Goal: Task Accomplishment & Management: Manage account settings

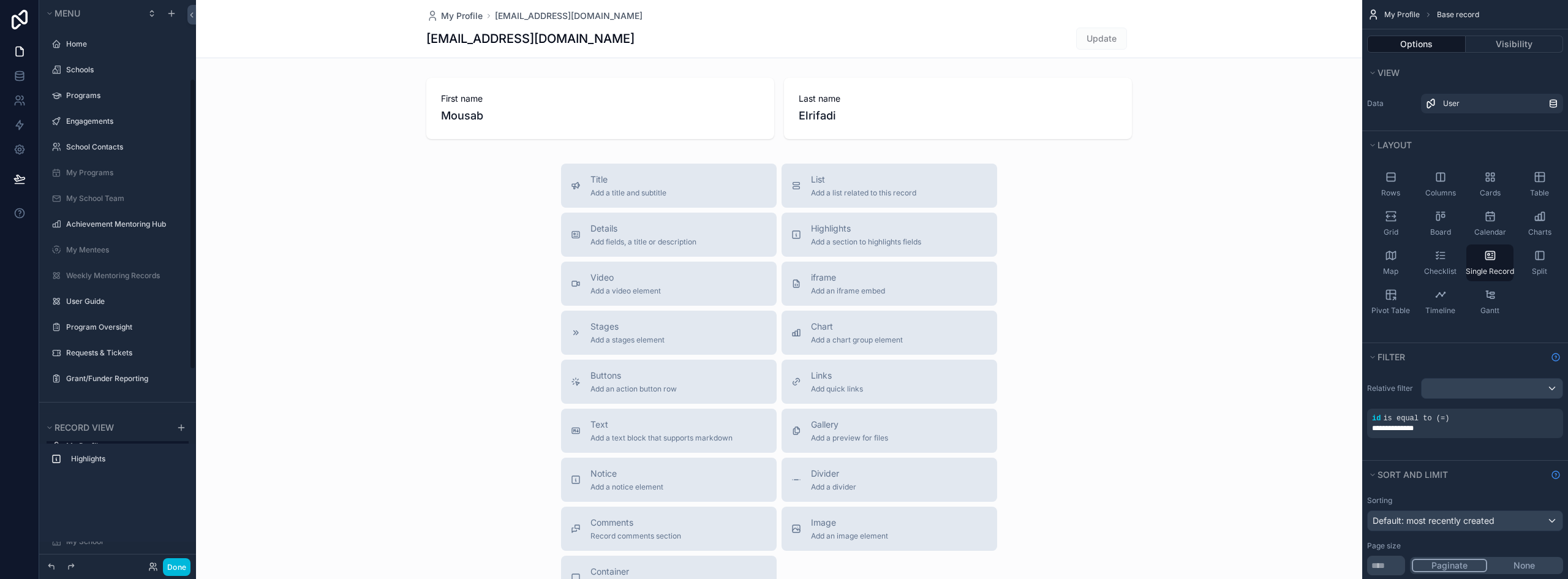
scroll to position [152, 0]
click at [179, 562] on button "Done" at bounding box center [177, 567] width 28 height 18
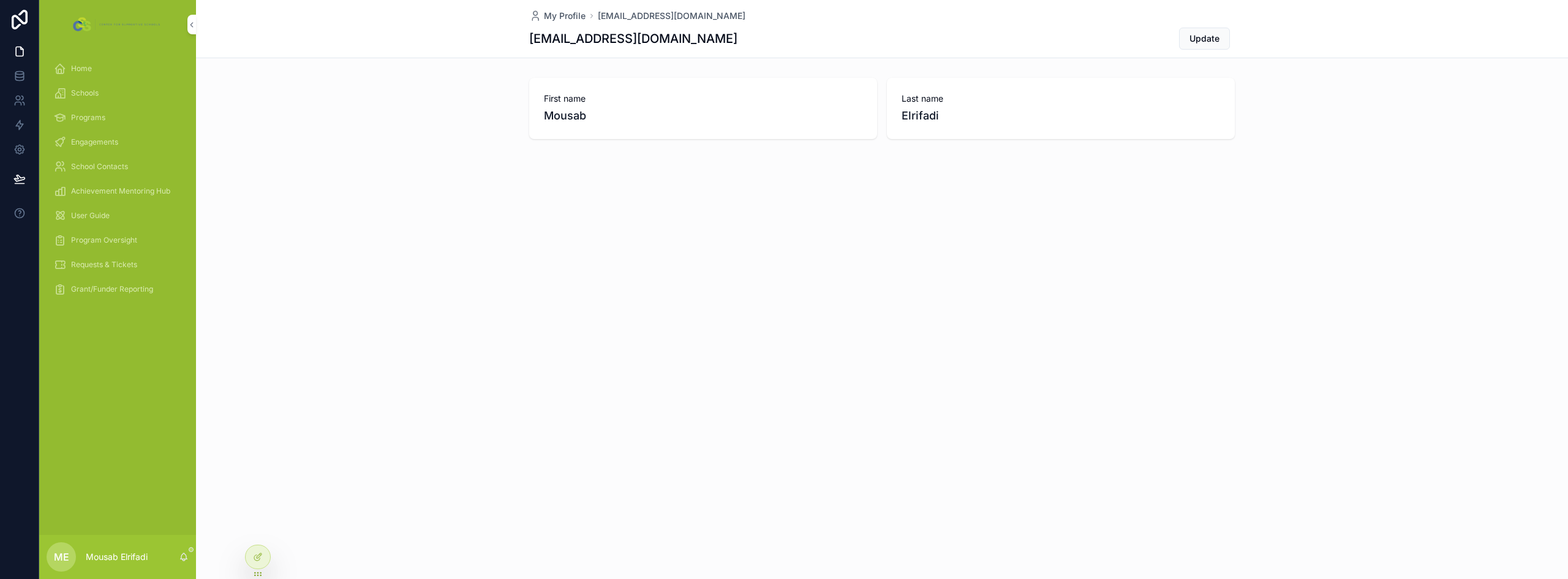
click at [117, 282] on div "Grant/Funder Reporting" at bounding box center [118, 289] width 128 height 20
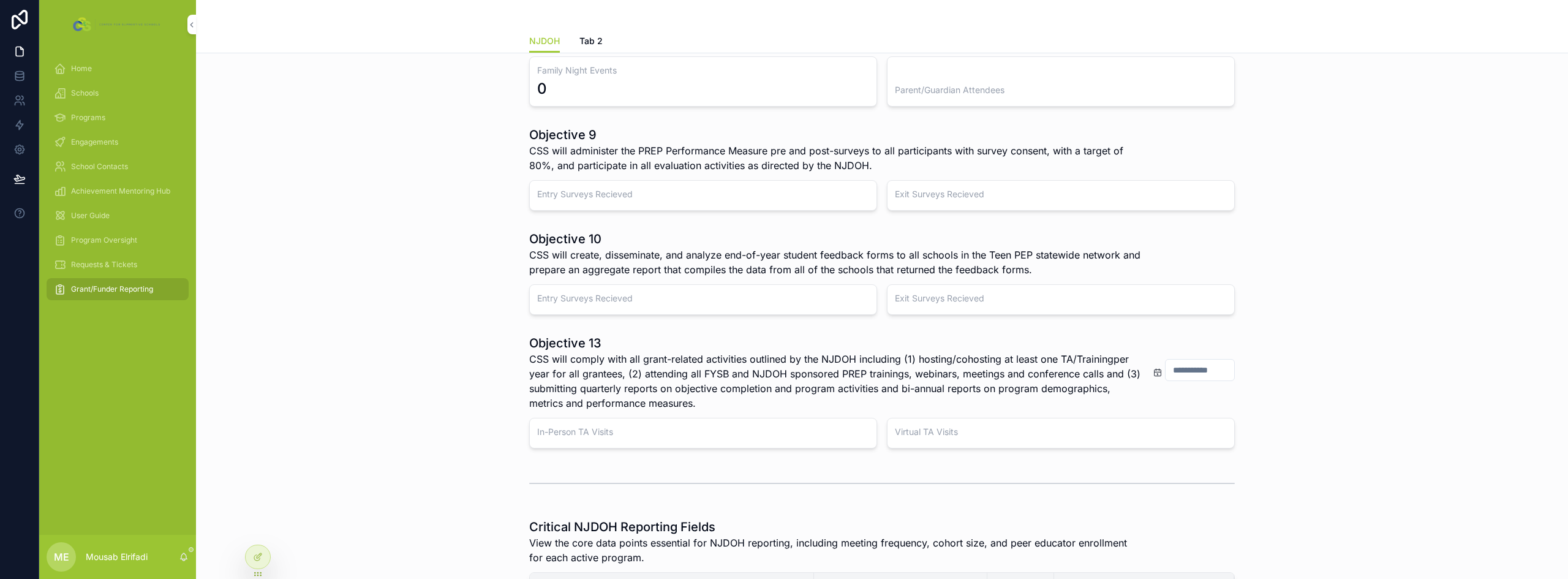
scroll to position [307, 0]
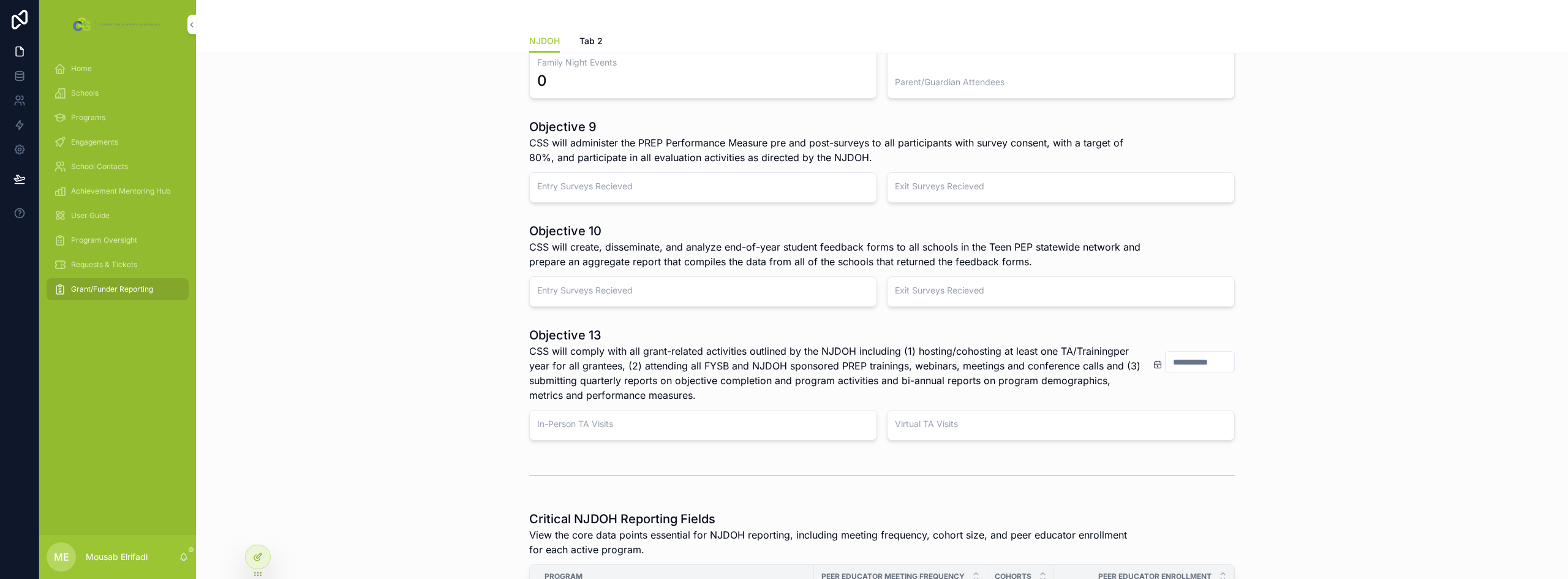
click at [256, 552] on icon at bounding box center [258, 557] width 10 height 10
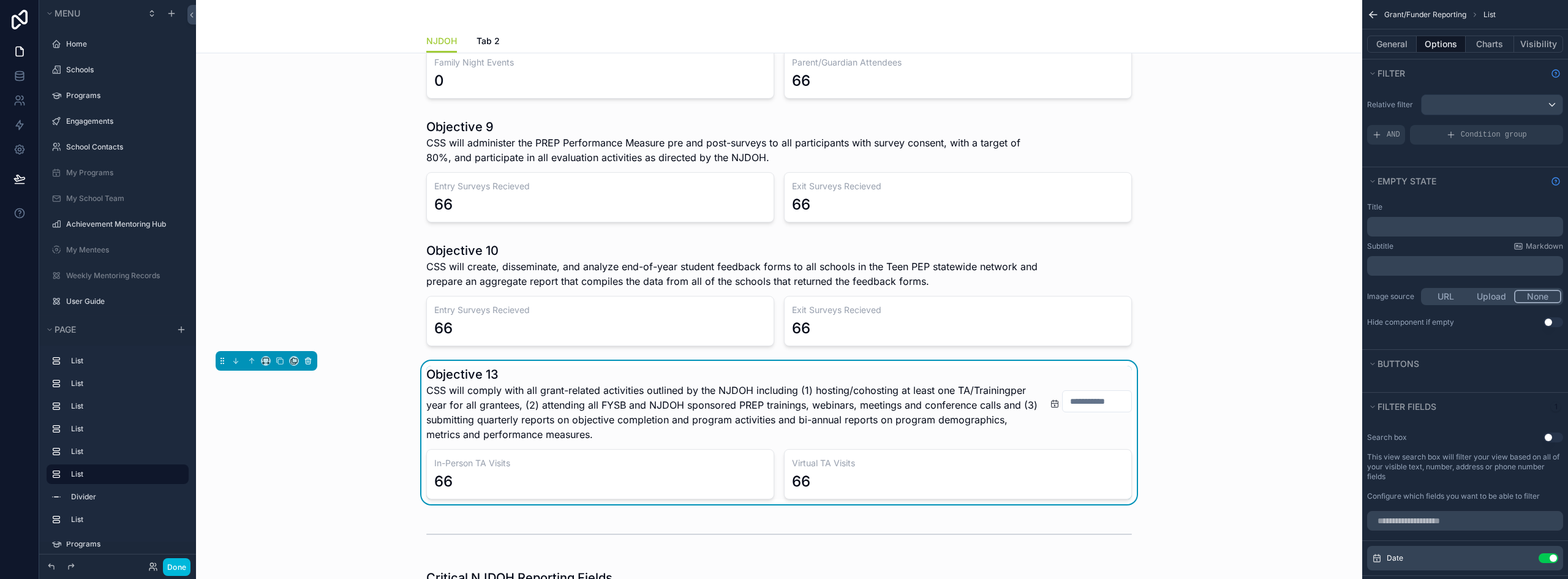
click at [308, 363] on icon "scrollable content" at bounding box center [308, 361] width 9 height 9
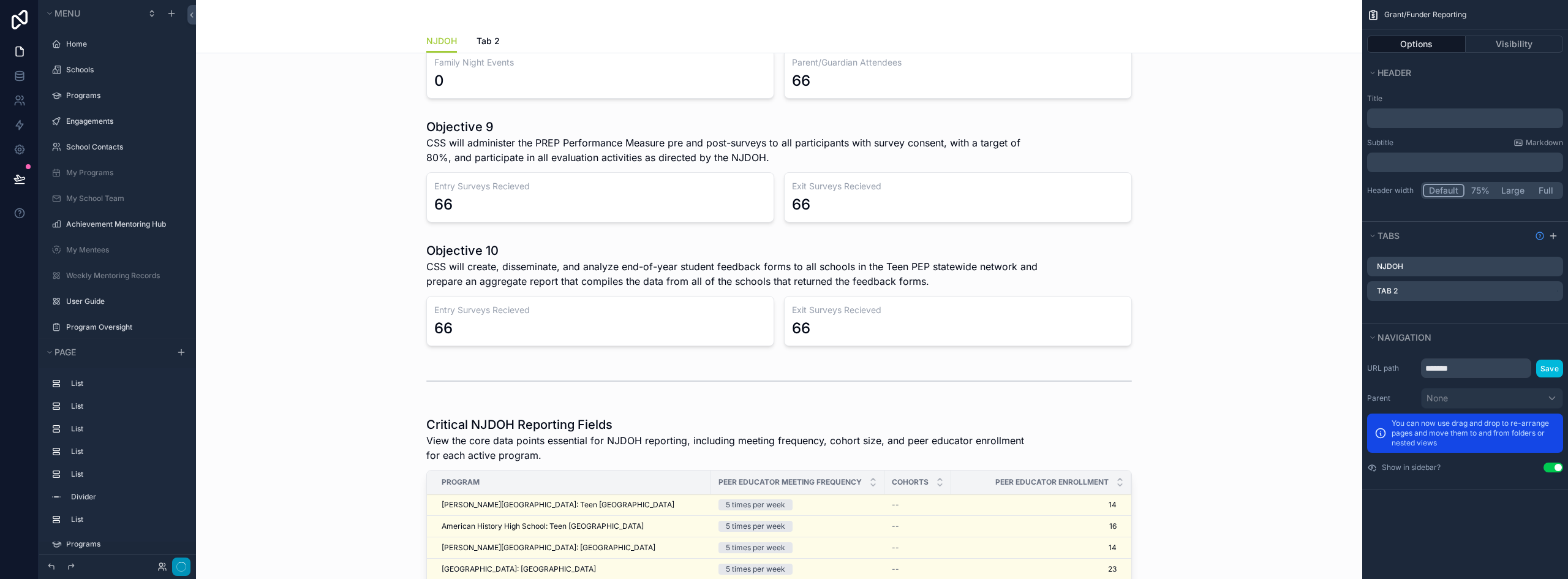
scroll to position [83, 0]
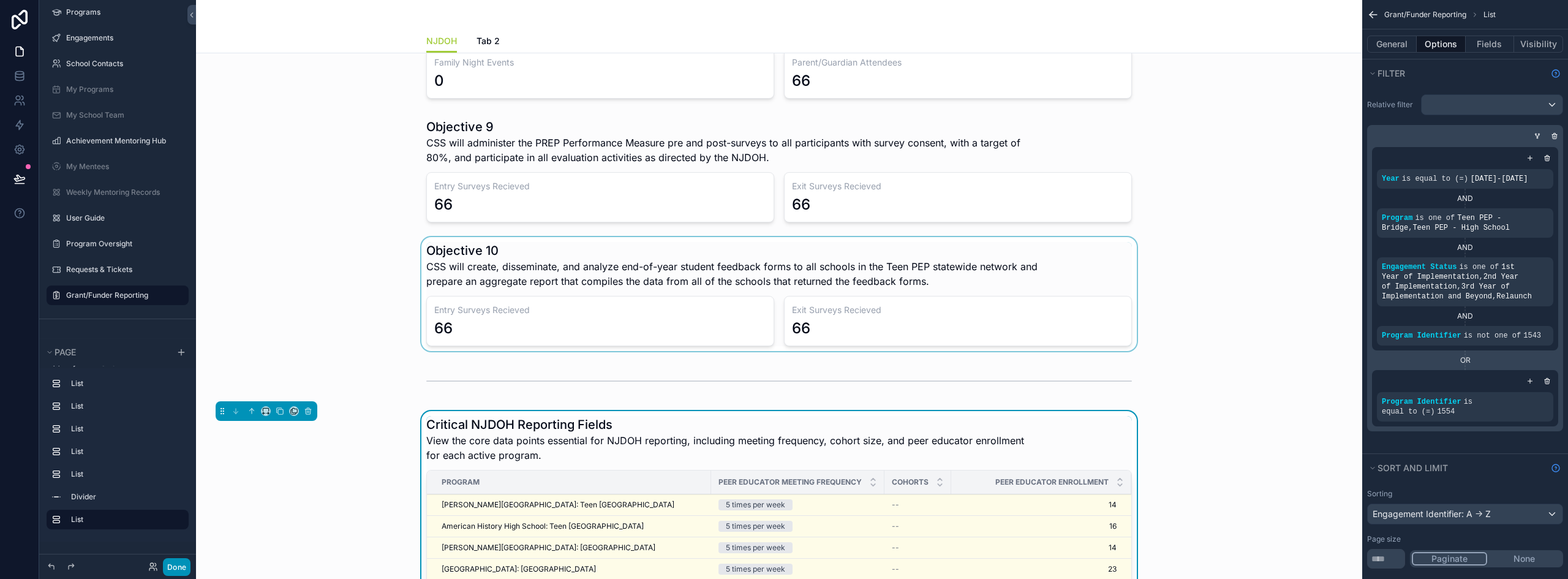
click at [346, 282] on div "scrollable content" at bounding box center [779, 294] width 1147 height 114
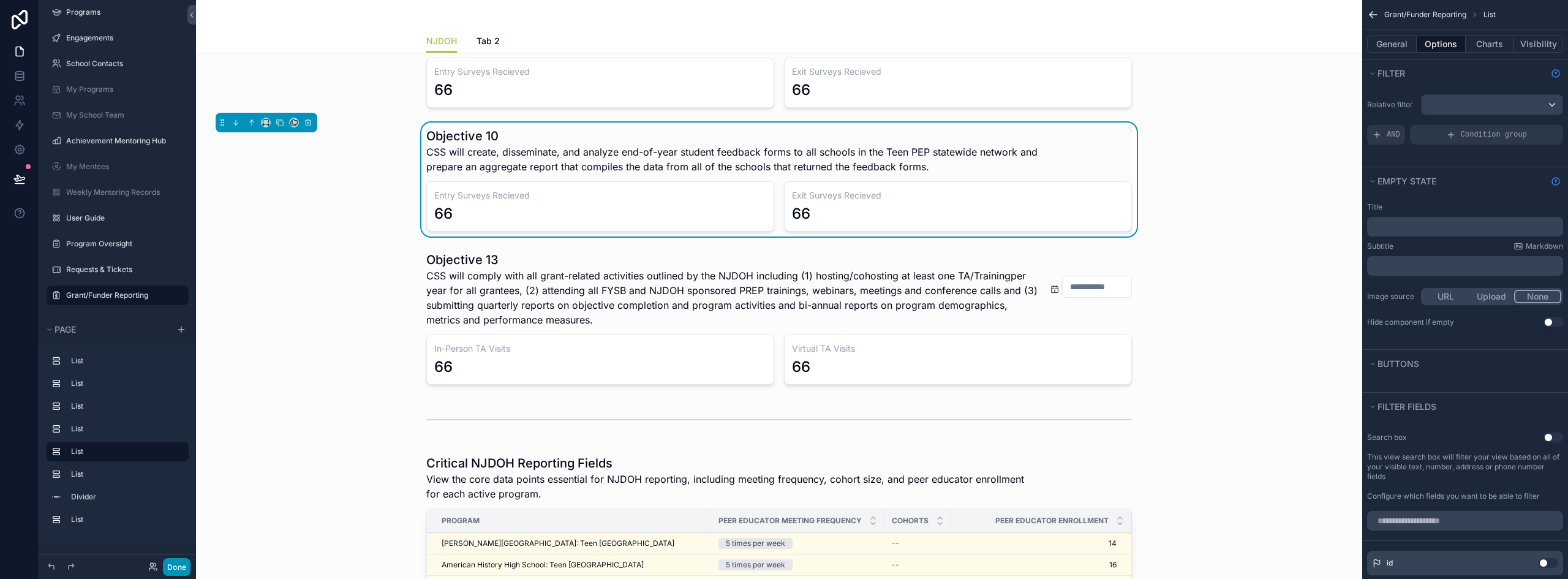
scroll to position [429, 0]
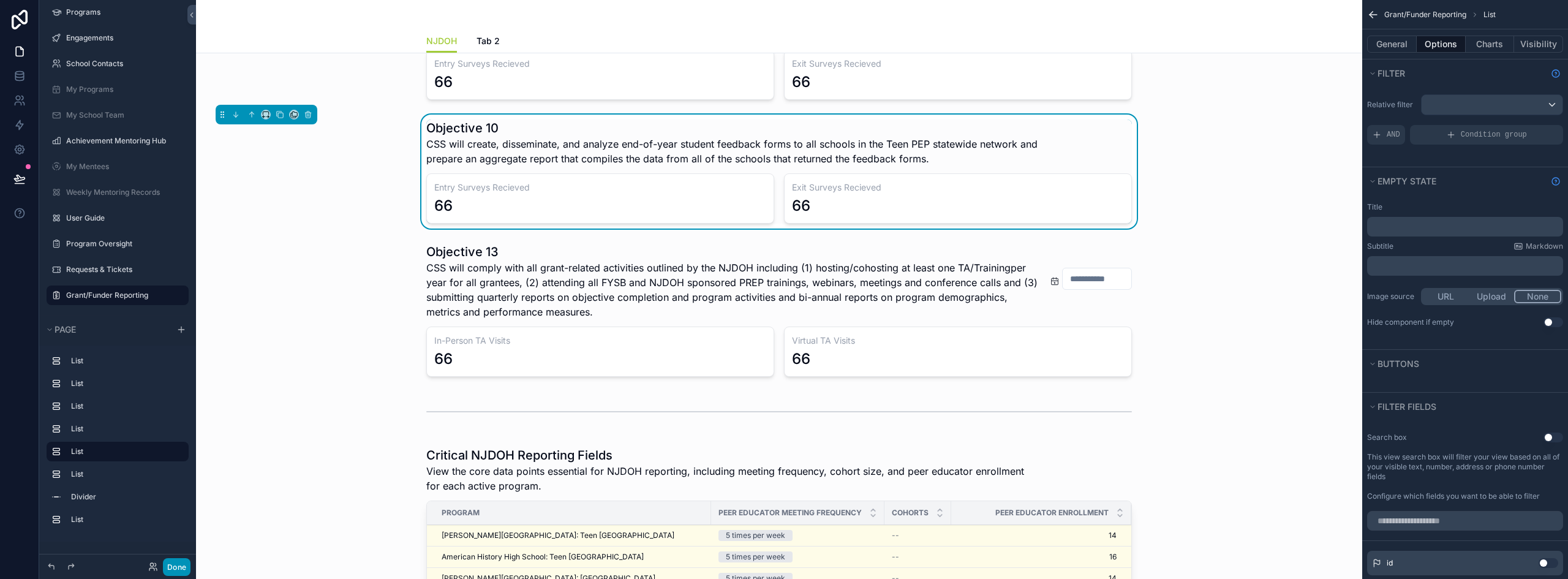
click at [368, 384] on div "Objective 3 By the end of the 2025-26 grant year, 43 - 46 Teen PEP schools (Coh…" at bounding box center [779, 567] width 1167 height 1886
click at [178, 566] on button "Done" at bounding box center [177, 567] width 28 height 18
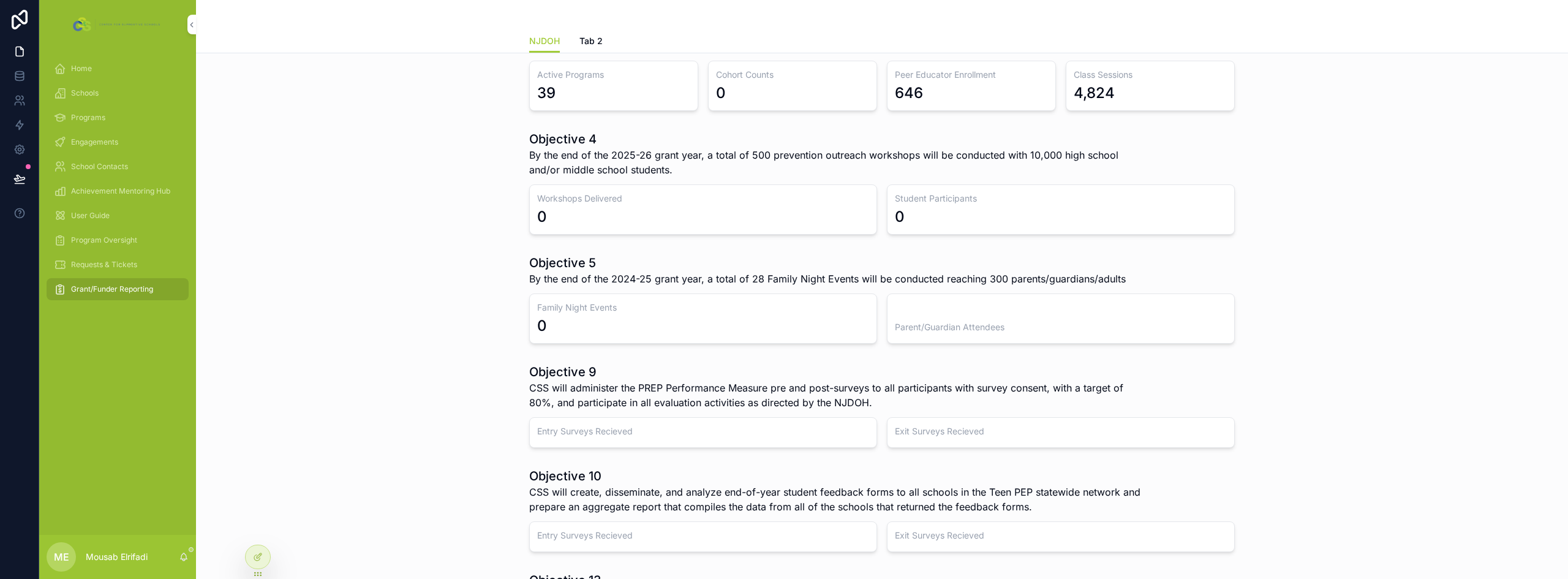
scroll to position [0, 0]
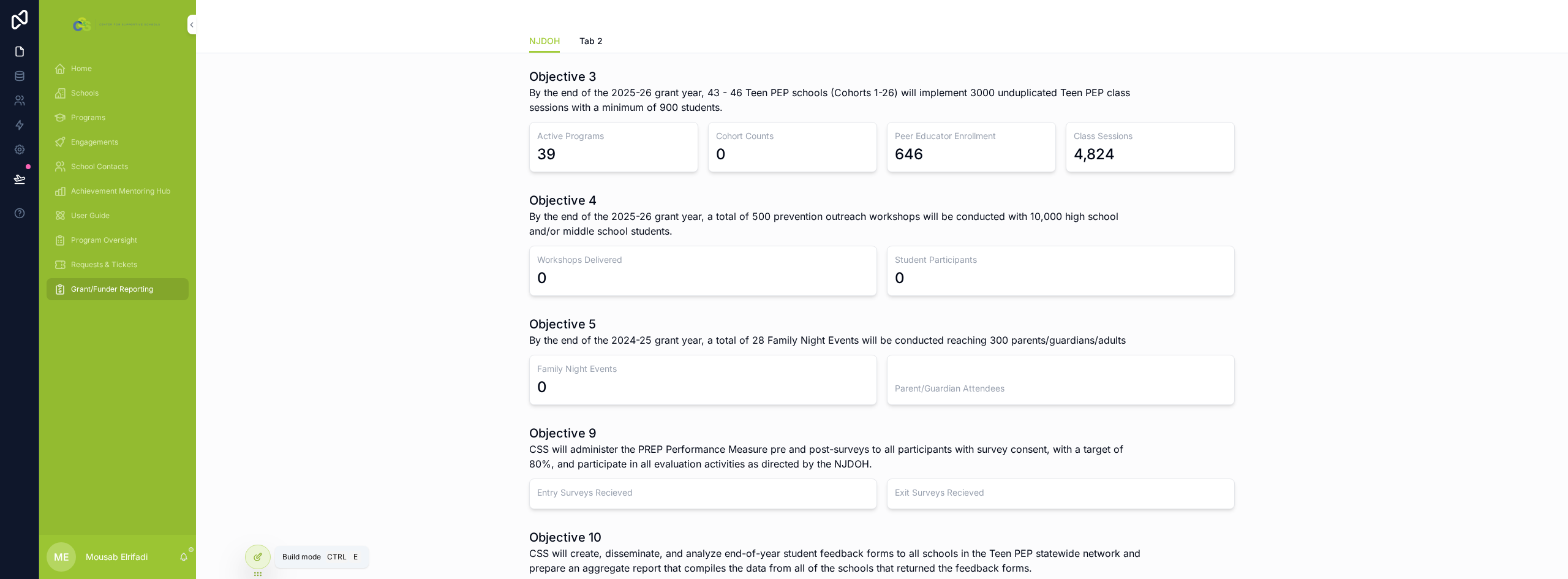
click at [252, 561] on div at bounding box center [258, 557] width 25 height 23
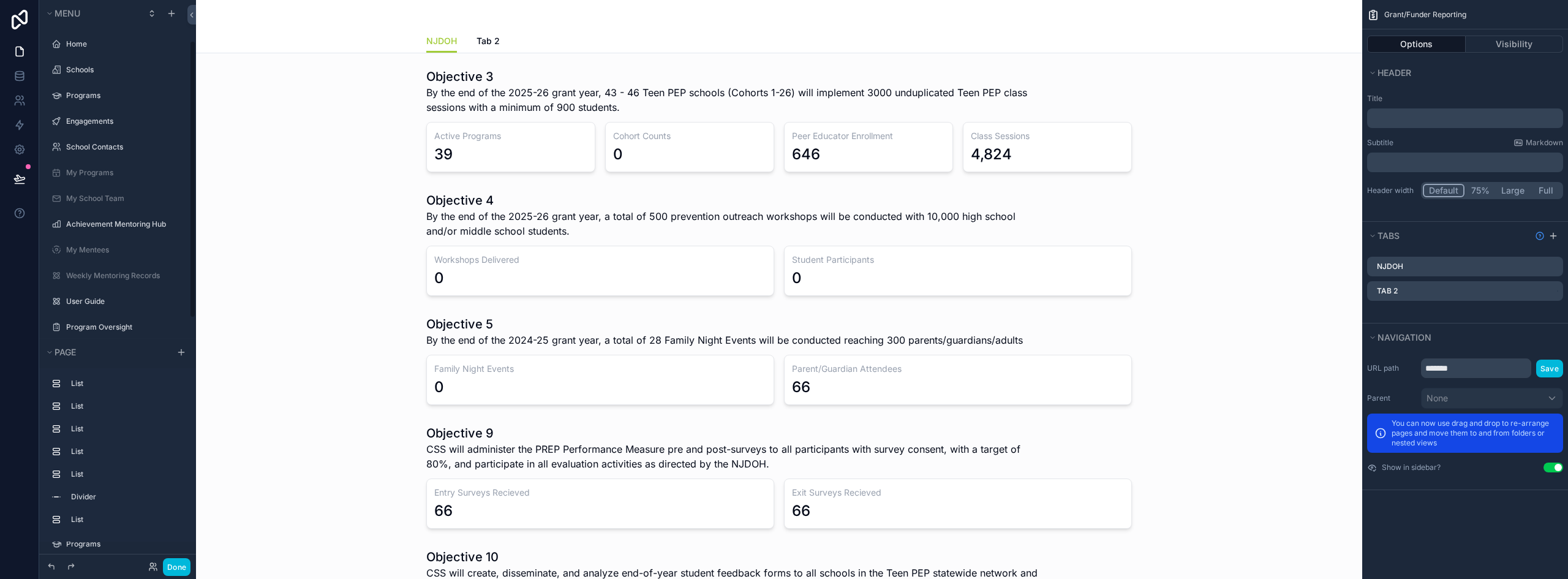
scroll to position [83, 0]
click at [782, 513] on div "Grant/Funder Reporting Options Visibility Header Title ﻿ Subtitle Markdown ﻿ He…" at bounding box center [1466, 290] width 206 height 579
click at [0, 0] on icon "scrollable content" at bounding box center [0, 0] width 0 height 0
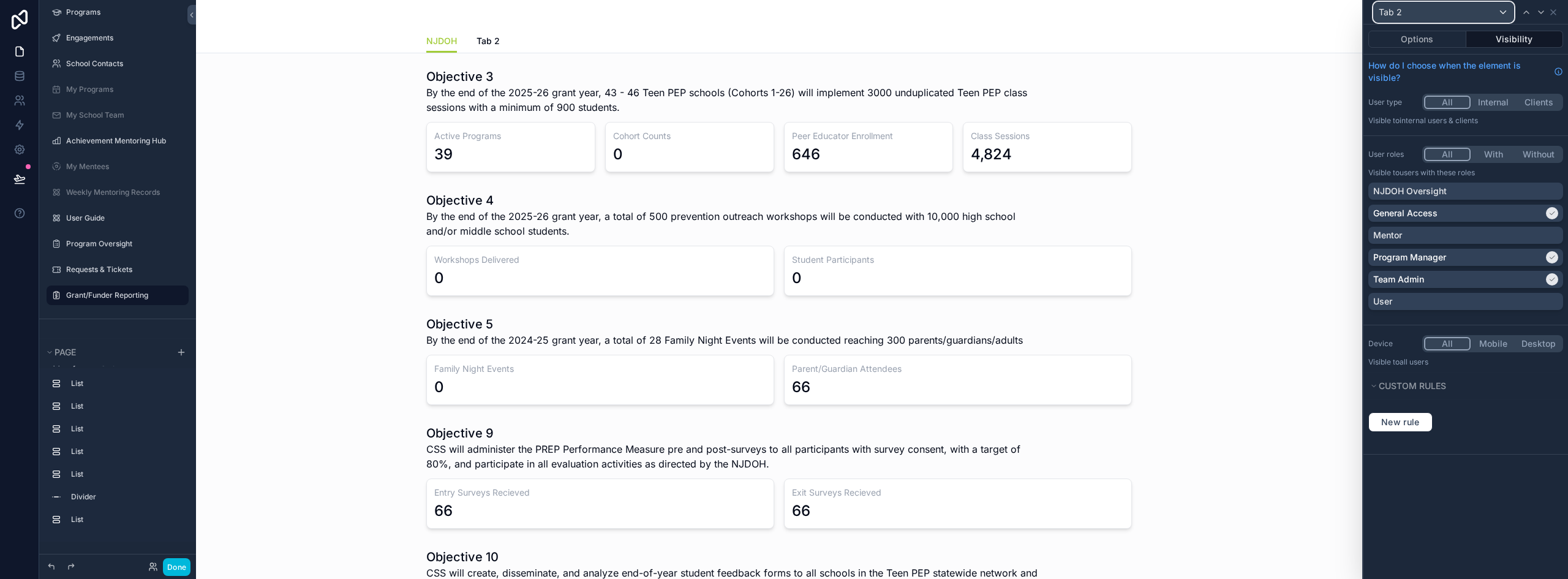
click at [782, 14] on div "Tab 2" at bounding box center [1443, 12] width 140 height 20
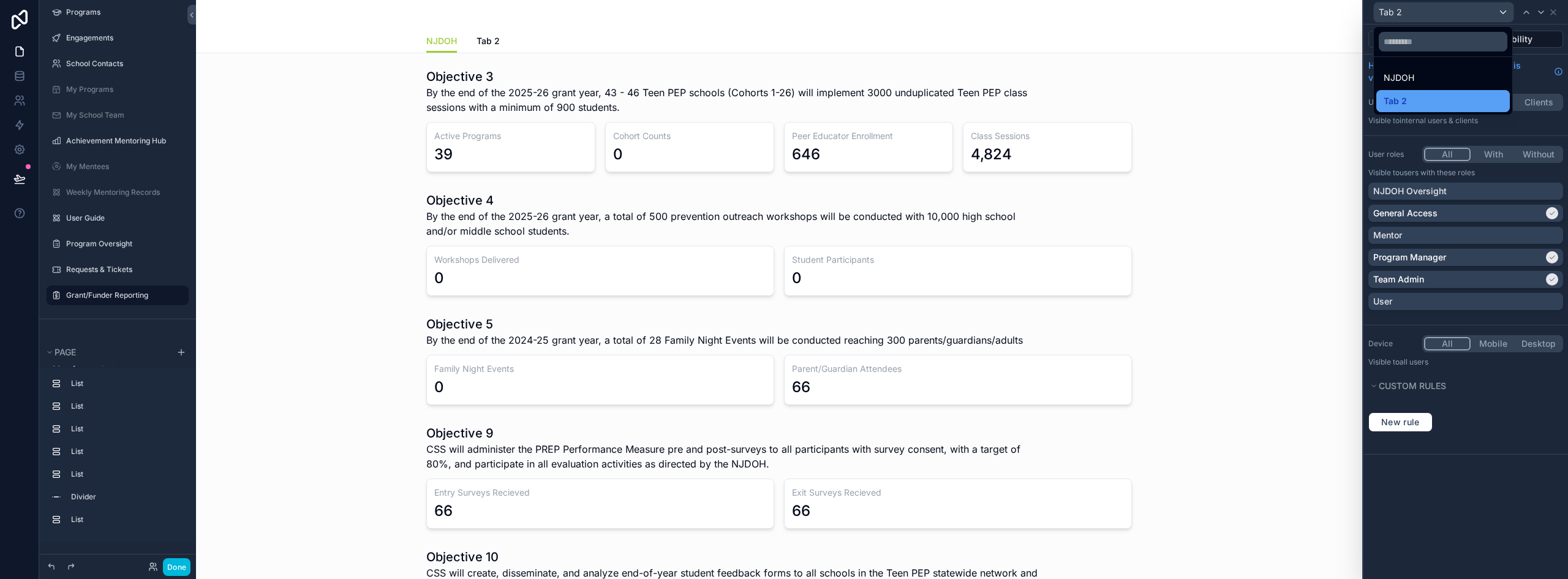
click at [782, 105] on div "Tab 2" at bounding box center [1443, 101] width 119 height 15
click at [782, 14] on icon at bounding box center [1553, 13] width 5 height 5
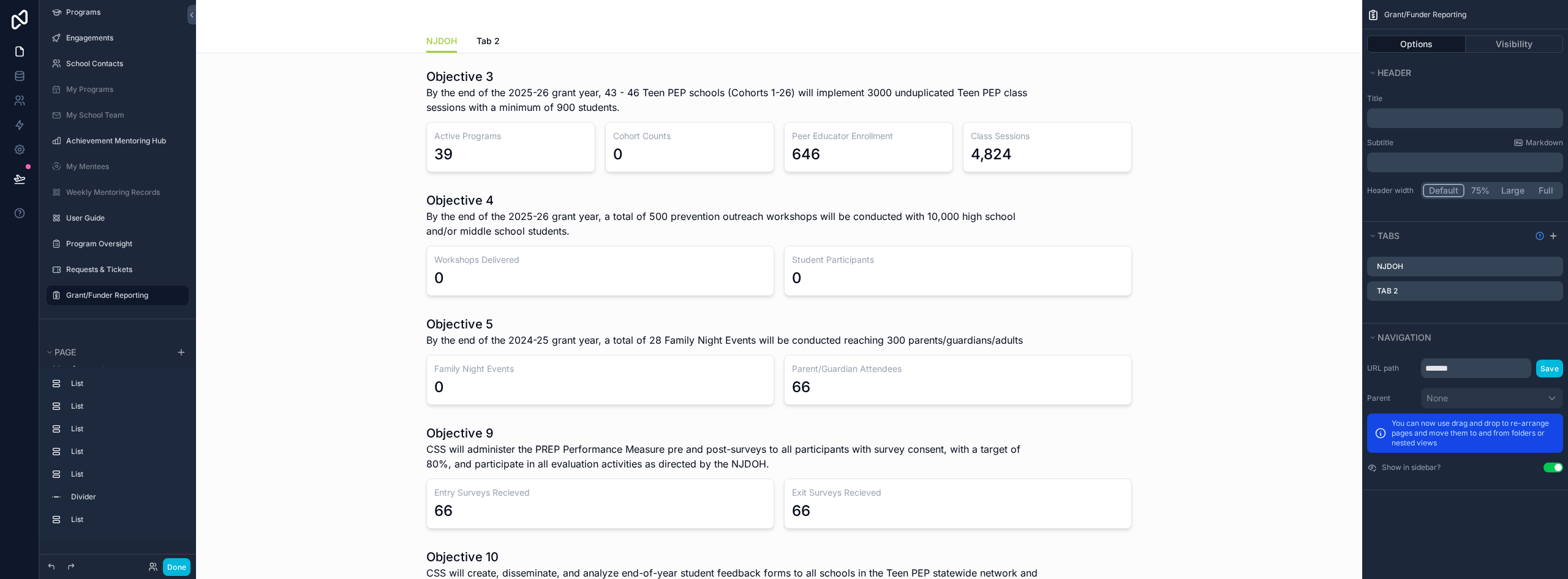
click at [0, 0] on icon "scrollable content" at bounding box center [0, 0] width 0 height 0
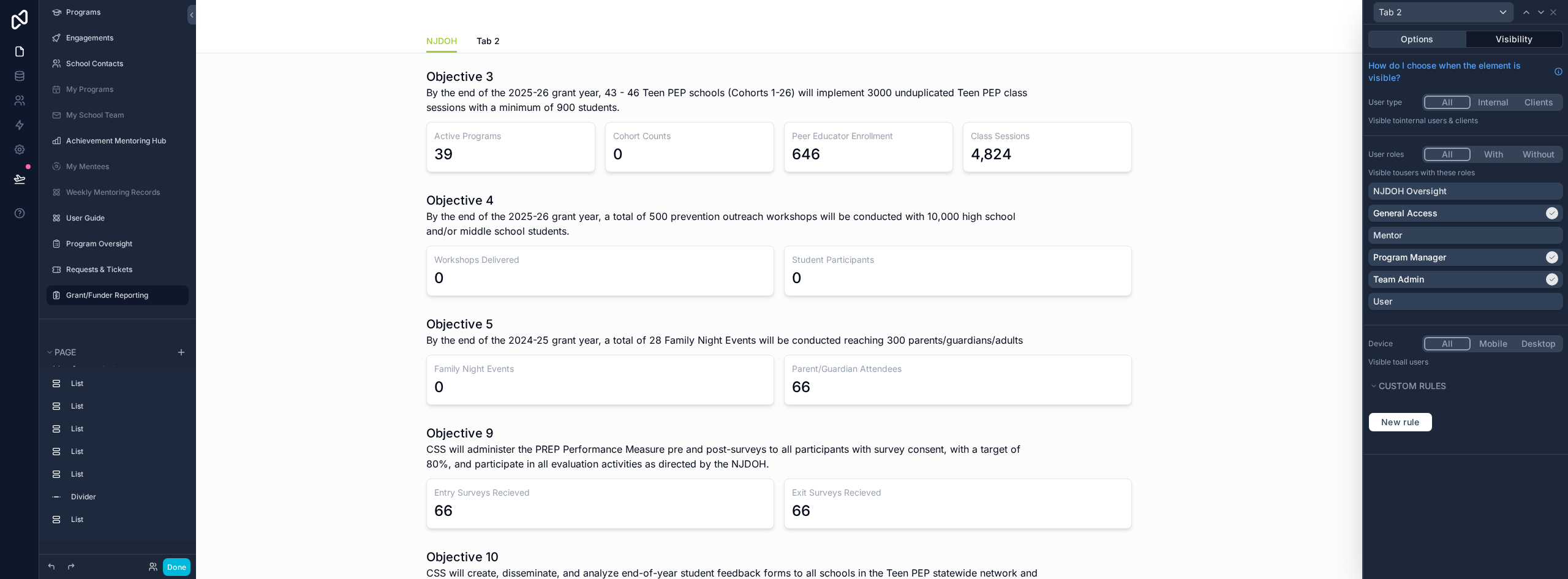
click at [782, 44] on button "Options" at bounding box center [1417, 39] width 98 height 17
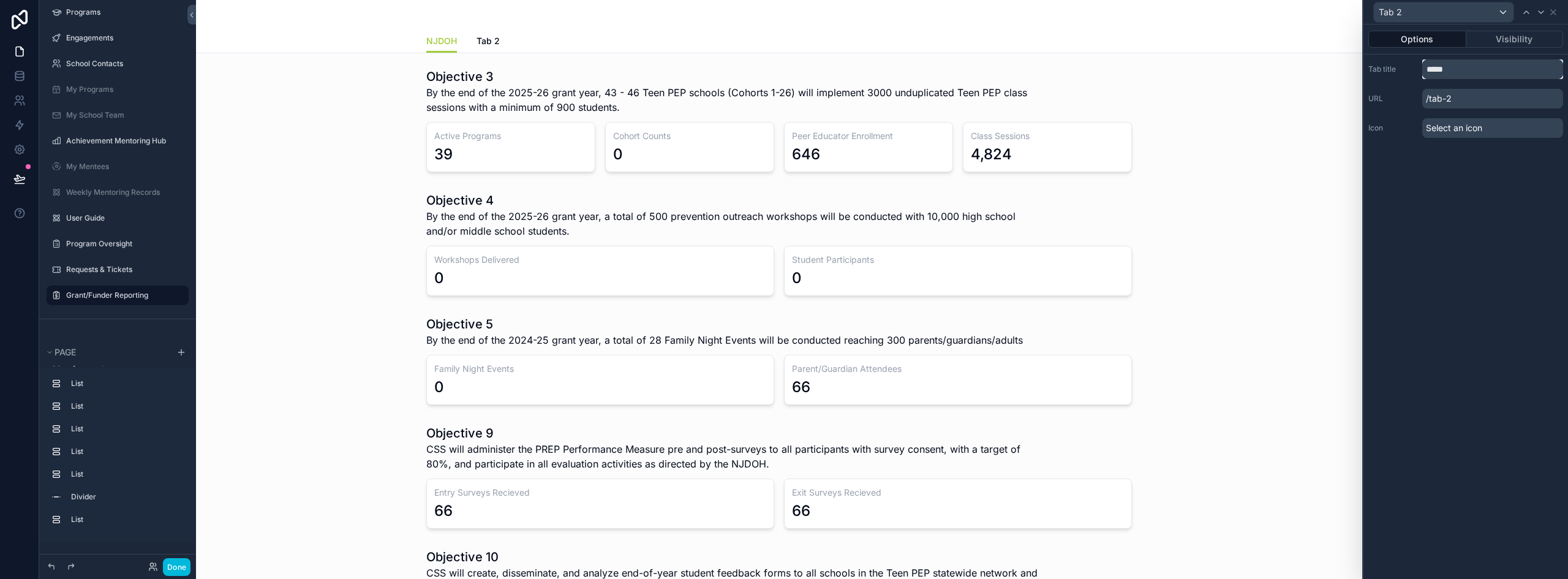
click at [782, 70] on input "*****" at bounding box center [1493, 69] width 141 height 20
type input "********"
click at [782, 349] on div "Options Visibility Tab title ******** URL /tab-2 Icon Select an icon" at bounding box center [1466, 302] width 205 height 554
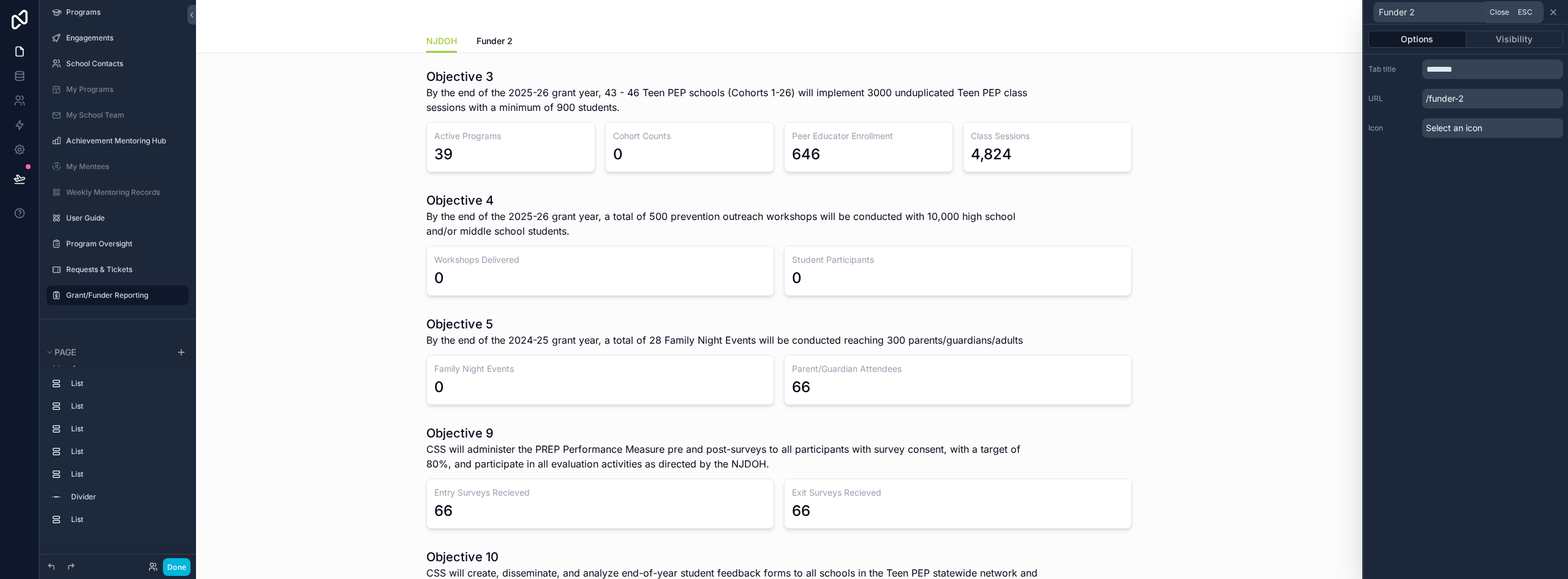
click at [782, 13] on icon at bounding box center [1553, 13] width 10 height 10
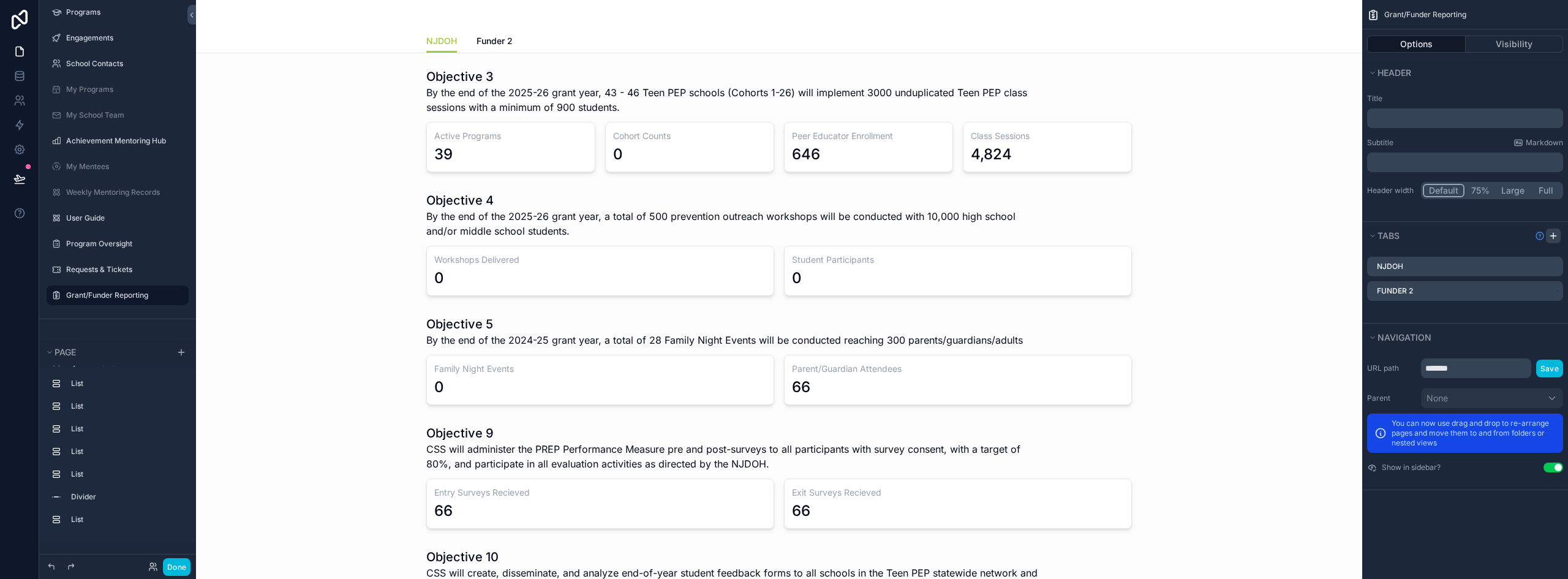
click at [782, 240] on icon "scrollable content" at bounding box center [1553, 236] width 10 height 10
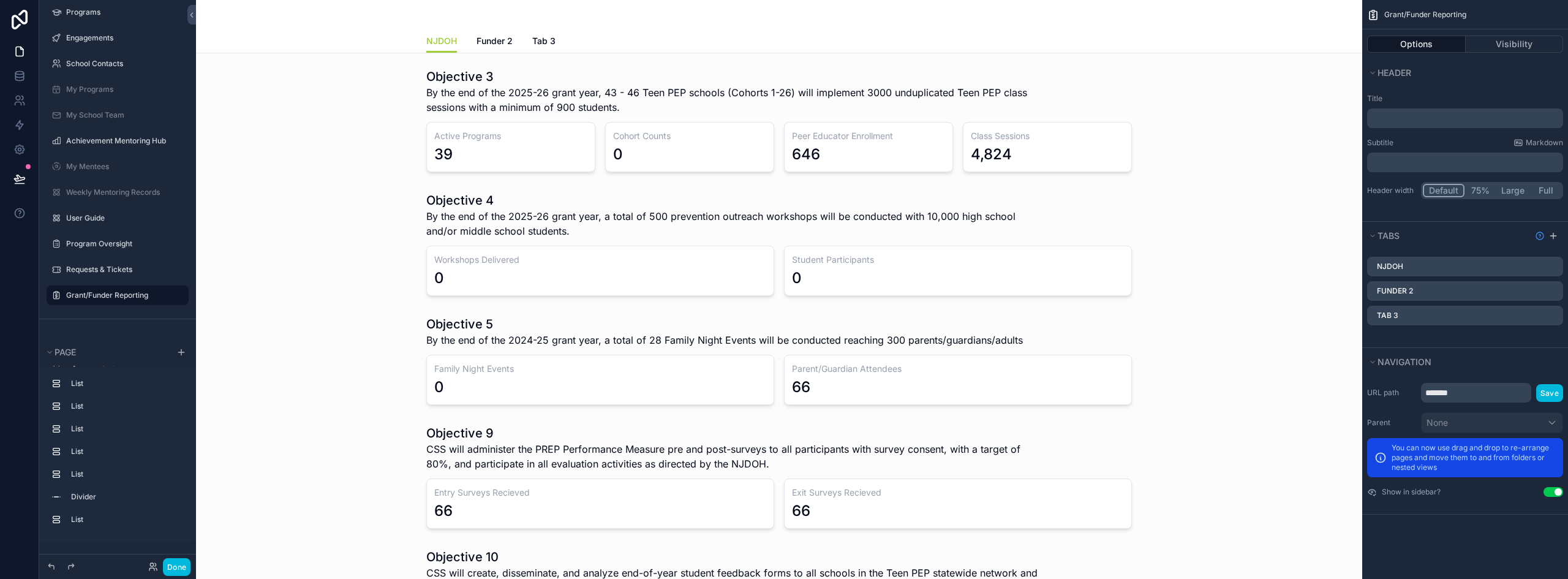
click at [0, 0] on icon "scrollable content" at bounding box center [0, 0] width 0 height 0
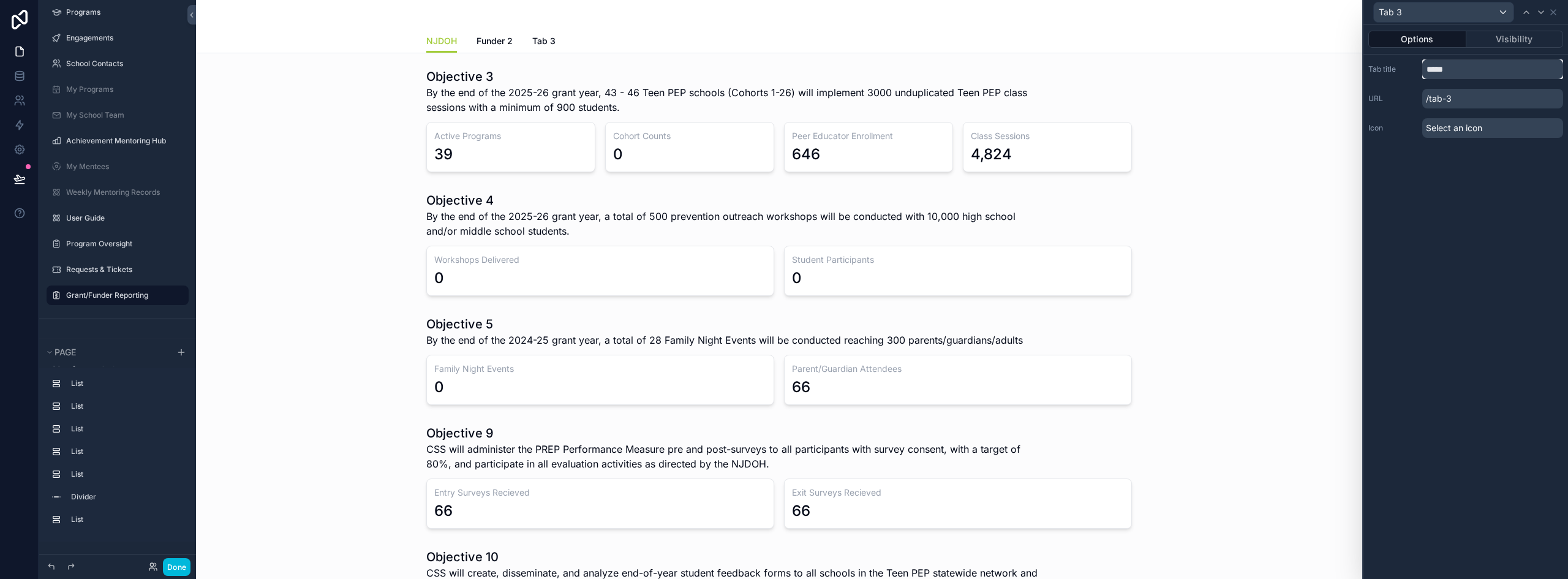
click at [782, 69] on input "*****" at bounding box center [1493, 69] width 141 height 20
type input "********"
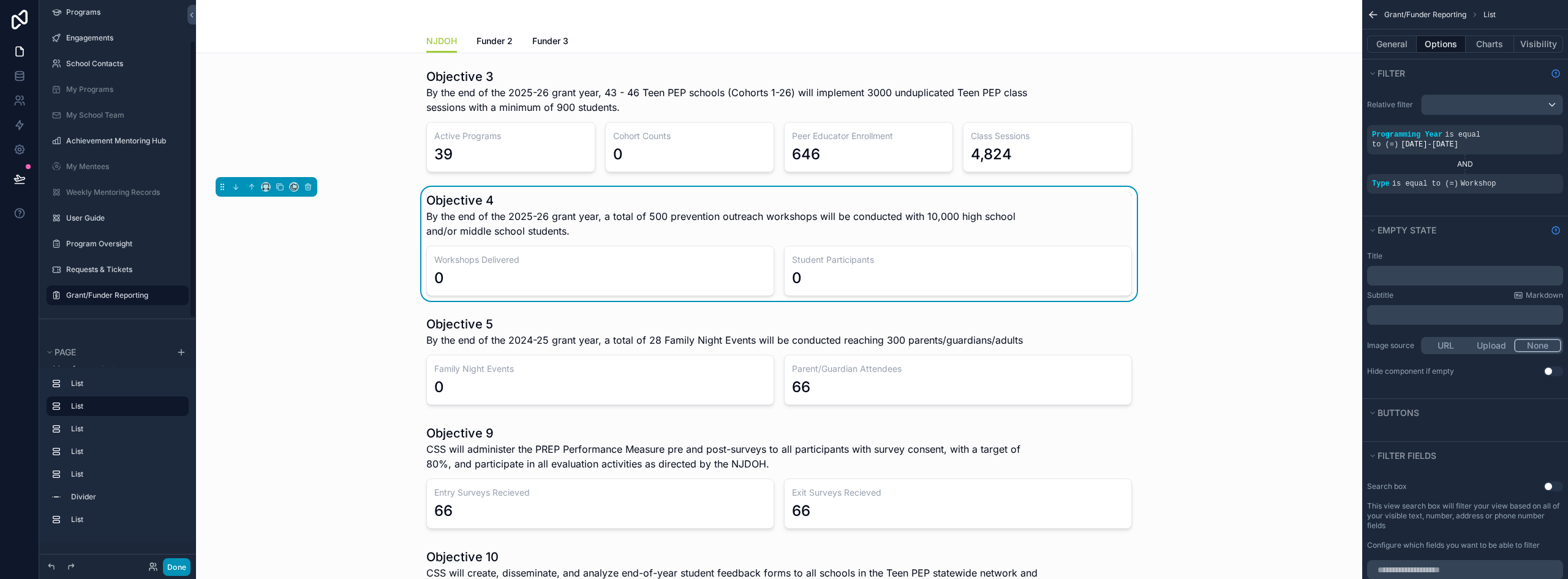
click at [178, 570] on button "Done" at bounding box center [177, 567] width 28 height 18
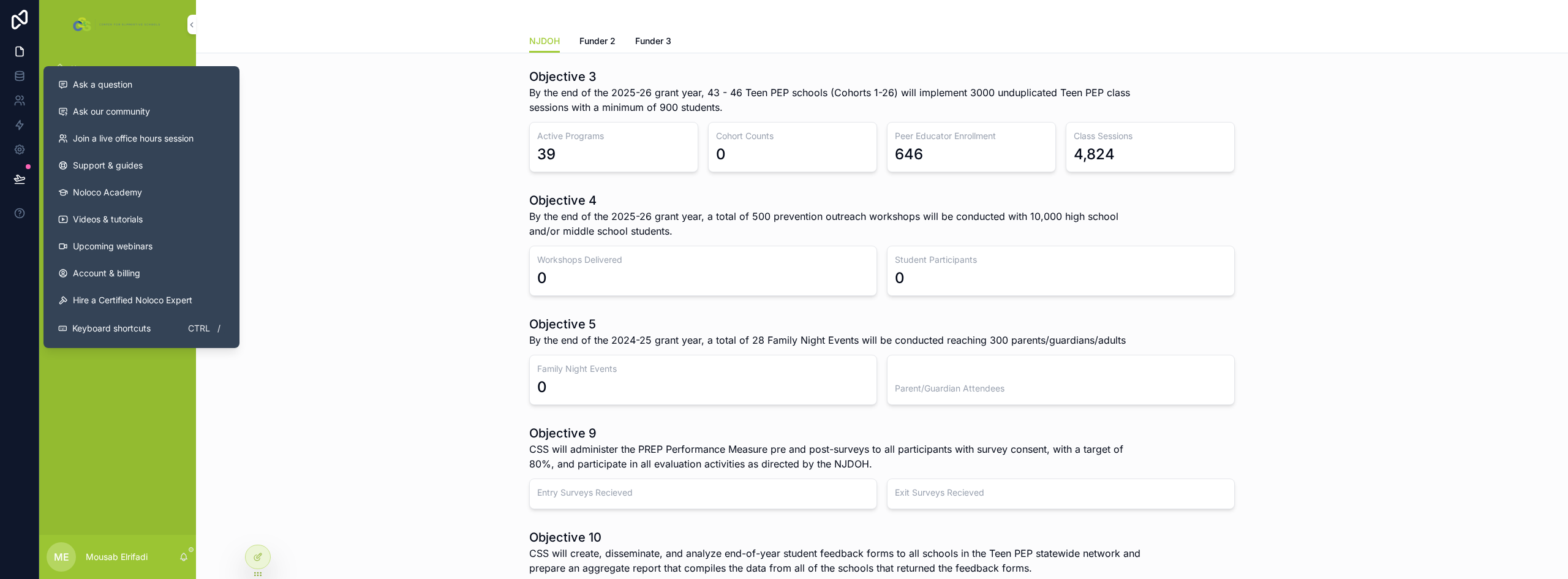
click at [20, 174] on icon at bounding box center [19, 178] width 12 height 12
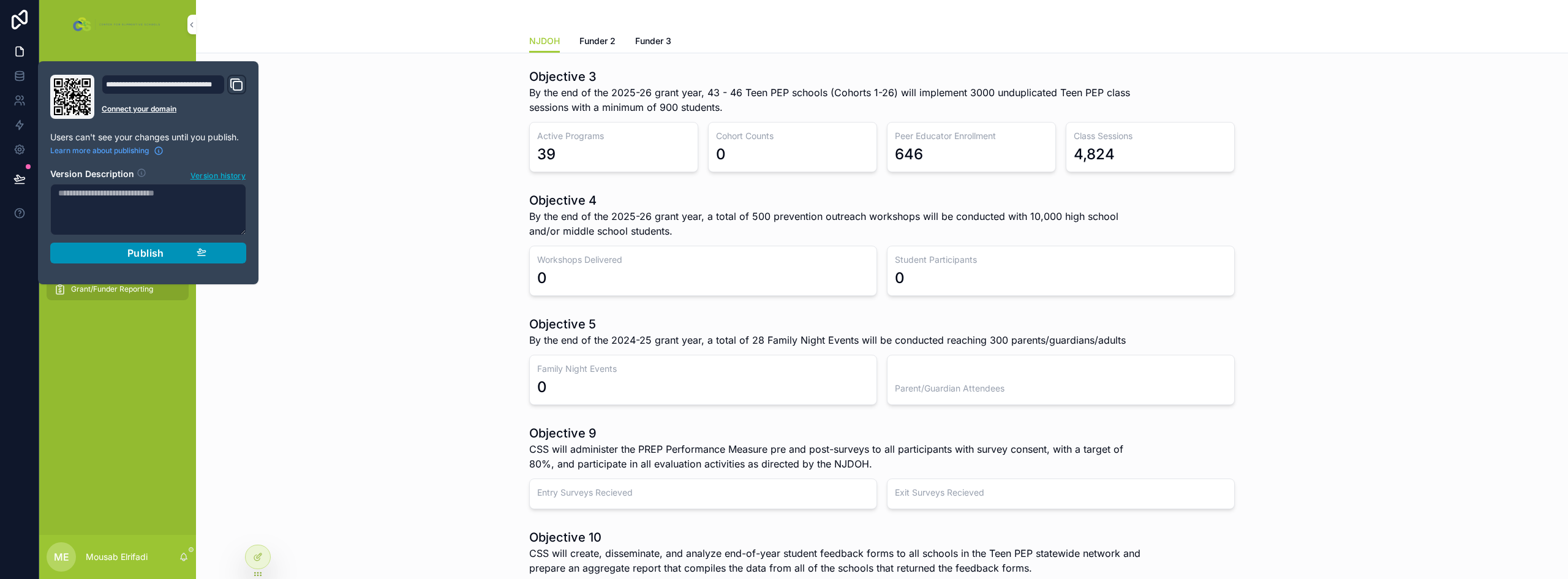
click at [124, 250] on div "Publish" at bounding box center [148, 253] width 116 height 12
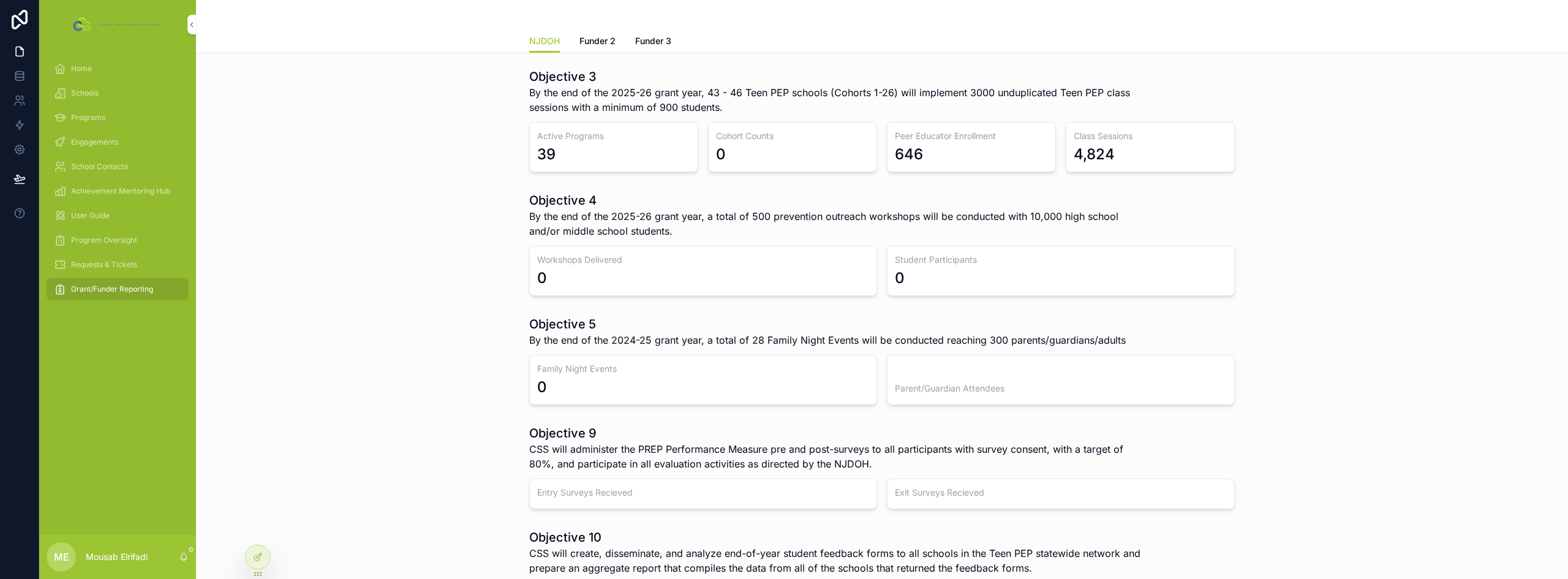
click at [116, 230] on div "Program Oversight" at bounding box center [118, 240] width 128 height 20
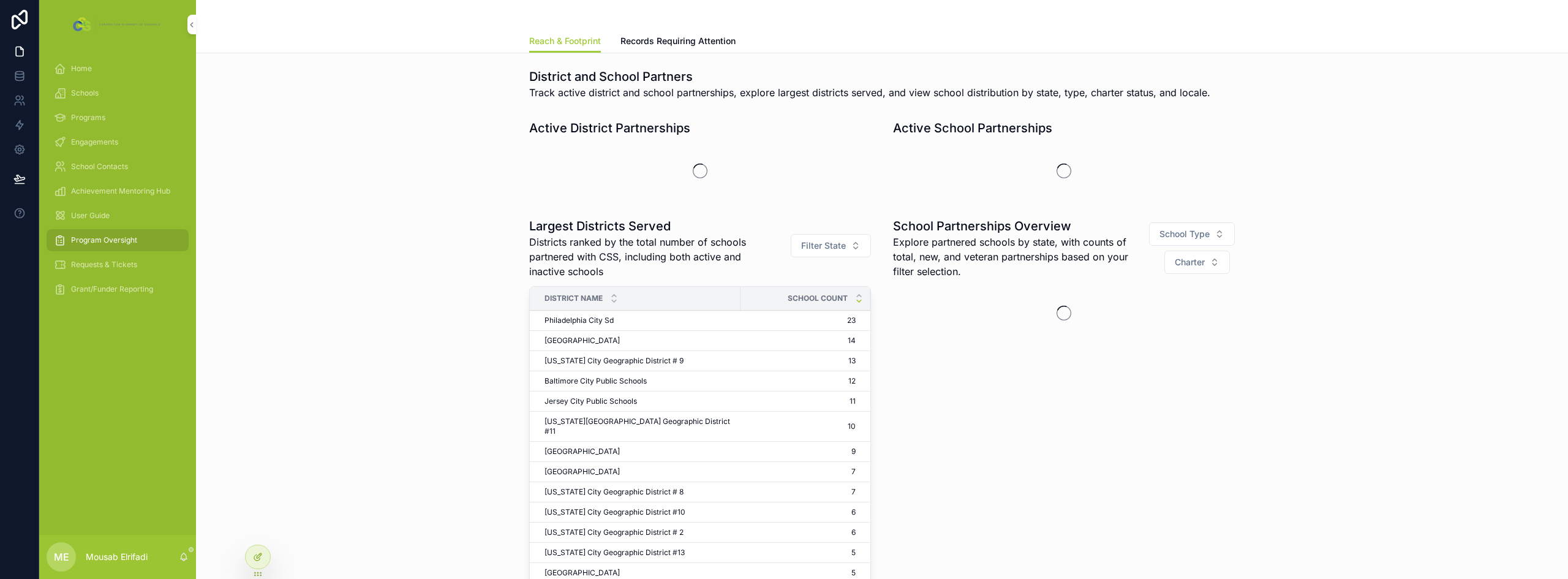
click at [267, 552] on div at bounding box center [258, 557] width 25 height 23
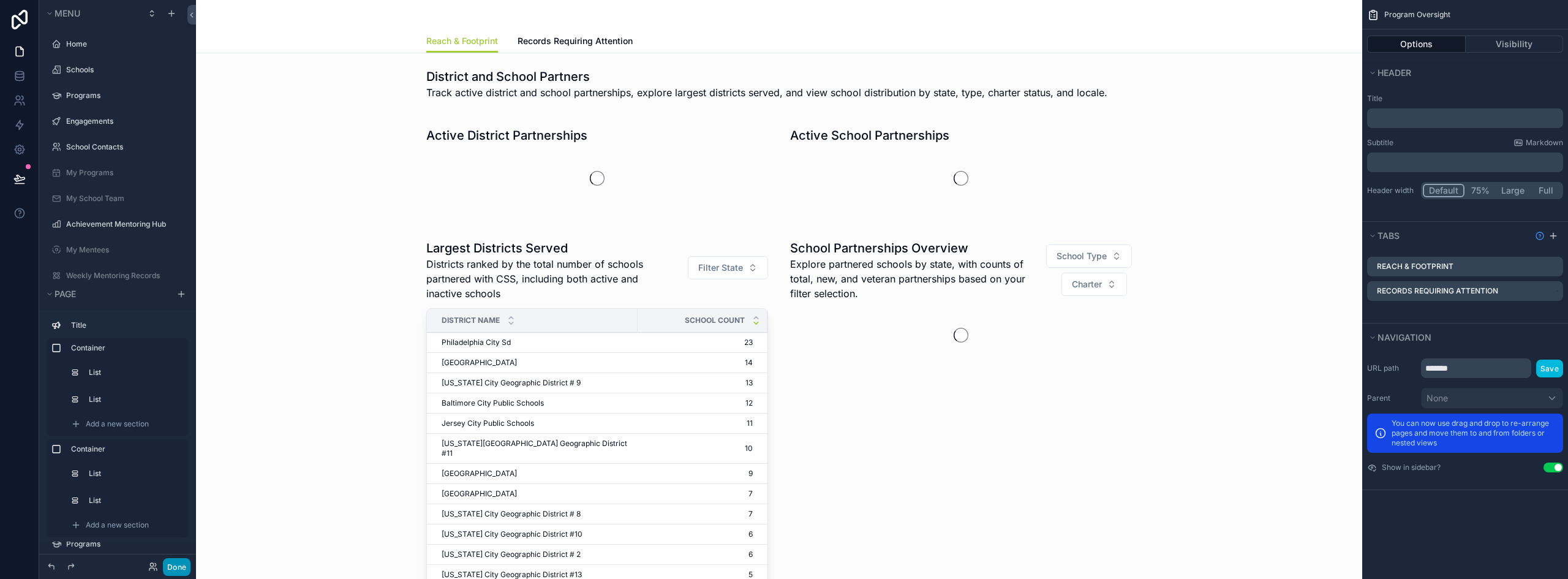
scroll to position [32, 0]
click at [179, 563] on button "Done" at bounding box center [177, 567] width 28 height 18
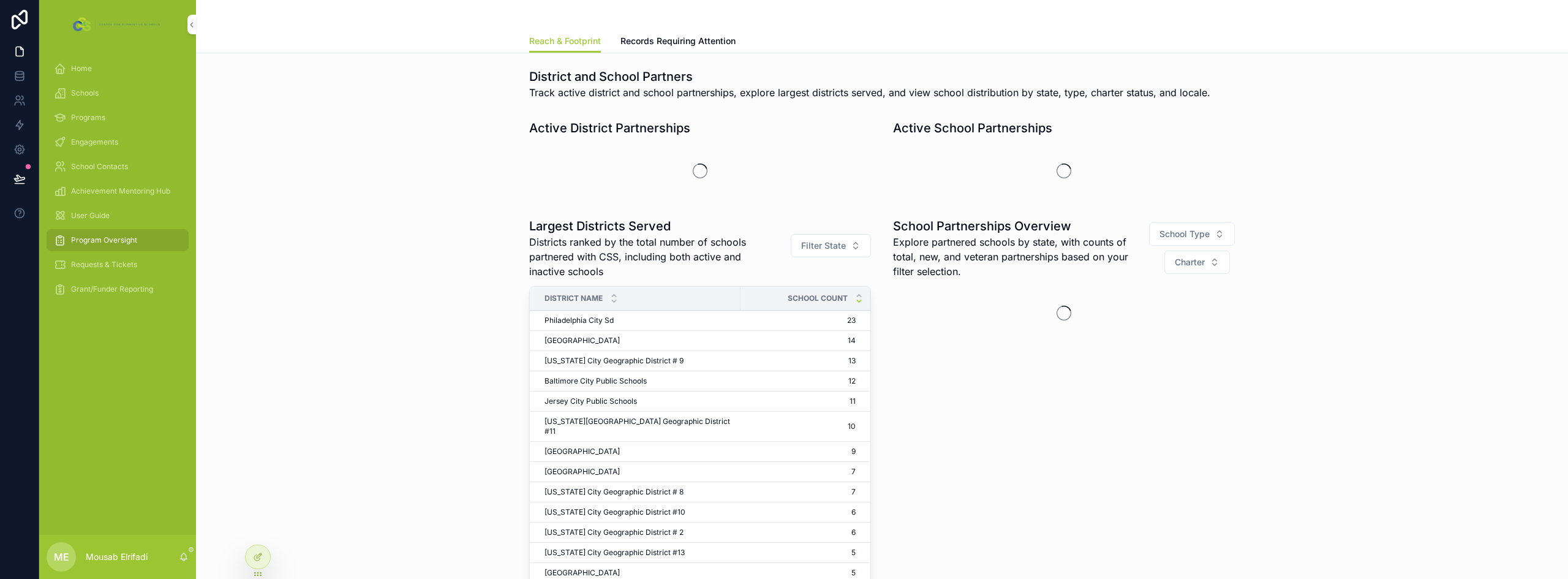
click at [109, 254] on link "Requests & Tickets" at bounding box center [118, 264] width 142 height 22
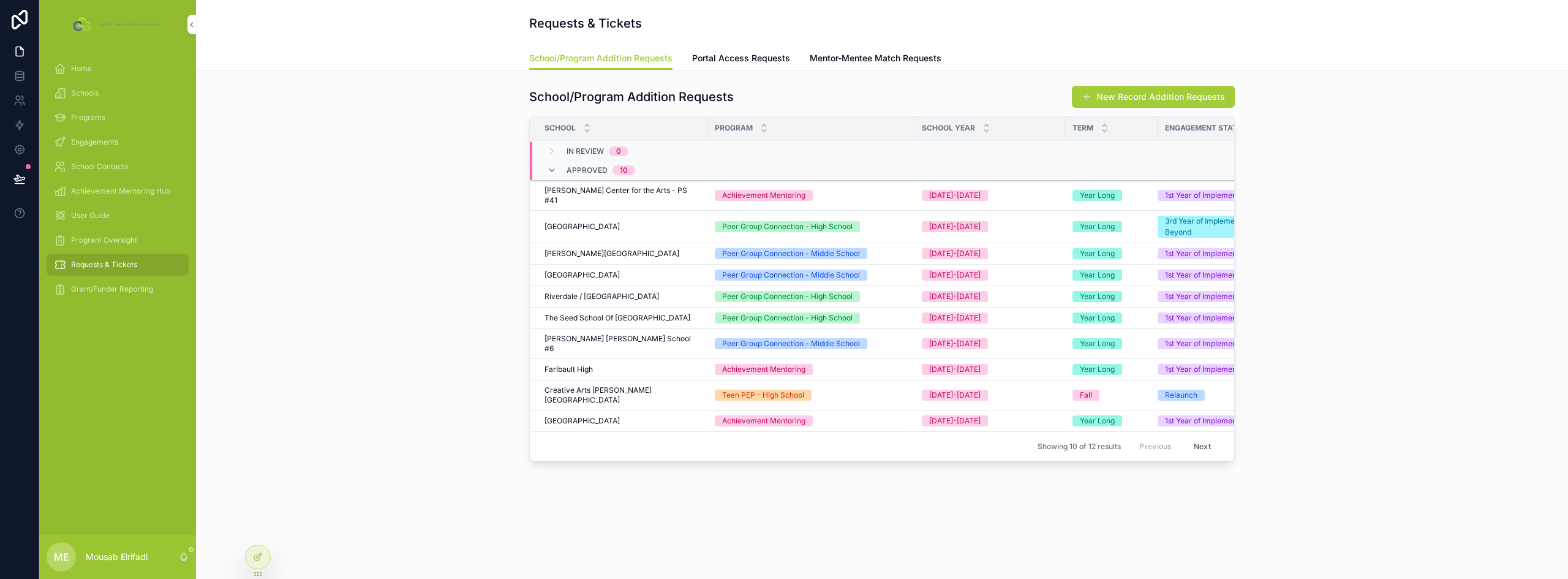
click at [751, 66] on link "Portal Access Requests" at bounding box center [741, 59] width 98 height 25
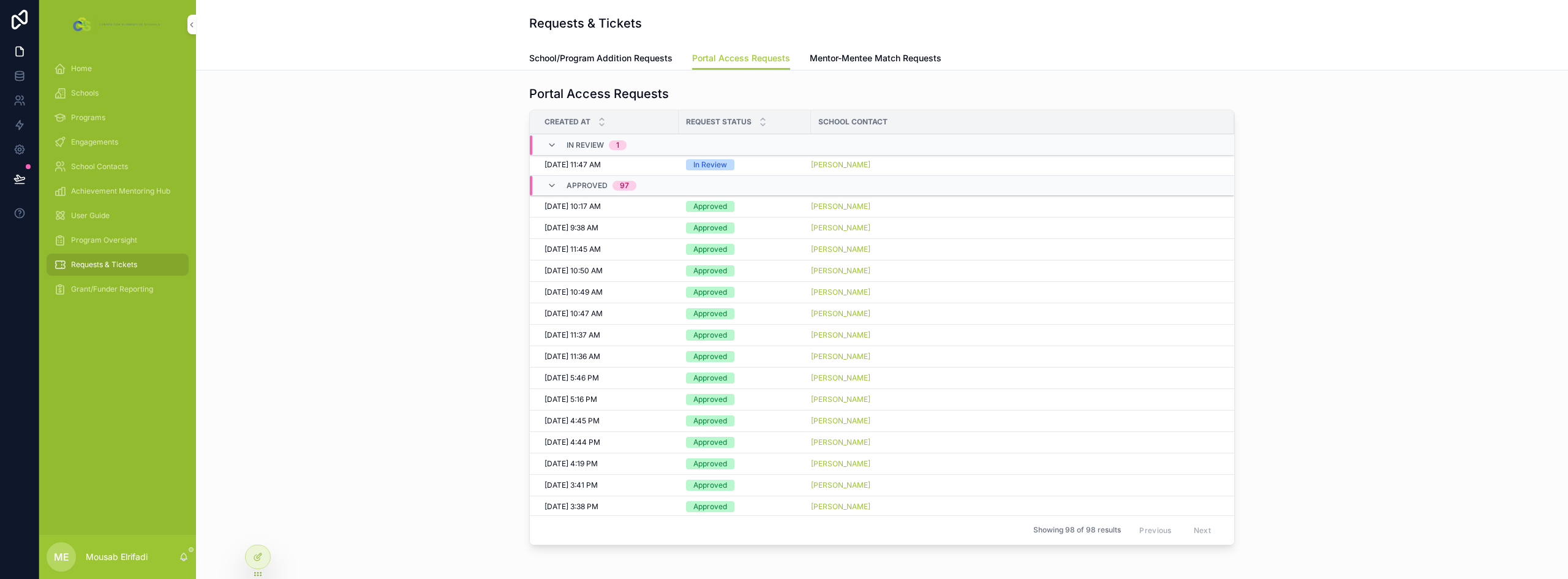
click at [95, 164] on span "School Contacts" at bounding box center [99, 167] width 57 height 10
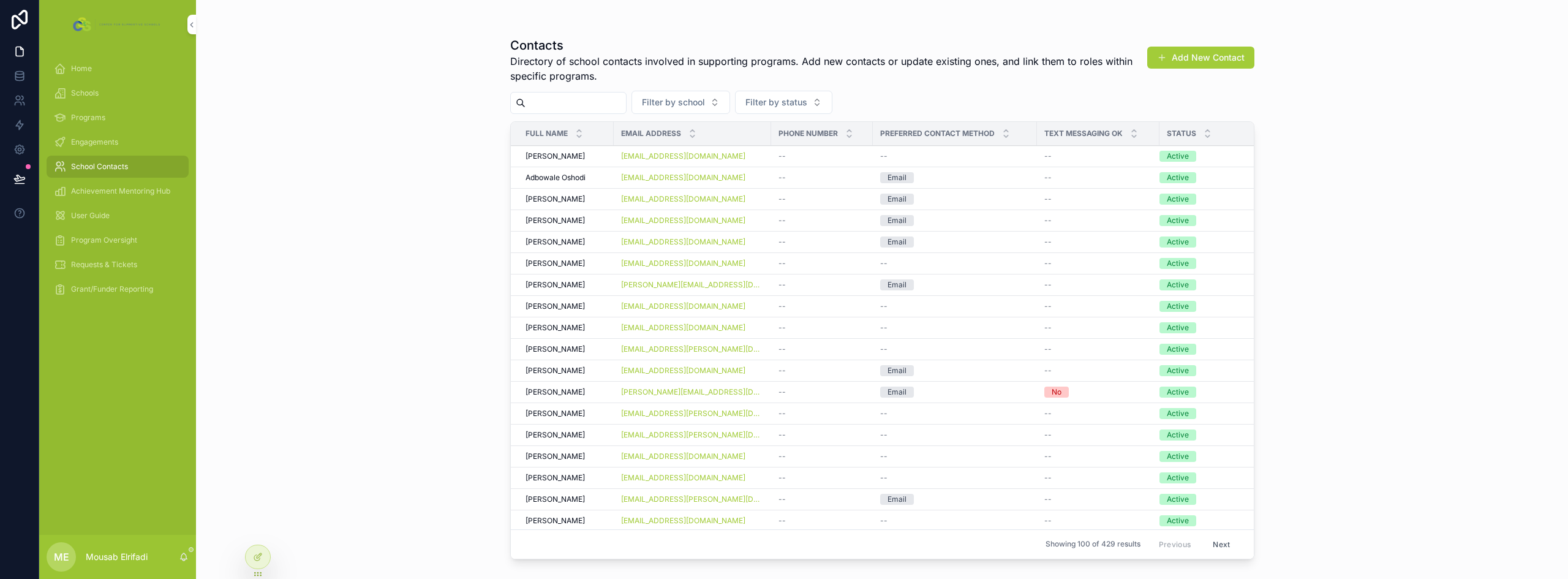
click at [553, 102] on input "scrollable content" at bounding box center [576, 102] width 100 height 17
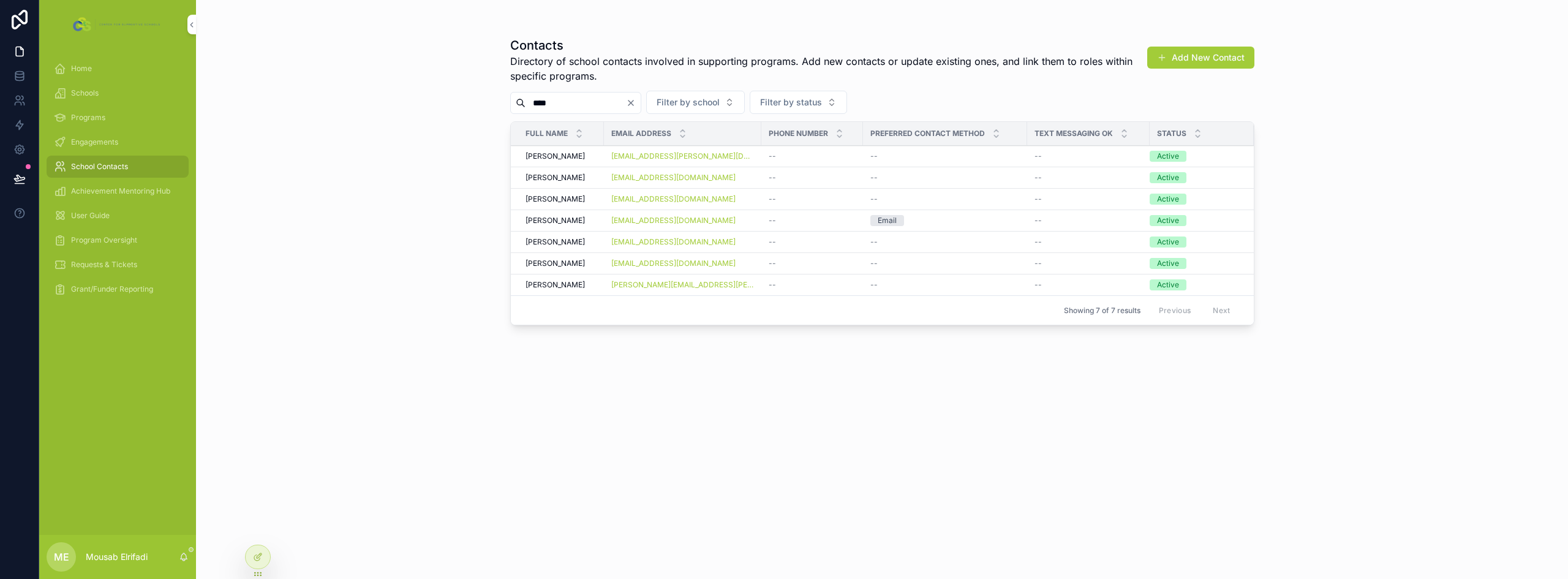
type input "****"
click at [573, 176] on span "[PERSON_NAME]" at bounding box center [556, 178] width 59 height 10
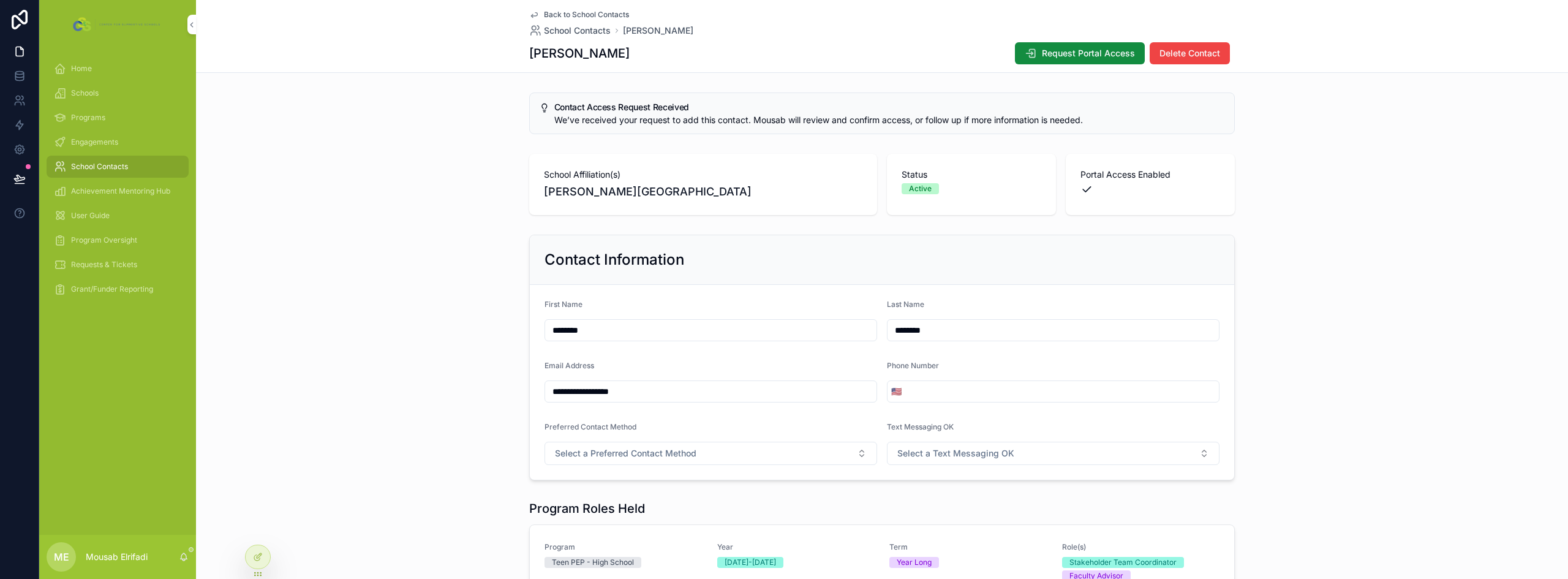
click at [614, 389] on input "**********" at bounding box center [711, 391] width 331 height 17
paste input "**********"
type input "**********"
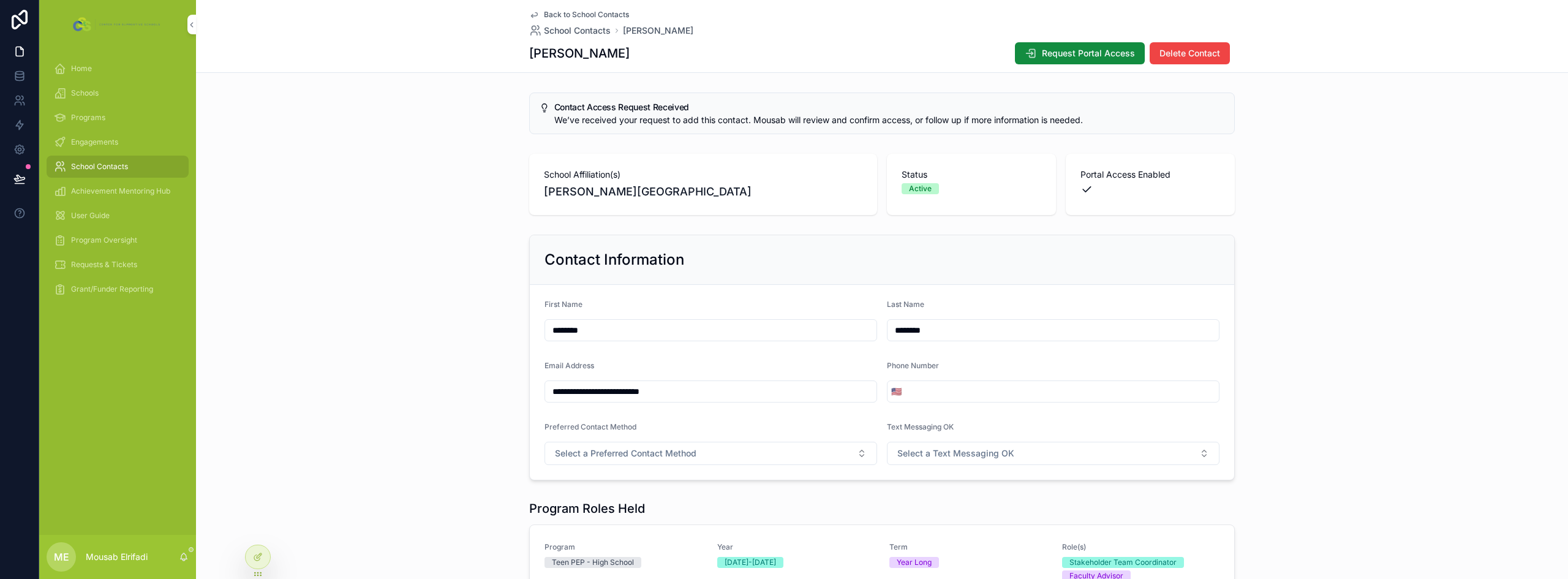
click at [420, 337] on div "**********" at bounding box center [882, 357] width 1372 height 255
click at [23, 73] on icon at bounding box center [19, 75] width 8 height 5
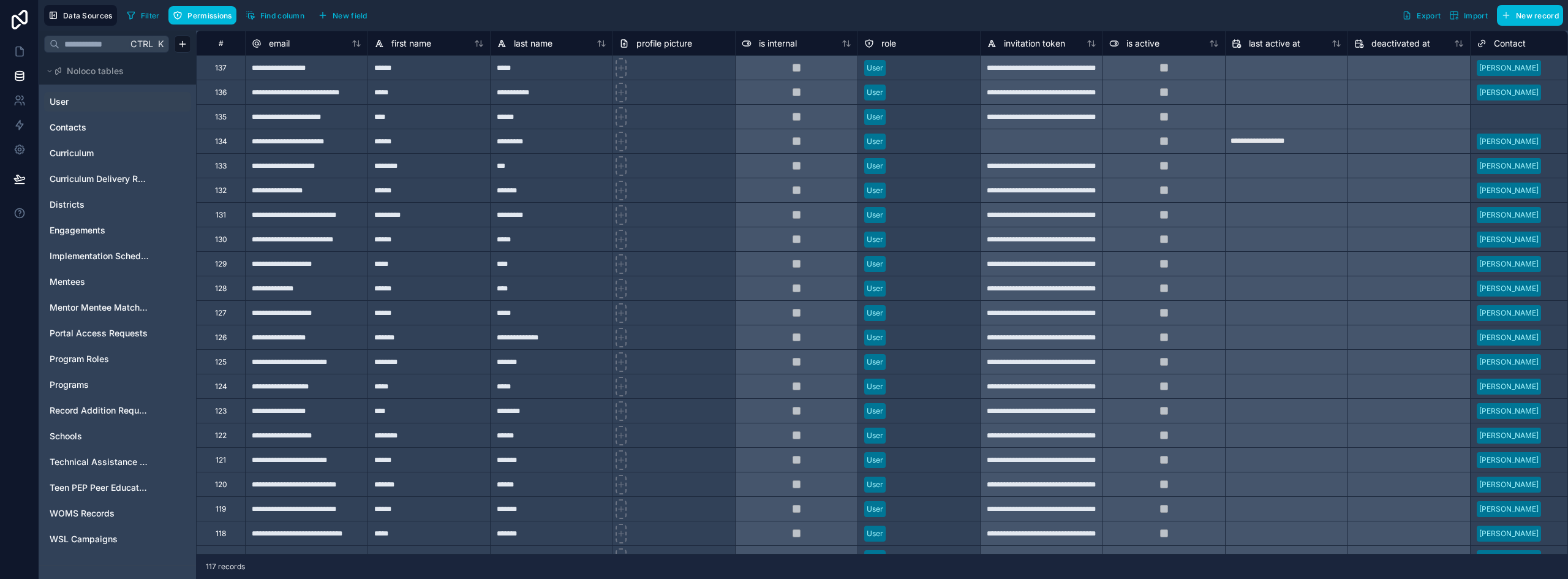
click at [63, 99] on span "User" at bounding box center [59, 101] width 19 height 12
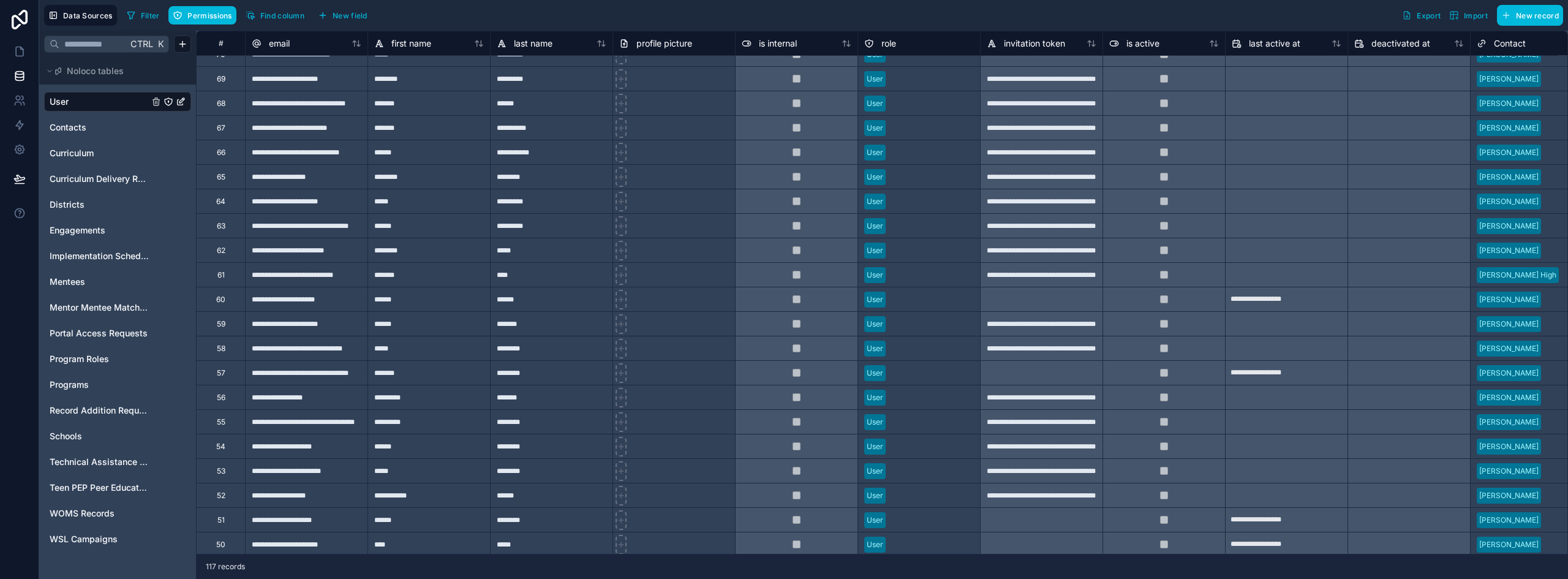
scroll to position [1655, 0]
click at [516, 176] on div "********" at bounding box center [551, 177] width 123 height 25
click at [300, 178] on div "**********" at bounding box center [307, 177] width 123 height 25
click at [300, 178] on input "**********" at bounding box center [307, 178] width 122 height 24
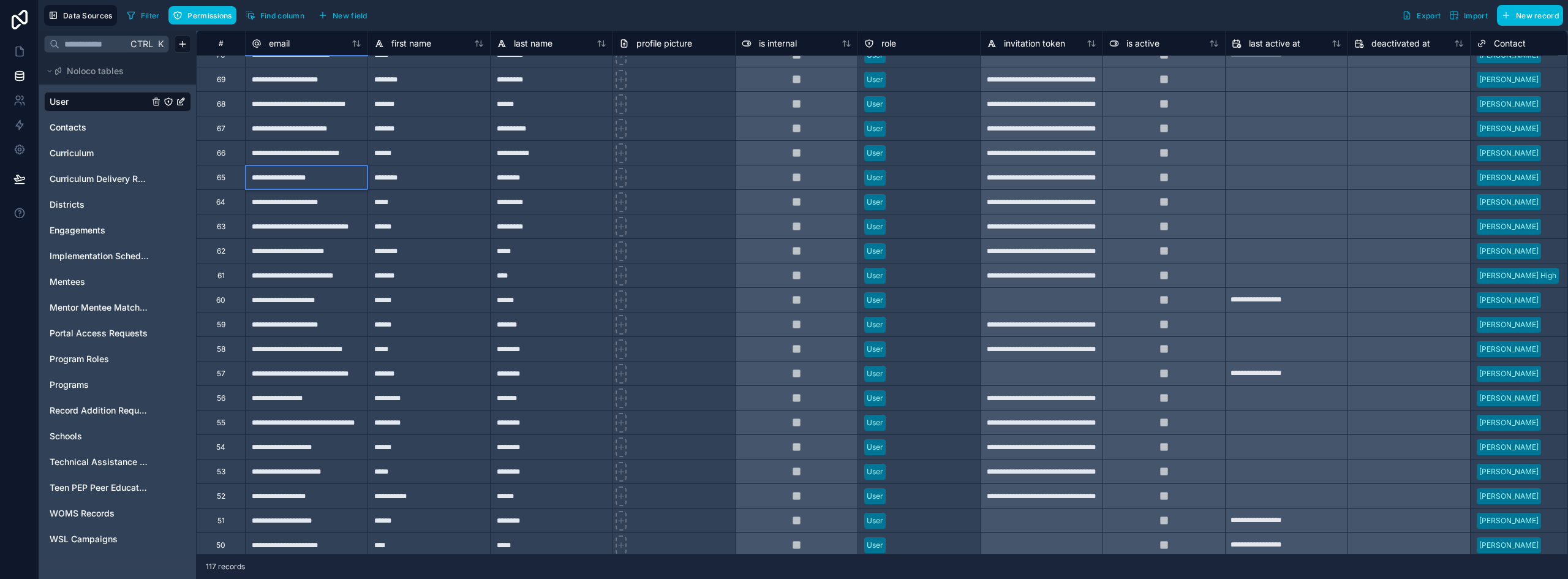
paste input "**********"
type input "**********"
click at [440, 201] on div "*****" at bounding box center [429, 202] width 123 height 25
click at [243, 175] on div "65" at bounding box center [221, 177] width 49 height 25
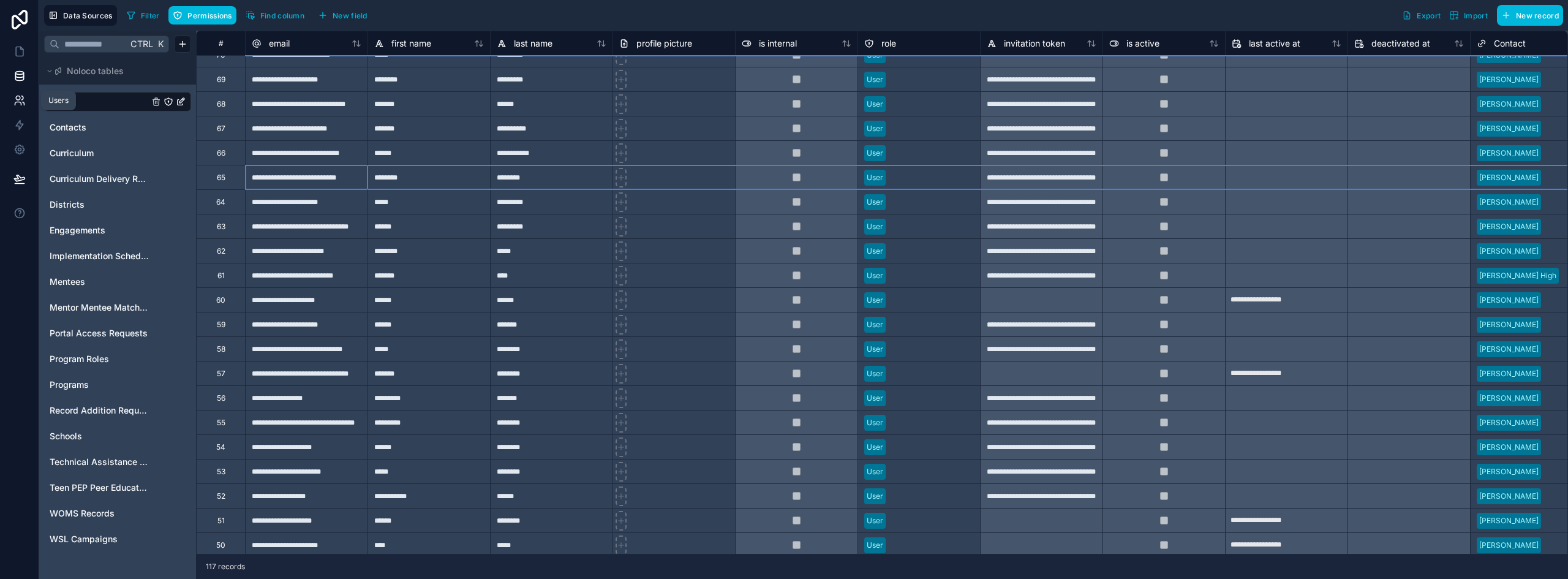
click at [19, 100] on icon at bounding box center [18, 98] width 4 height 4
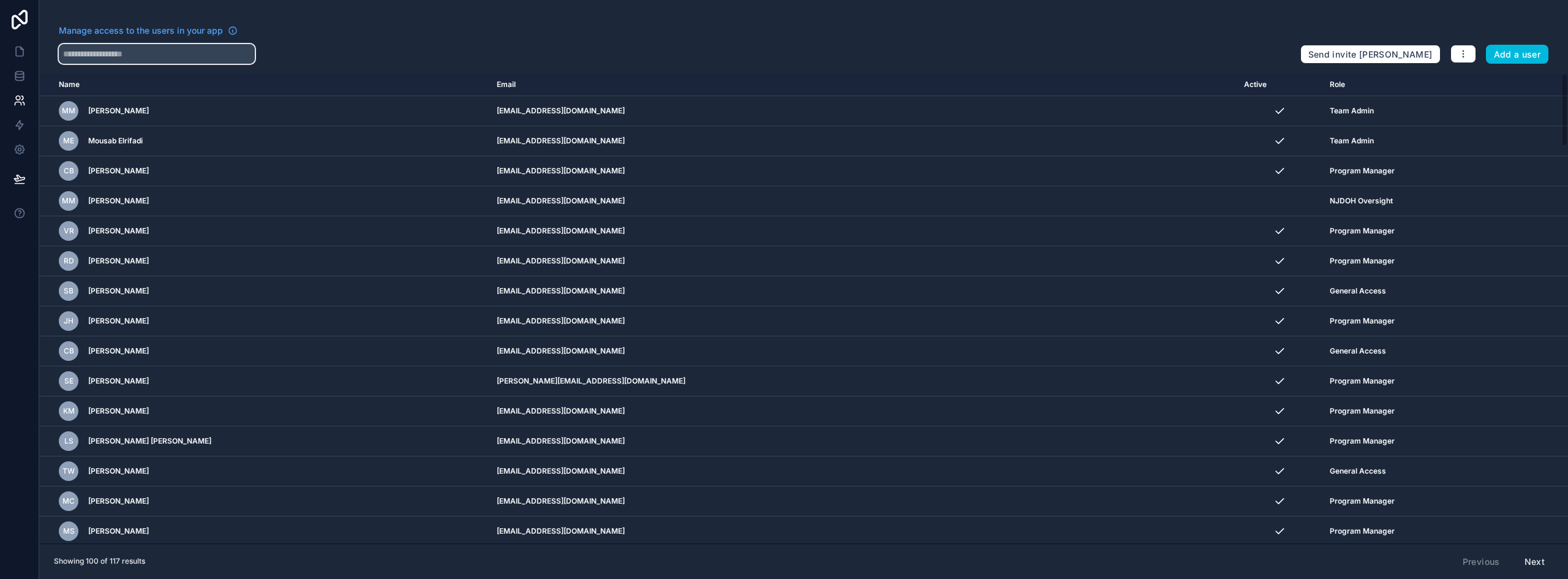
click at [234, 56] on input "text" at bounding box center [157, 54] width 196 height 20
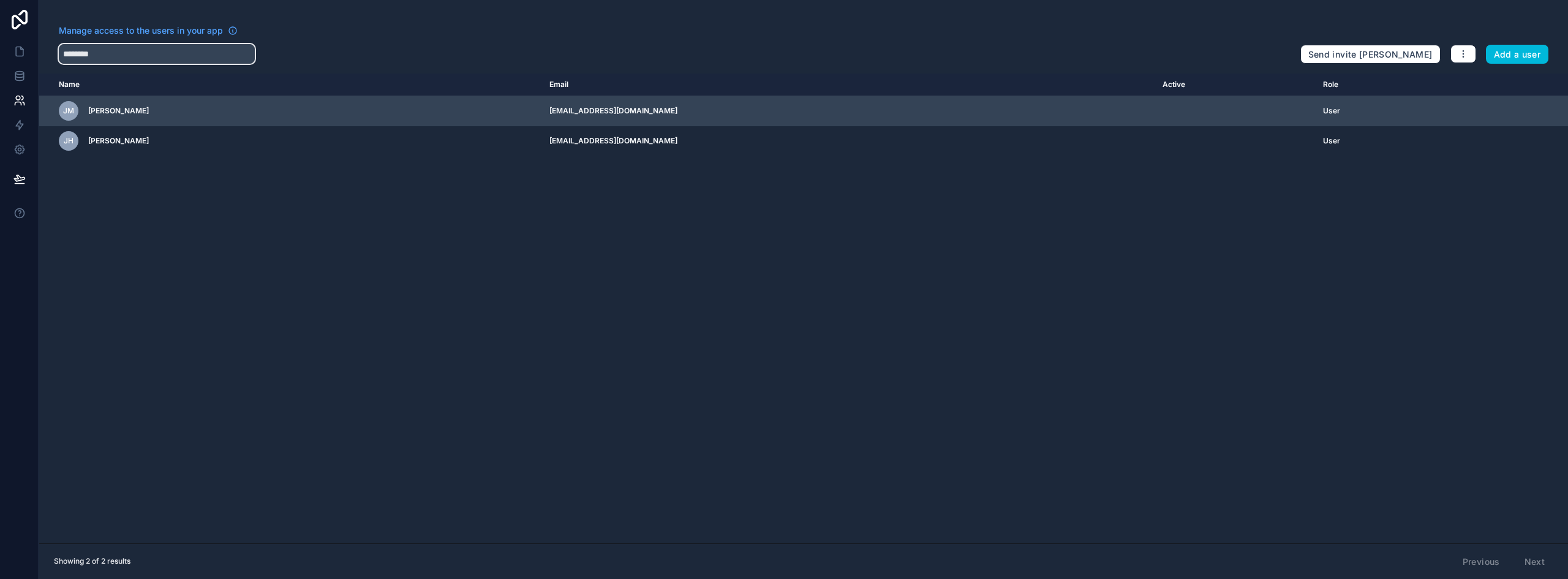
type input "********"
click at [0, 0] on icon "scrollable content" at bounding box center [0, 0] width 0 height 0
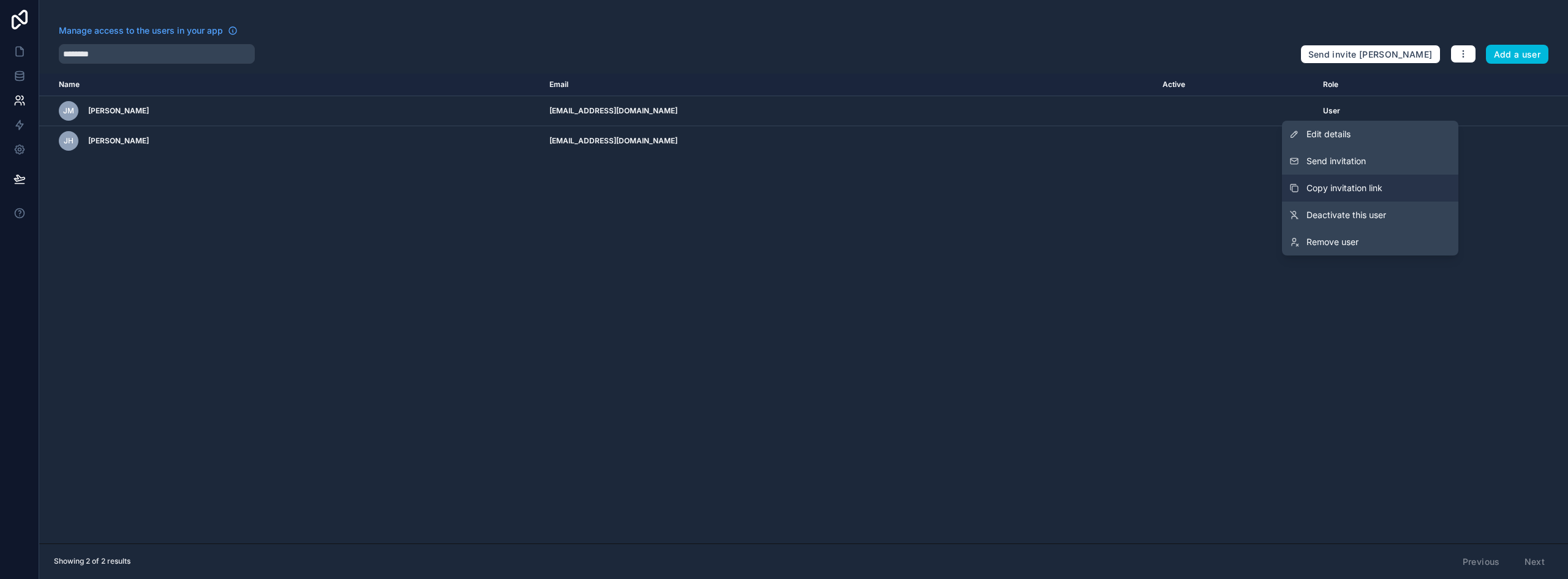
click at [1369, 184] on span "Copy invitation link" at bounding box center [1344, 188] width 76 height 12
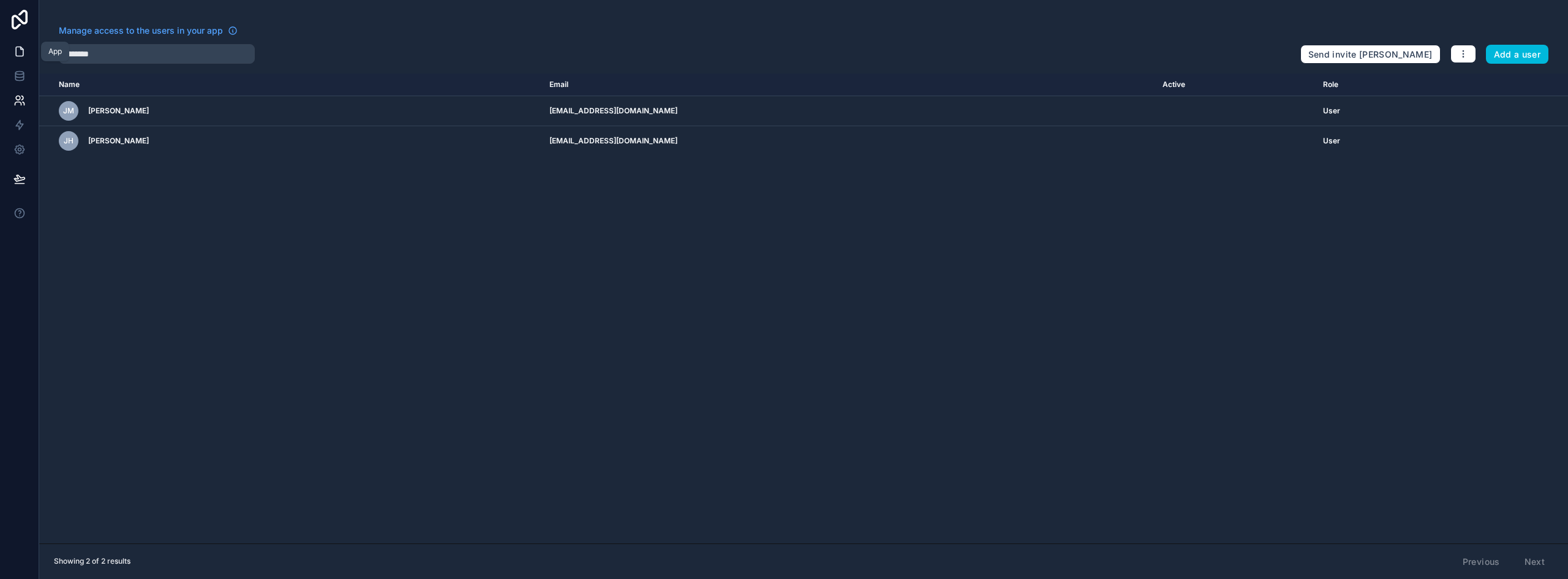
click at [16, 50] on icon at bounding box center [20, 52] width 8 height 9
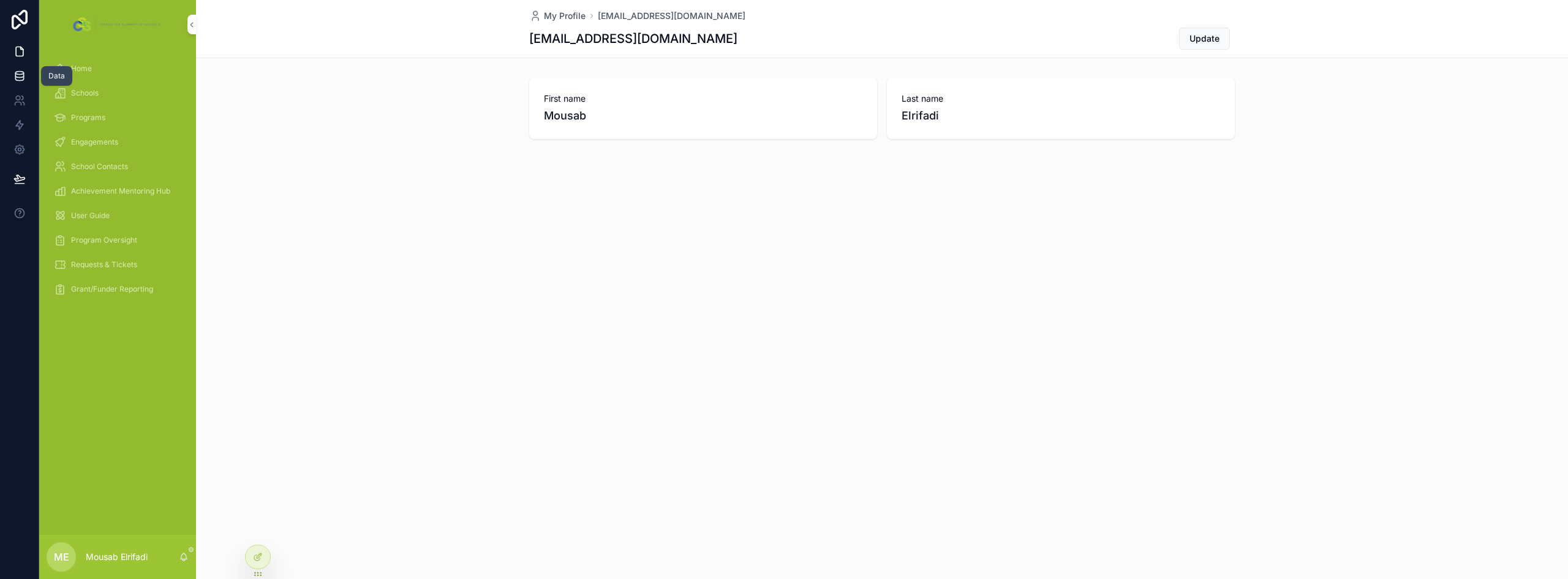
click at [18, 71] on icon at bounding box center [19, 73] width 8 height 3
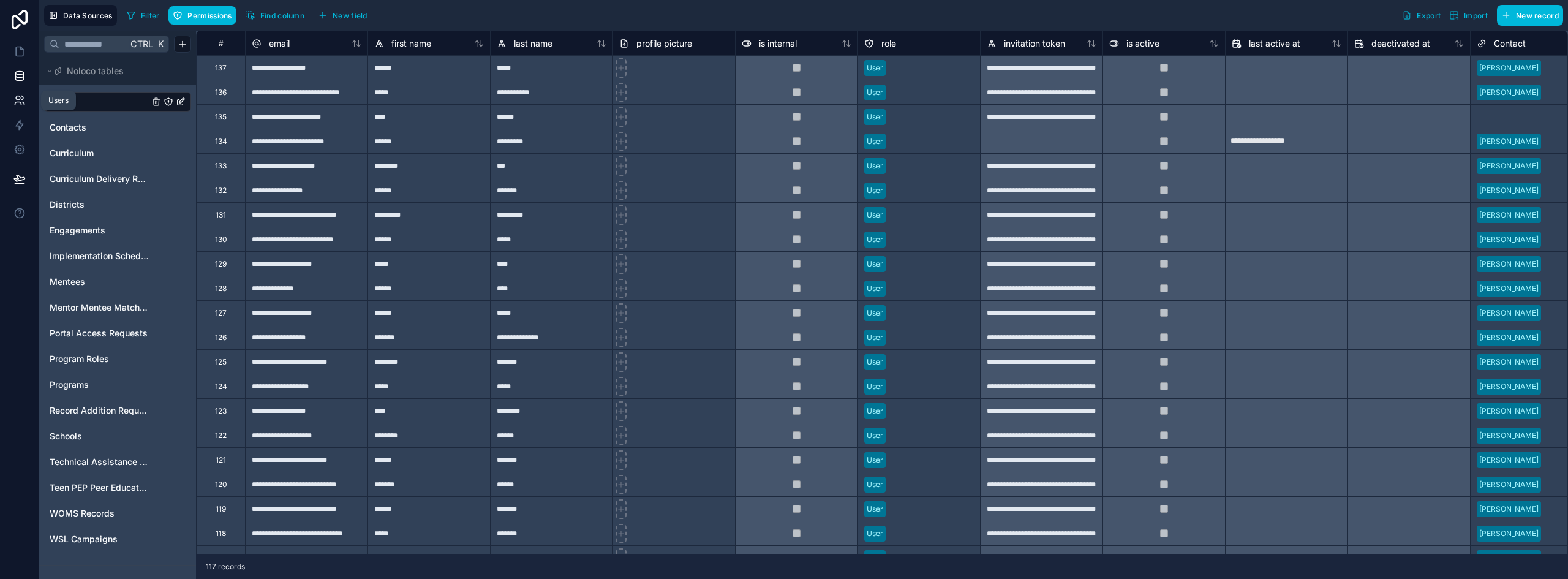
click at [19, 99] on icon at bounding box center [19, 100] width 12 height 12
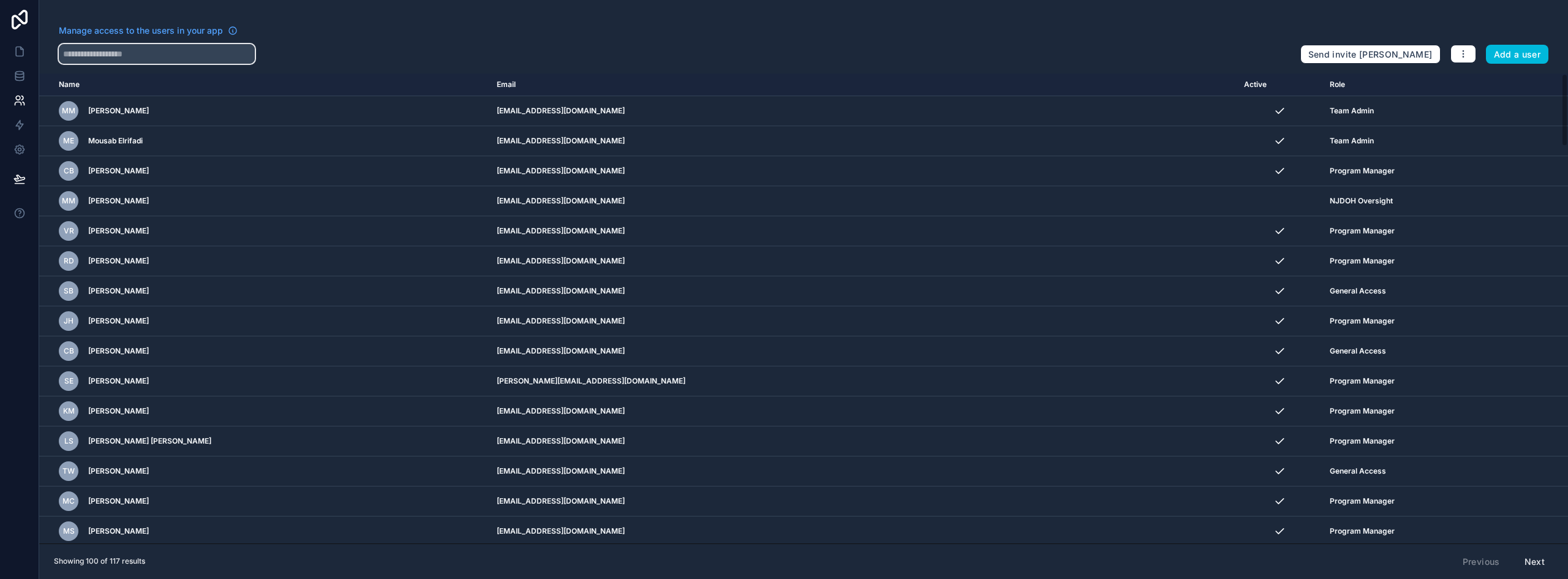
click at [157, 52] on input "text" at bounding box center [157, 54] width 196 height 20
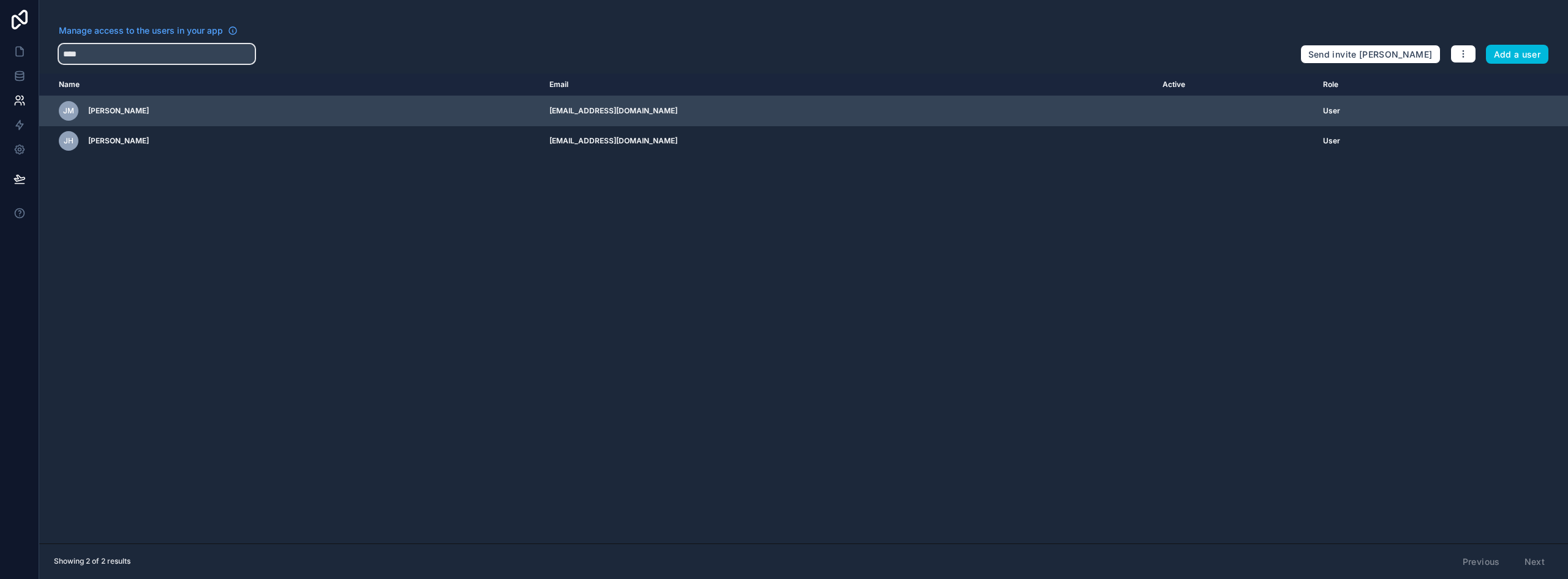
type input "****"
click at [0, 0] on icon "scrollable content" at bounding box center [0, 0] width 0 height 0
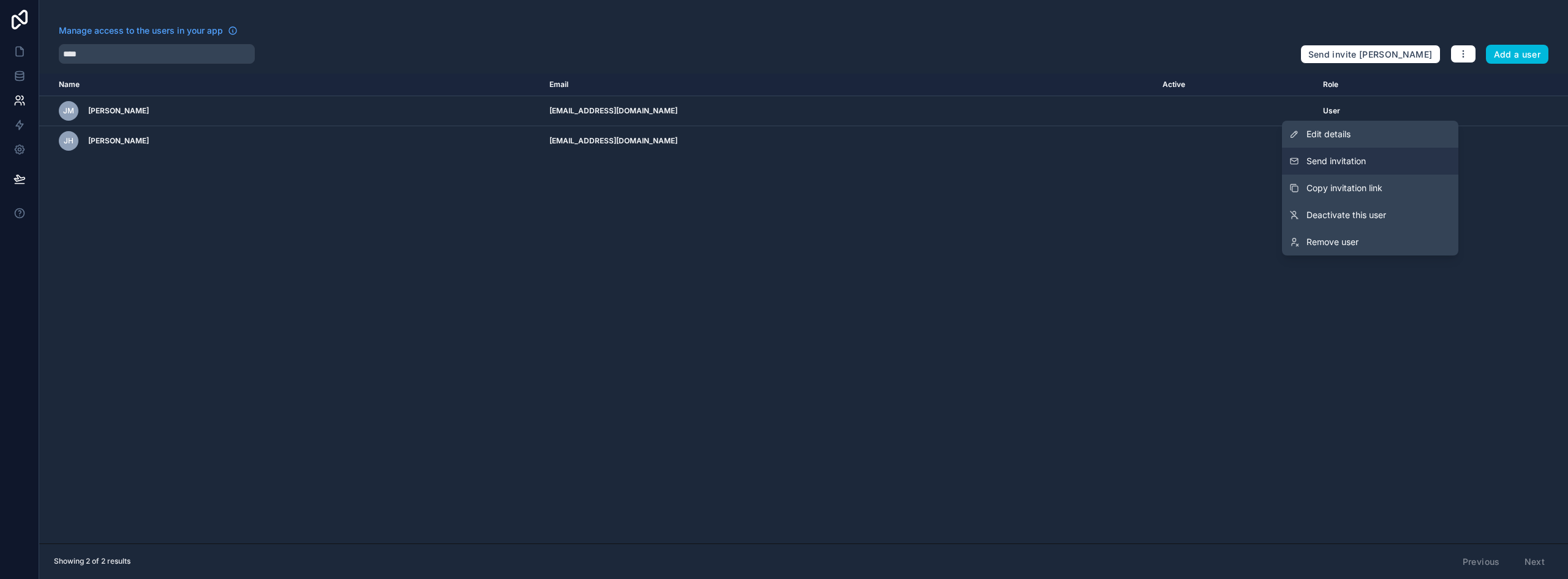
click at [1348, 156] on span "Send invitation" at bounding box center [1336, 161] width 59 height 12
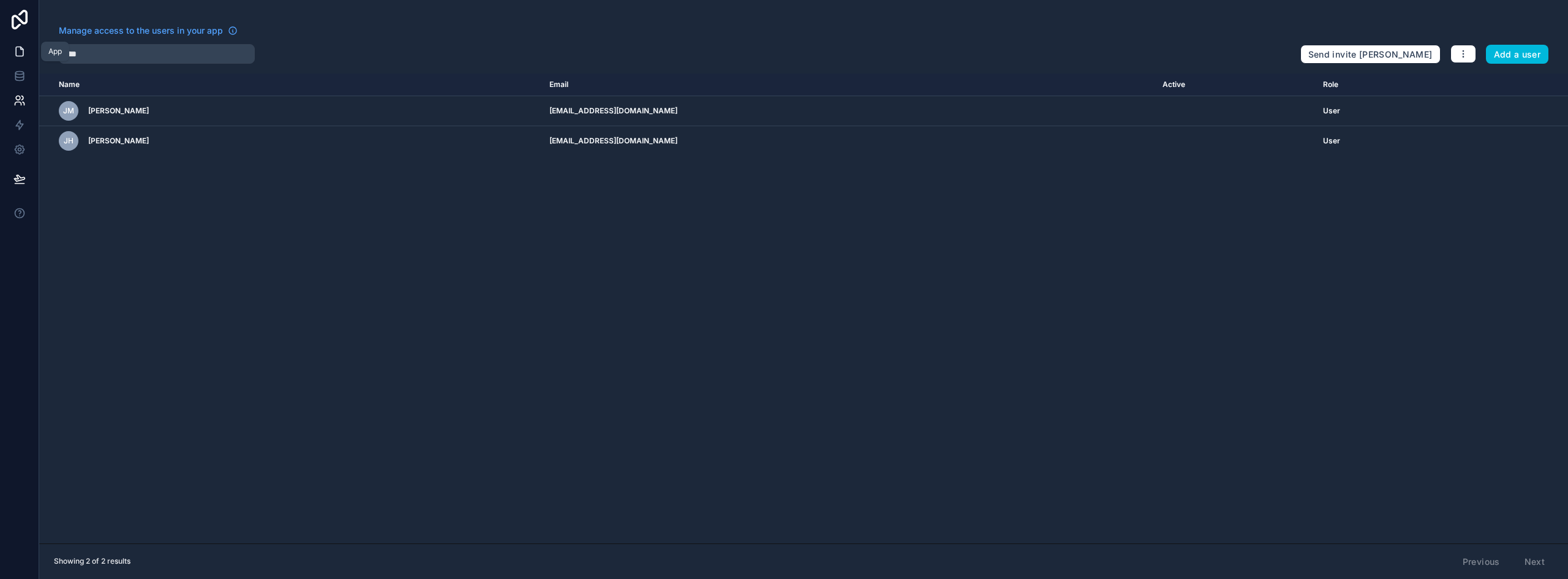
click at [21, 50] on icon at bounding box center [19, 51] width 12 height 12
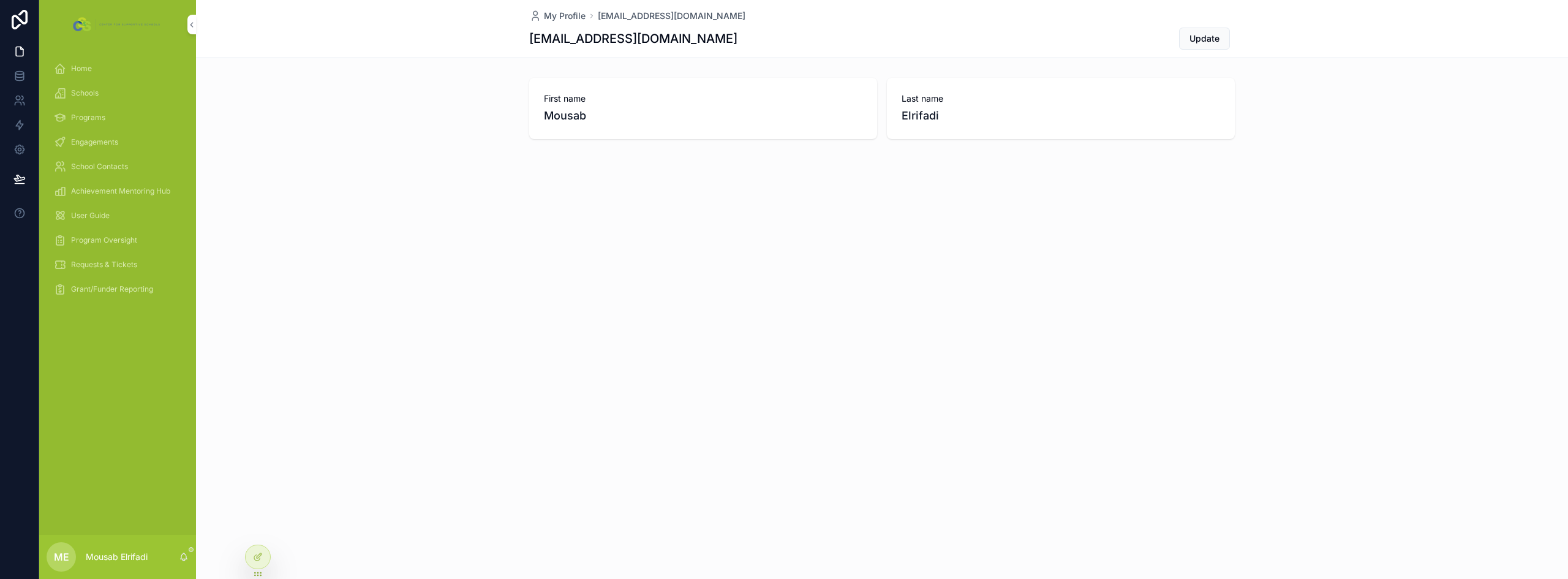
click at [110, 269] on span "Requests & Tickets" at bounding box center [104, 265] width 66 height 10
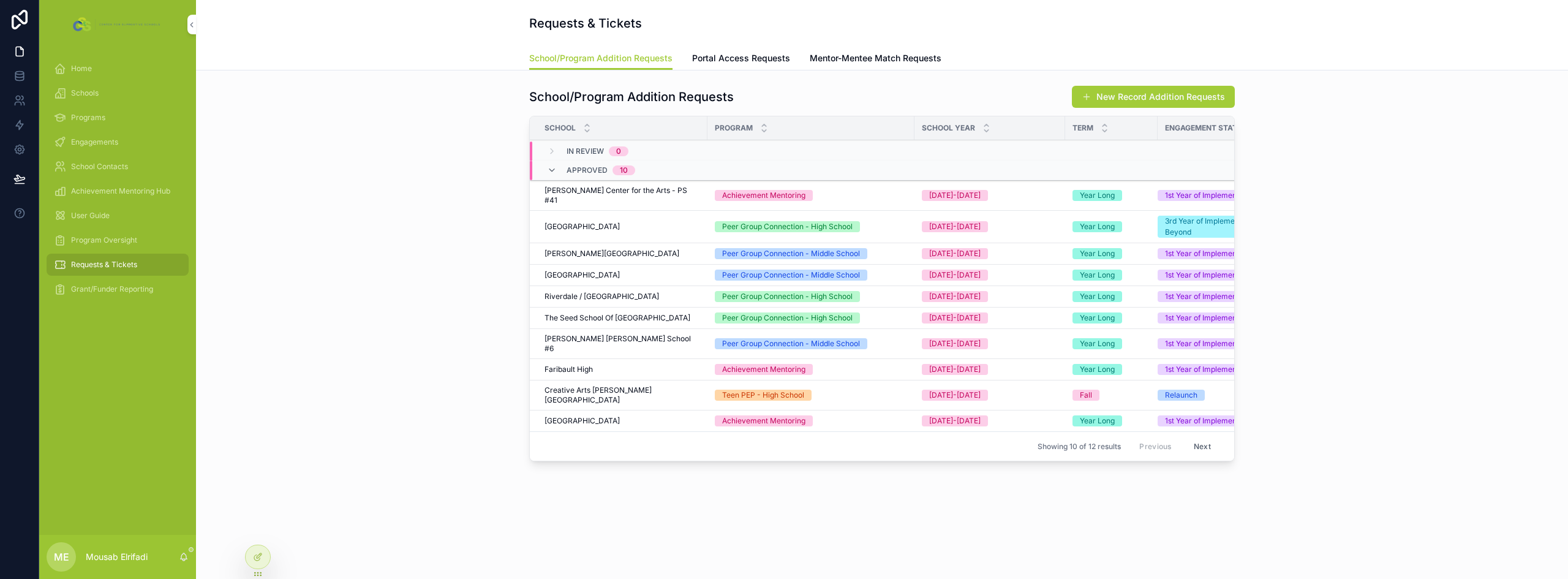
click at [119, 236] on span "Program Oversight" at bounding box center [104, 240] width 66 height 10
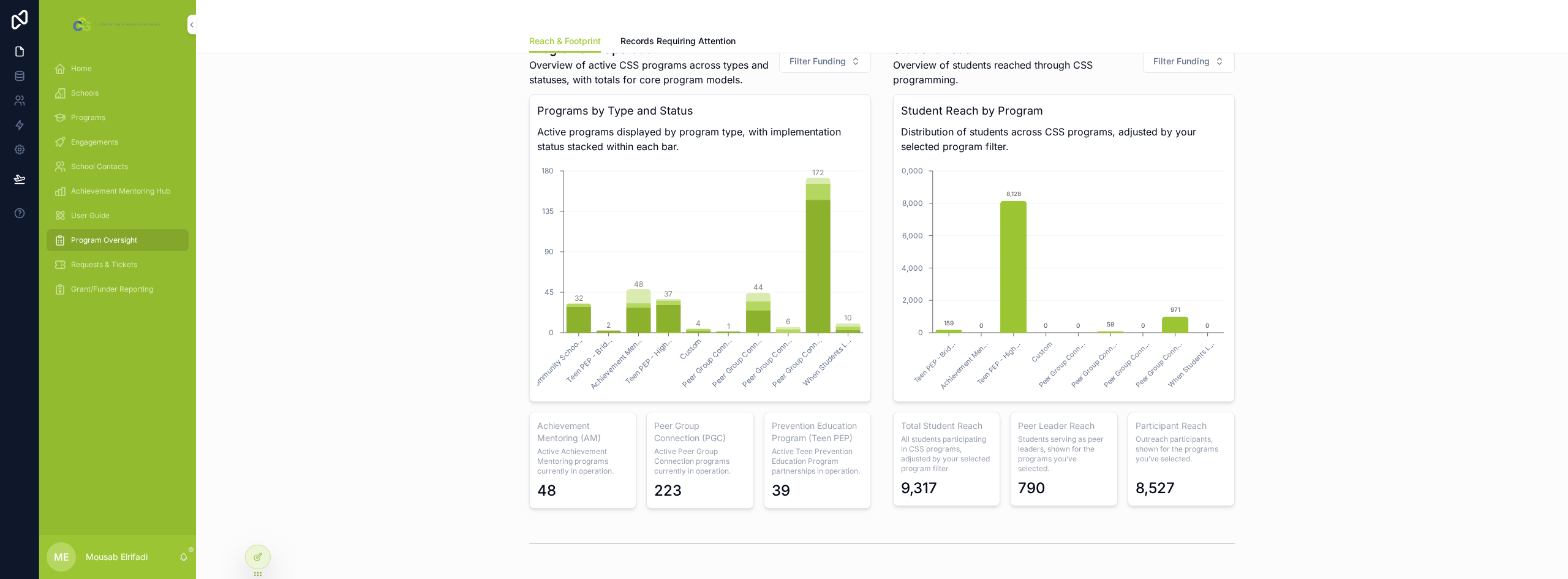
scroll to position [946, 0]
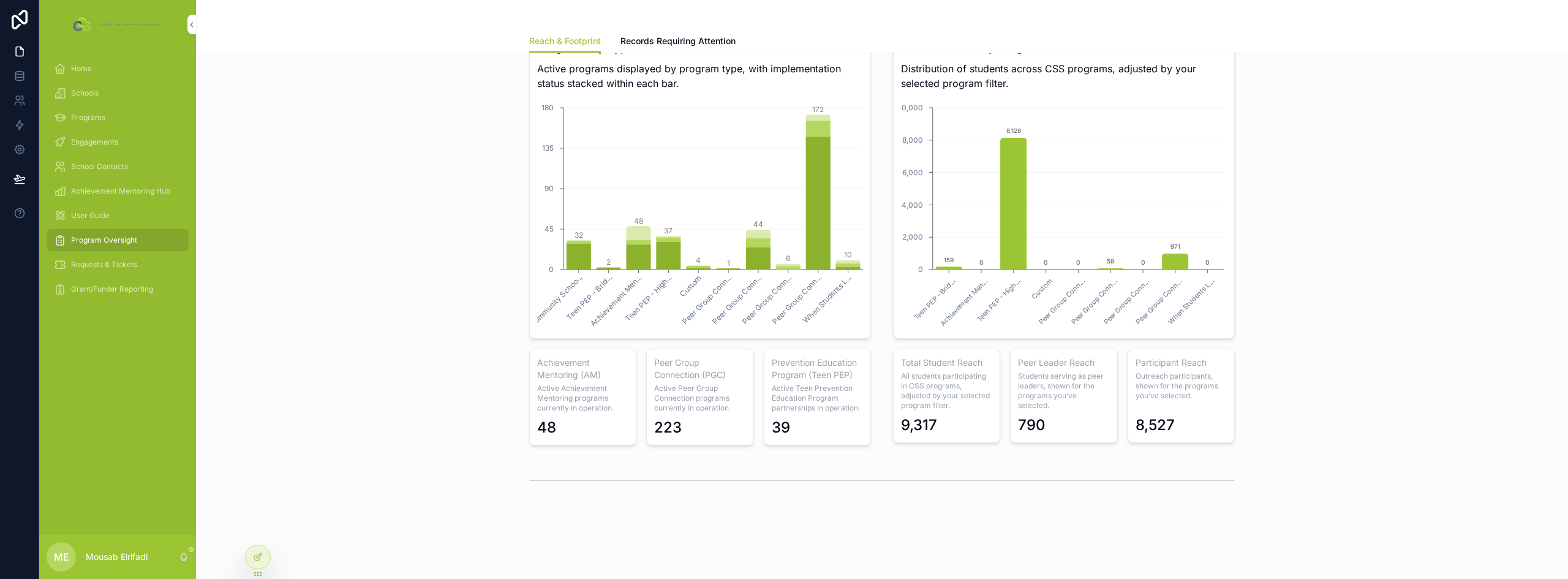
click at [95, 140] on span "Engagements" at bounding box center [94, 142] width 47 height 10
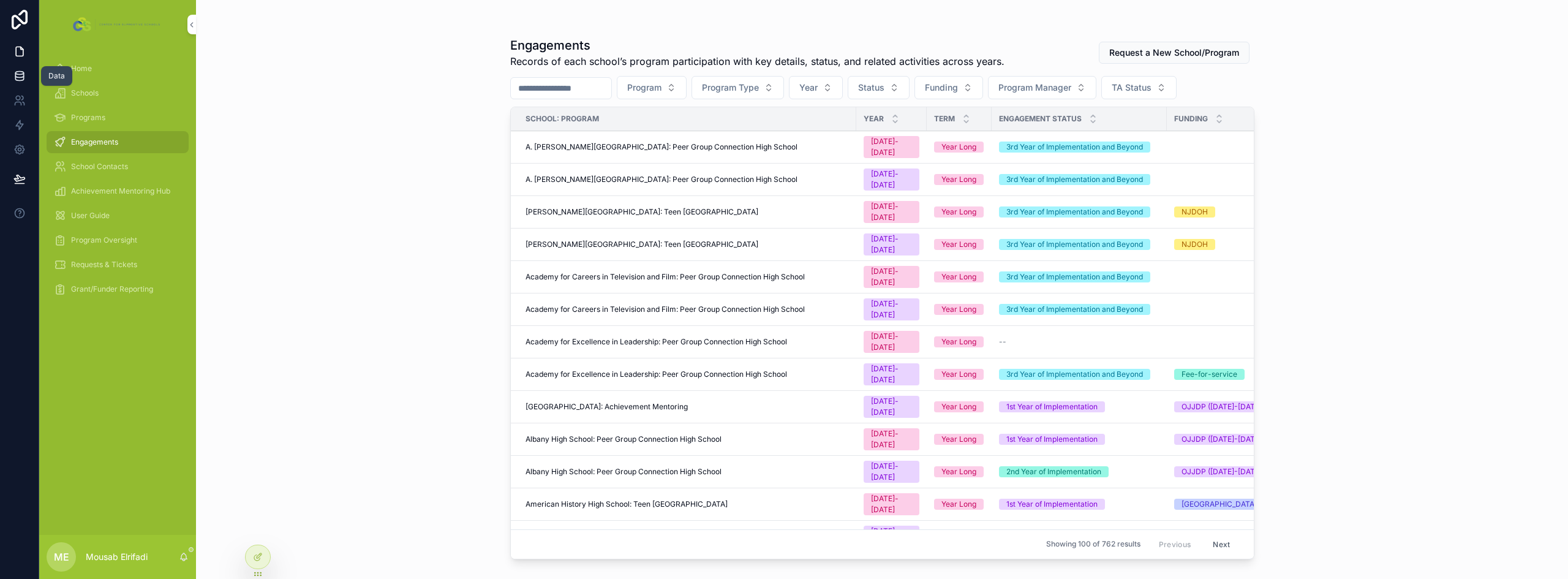
click at [26, 80] on link at bounding box center [19, 76] width 39 height 25
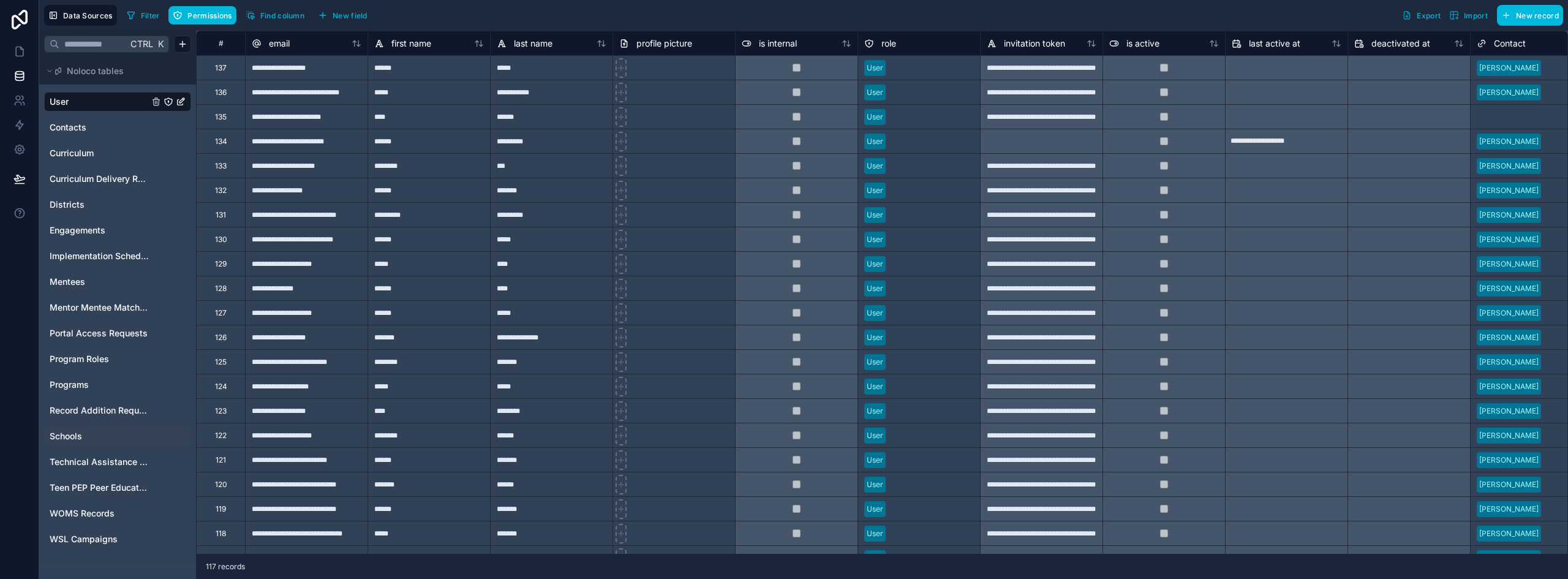
click at [73, 431] on span "Schools" at bounding box center [66, 436] width 32 height 12
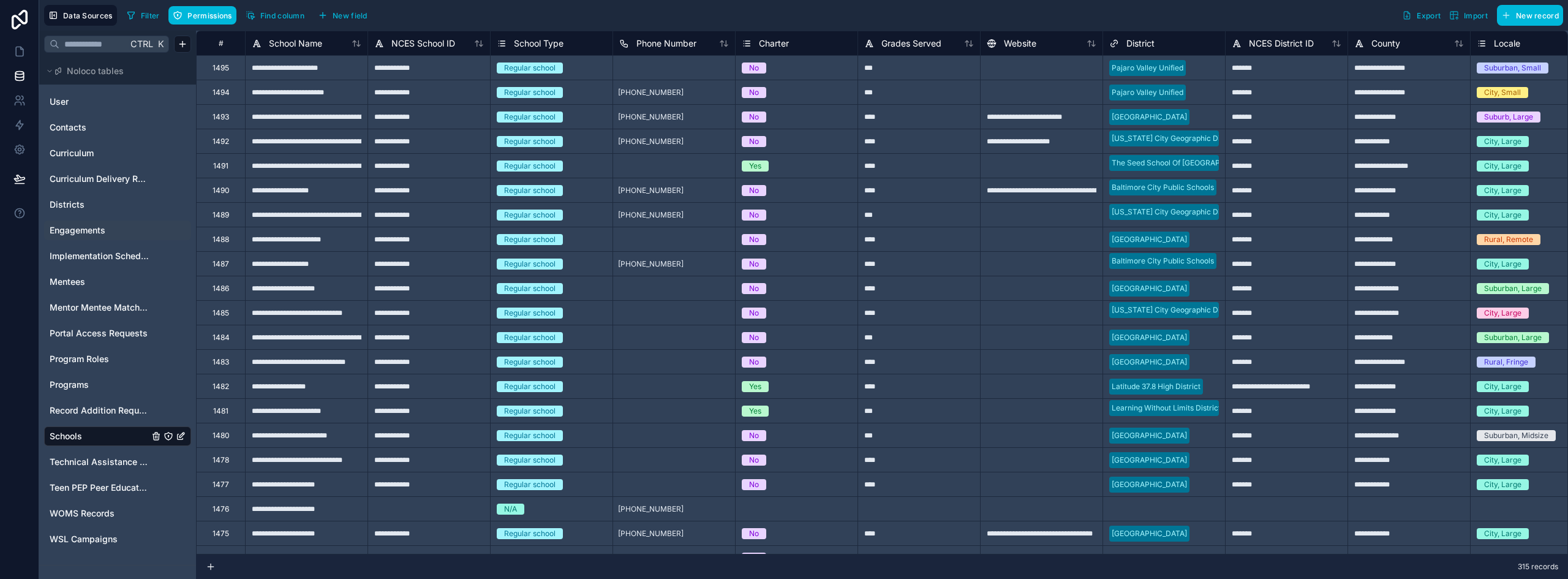
click at [75, 231] on span "Engagements" at bounding box center [78, 230] width 56 height 12
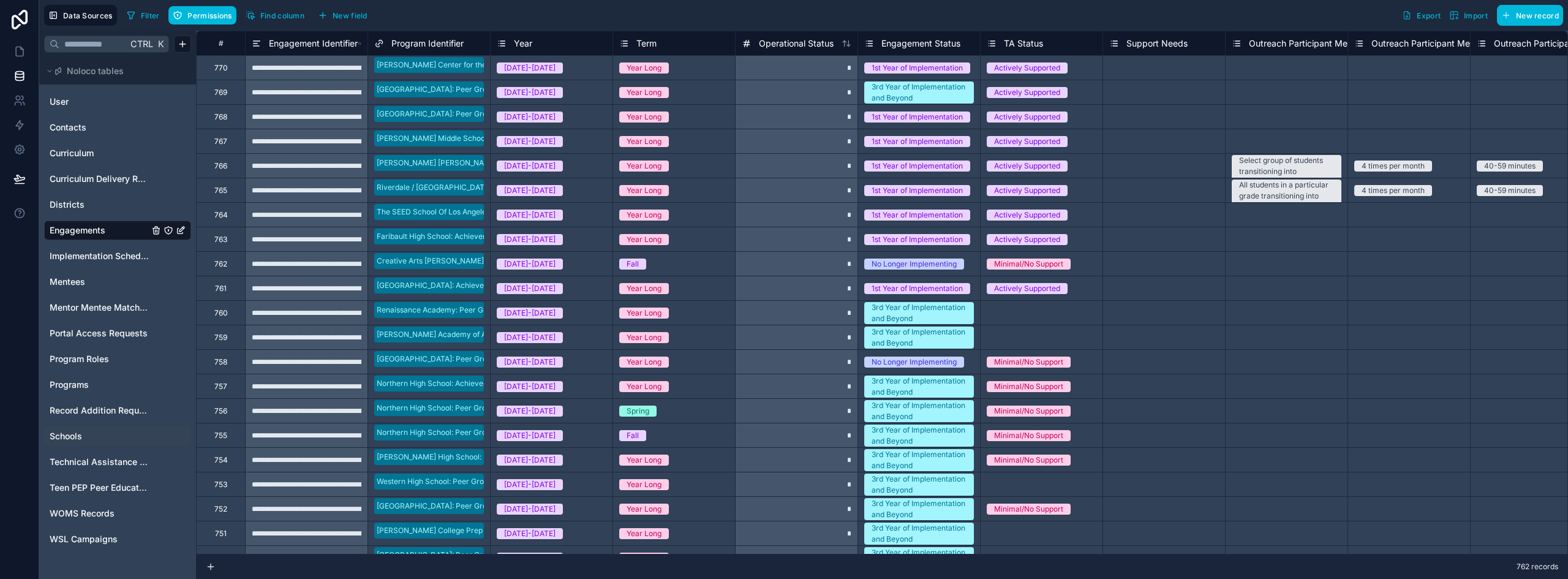
click at [341, 15] on span "New field" at bounding box center [349, 15] width 35 height 9
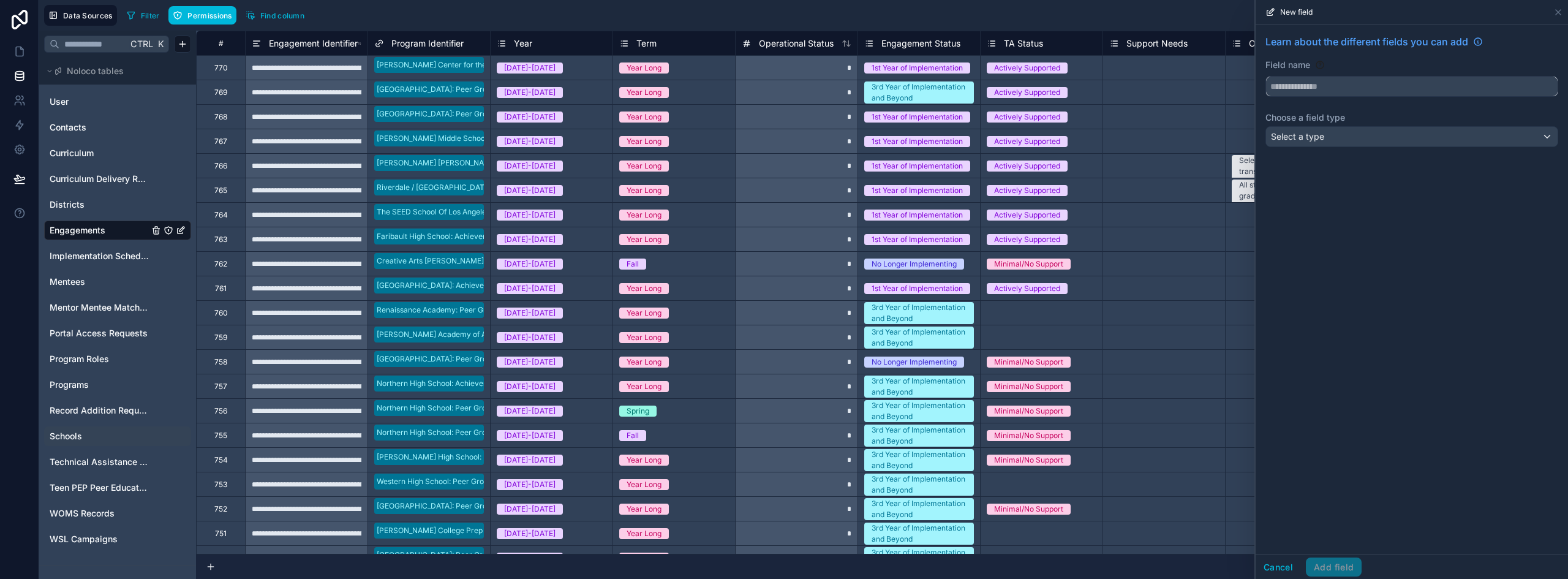
click at [1283, 80] on input "text" at bounding box center [1412, 86] width 291 height 20
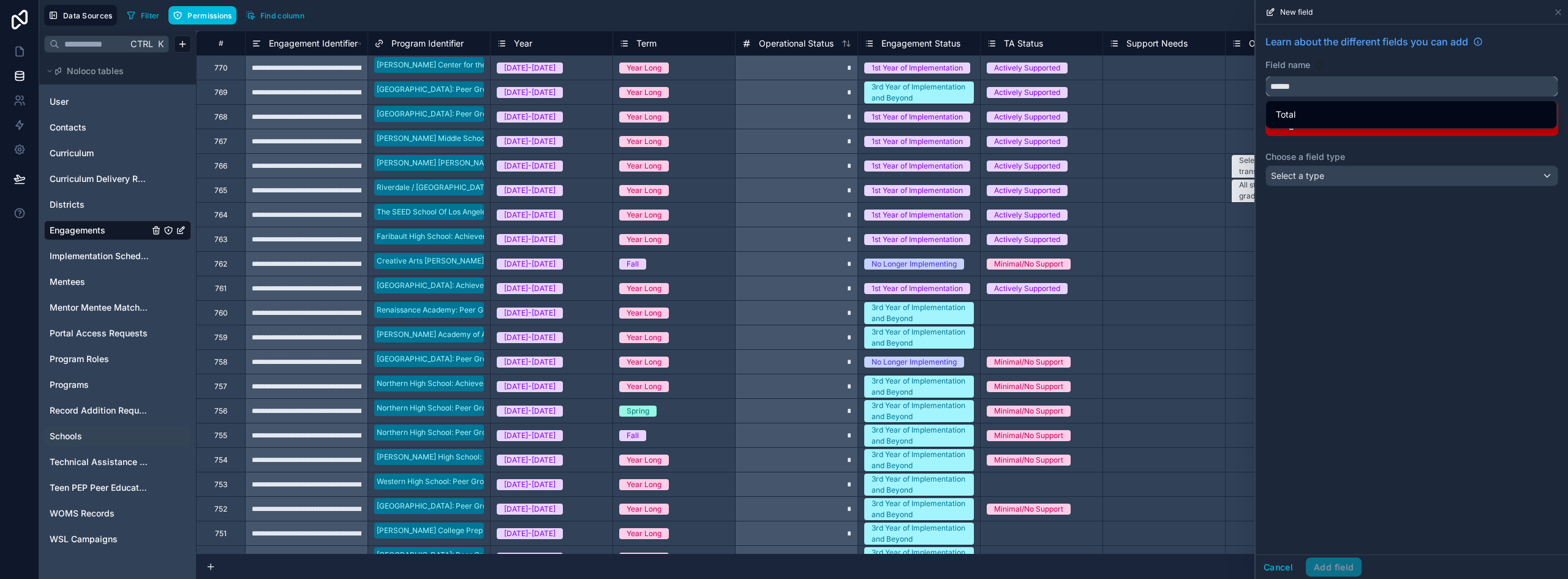
click at [1266, 76] on button "*****" at bounding box center [1412, 86] width 293 height 21
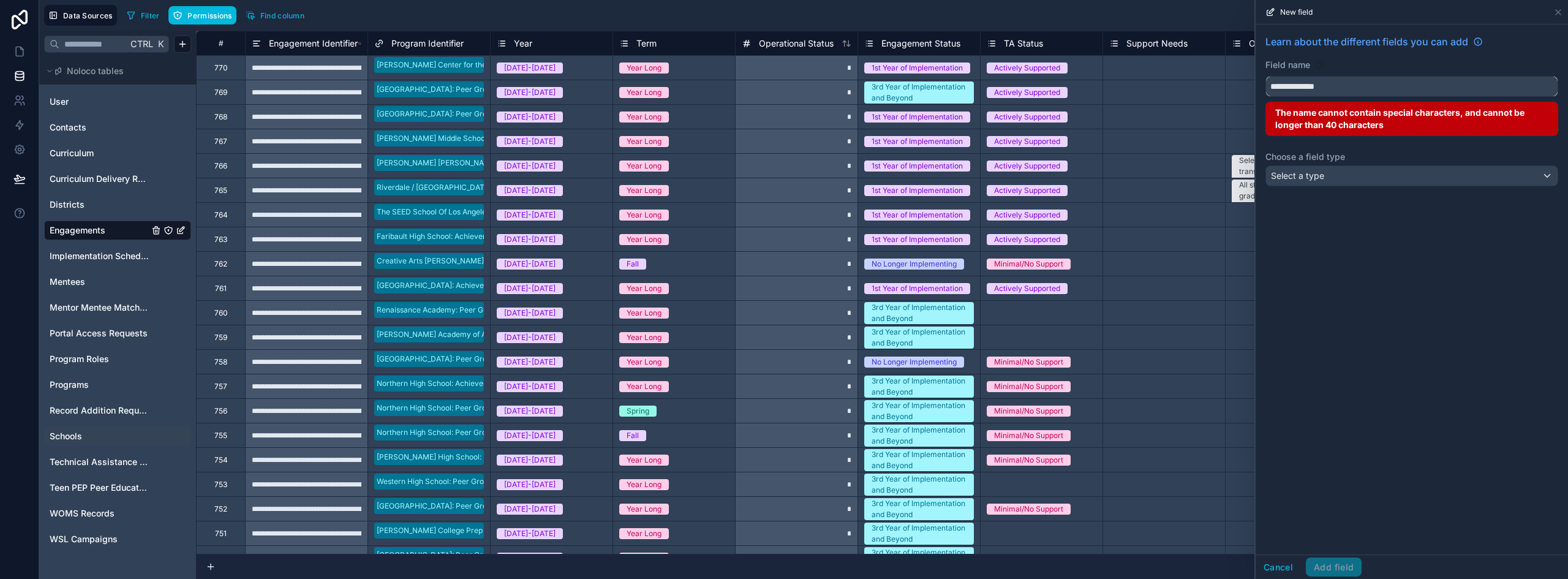
click at [1266, 76] on button "**********" at bounding box center [1412, 86] width 293 height 21
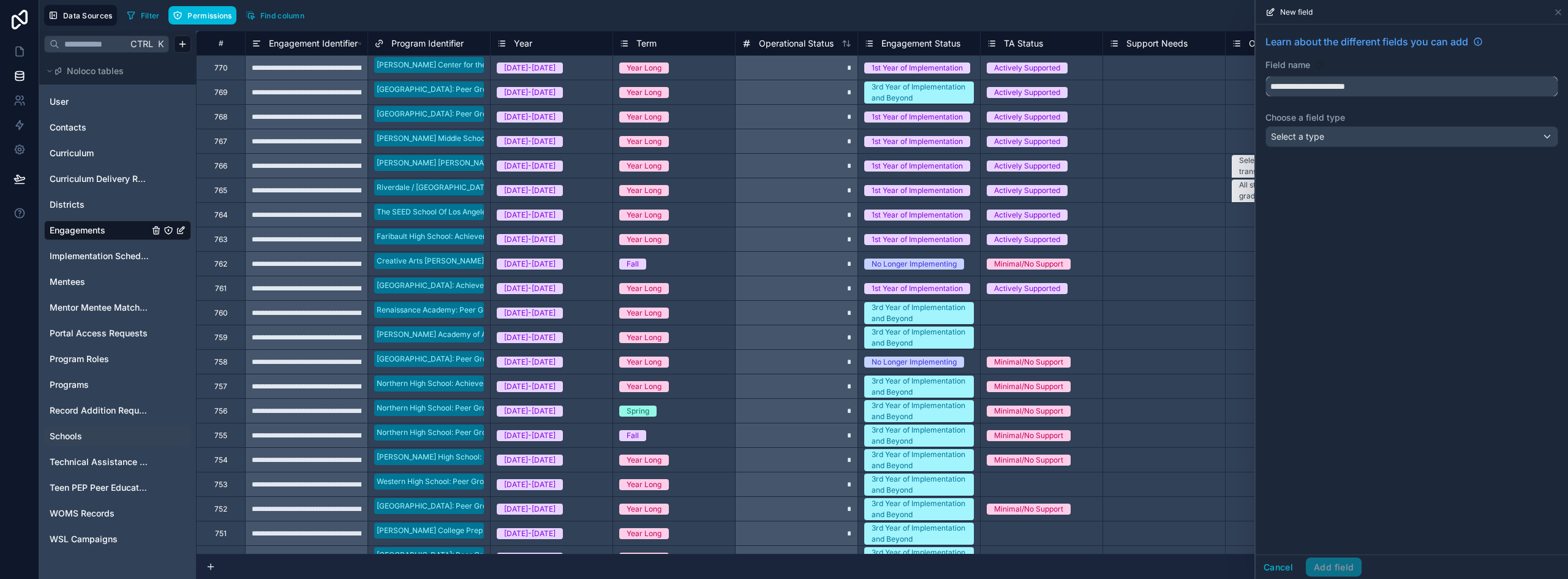
drag, startPoint x: 1325, startPoint y: 87, endPoint x: 1244, endPoint y: 100, distance: 82.0
click at [1244, 100] on div "**********" at bounding box center [803, 290] width 1529 height 579
type input "**********"
click at [1328, 135] on div "Select a type" at bounding box center [1412, 137] width 291 height 20
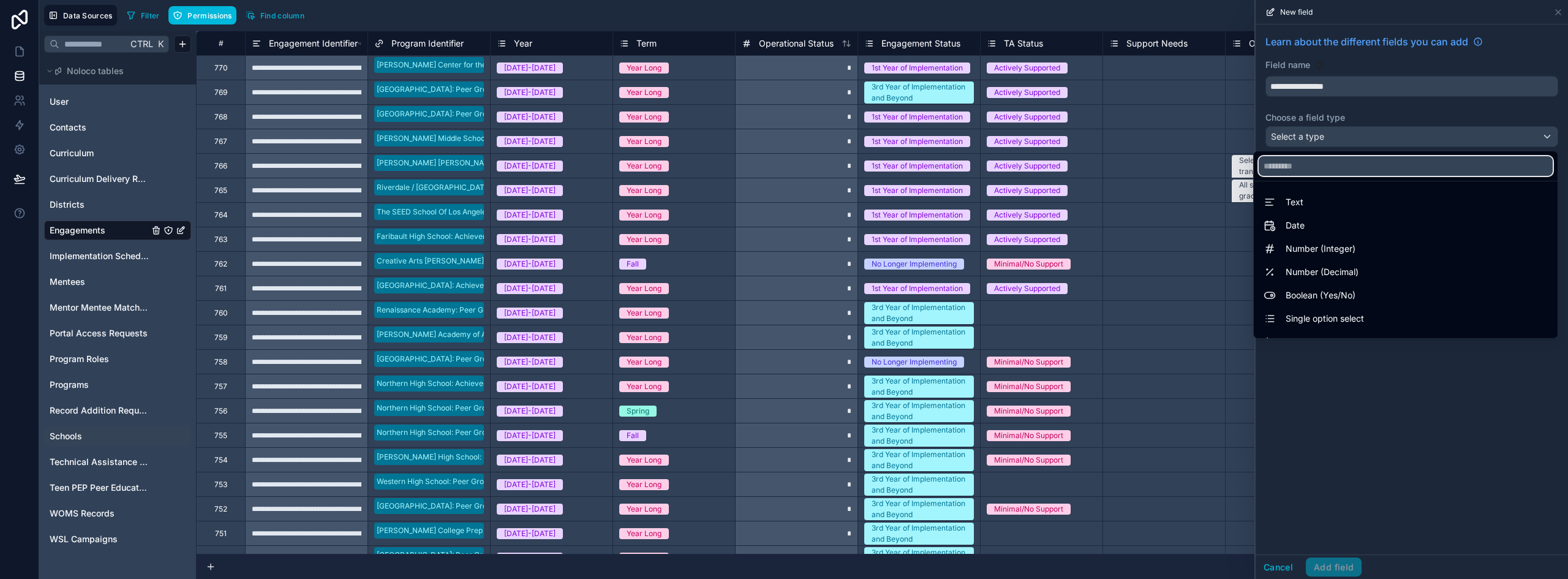
click at [1316, 163] on input "text" at bounding box center [1406, 166] width 294 height 20
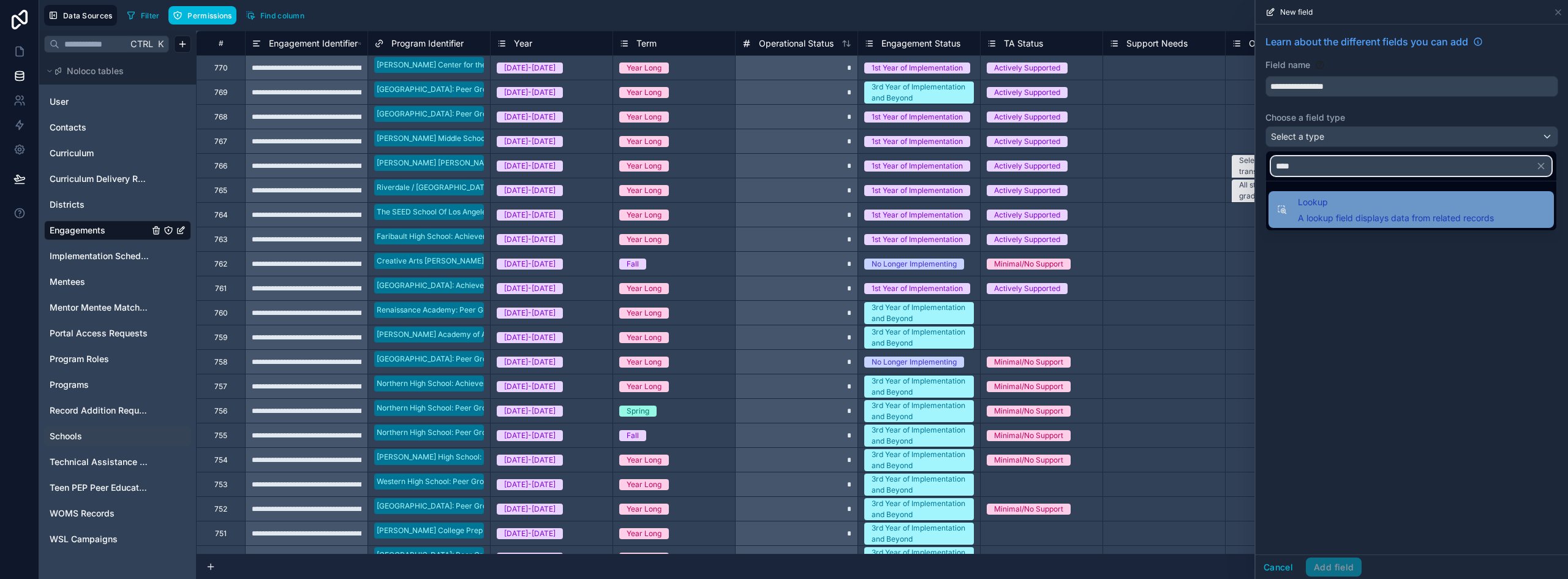
type input "****"
click at [1341, 219] on span "A lookup field displays data from related records" at bounding box center [1396, 217] width 196 height 12
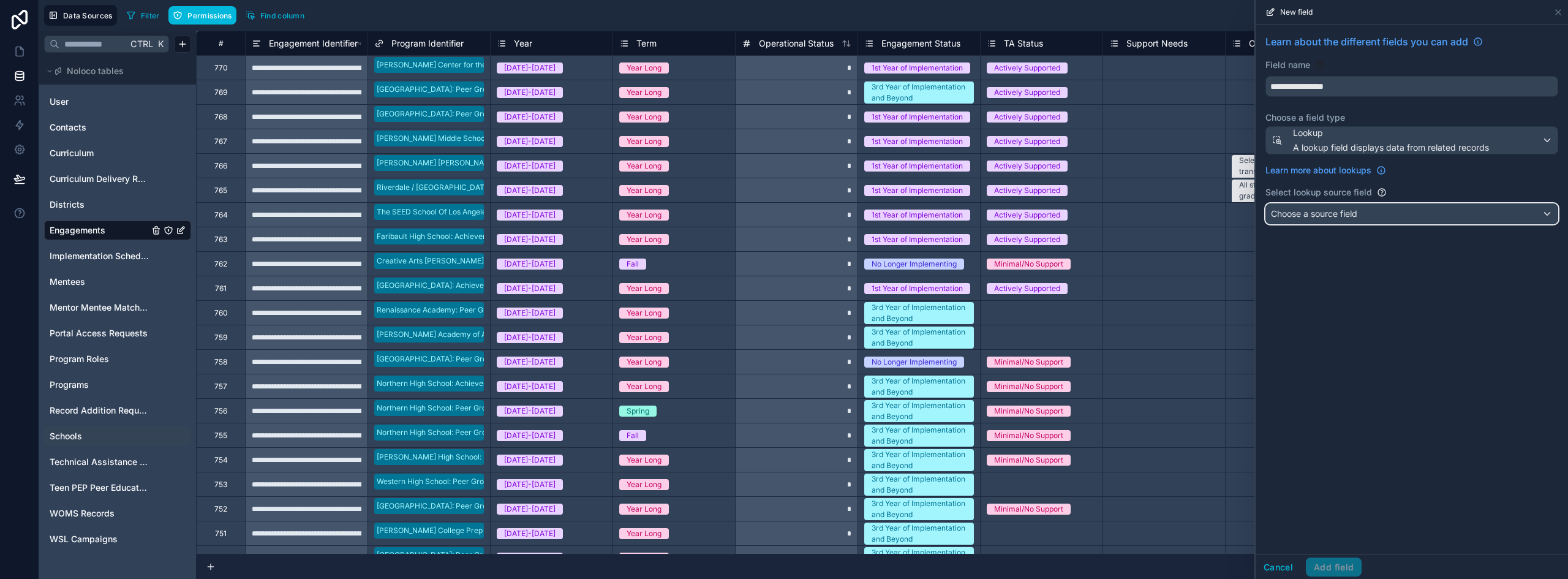
click at [1342, 216] on span "Choose a source field" at bounding box center [1314, 214] width 87 height 10
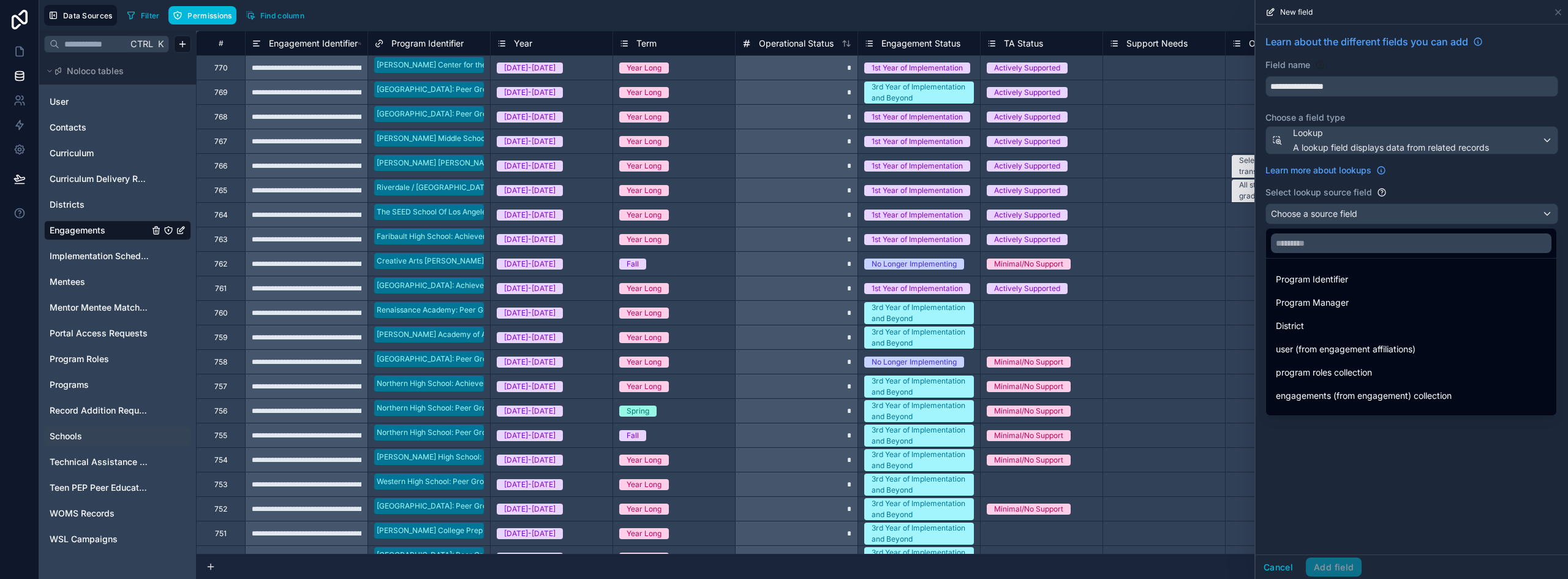
click at [1267, 570] on div at bounding box center [1412, 290] width 312 height 579
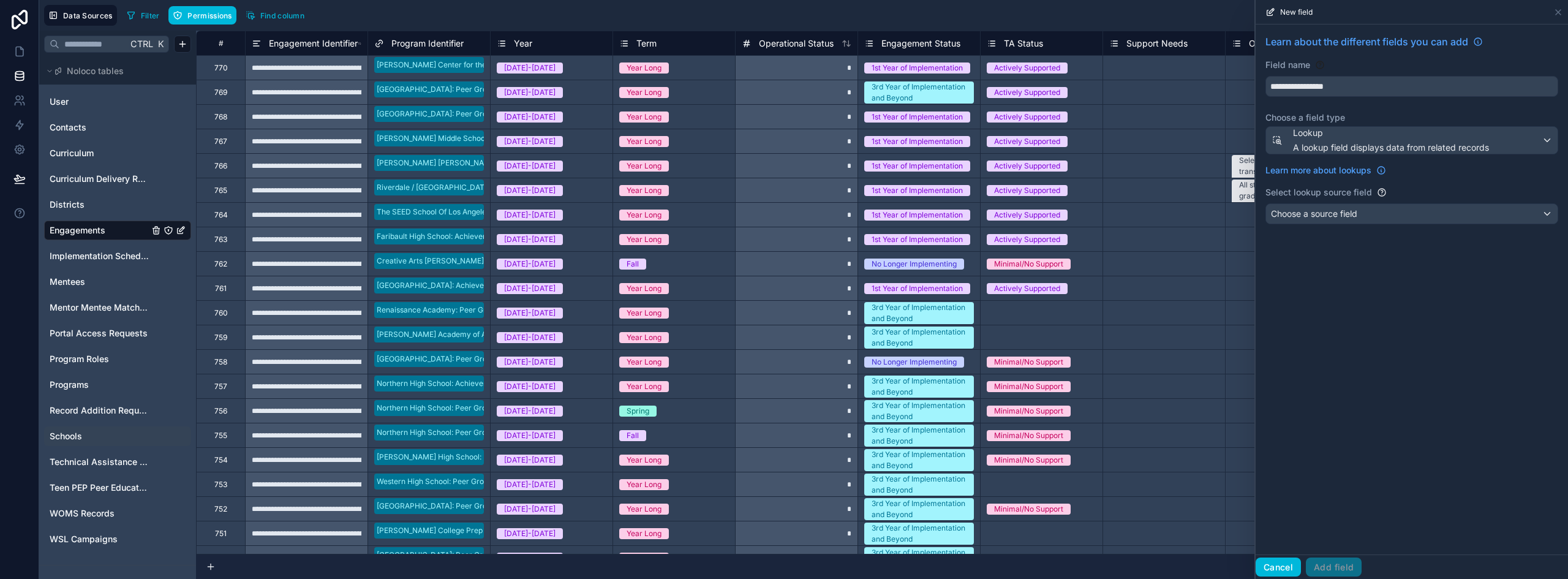
click at [1274, 564] on button "Cancel" at bounding box center [1279, 567] width 46 height 20
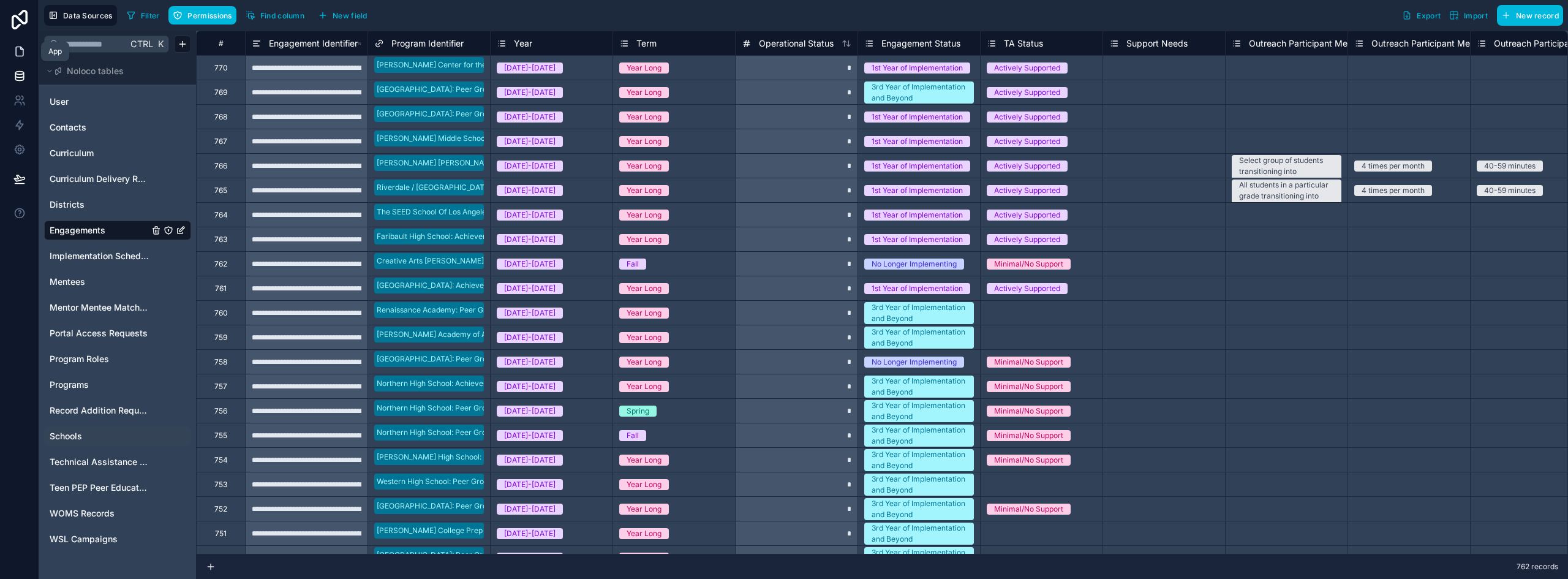
click at [30, 50] on link at bounding box center [19, 51] width 39 height 25
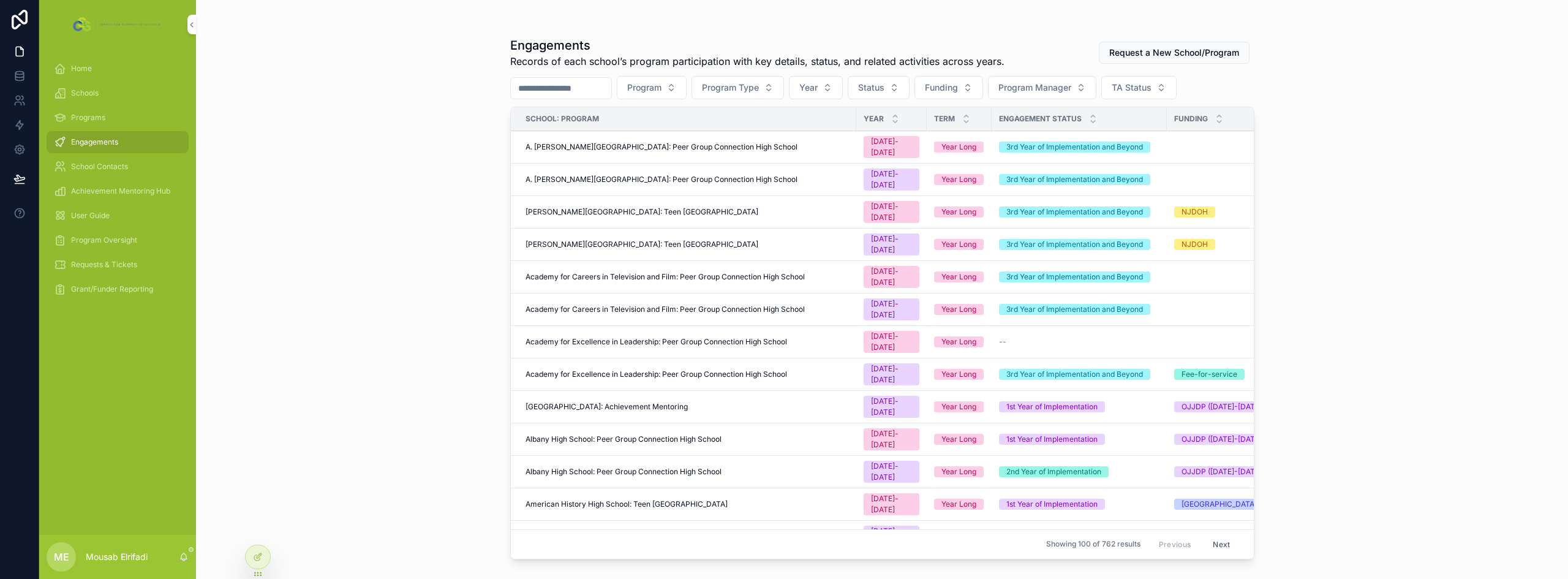
click at [101, 234] on div "Program Oversight" at bounding box center [118, 240] width 128 height 20
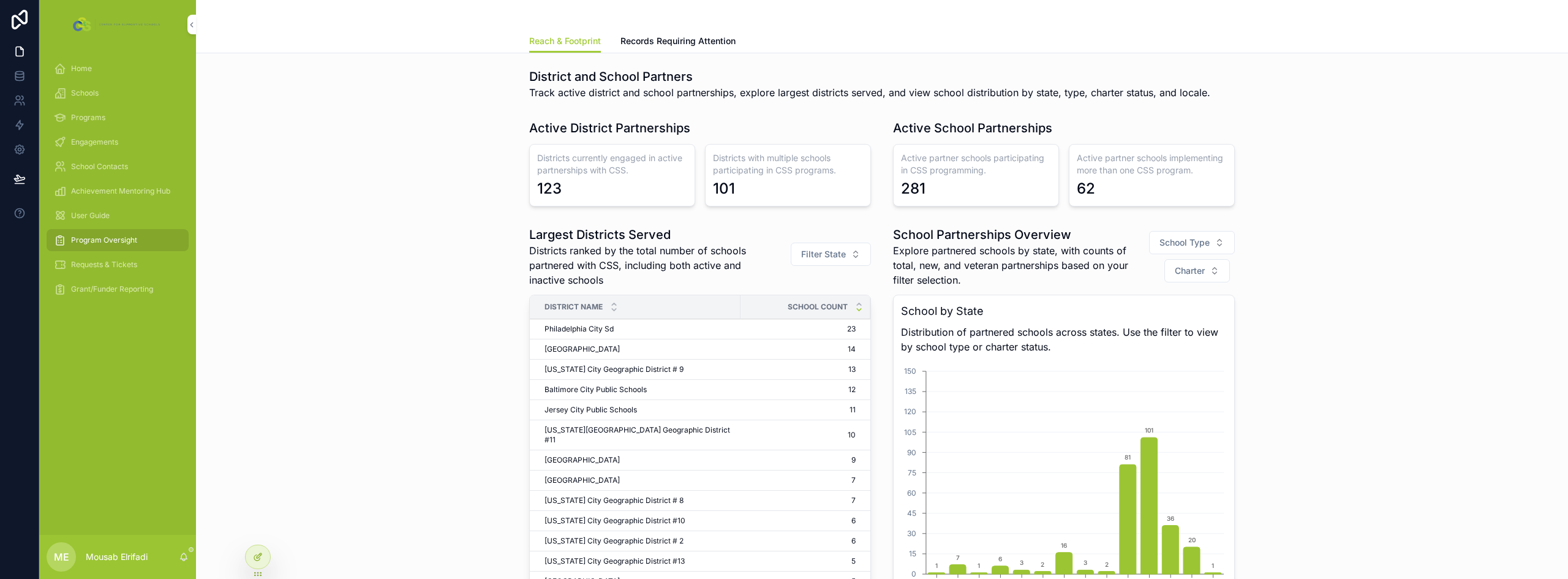
click at [259, 553] on icon at bounding box center [258, 557] width 10 height 10
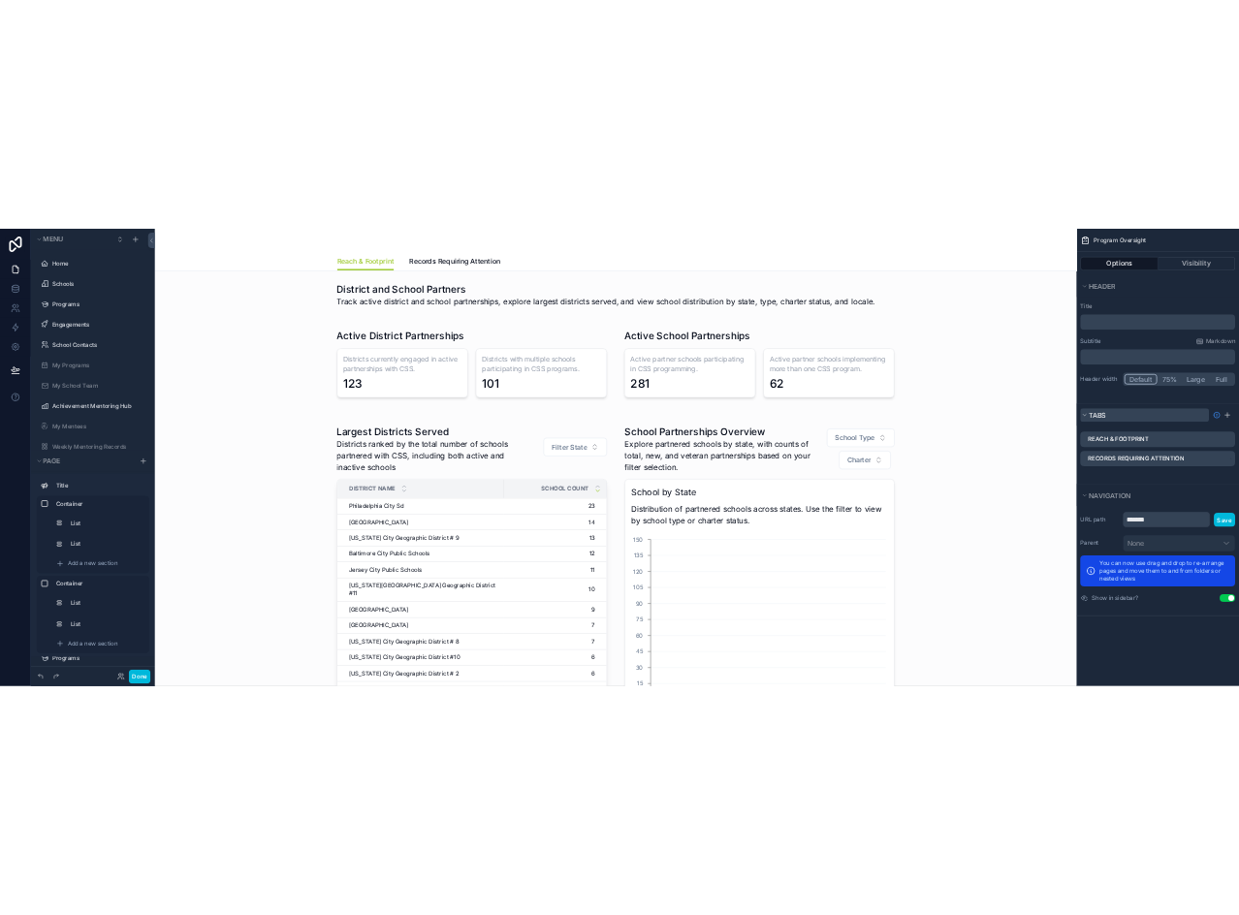
scroll to position [50, 0]
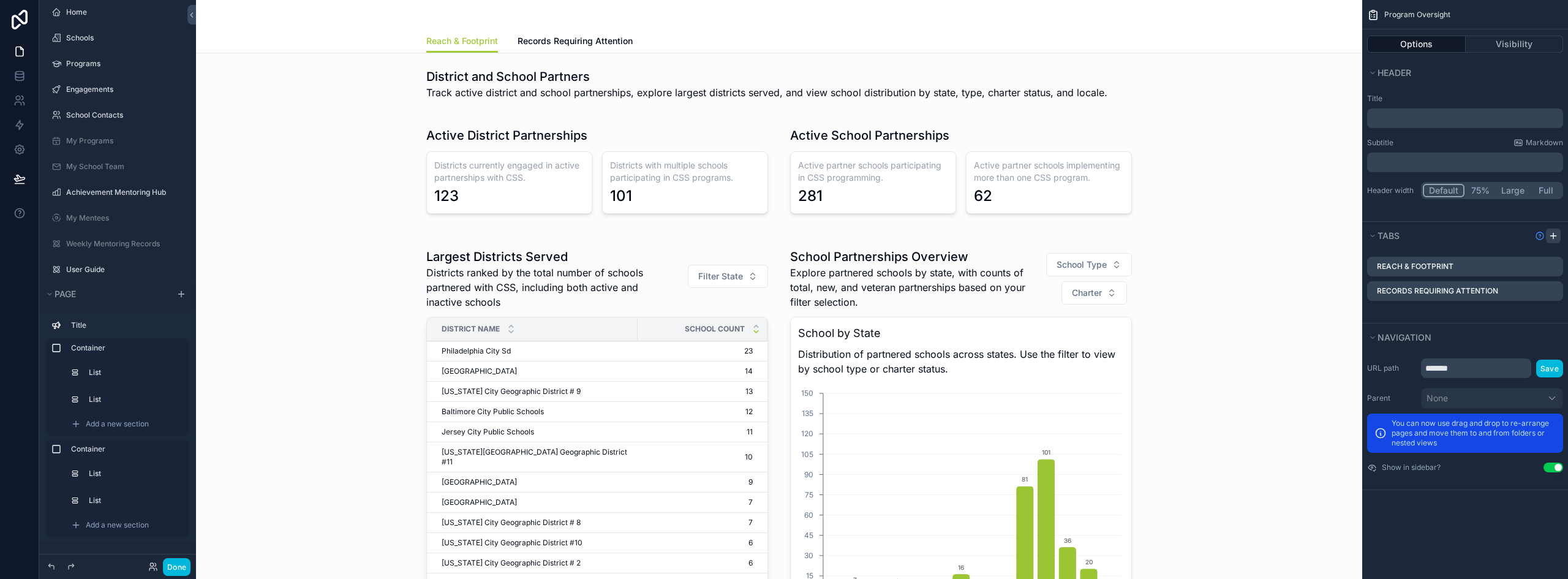
click at [1555, 235] on icon "scrollable content" at bounding box center [1553, 236] width 10 height 10
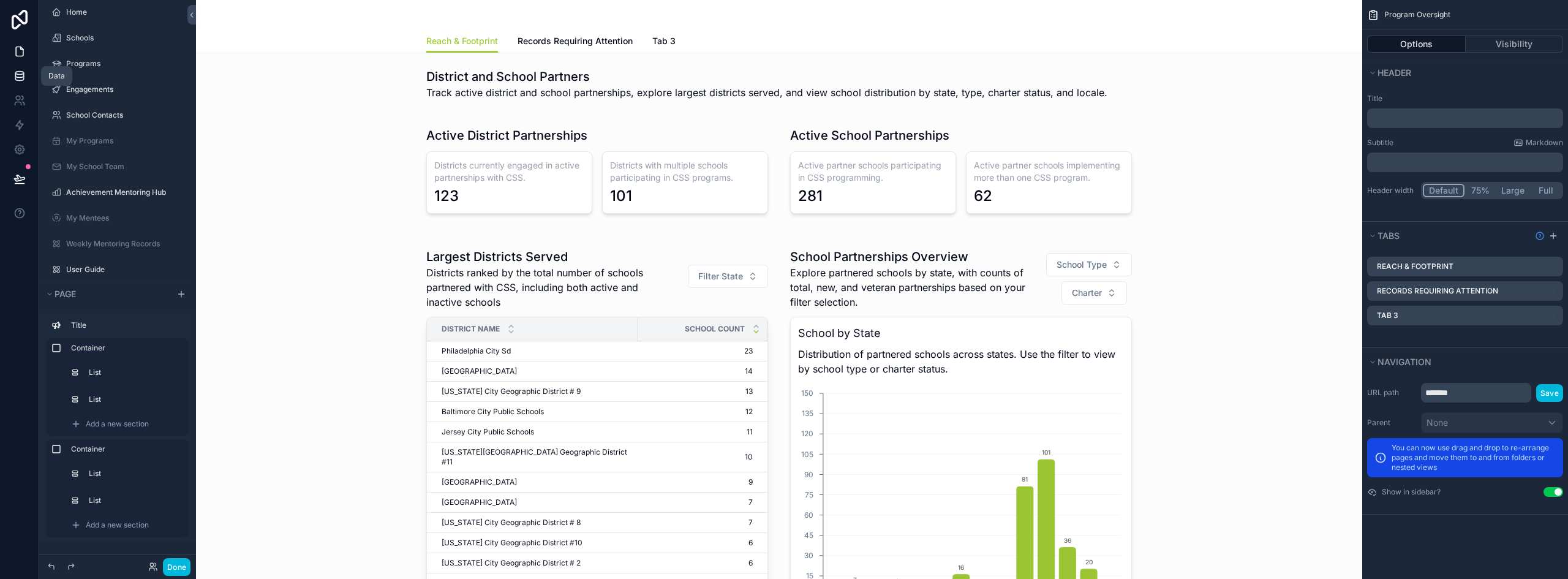
click at [19, 82] on link at bounding box center [19, 76] width 39 height 25
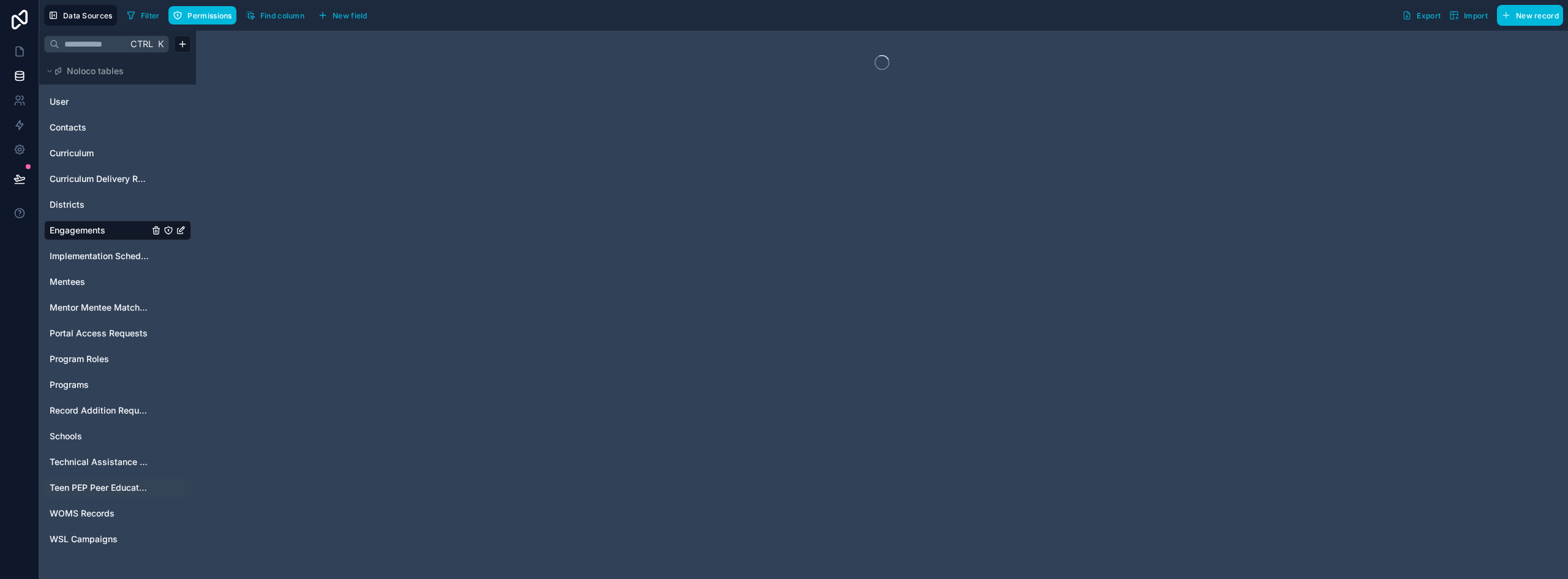
click at [87, 490] on span "Teen PEP Peer Educator Enrollment" at bounding box center [99, 487] width 99 height 12
click at [96, 459] on span "Technical Assistance Logs" at bounding box center [99, 461] width 99 height 12
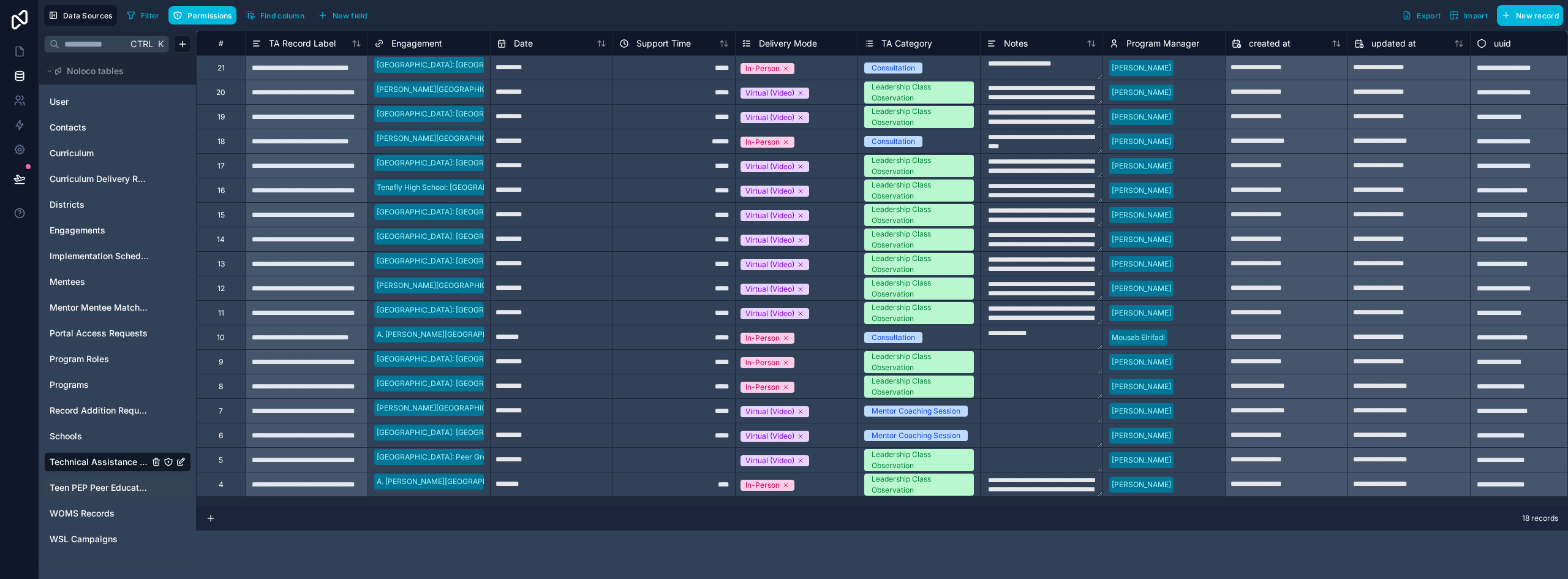
click at [180, 461] on icon "Technical Assistance Logs" at bounding box center [182, 461] width 5 height 5
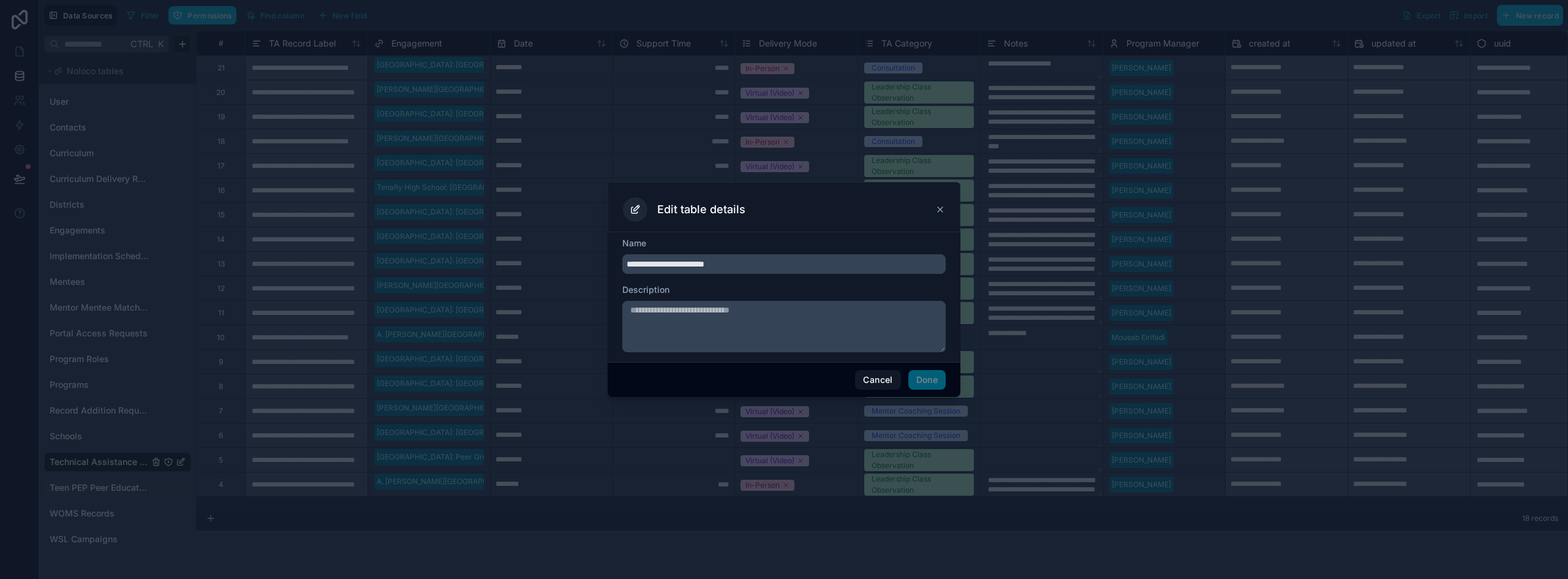
click at [704, 260] on input "**********" at bounding box center [784, 264] width 324 height 20
click at [880, 376] on button "Cancel" at bounding box center [878, 379] width 46 height 20
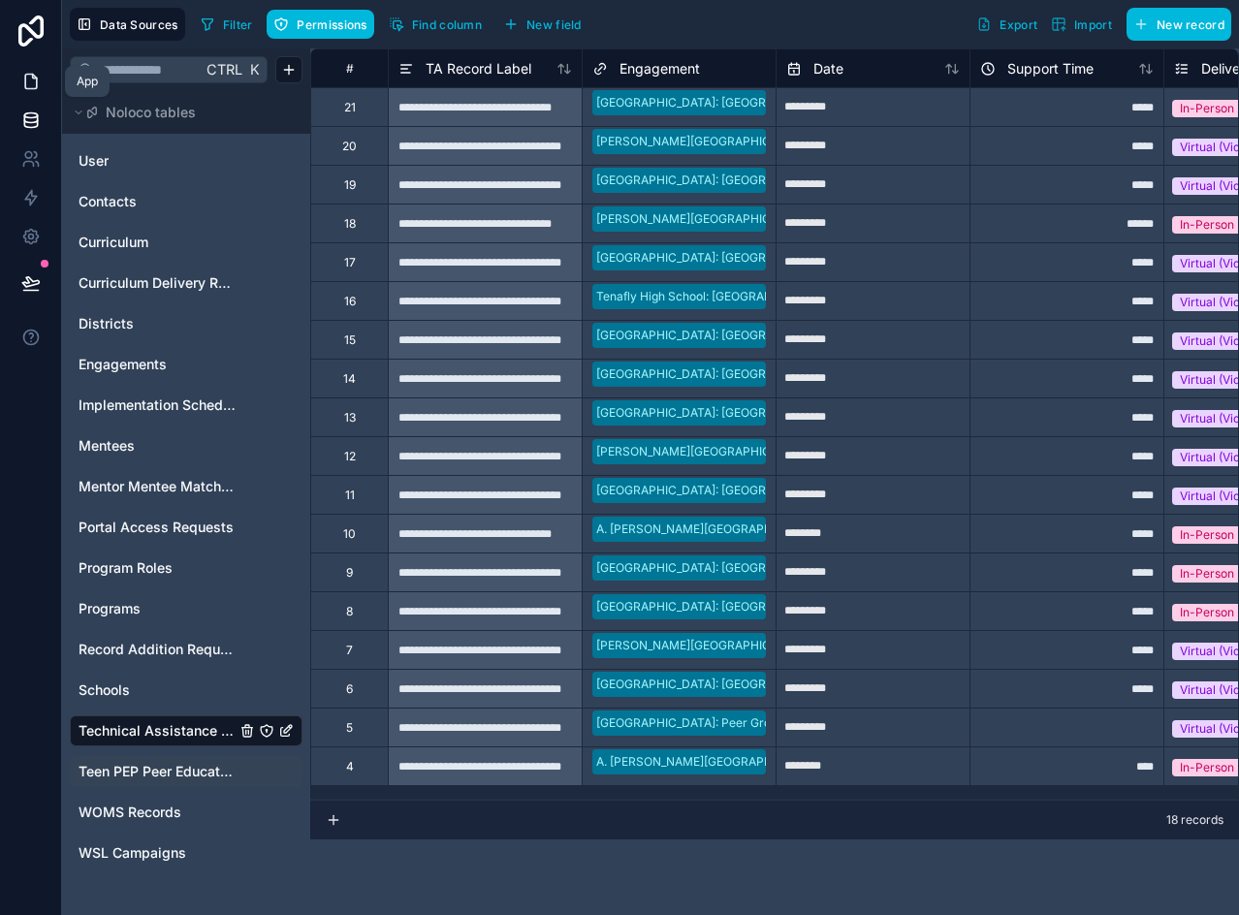
click at [32, 82] on icon at bounding box center [30, 81] width 19 height 19
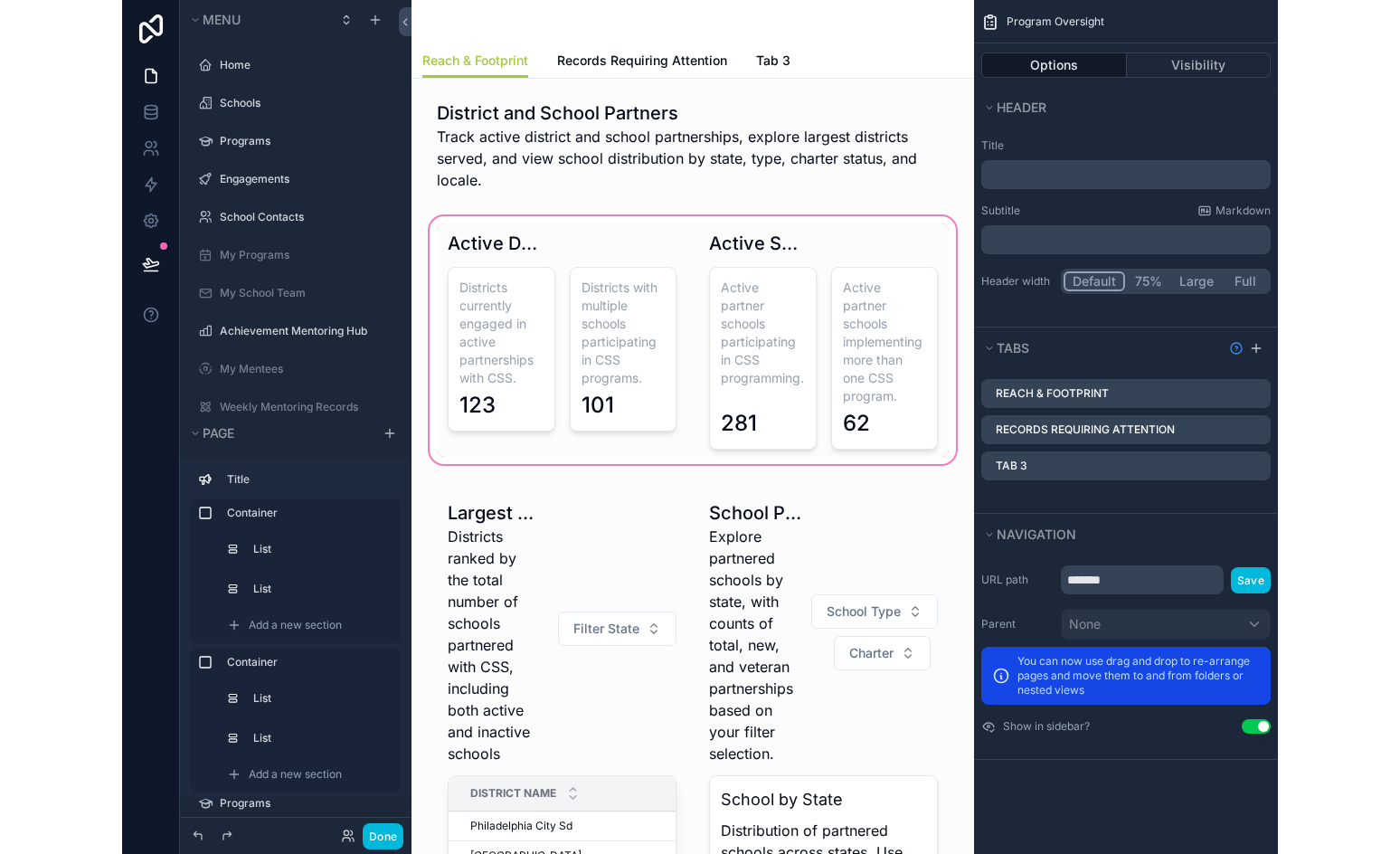
scroll to position [47, 0]
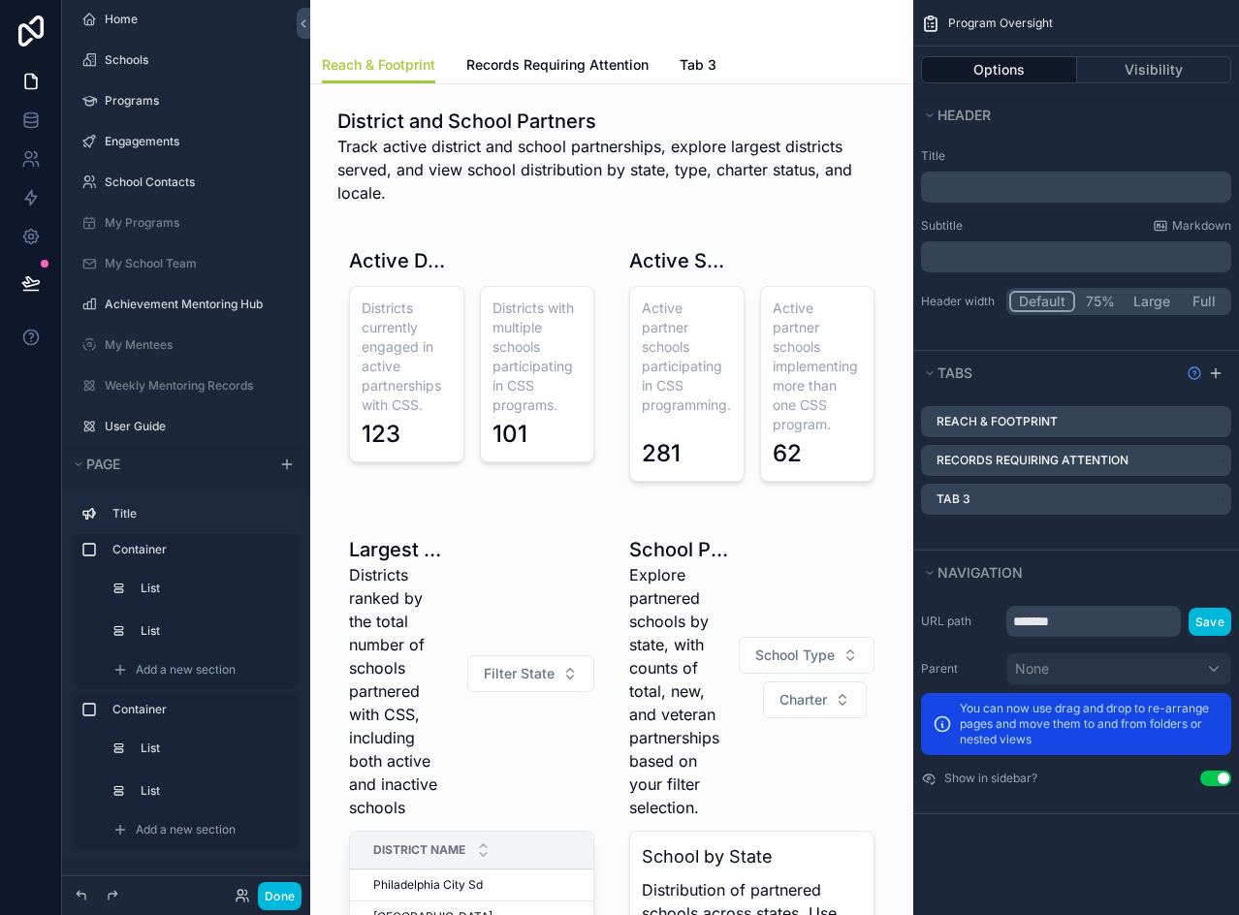
click at [703, 63] on span "Tab 3" at bounding box center [697, 64] width 37 height 19
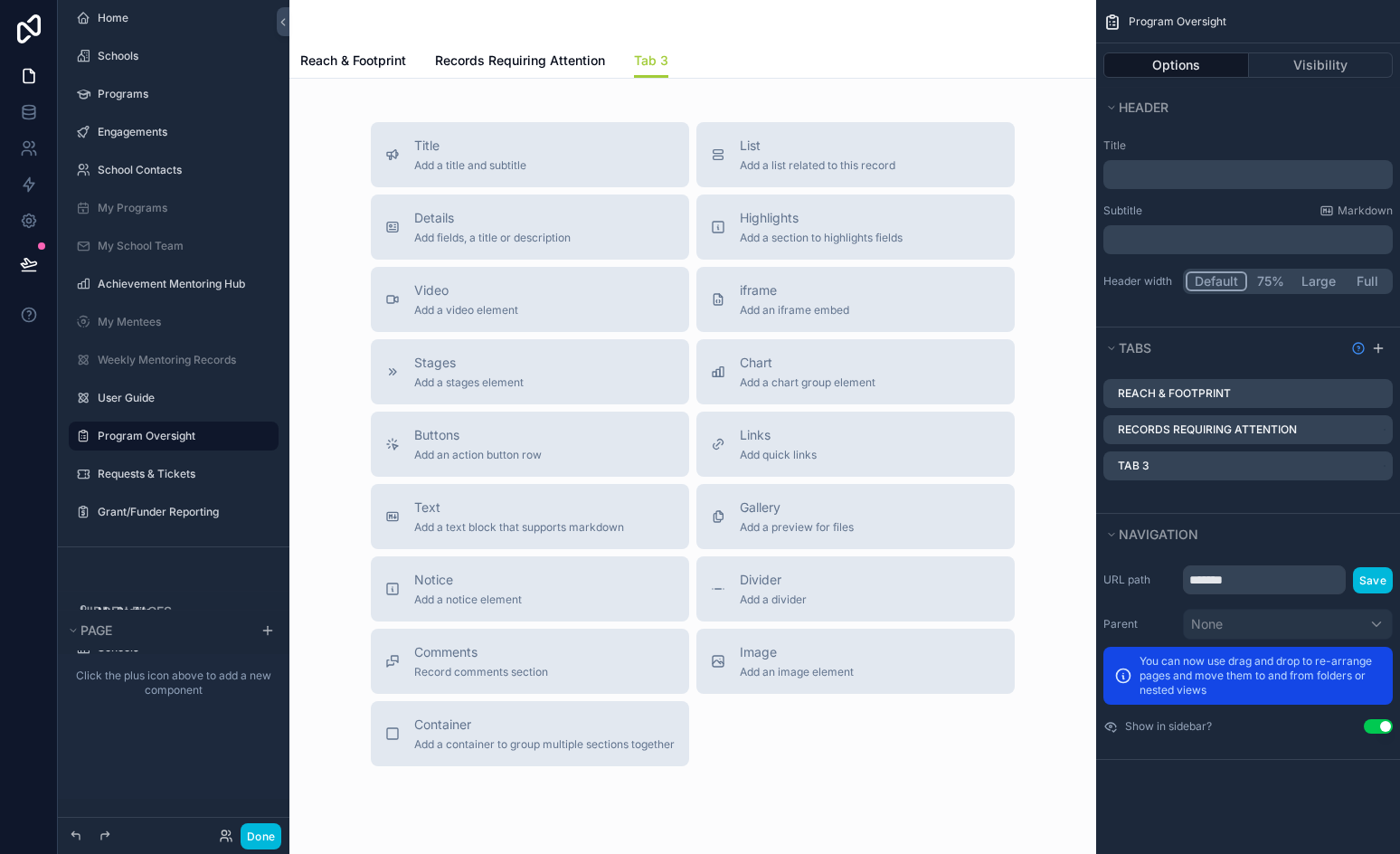
click at [385, 74] on link "Reach & Footprint" at bounding box center [353, 62] width 105 height 36
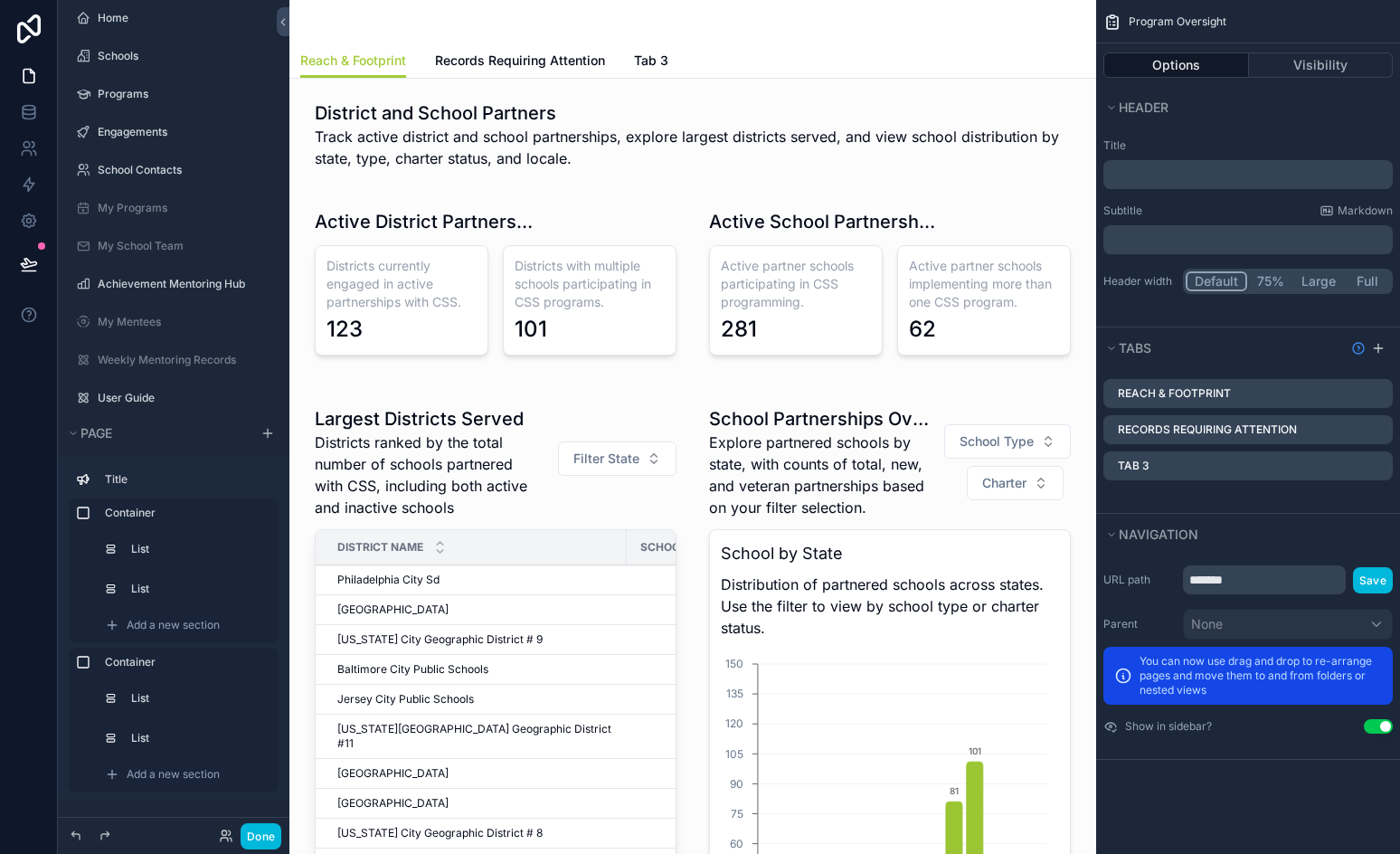
click at [662, 66] on span "Tab 3" at bounding box center [651, 60] width 35 height 18
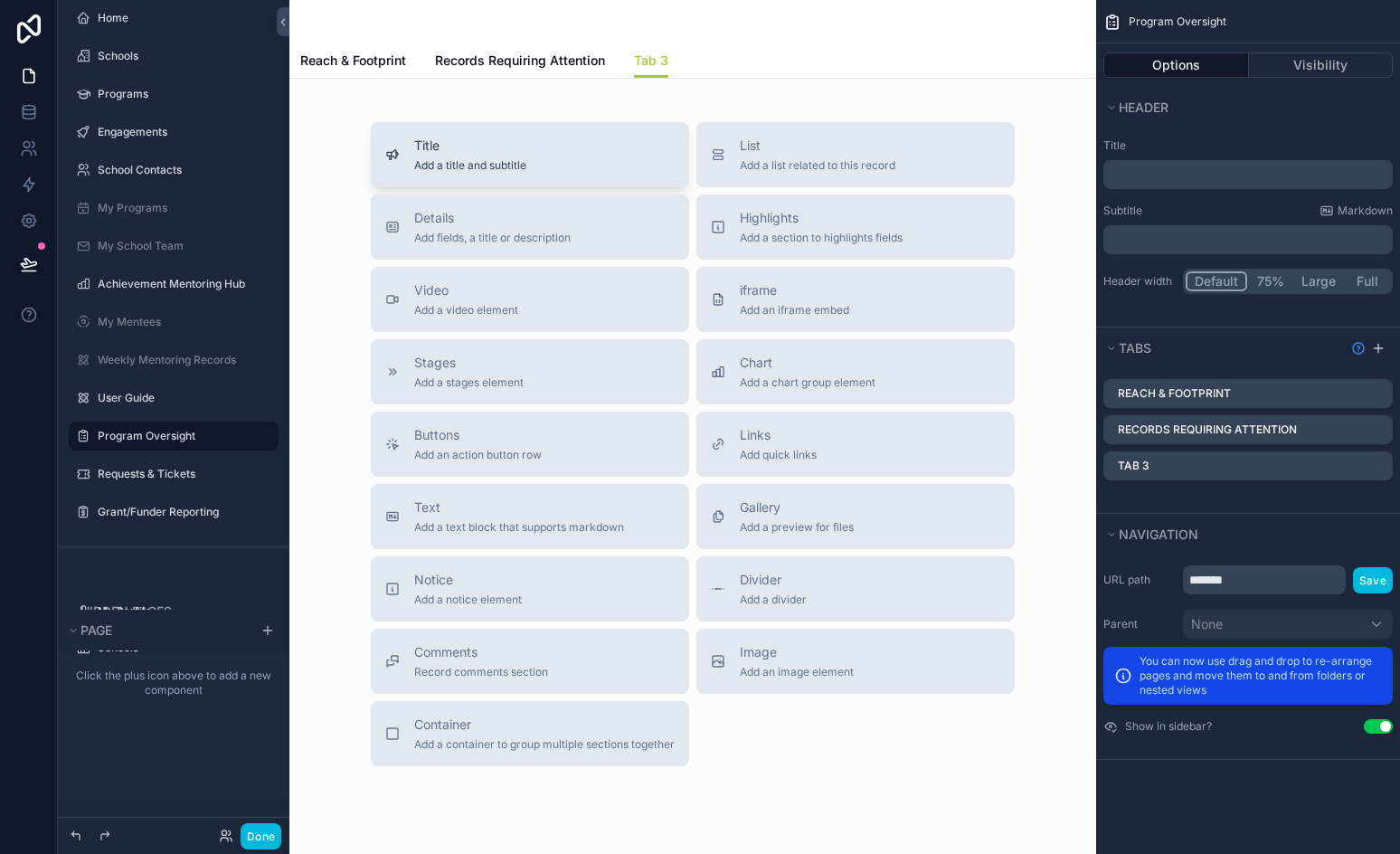
click at [478, 143] on span "Title" at bounding box center [470, 145] width 112 height 18
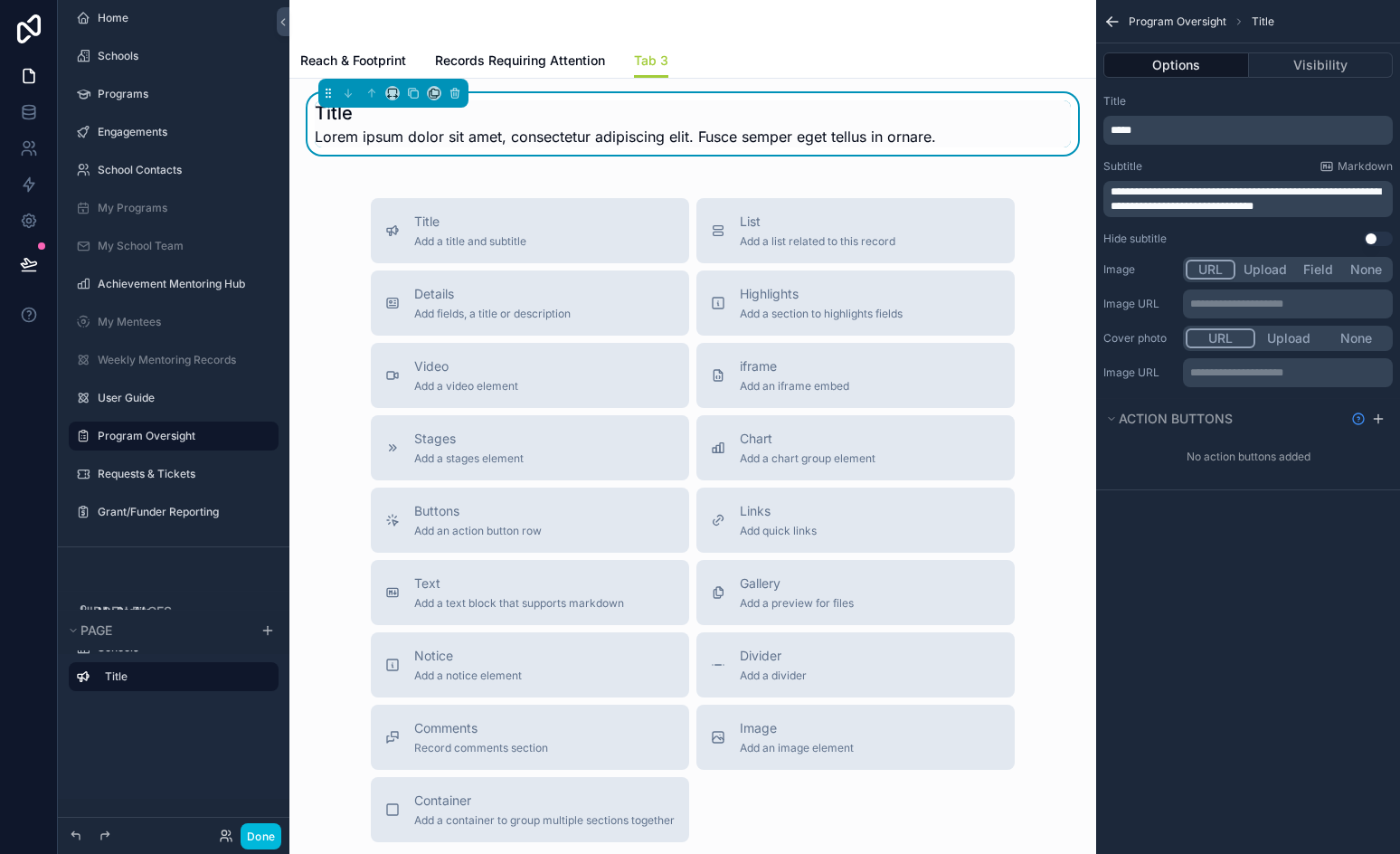
click at [1126, 132] on span "*****" at bounding box center [1121, 131] width 21 height 11
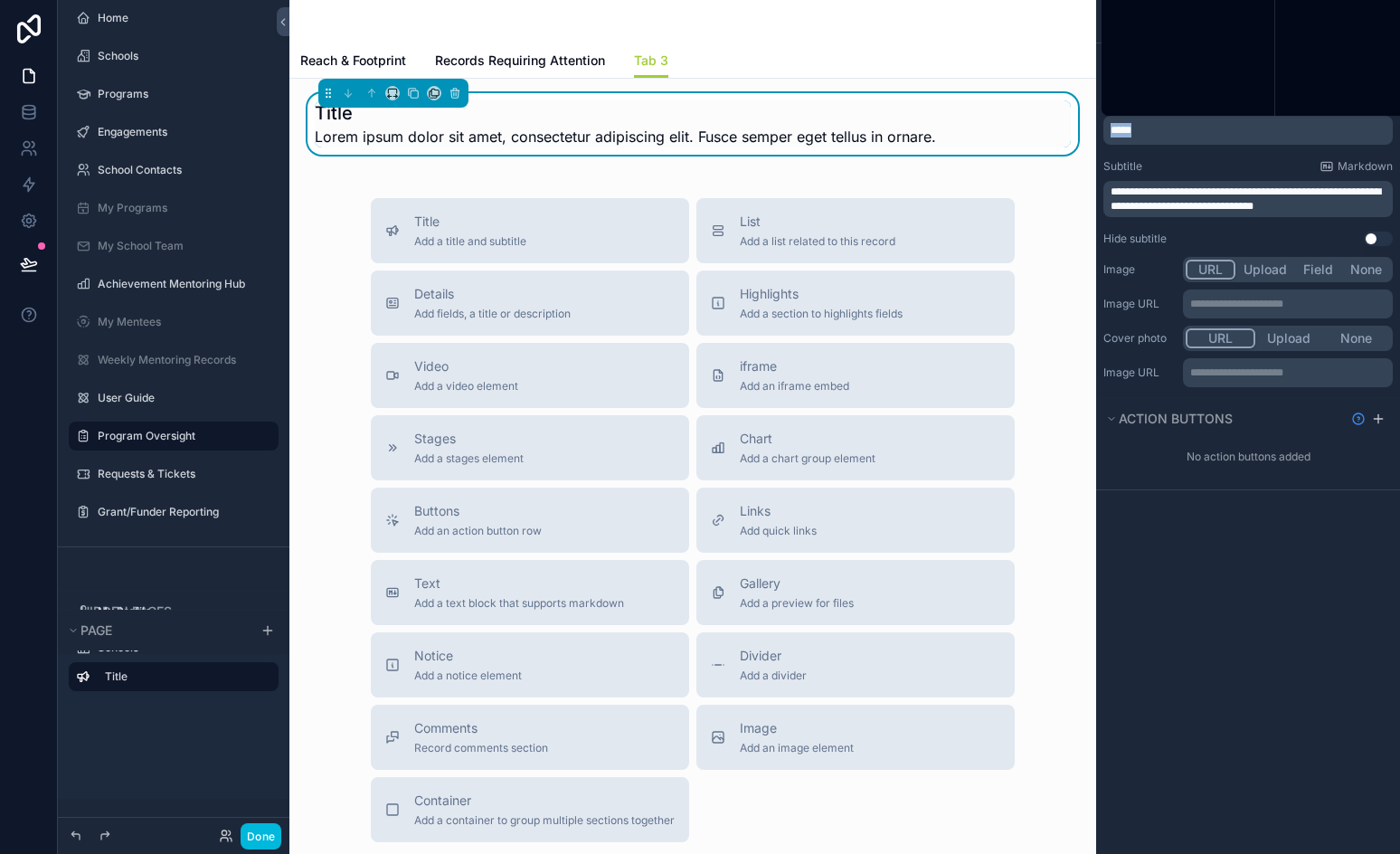
click at [1126, 132] on span "*****" at bounding box center [1121, 131] width 21 height 11
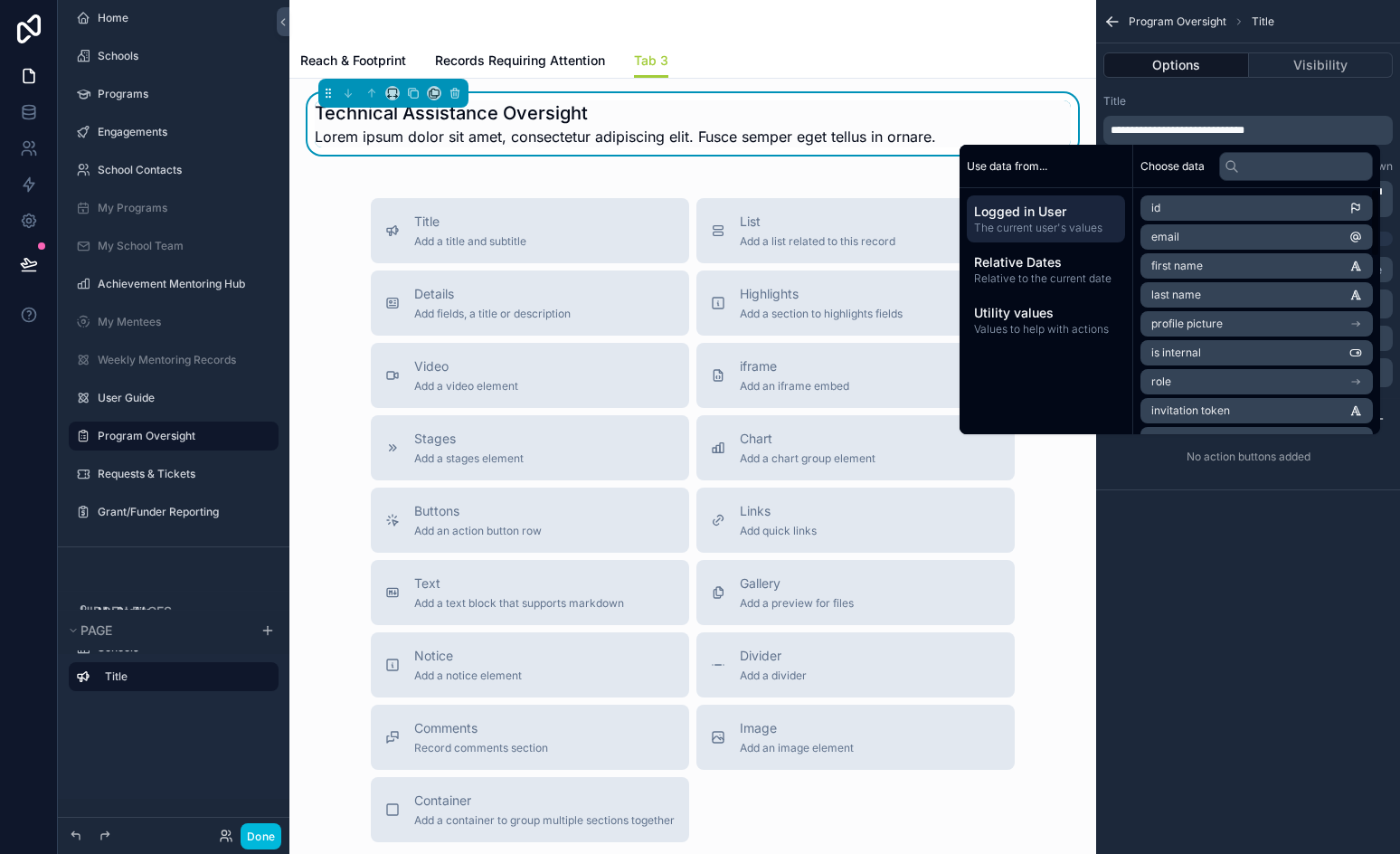
click at [1200, 103] on div "Title" at bounding box center [1249, 102] width 289 height 15
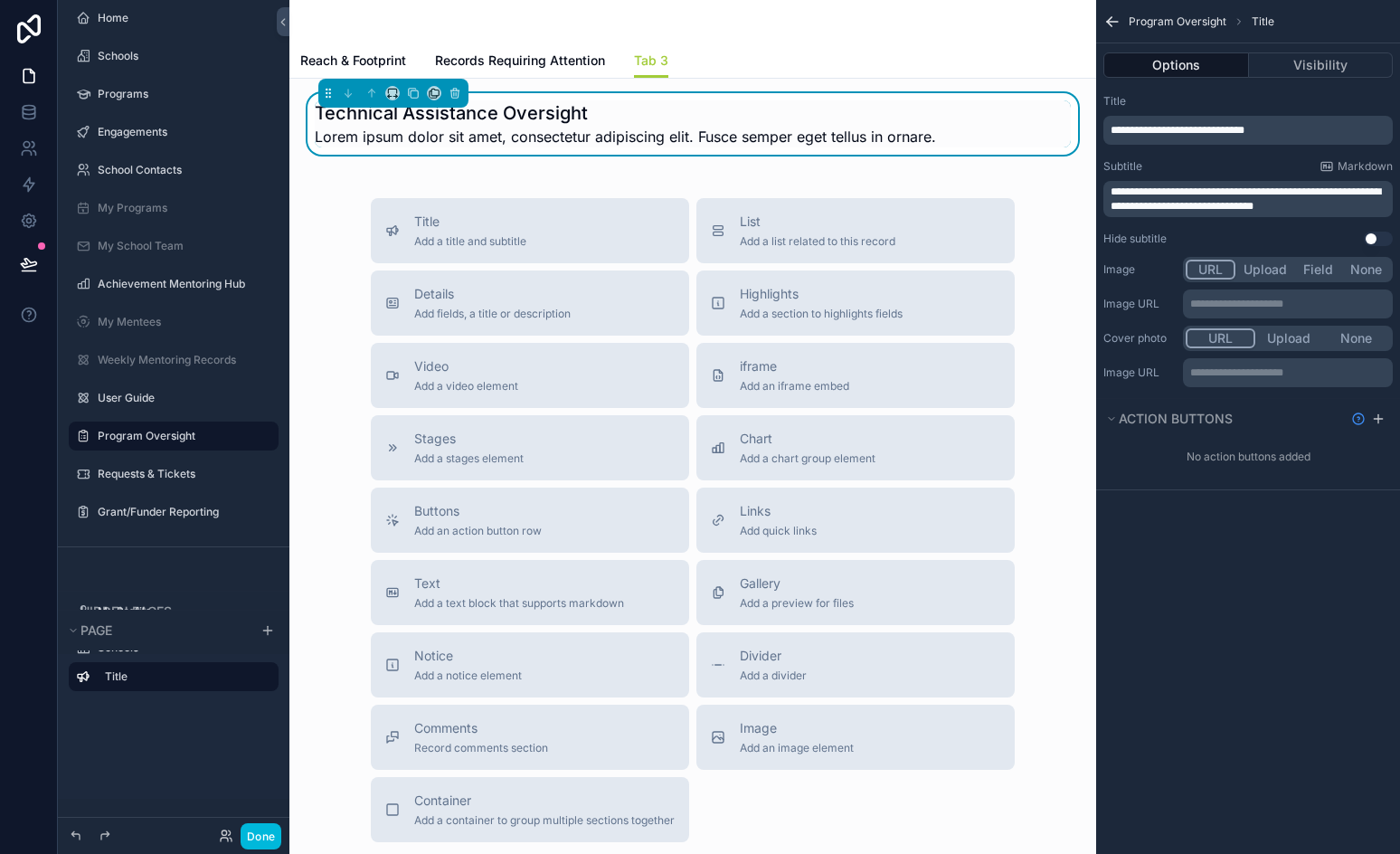
click at [1183, 187] on span "**********" at bounding box center [1246, 199] width 271 height 25
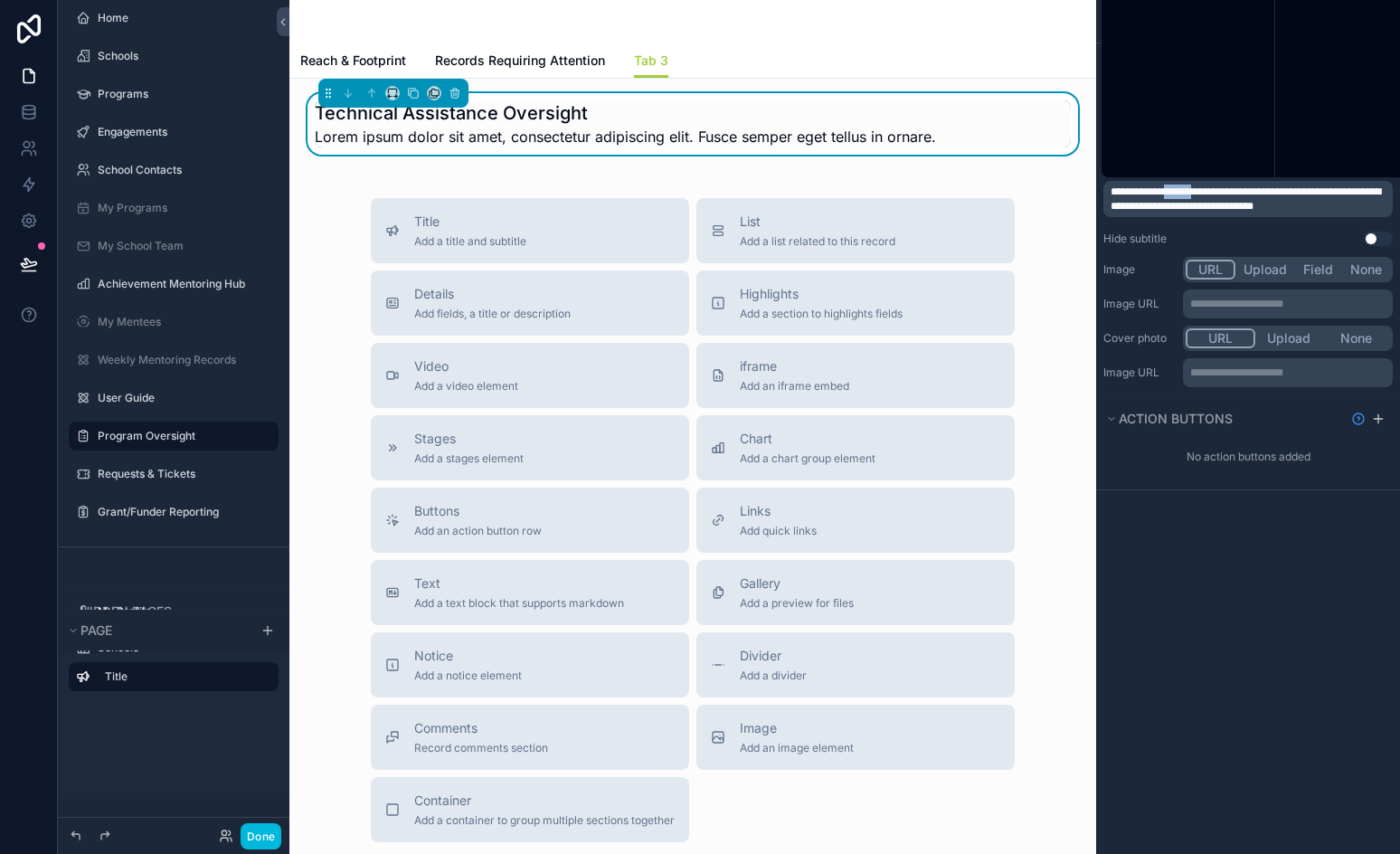
click at [1183, 187] on span "**********" at bounding box center [1246, 199] width 271 height 25
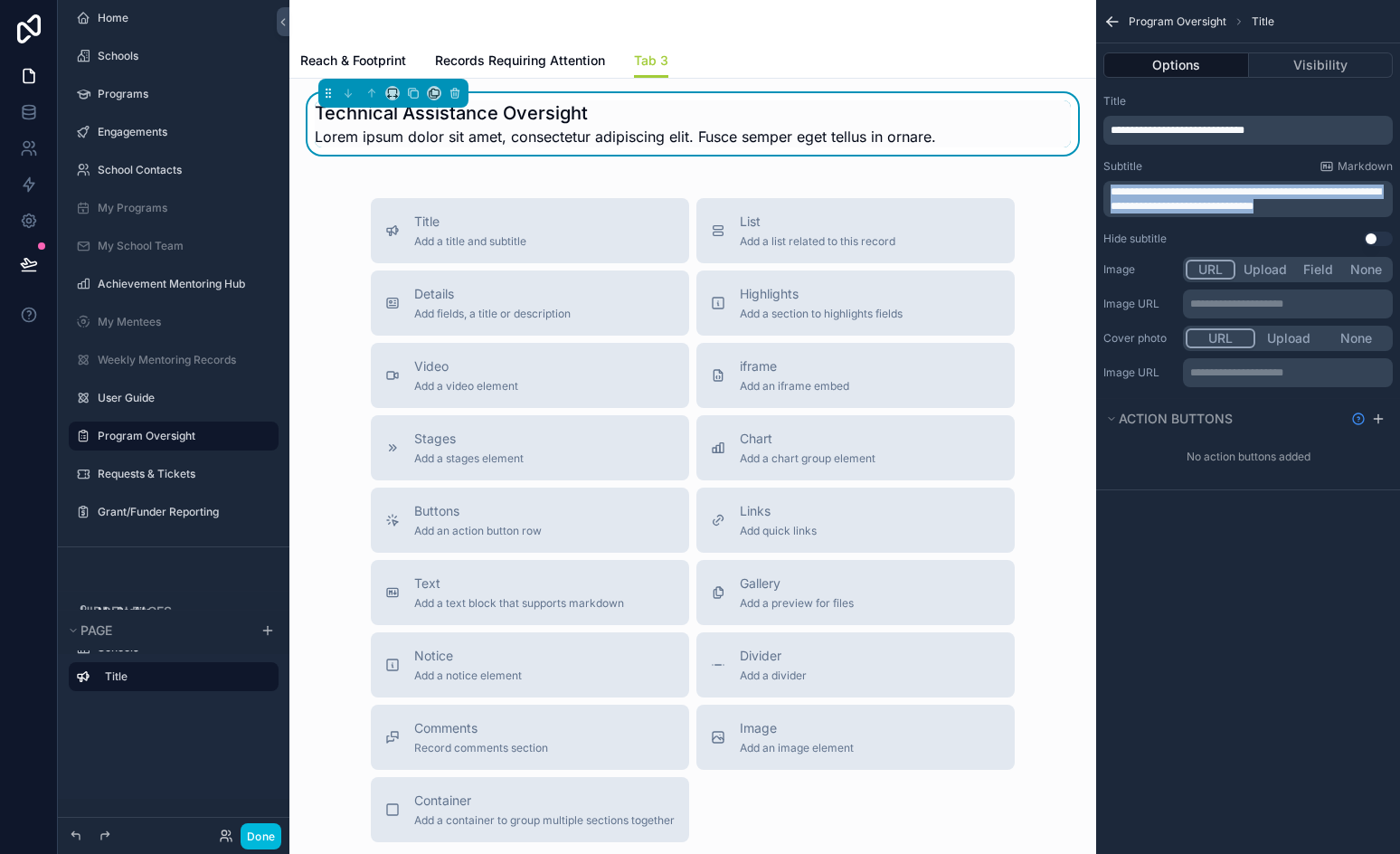
click at [1183, 187] on span "**********" at bounding box center [1246, 199] width 271 height 25
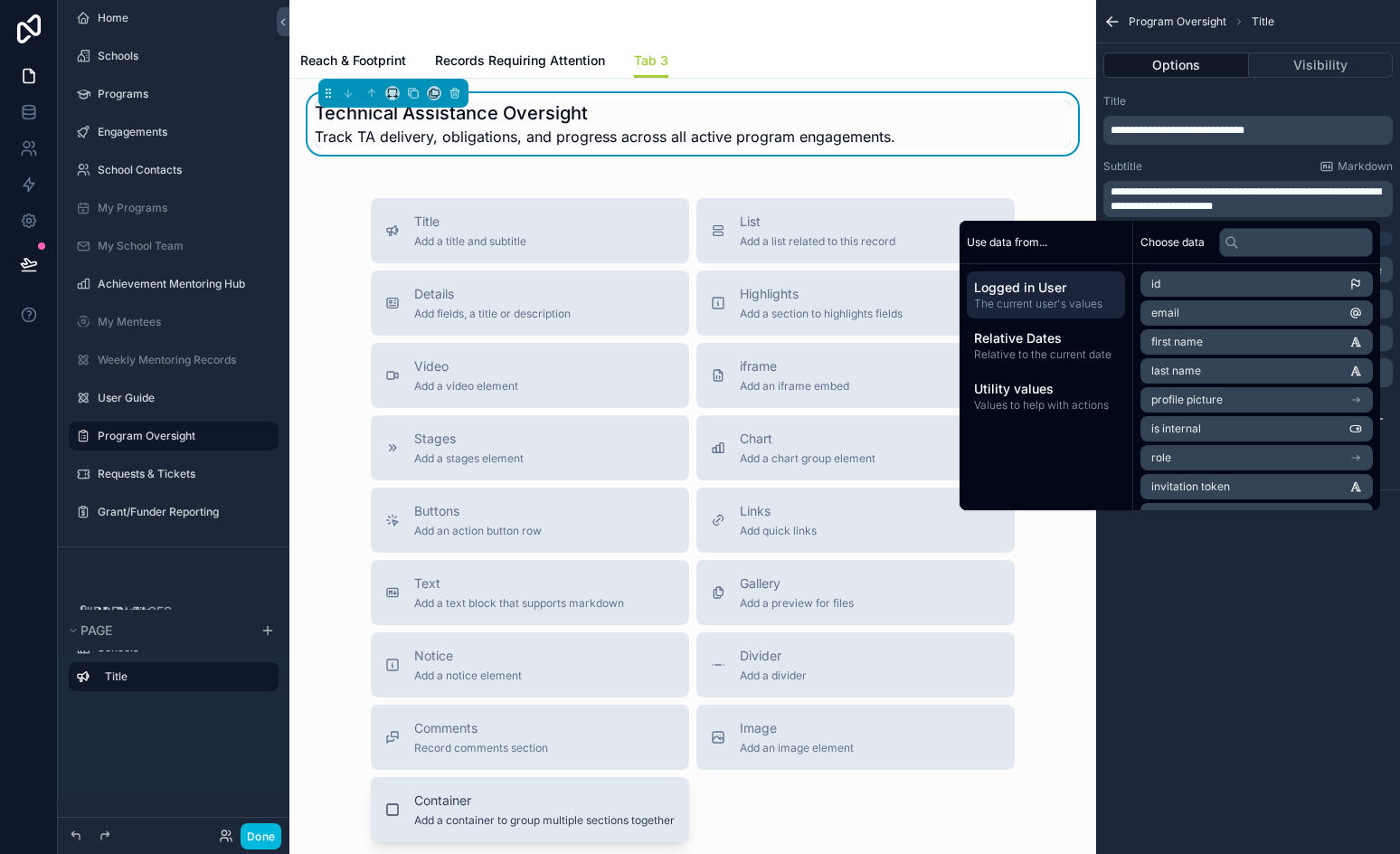
click at [468, 819] on span "Add a container to group multiple sections together" at bounding box center [544, 820] width 260 height 15
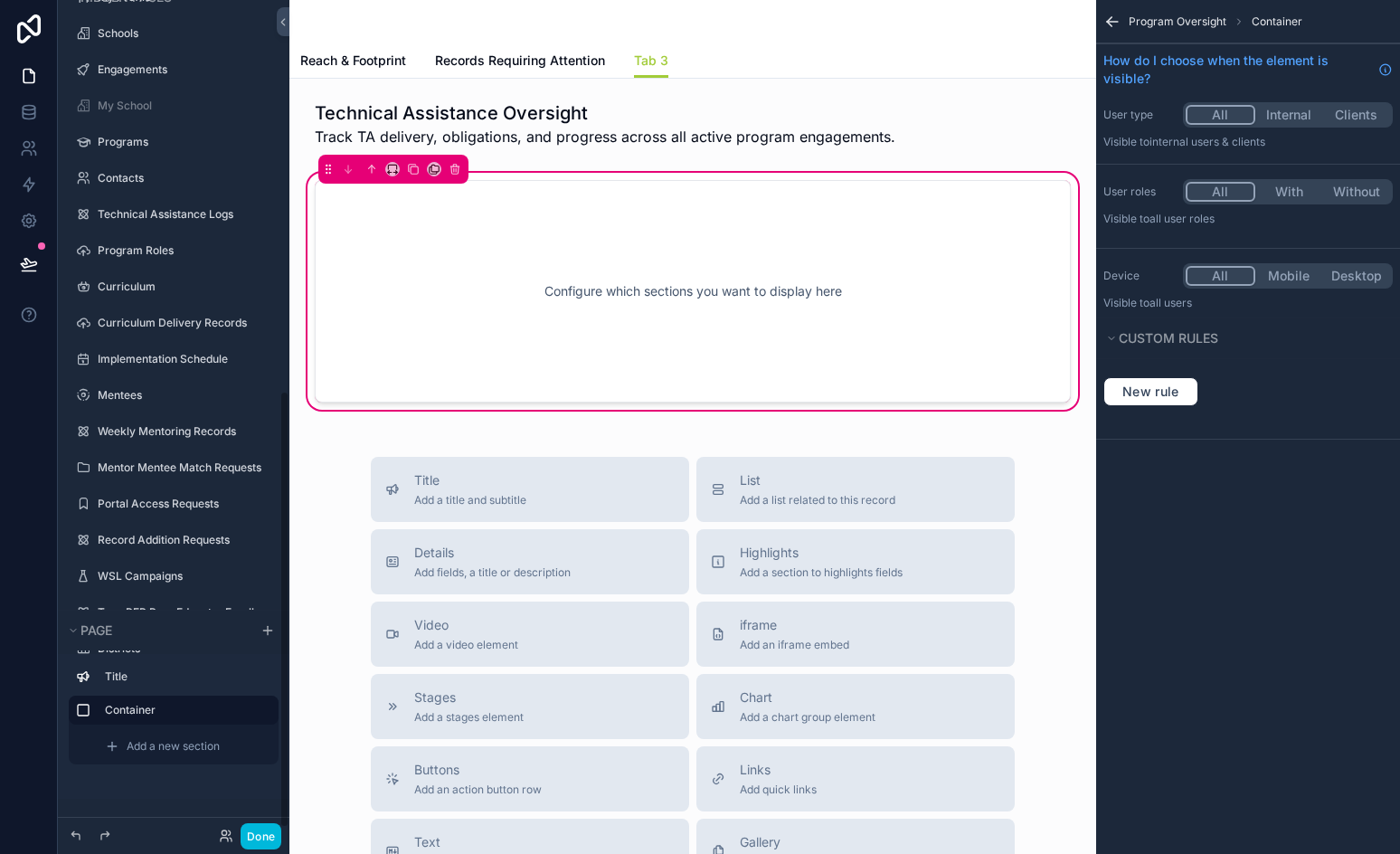
scroll to position [660, 0]
click at [133, 738] on div "Add a new section" at bounding box center [187, 746] width 177 height 29
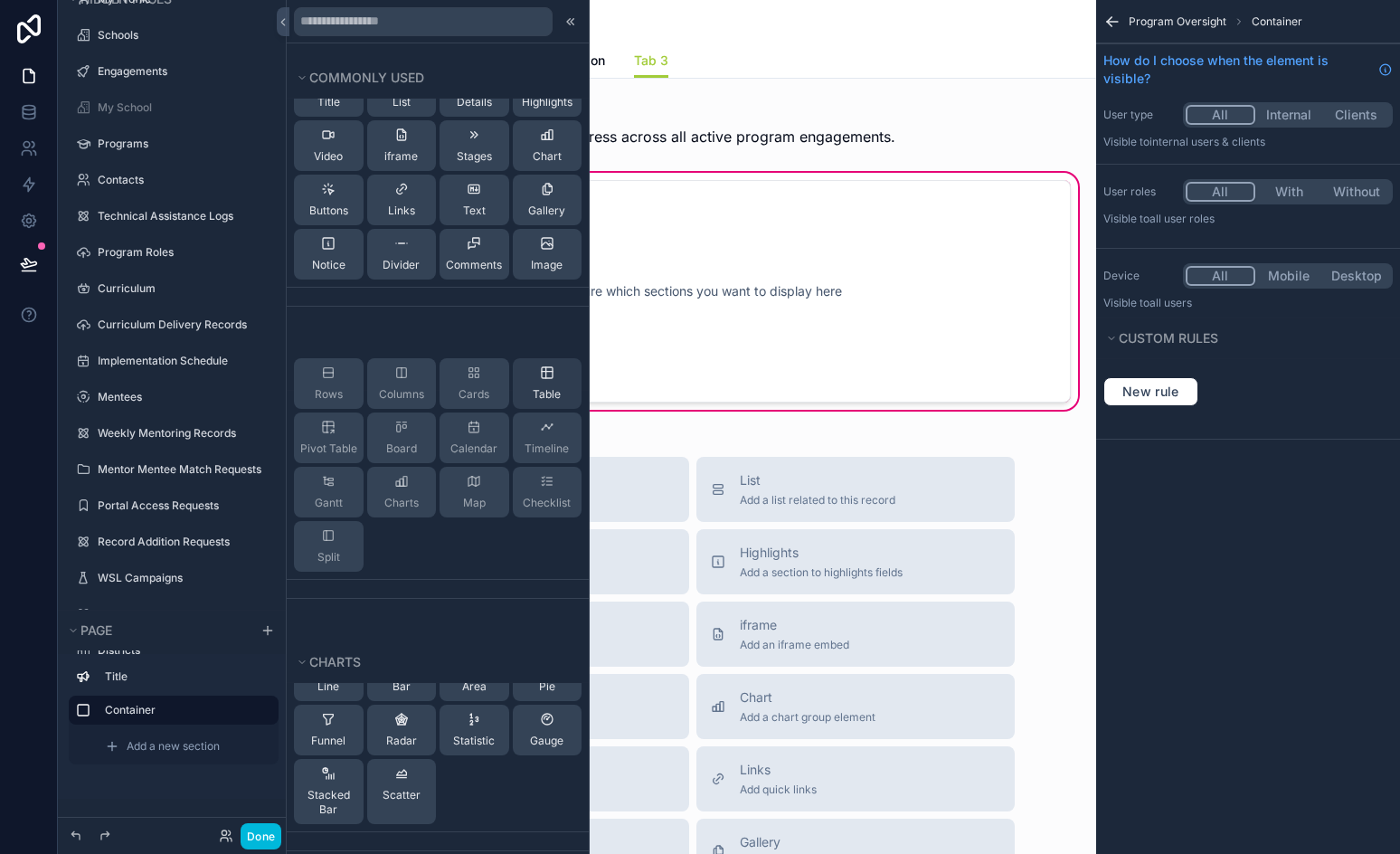
scroll to position [0, 0]
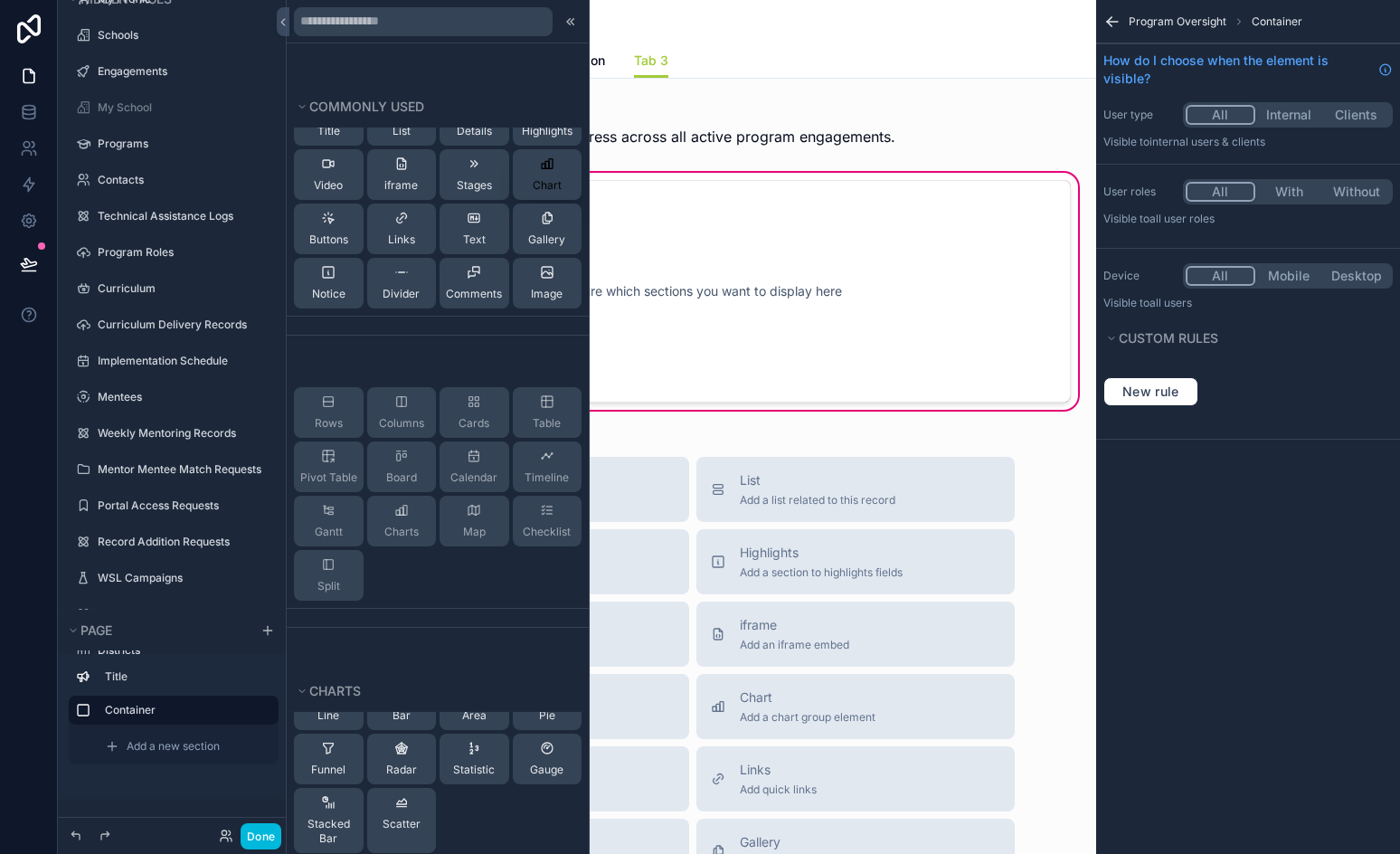
click at [550, 174] on button "Chart" at bounding box center [548, 175] width 70 height 50
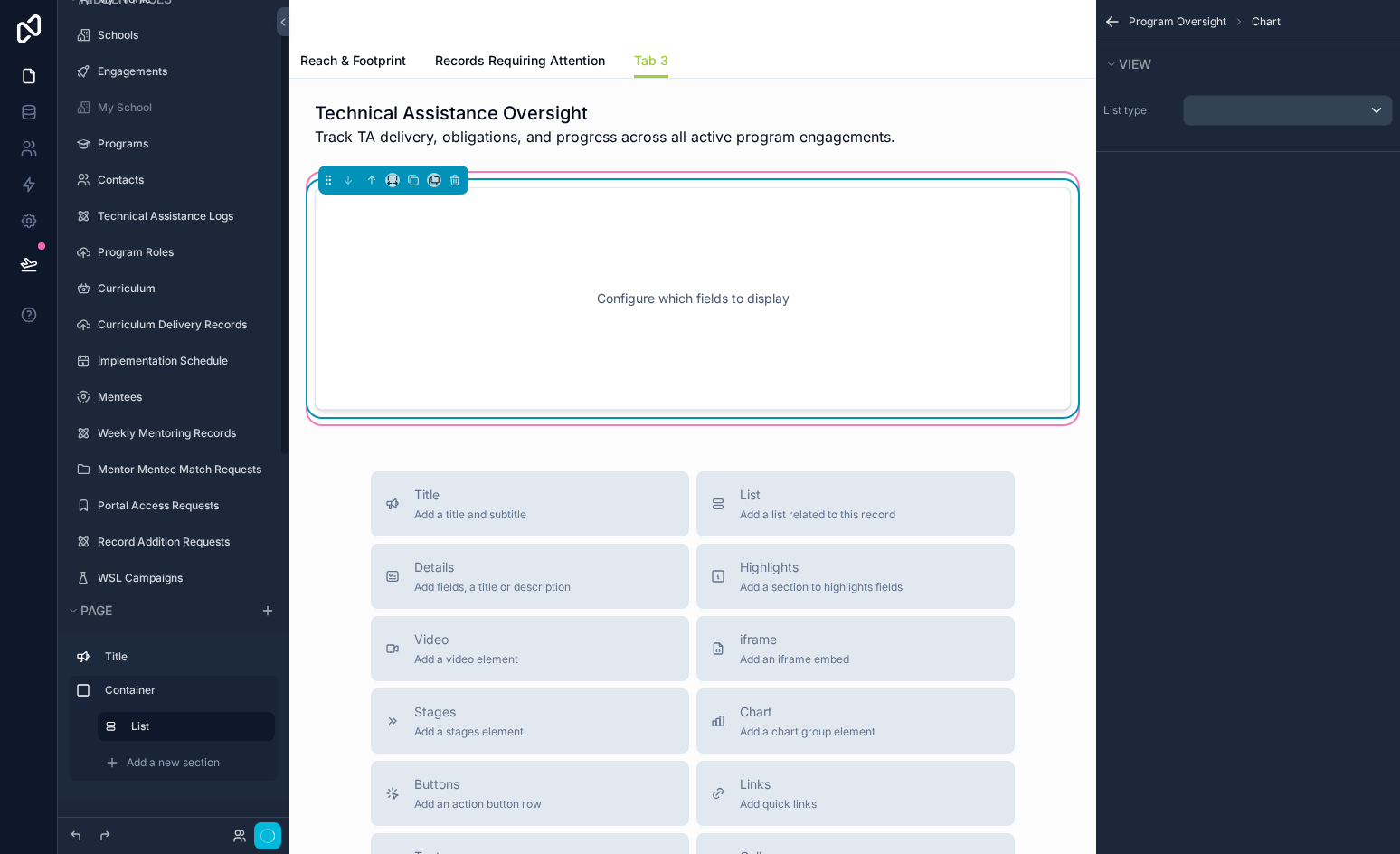
scroll to position [47, 0]
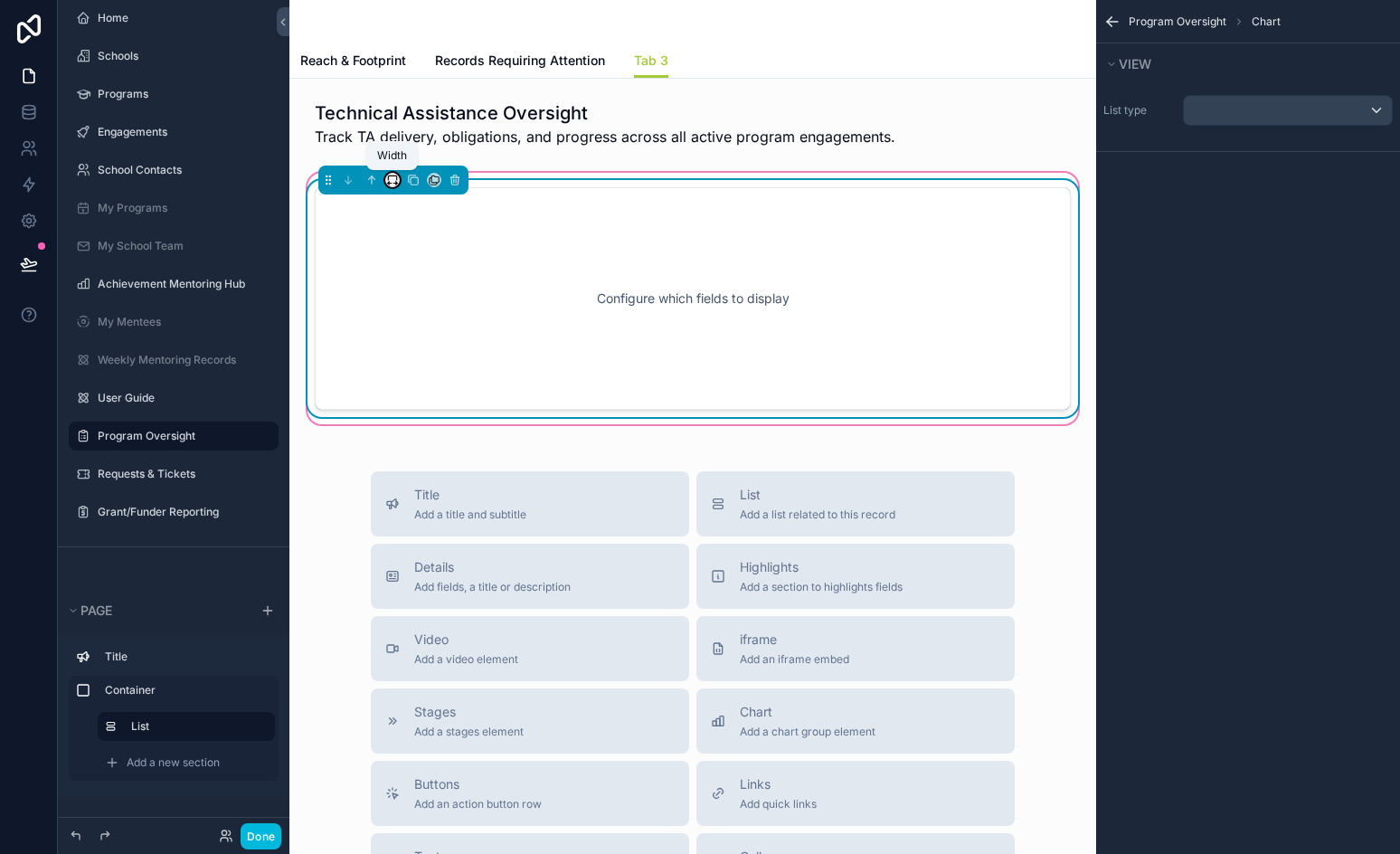
click at [394, 178] on icon "scrollable content" at bounding box center [393, 180] width 13 height 13
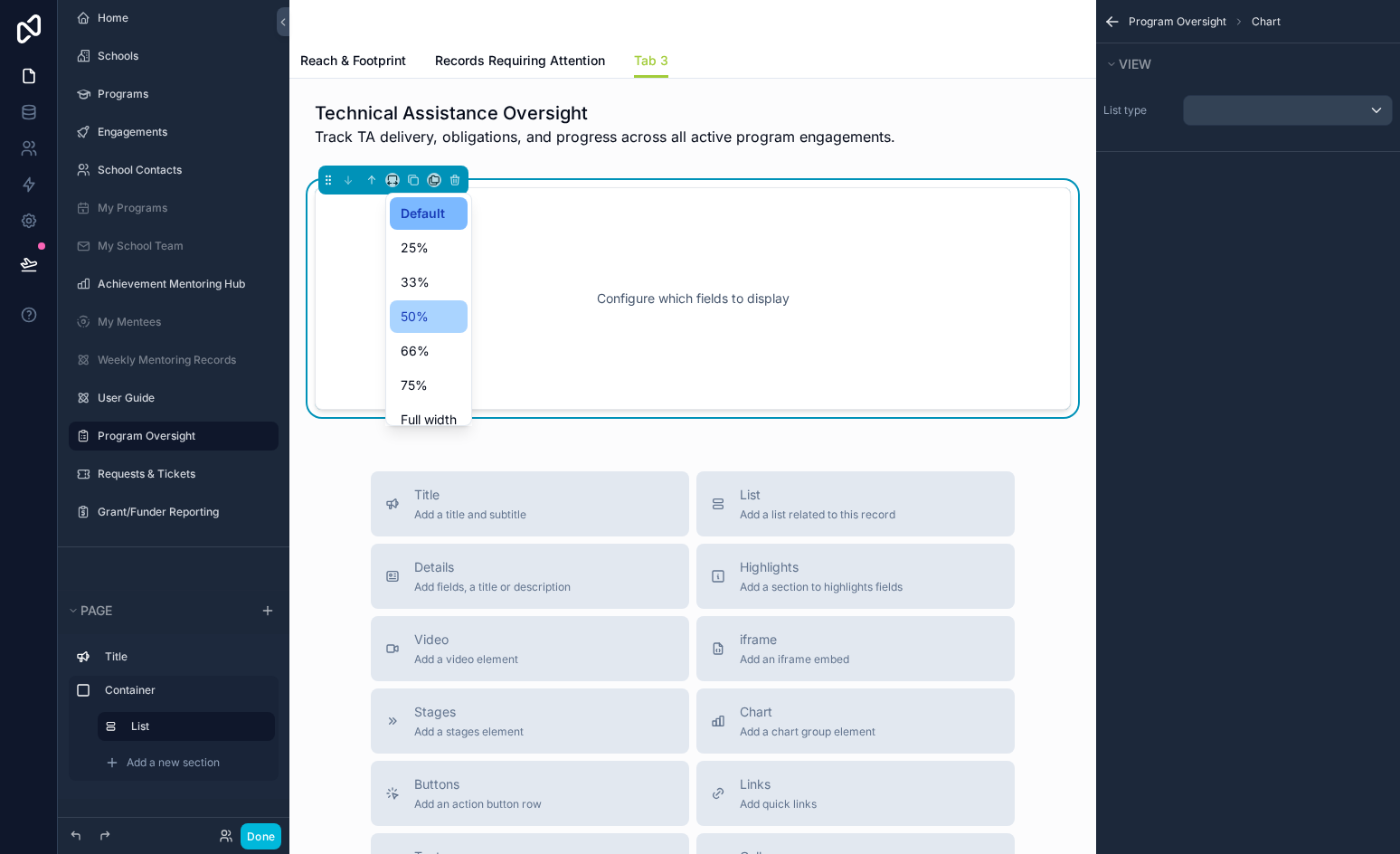
click at [417, 312] on span "50%" at bounding box center [414, 316] width 28 height 21
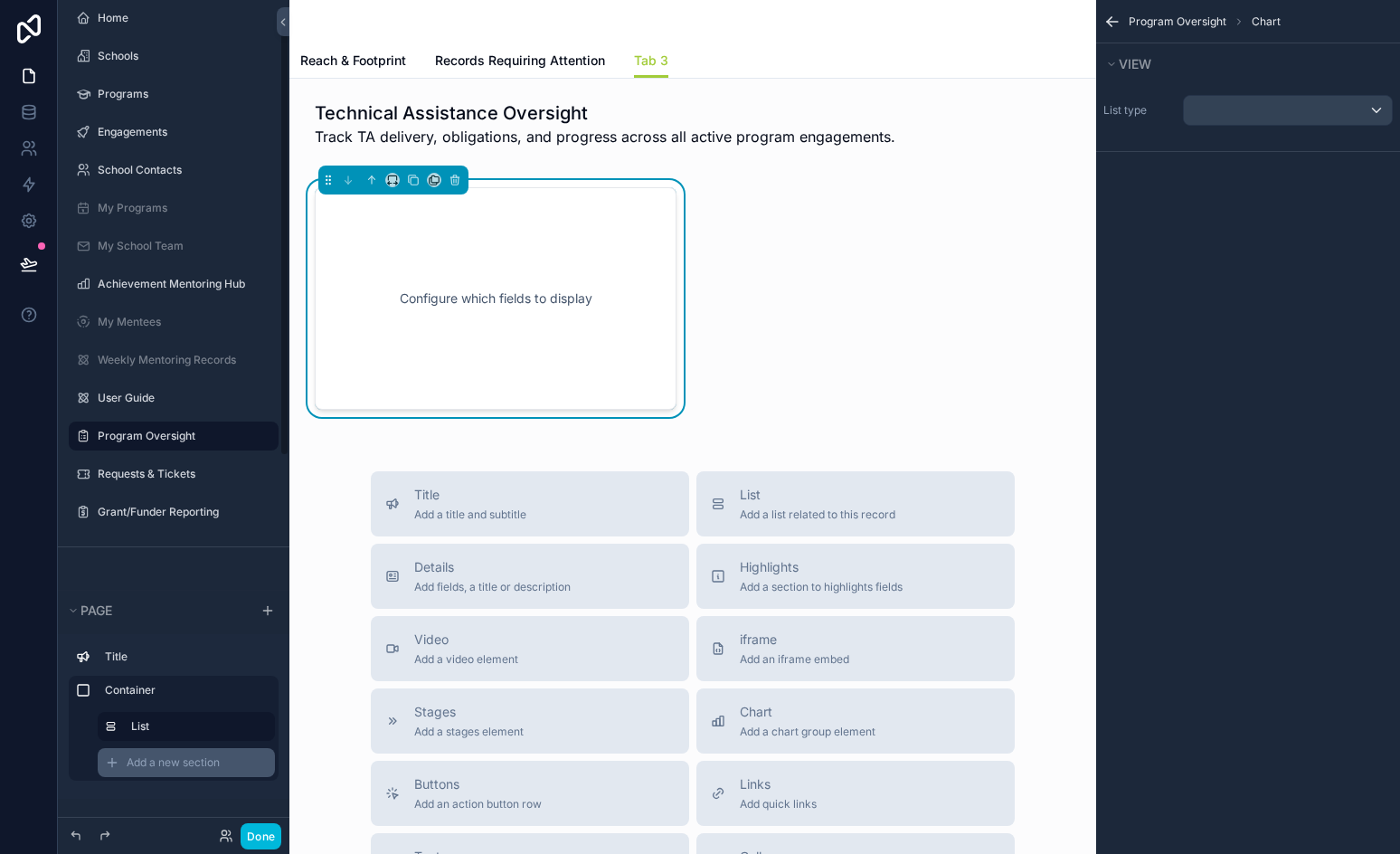
click at [162, 760] on span "Add a new section" at bounding box center [174, 763] width 93 height 15
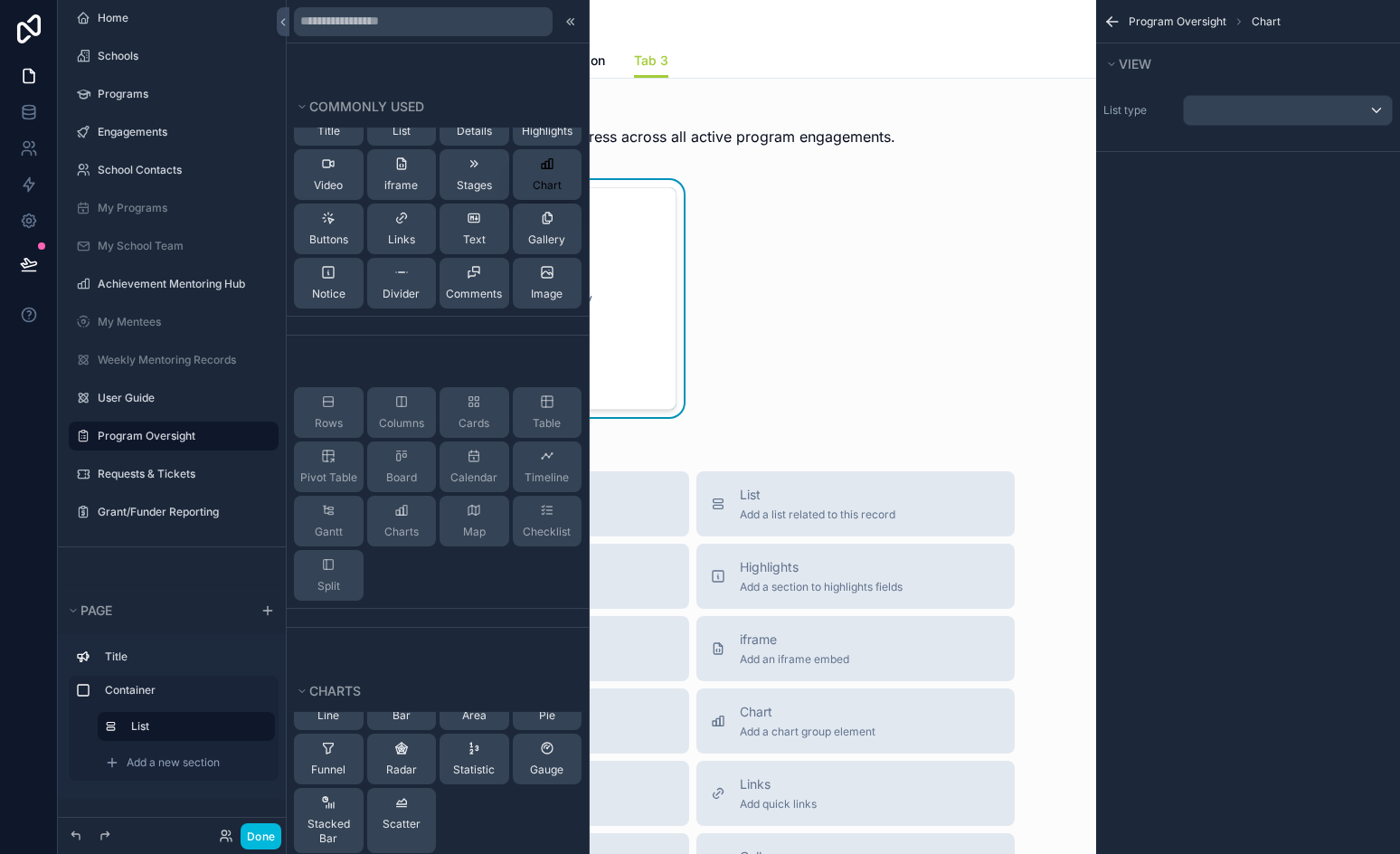
click at [533, 184] on span "Chart" at bounding box center [547, 186] width 29 height 15
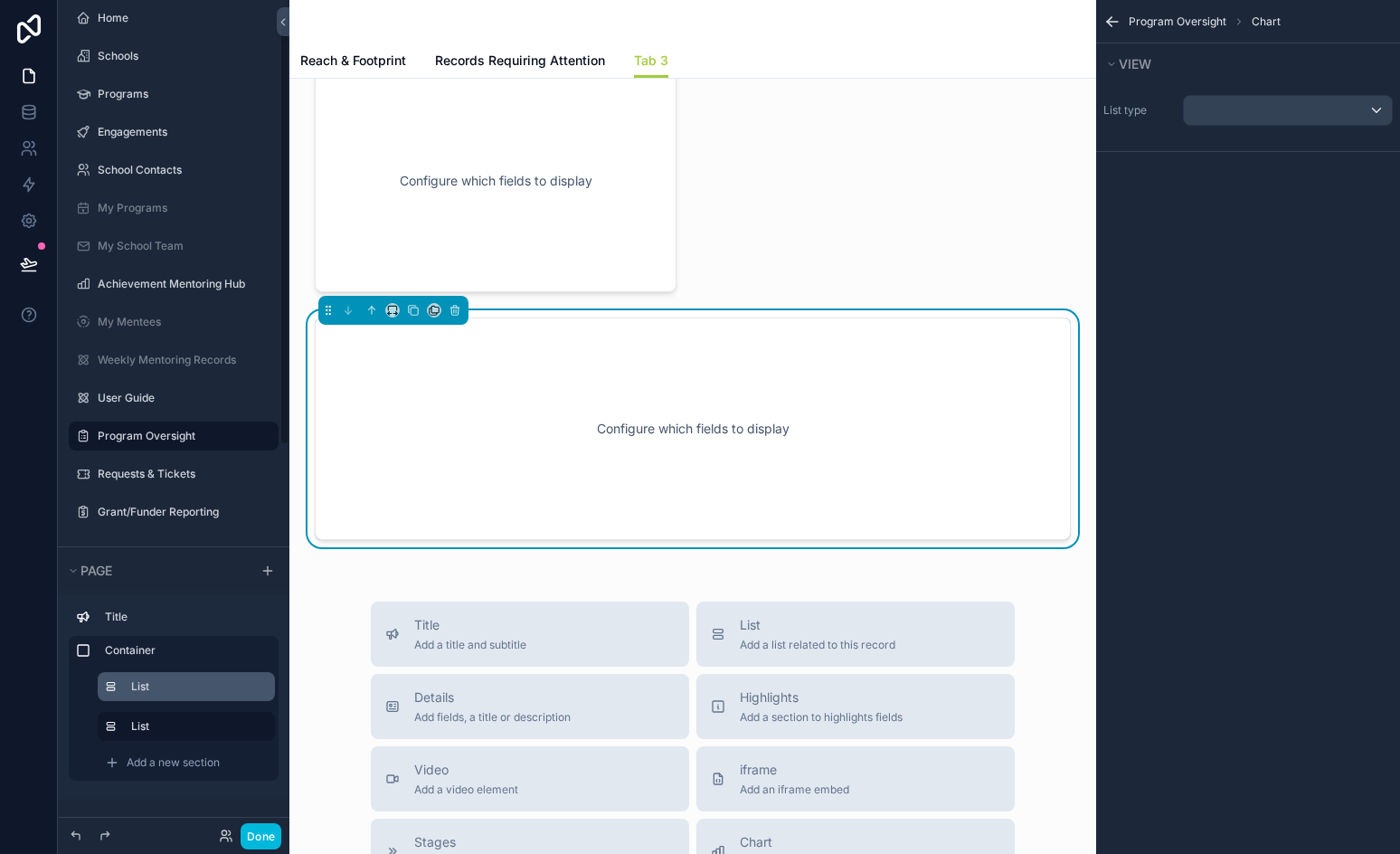
scroll to position [119, 0]
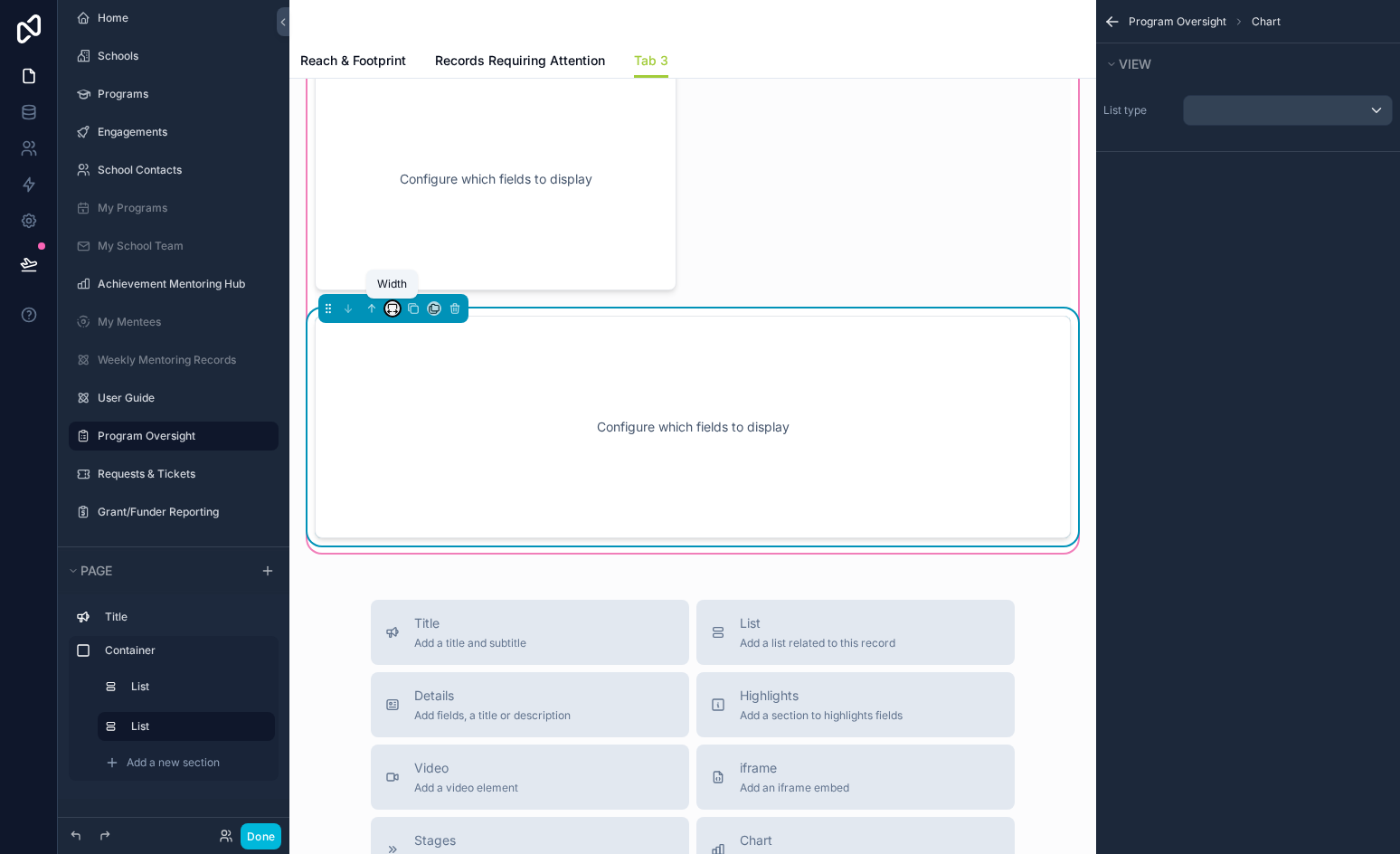
click at [395, 304] on icon "scrollable content" at bounding box center [392, 306] width 8 height 5
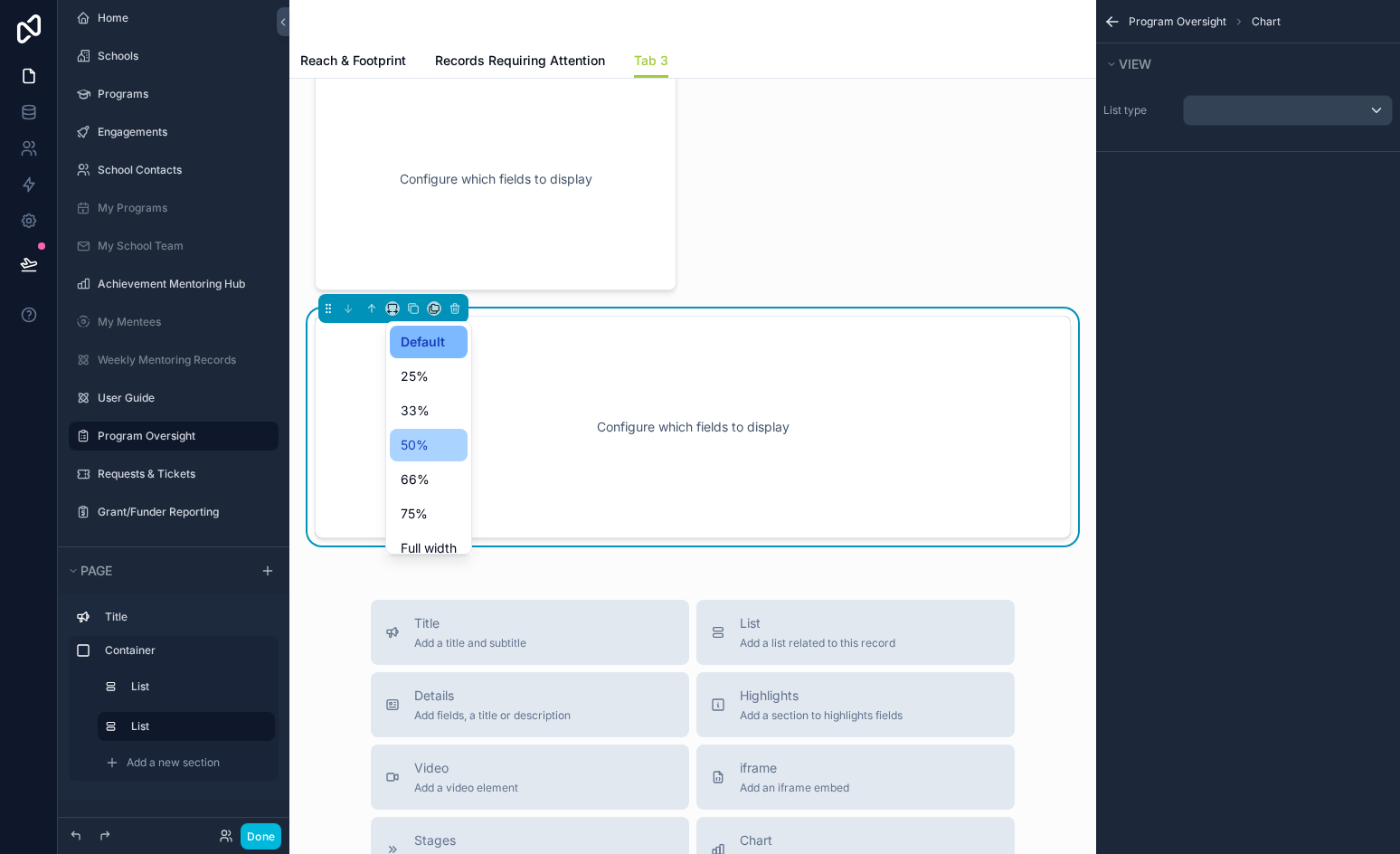
click at [422, 446] on span "50%" at bounding box center [414, 444] width 28 height 21
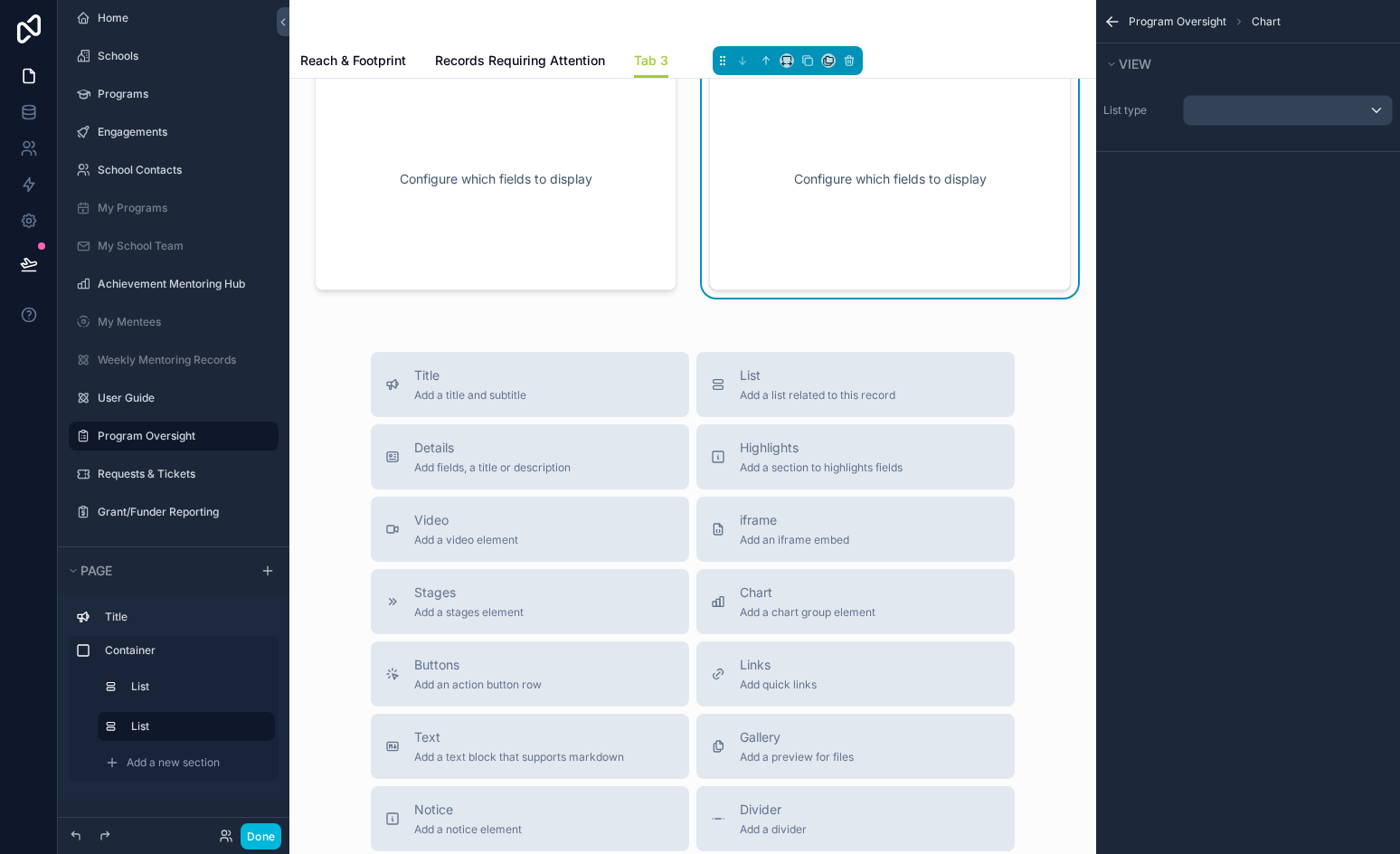
scroll to position [0, 0]
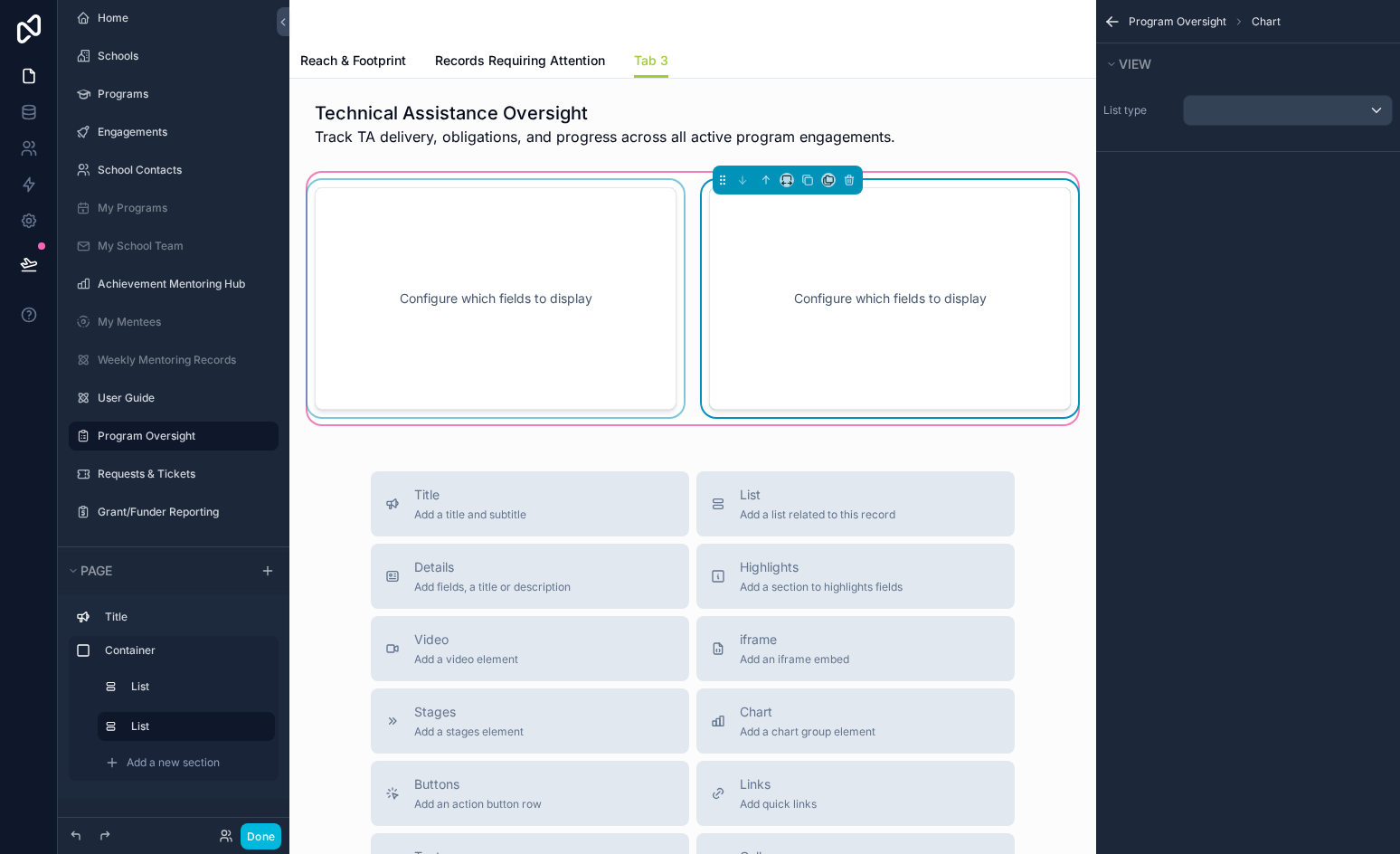
click at [541, 294] on div "scrollable content" at bounding box center [496, 299] width 384 height 237
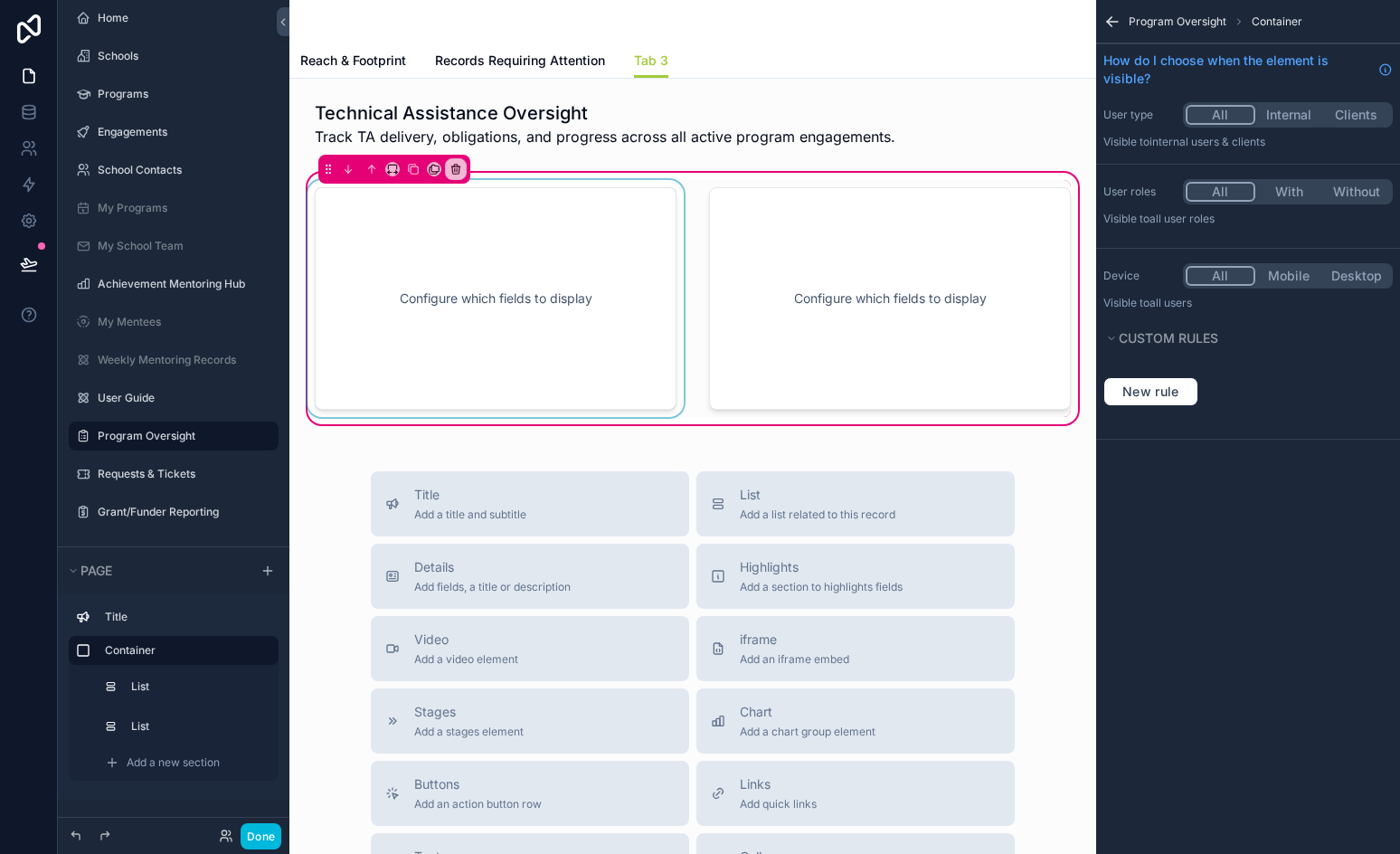
click at [483, 253] on div "scrollable content" at bounding box center [496, 299] width 384 height 237
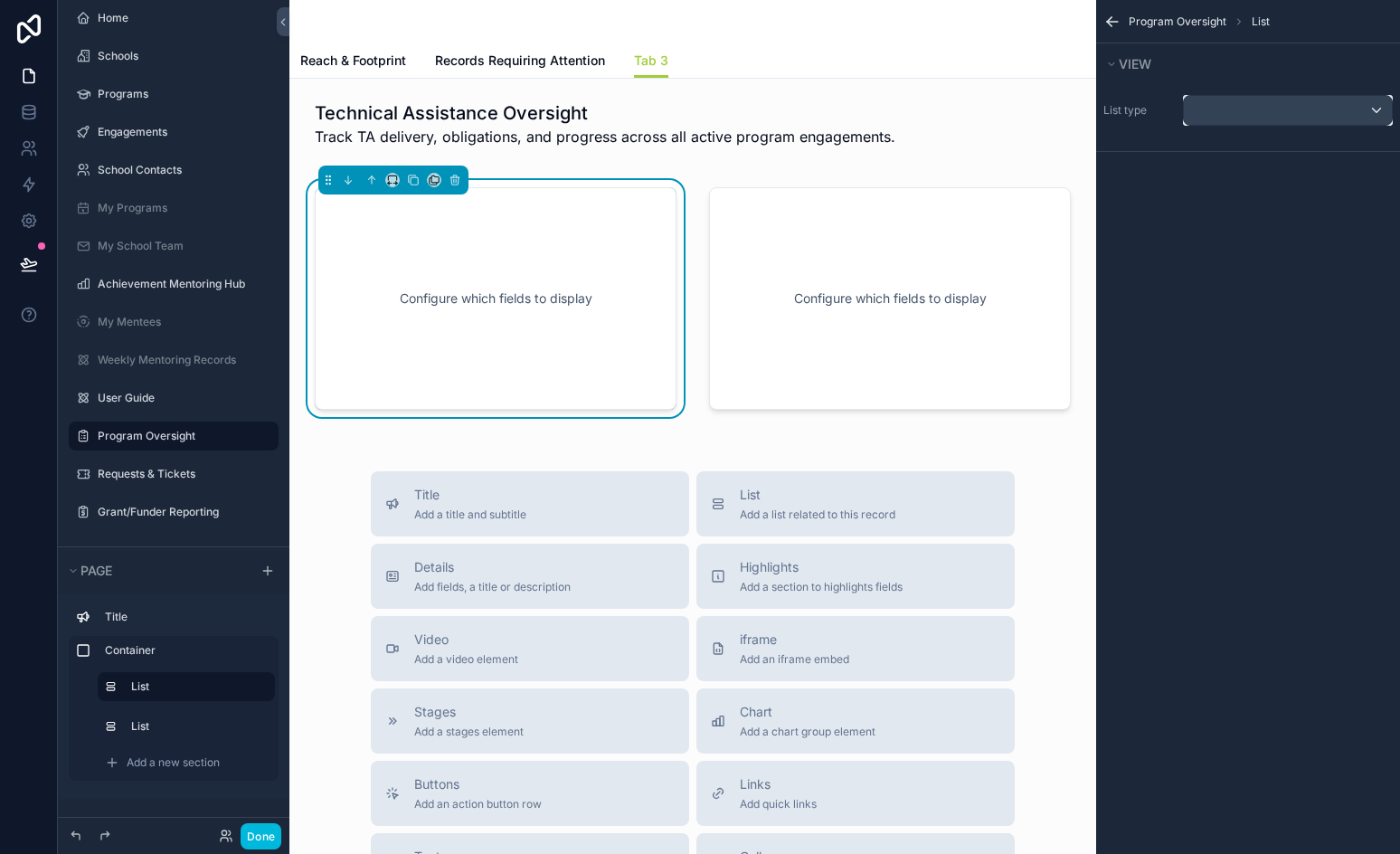
click at [1278, 109] on div "scrollable content" at bounding box center [1288, 110] width 208 height 29
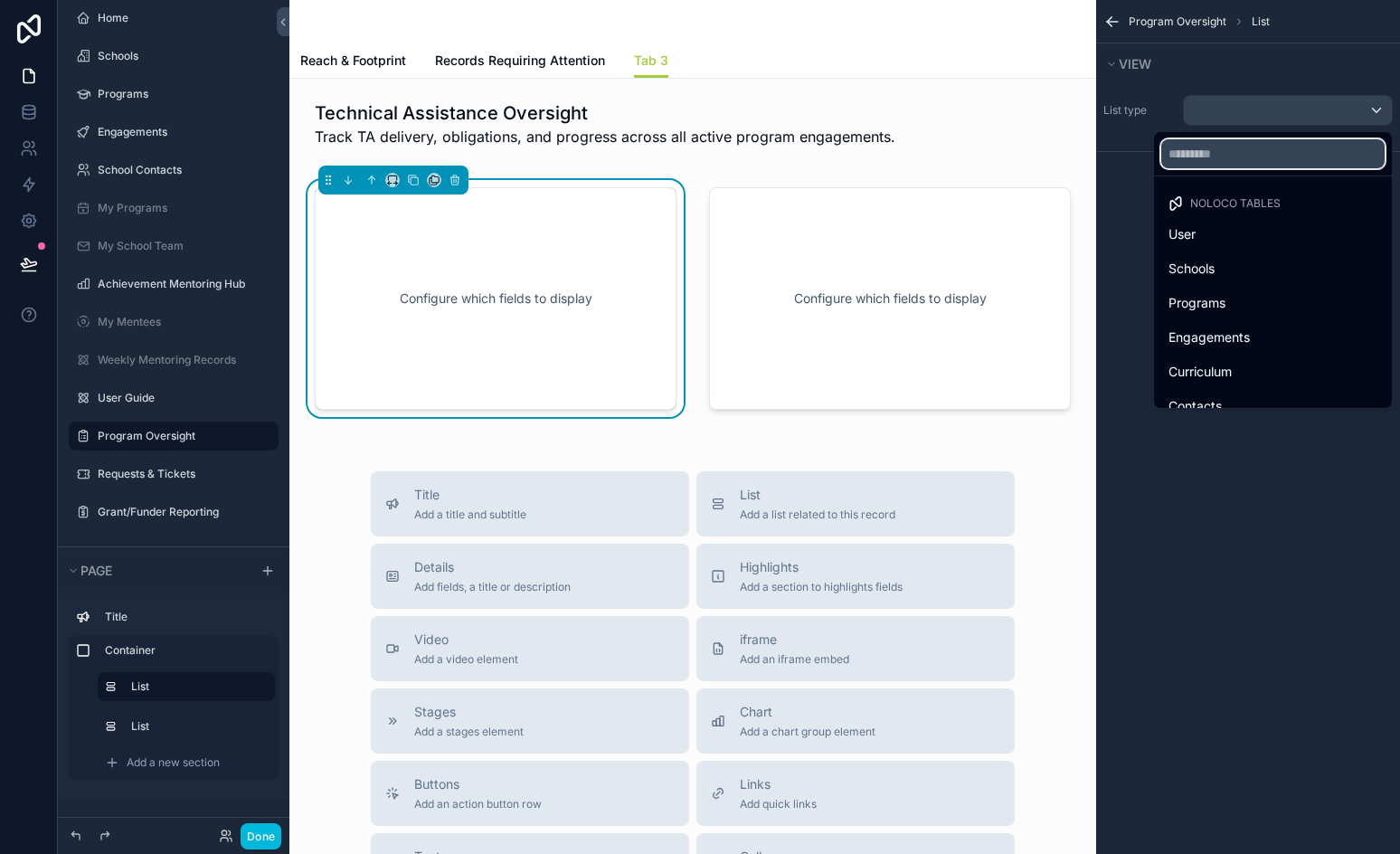
click at [1230, 162] on input "text" at bounding box center [1273, 153] width 223 height 29
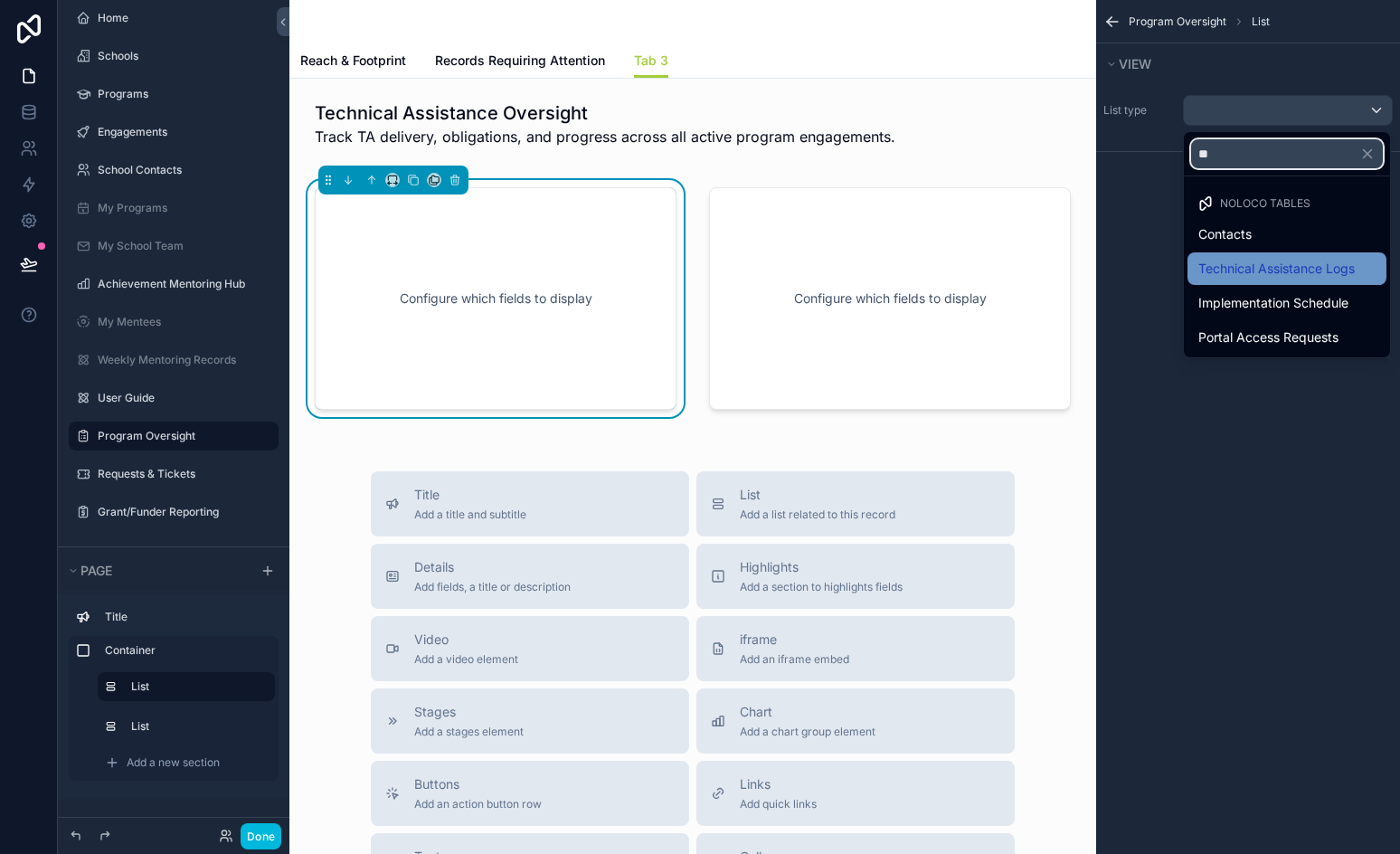
type input "**"
click at [1290, 258] on span "Technical Assistance Logs" at bounding box center [1277, 268] width 157 height 21
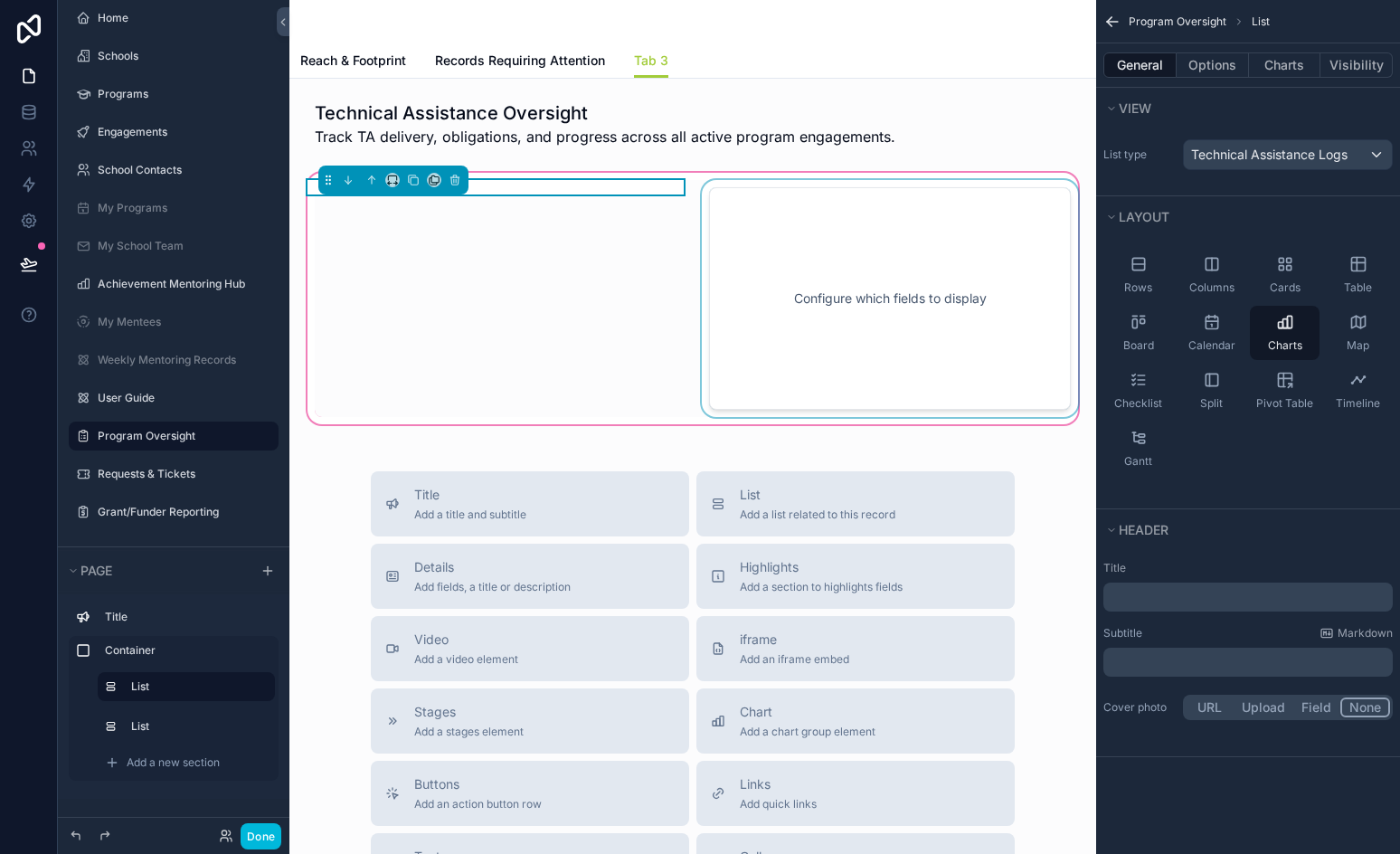
click at [888, 257] on div "scrollable content" at bounding box center [889, 299] width 384 height 237
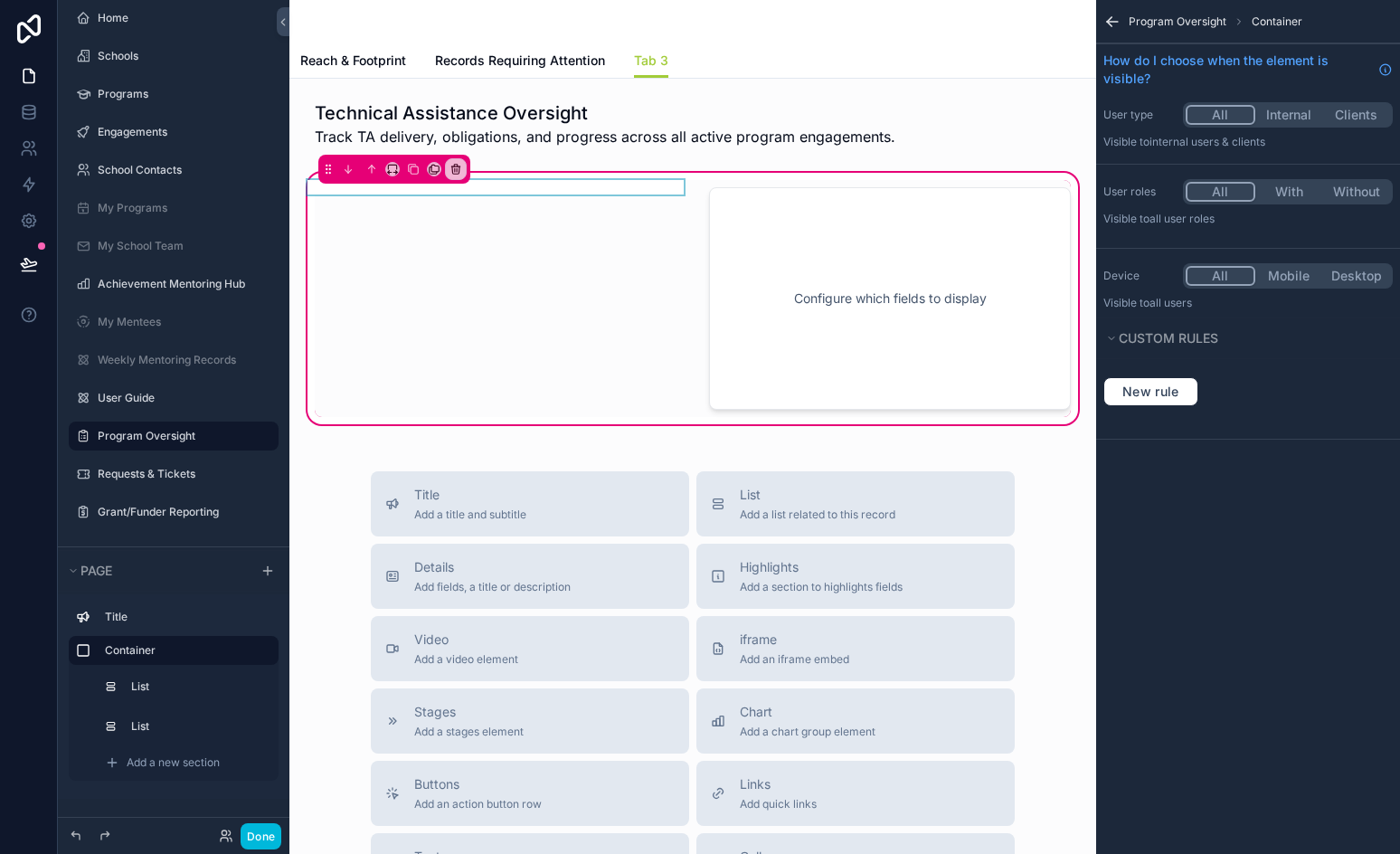
click at [531, 185] on div "scrollable content" at bounding box center [496, 299] width 384 height 237
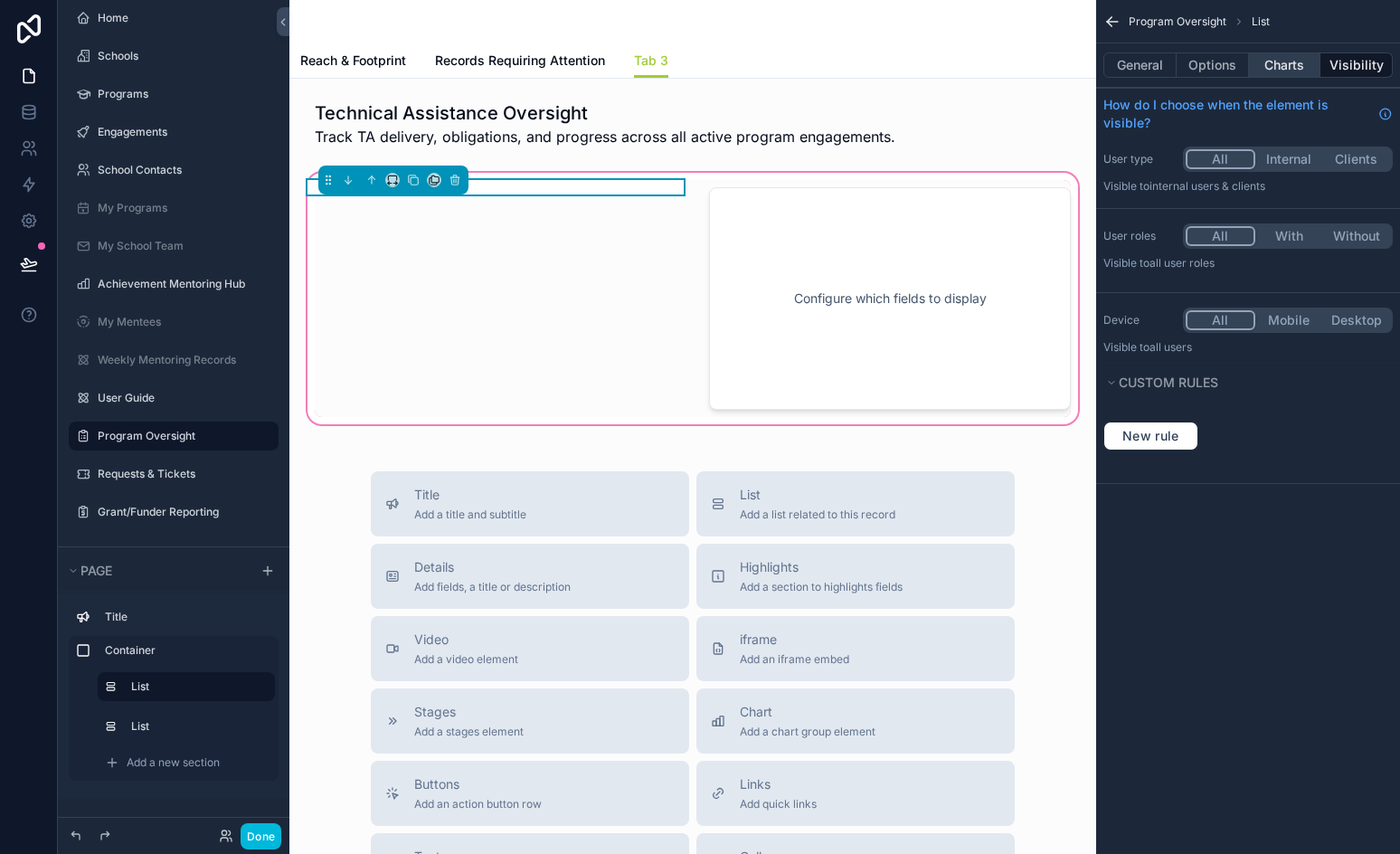
click at [1284, 63] on button "Charts" at bounding box center [1286, 64] width 73 height 25
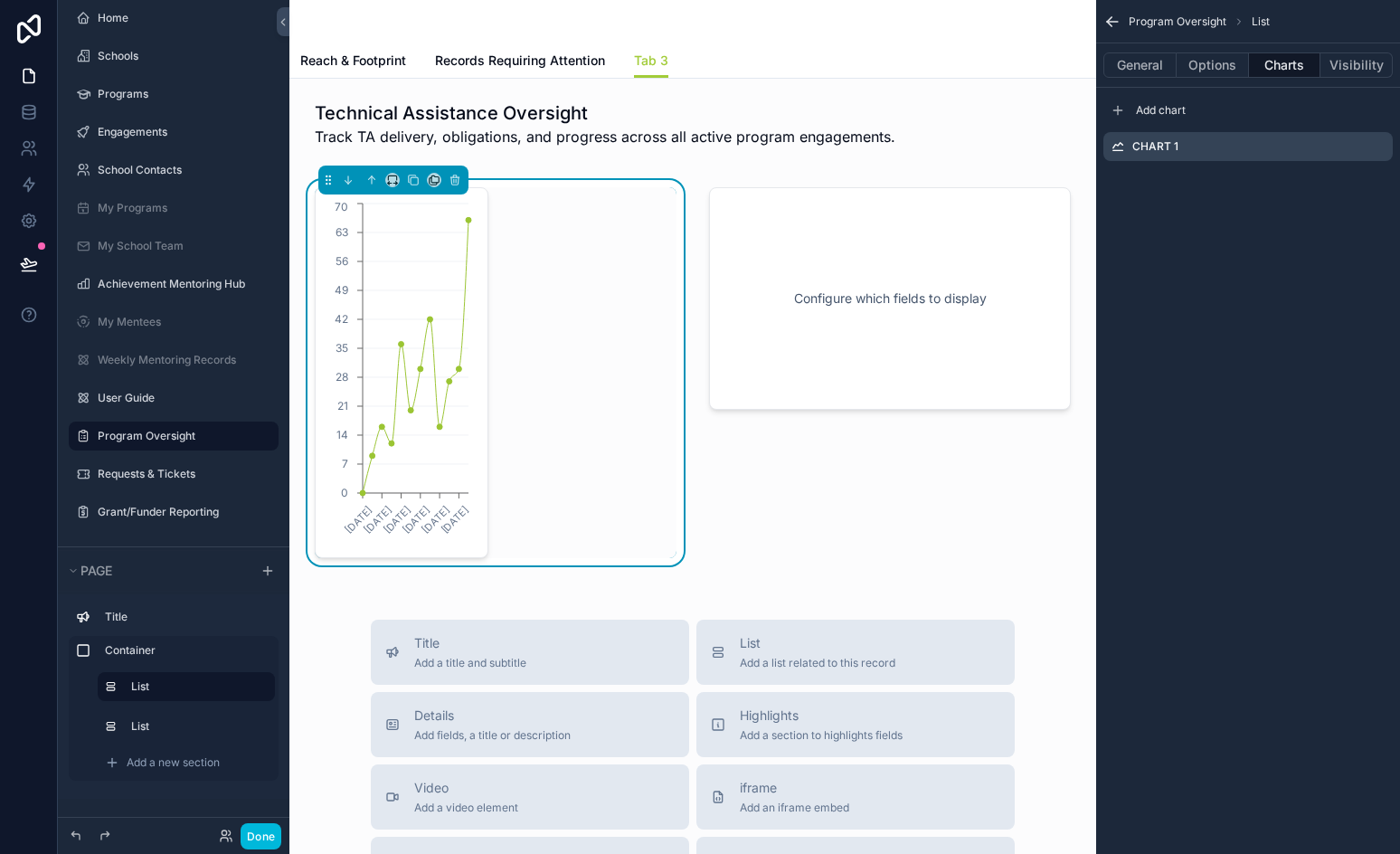
drag, startPoint x: 1118, startPoint y: 105, endPoint x: 1267, endPoint y: 136, distance: 152.2
click at [1116, 105] on icon "scrollable content" at bounding box center [1118, 110] width 15 height 15
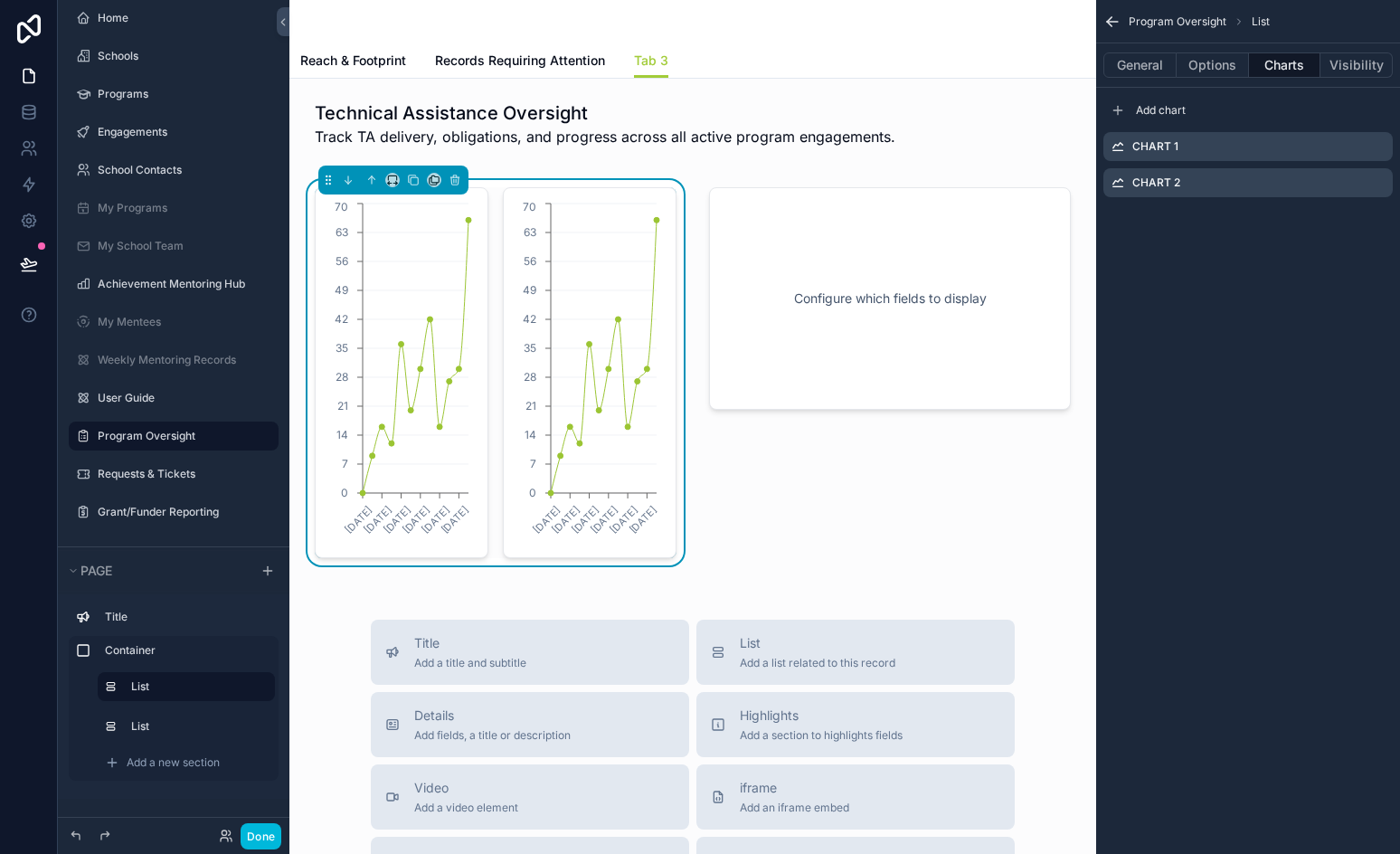
click at [0, 0] on icon "scrollable content" at bounding box center [0, 0] width 0 height 0
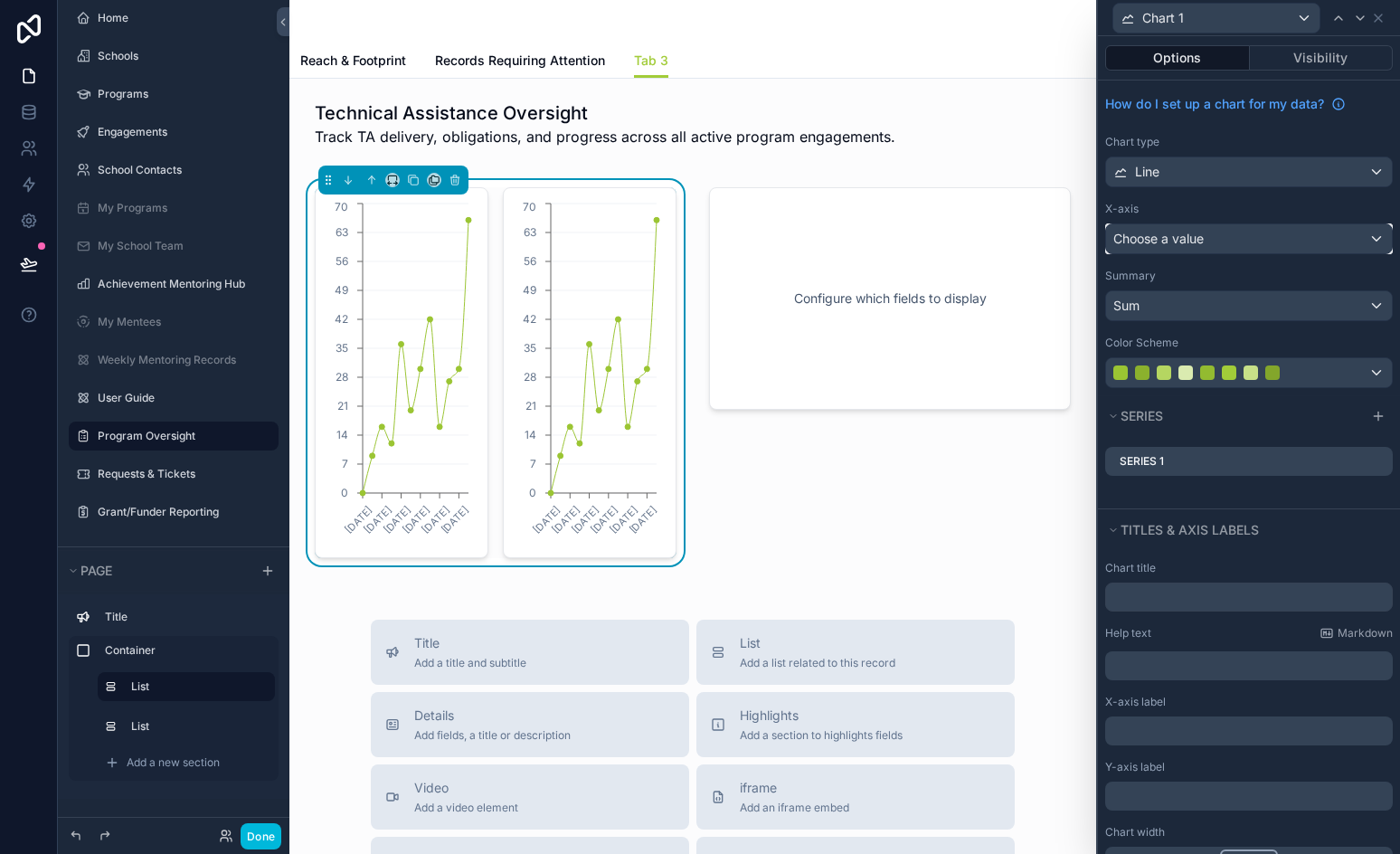
click at [1223, 245] on div "Choose a value" at bounding box center [1249, 238] width 286 height 29
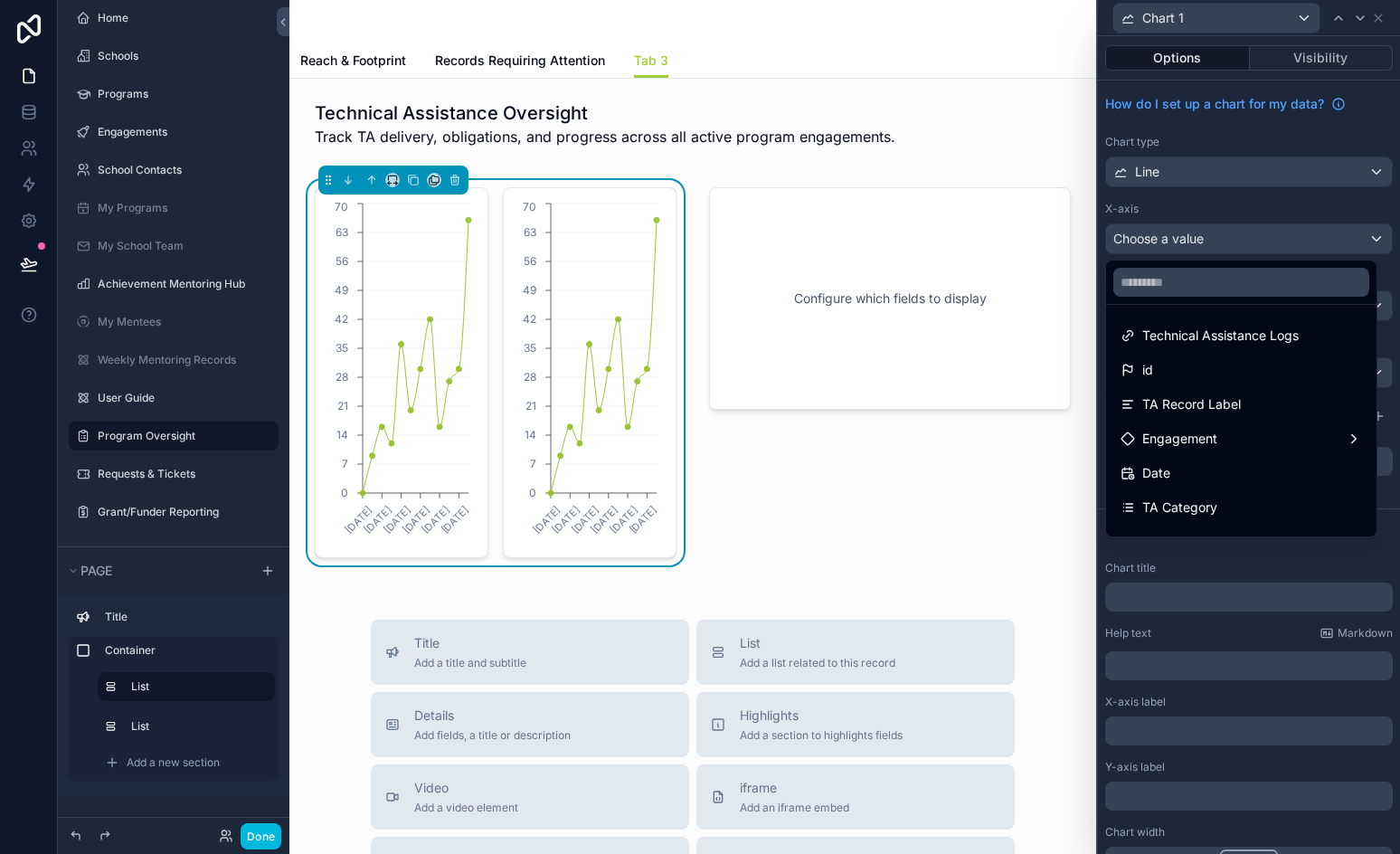
click at [1237, 255] on div at bounding box center [1250, 427] width 302 height 854
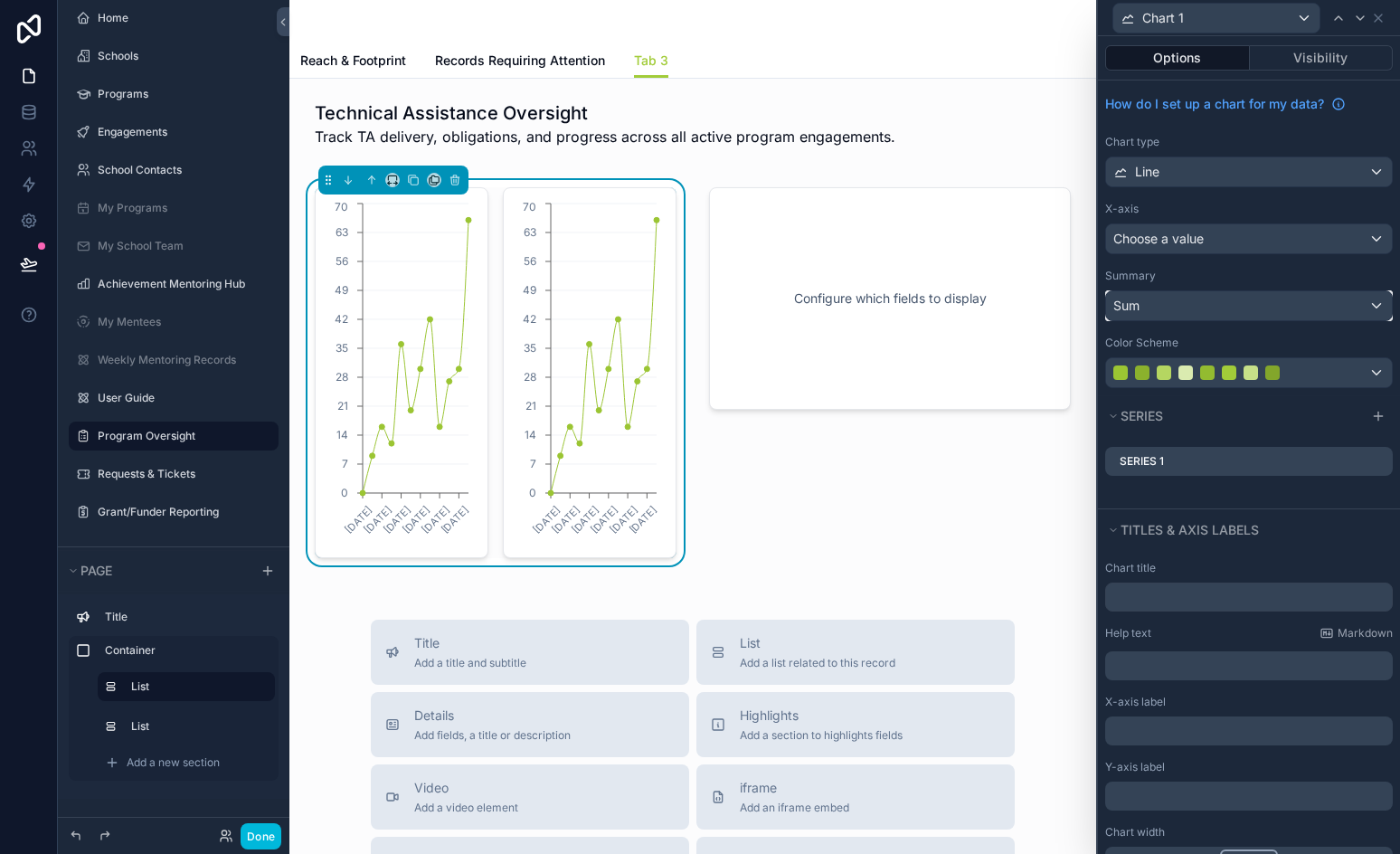
click at [1204, 296] on div "Sum" at bounding box center [1249, 305] width 286 height 29
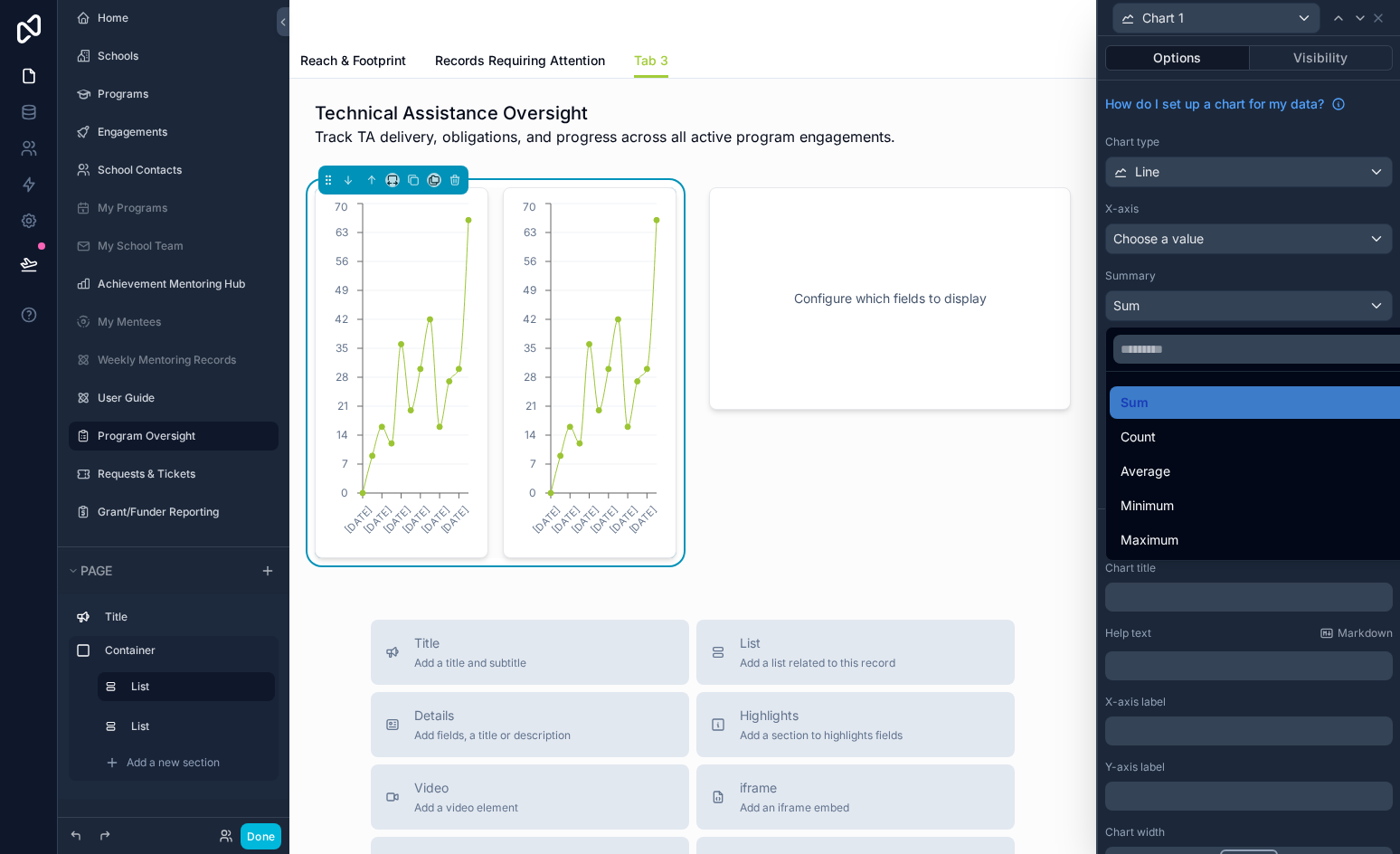
click at [1193, 175] on div at bounding box center [1250, 427] width 302 height 854
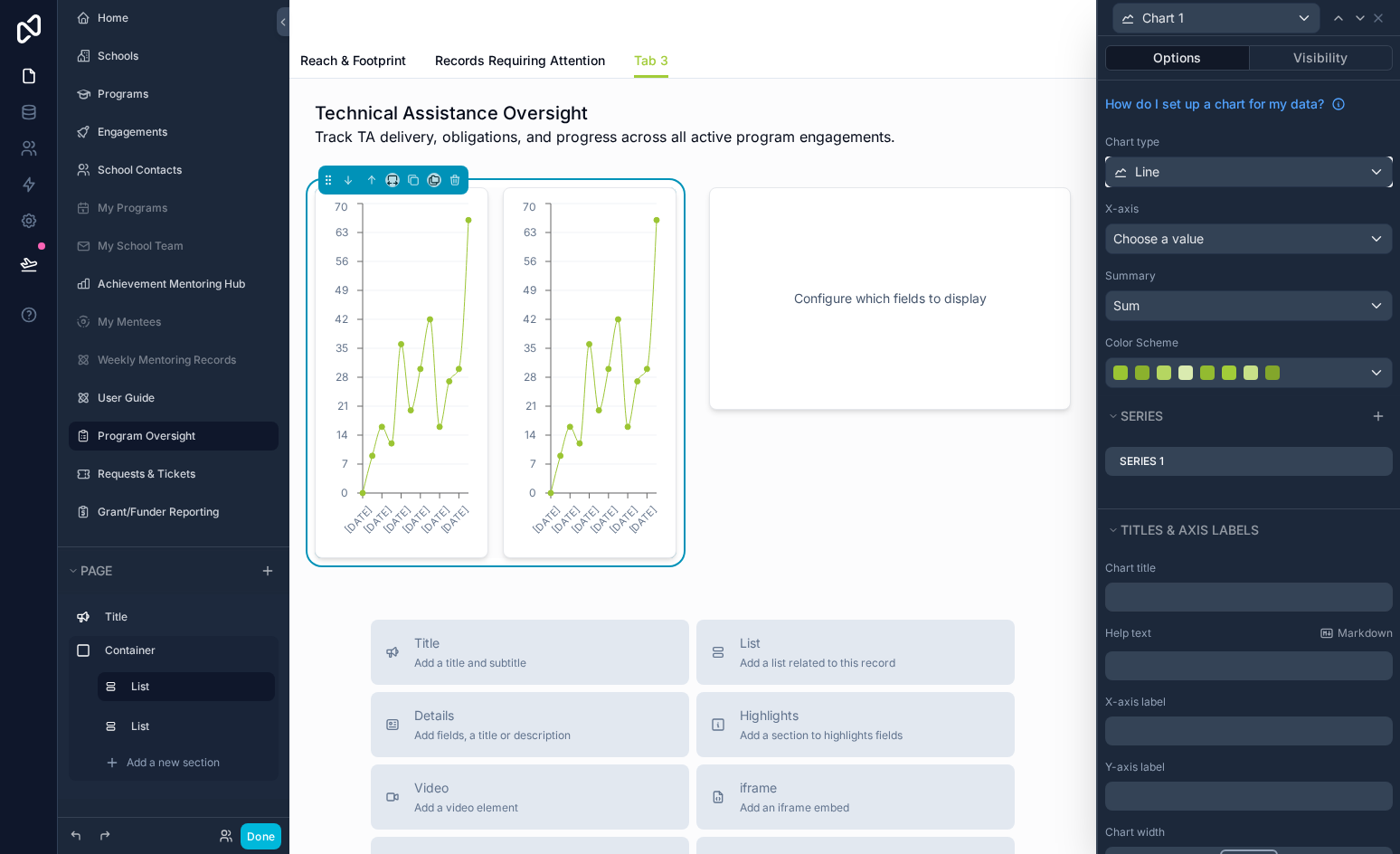
click at [1193, 170] on div "Line" at bounding box center [1249, 172] width 286 height 29
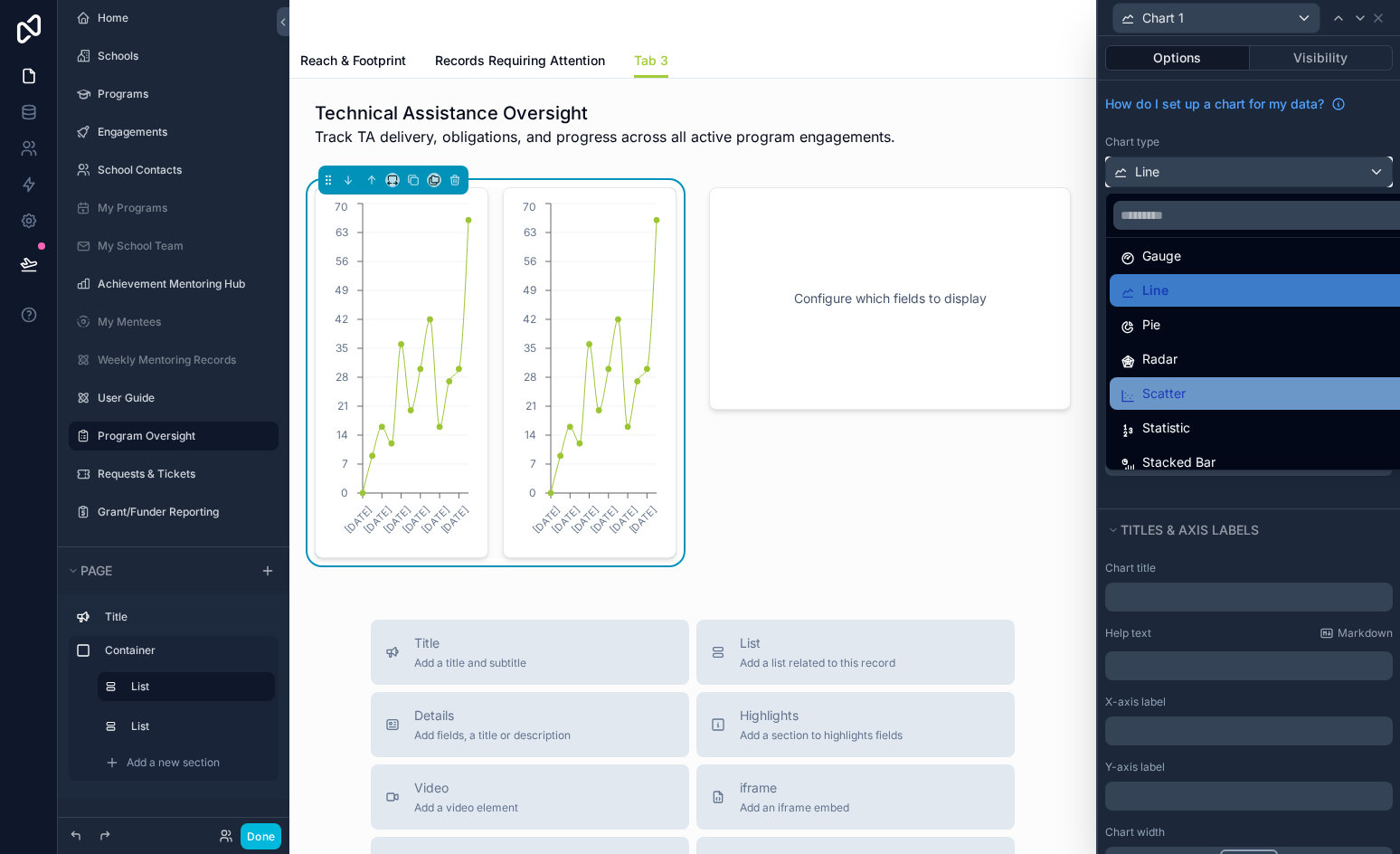
scroll to position [129, 0]
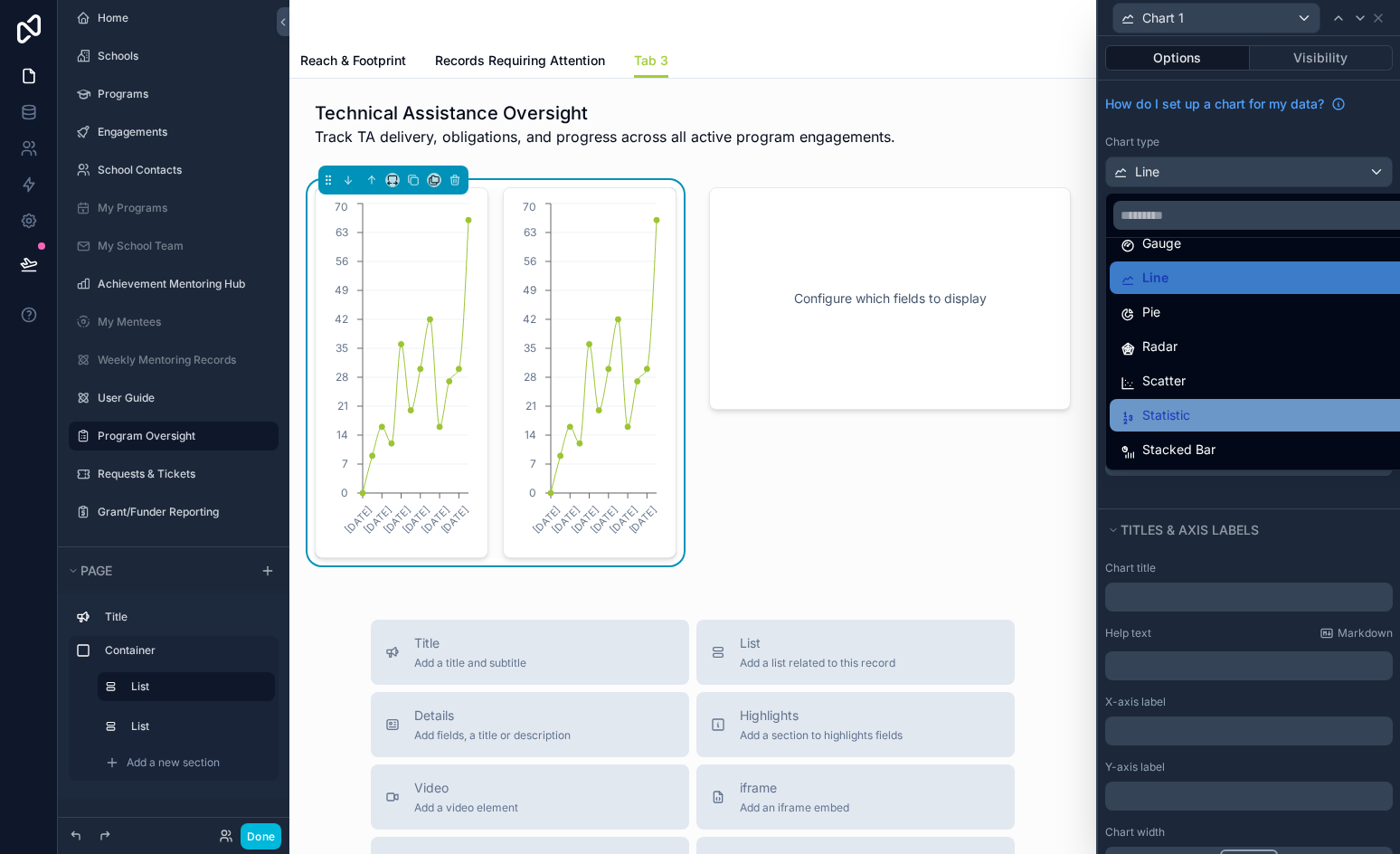
click at [1193, 410] on div "Statistic" at bounding box center [1263, 414] width 285 height 21
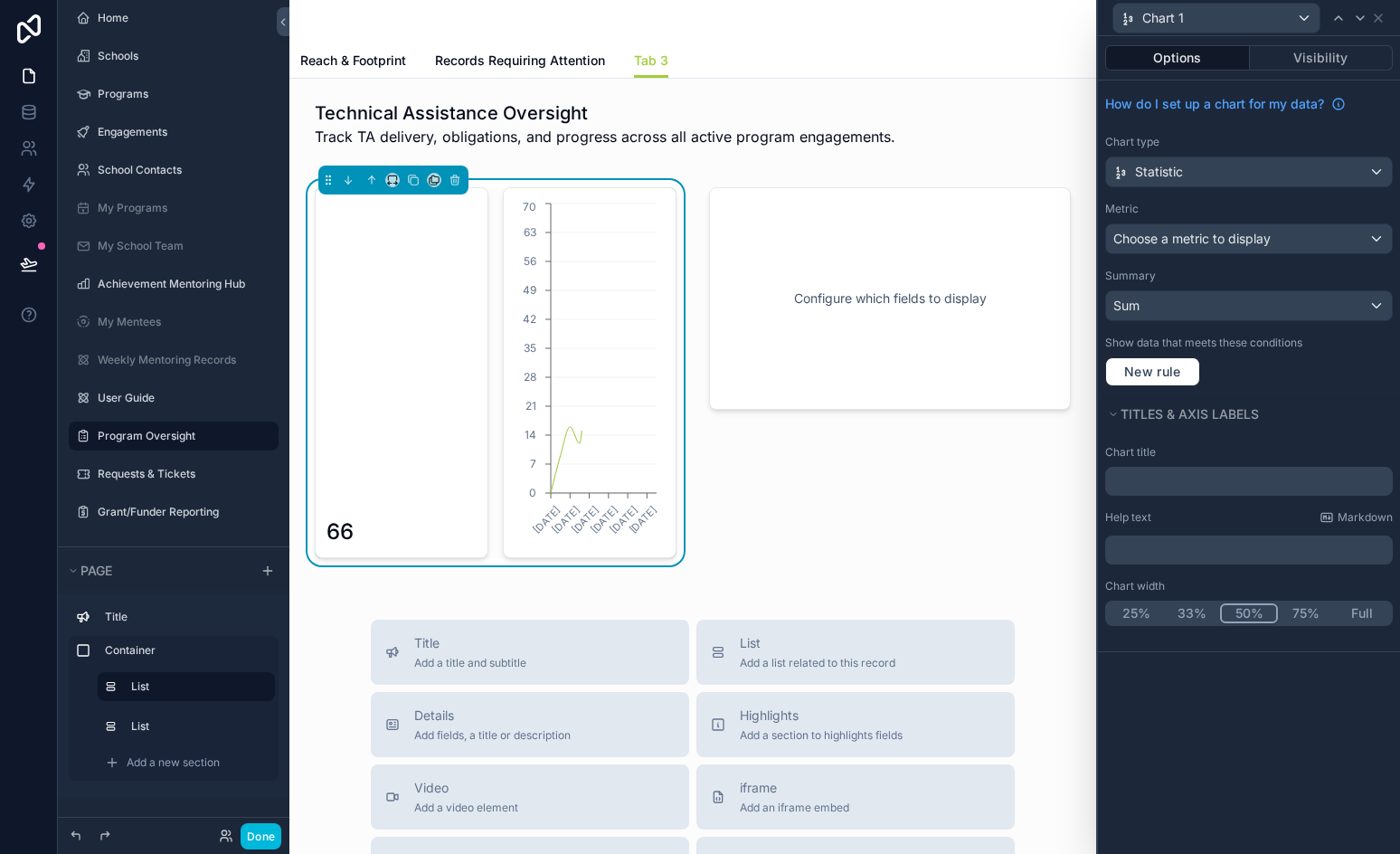
click at [1254, 34] on div "Chart 1" at bounding box center [1249, 18] width 287 height 35
click at [1225, 21] on div "Chart 1" at bounding box center [1216, 18] width 206 height 29
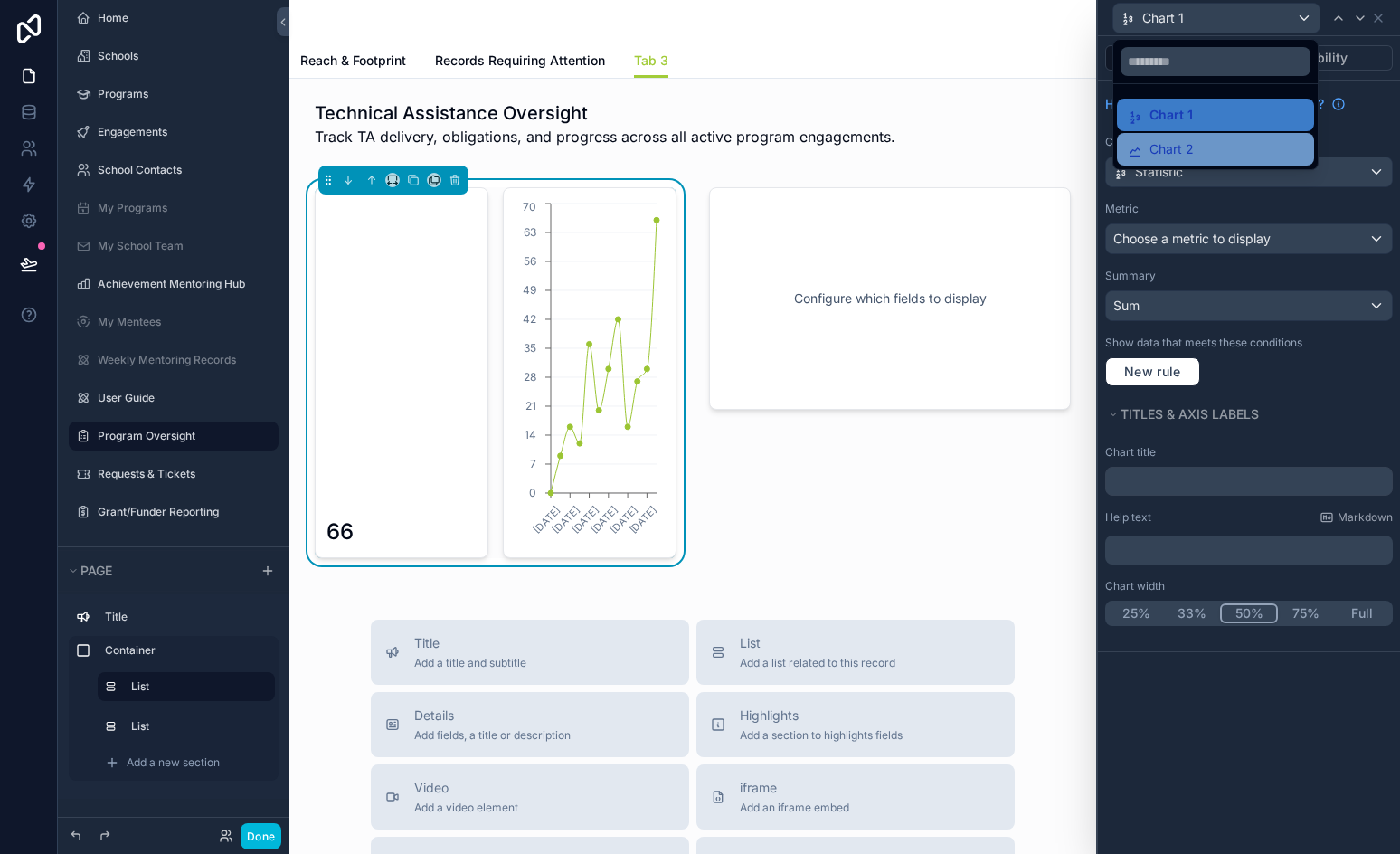
click at [1172, 147] on span "Chart 2" at bounding box center [1171, 148] width 44 height 21
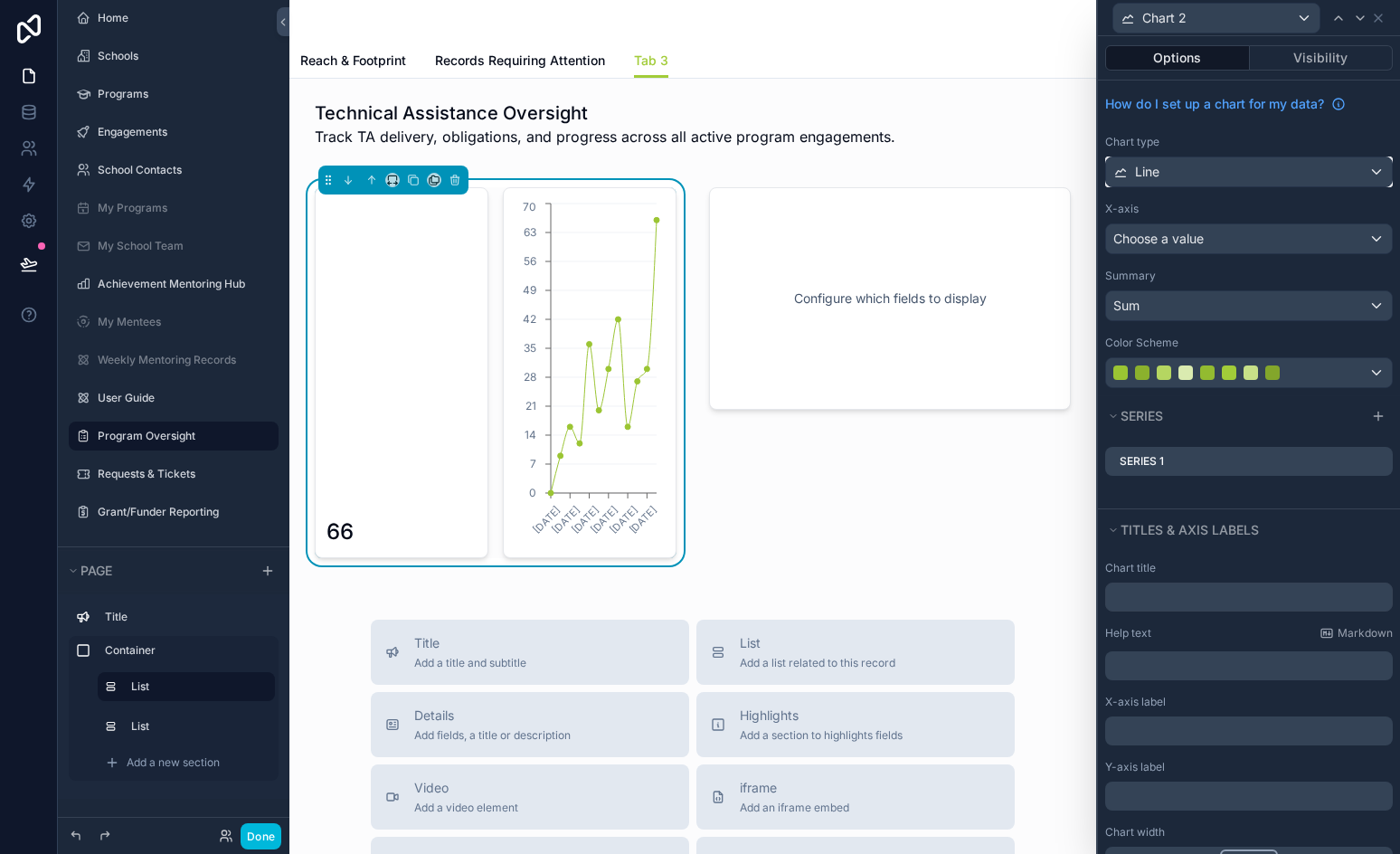
click at [1193, 171] on div "Line" at bounding box center [1249, 172] width 286 height 29
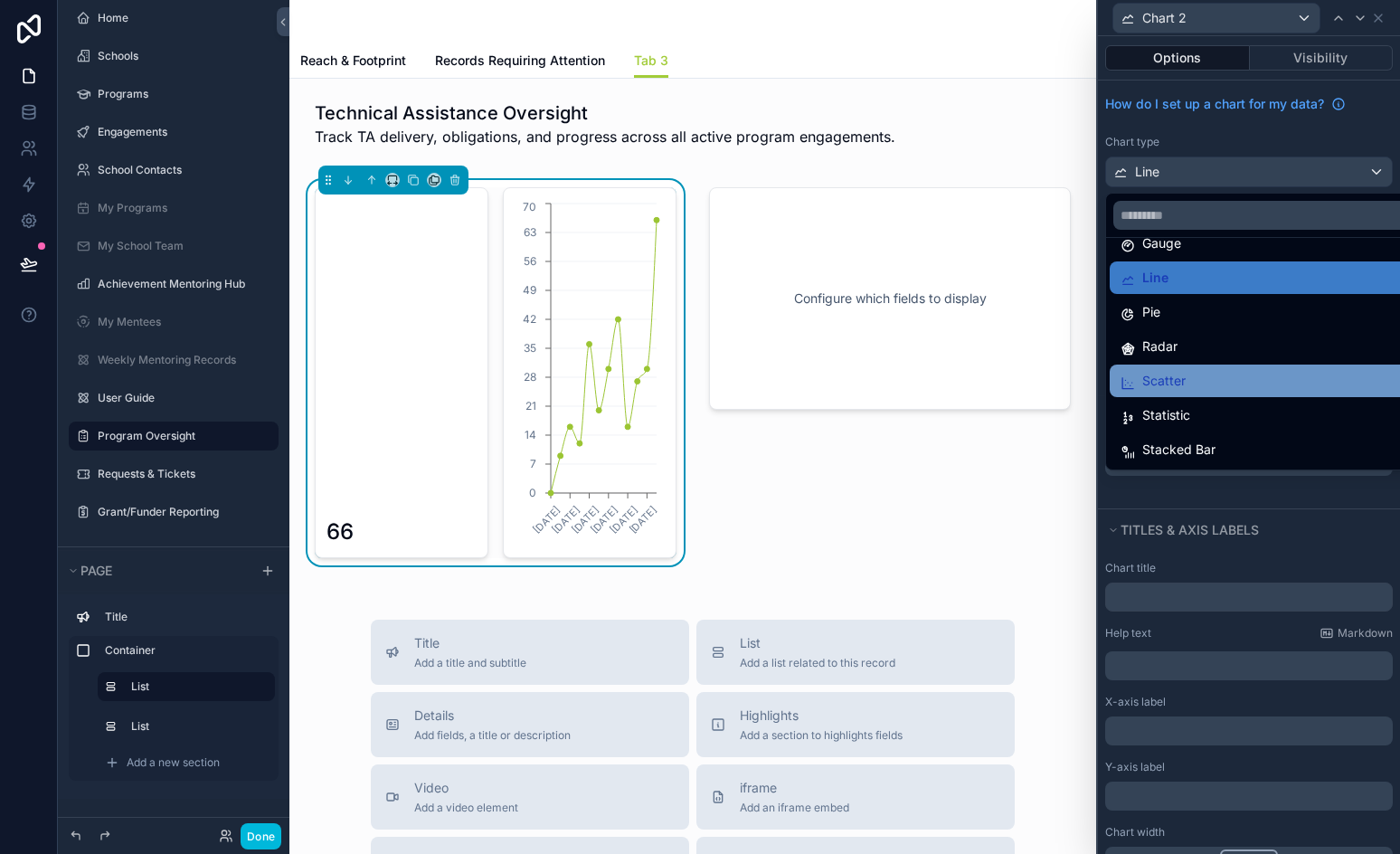
click at [1201, 368] on div "Scatter" at bounding box center [1263, 381] width 307 height 33
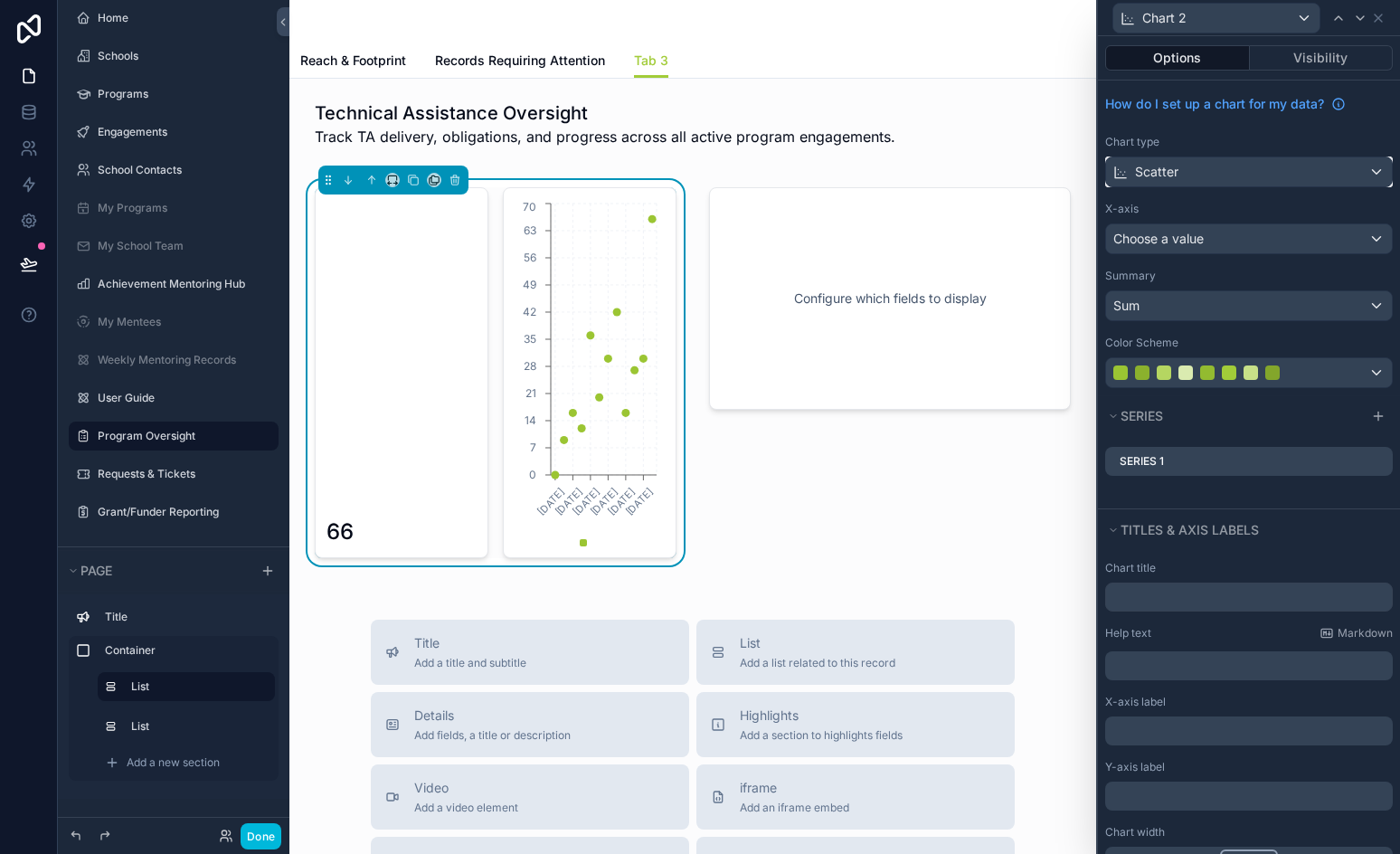
click at [1228, 177] on div "Scatter" at bounding box center [1249, 172] width 286 height 29
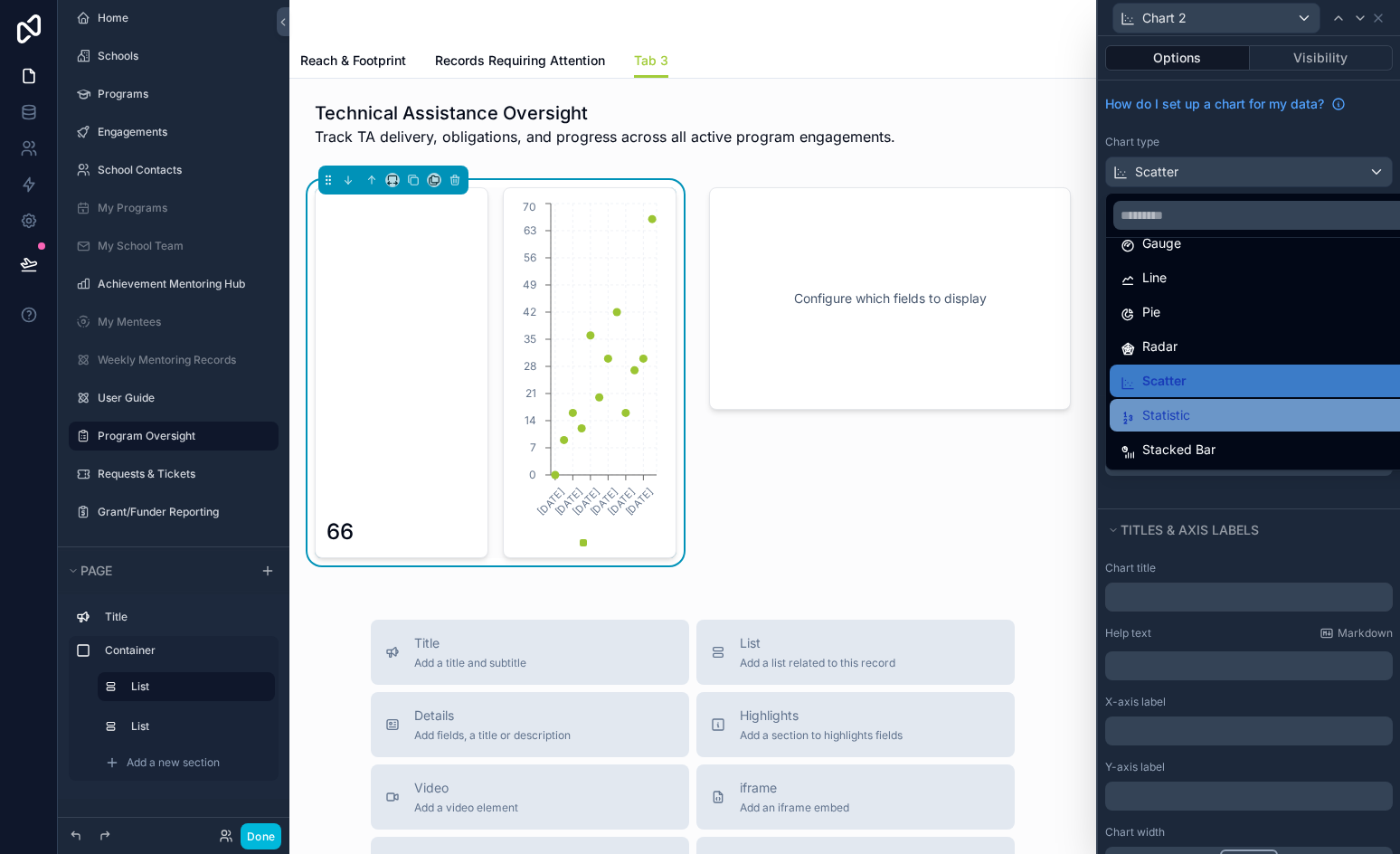
click at [1185, 412] on span "Statistic" at bounding box center [1166, 414] width 48 height 21
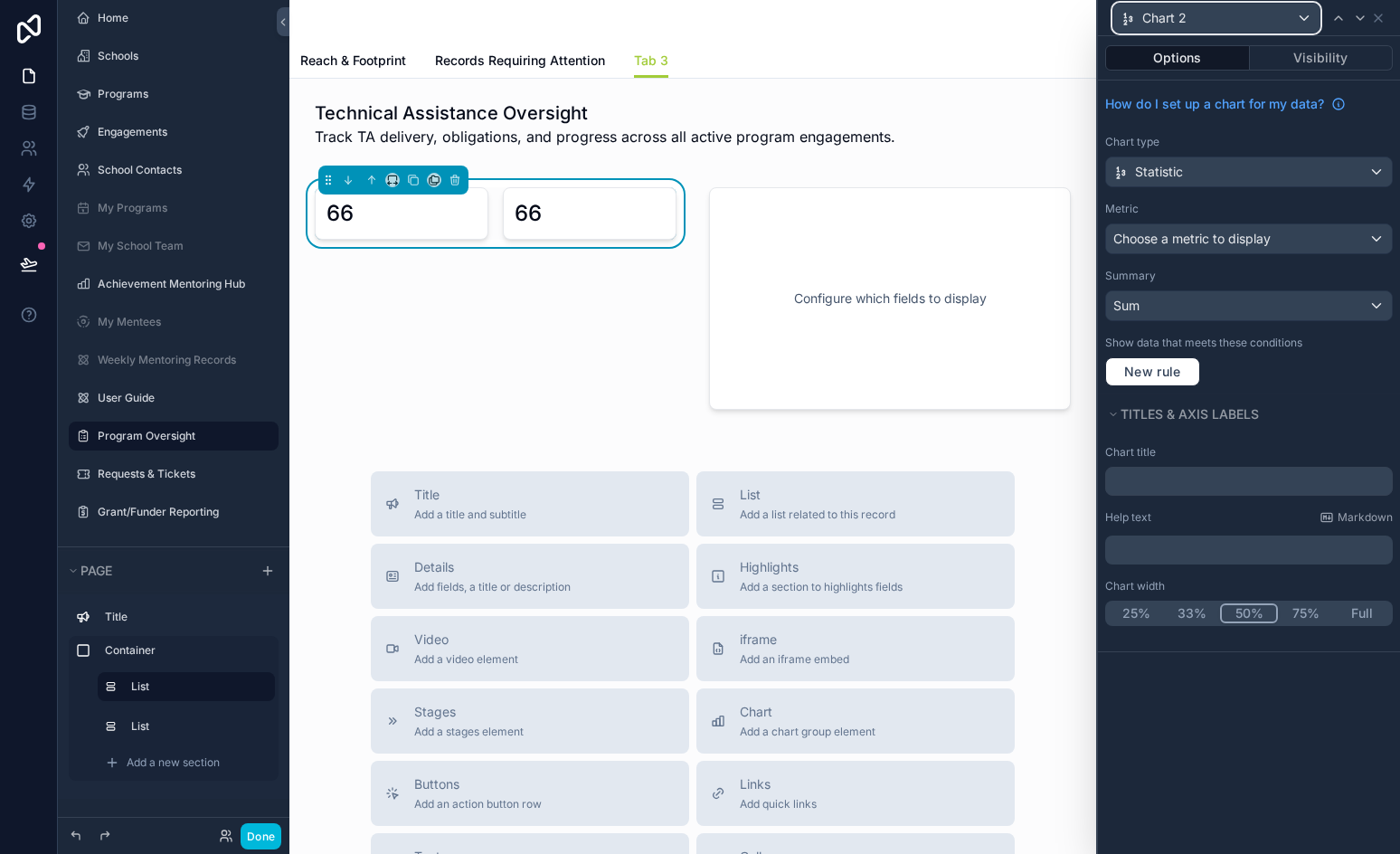
click at [1251, 21] on div "Chart 2" at bounding box center [1216, 18] width 206 height 29
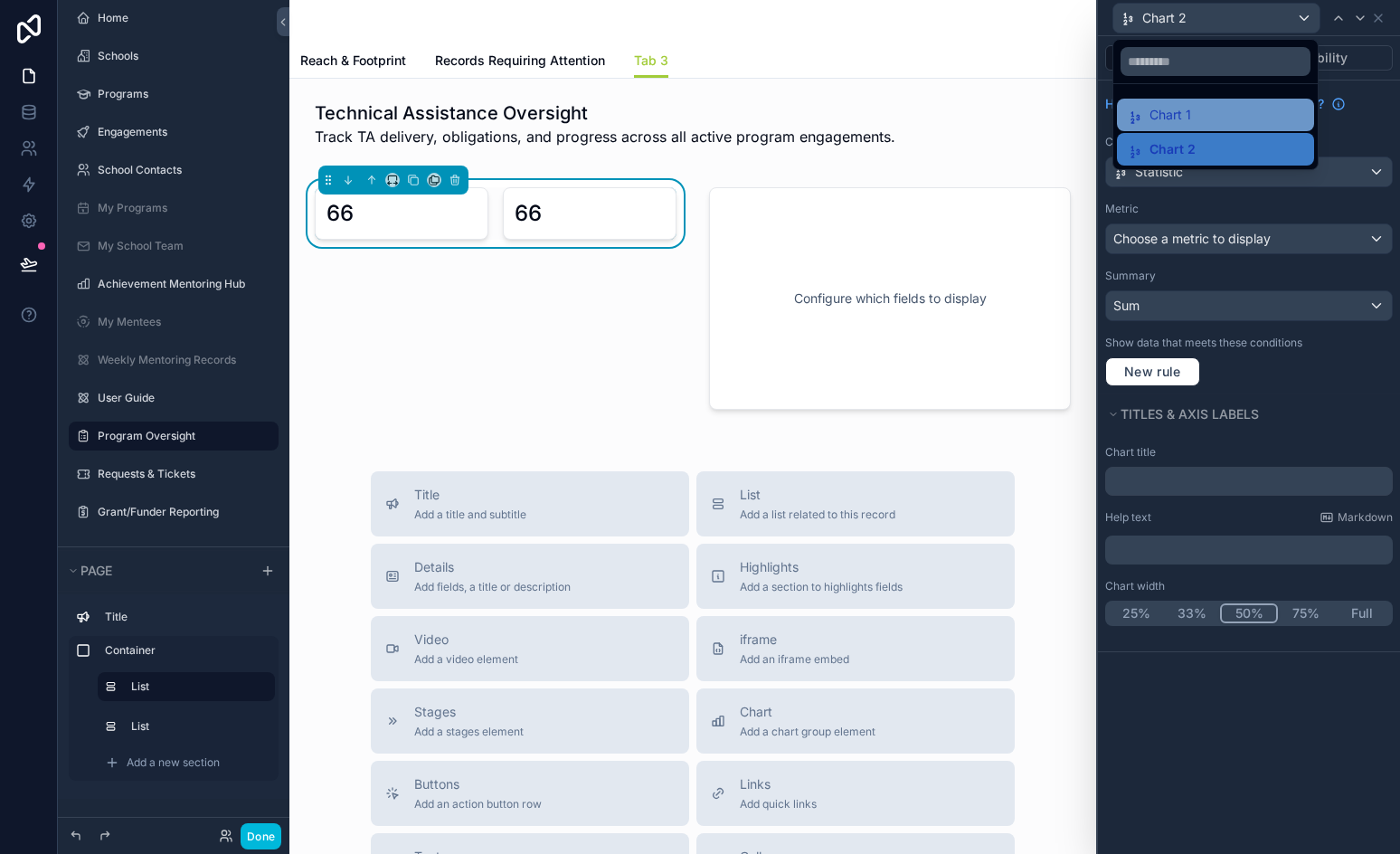
click at [1203, 112] on div "Chart 1" at bounding box center [1216, 114] width 175 height 21
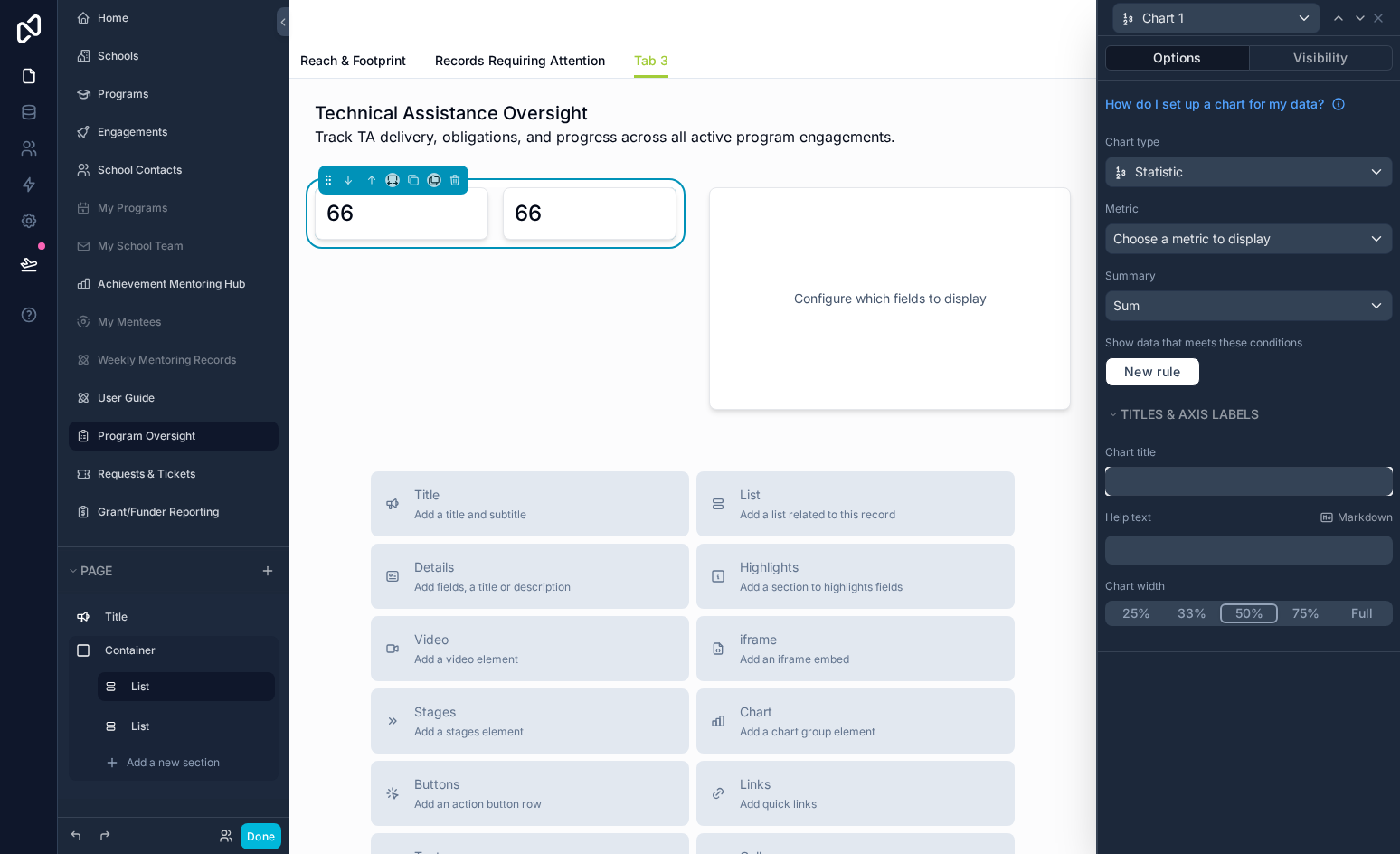
click at [1160, 481] on input "text" at bounding box center [1249, 481] width 287 height 29
paste input "**********"
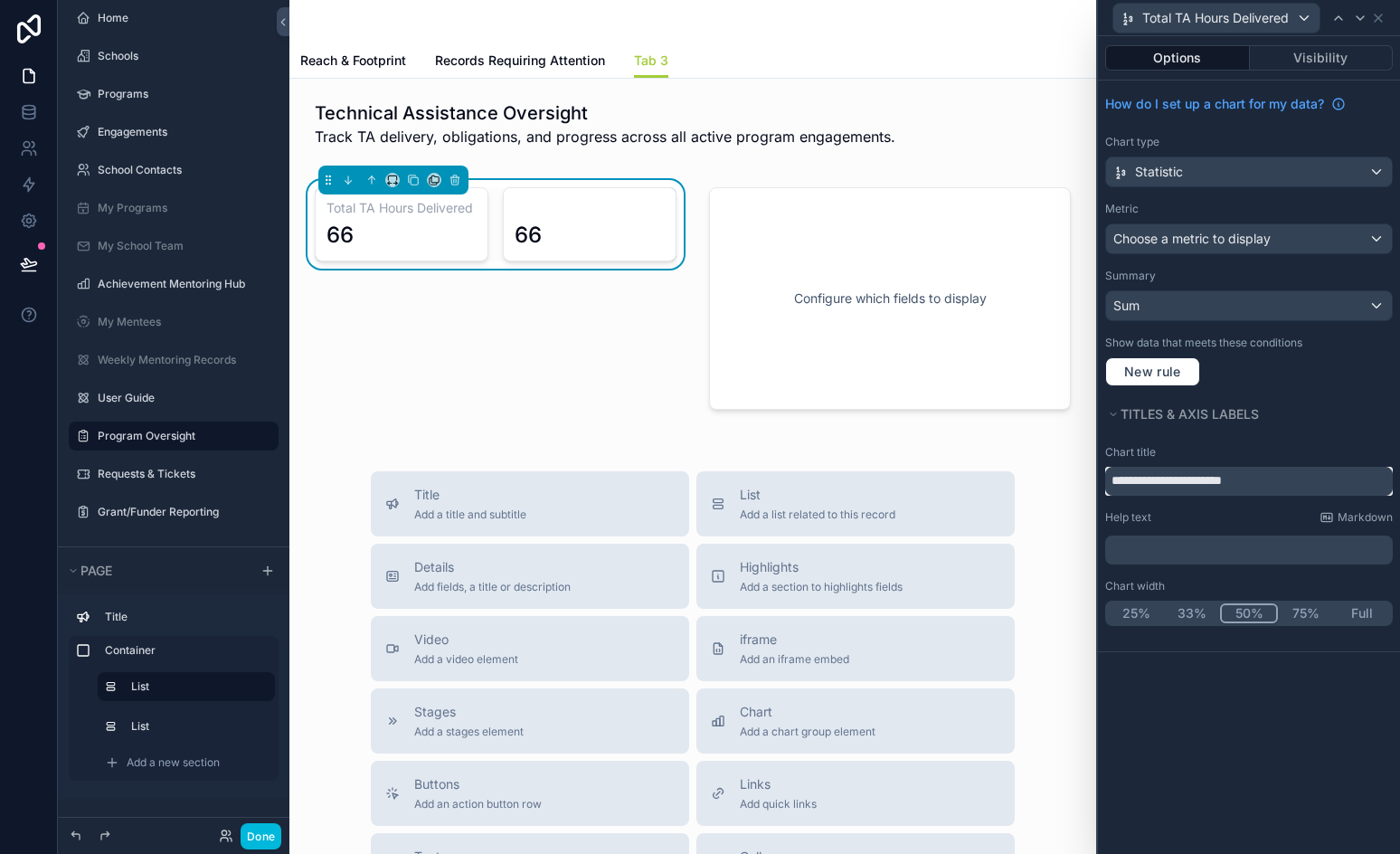
type input "**********"
click at [1293, 20] on div "Total TA Hours Delivered" at bounding box center [1216, 18] width 206 height 29
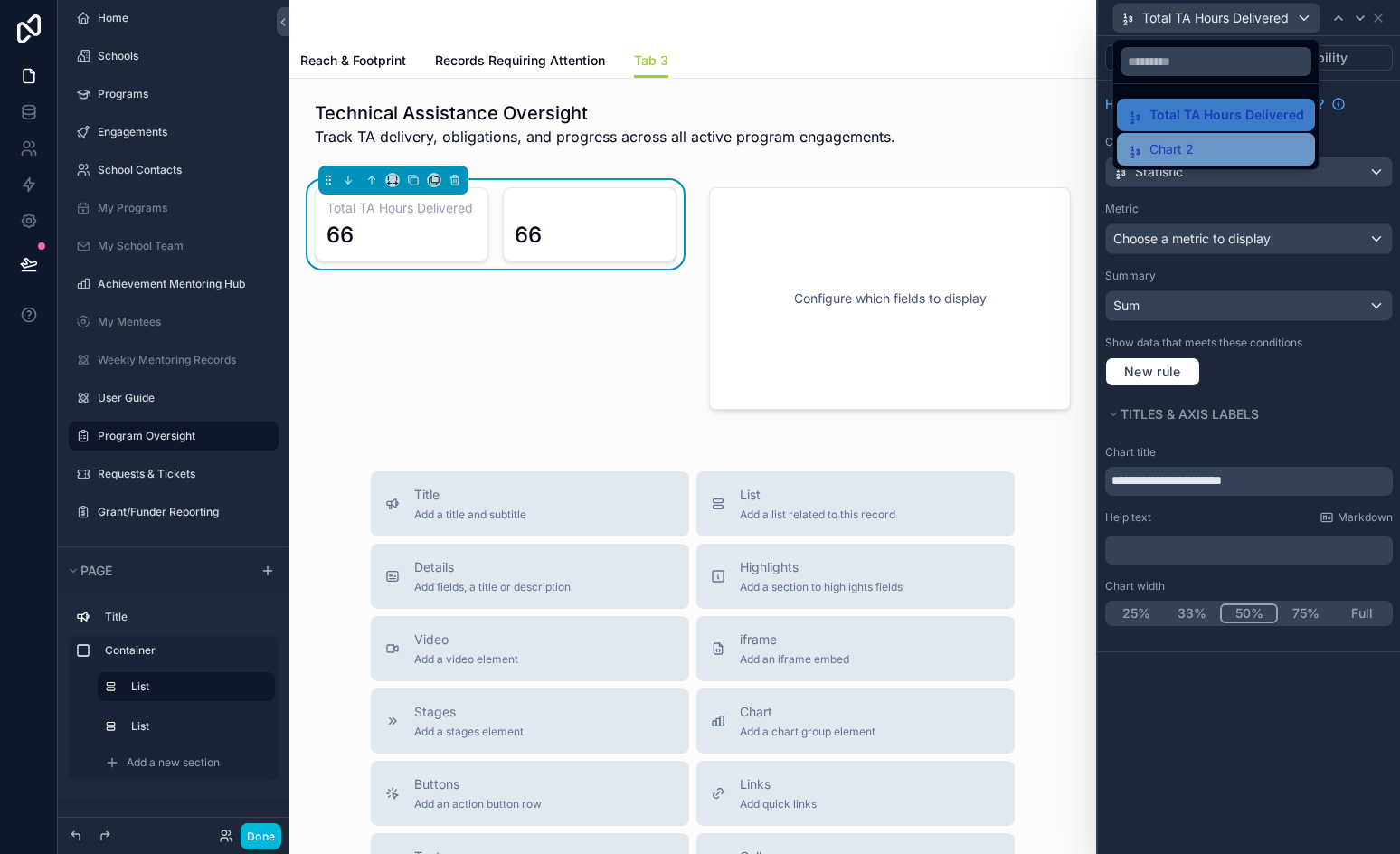
click at [1186, 148] on span "Chart 2" at bounding box center [1171, 148] width 44 height 21
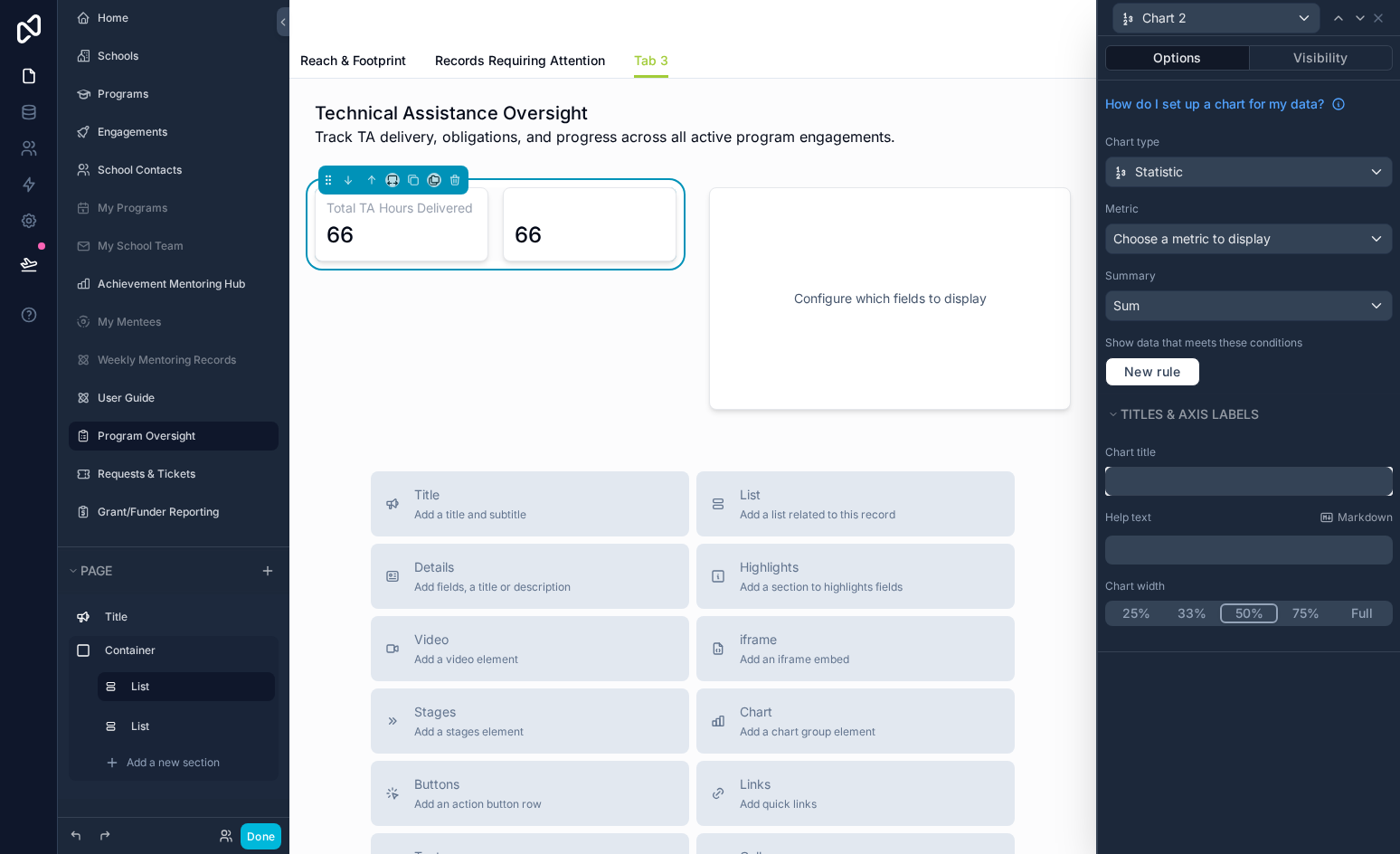
click at [1134, 486] on input "text" at bounding box center [1249, 481] width 287 height 29
paste input "**********"
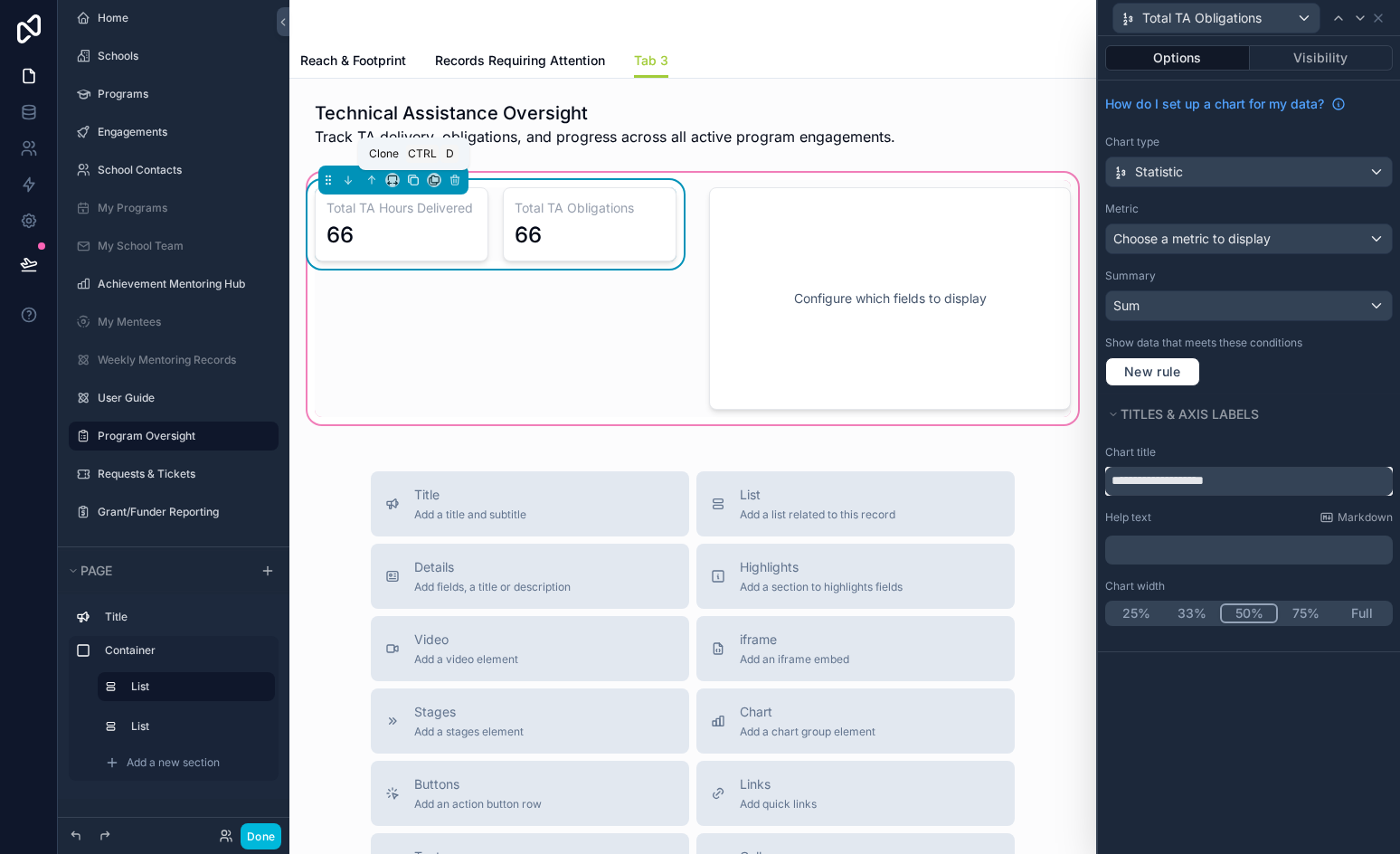
type input "**********"
click at [410, 177] on icon "scrollable content" at bounding box center [413, 180] width 13 height 13
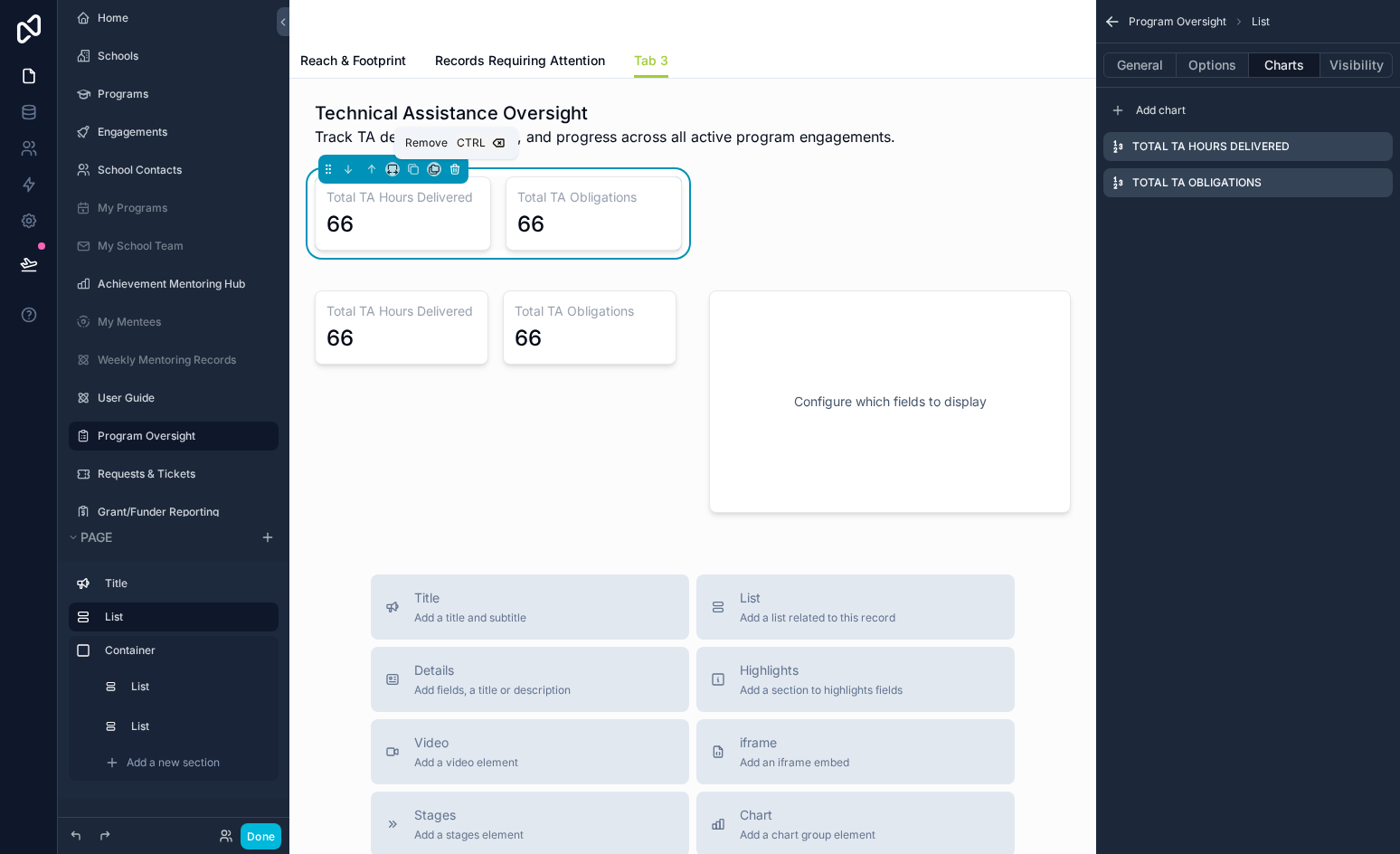
click at [455, 168] on icon "scrollable content" at bounding box center [455, 170] width 0 height 4
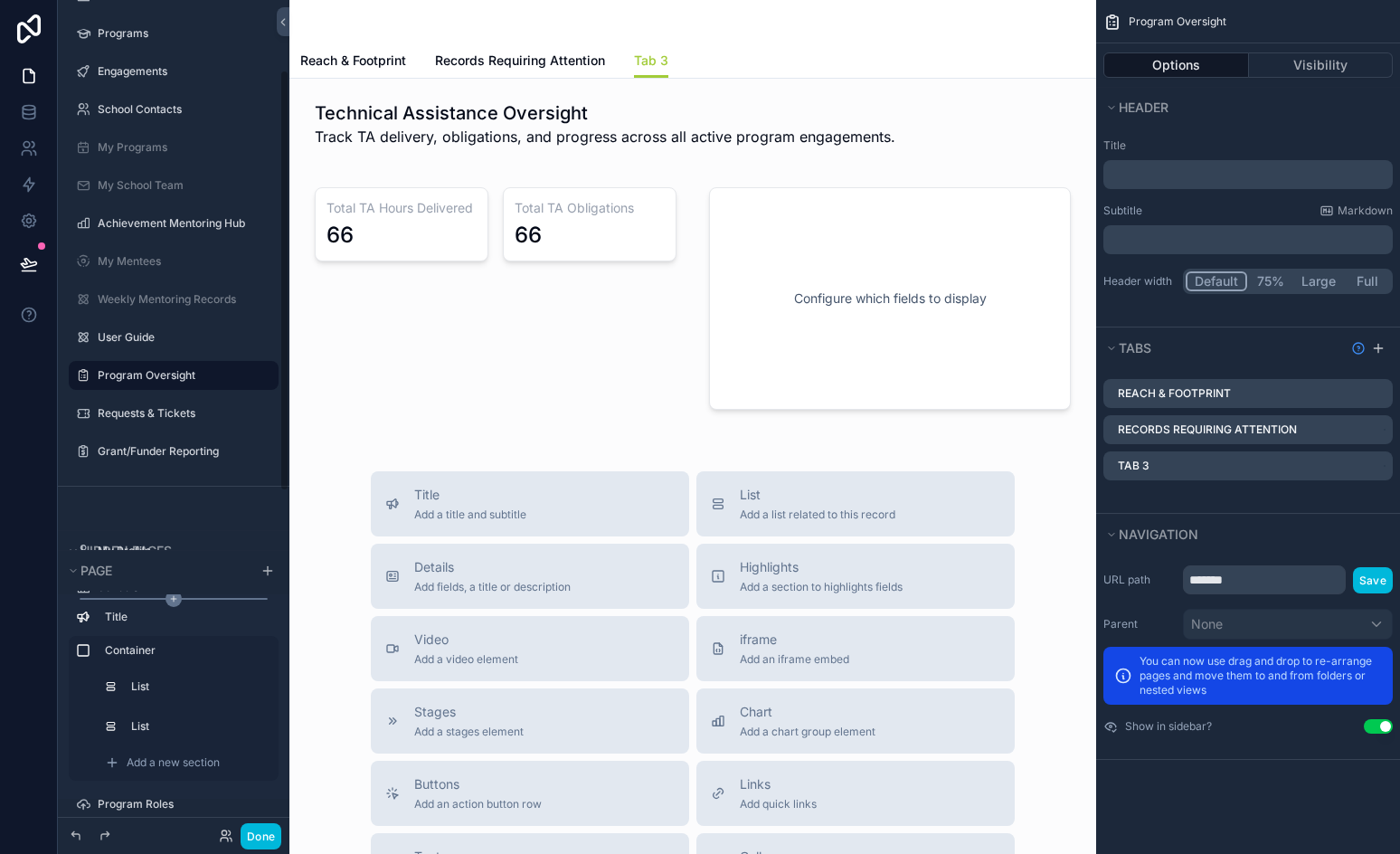
scroll to position [137, 0]
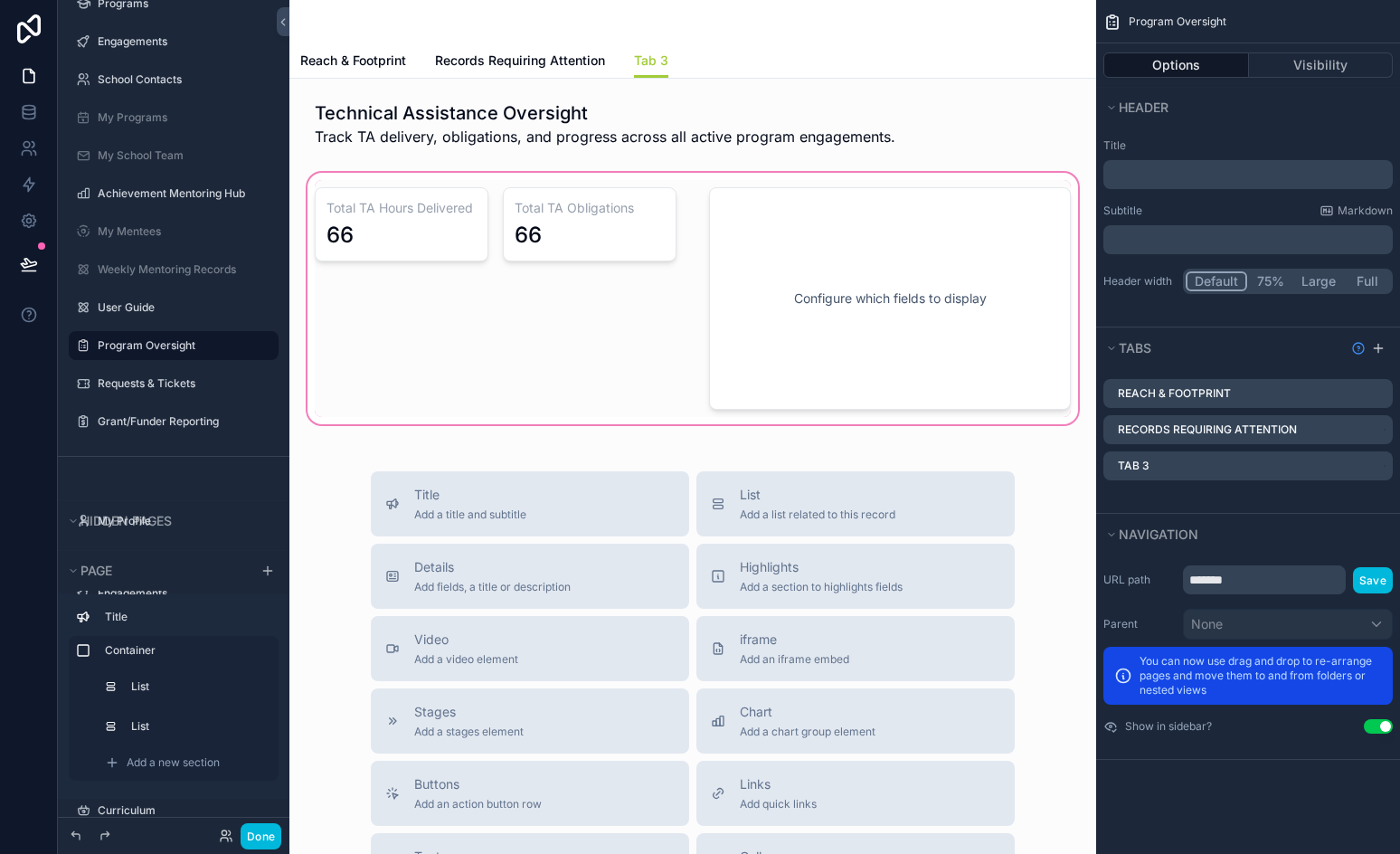
click at [811, 266] on div "scrollable content" at bounding box center [693, 298] width 778 height 259
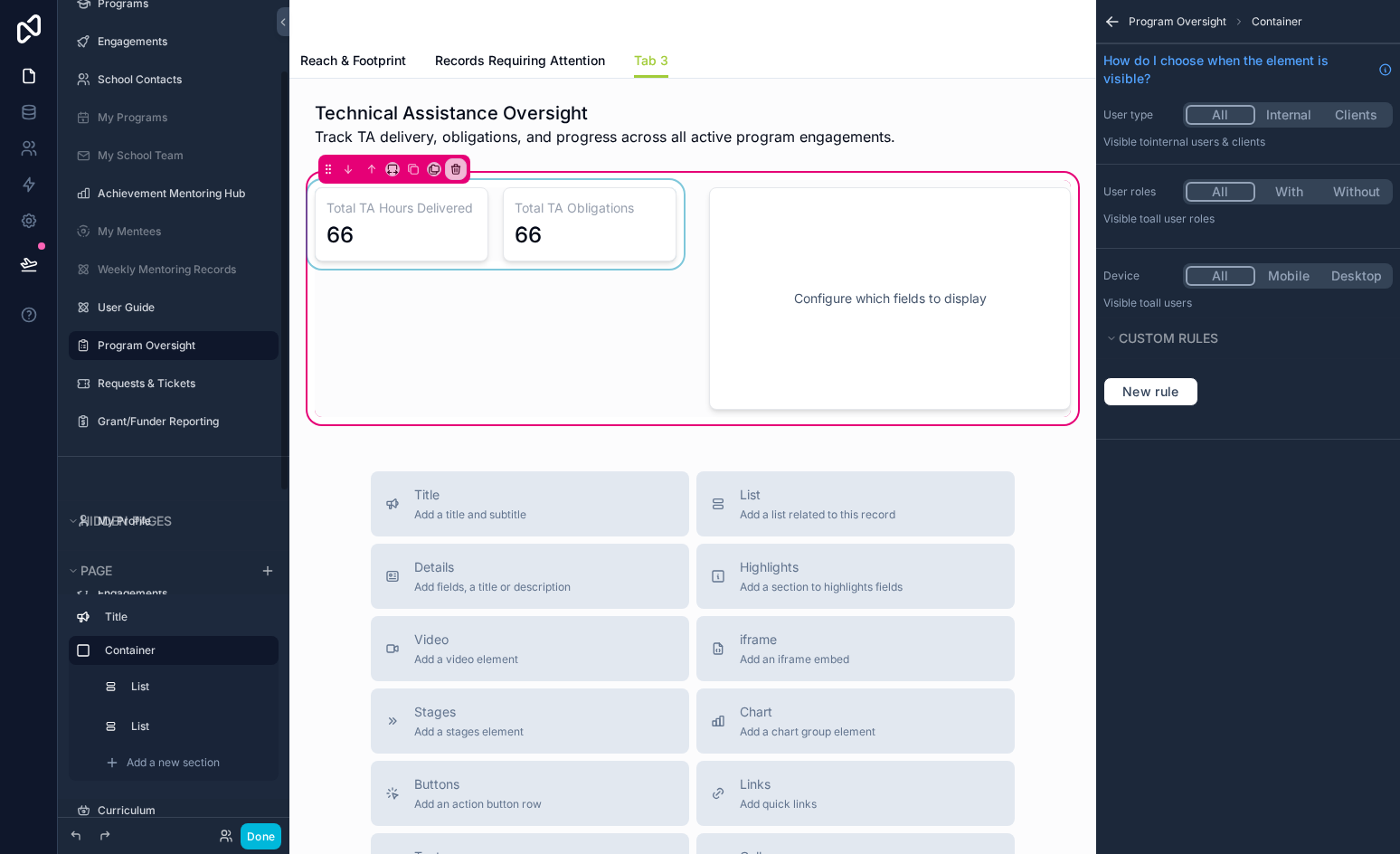
click at [473, 268] on div "scrollable content" at bounding box center [496, 299] width 384 height 237
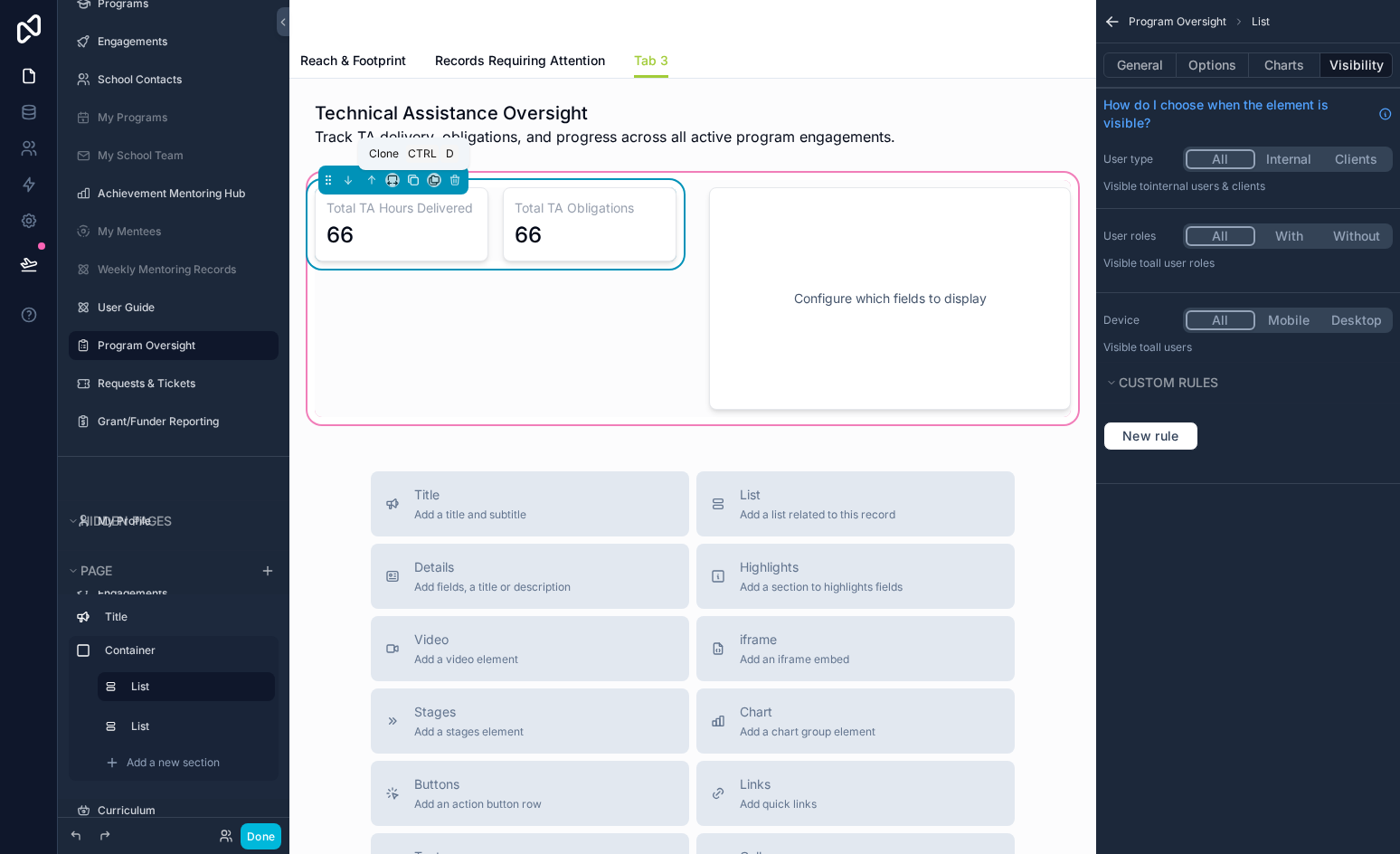
click at [411, 180] on icon "scrollable content" at bounding box center [414, 181] width 7 height 7
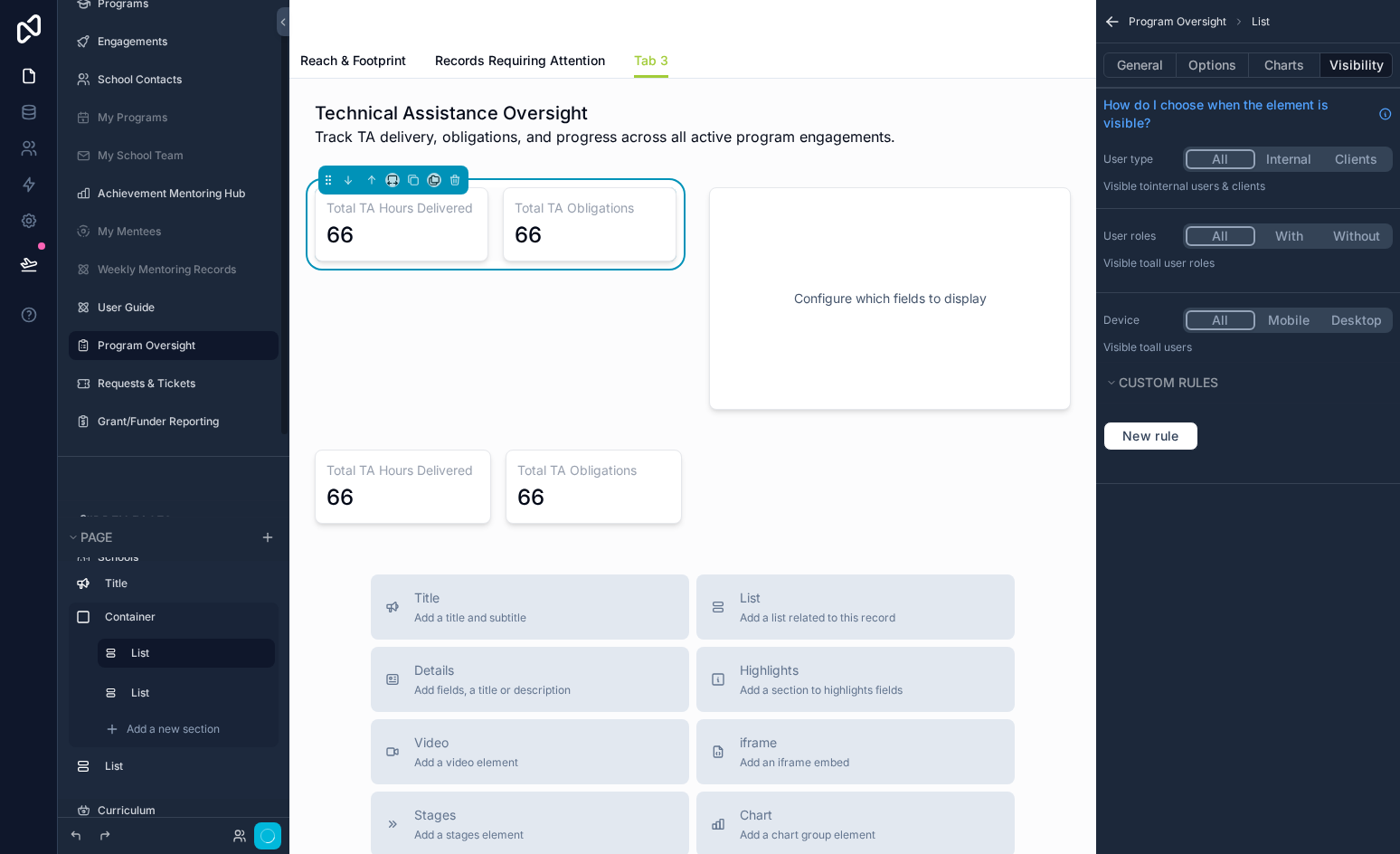
scroll to position [47, 0]
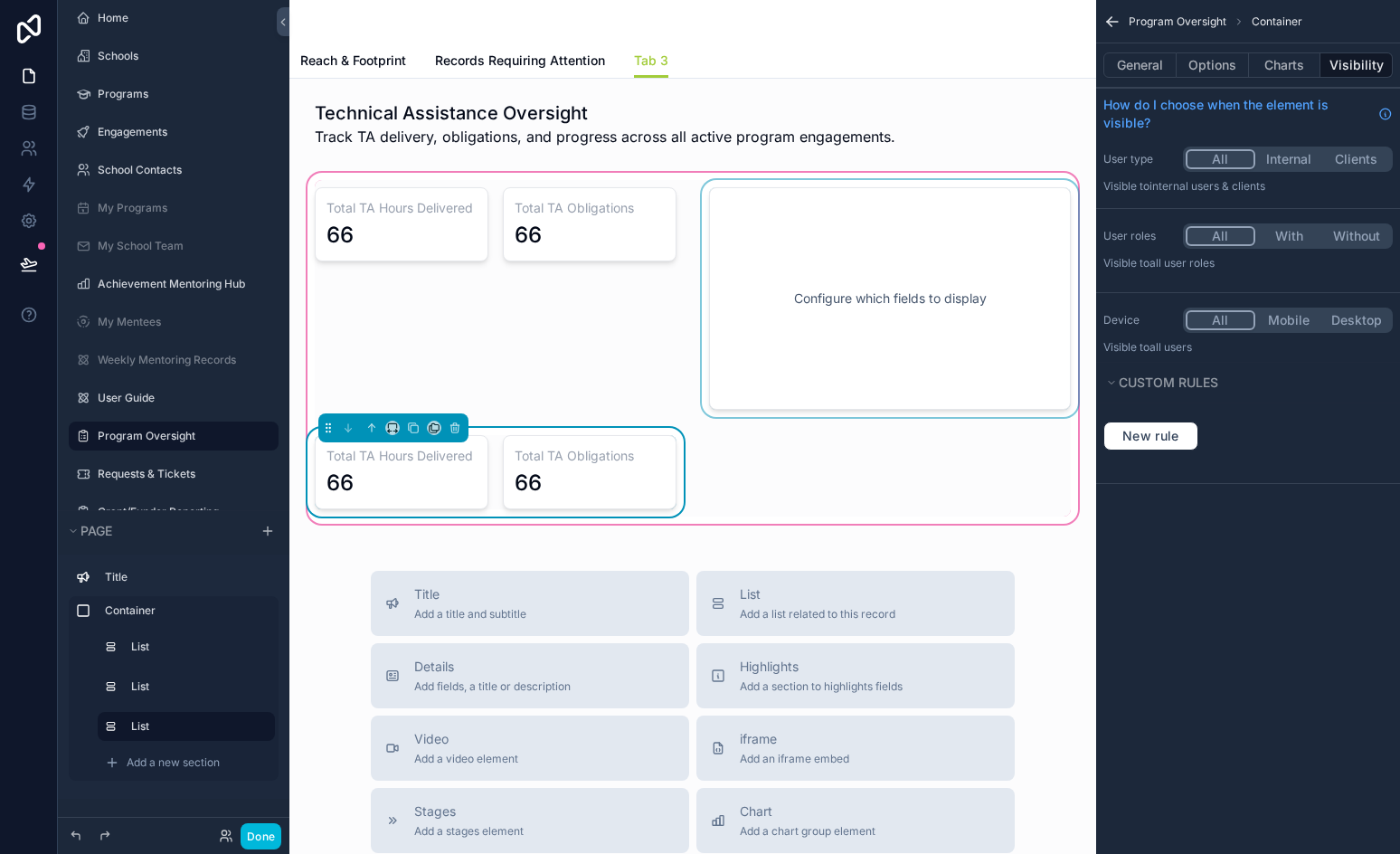
click at [771, 314] on div "scrollable content" at bounding box center [889, 299] width 384 height 237
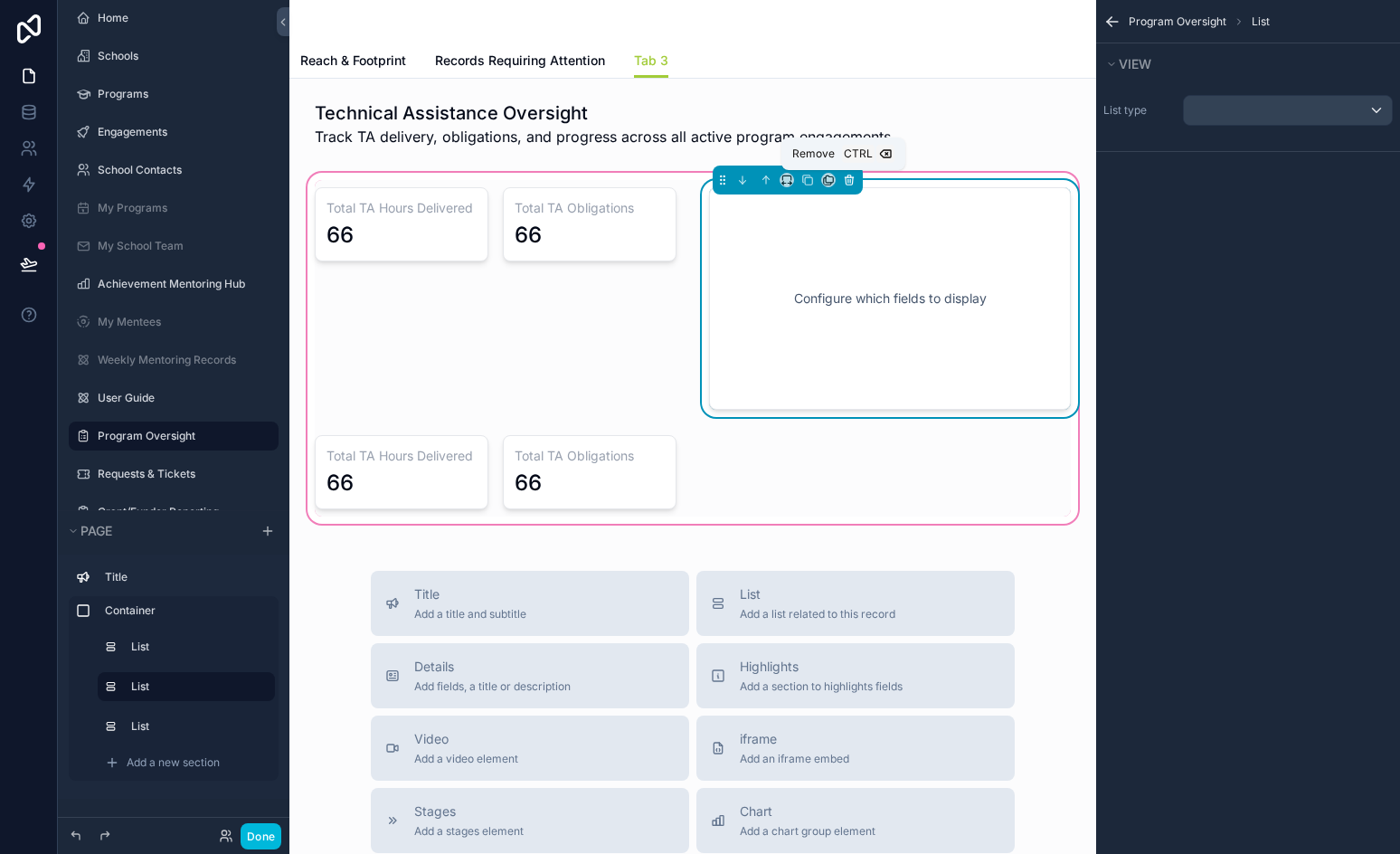
click at [846, 180] on icon "scrollable content" at bounding box center [849, 181] width 7 height 7
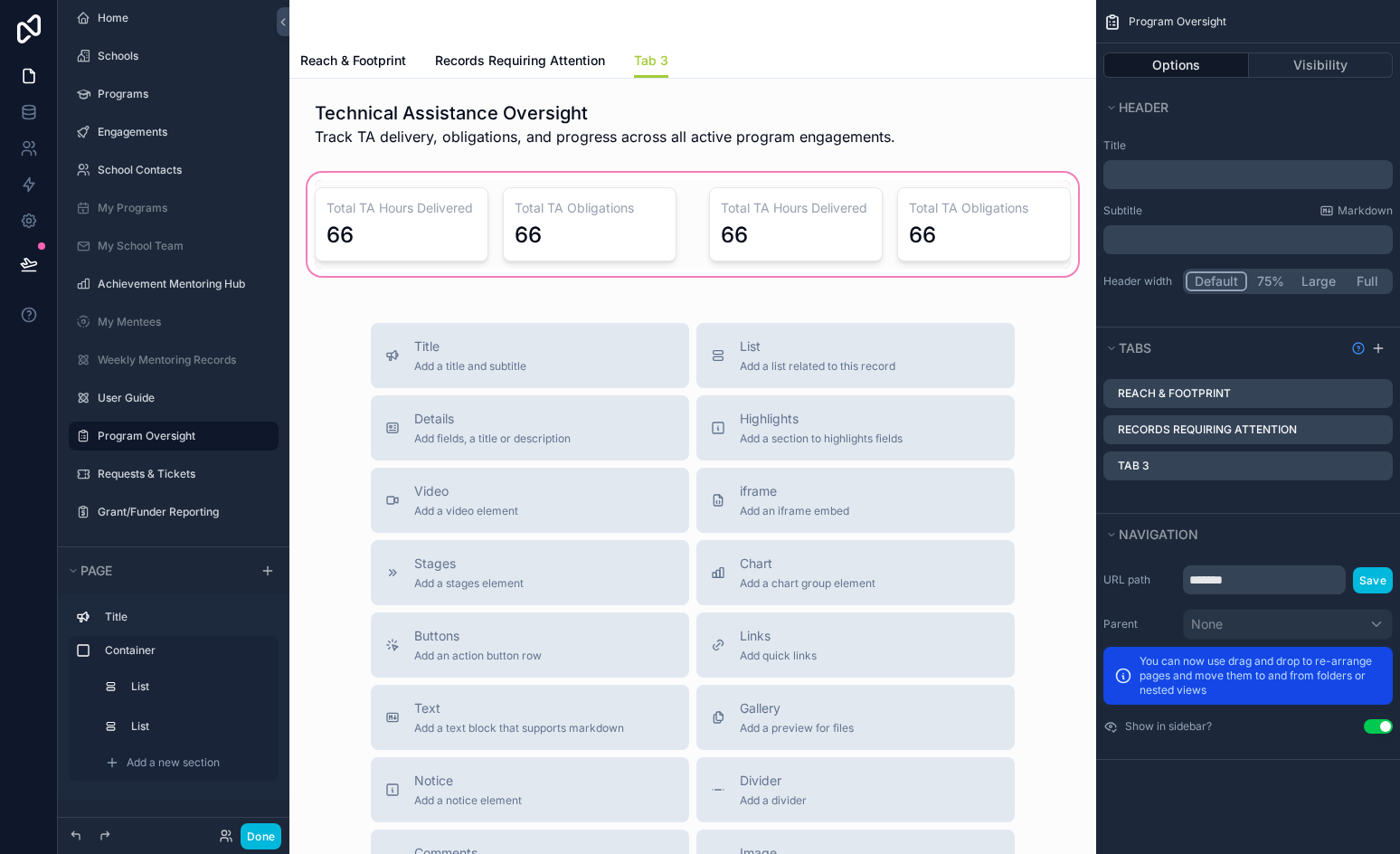
click at [889, 231] on div "scrollable content" at bounding box center [693, 224] width 778 height 110
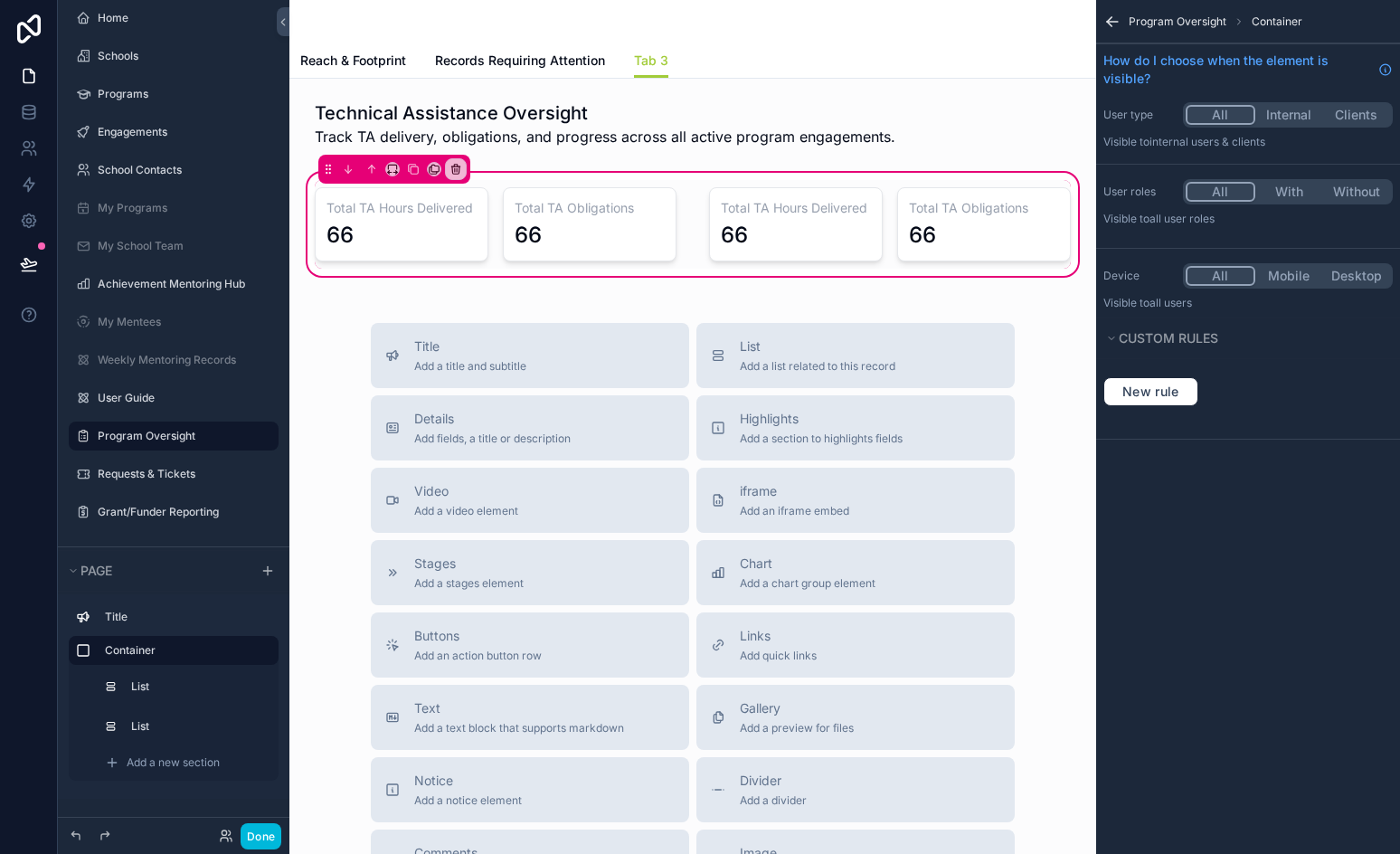
click at [1110, 23] on icon "scrollable content" at bounding box center [1109, 23] width 5 height 5
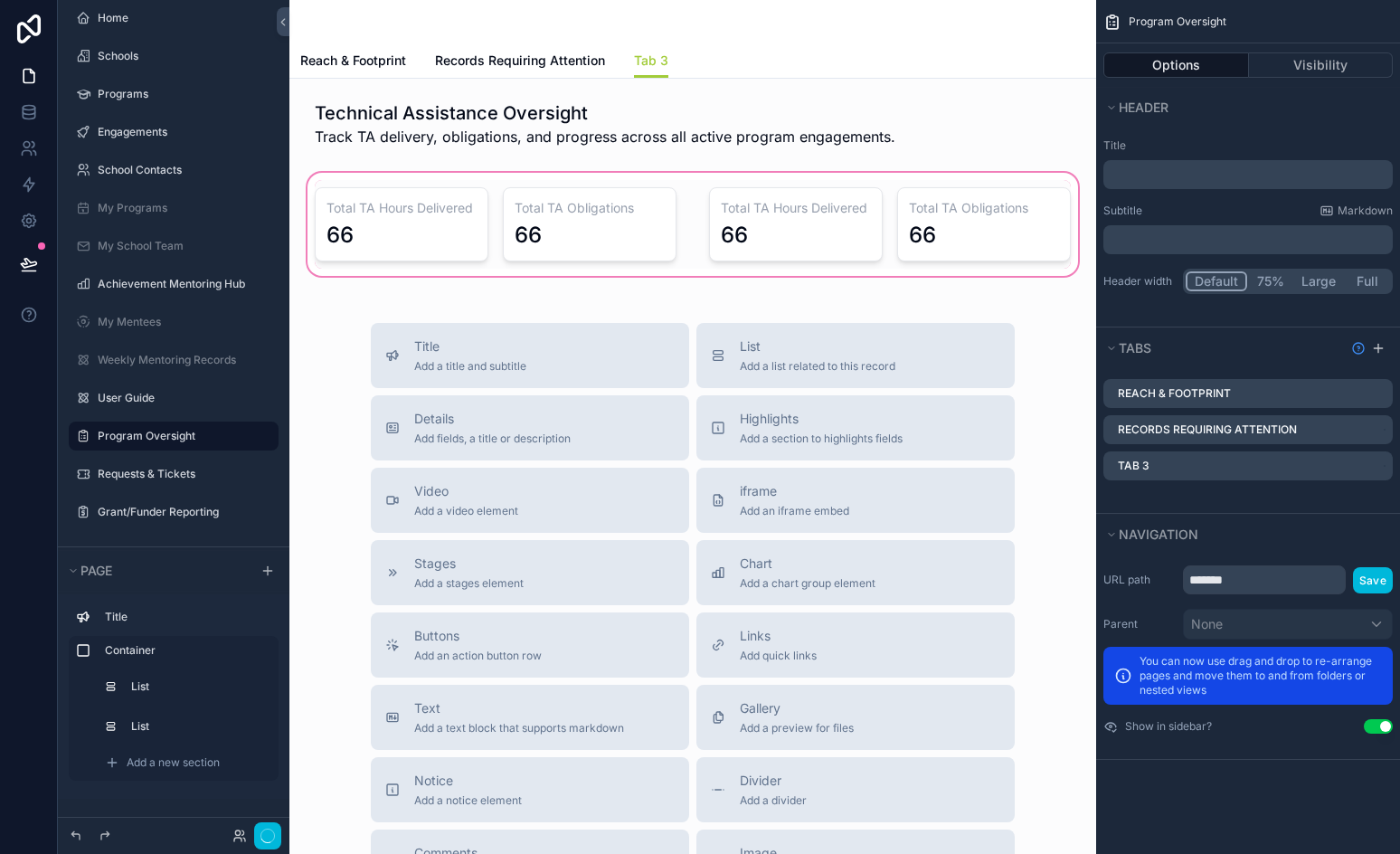
click at [857, 225] on div "scrollable content" at bounding box center [693, 224] width 778 height 110
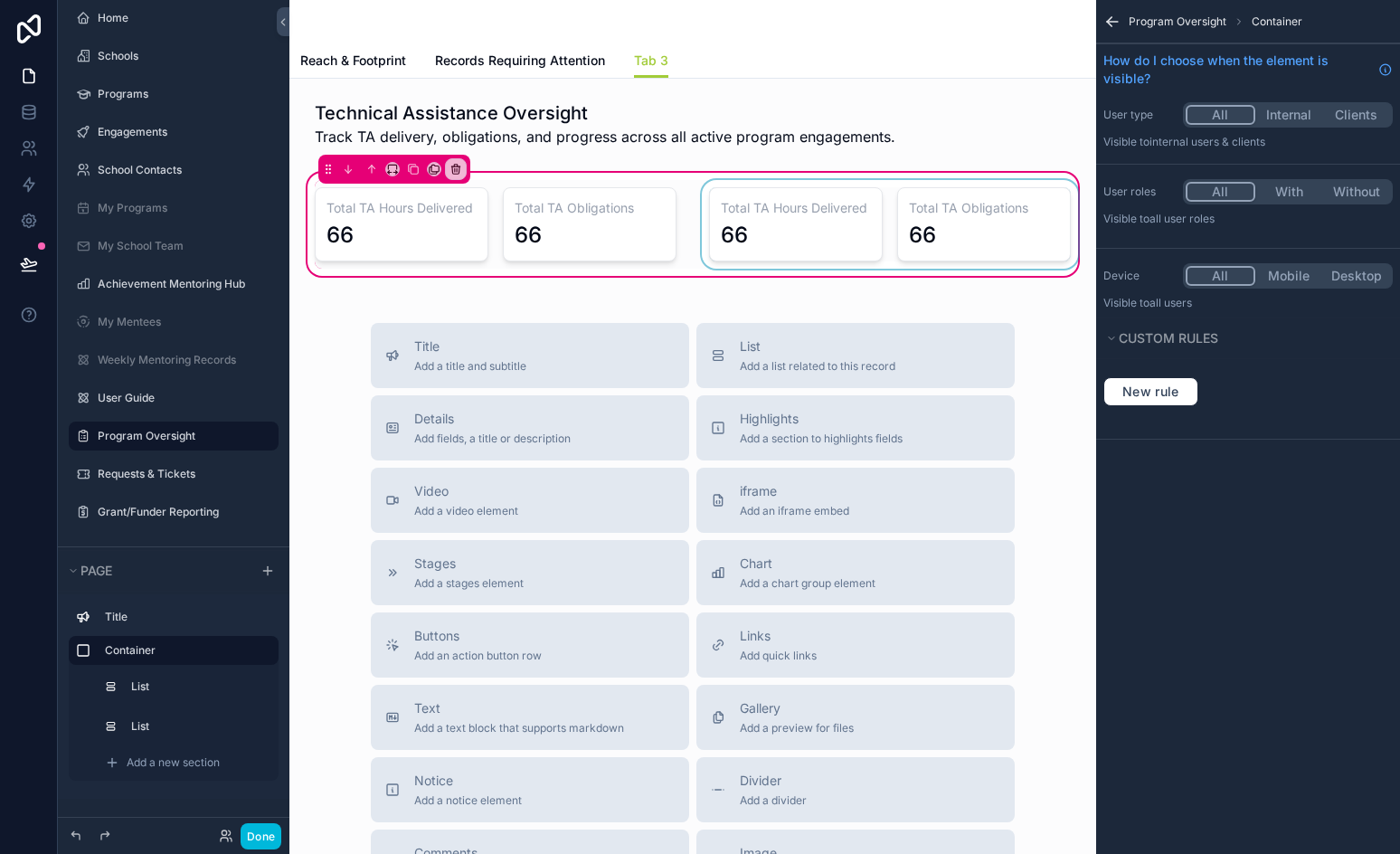
click at [869, 236] on div "scrollable content" at bounding box center [889, 224] width 384 height 89
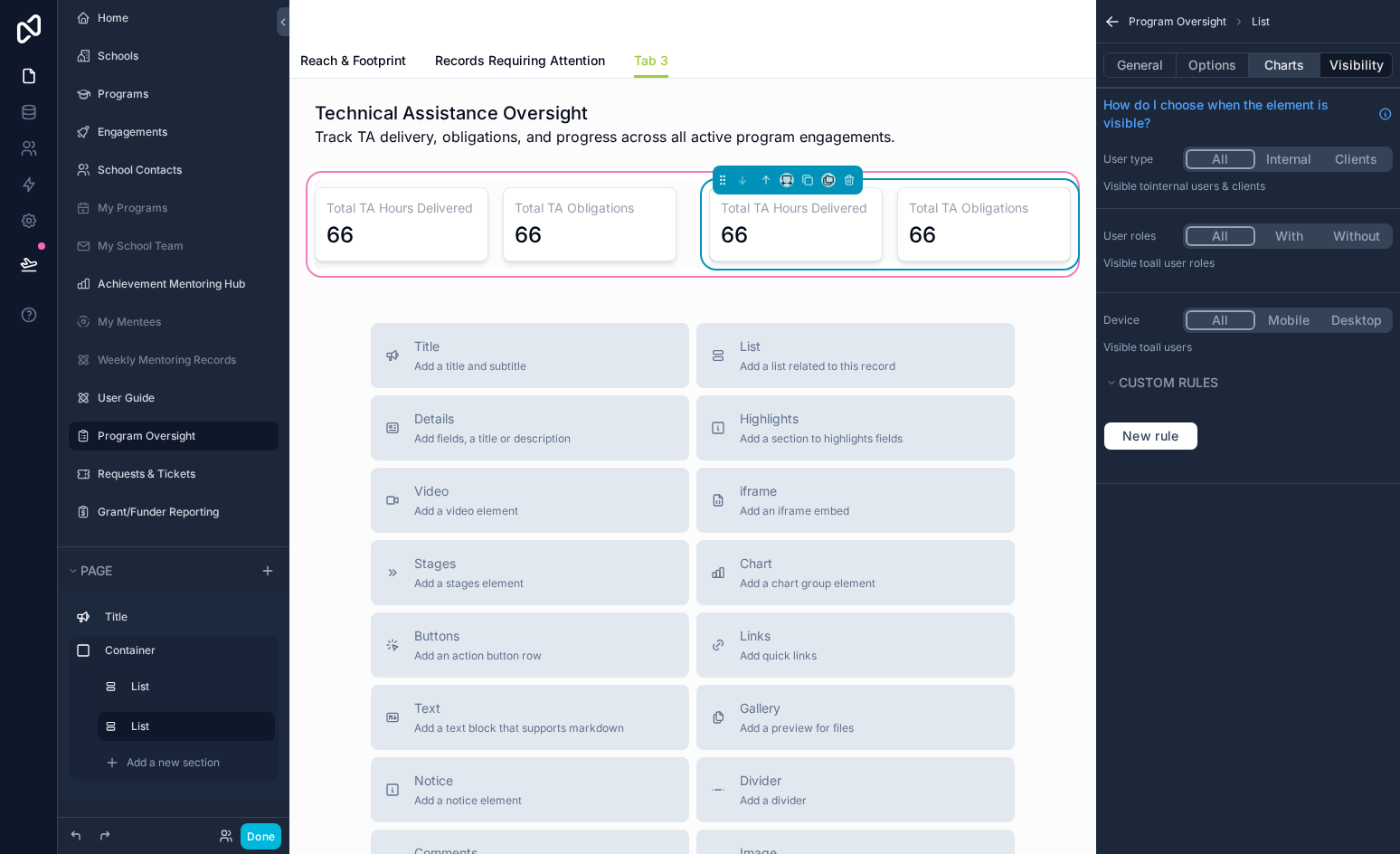
click at [1285, 64] on button "Charts" at bounding box center [1286, 64] width 73 height 25
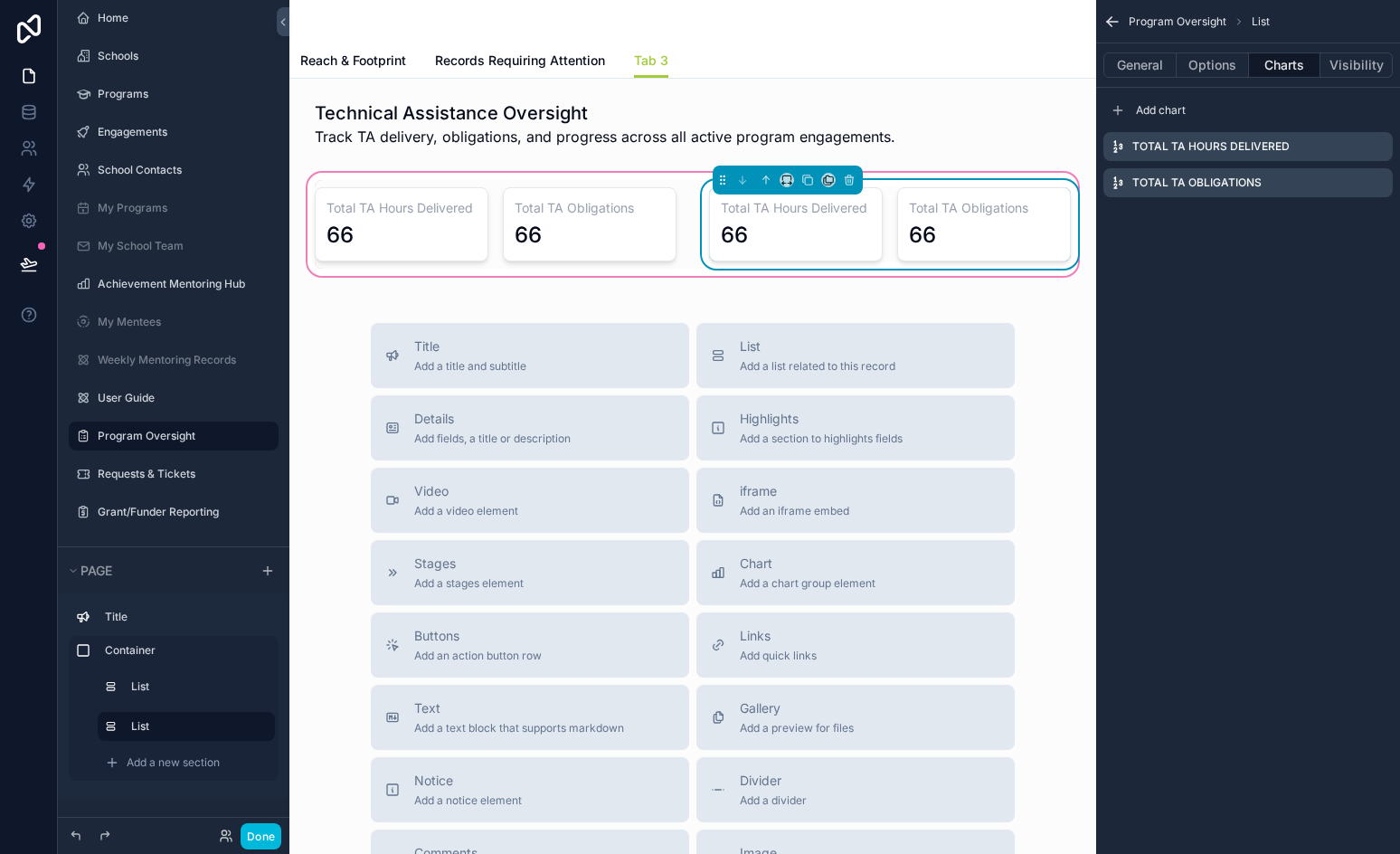
click at [0, 0] on icon "scrollable content" at bounding box center [0, 0] width 0 height 0
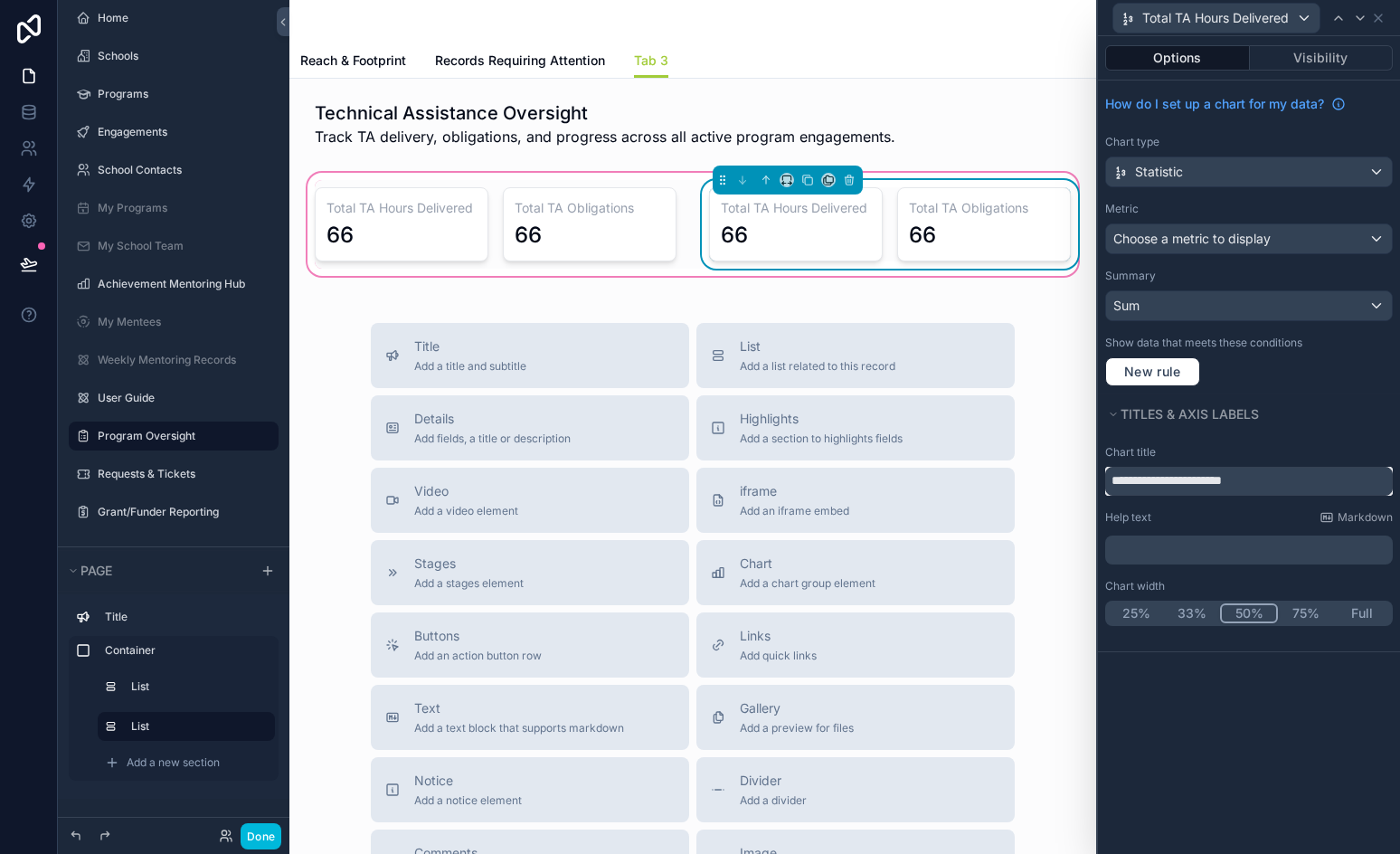
click at [1175, 487] on input "**********" at bounding box center [1249, 481] width 287 height 29
paste input "**********"
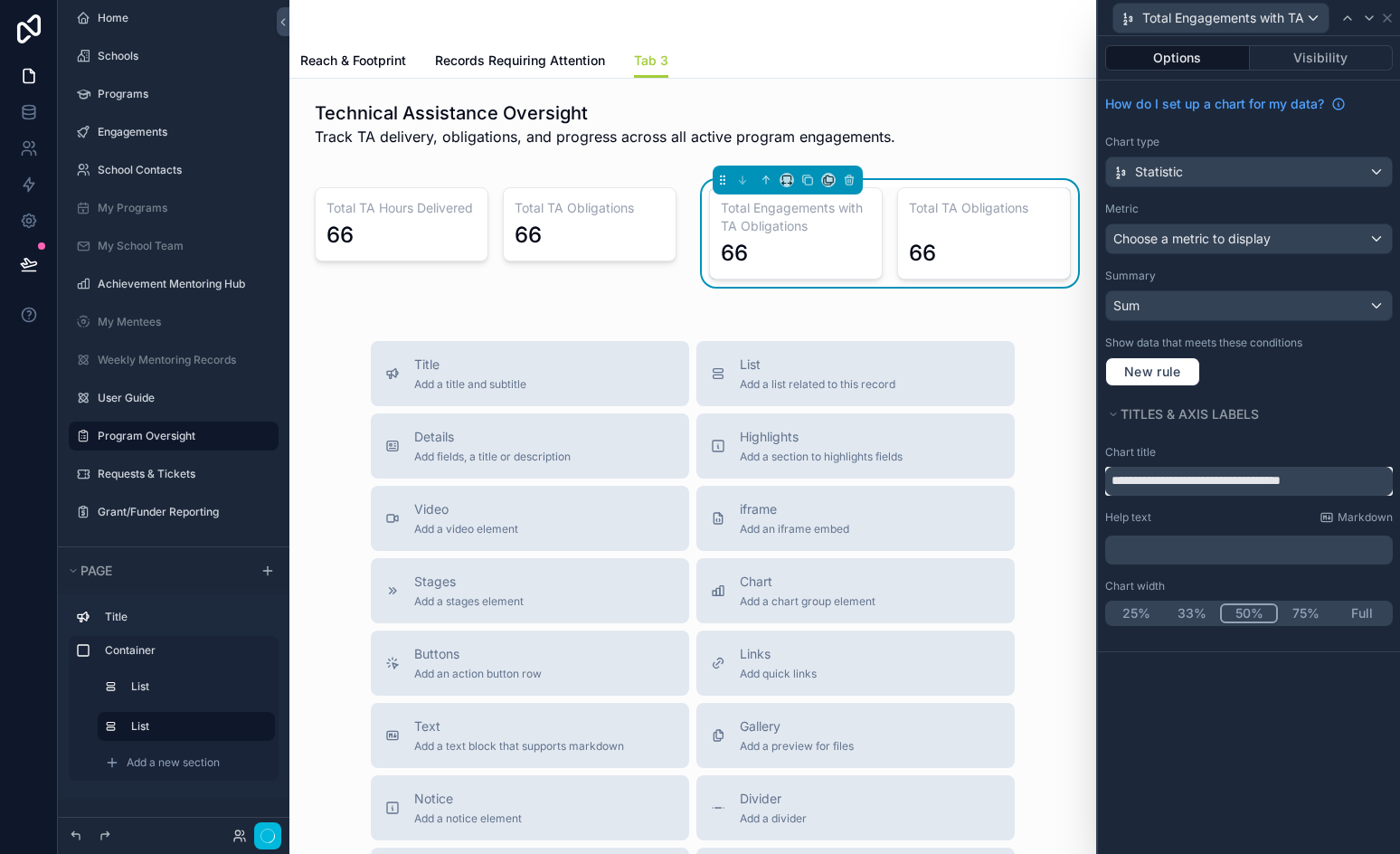
type input "**********"
click at [1210, 17] on span "Total Engagements with TA Obligations" at bounding box center [1224, 18] width 162 height 18
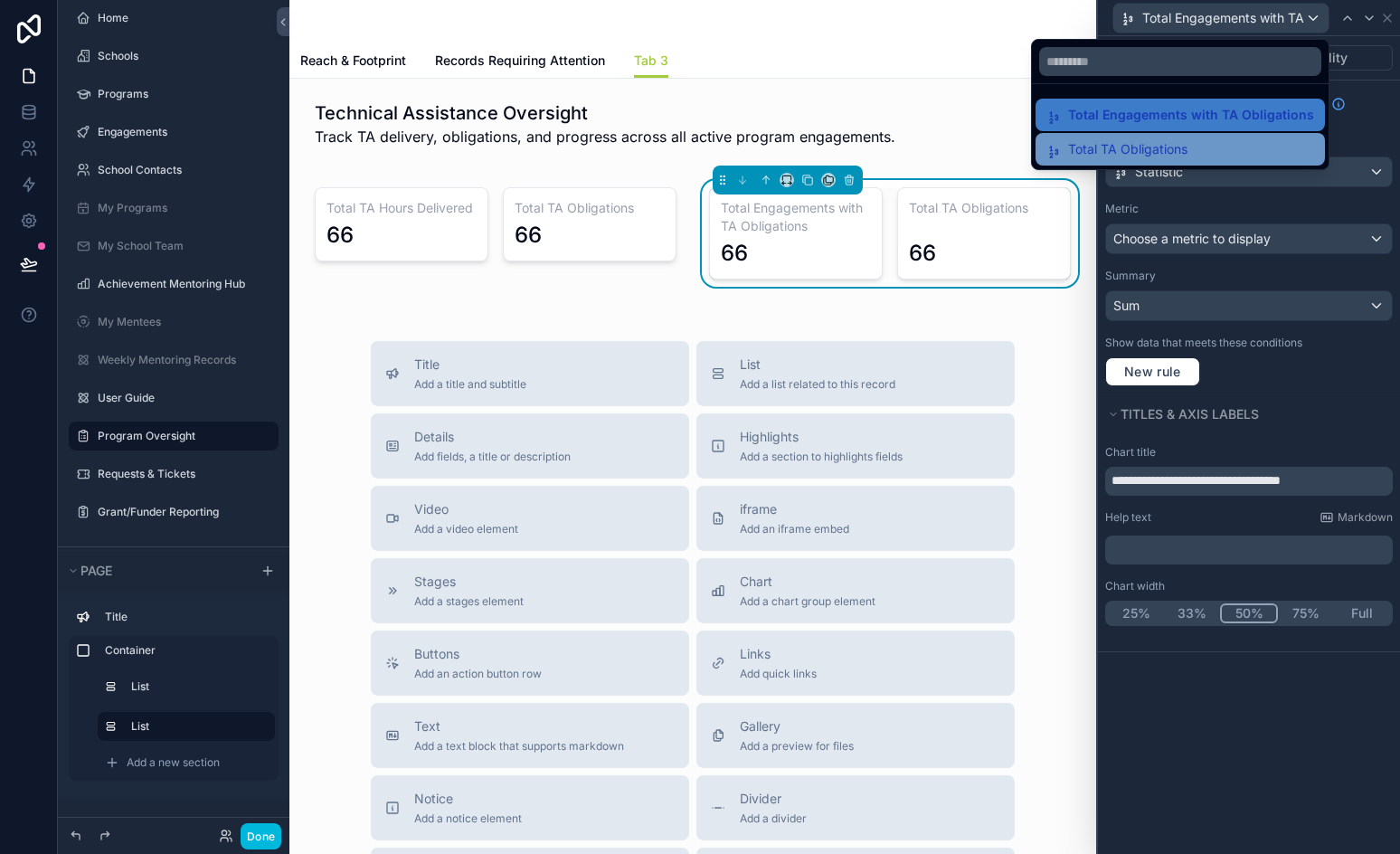
click at [1150, 152] on span "Total TA Obligations" at bounding box center [1128, 148] width 119 height 21
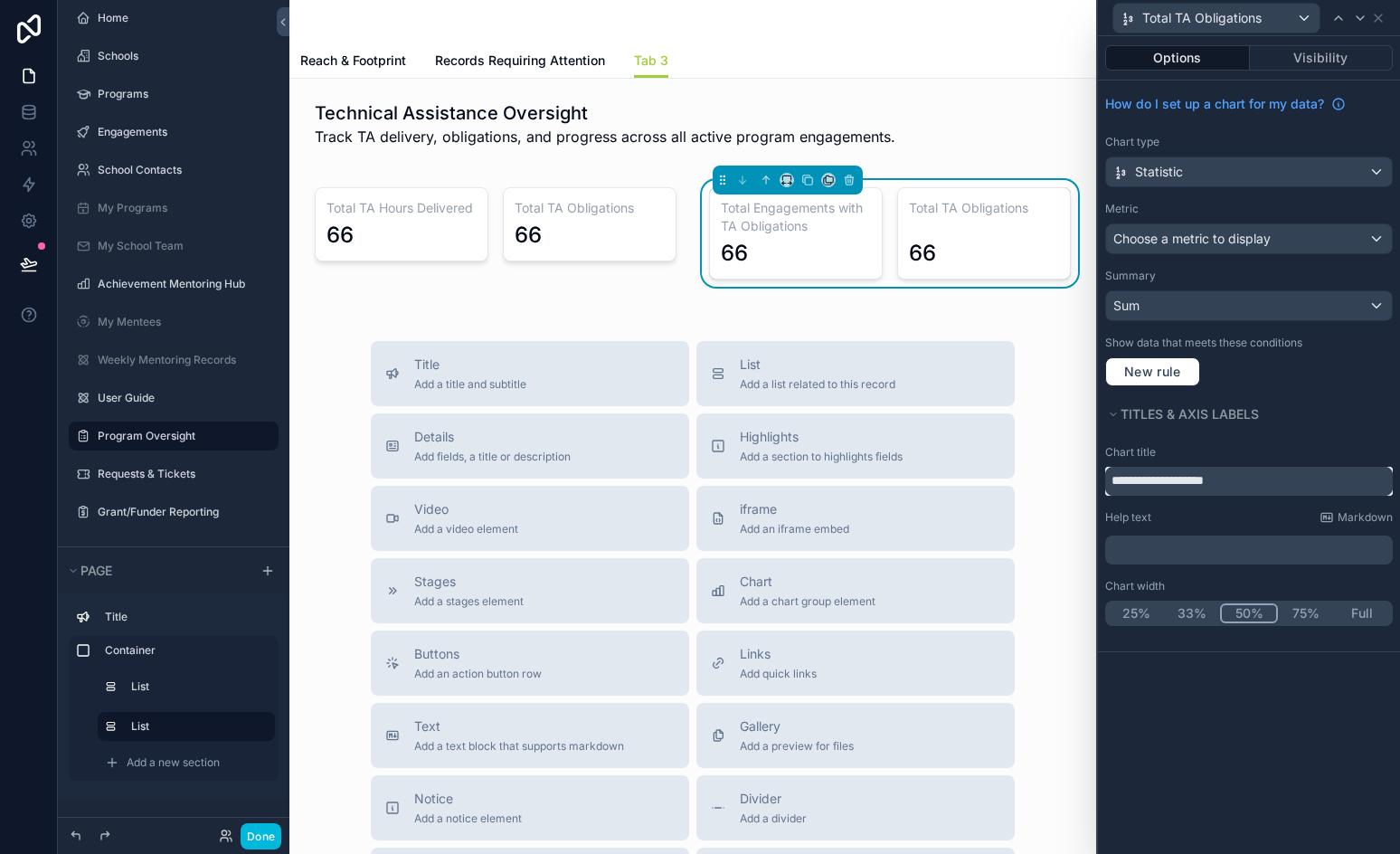
click at [1211, 473] on input "**********" at bounding box center [1249, 481] width 287 height 29
paste input "*********"
type input "**********"
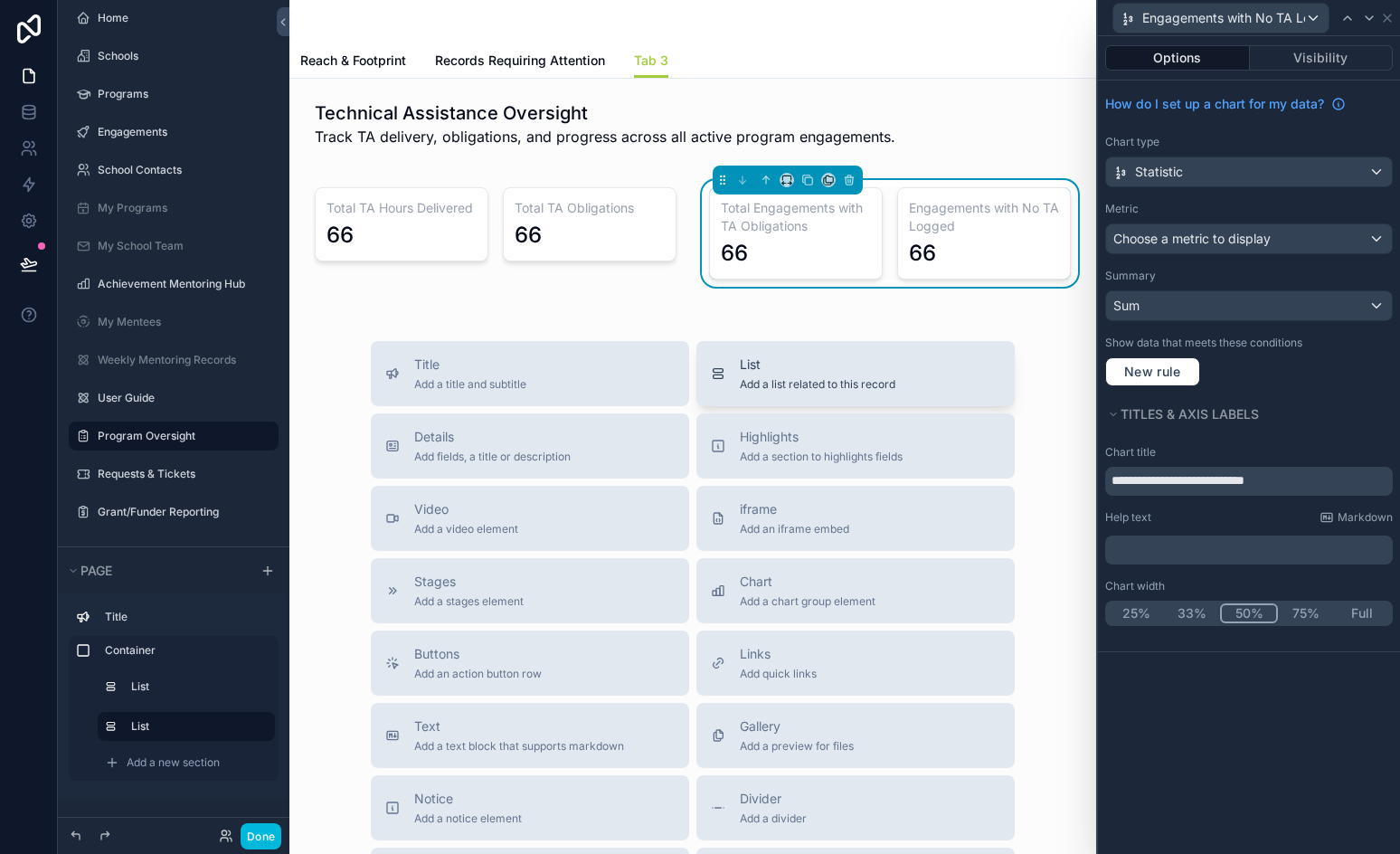
click at [794, 385] on span "Add a list related to this record" at bounding box center [818, 385] width 156 height 15
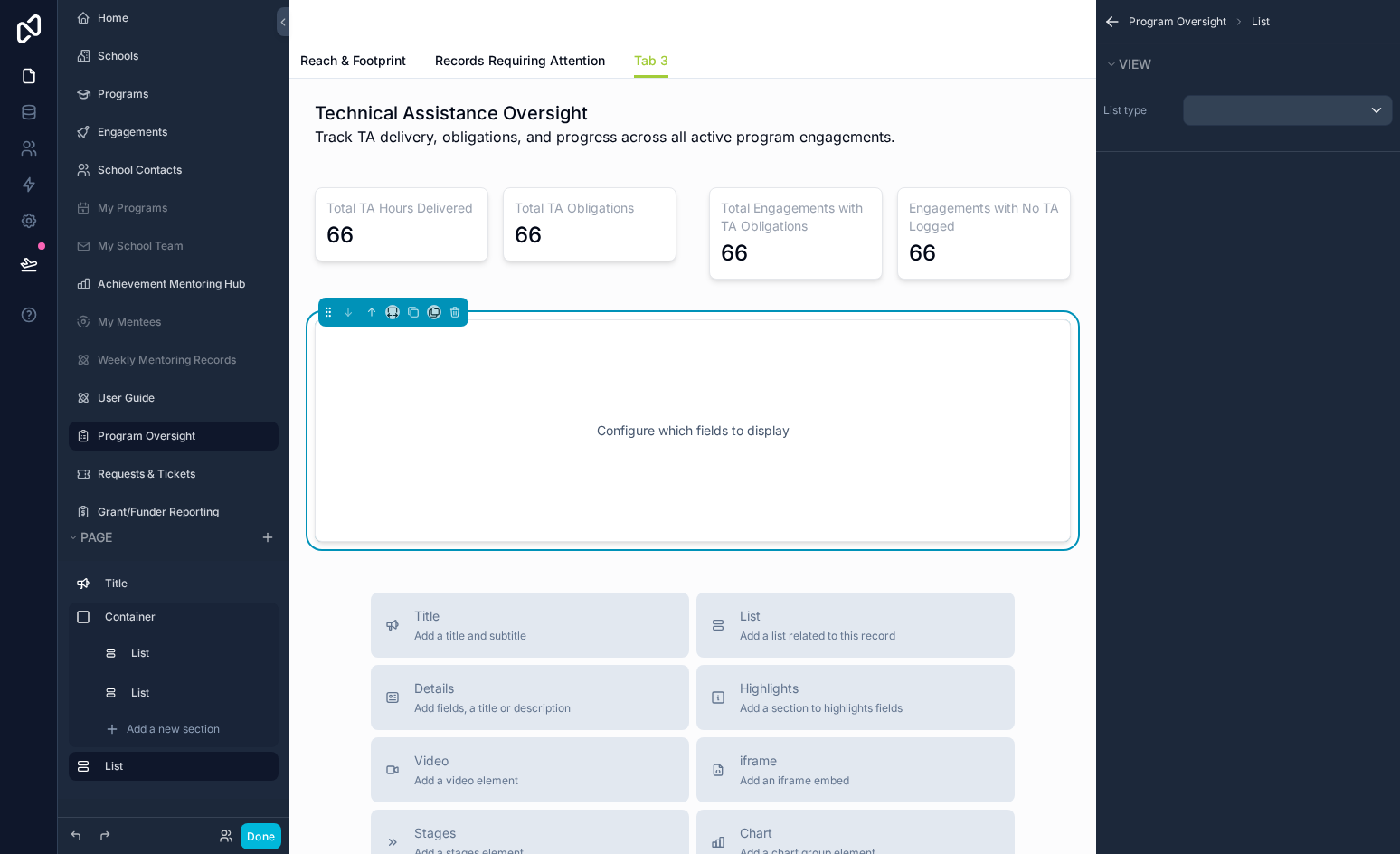
scroll to position [4, 0]
click at [1223, 117] on div "scrollable content" at bounding box center [1288, 110] width 208 height 29
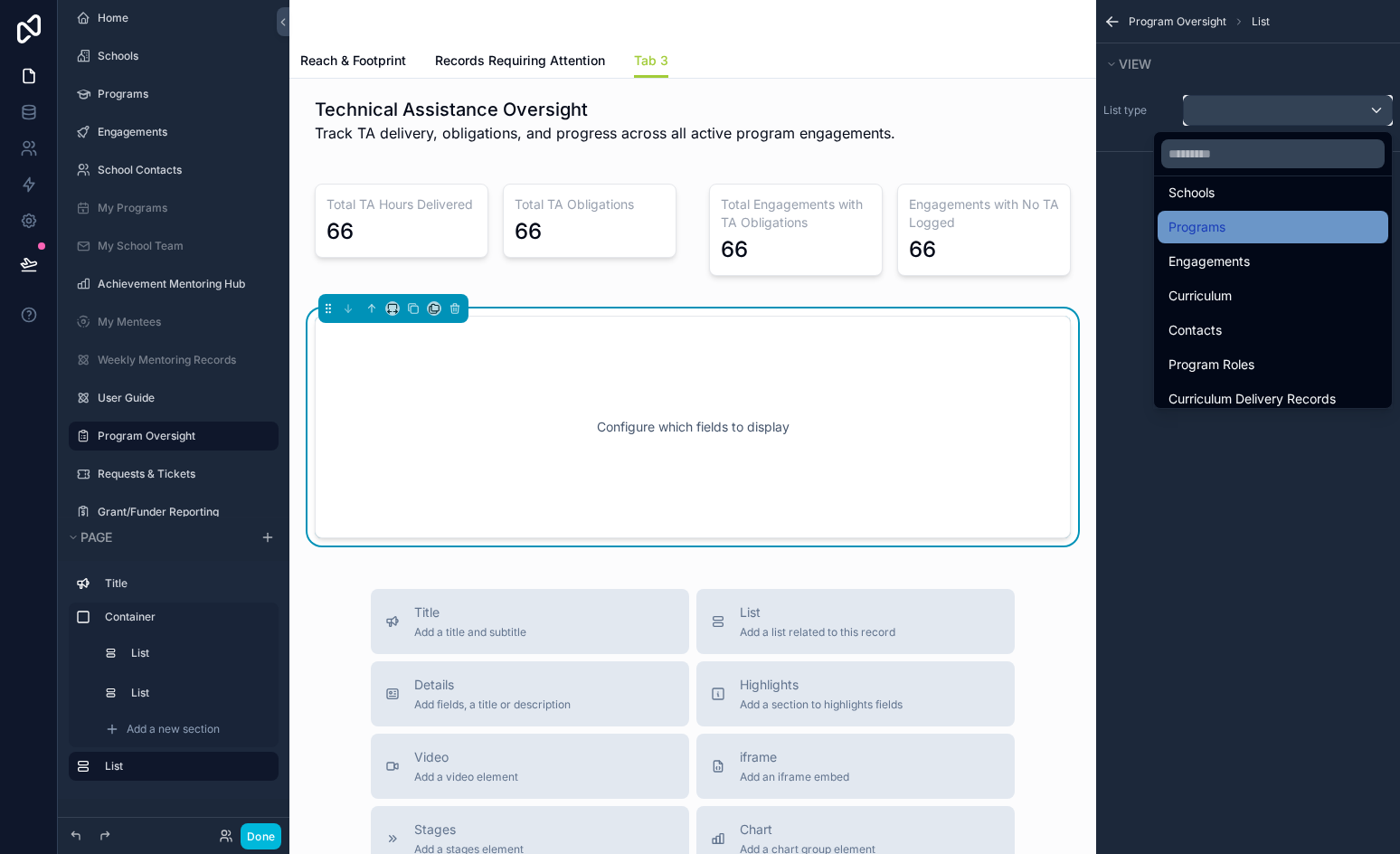
scroll to position [181, 0]
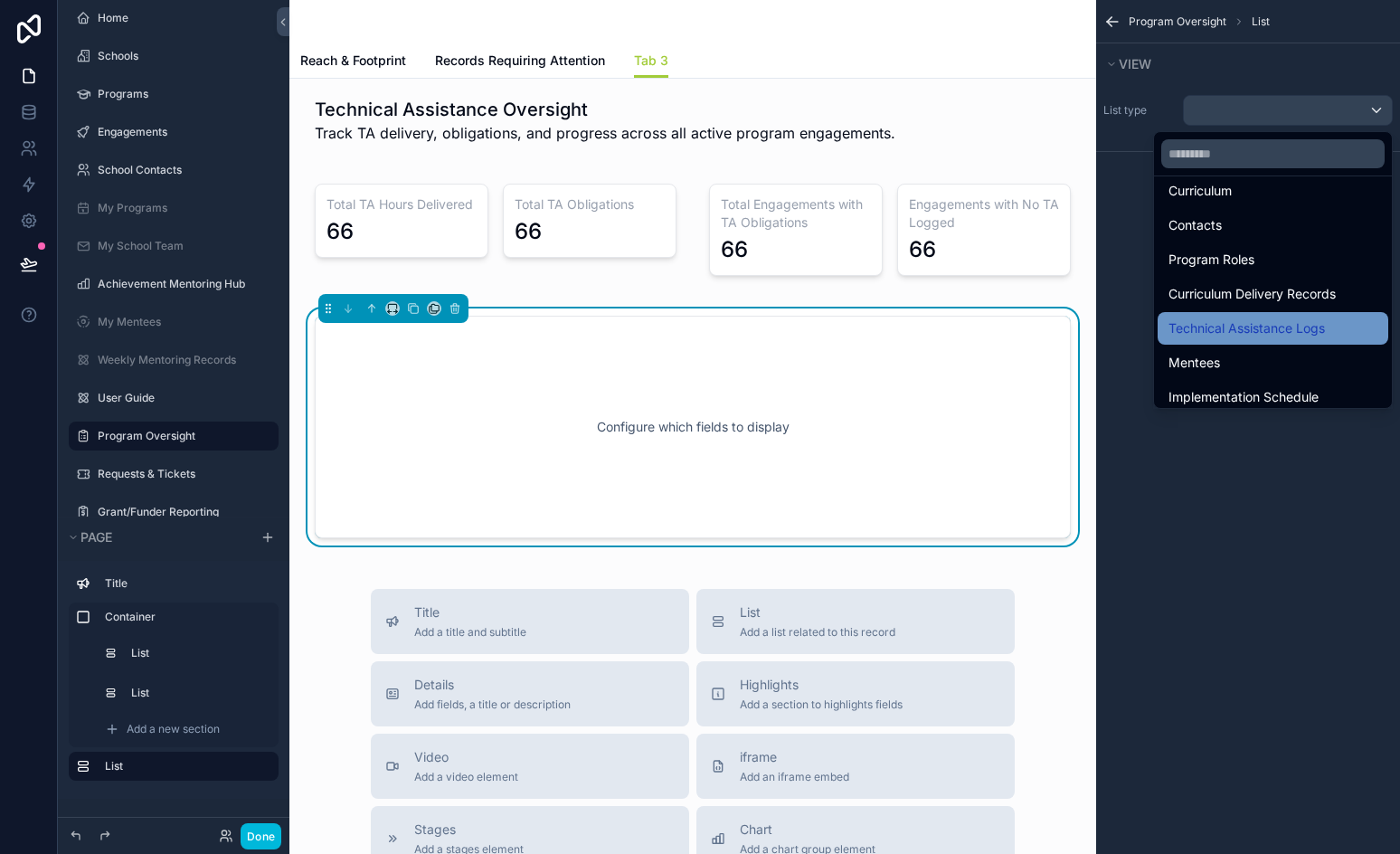
click at [1309, 323] on span "Technical Assistance Logs" at bounding box center [1247, 328] width 157 height 21
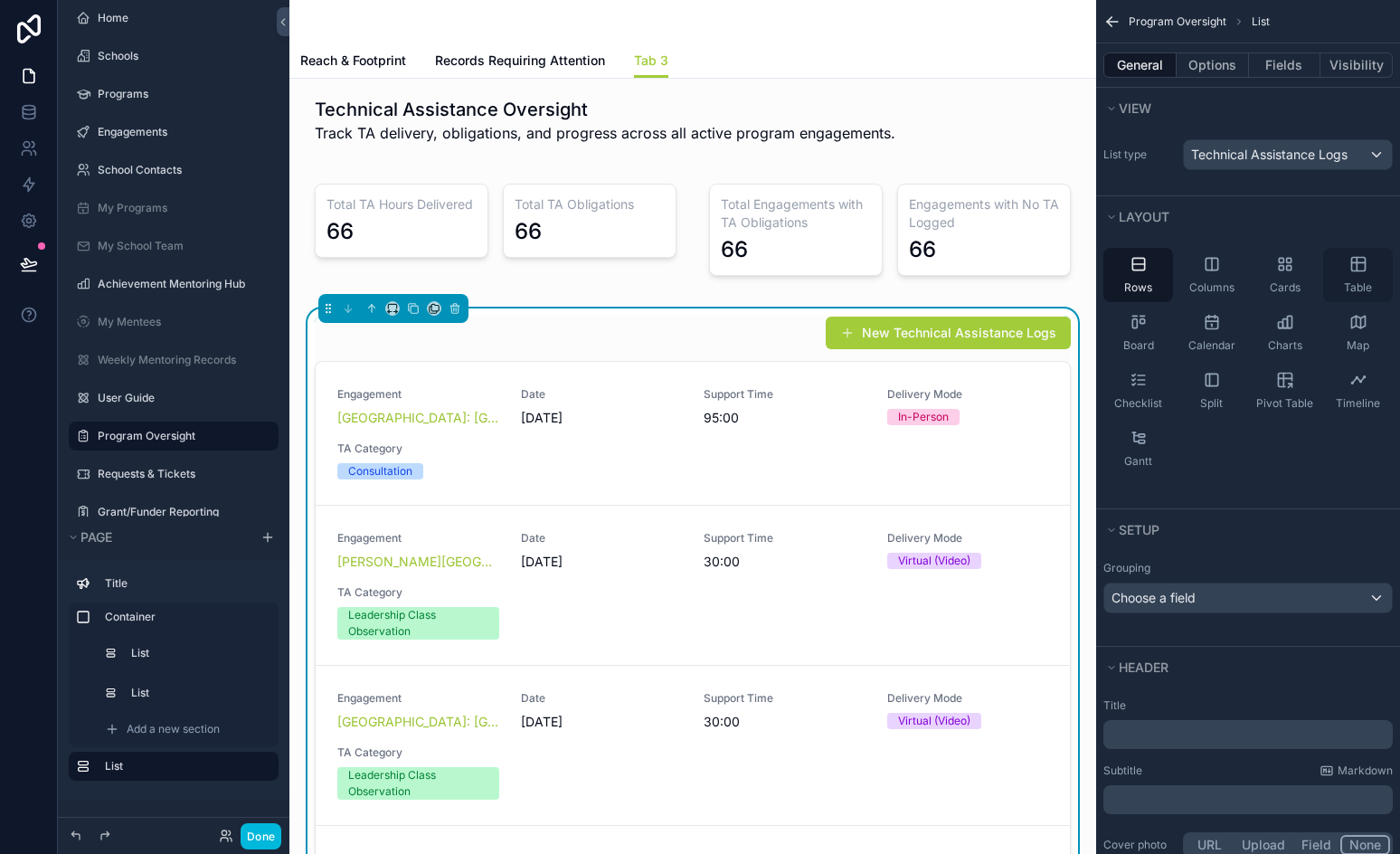
click at [1351, 271] on icon "scrollable content" at bounding box center [1358, 263] width 18 height 18
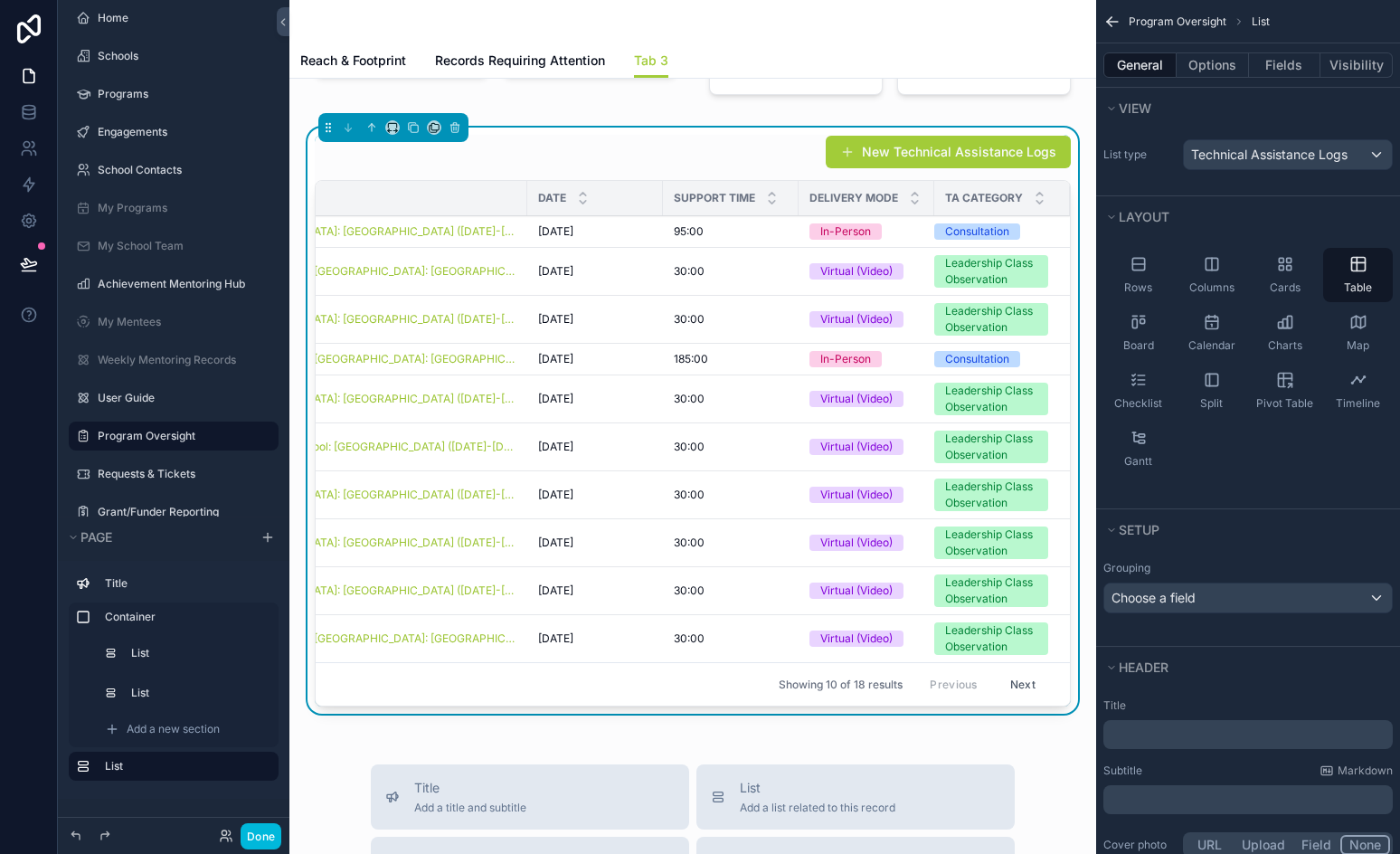
scroll to position [0, 0]
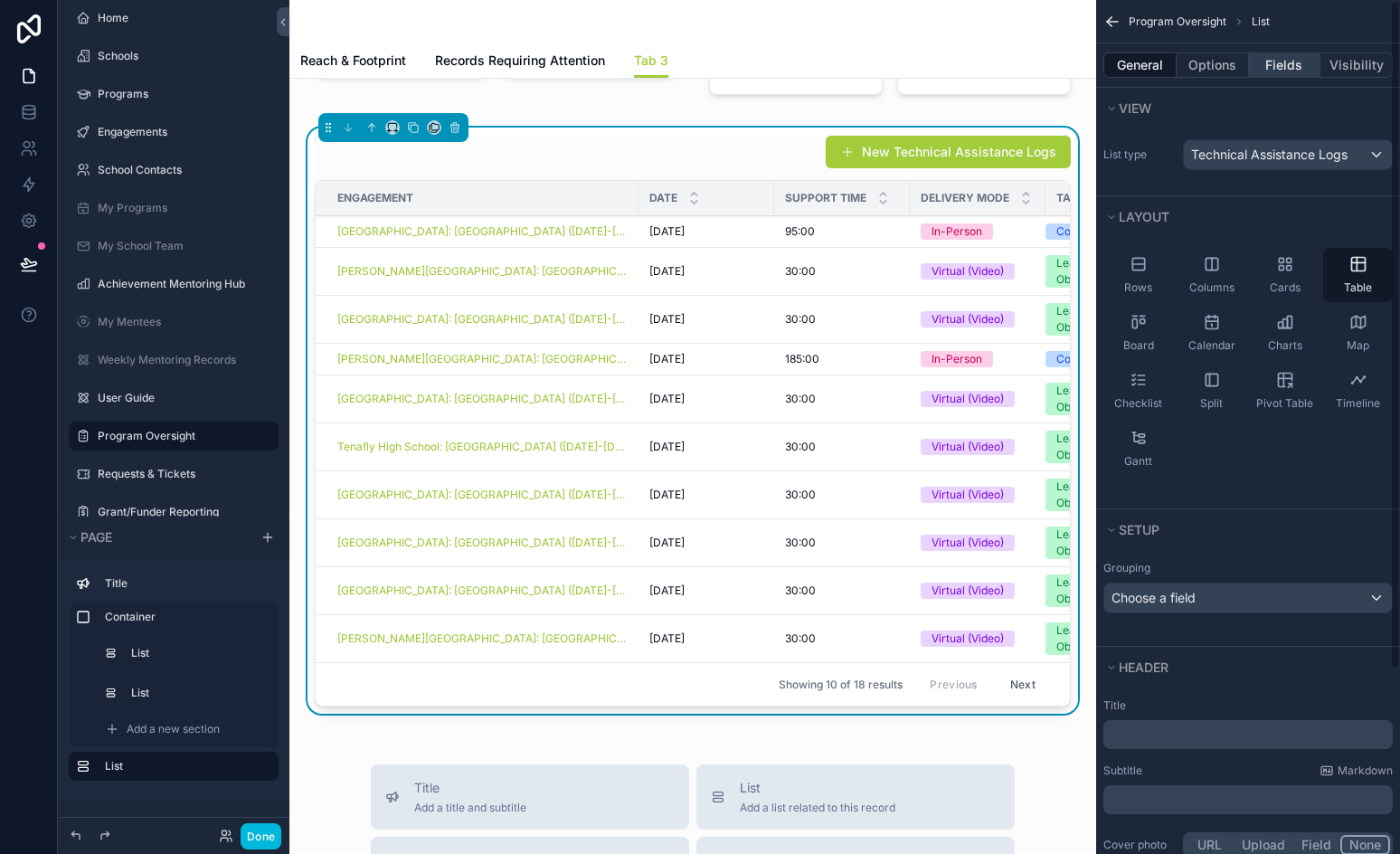
click at [1282, 62] on button "Fields" at bounding box center [1286, 64] width 73 height 25
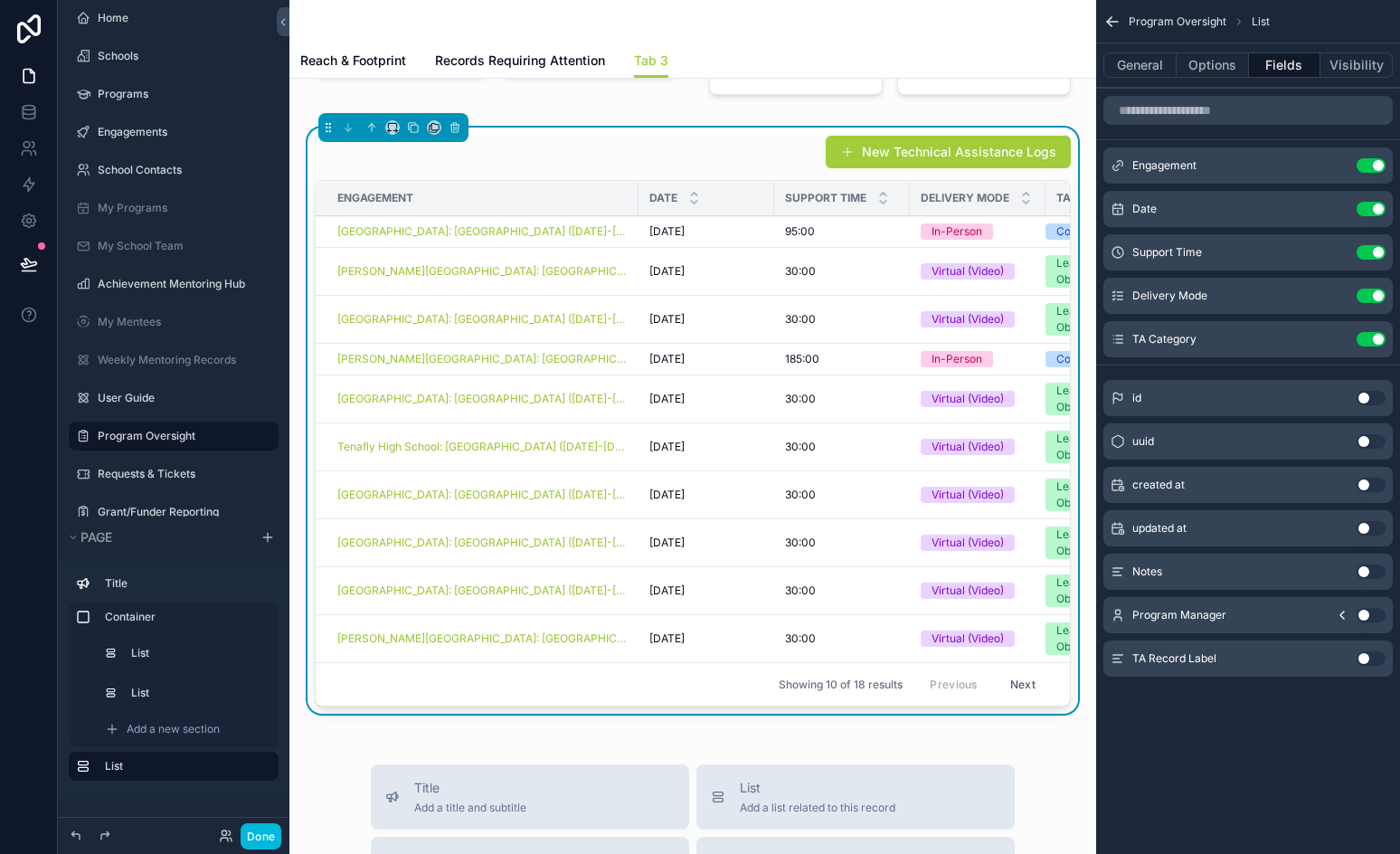
click at [1364, 618] on button "Use setting" at bounding box center [1371, 615] width 29 height 15
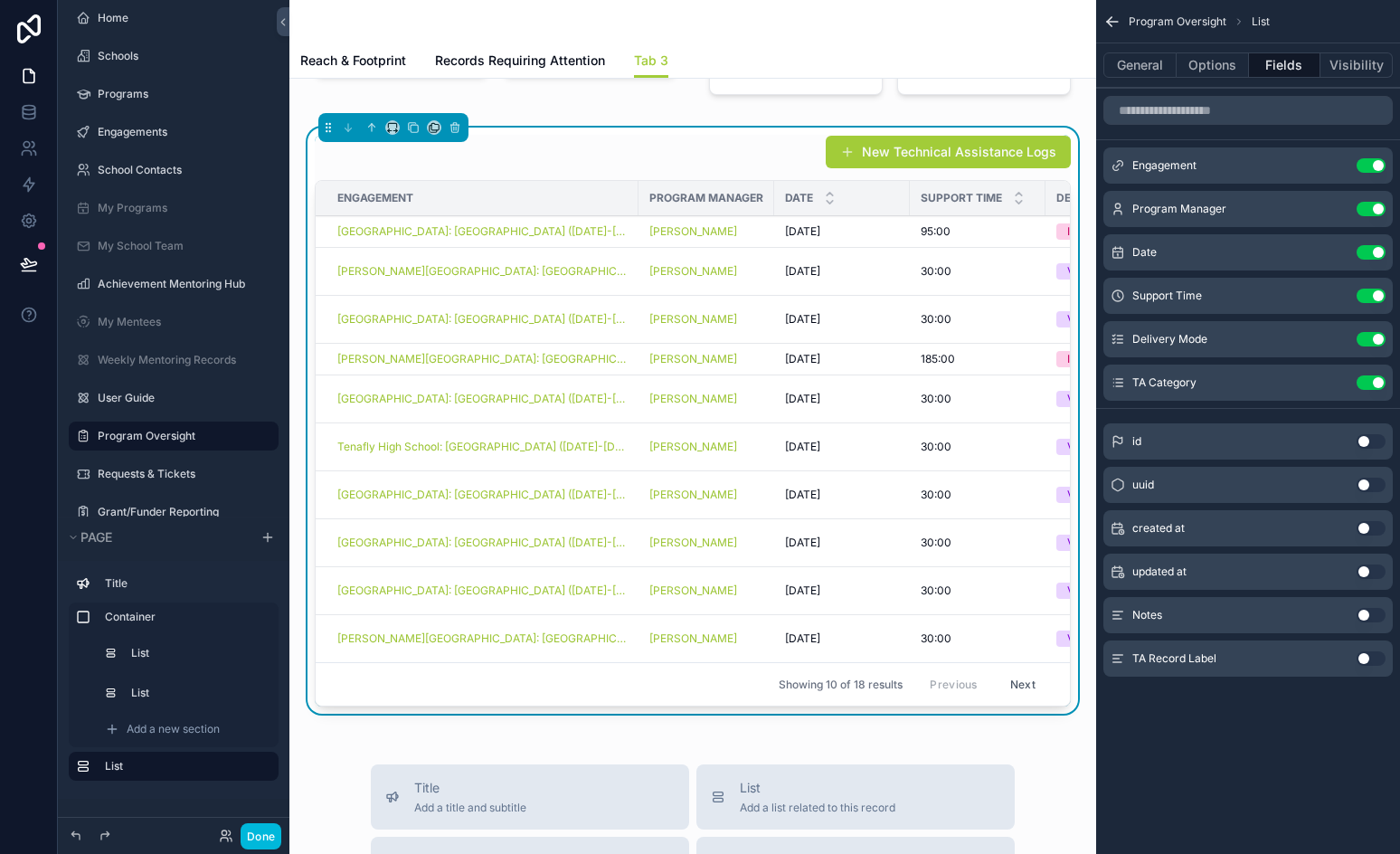
click at [1373, 205] on button "Use setting" at bounding box center [1371, 209] width 29 height 15
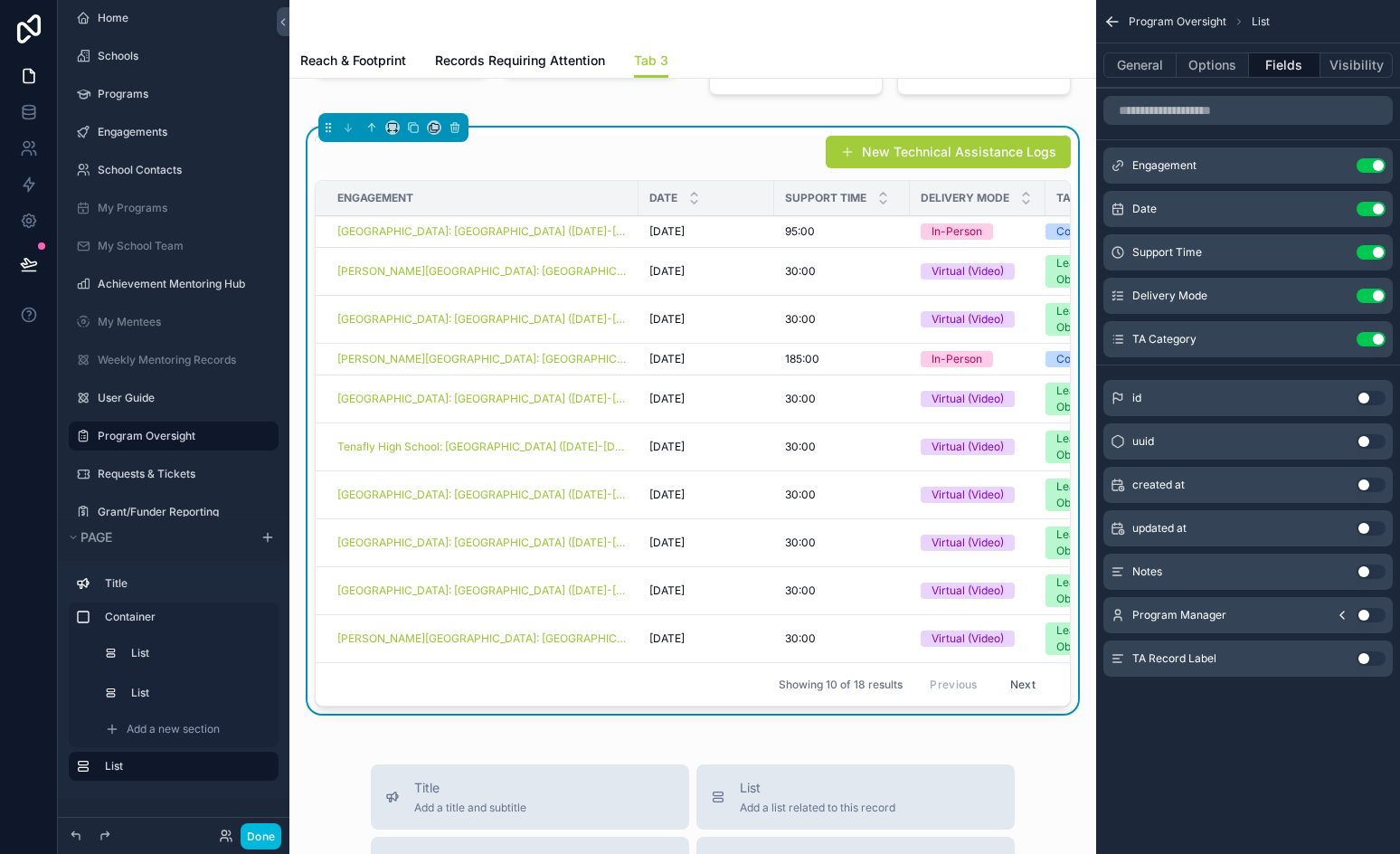
click at [1370, 615] on button "Use setting" at bounding box center [1371, 615] width 29 height 15
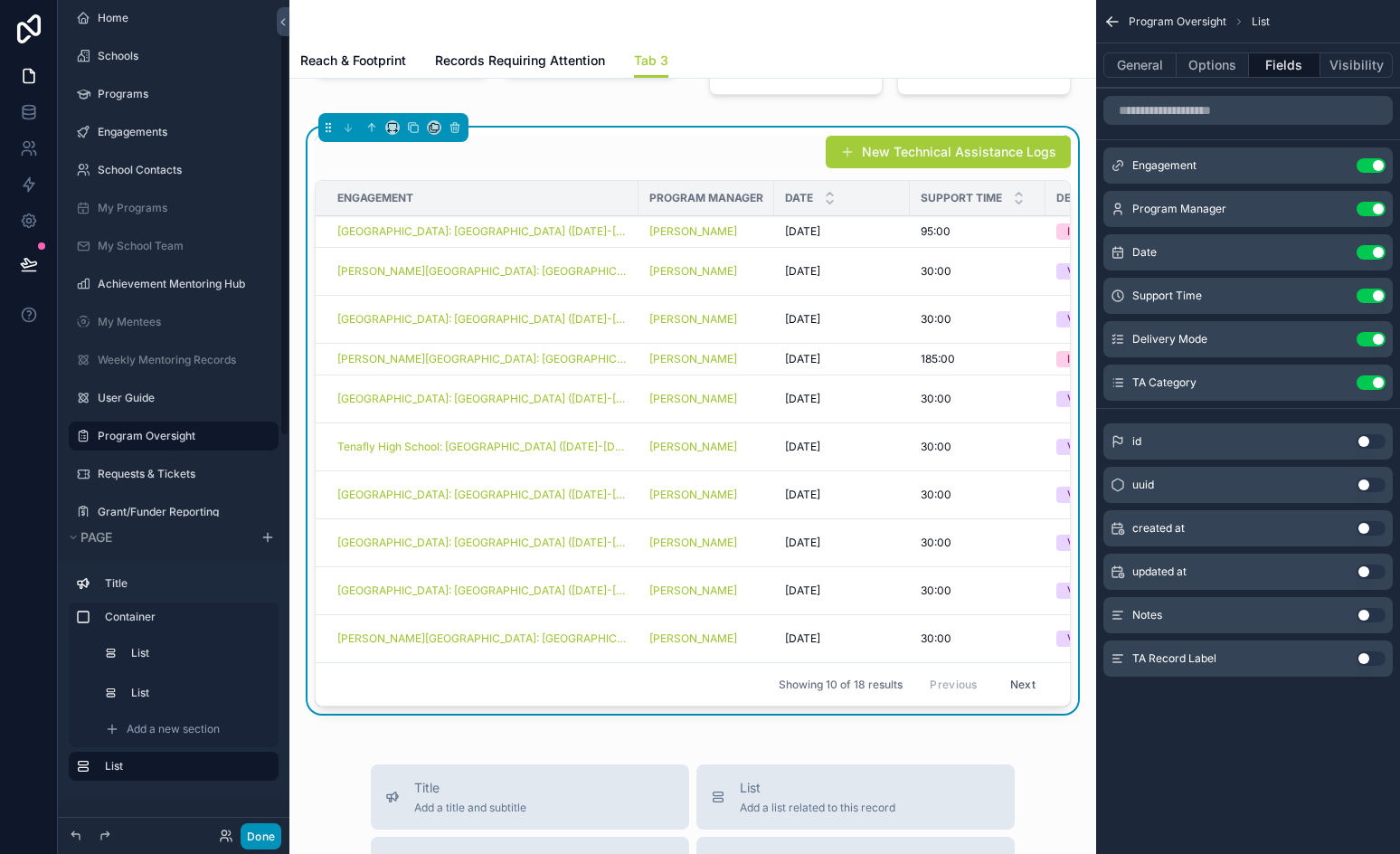
click at [270, 834] on button "Done" at bounding box center [261, 836] width 41 height 26
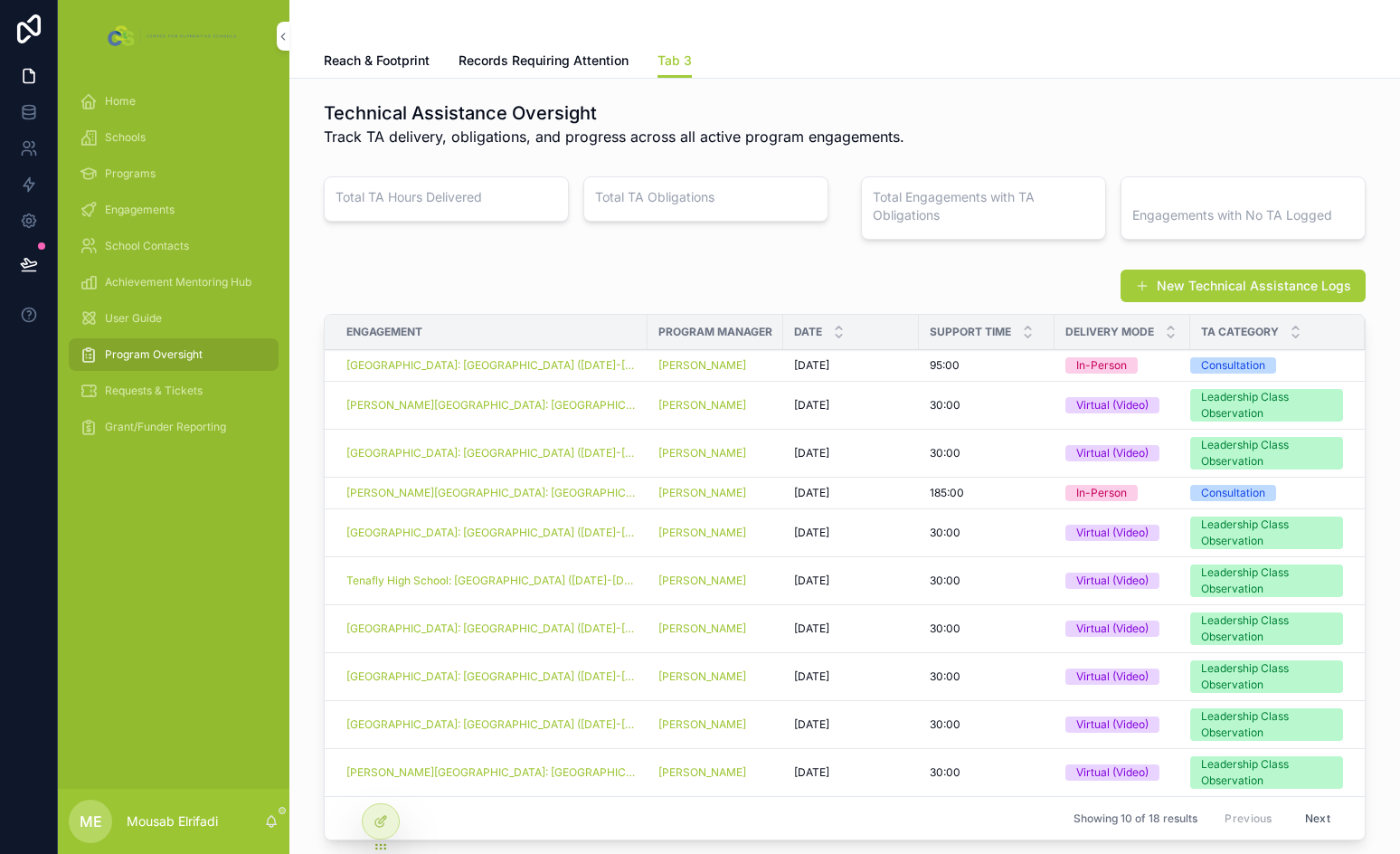
click at [924, 200] on h3 "Total Engagements with TA Obligations" at bounding box center [983, 206] width 221 height 36
click at [37, 265] on icon at bounding box center [28, 263] width 18 height 18
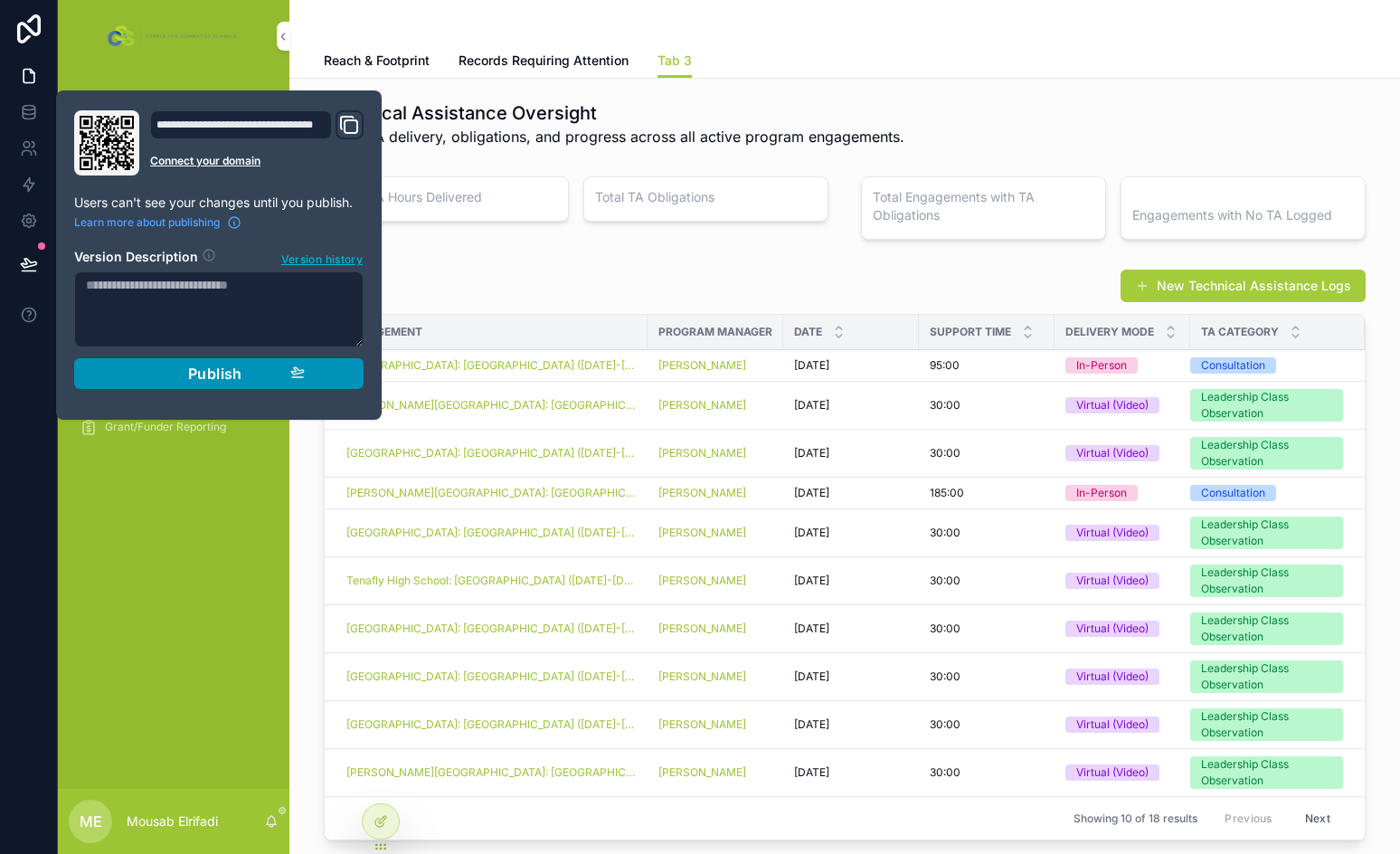
click at [152, 372] on div "Publish" at bounding box center [218, 373] width 172 height 18
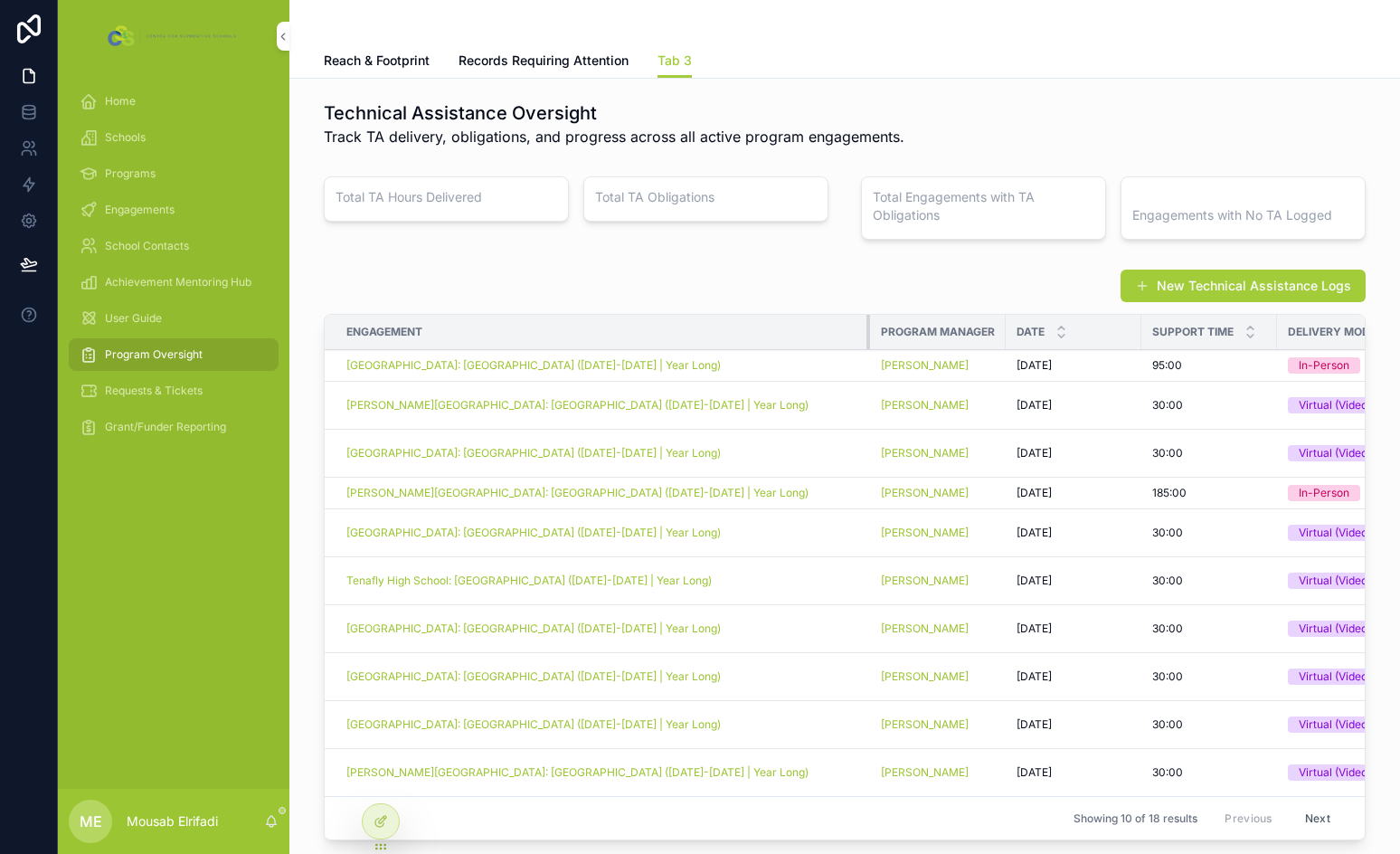
drag, startPoint x: 637, startPoint y: 336, endPoint x: 874, endPoint y: 346, distance: 237.2
click at [874, 346] on tr "Engagement Program Manager Date Support Time Delivery Mode TA Category" at bounding box center [936, 332] width 1224 height 35
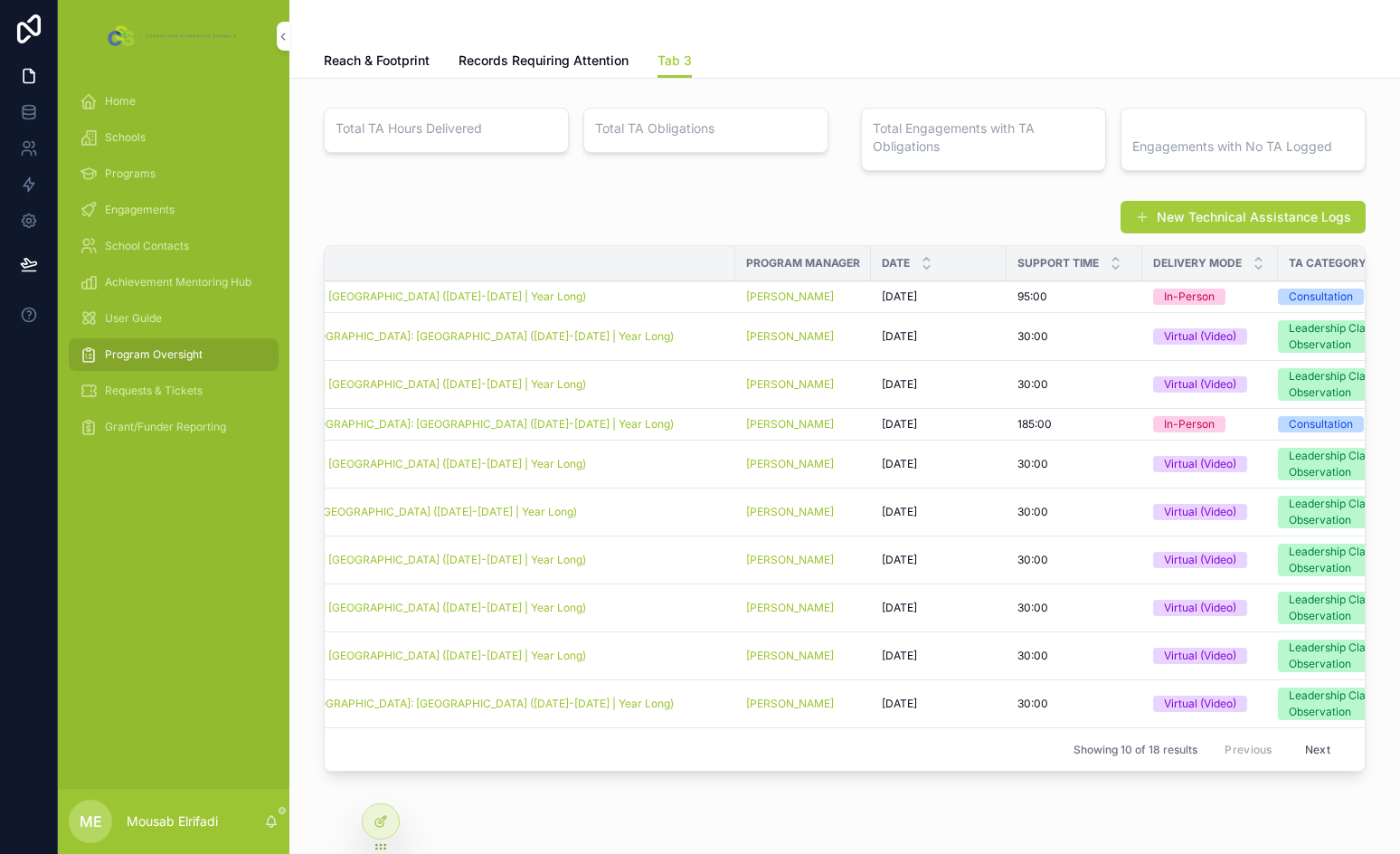
scroll to position [0, 184]
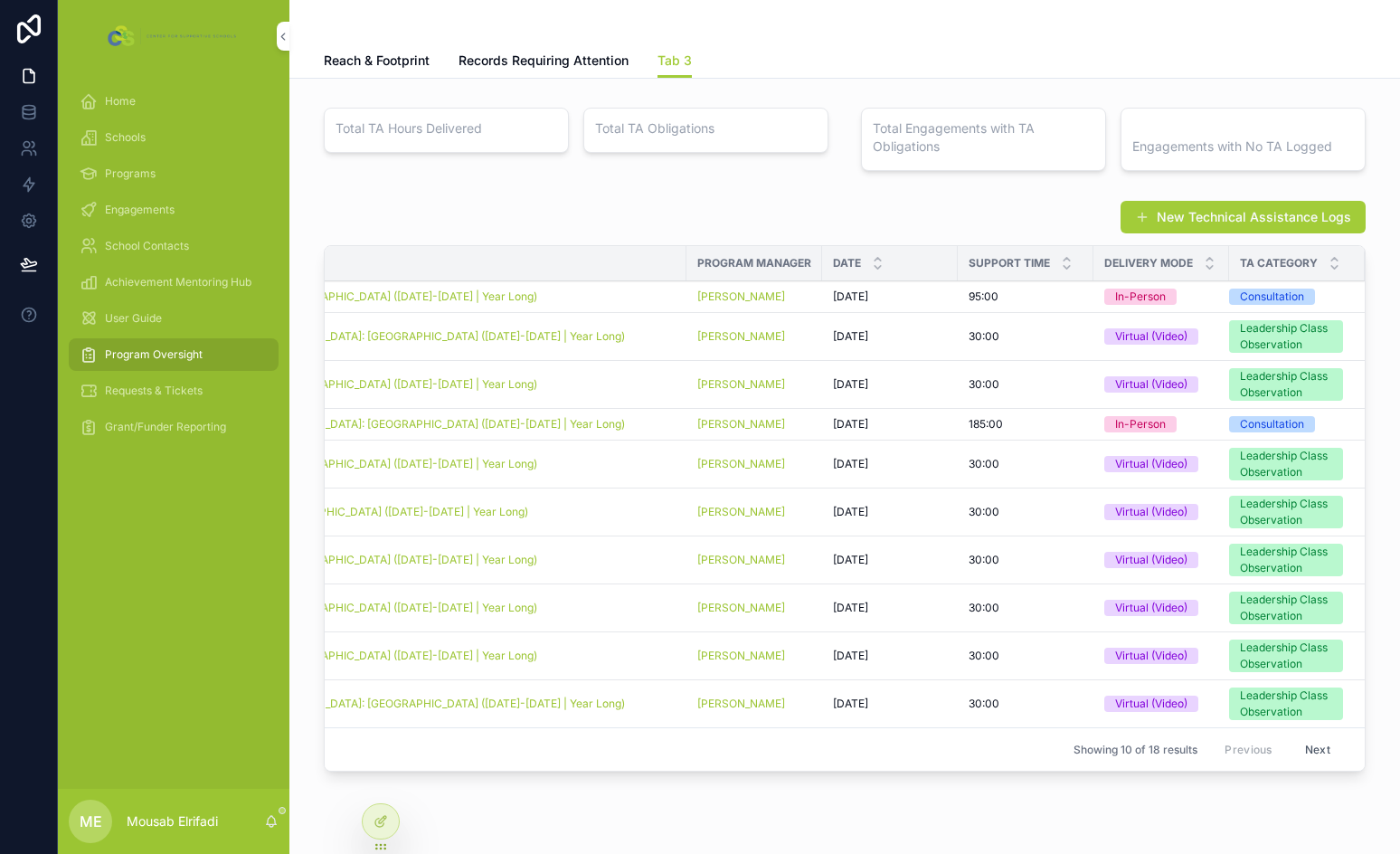
click at [1300, 751] on button "Next" at bounding box center [1318, 749] width 50 height 28
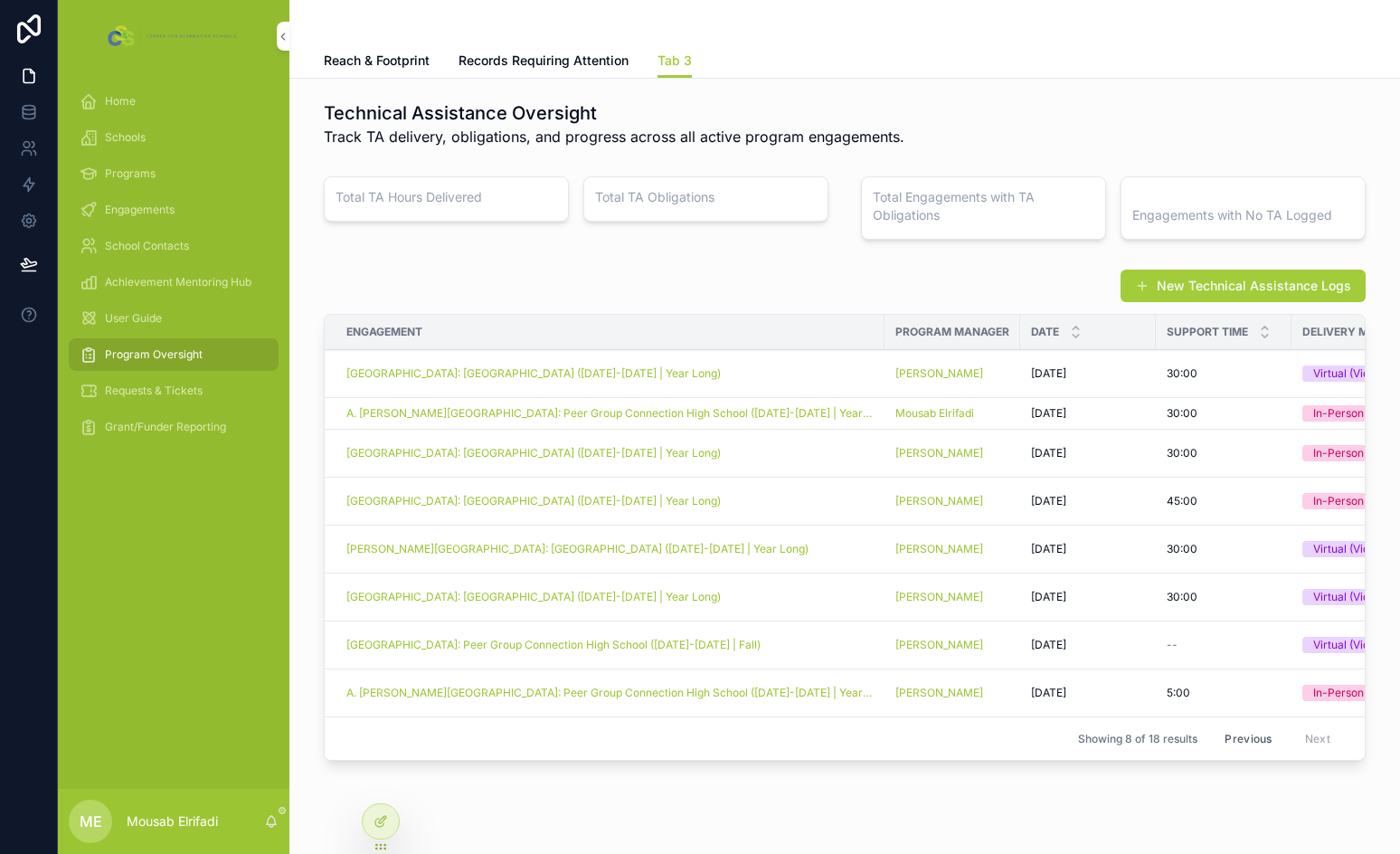
click at [1253, 738] on button "Previous" at bounding box center [1249, 738] width 73 height 28
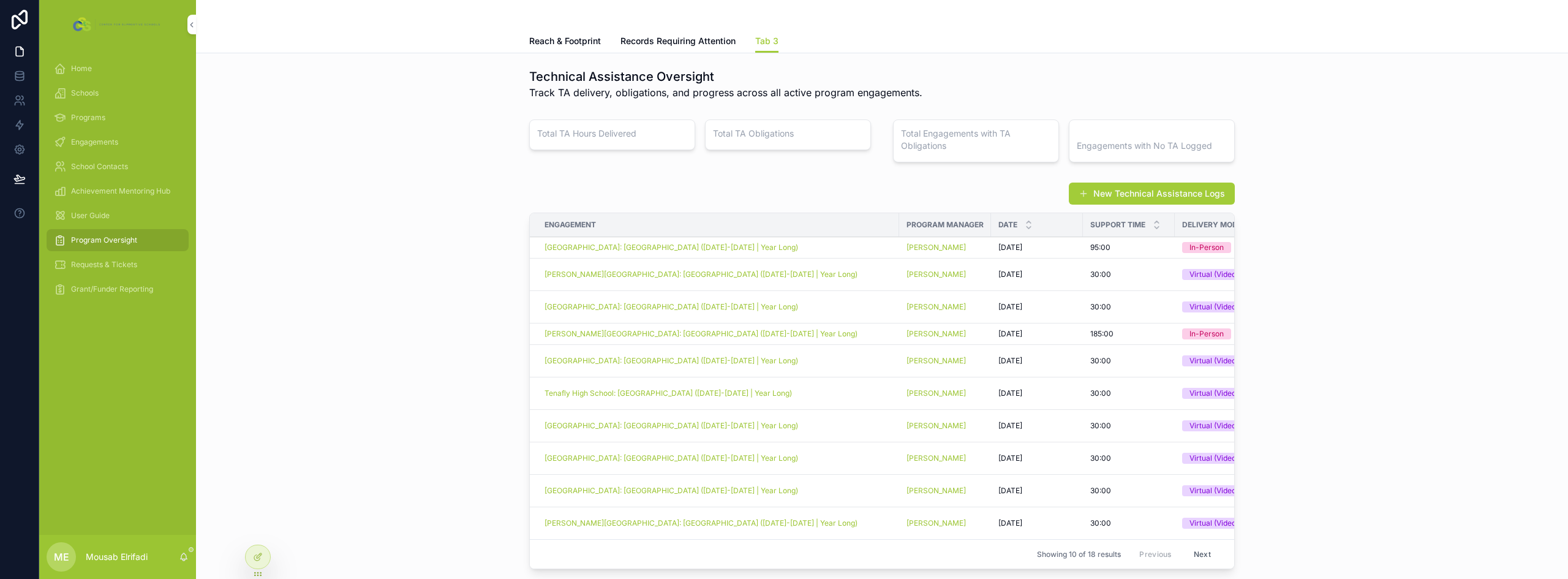
click at [111, 283] on div "Grant/Funder Reporting" at bounding box center [118, 289] width 128 height 20
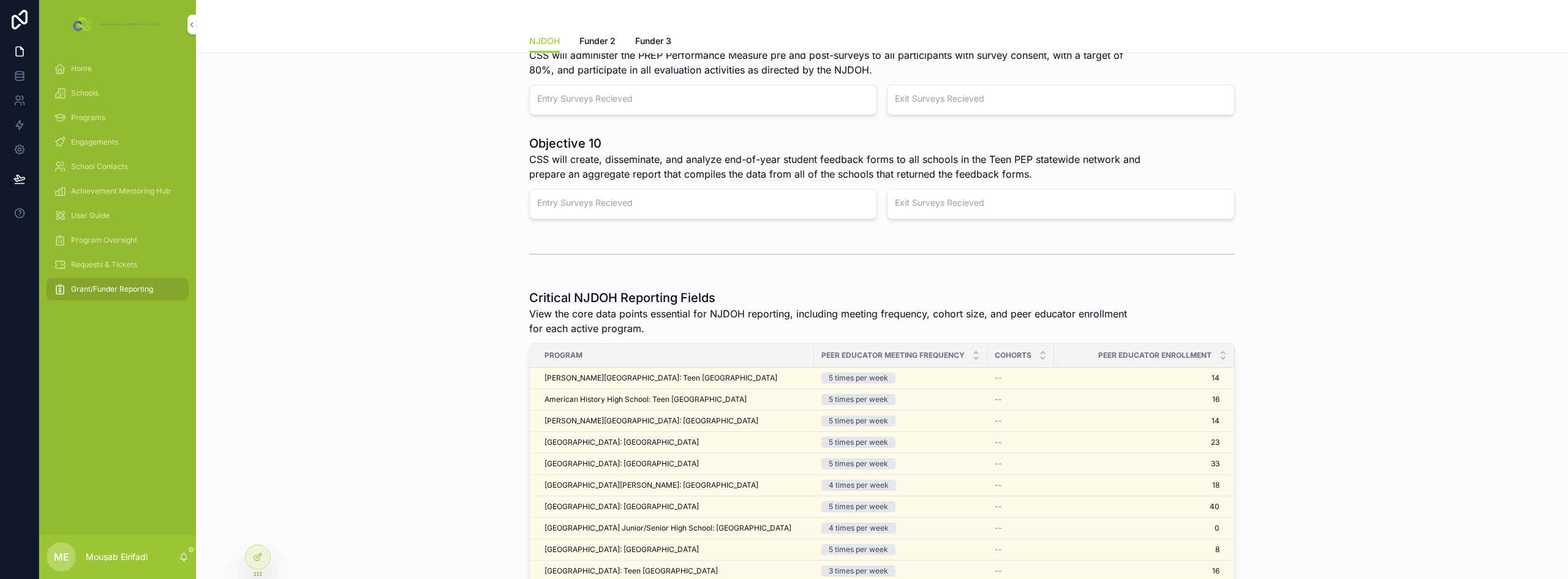
scroll to position [429, 0]
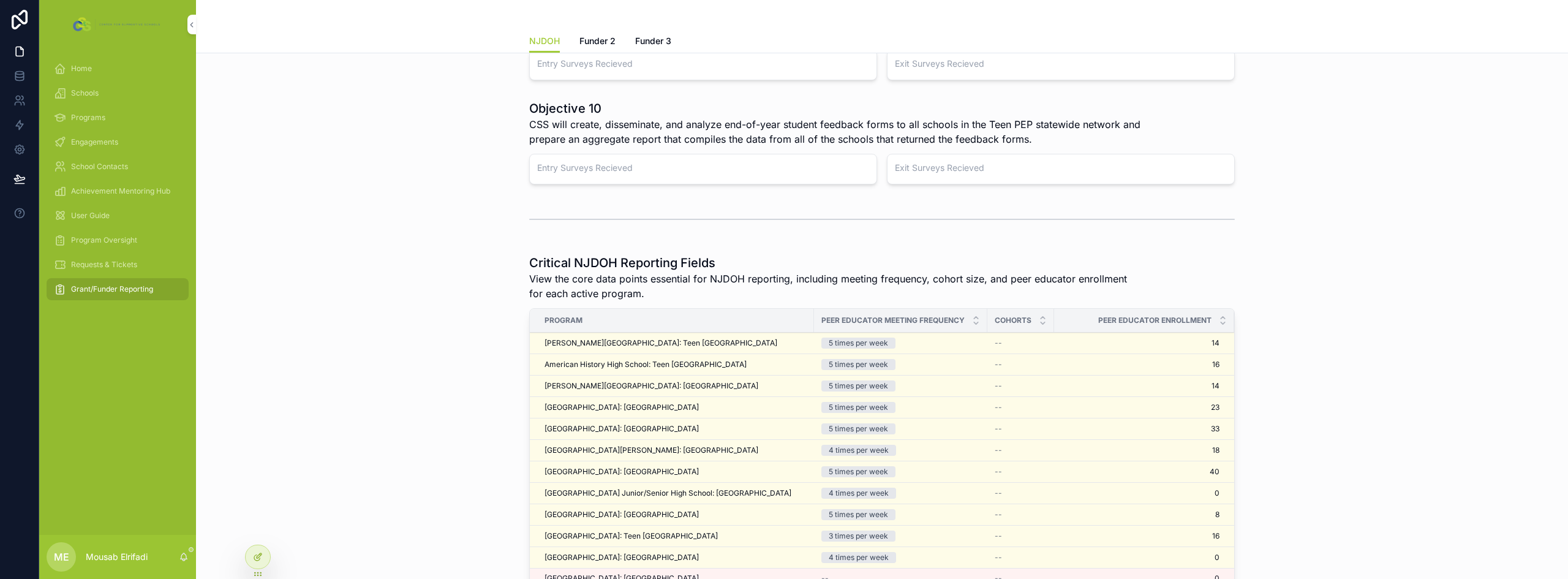
click at [266, 559] on div at bounding box center [258, 557] width 25 height 23
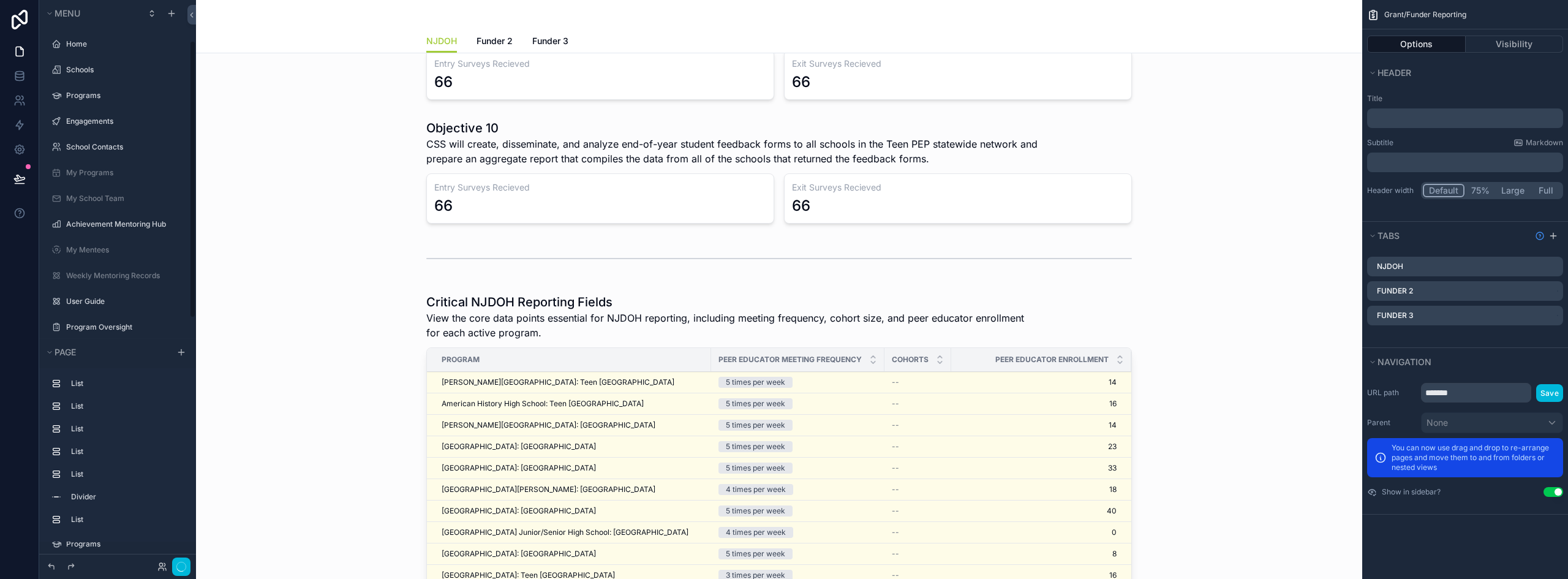
click at [450, 303] on div "scrollable content" at bounding box center [779, 541] width 1147 height 504
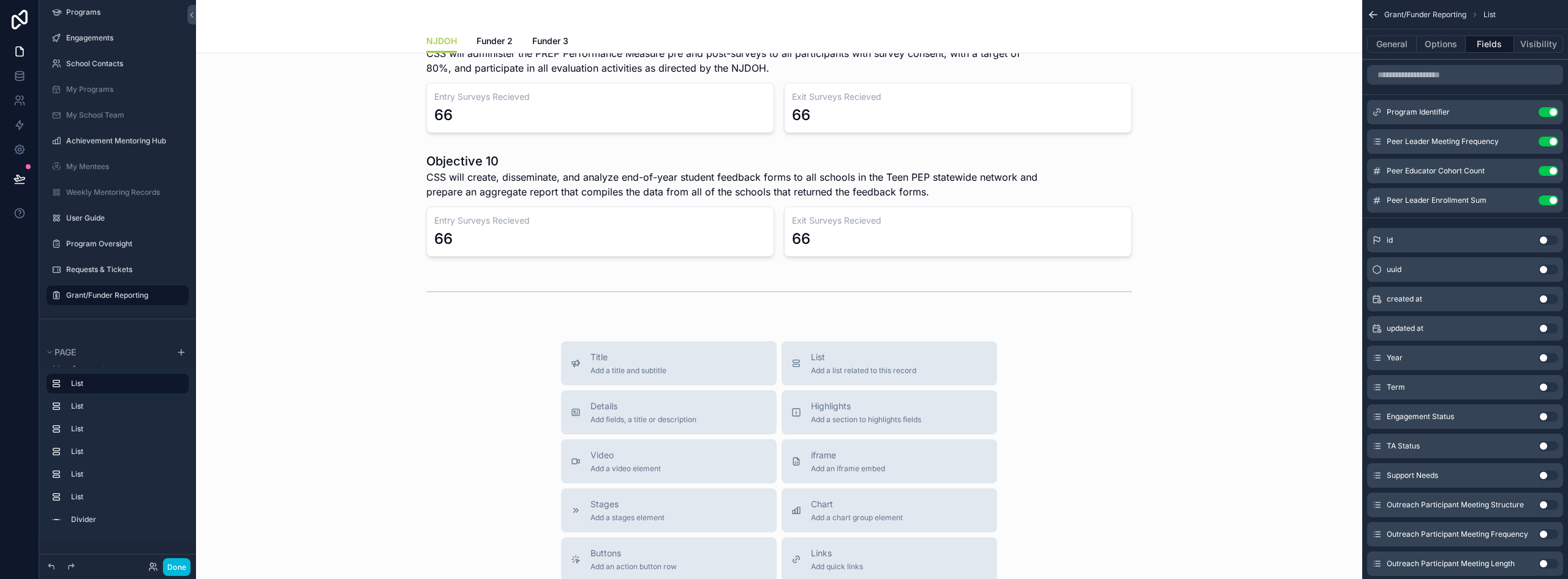
scroll to position [980, 0]
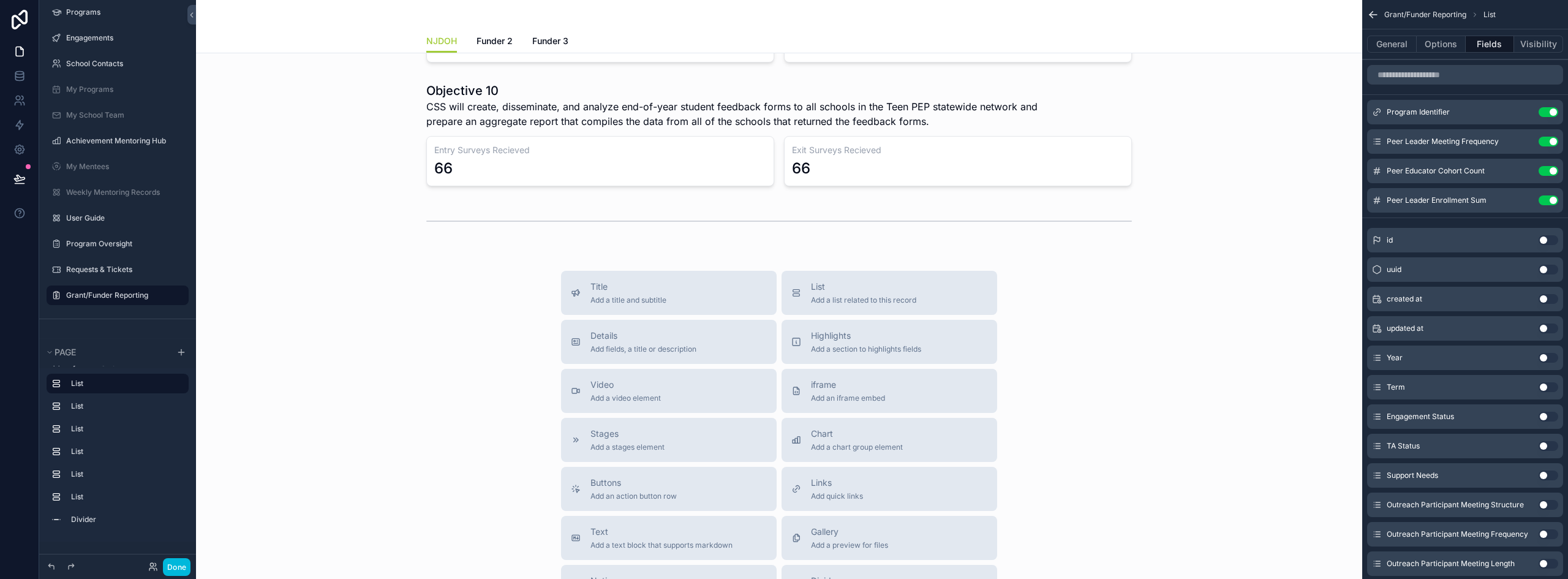
drag, startPoint x: 431, startPoint y: 222, endPoint x: 377, endPoint y: 216, distance: 54.3
click at [431, 222] on div "scrollable content" at bounding box center [779, 221] width 1147 height 40
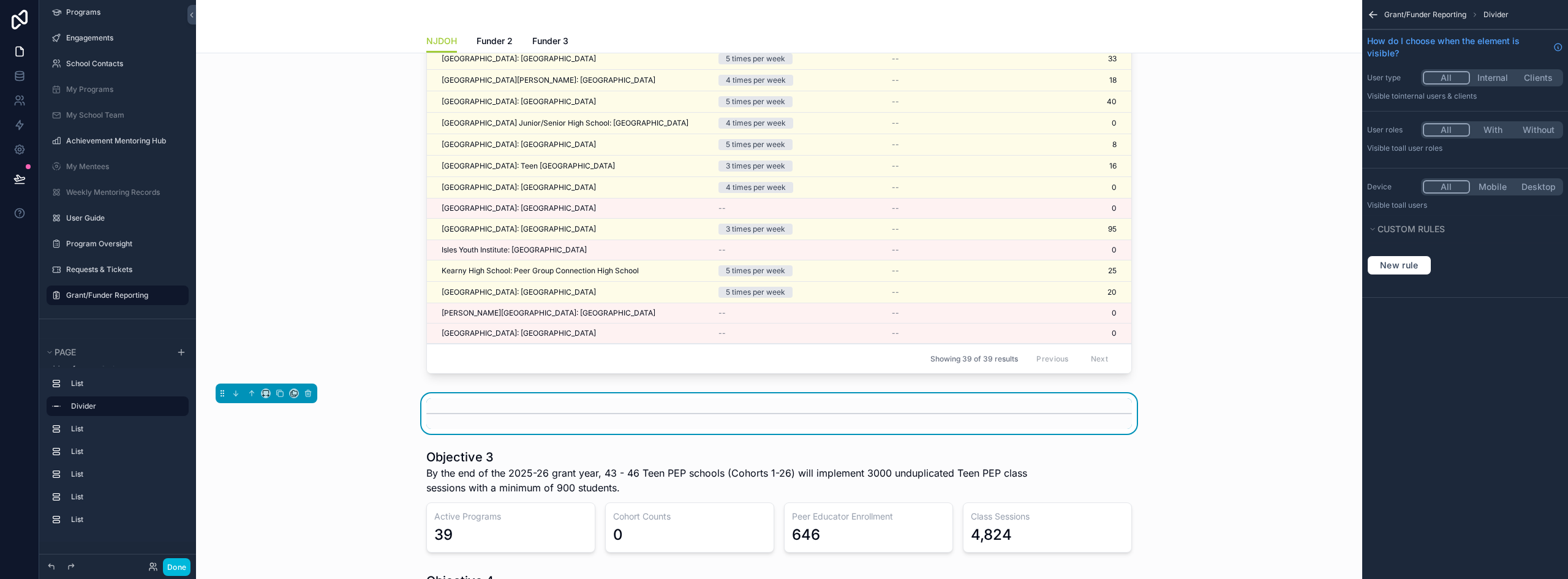
scroll to position [0, 0]
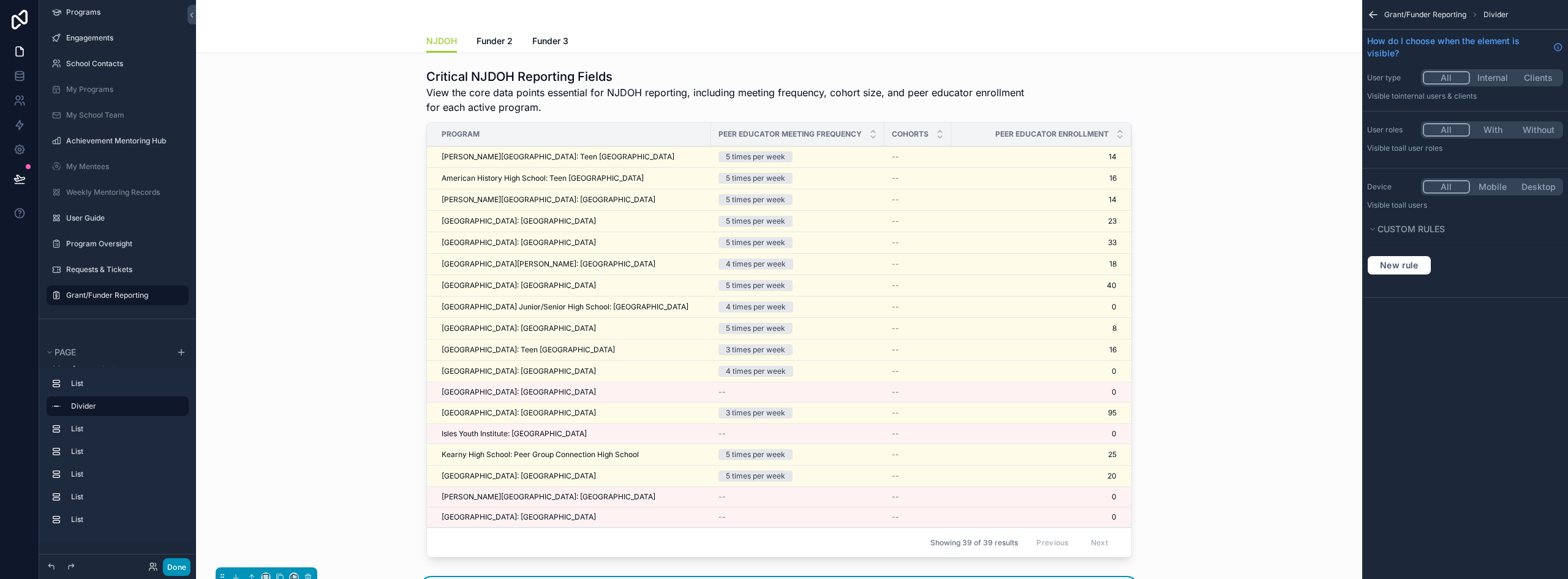
click at [168, 566] on button "Done" at bounding box center [177, 567] width 28 height 18
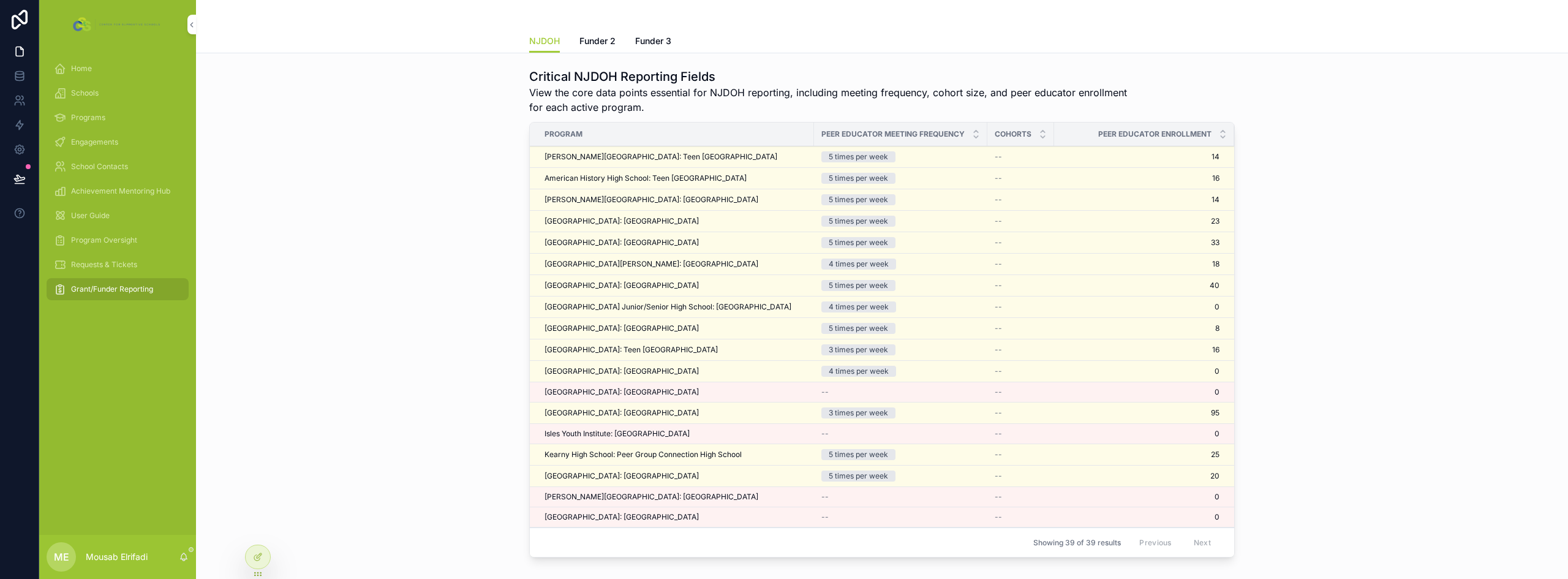
click at [0, 0] on icon at bounding box center [0, 0] width 0 height 0
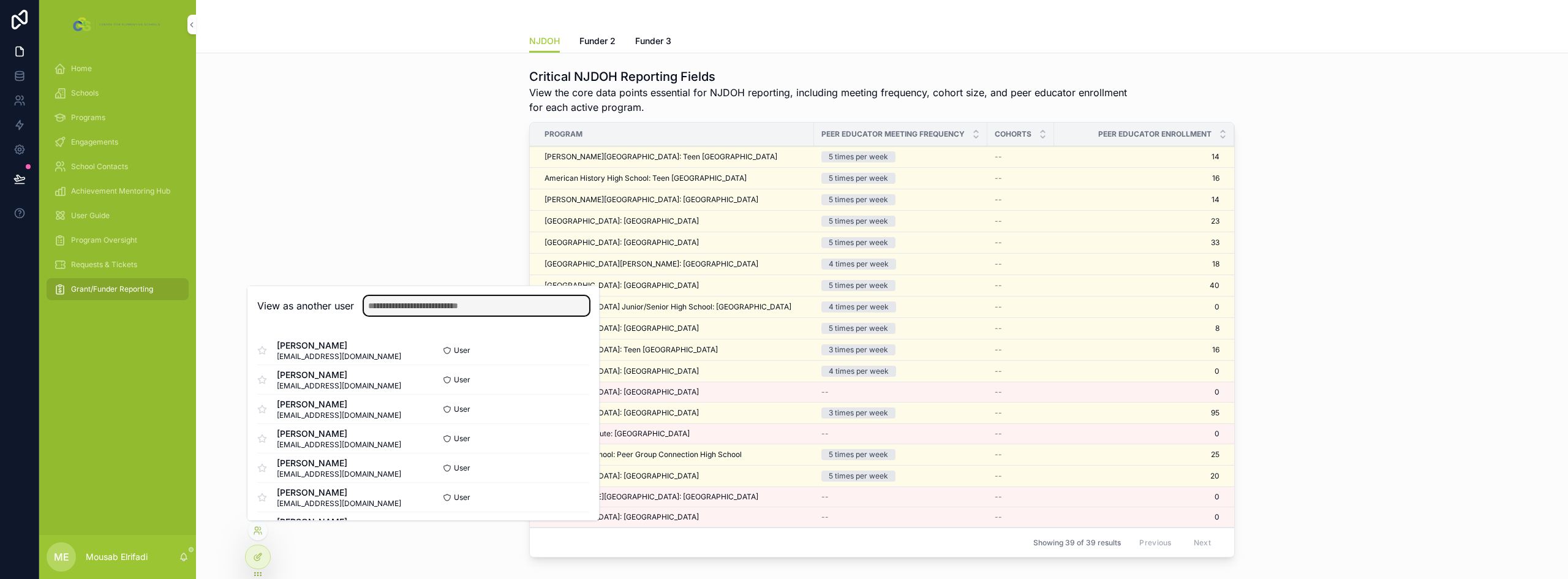
click at [379, 310] on input "text" at bounding box center [477, 305] width 226 height 20
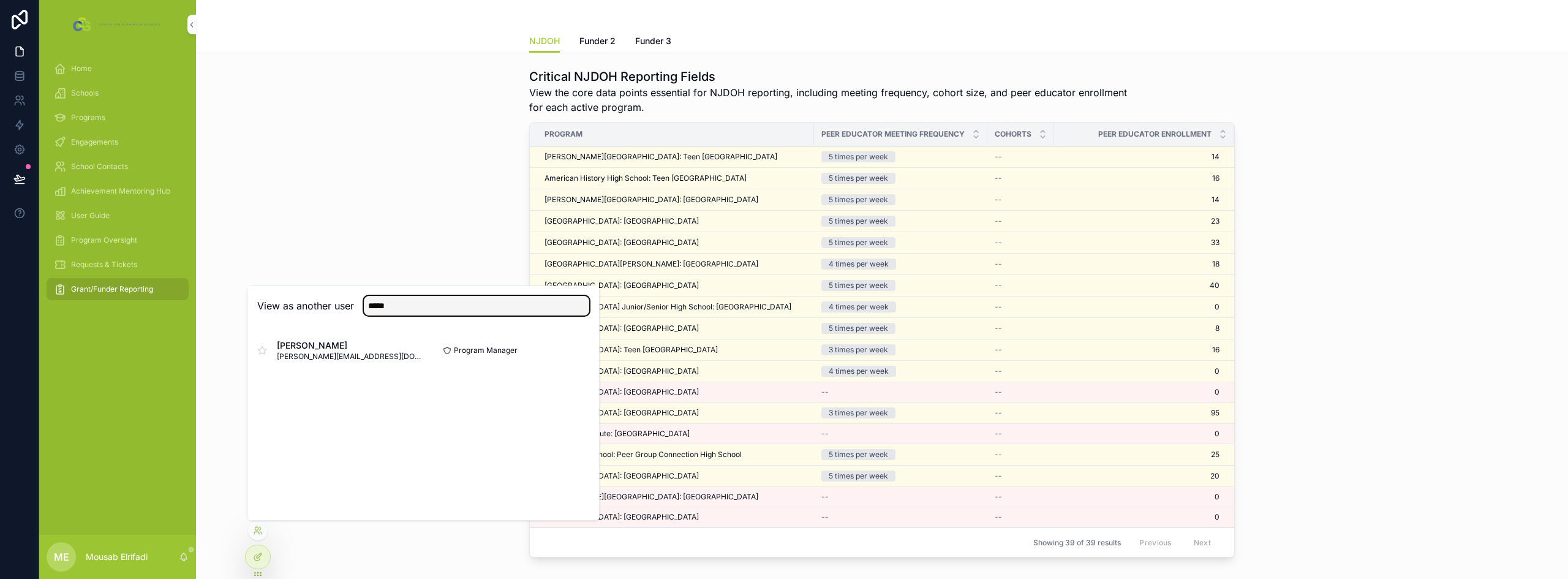
type input "*****"
click at [0, 0] on button "Select" at bounding box center [0, 0] width 0 height 0
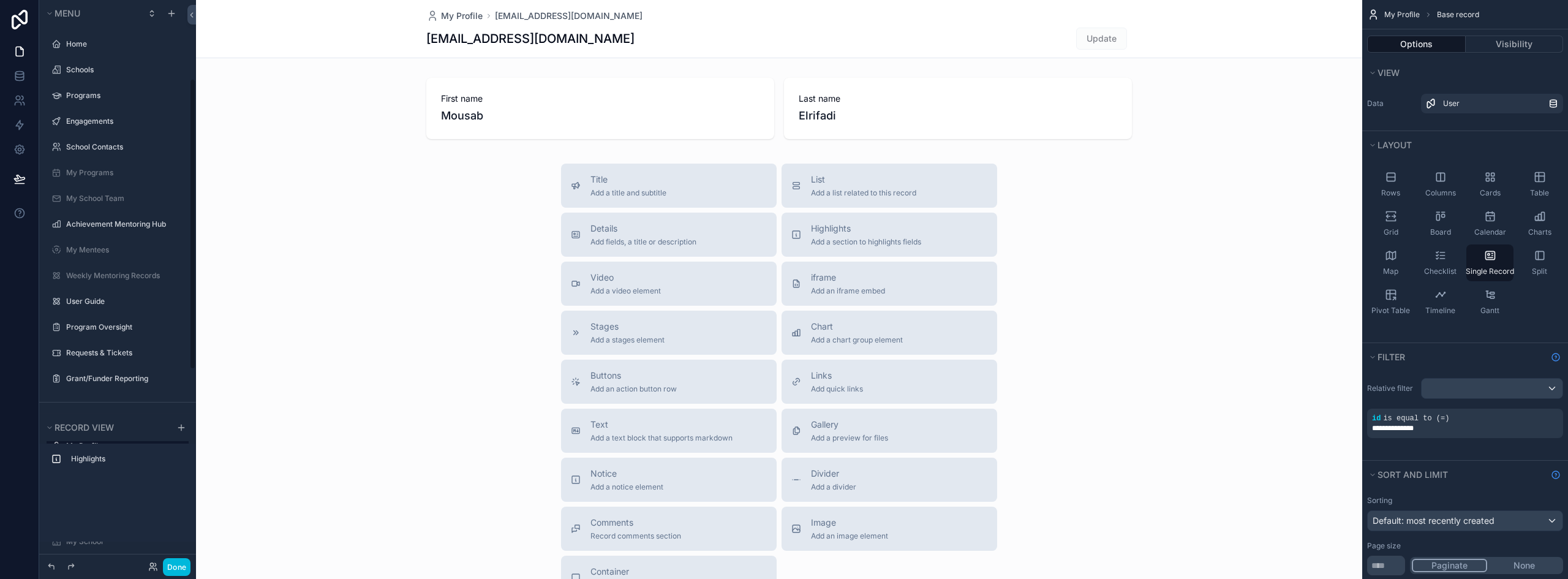
scroll to position [152, 0]
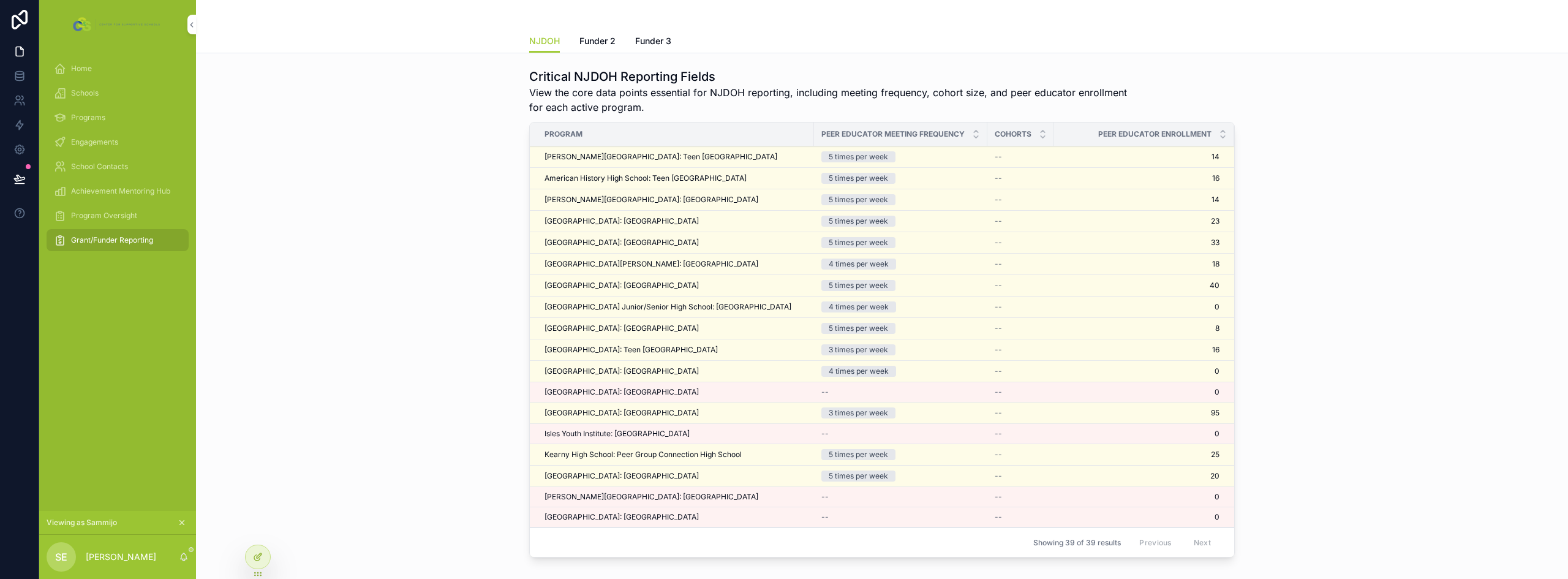
click at [257, 554] on icon at bounding box center [258, 557] width 10 height 10
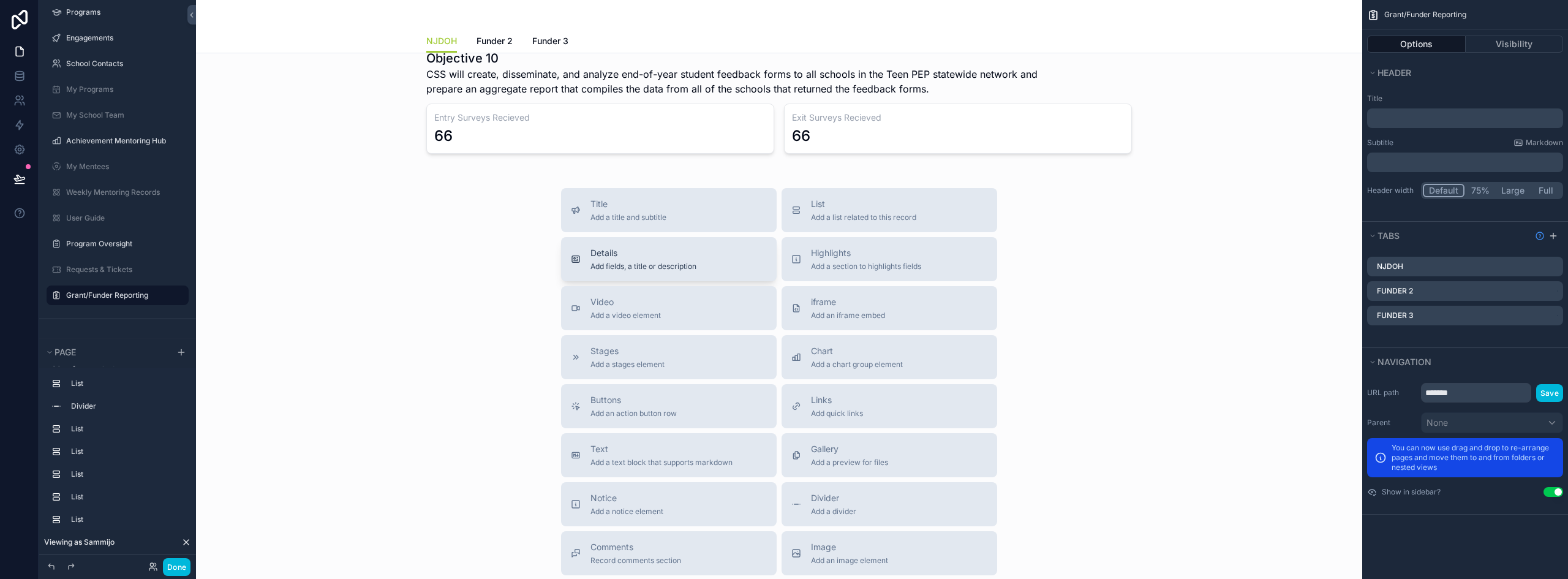
scroll to position [1042, 0]
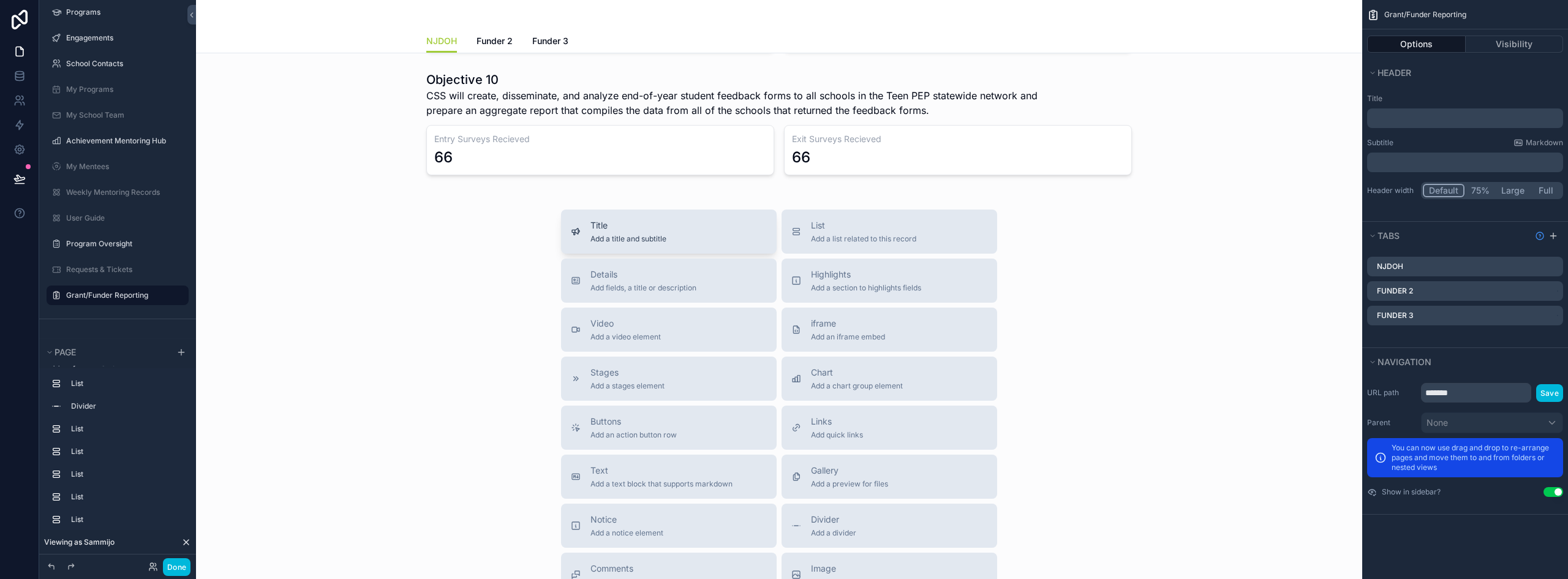
click at [621, 238] on span "Add a title and subtitle" at bounding box center [628, 239] width 76 height 10
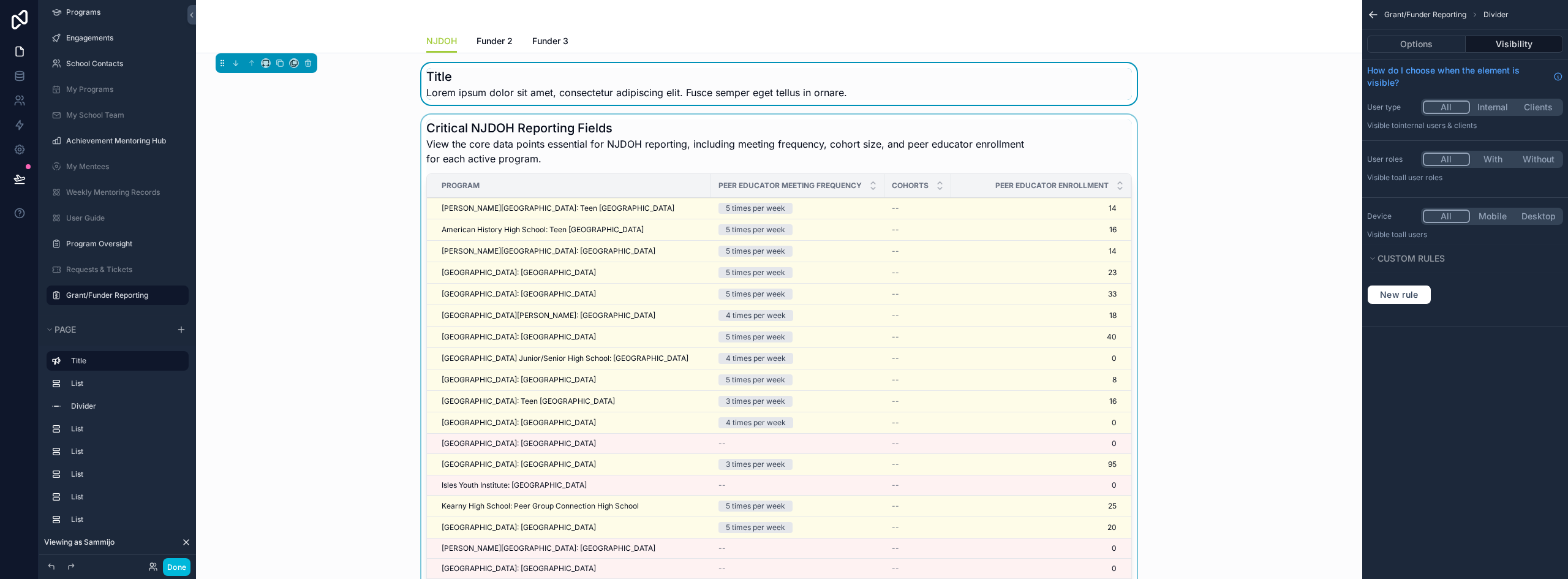
scroll to position [245, 0]
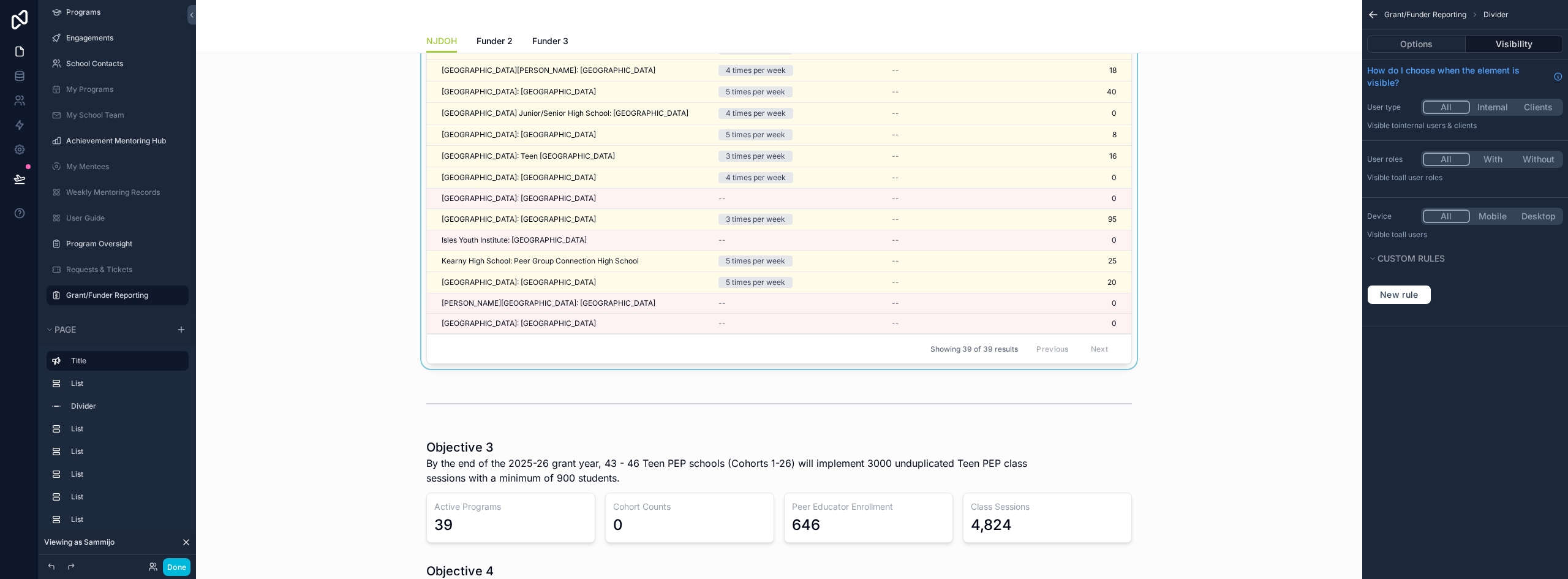
click at [642, 405] on div "scrollable content" at bounding box center [779, 404] width 1147 height 40
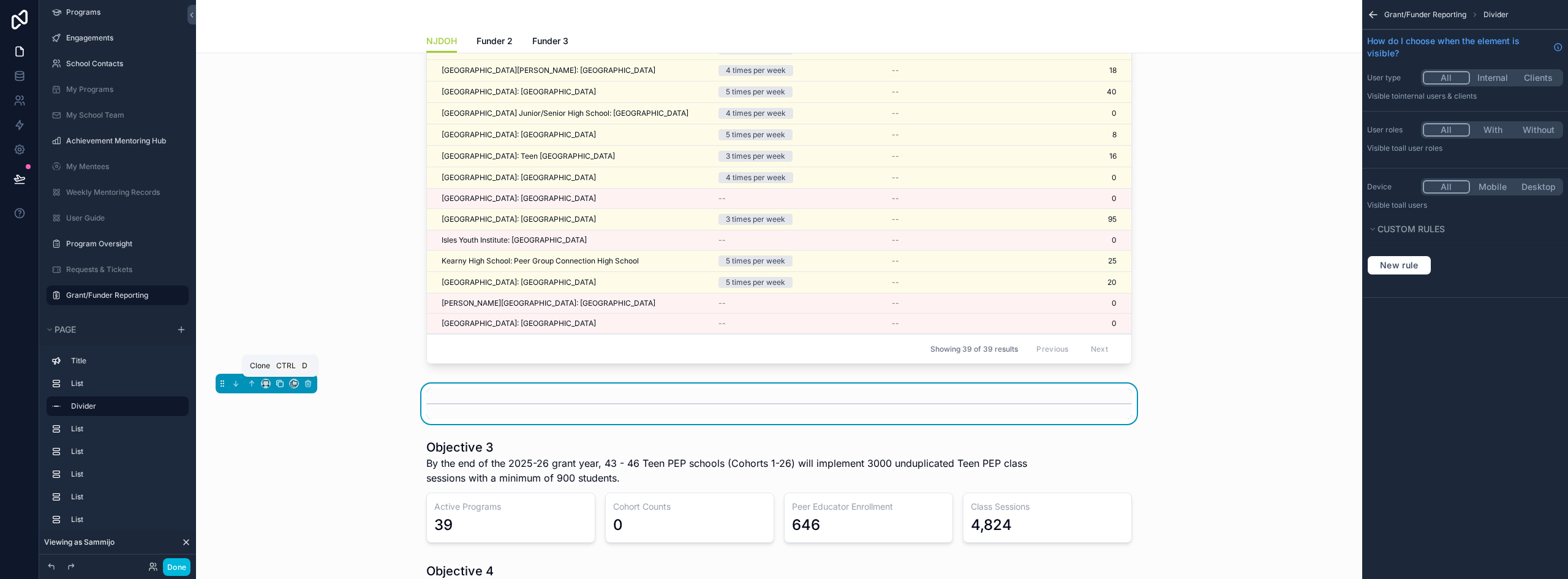
click at [277, 385] on icon "scrollable content" at bounding box center [280, 384] width 9 height 9
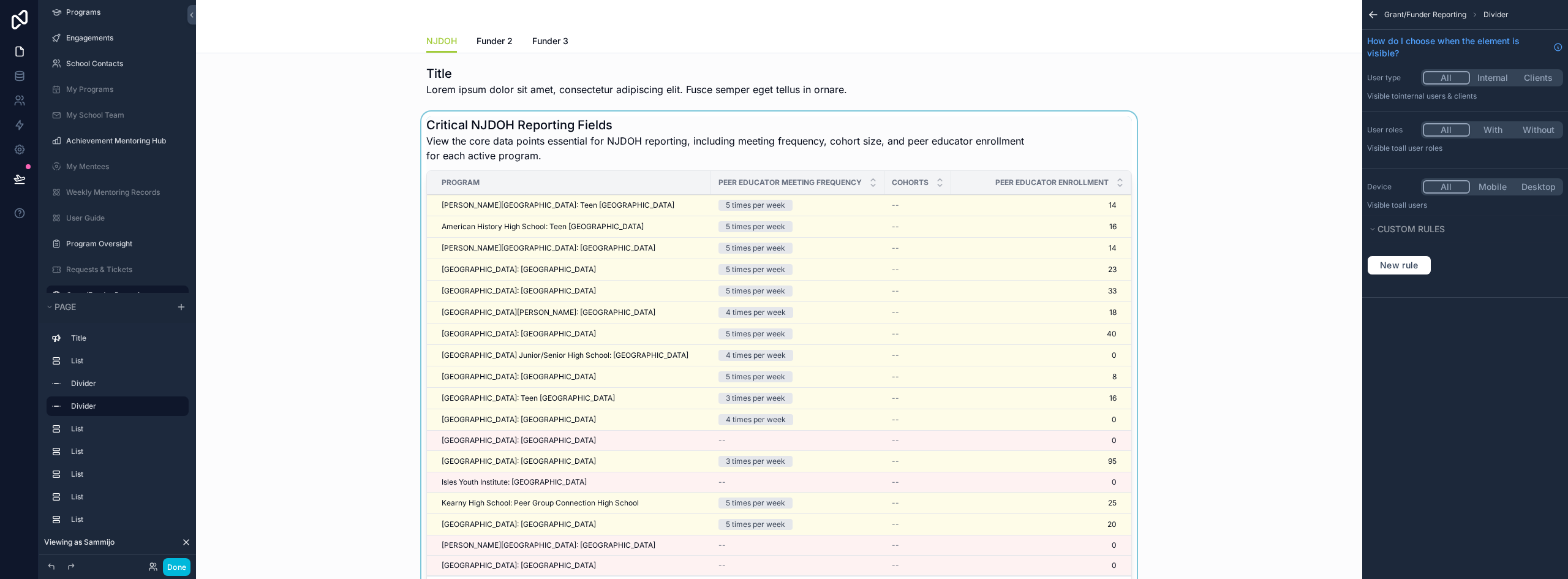
scroll to position [0, 0]
click at [71, 383] on label "Divider" at bounding box center [125, 384] width 108 height 10
click at [435, 131] on div "scrollable content" at bounding box center [779, 367] width 1147 height 504
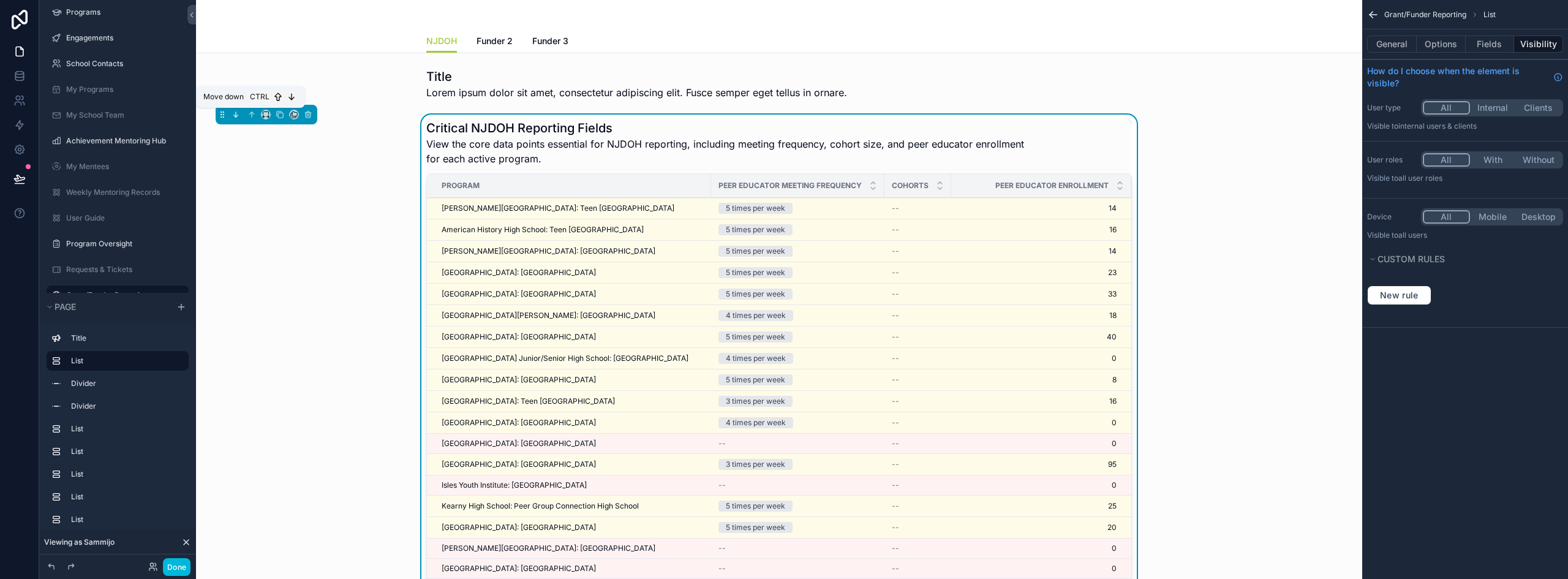
click at [240, 114] on icon "scrollable content" at bounding box center [236, 114] width 9 height 9
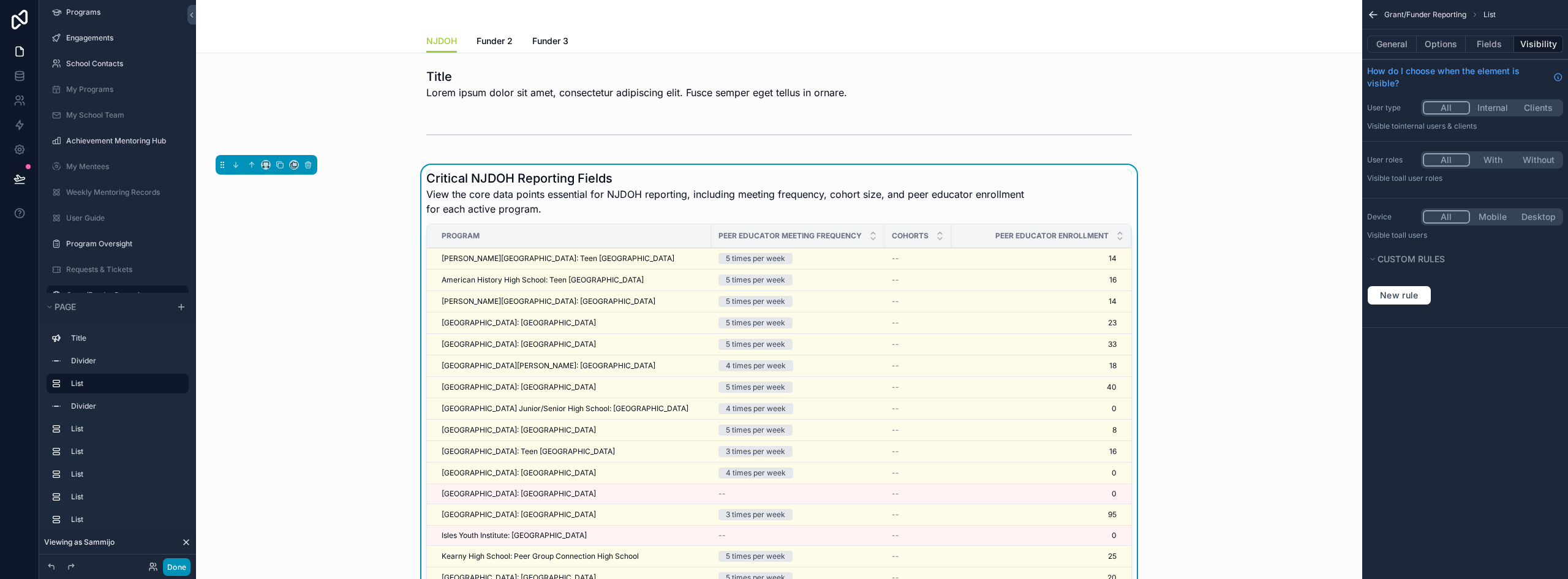
click at [169, 570] on button "Done" at bounding box center [177, 567] width 28 height 18
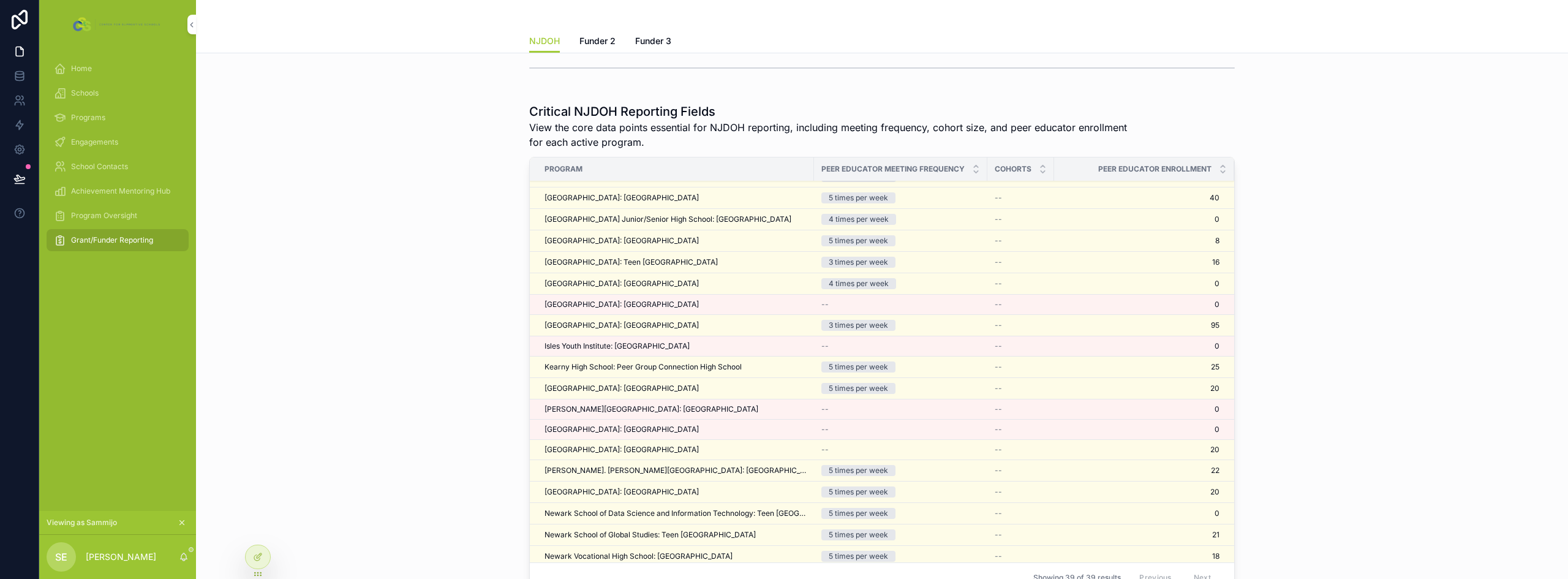
scroll to position [61, 0]
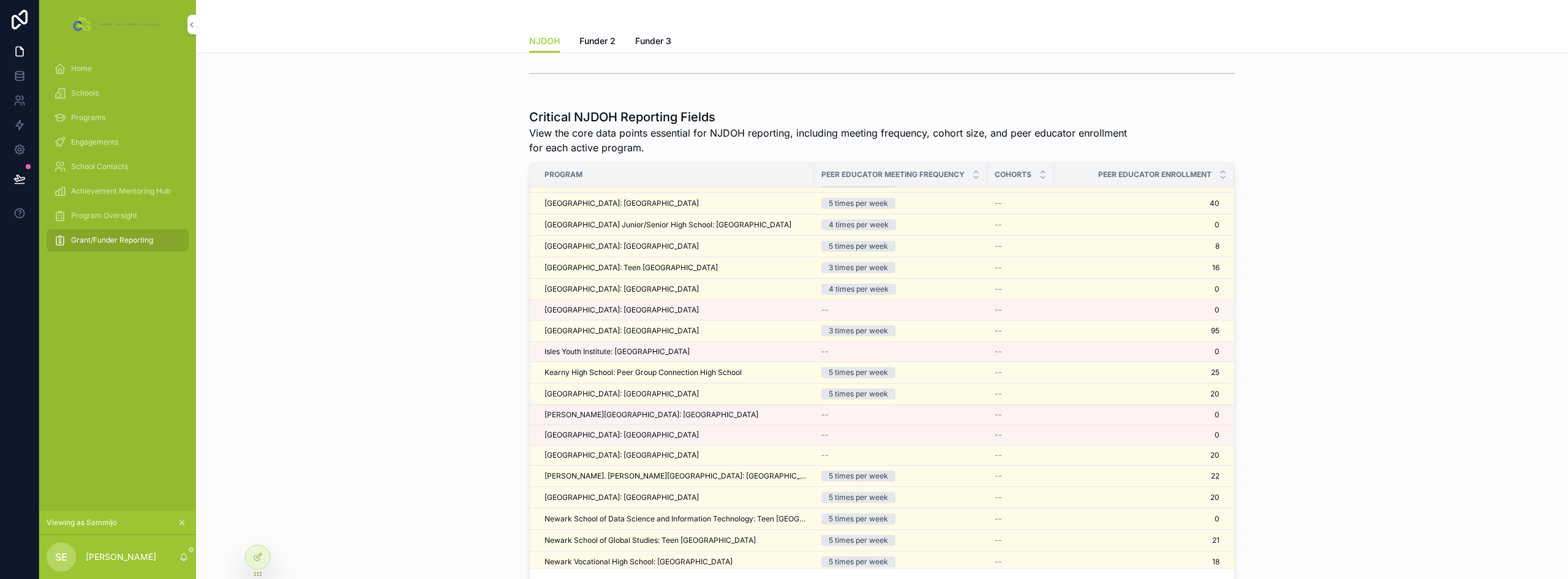
click at [578, 121] on h1 "Critical NJDOH Reporting Fields" at bounding box center [836, 117] width 614 height 17
copy h1 "Critical NJDOH Reporting Fields"
click at [581, 137] on span "View the core data points essential for NJDOH reporting, including meeting freq…" at bounding box center [836, 140] width 614 height 30
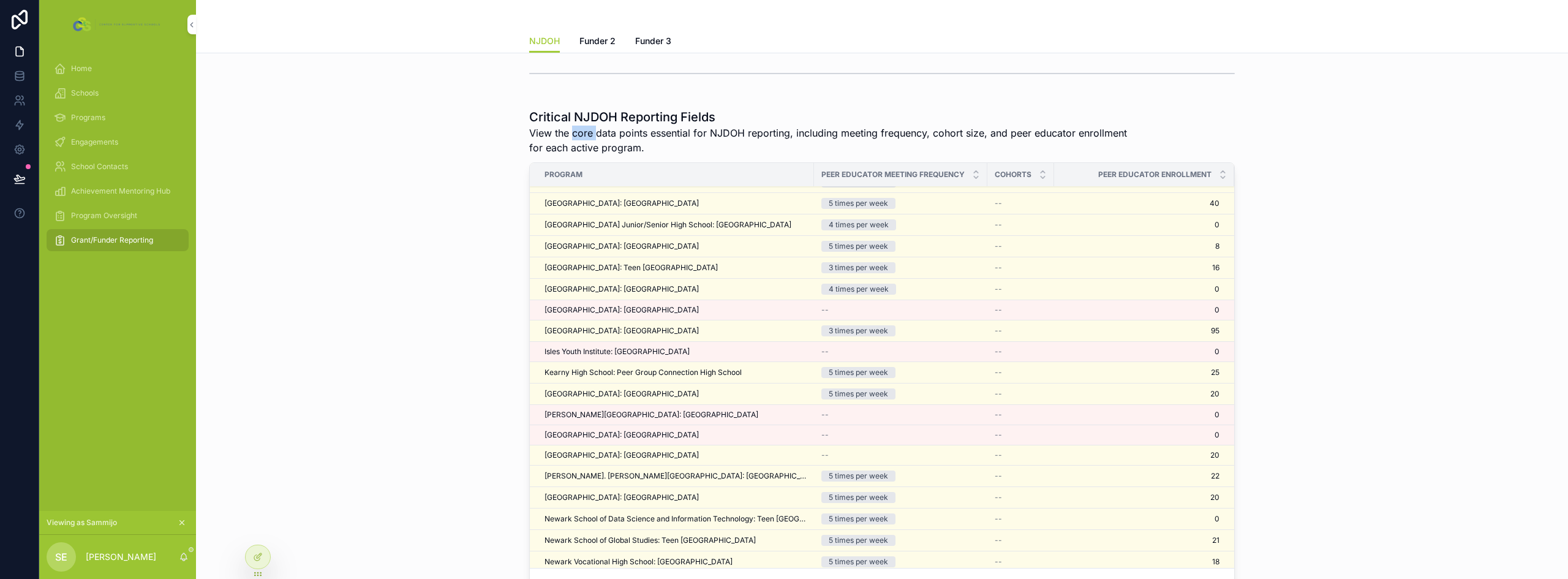
click at [581, 137] on span "View the core data points essential for NJDOH reporting, including meeting freq…" at bounding box center [836, 140] width 614 height 30
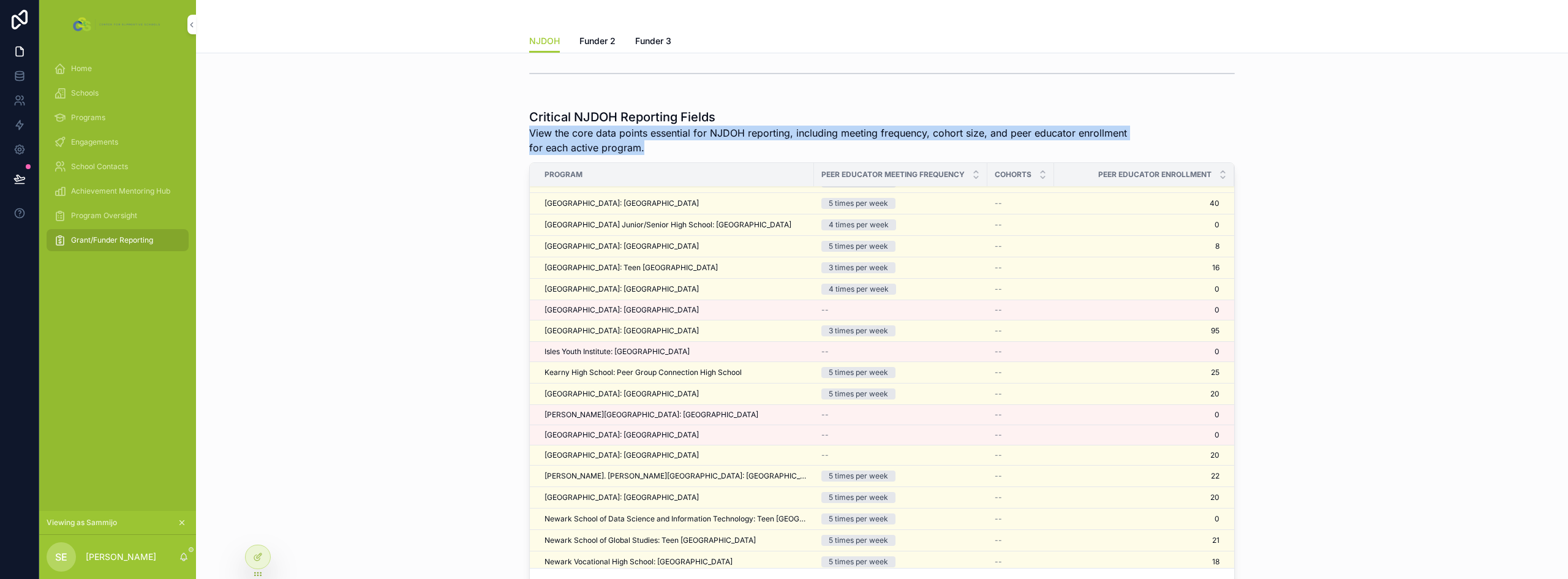
click at [581, 137] on span "View the core data points essential for NJDOH reporting, including meeting freq…" at bounding box center [836, 140] width 614 height 30
copy span "View the core data points essential for NJDOH reporting, including meeting freq…"
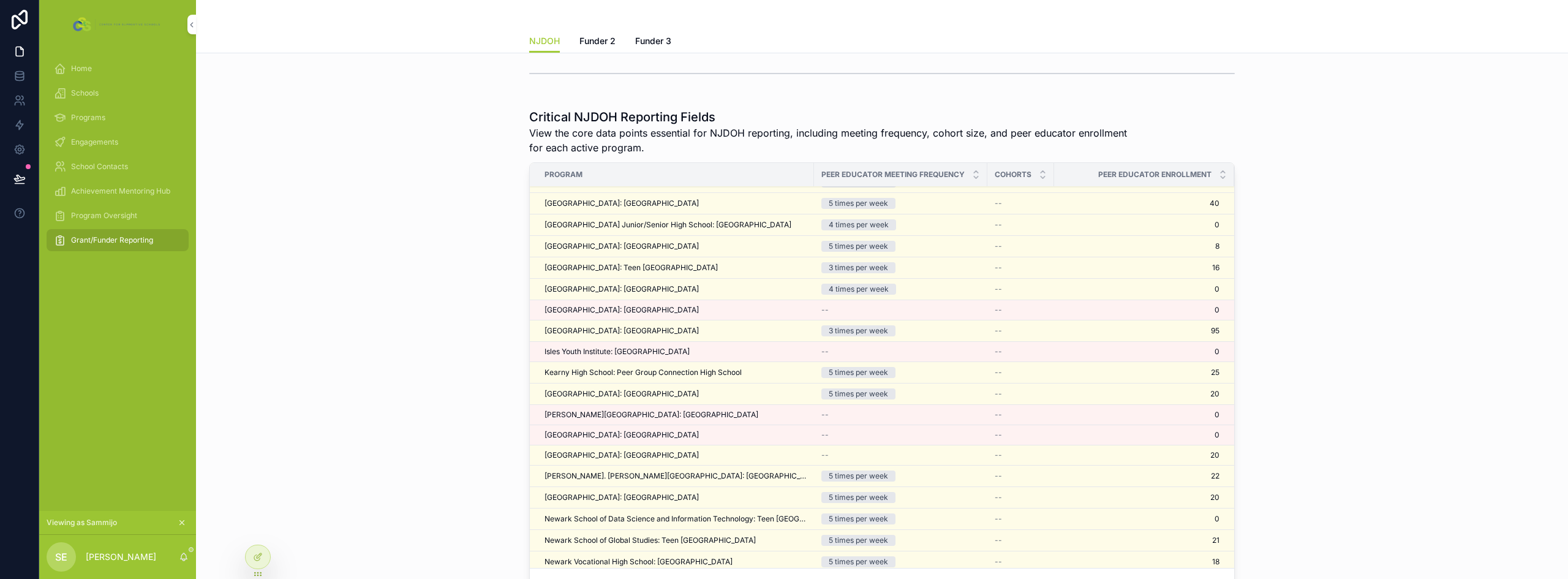
click at [401, 269] on div "Critical NJDOH Reporting Fields View the core data points essential for NJDOH r…" at bounding box center [882, 356] width 1352 height 504
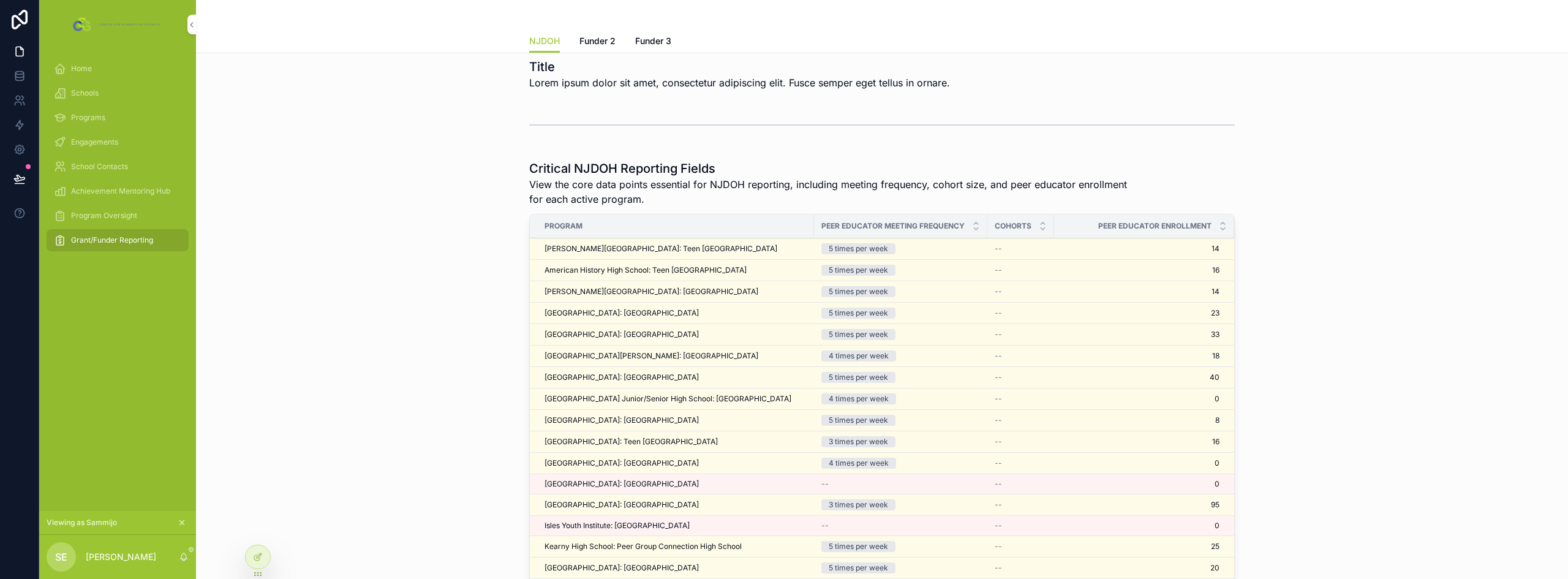
scroll to position [0, 0]
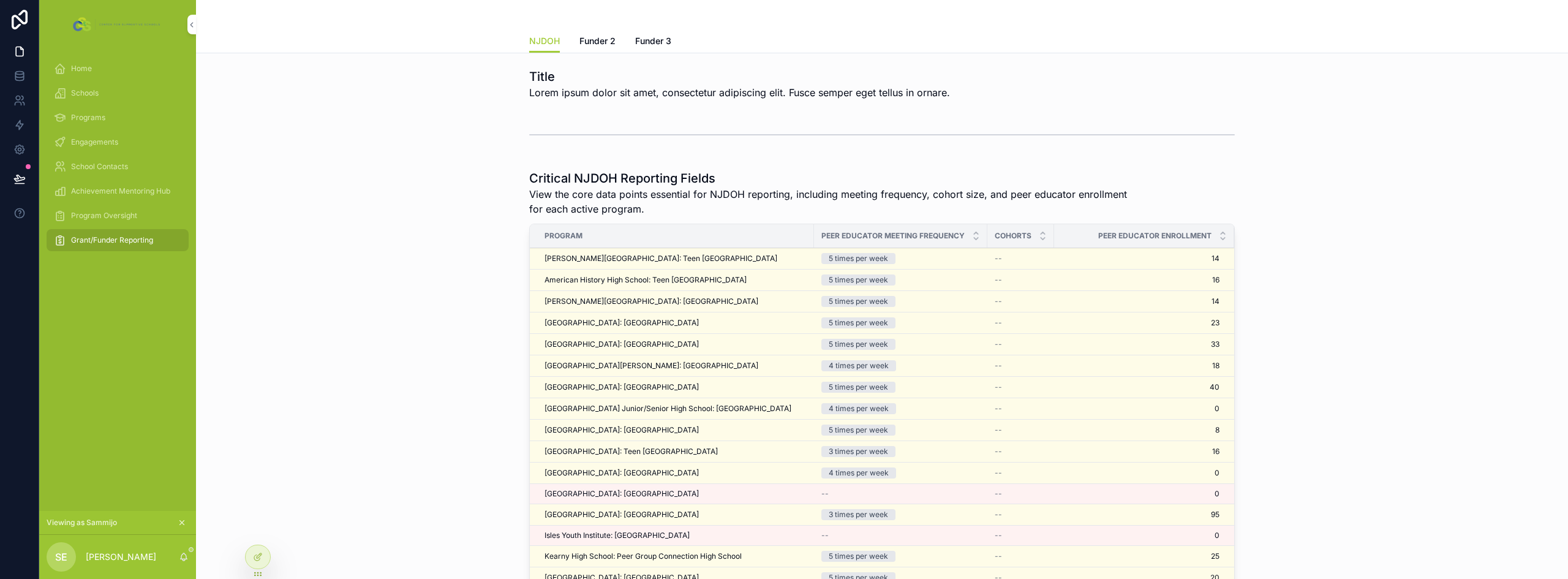
click at [255, 559] on icon at bounding box center [258, 557] width 10 height 10
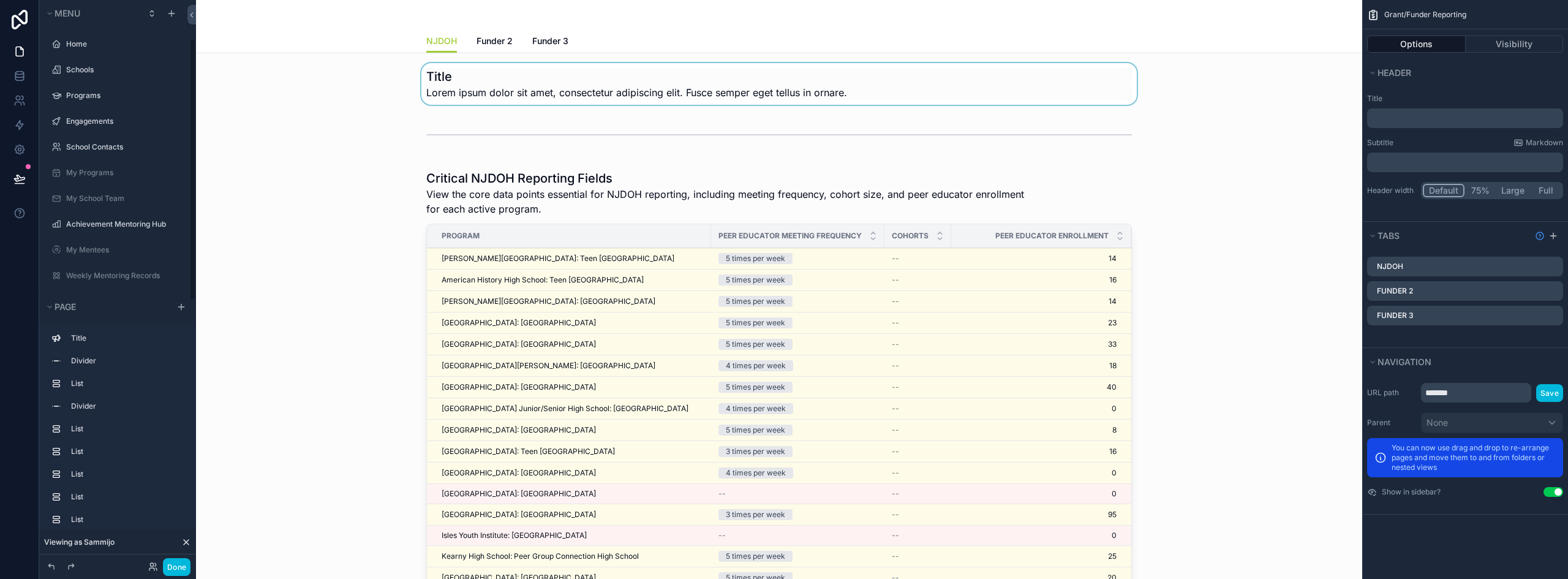
click at [674, 87] on div "scrollable content" at bounding box center [779, 84] width 1147 height 42
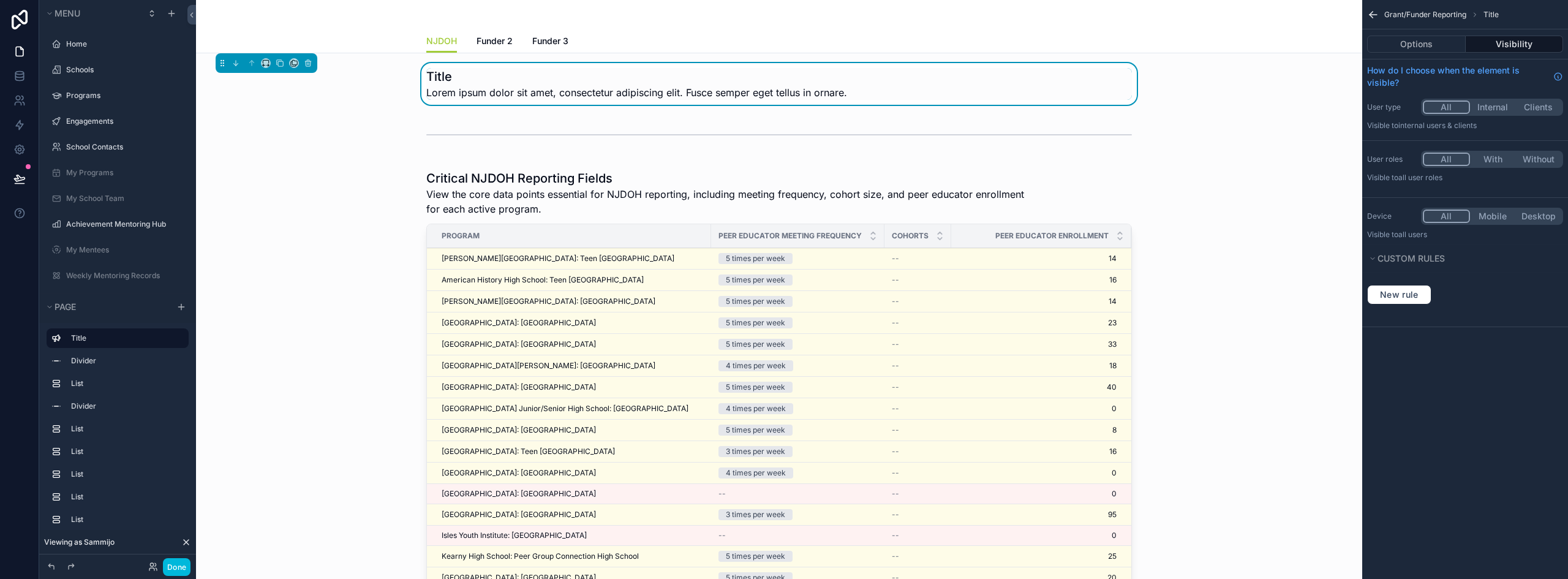
scroll to position [83, 0]
click at [1414, 46] on button "Options" at bounding box center [1416, 44] width 99 height 17
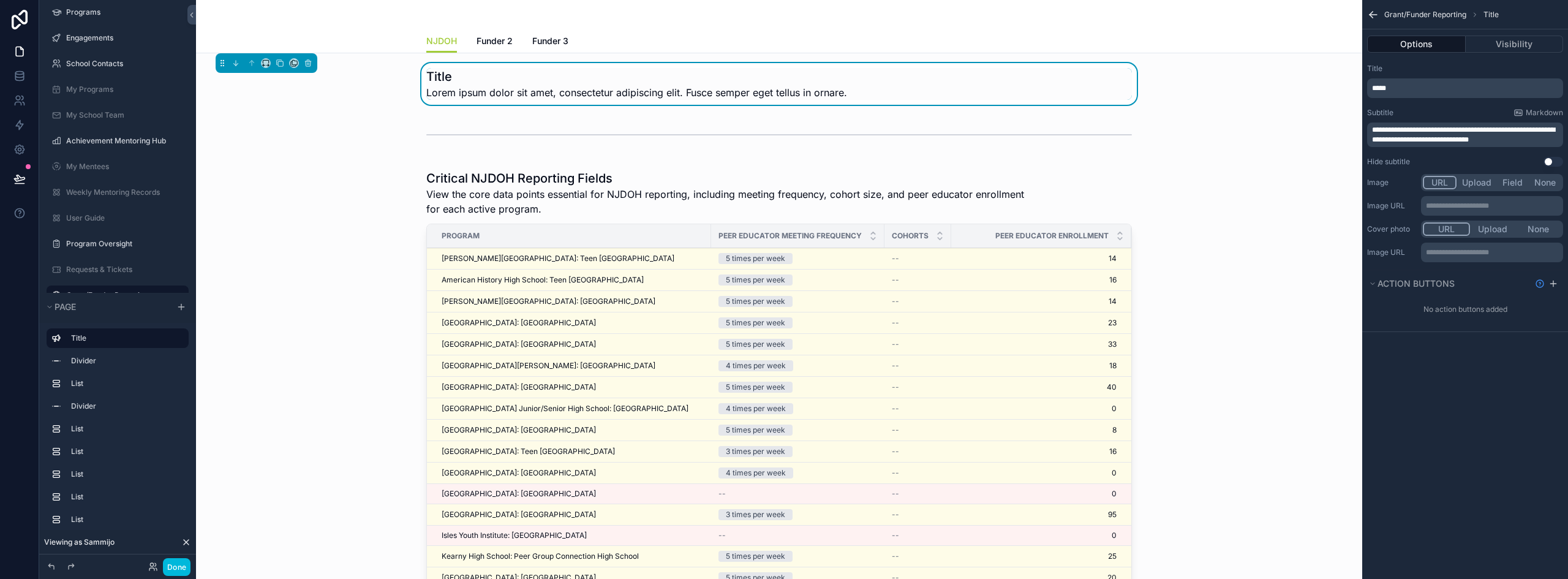
click at [1425, 128] on span "**********" at bounding box center [1464, 135] width 183 height 17
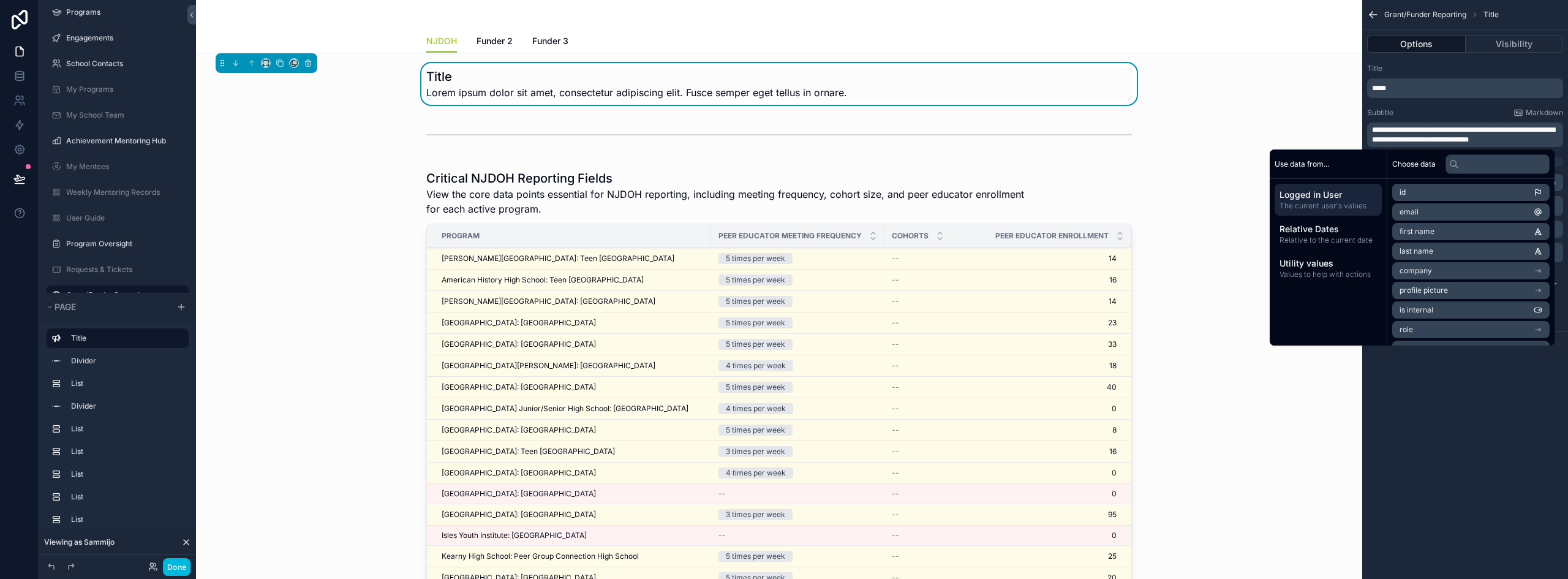
scroll to position [0, 0]
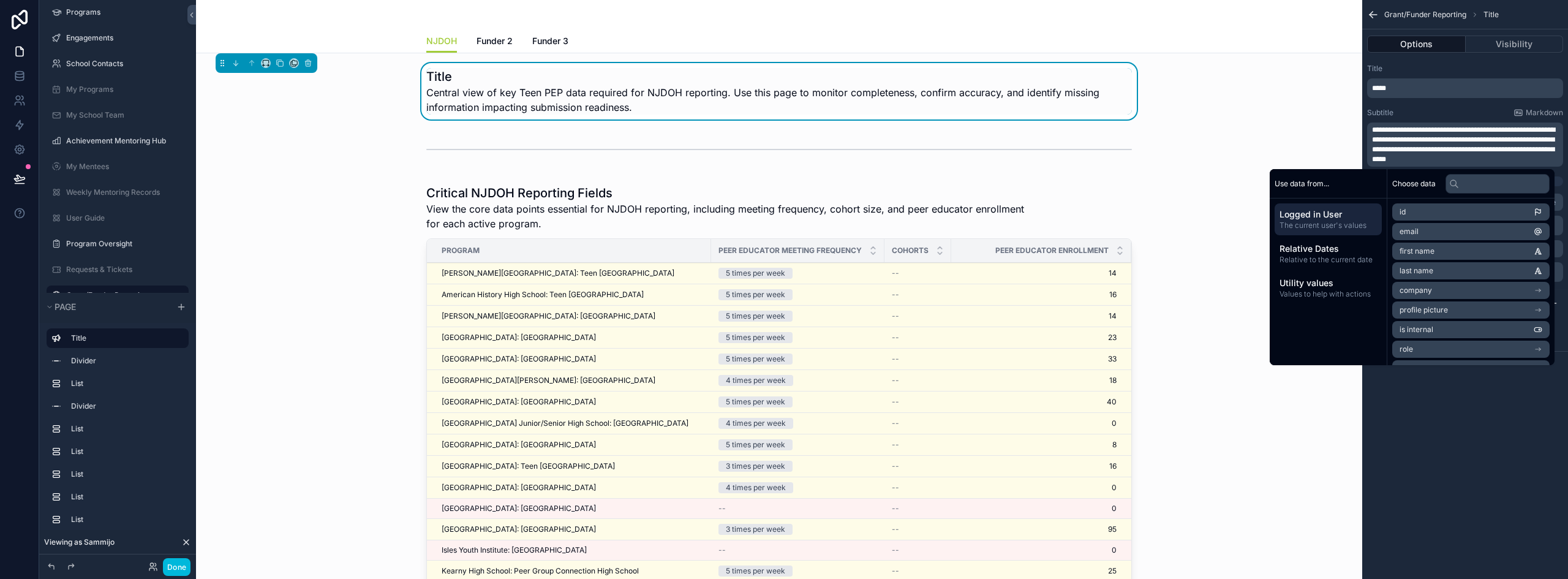
click at [1391, 89] on p "*****" at bounding box center [1466, 88] width 189 height 10
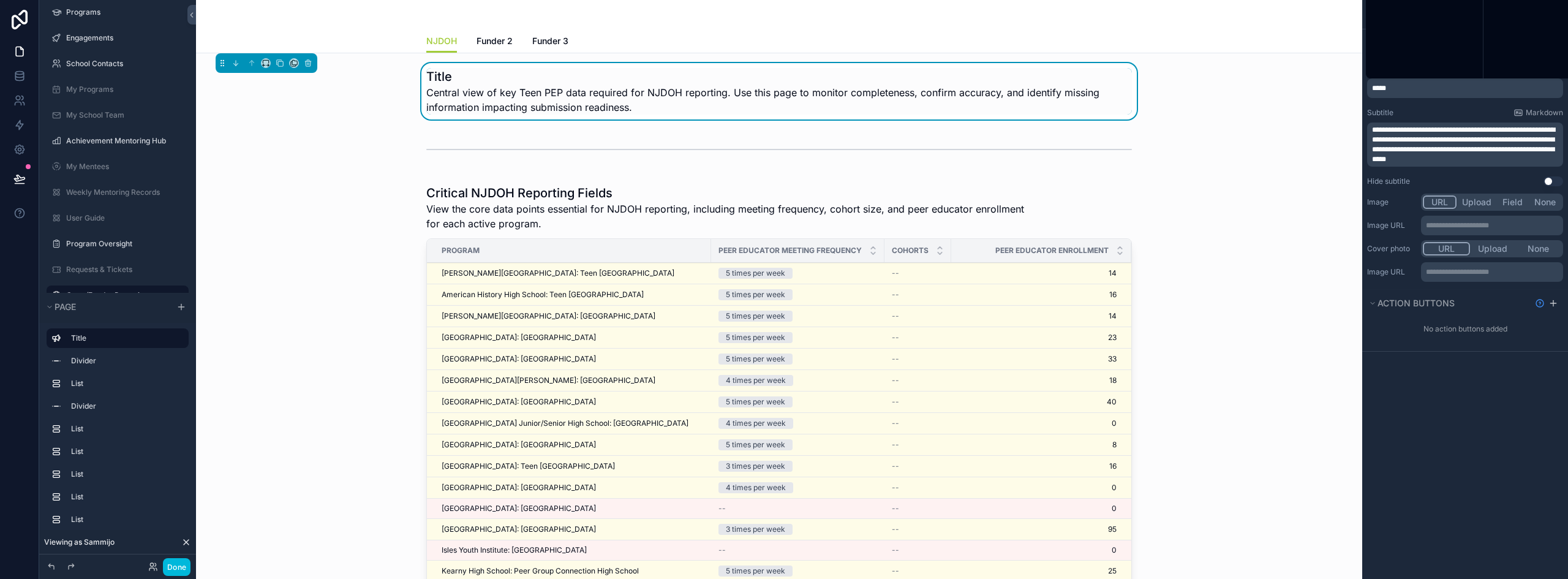
click at [1391, 89] on p "*****" at bounding box center [1466, 88] width 189 height 10
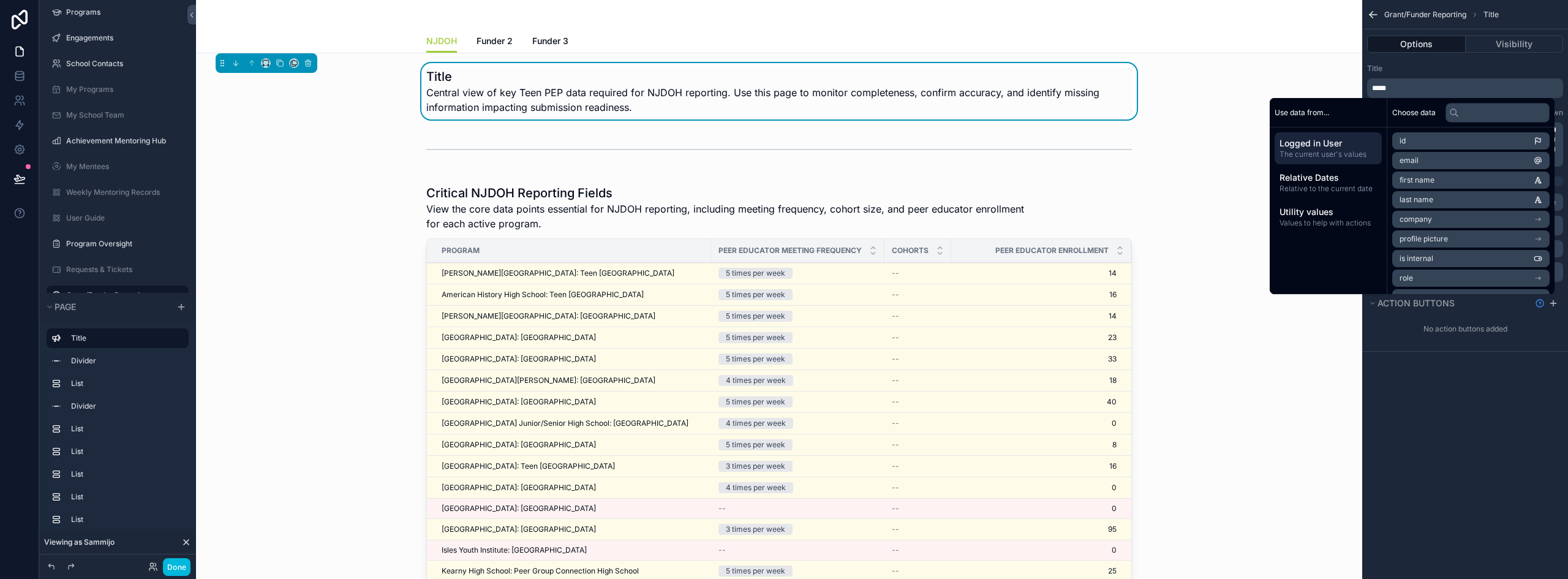
click at [1382, 88] on span "*****" at bounding box center [1379, 88] width 14 height 8
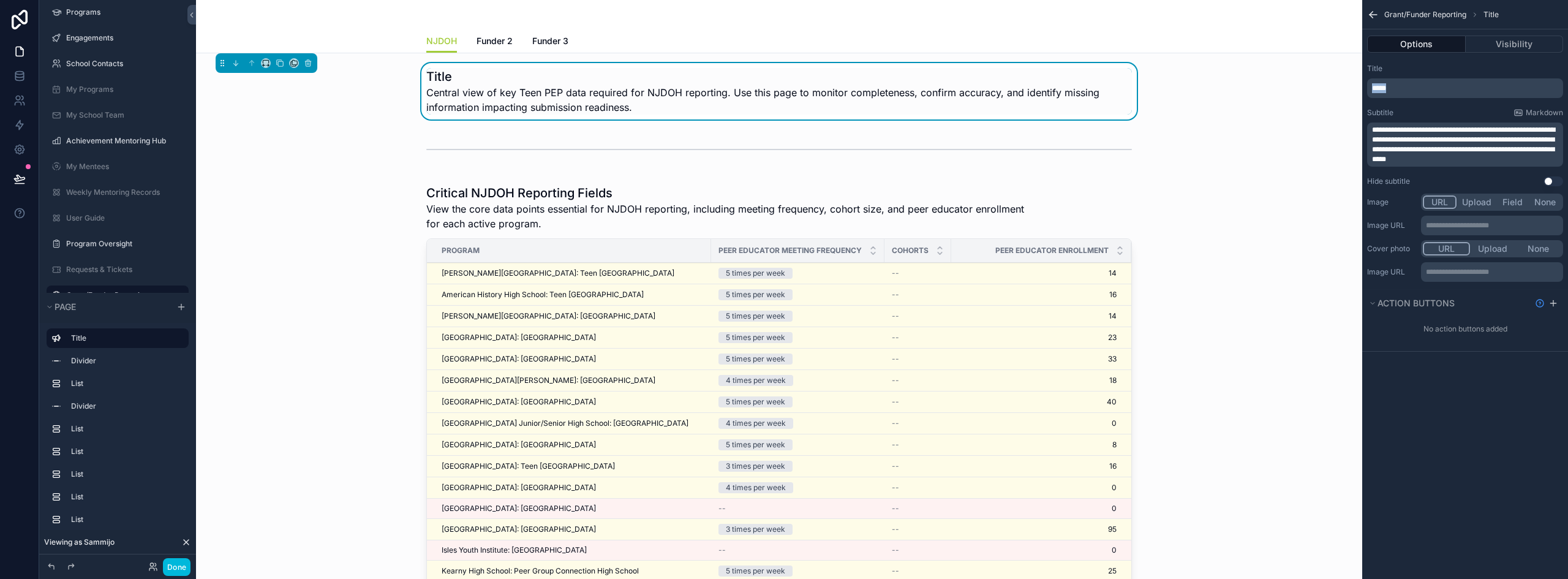
click at [1382, 88] on span "*****" at bounding box center [1379, 88] width 14 height 8
click at [173, 565] on button "Done" at bounding box center [177, 567] width 28 height 18
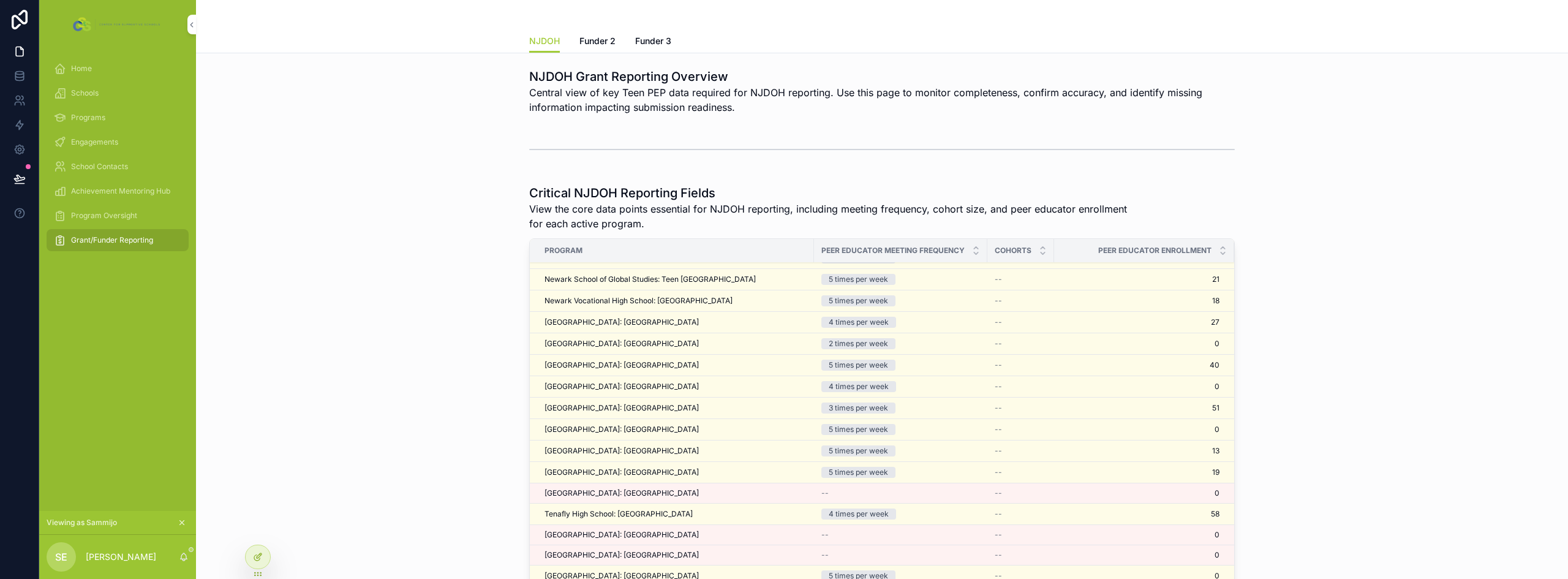
click at [255, 560] on icon at bounding box center [257, 558] width 6 height 6
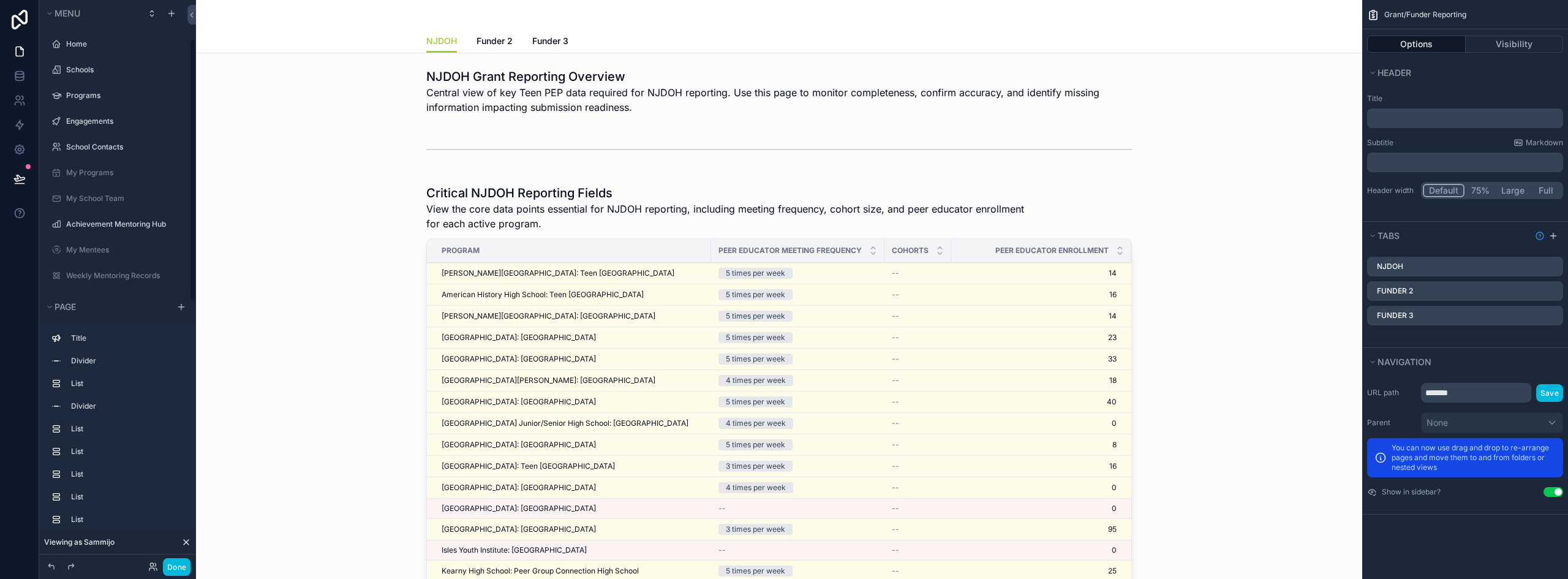
click at [693, 92] on div "scrollable content" at bounding box center [779, 91] width 1147 height 56
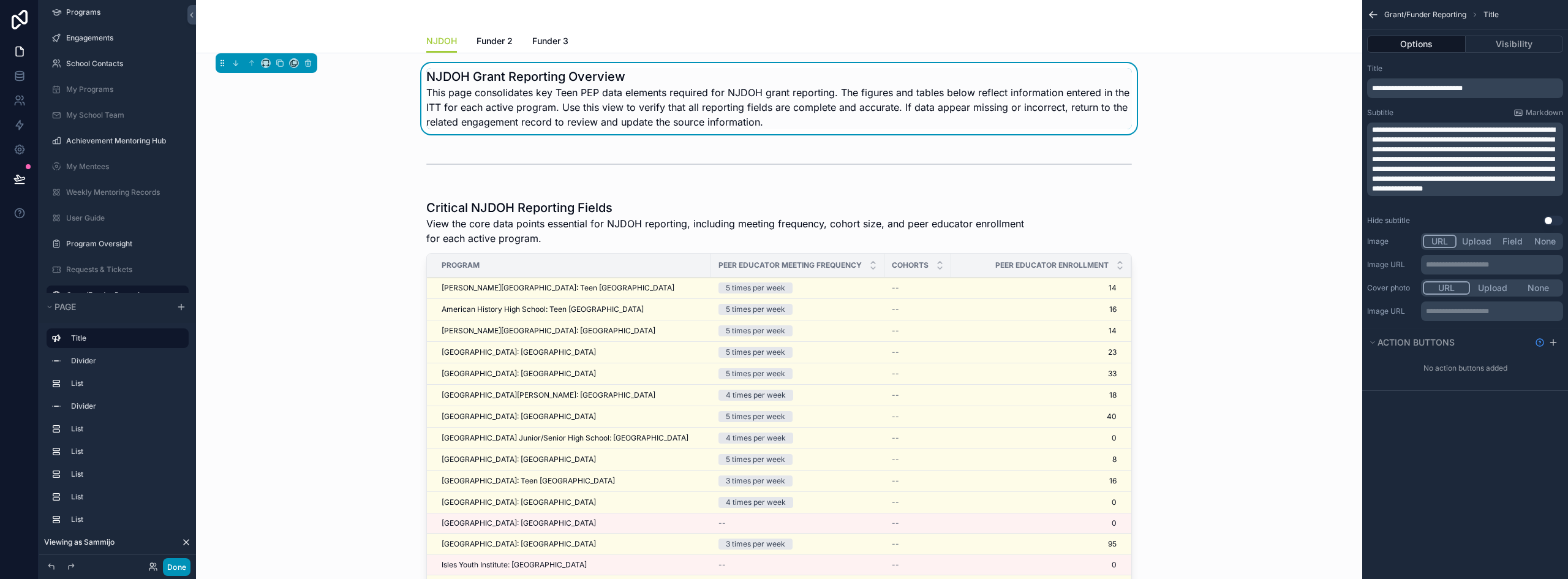
click at [183, 568] on button "Done" at bounding box center [177, 567] width 28 height 18
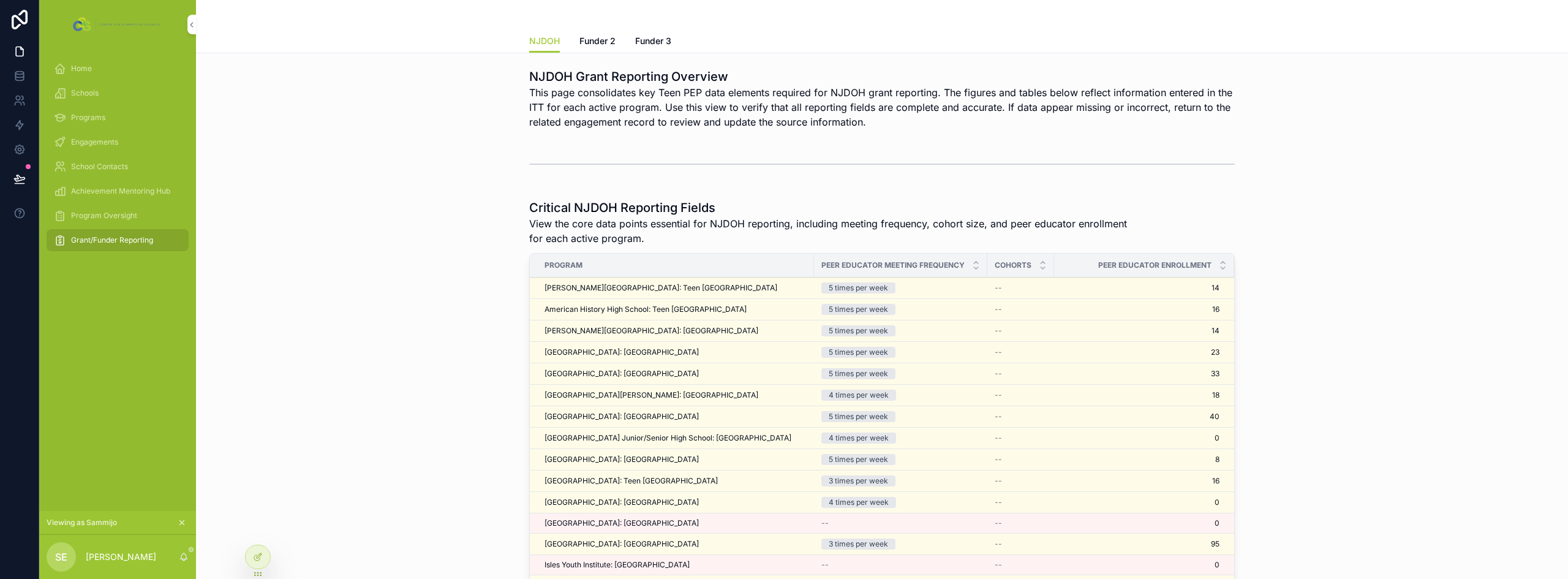
click at [624, 133] on div "NJDOH Grant Reporting Overview This page consolidates key Teen PEP data element…" at bounding box center [882, 99] width 1352 height 71
click at [29, 182] on button at bounding box center [20, 179] width 27 height 34
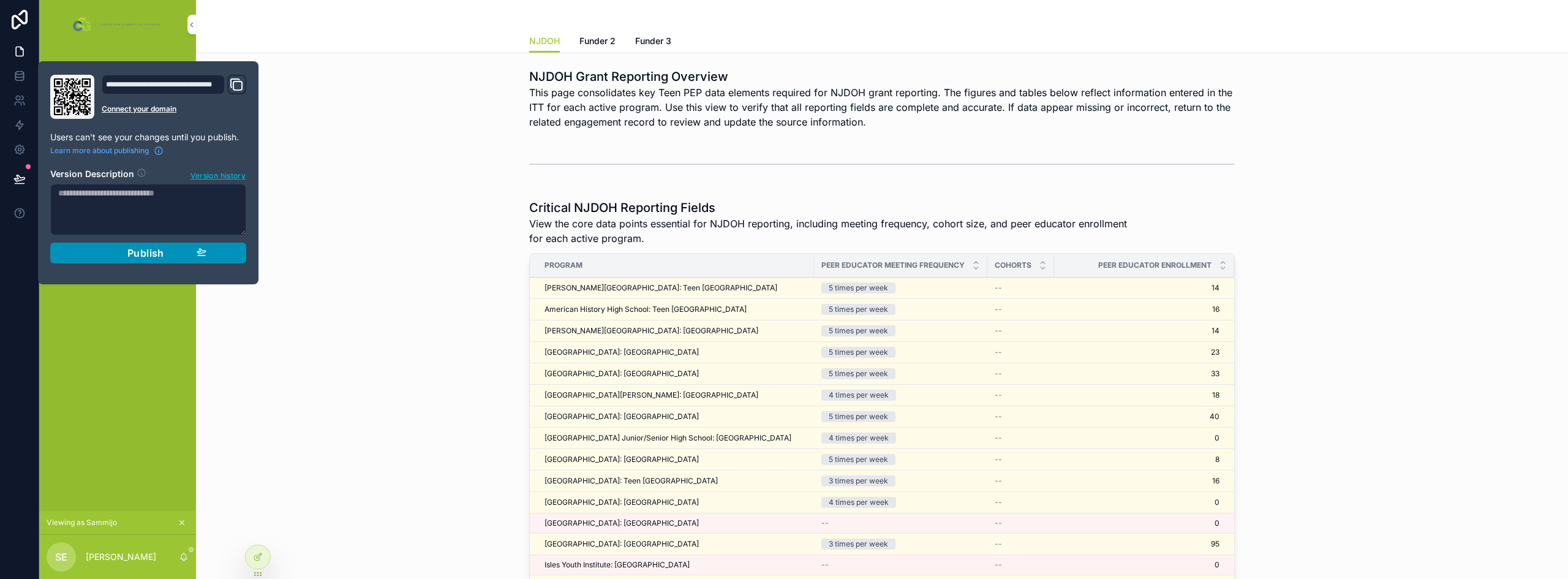
click at [121, 249] on div "Publish" at bounding box center [148, 253] width 116 height 12
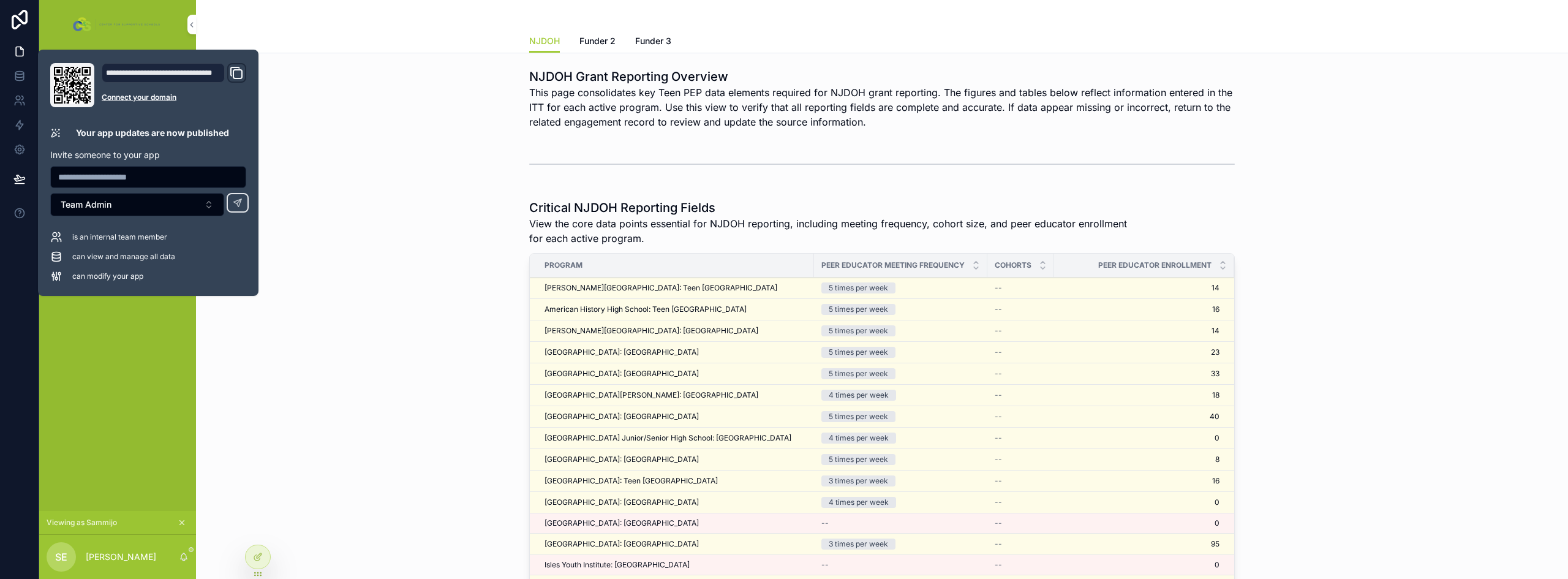
click at [446, 353] on div "Critical NJDOH Reporting Fields View the core data points essential for NJDOH r…" at bounding box center [882, 446] width 1352 height 504
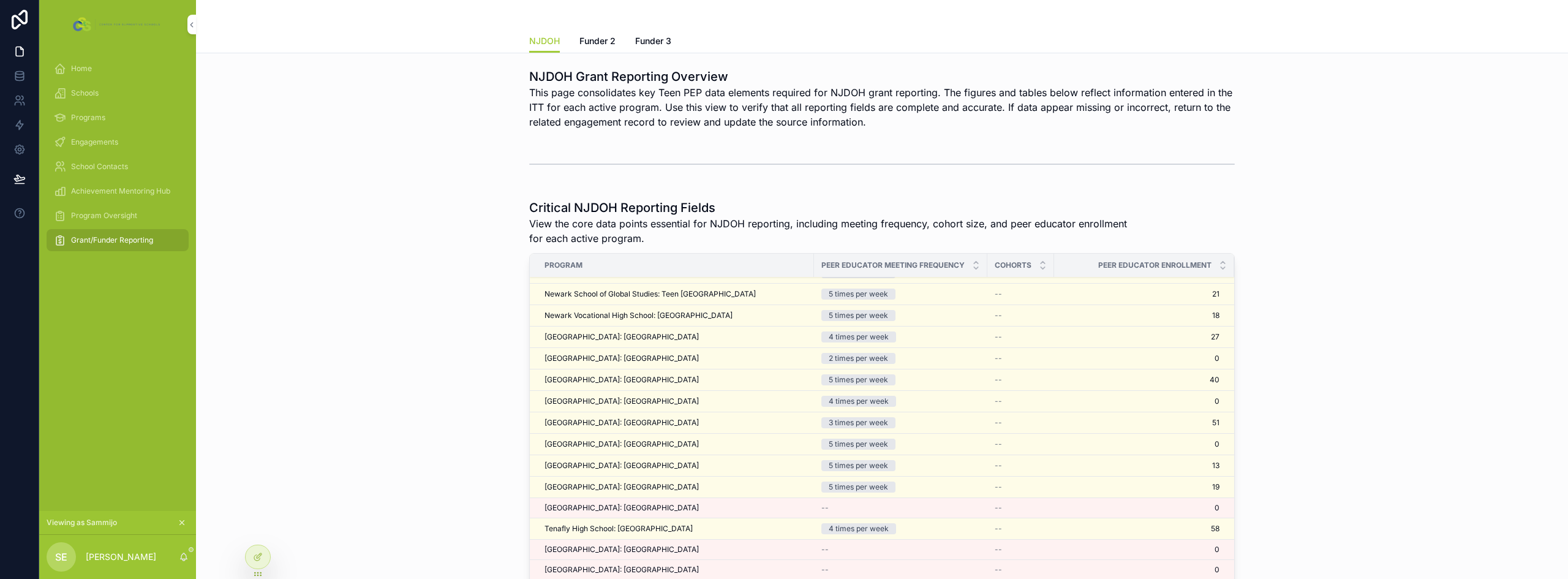
click at [598, 114] on span "This page consolidates key Teen PEP data elements required for NJDOH grant repo…" at bounding box center [882, 107] width 706 height 44
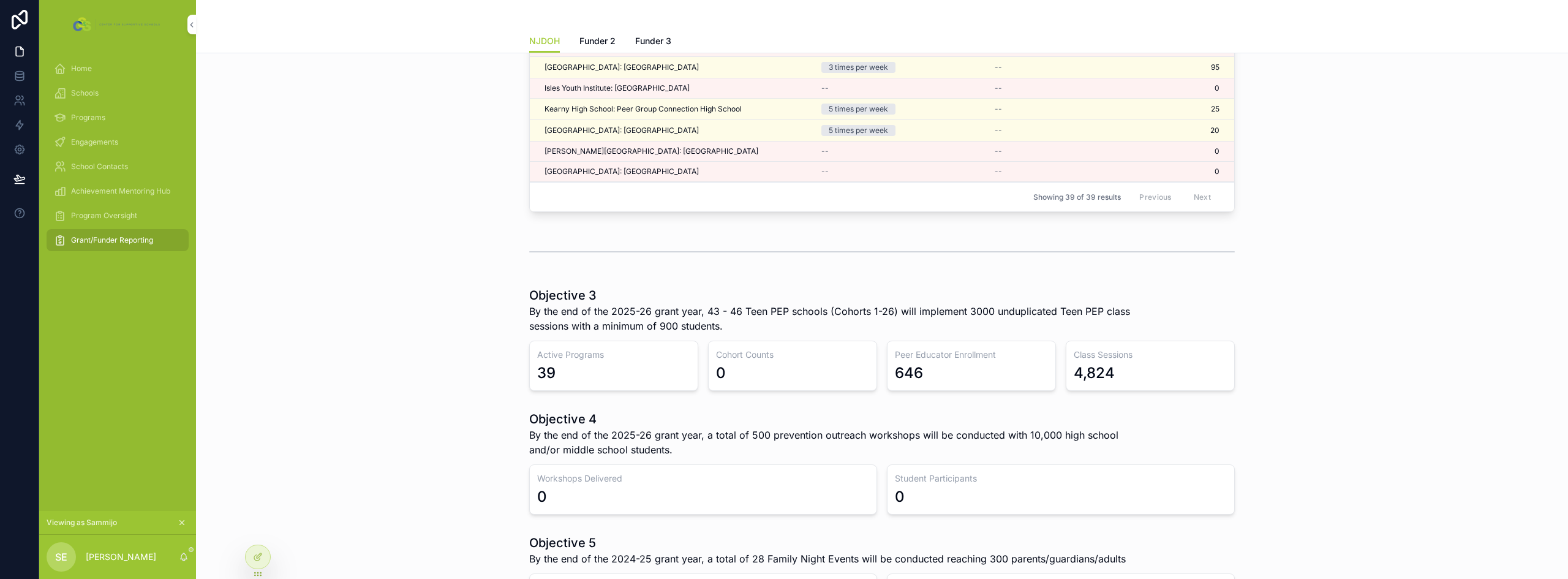
scroll to position [429, 0]
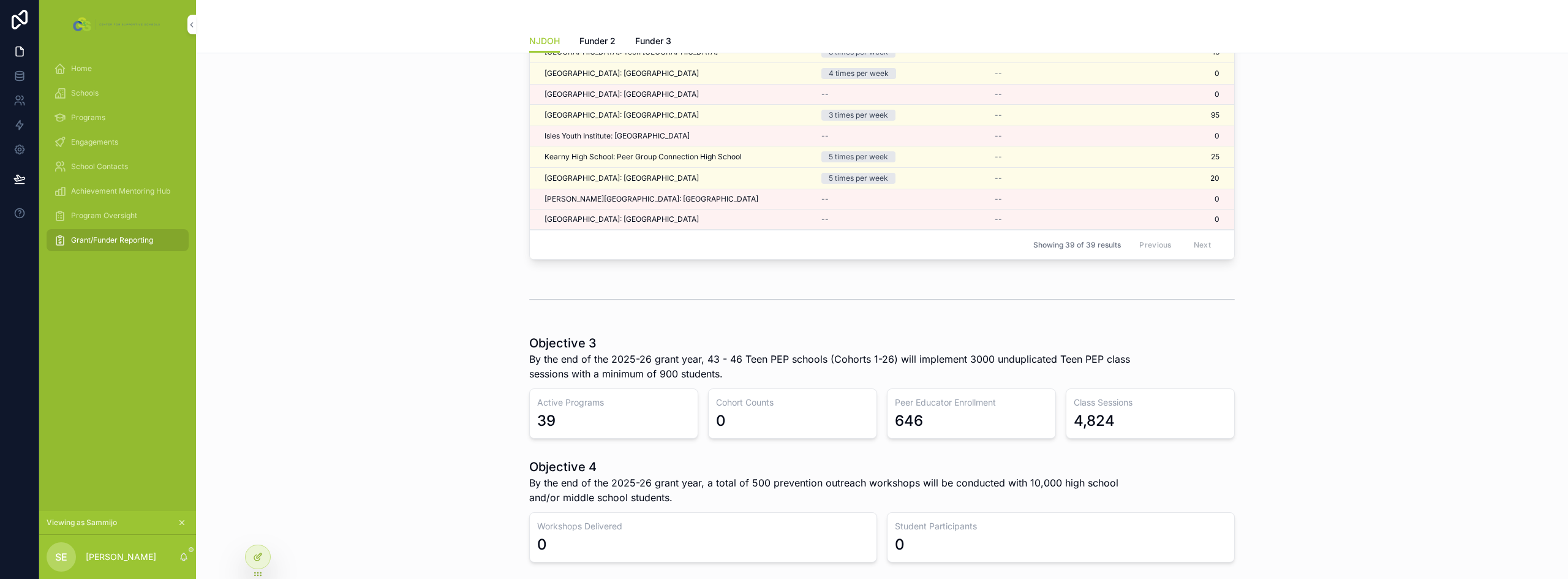
click at [257, 555] on icon at bounding box center [257, 558] width 6 height 6
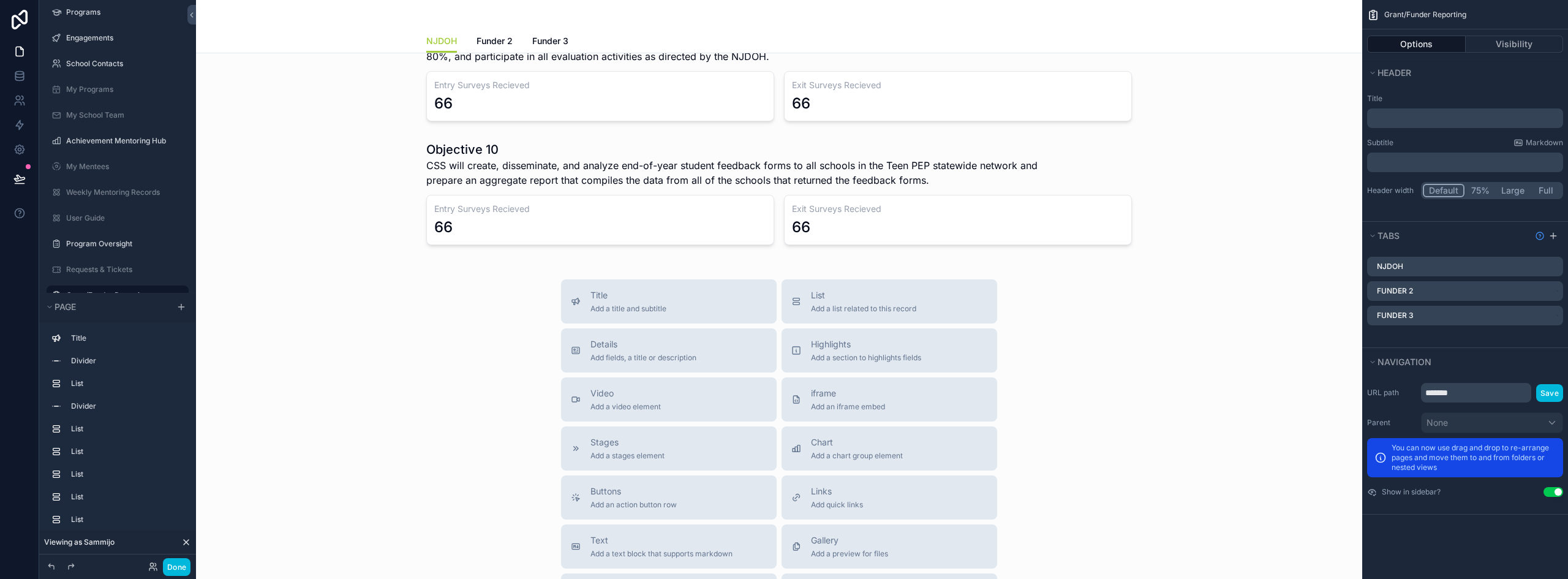
scroll to position [1042, 0]
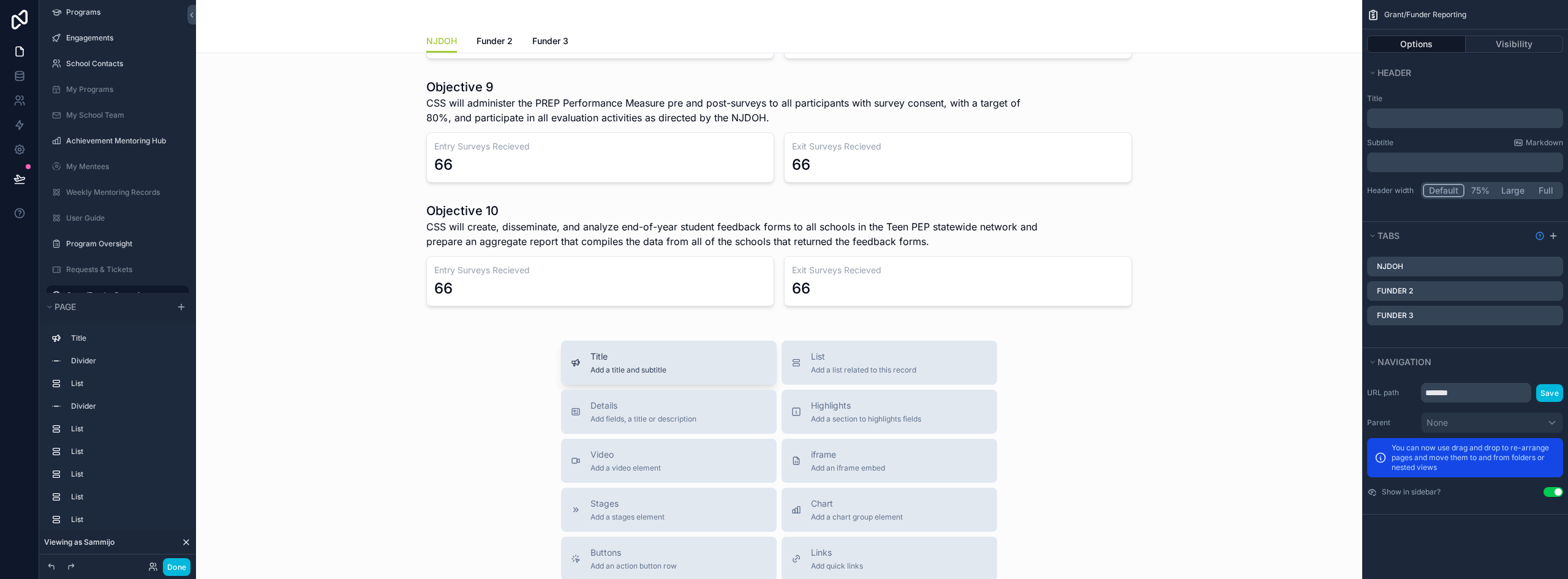
click at [645, 361] on span "Title" at bounding box center [628, 356] width 76 height 12
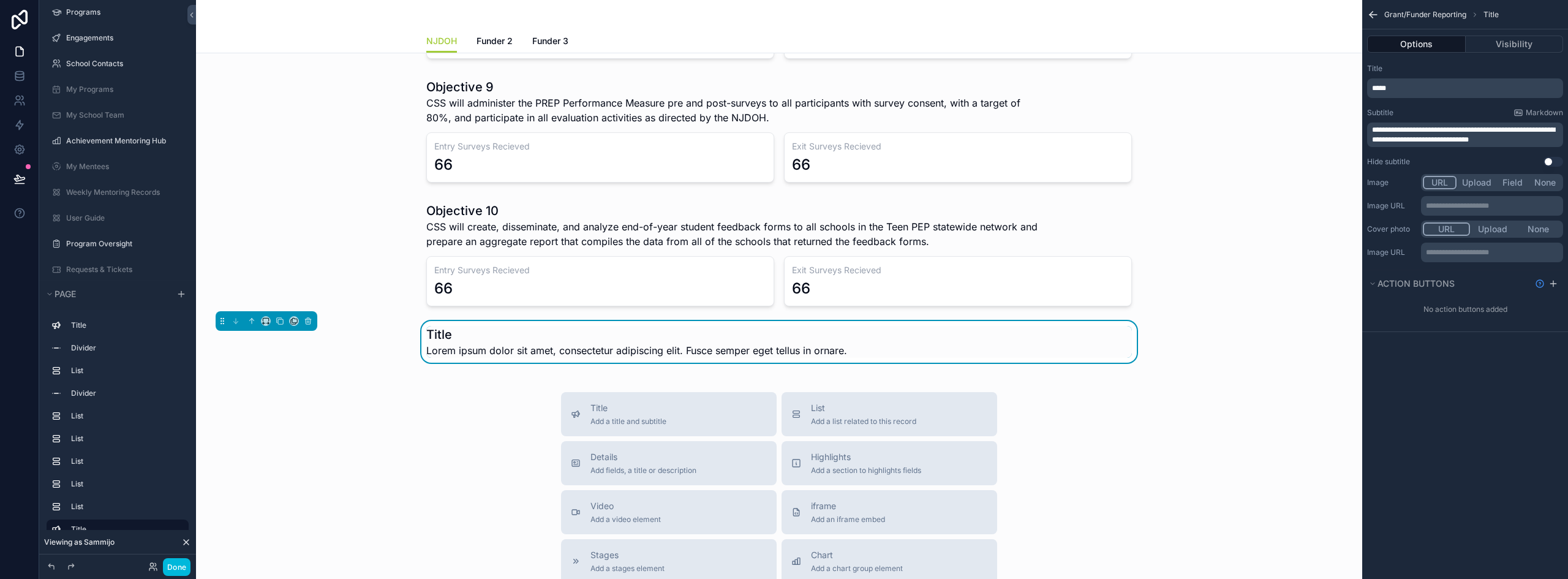
scroll to position [1094, 0]
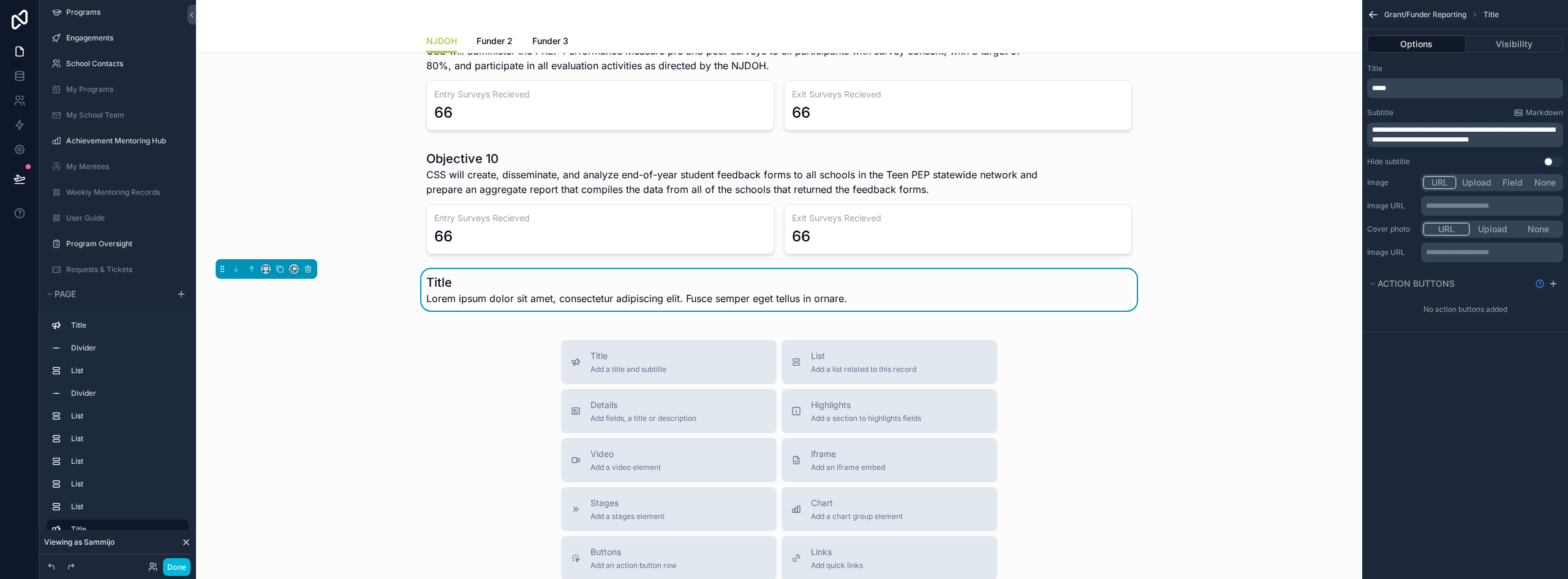
click at [1383, 85] on span "*****" at bounding box center [1379, 88] width 14 height 8
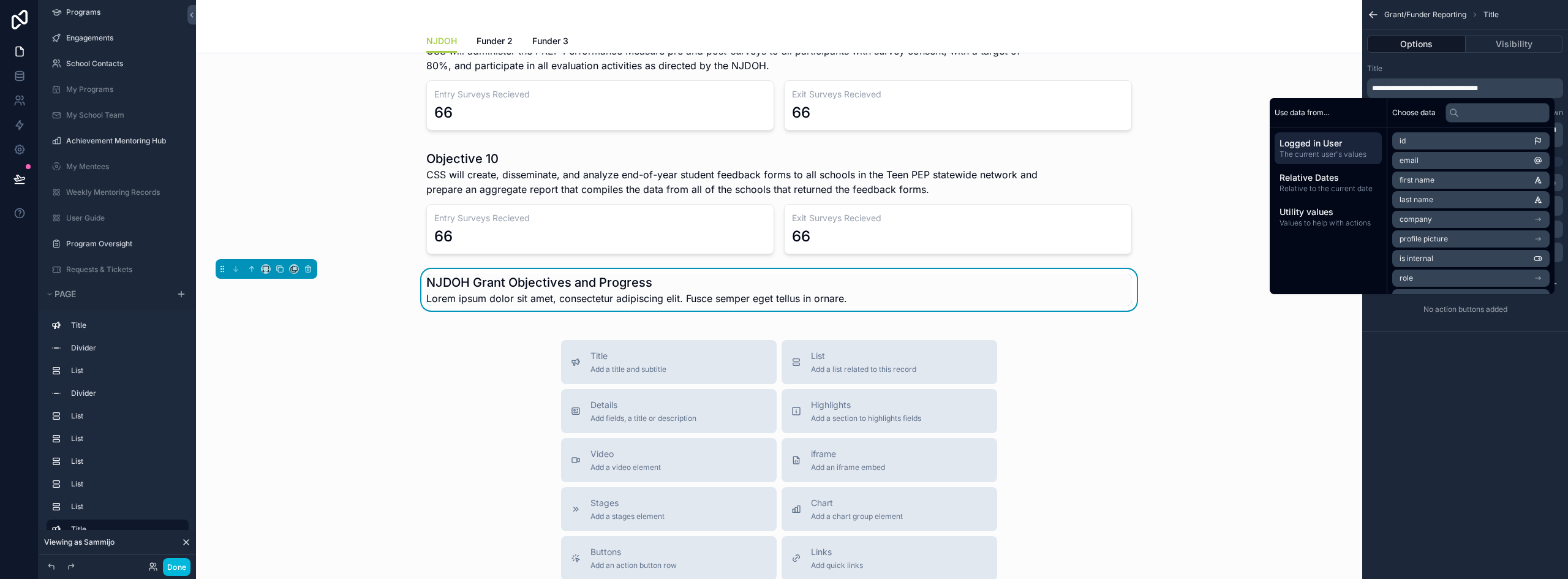
click at [1471, 67] on div "Title" at bounding box center [1465, 69] width 196 height 10
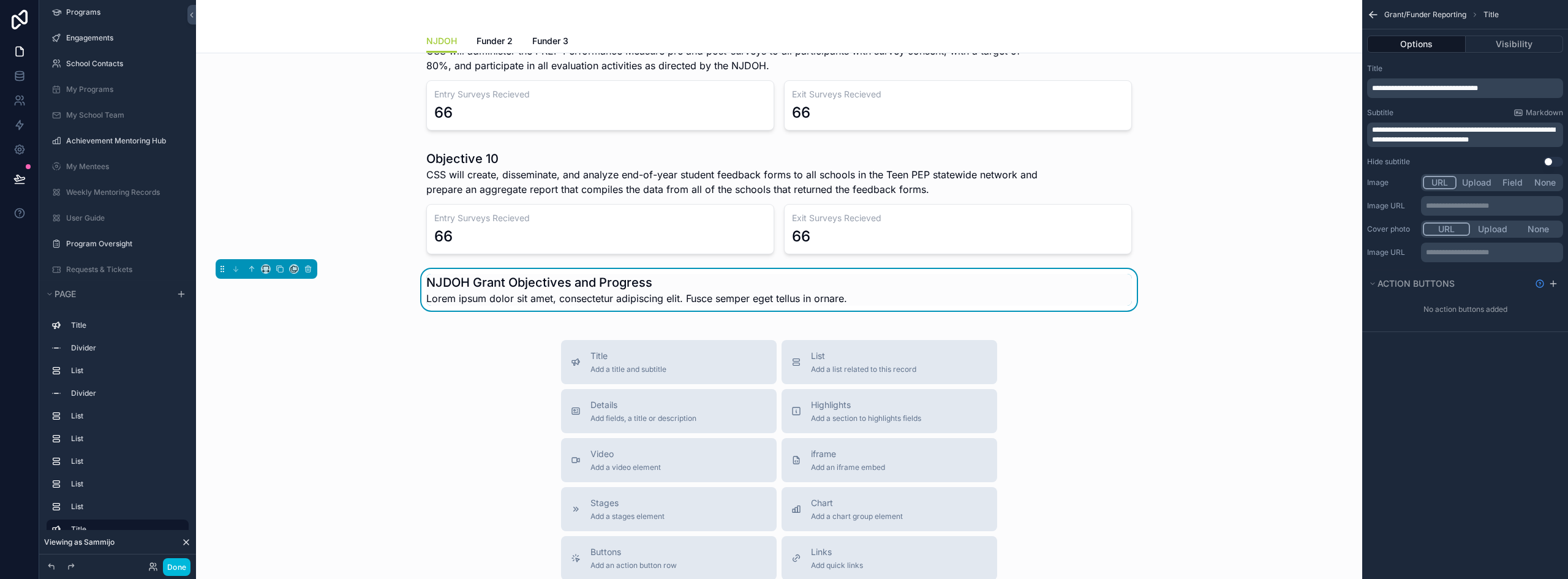
click at [1433, 131] on span "**********" at bounding box center [1464, 135] width 183 height 17
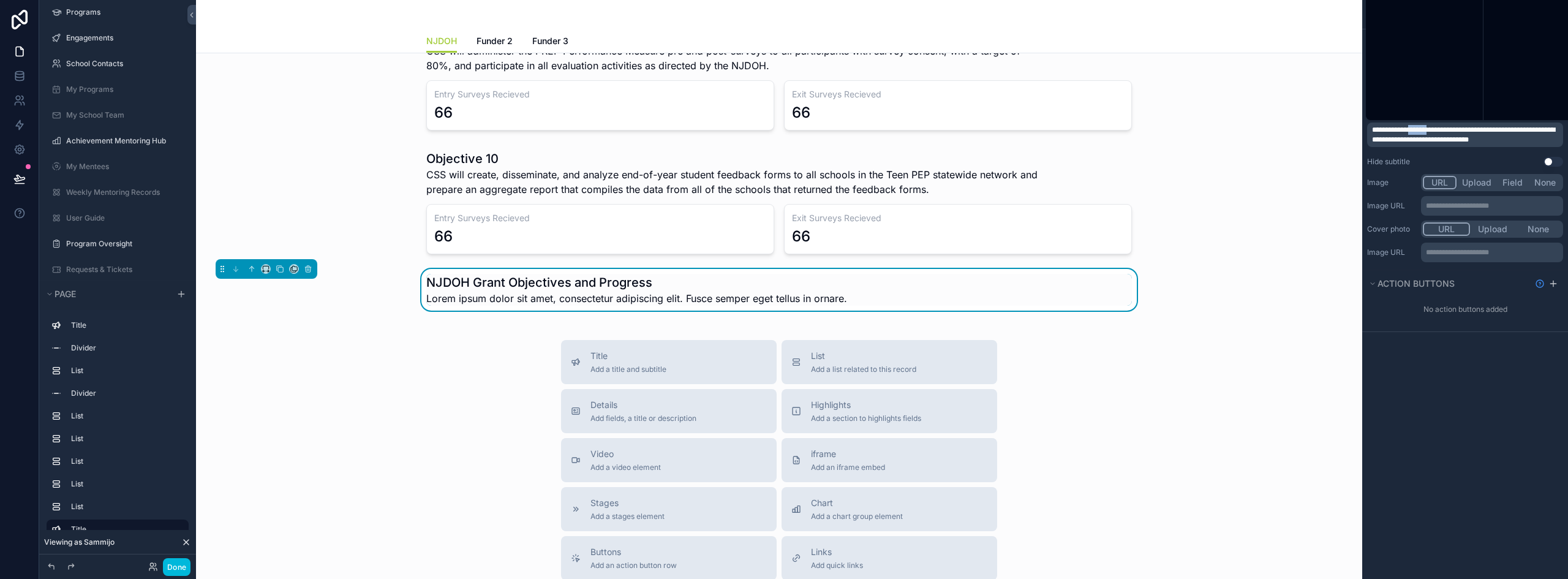
click at [1433, 131] on span "**********" at bounding box center [1464, 135] width 183 height 17
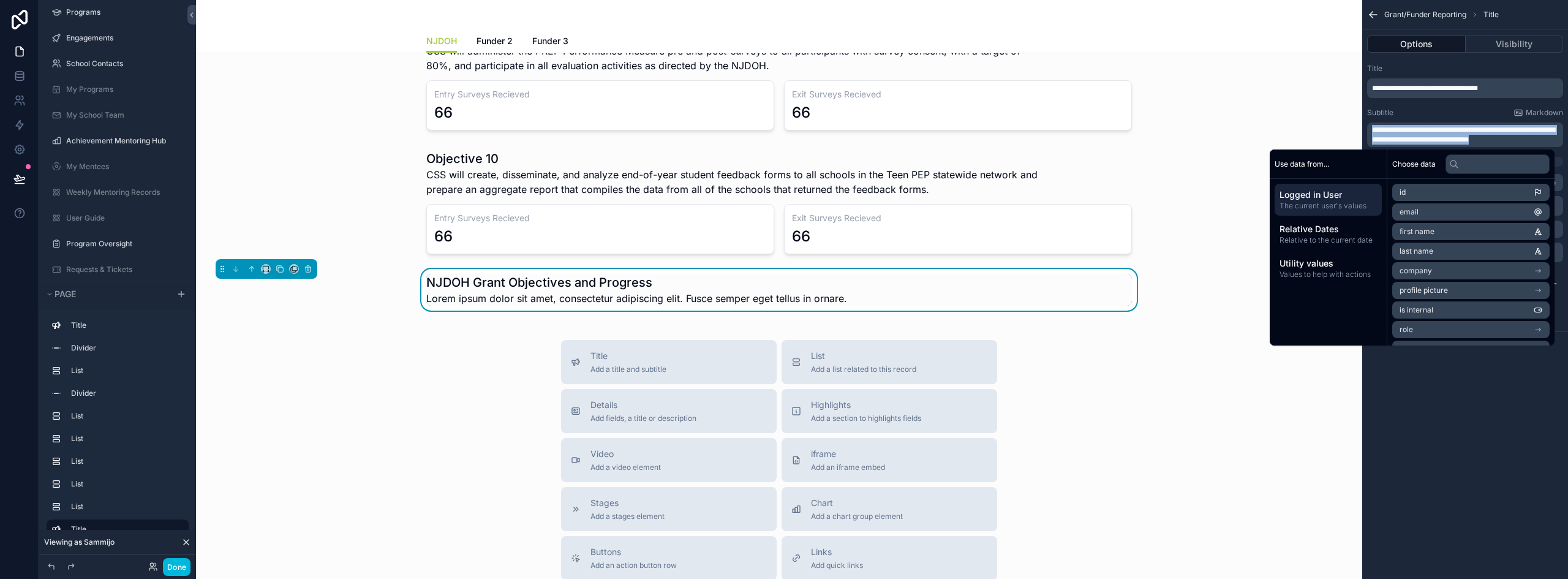
click at [1435, 133] on span "**********" at bounding box center [1464, 135] width 183 height 17
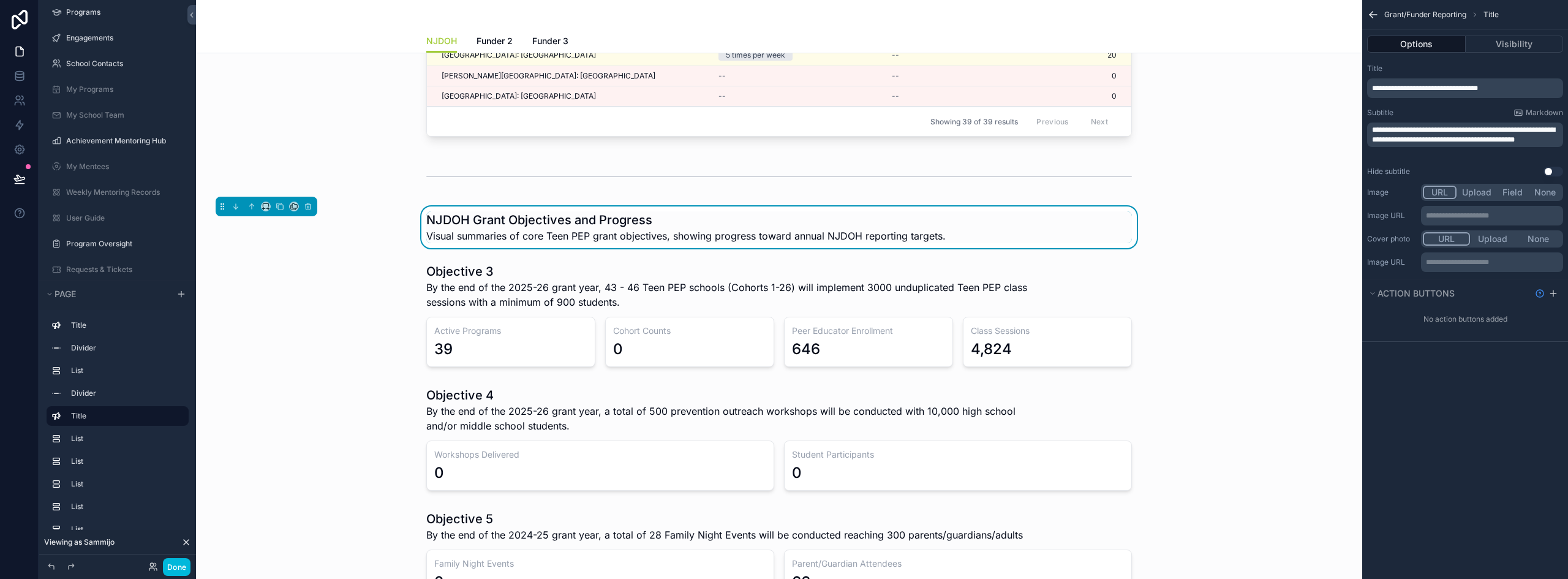
scroll to position [542, 0]
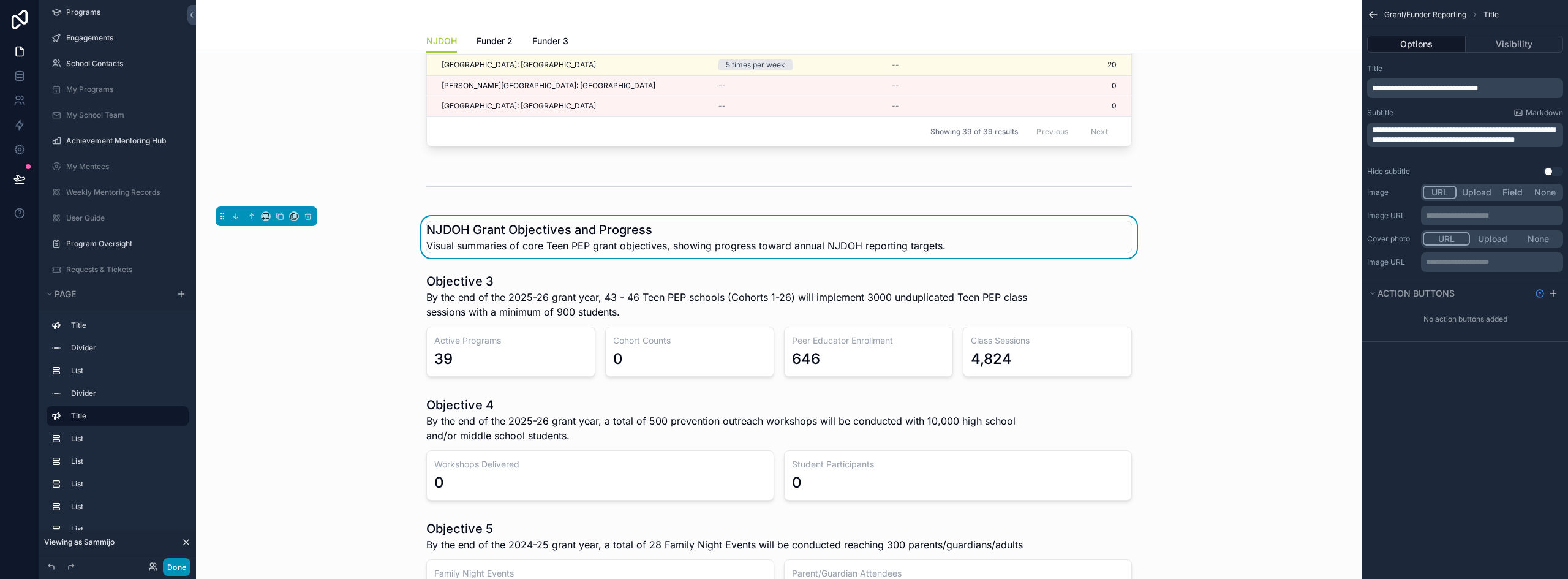
click at [179, 568] on button "Done" at bounding box center [177, 567] width 28 height 18
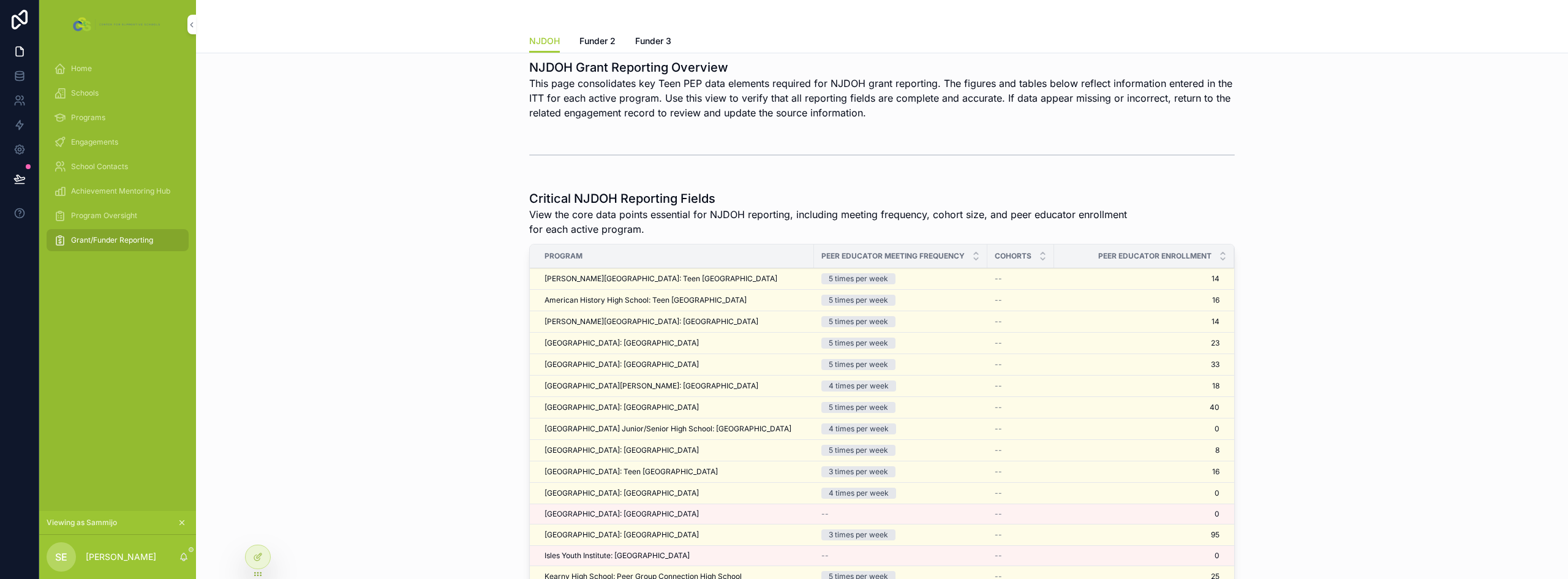
scroll to position [0, 0]
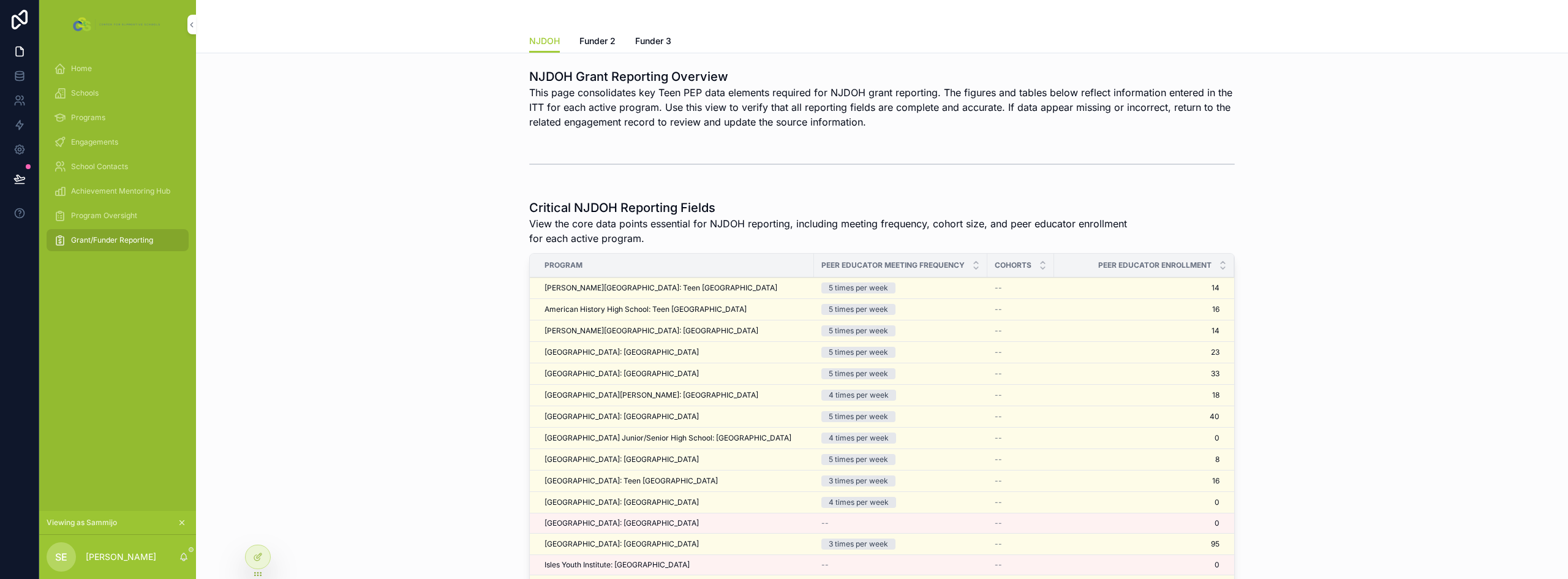
click at [586, 212] on h1 "Critical NJDOH Reporting Fields" at bounding box center [836, 207] width 614 height 17
click at [262, 564] on div at bounding box center [258, 557] width 25 height 23
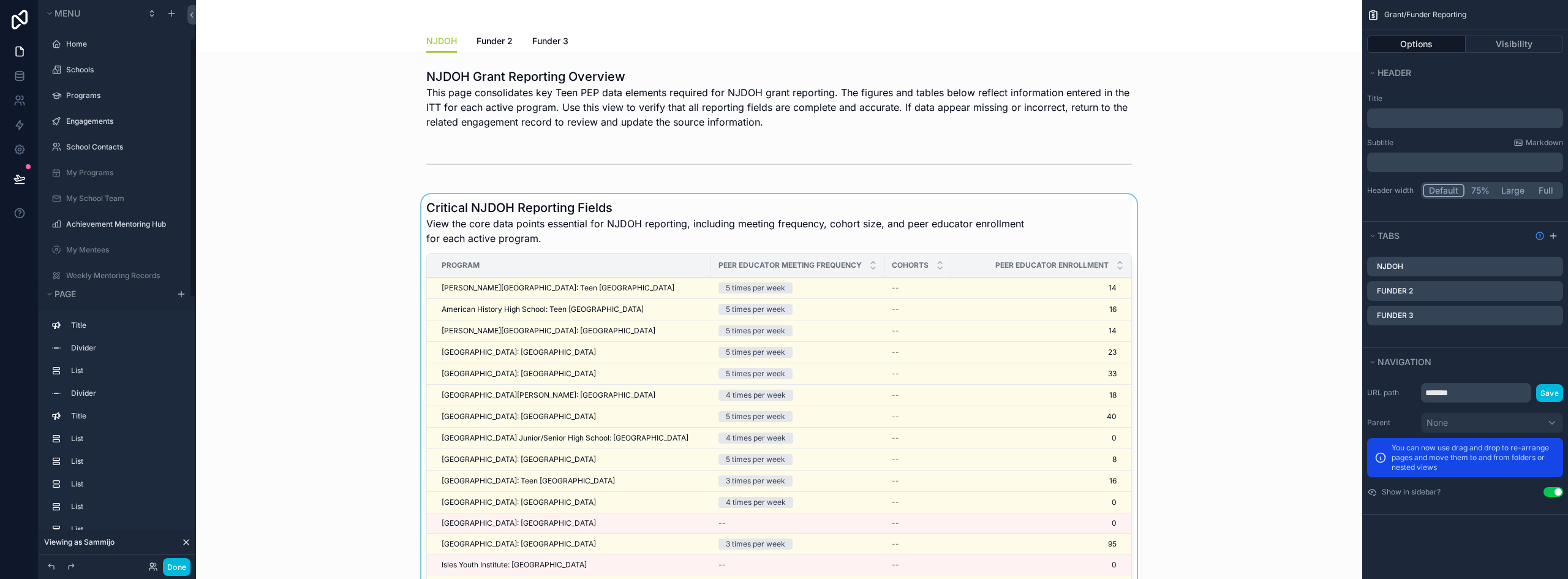
drag, startPoint x: 562, startPoint y: 434, endPoint x: 530, endPoint y: 228, distance: 208.5
click at [530, 228] on div "scrollable content" at bounding box center [779, 446] width 1147 height 504
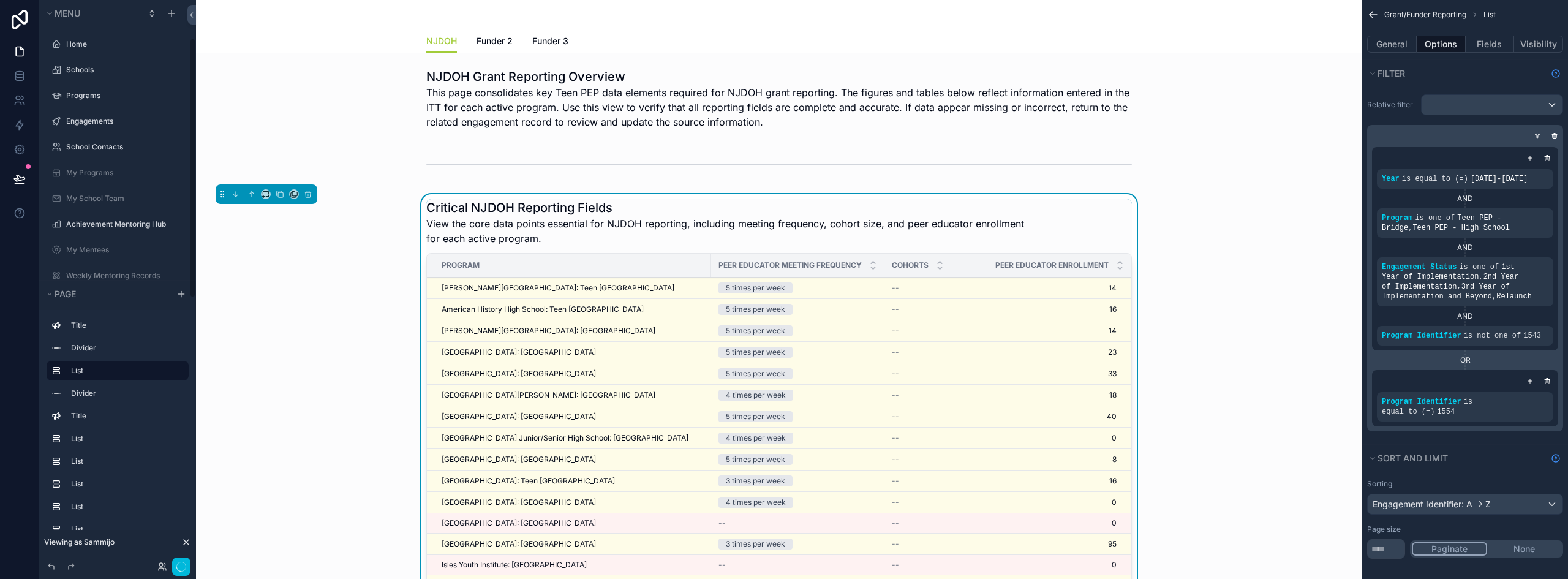
click at [558, 205] on h1 "Critical NJDOH Reporting Fields" at bounding box center [733, 207] width 614 height 17
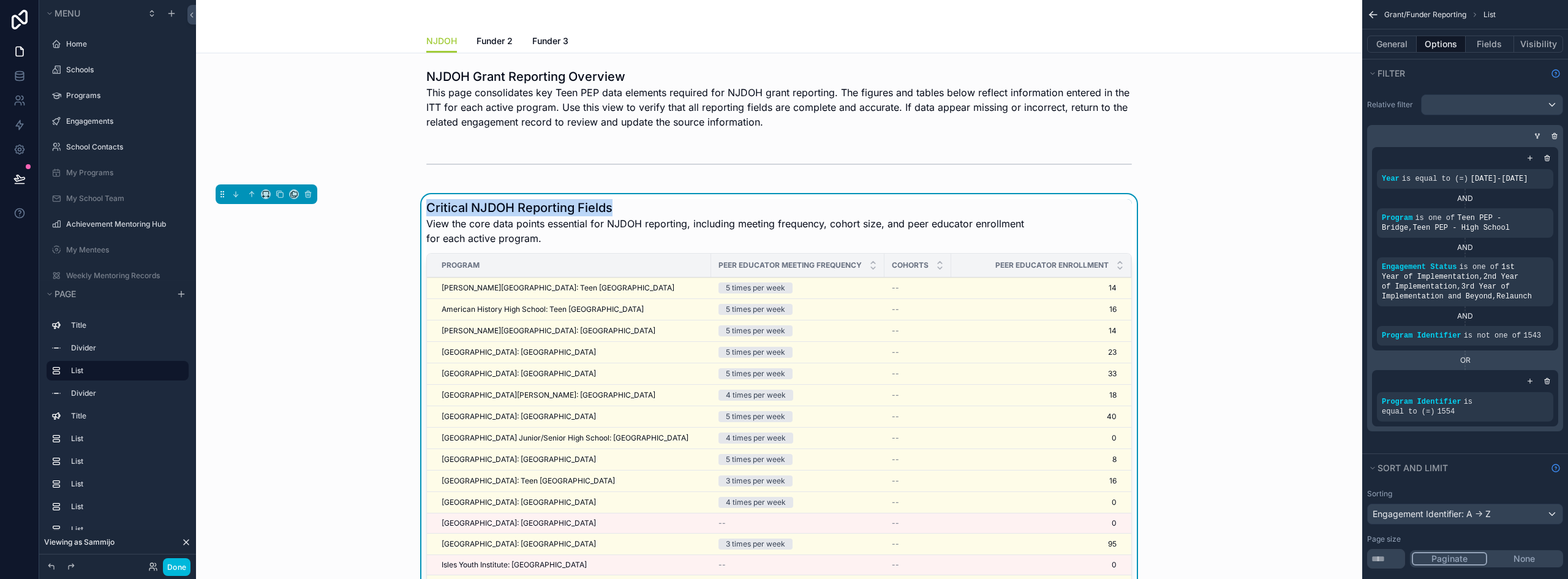
scroll to position [83, 0]
copy h1 "Critical NJDOH Reporting Fields"
click at [482, 218] on span "View the core data points essential for NJDOH reporting, including meeting freq…" at bounding box center [733, 231] width 614 height 30
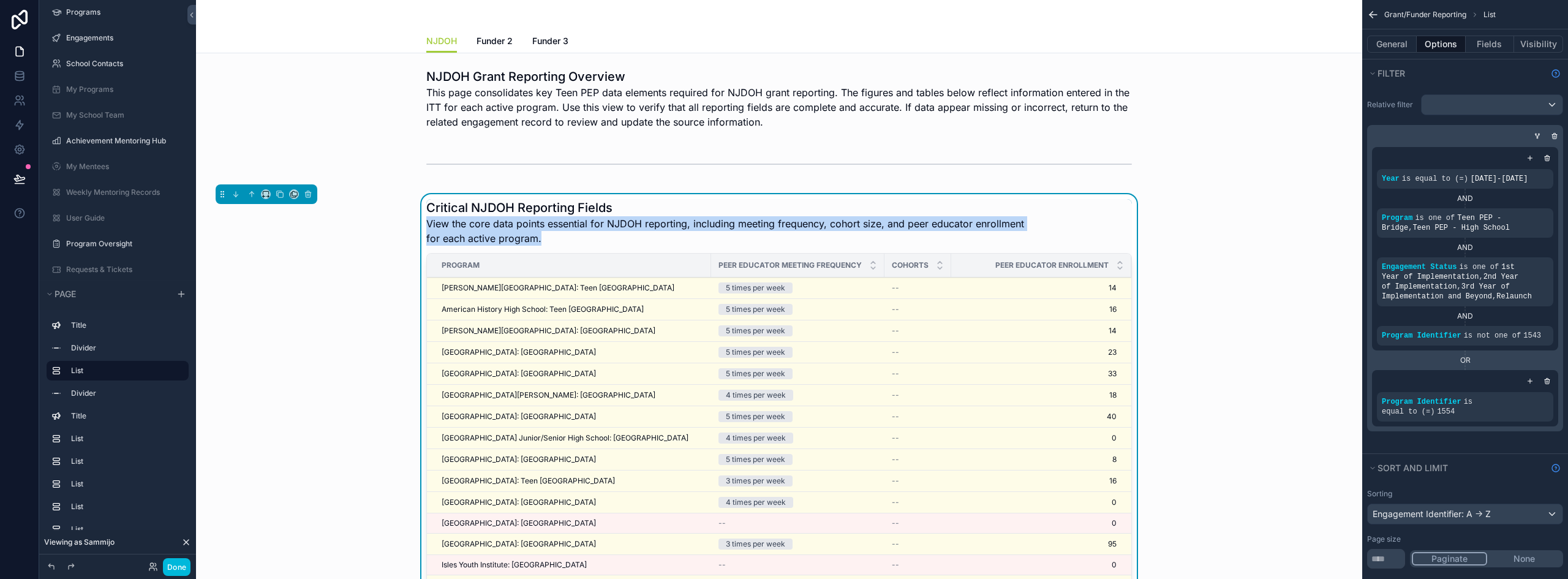
click at [482, 218] on span "View the core data points essential for NJDOH reporting, including meeting freq…" at bounding box center [733, 231] width 614 height 30
copy span "View the core data points essential for NJDOH reporting, including meeting freq…"
click at [800, 202] on h1 "Critical NJDOH Reporting Fields" at bounding box center [733, 207] width 614 height 17
click at [805, 205] on h1 "Critical NJDOH Reporting Fields" at bounding box center [733, 207] width 614 height 17
click at [1390, 46] on button "General" at bounding box center [1392, 44] width 50 height 17
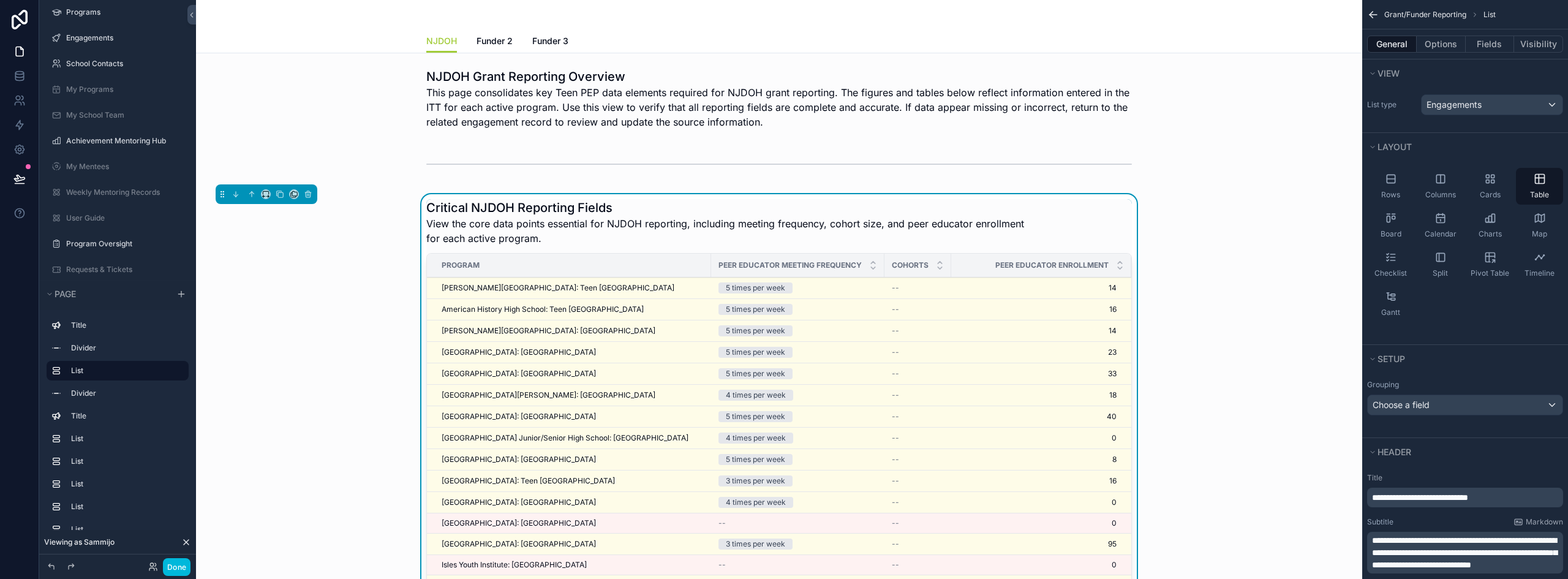
click at [1473, 547] on p "**********" at bounding box center [1466, 552] width 189 height 37
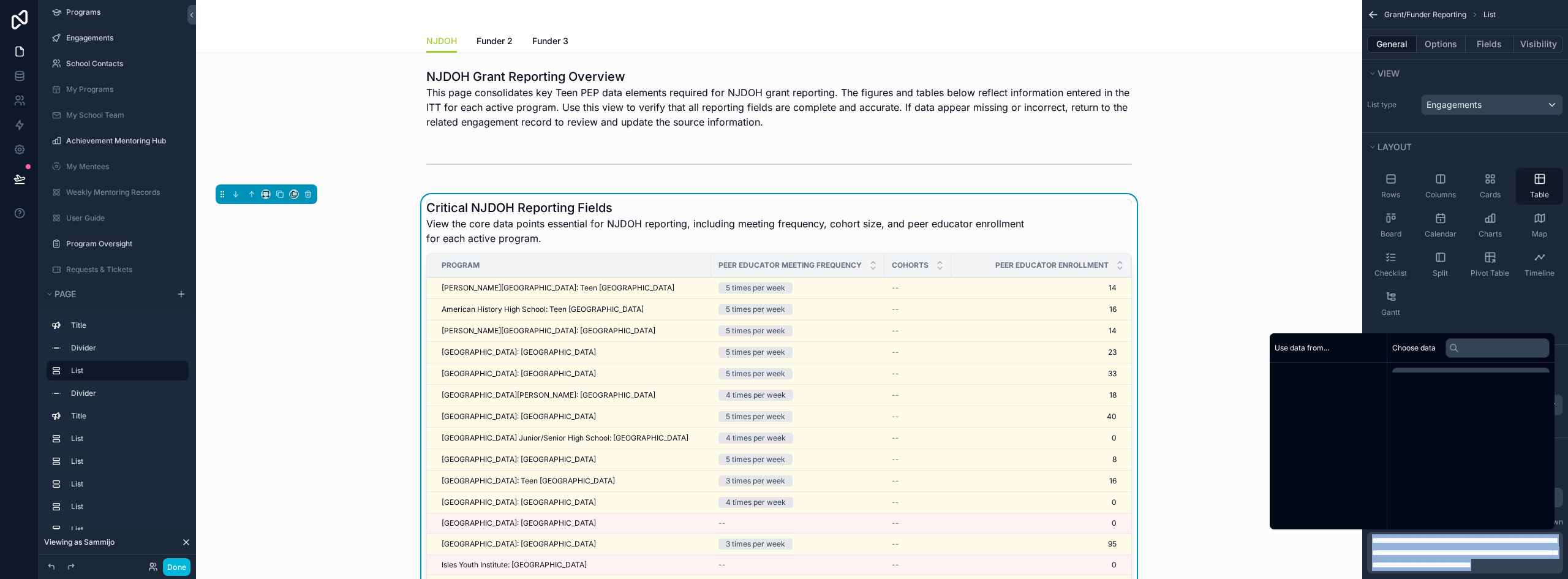
click at [1473, 547] on span "**********" at bounding box center [1464, 552] width 185 height 33
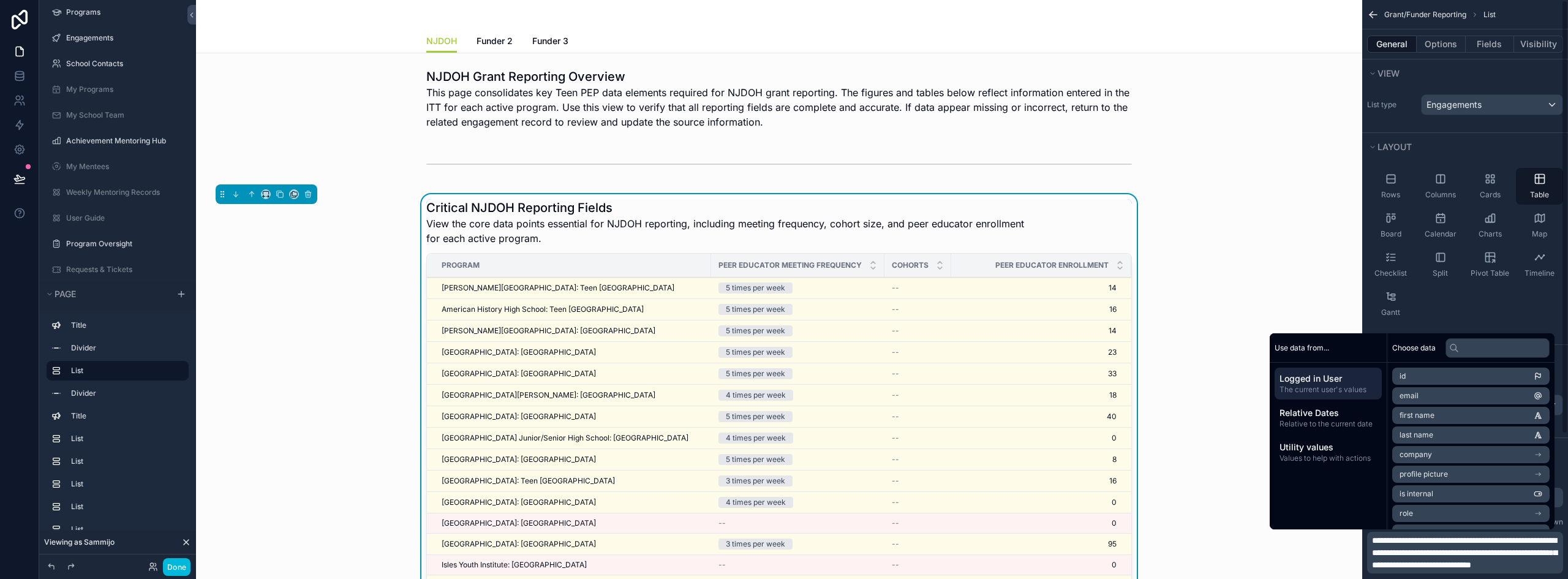
scroll to position [218, 0]
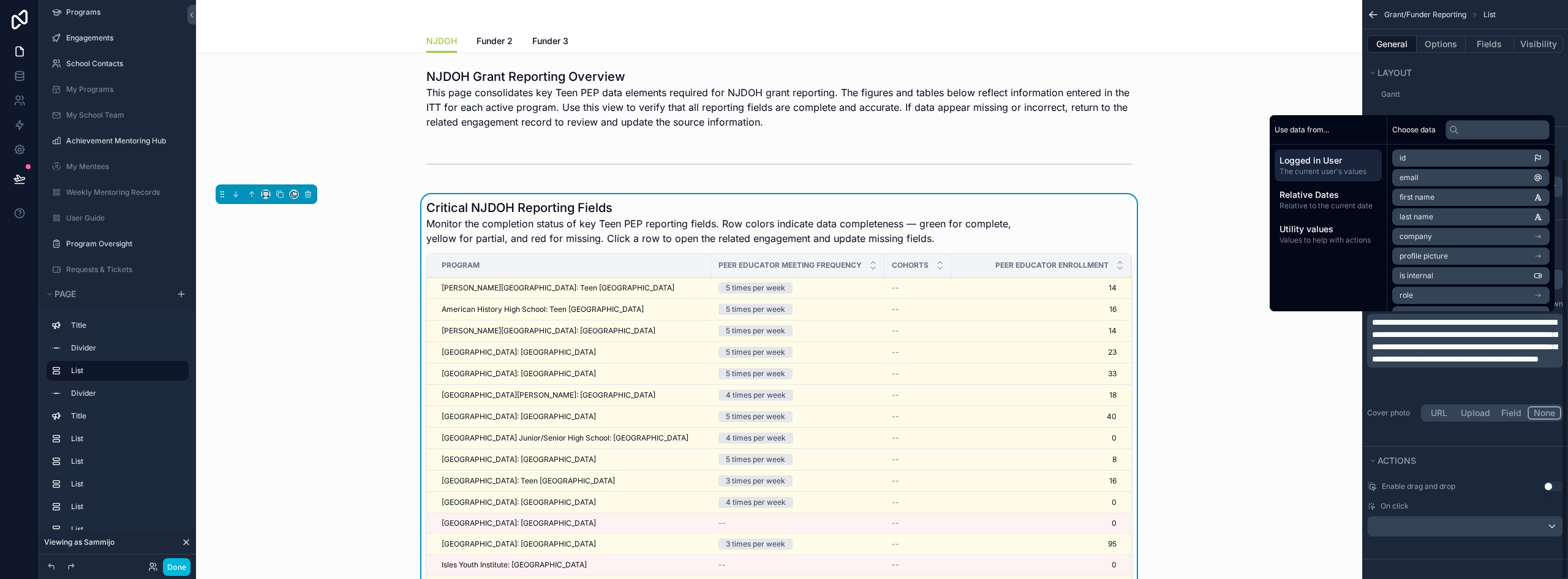
click at [1443, 365] on p "**********" at bounding box center [1466, 341] width 189 height 49
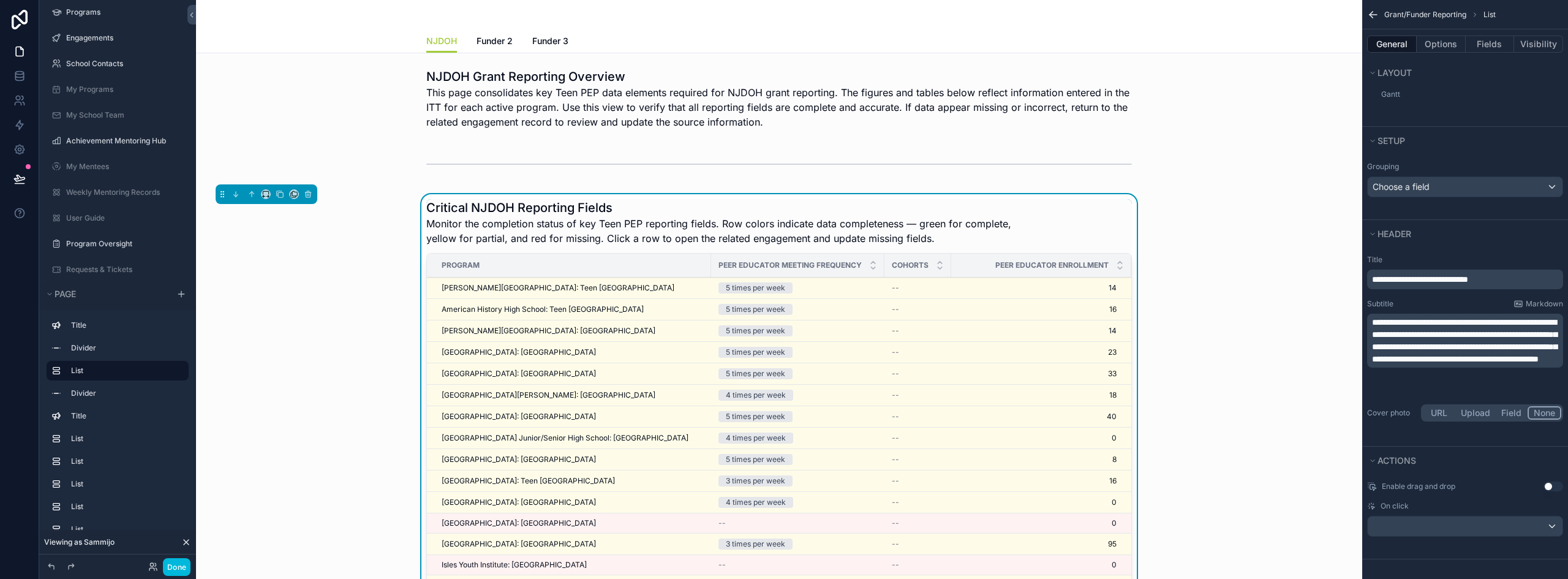
click at [1325, 414] on div "Critical NJDOH Reporting Fields Monitor the completion status of key Teen PEP r…" at bounding box center [779, 446] width 1147 height 504
click at [1406, 280] on span "**********" at bounding box center [1420, 279] width 96 height 9
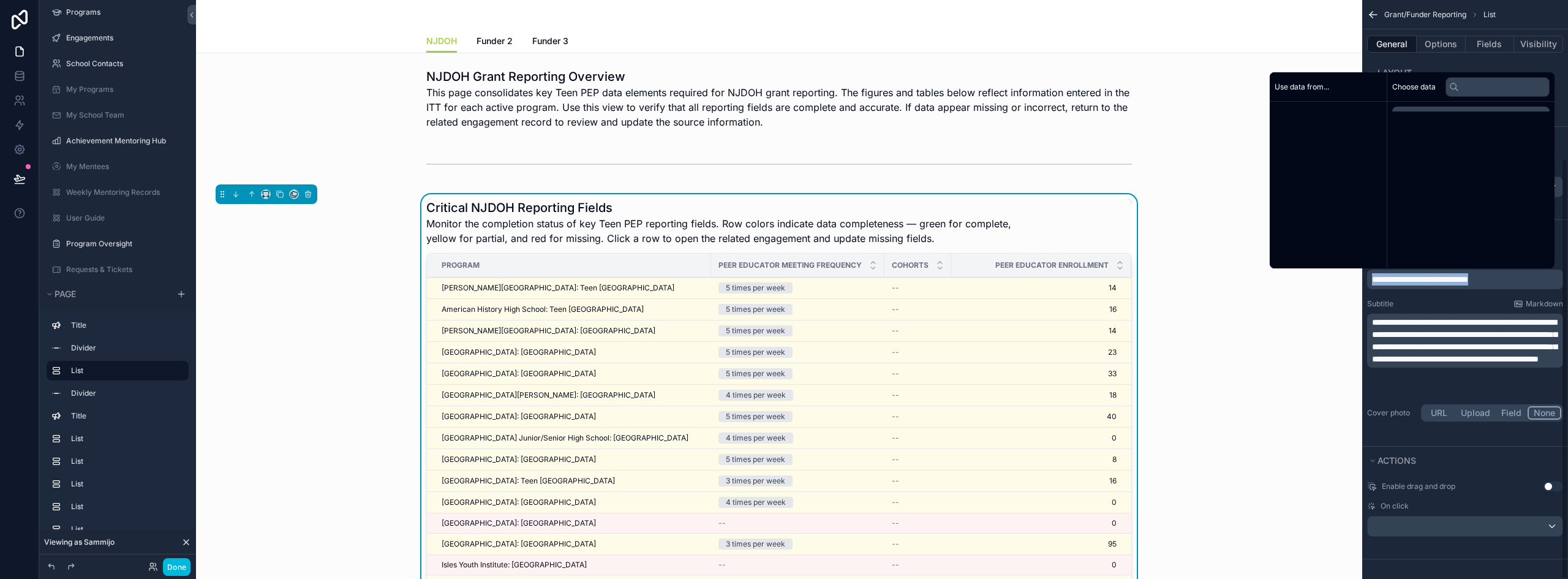
click at [1406, 280] on span "**********" at bounding box center [1420, 279] width 96 height 9
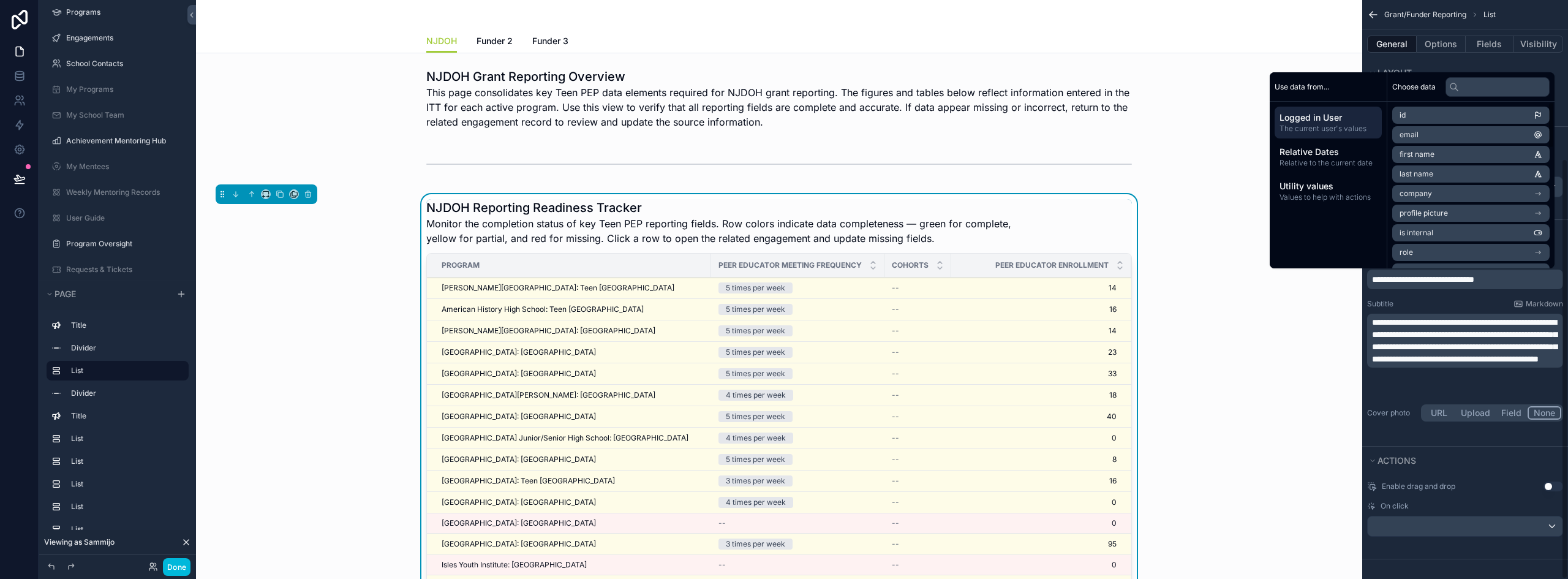
click at [1417, 283] on span "**********" at bounding box center [1423, 279] width 102 height 9
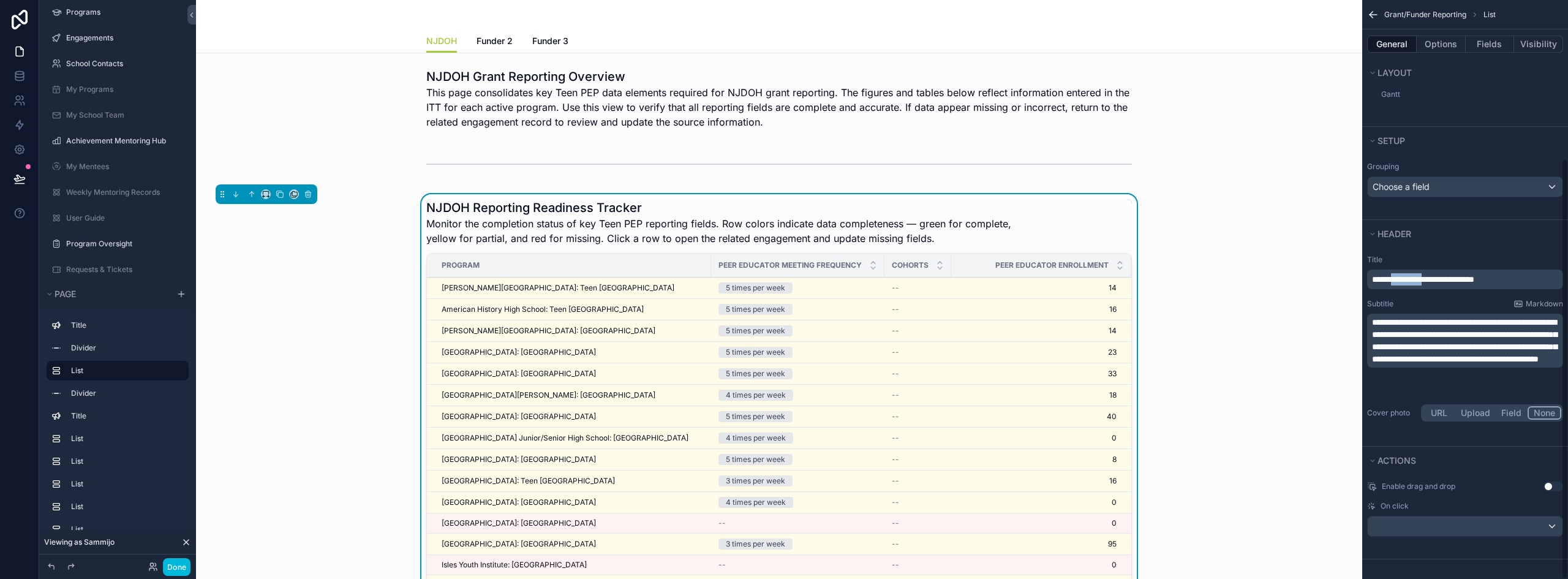
click at [1417, 283] on span "**********" at bounding box center [1423, 279] width 102 height 9
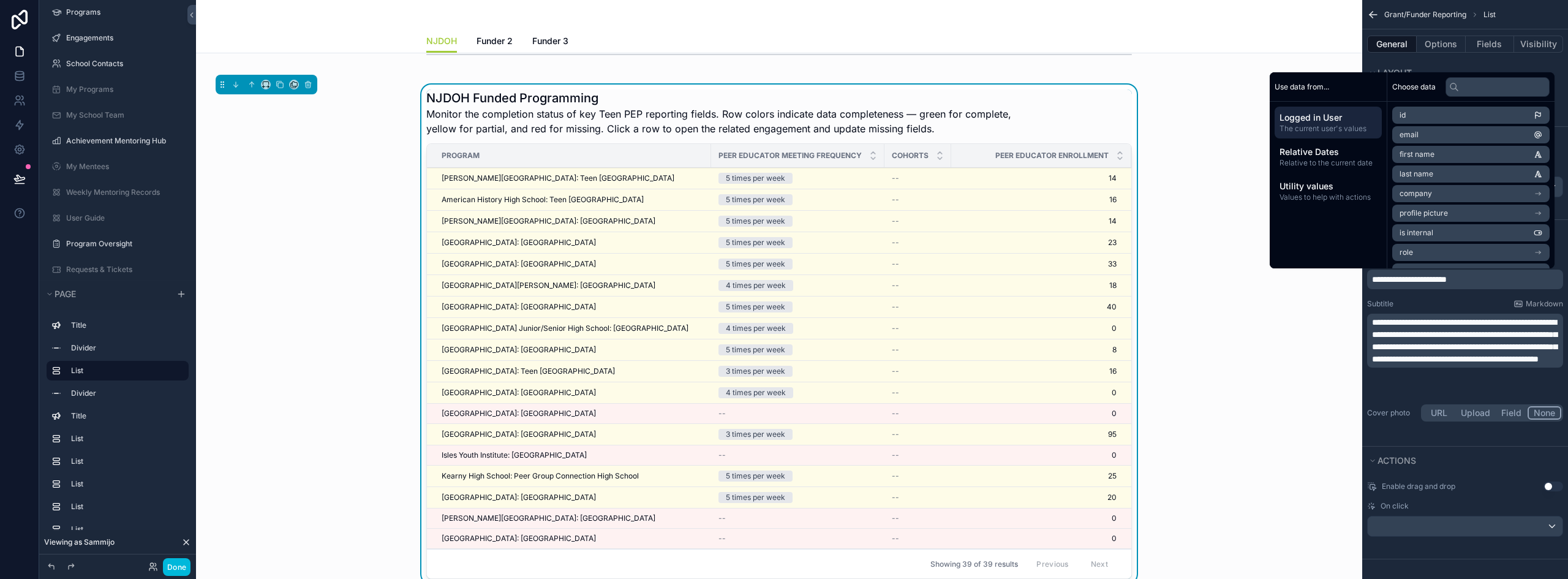
scroll to position [123, 0]
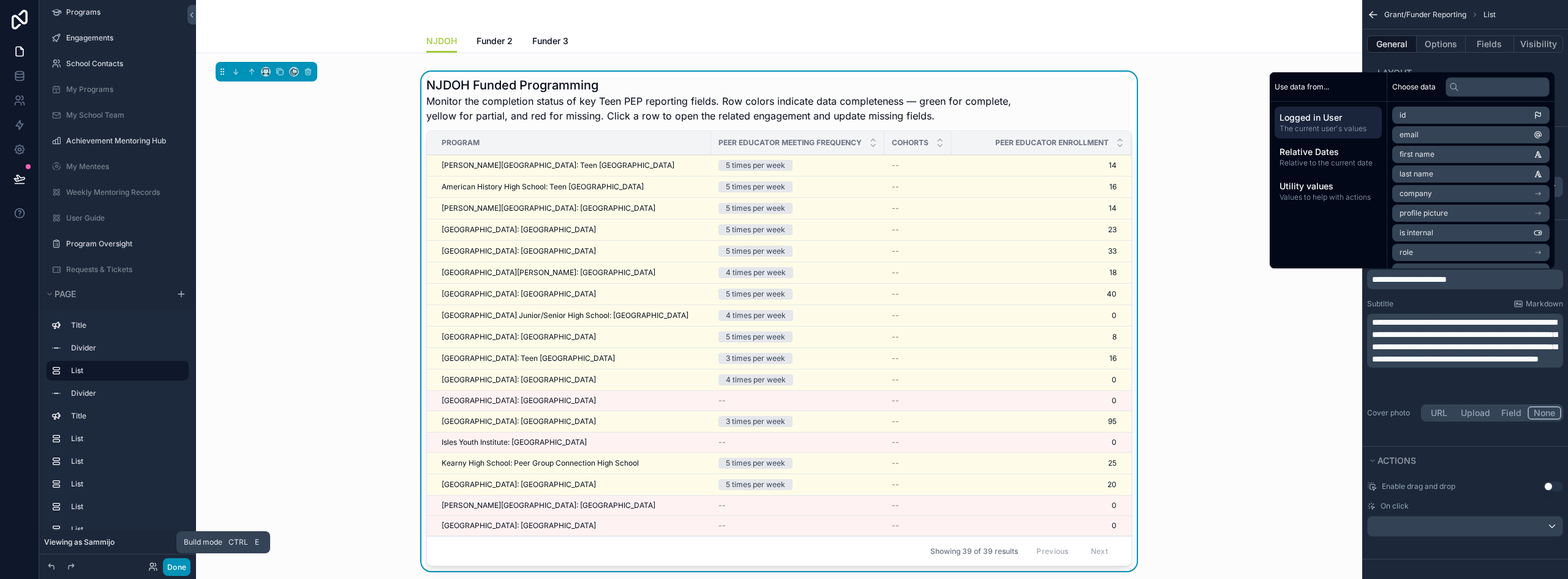
click at [181, 564] on button "Done" at bounding box center [177, 567] width 28 height 18
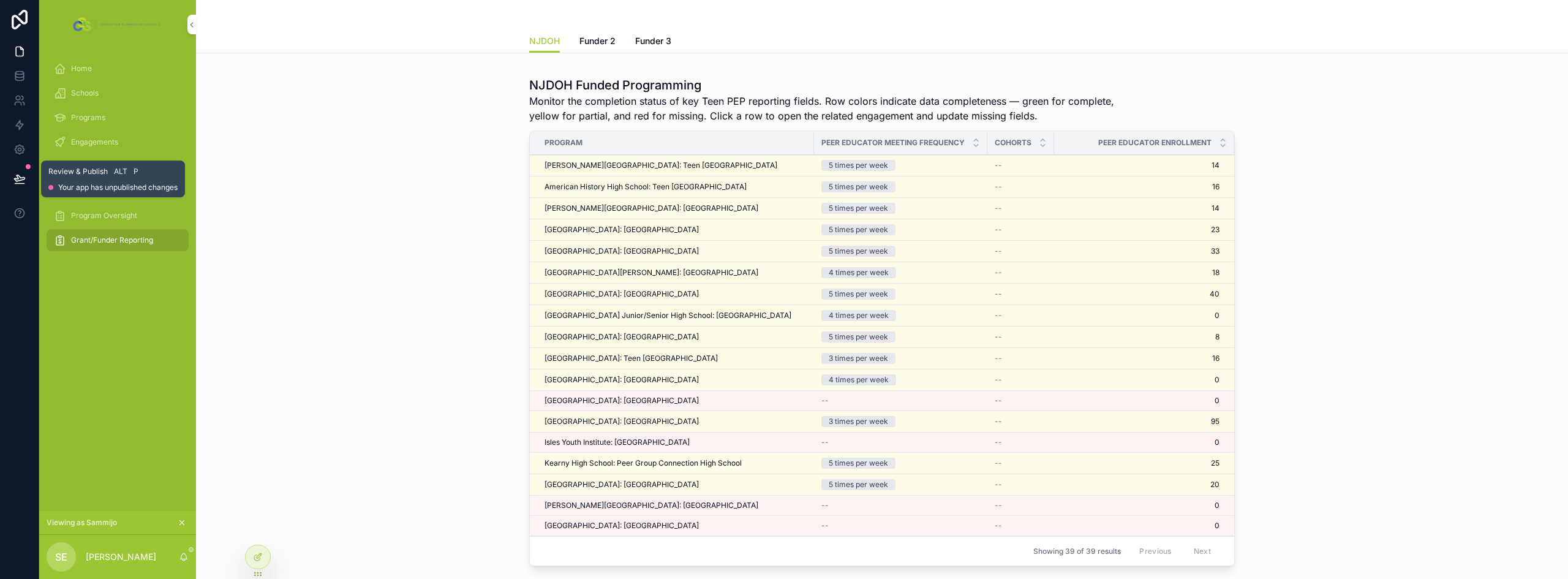
click at [20, 177] on icon at bounding box center [19, 178] width 10 height 6
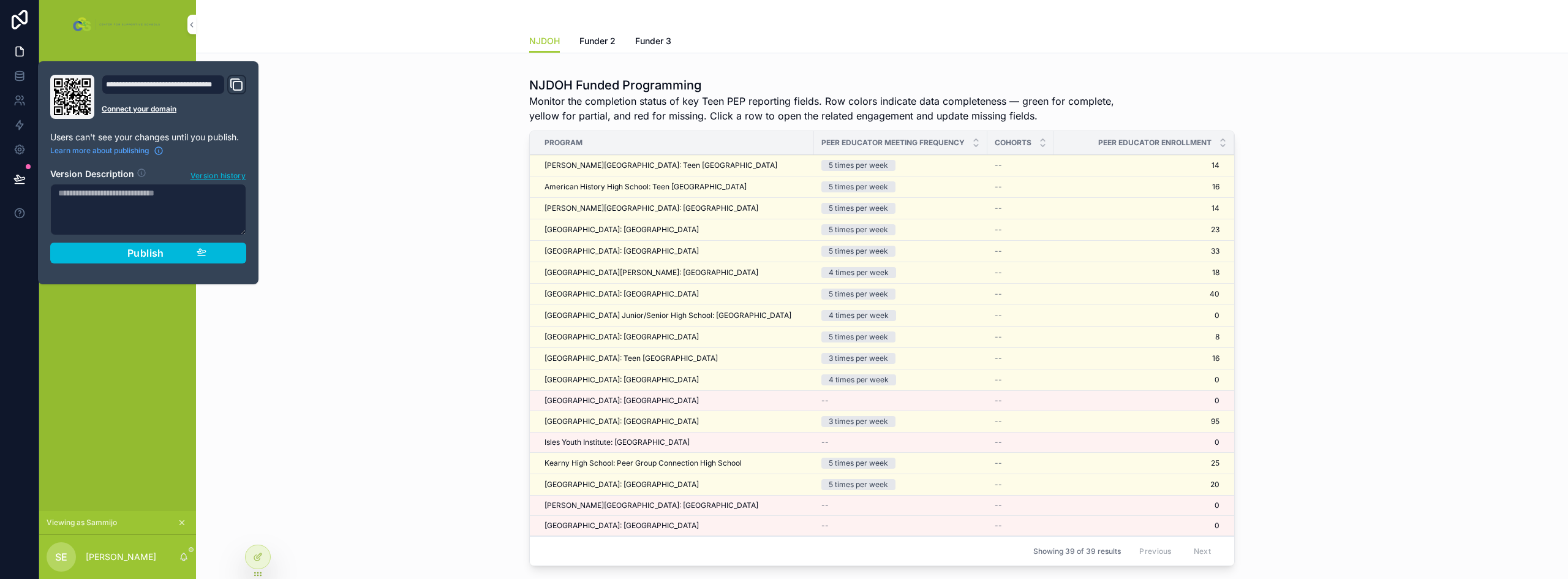
click at [114, 253] on div "Publish" at bounding box center [148, 253] width 116 height 12
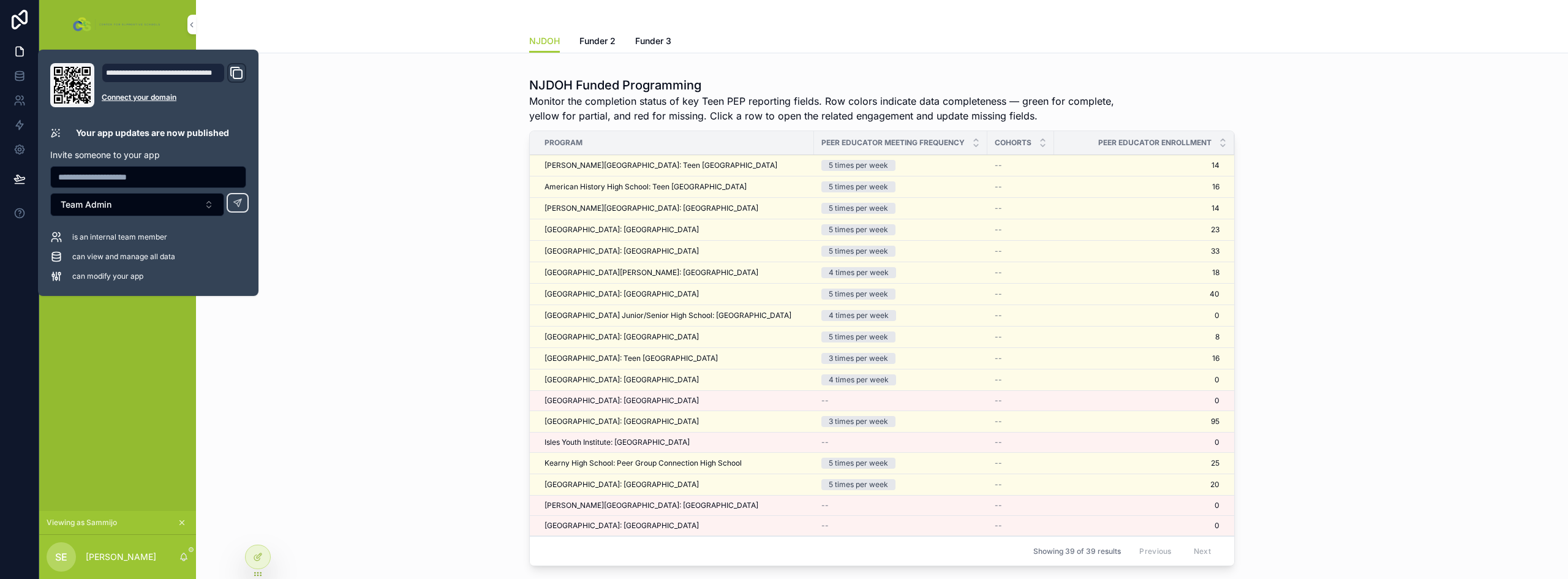
click at [327, 361] on div "NJDOH Funded Programming Monitor the completion status of key Teen PEP reportin…" at bounding box center [882, 324] width 1352 height 504
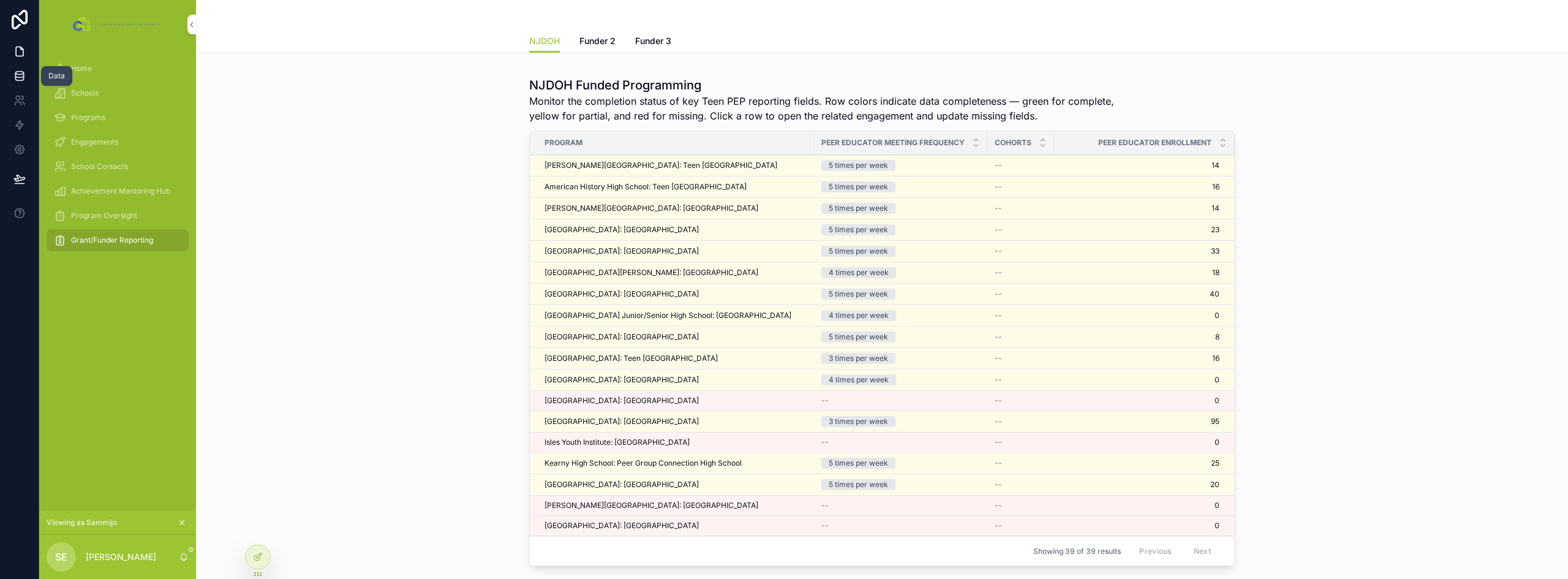
click at [15, 71] on icon at bounding box center [19, 75] width 12 height 12
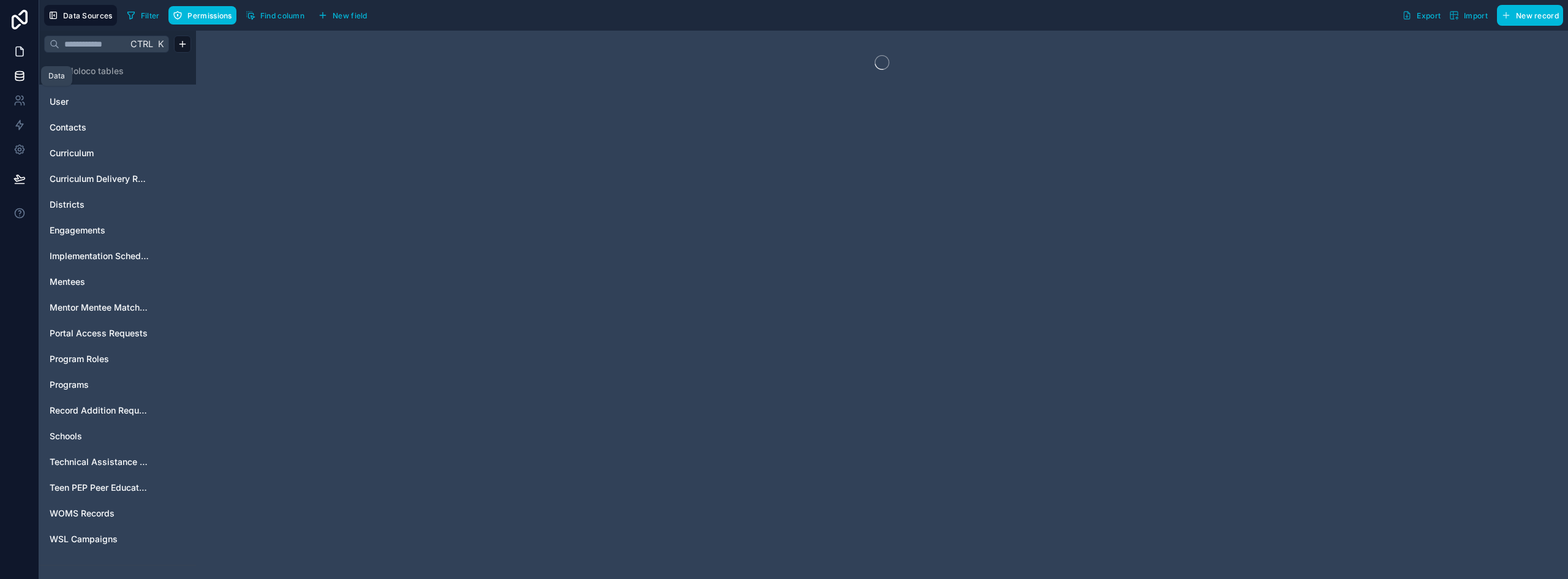
click at [18, 58] on link at bounding box center [19, 51] width 39 height 25
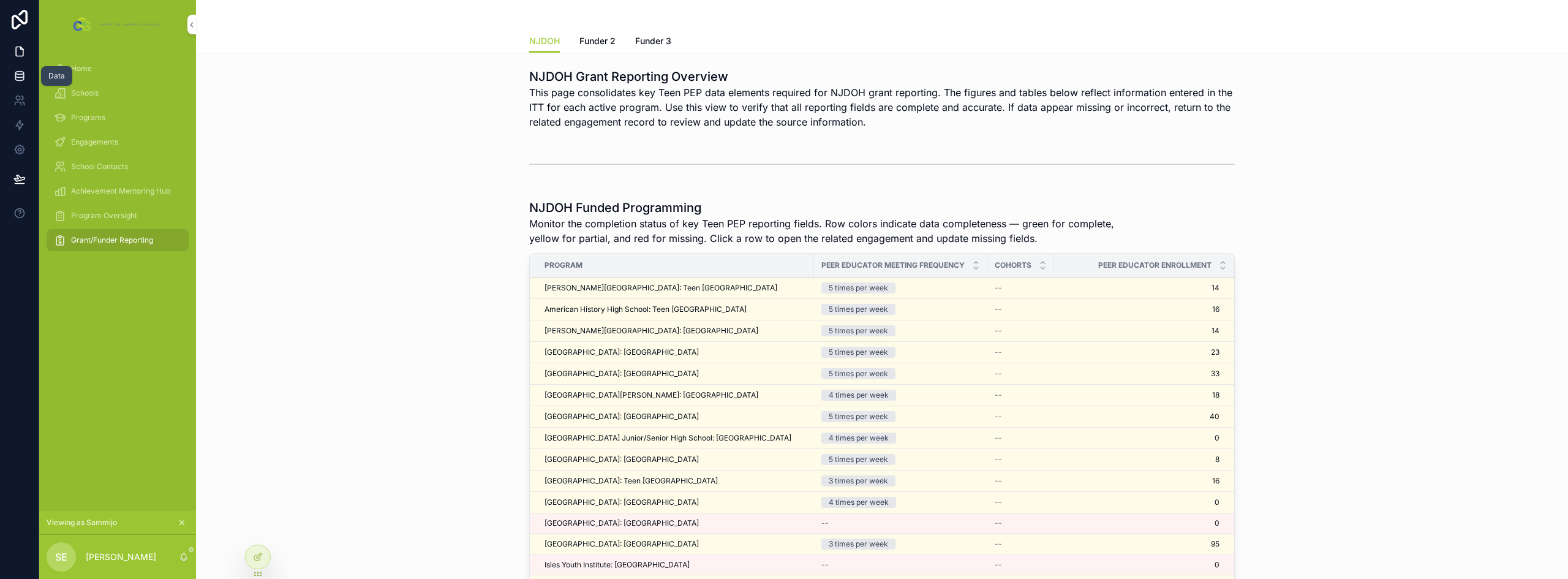
click at [18, 84] on link at bounding box center [19, 76] width 39 height 25
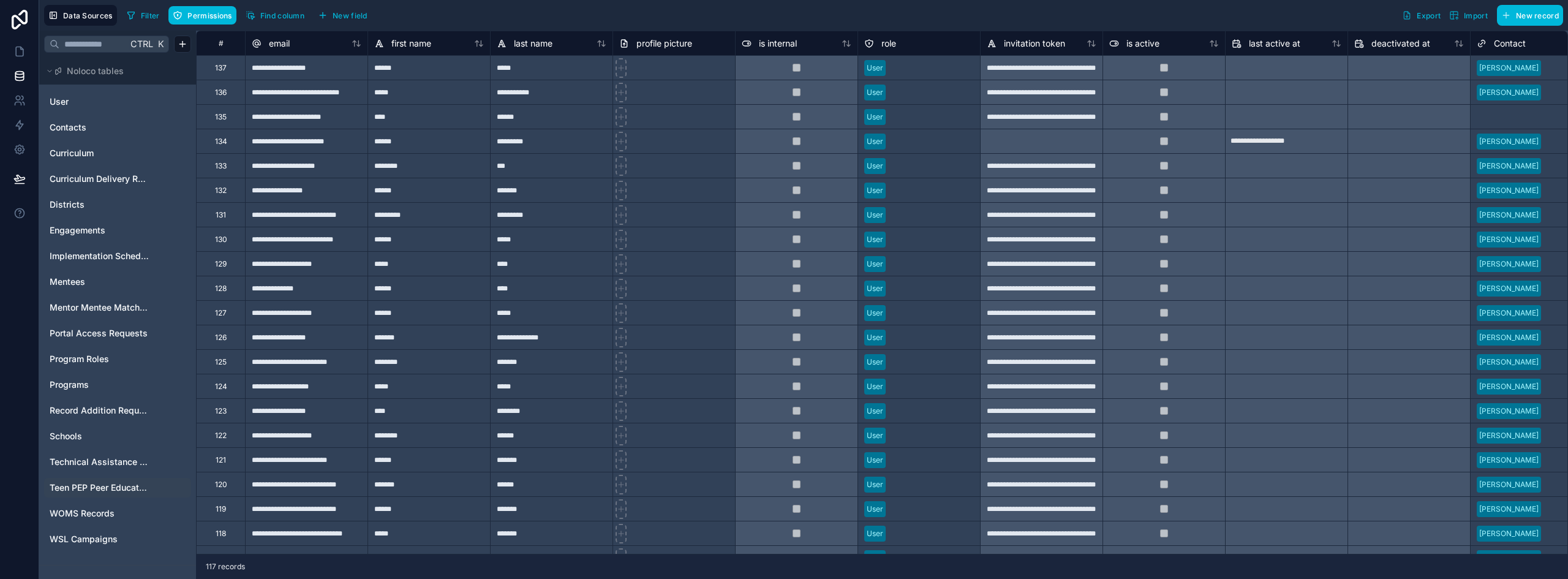
click at [87, 485] on span "Teen PEP Peer Educator Enrollment" at bounding box center [99, 487] width 99 height 12
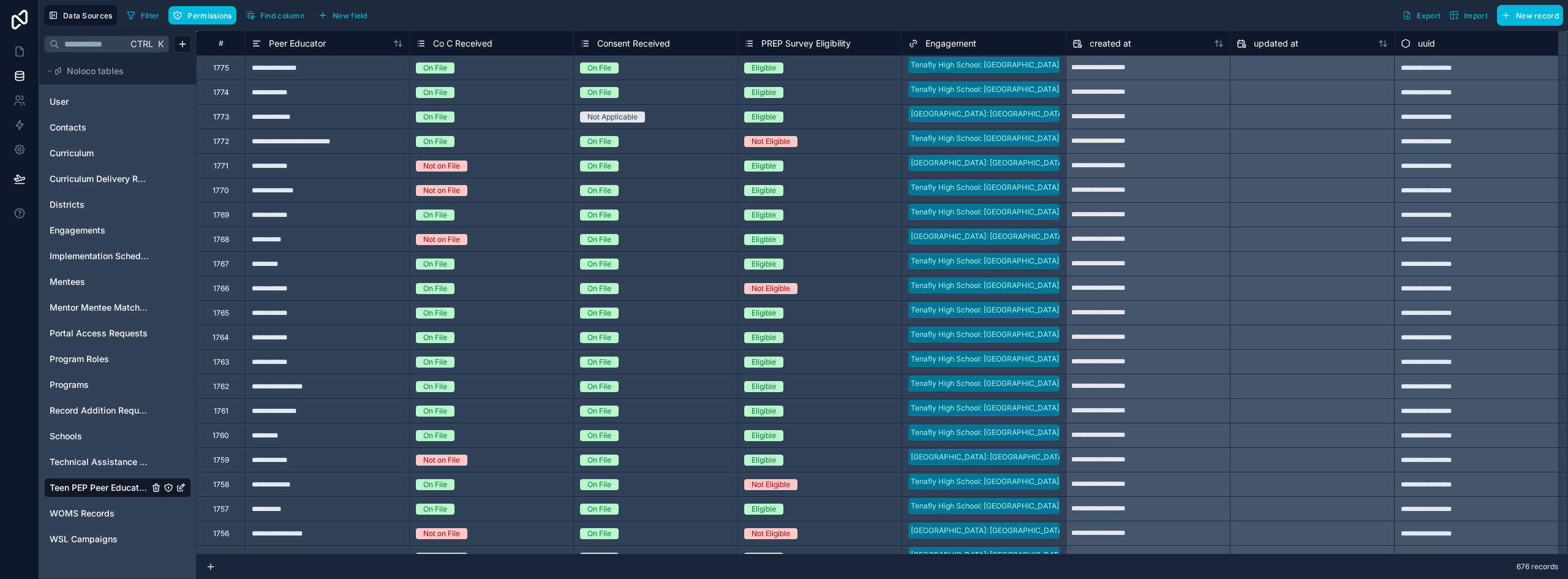
click at [353, 18] on span "New field" at bounding box center [349, 15] width 35 height 9
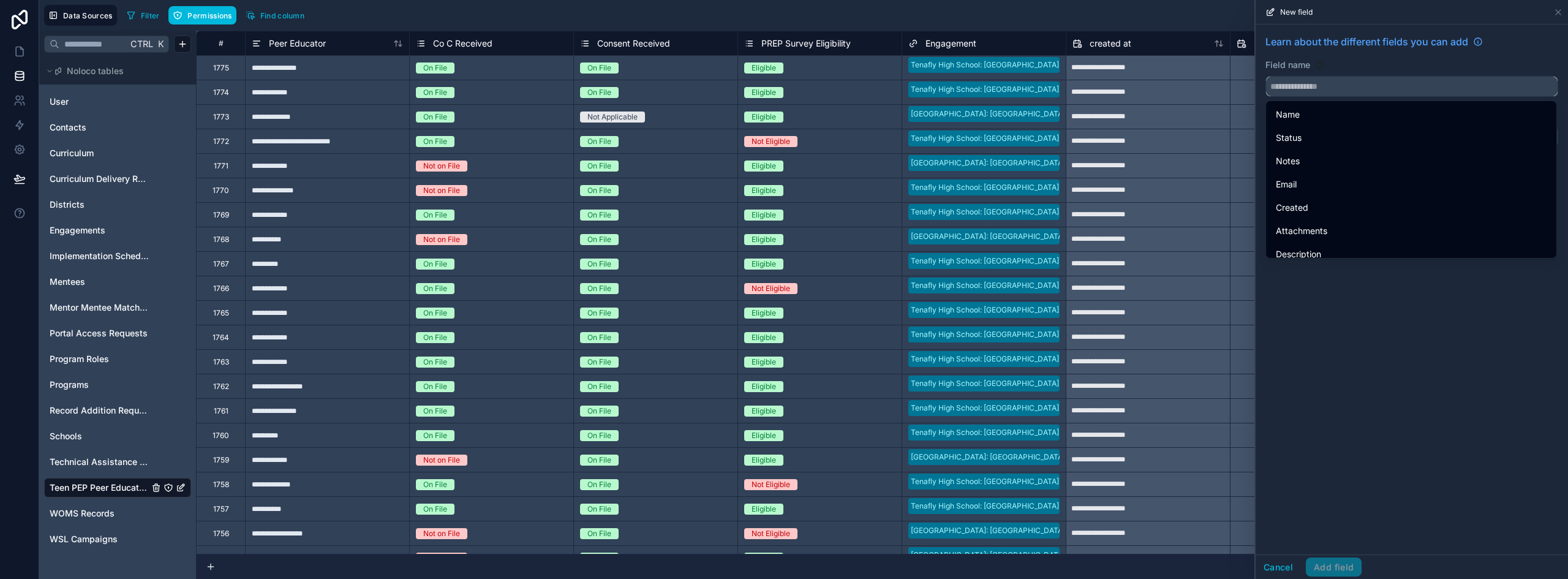
click at [1301, 90] on input "text" at bounding box center [1412, 86] width 291 height 20
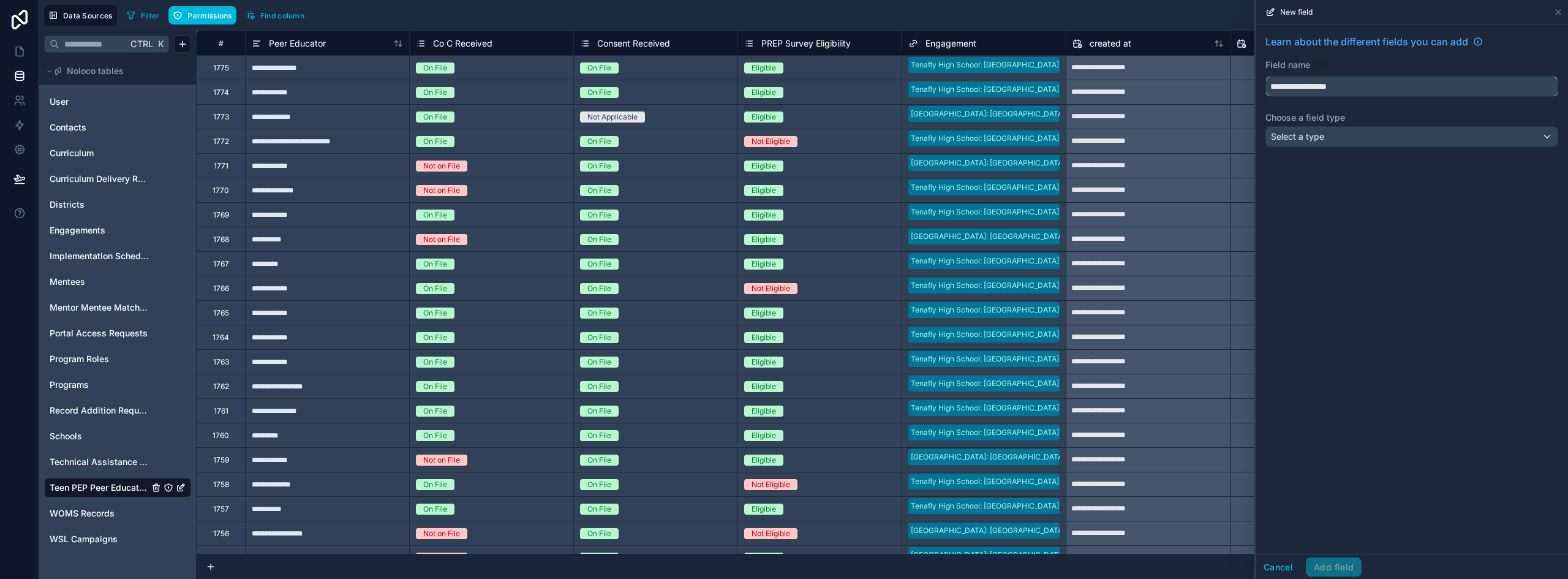
type input "**********"
click at [1346, 131] on div "Select a type" at bounding box center [1412, 137] width 291 height 20
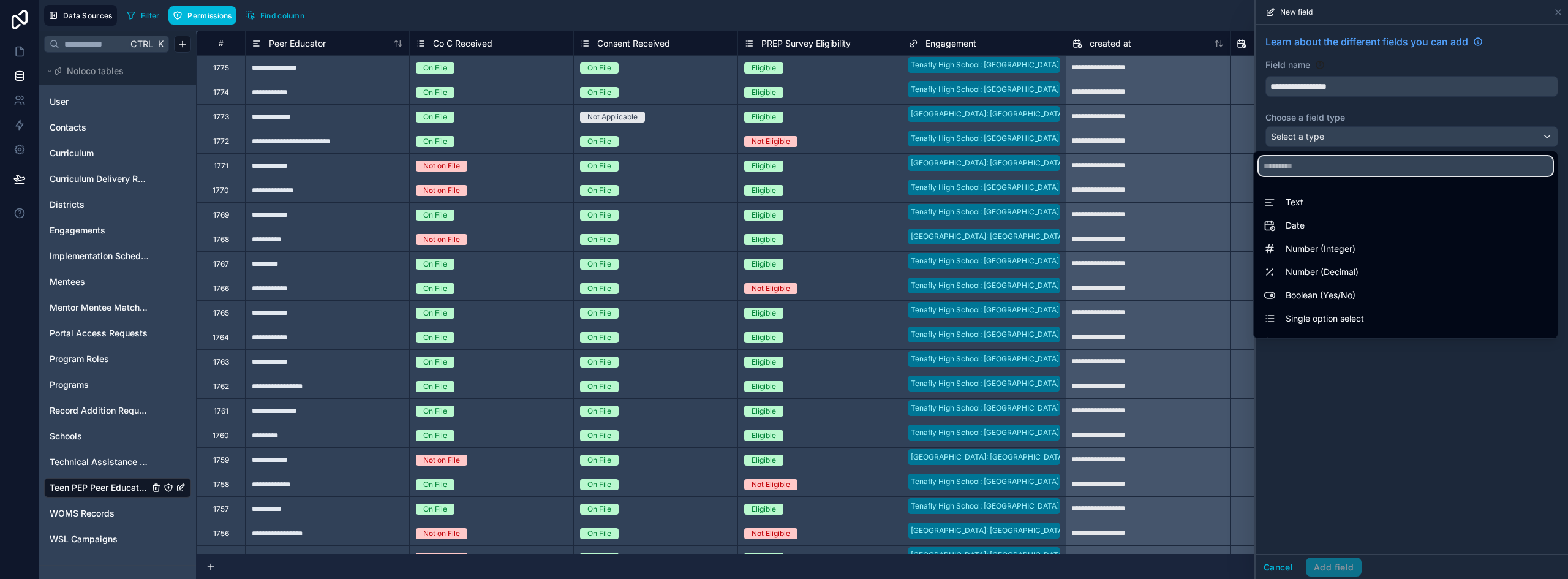
click at [1311, 164] on input "text" at bounding box center [1406, 166] width 294 height 20
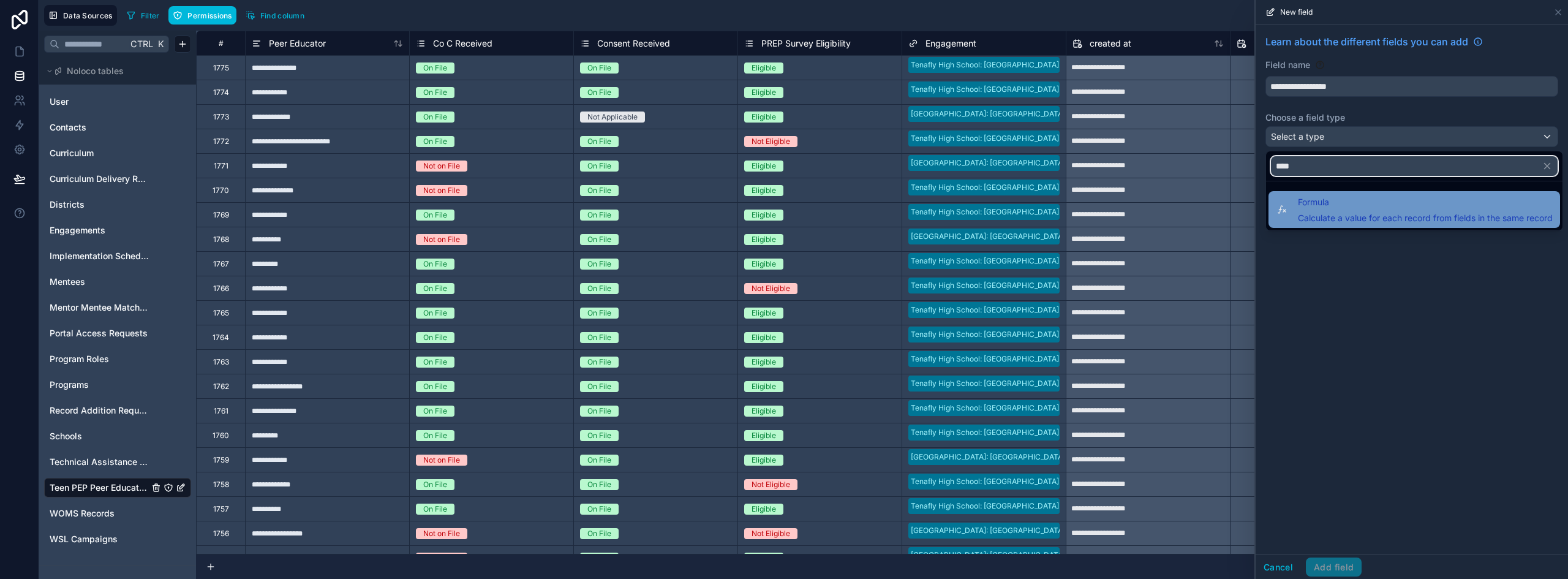
type input "****"
click at [1326, 195] on span "Formula" at bounding box center [1425, 202] width 255 height 15
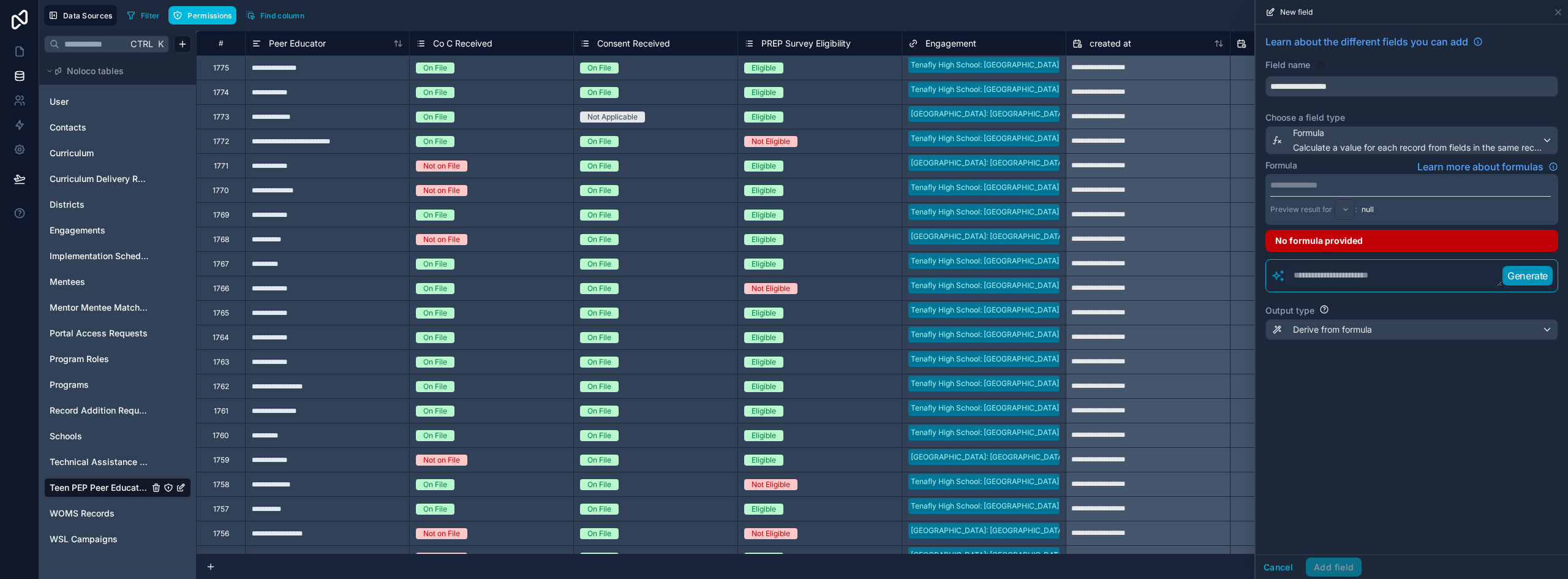
click at [1321, 185] on p "**********" at bounding box center [1411, 185] width 281 height 12
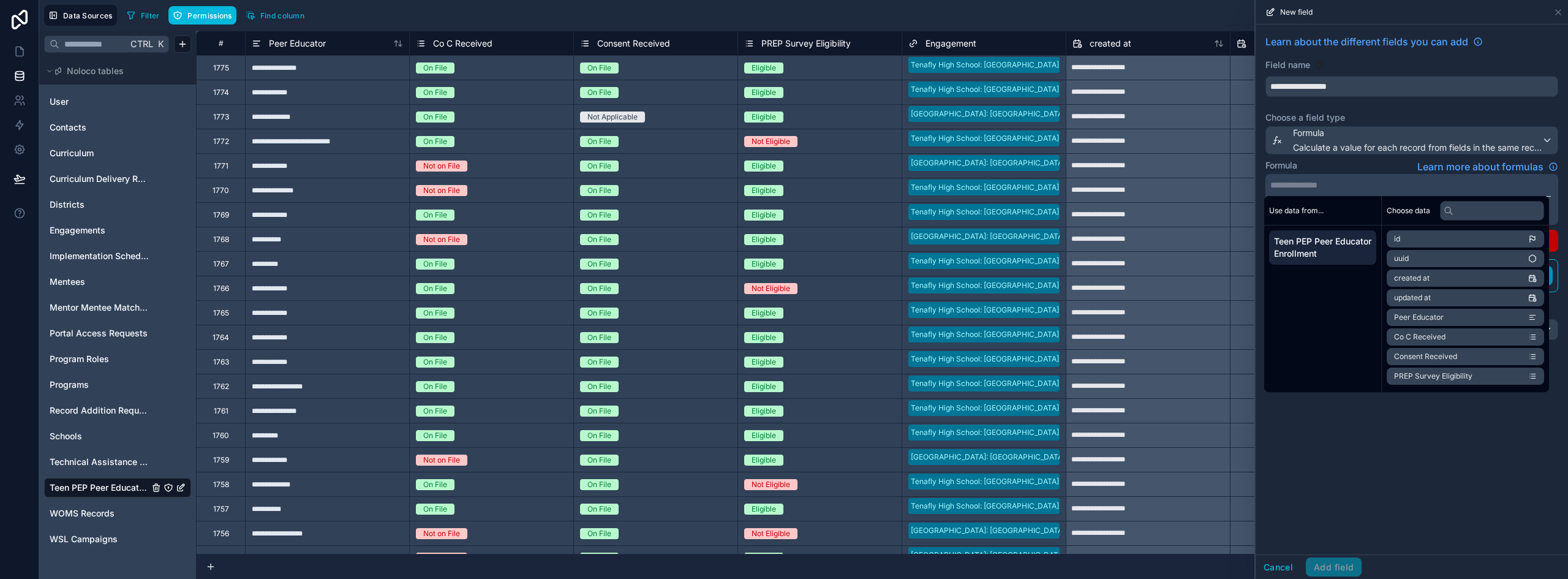
click at [1321, 185] on p "**********" at bounding box center [1411, 185] width 281 height 12
click at [1456, 370] on li "PREP Survey Eligibility" at bounding box center [1465, 376] width 157 height 17
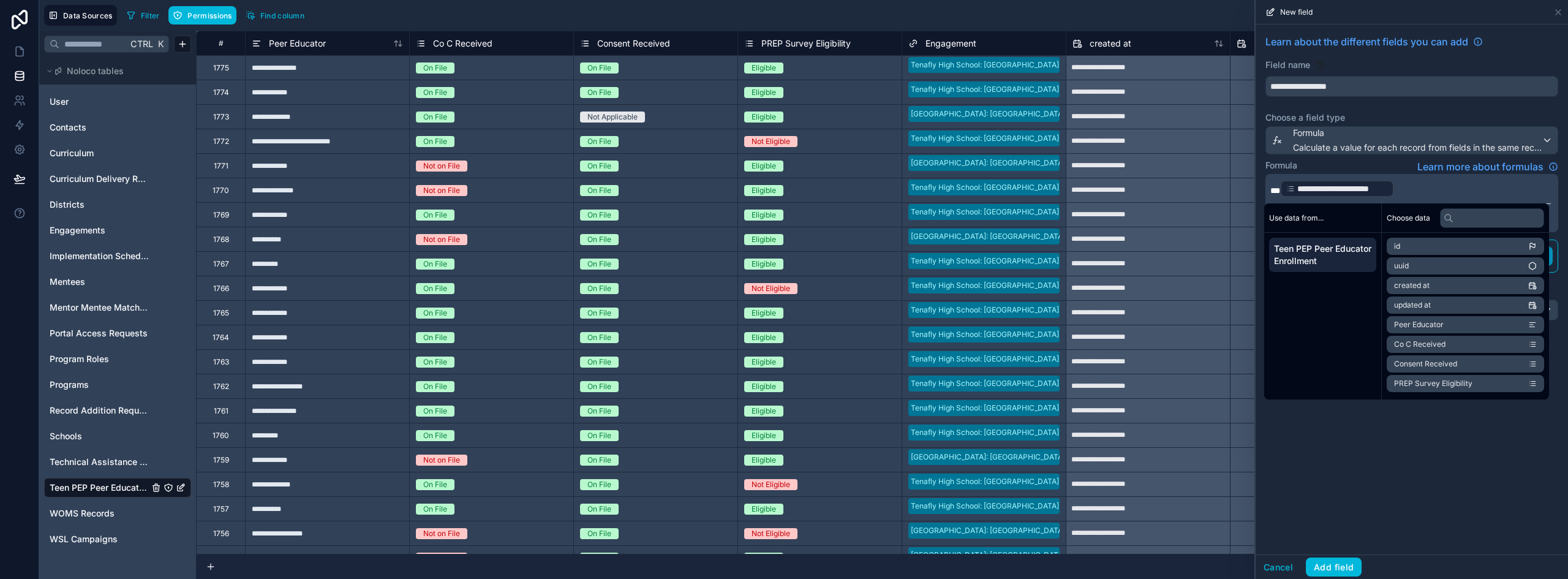
click at [1404, 186] on p "**********" at bounding box center [1411, 188] width 281 height 20
click at [1412, 188] on p "**********" at bounding box center [1411, 188] width 281 height 20
click at [1318, 489] on div "**********" at bounding box center [1412, 290] width 312 height 530
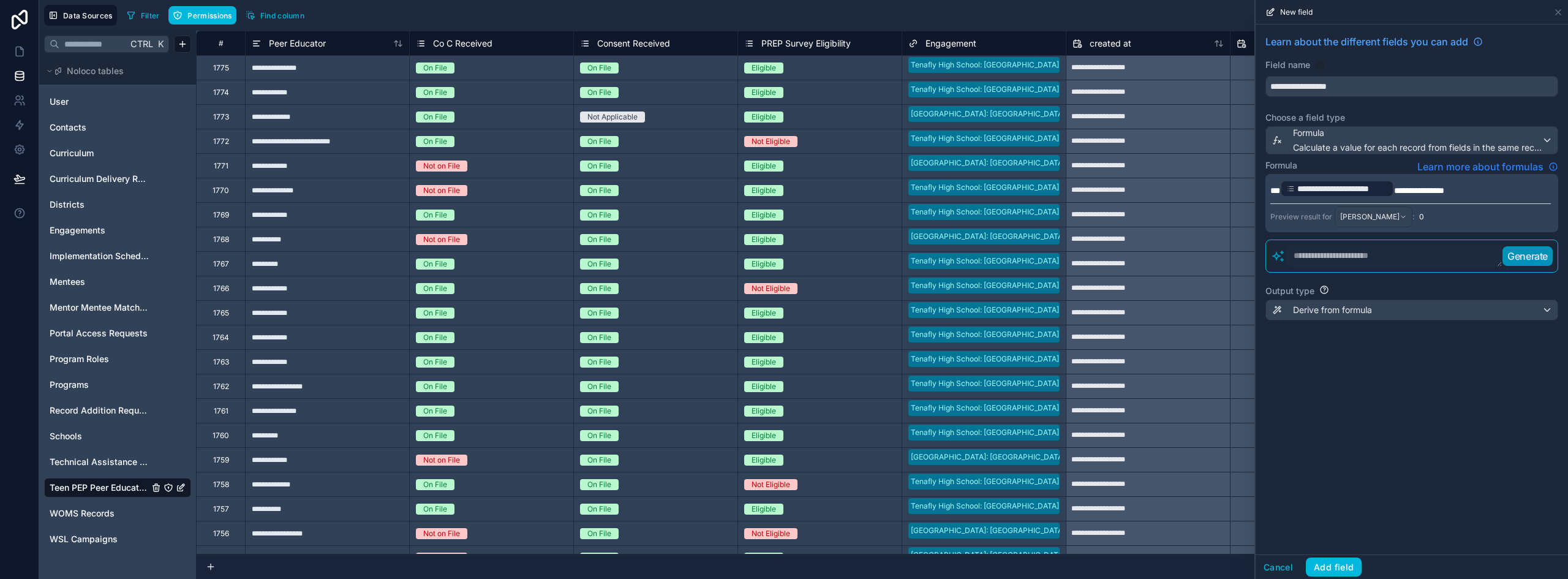
click at [1505, 167] on span "Learn more about formulas" at bounding box center [1481, 166] width 126 height 15
click at [1459, 189] on p "**********" at bounding box center [1411, 188] width 281 height 20
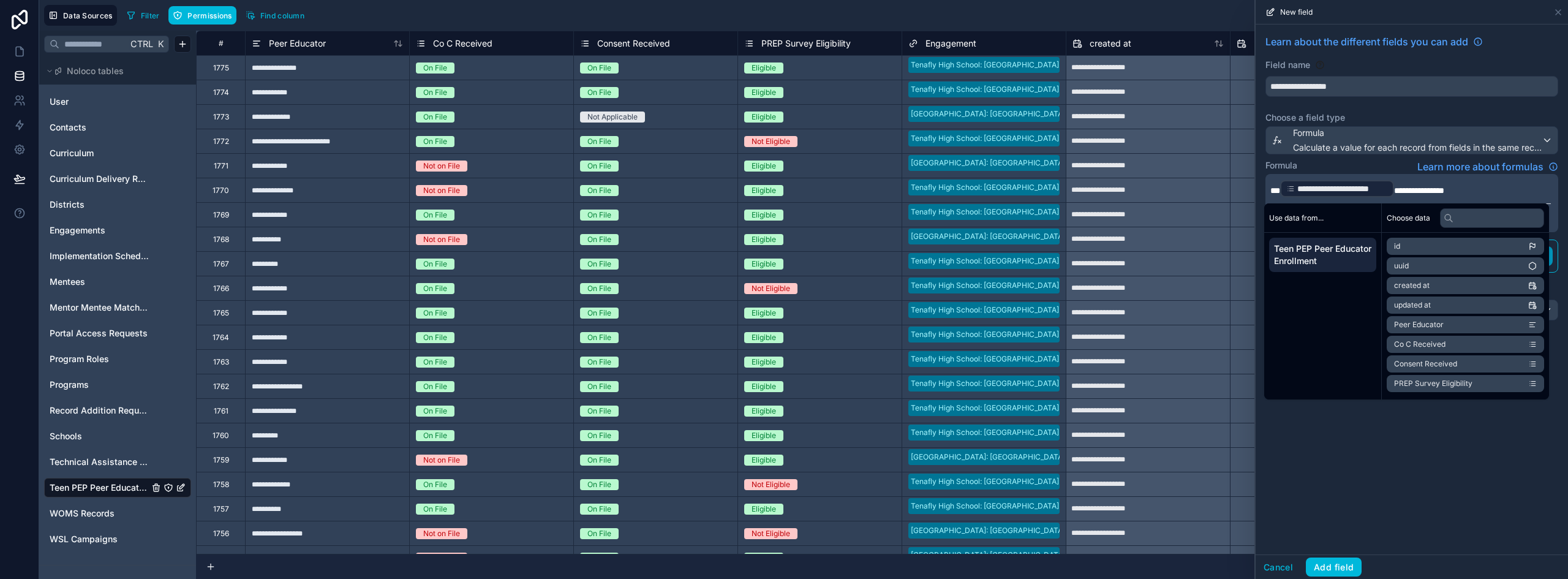
click at [803, 43] on span "PREP Survey Eligibility" at bounding box center [806, 43] width 90 height 12
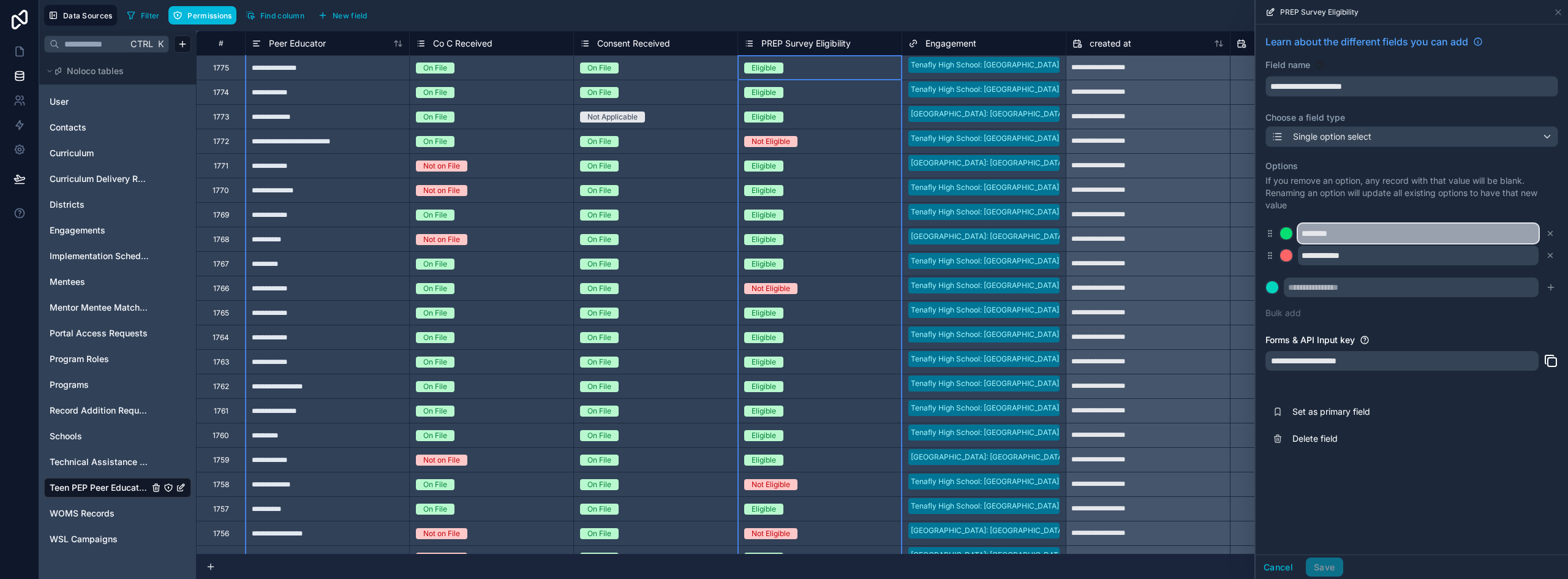
click at [1315, 233] on input "********" at bounding box center [1418, 233] width 241 height 20
click at [1318, 230] on input "********" at bounding box center [1418, 233] width 241 height 20
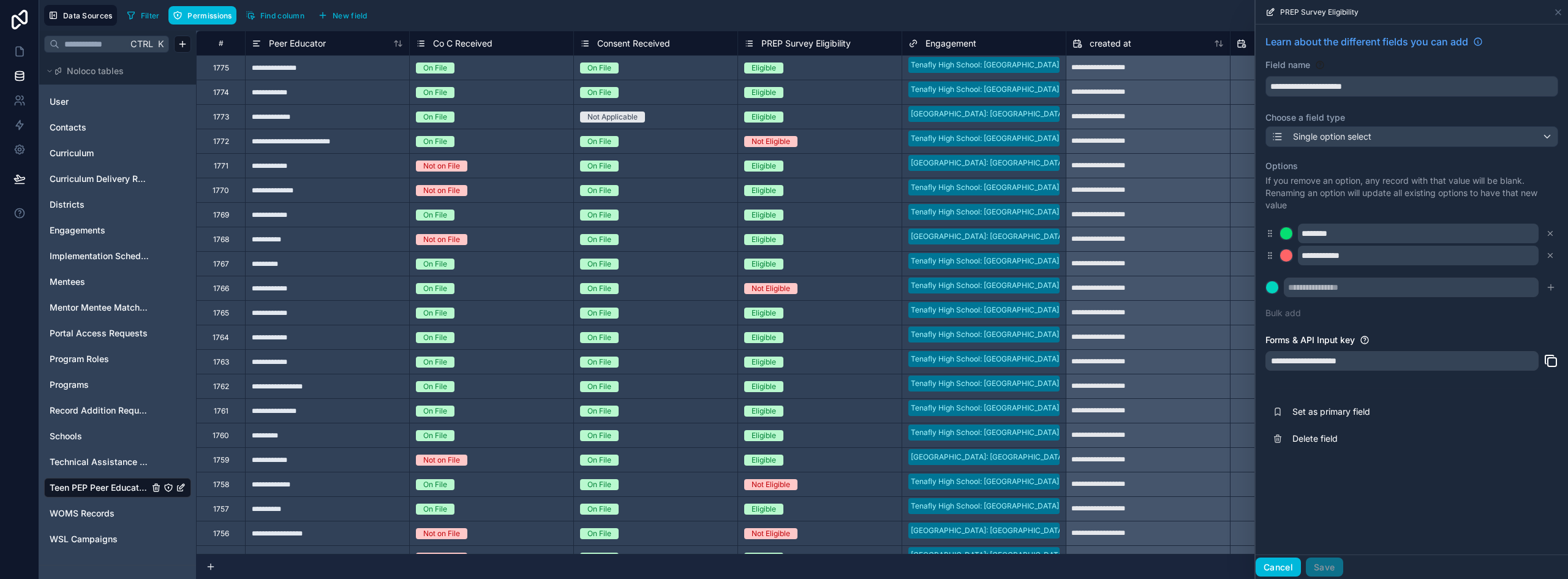
click at [1275, 566] on button "Cancel" at bounding box center [1279, 567] width 46 height 20
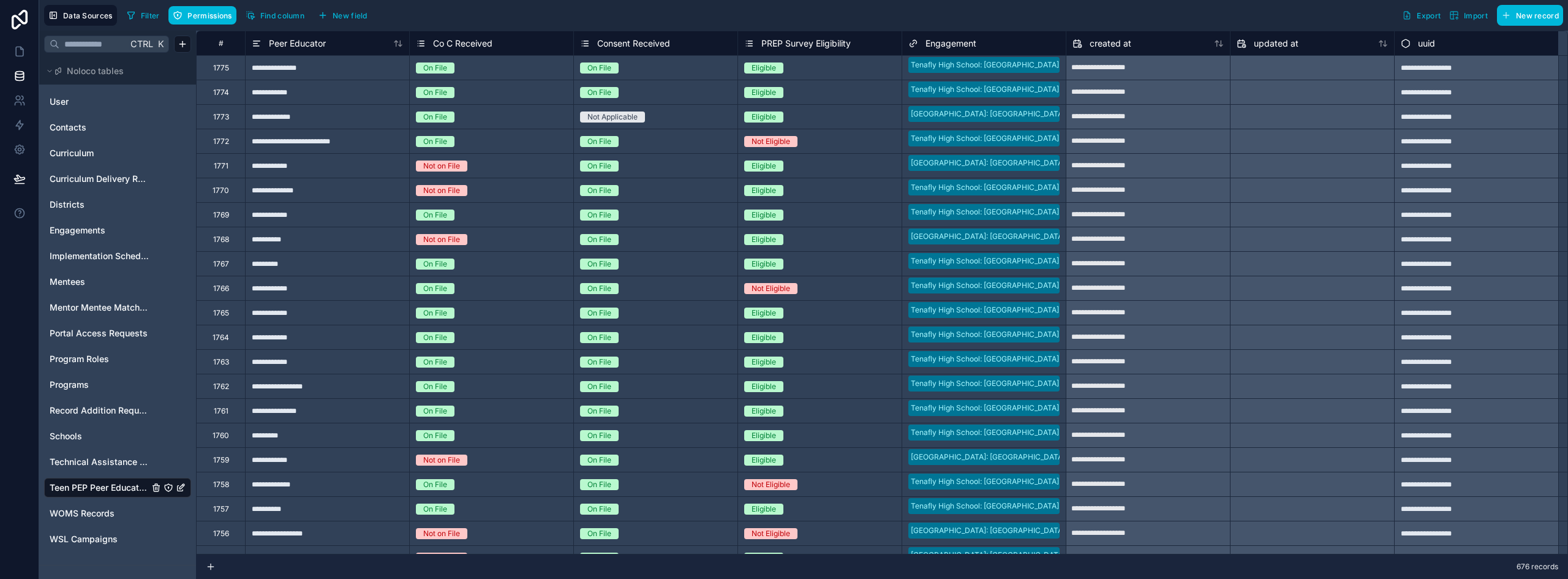
click at [331, 9] on button "New field" at bounding box center [343, 15] width 58 height 18
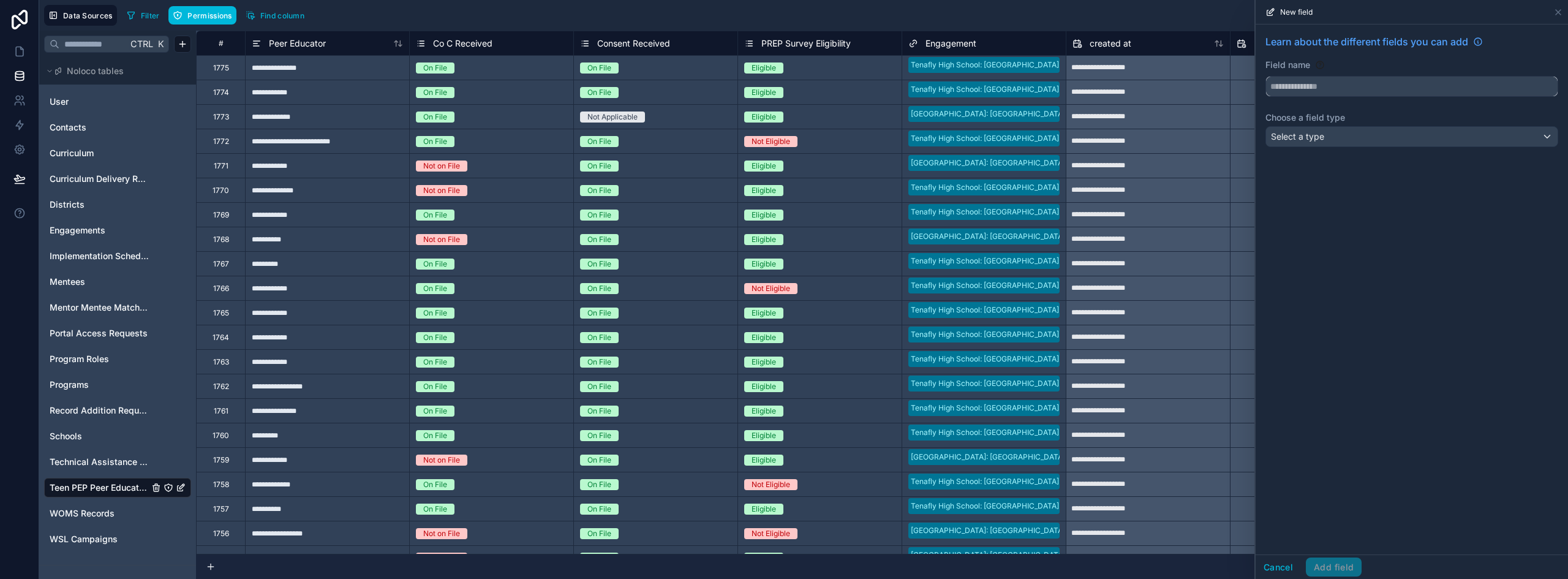
click at [1291, 88] on input "text" at bounding box center [1412, 86] width 291 height 20
type input "**********"
click at [1302, 138] on span "Select a type" at bounding box center [1298, 136] width 53 height 10
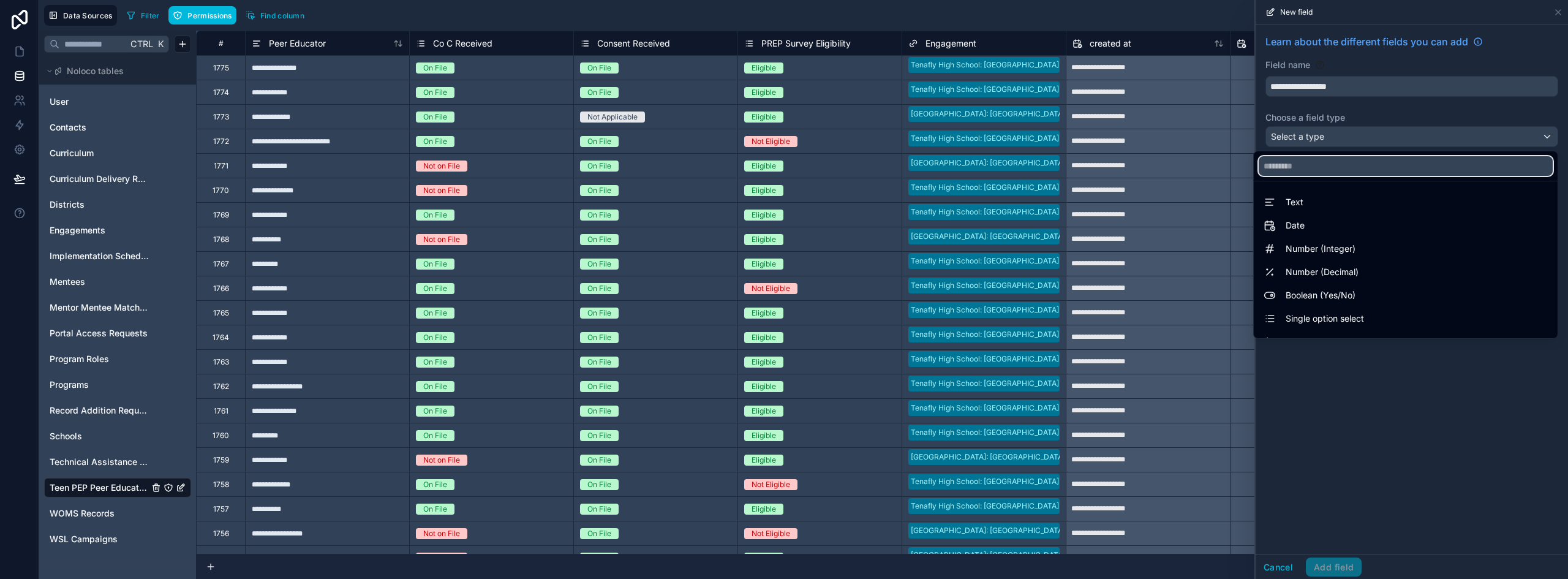
click at [1299, 172] on input "text" at bounding box center [1406, 166] width 294 height 20
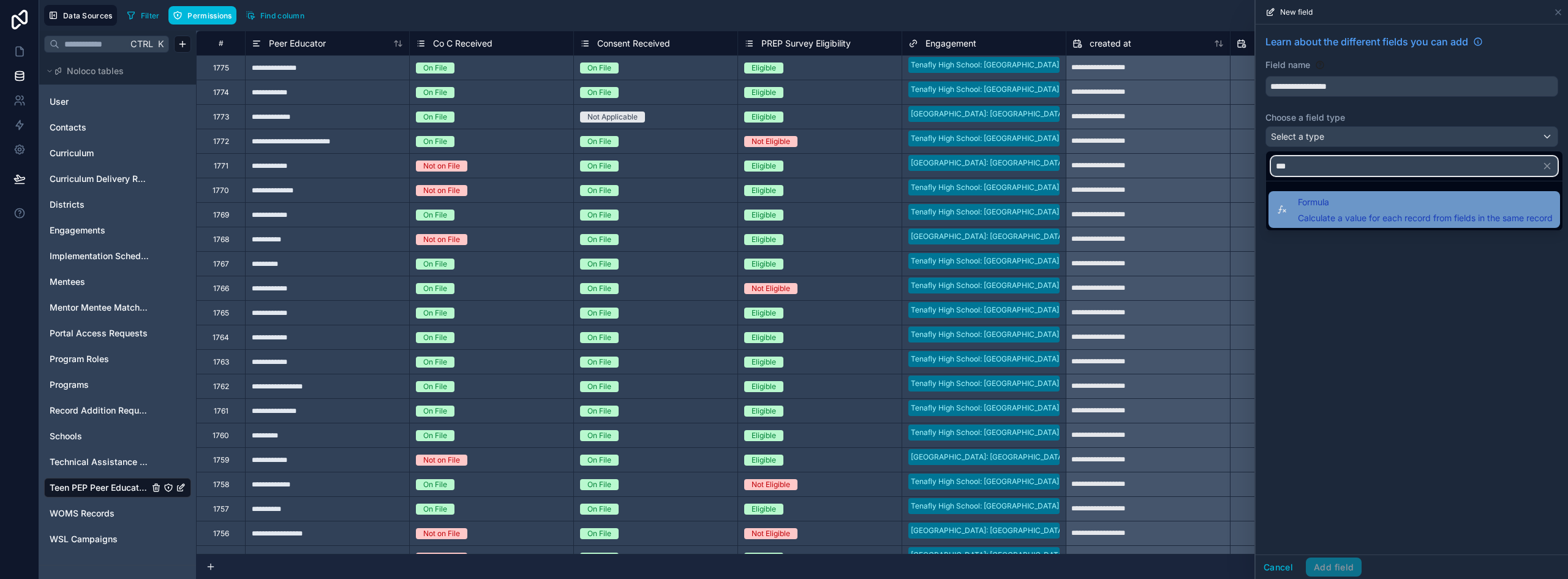
type input "***"
click at [1325, 205] on span "Formula" at bounding box center [1425, 202] width 255 height 15
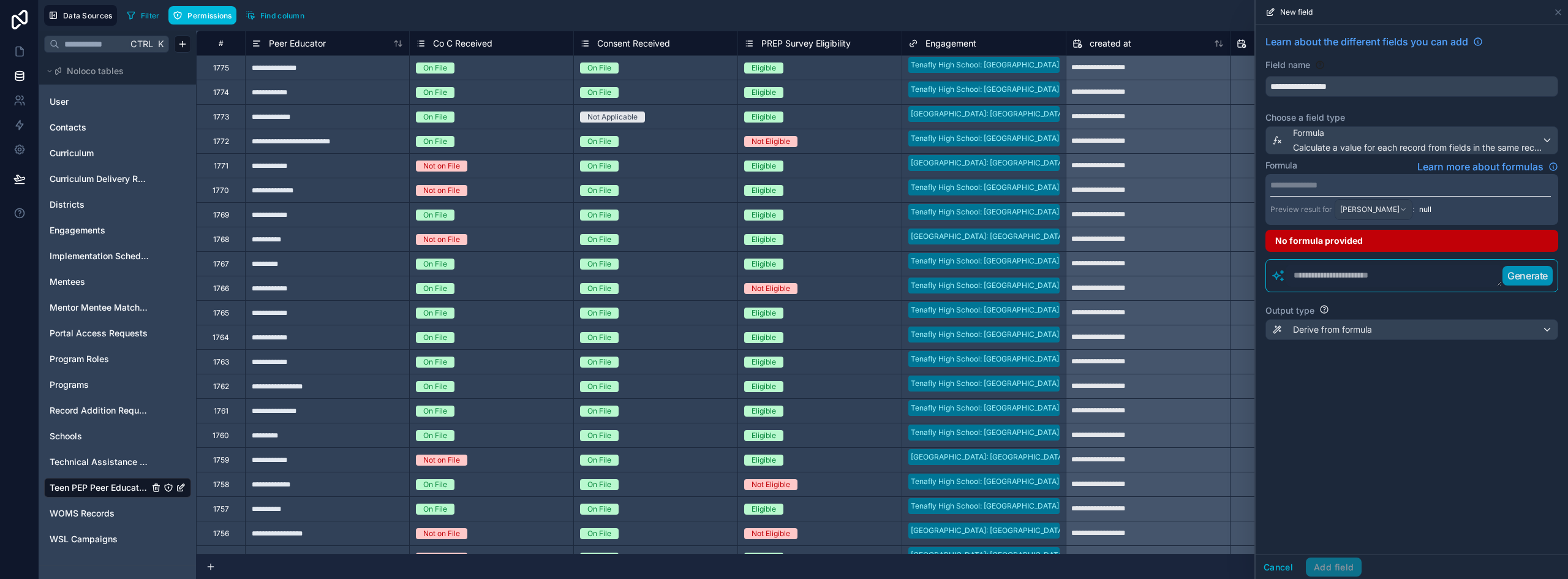
click at [1327, 193] on div "**********" at bounding box center [1412, 199] width 293 height 51
click at [1327, 187] on p "**********" at bounding box center [1411, 185] width 281 height 12
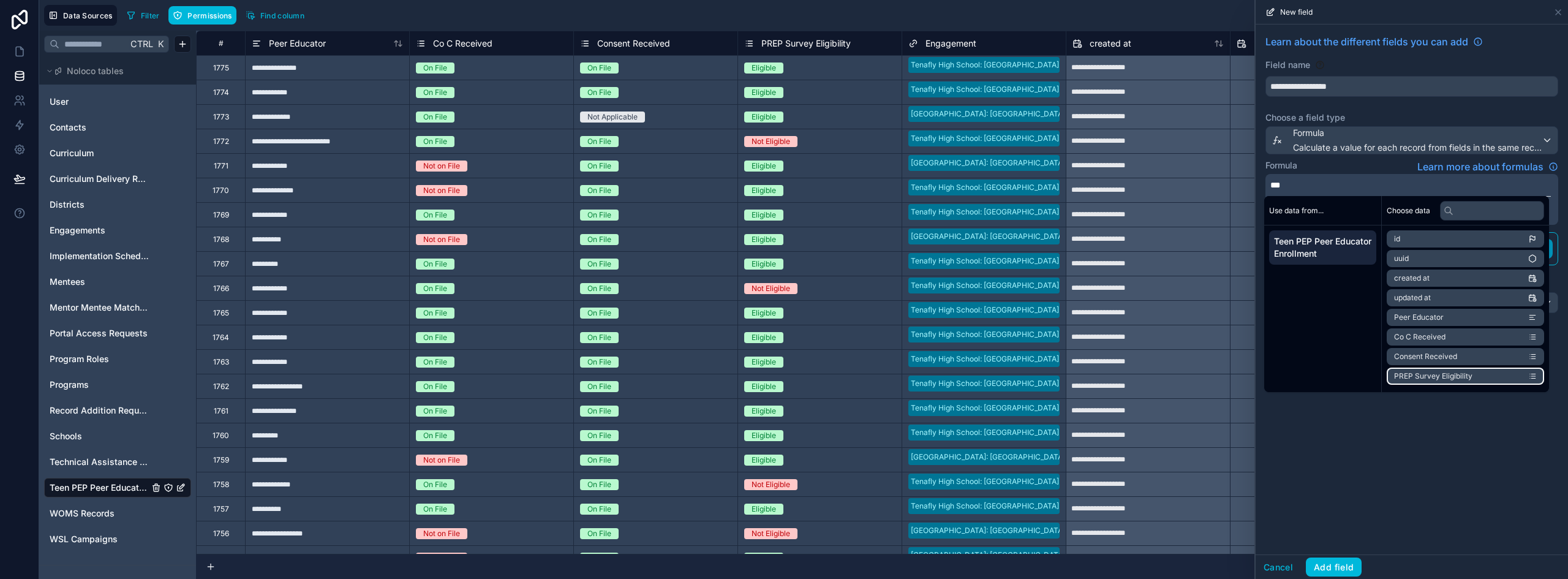
click at [1460, 371] on span "PREP Survey Eligibility" at bounding box center [1433, 376] width 78 height 10
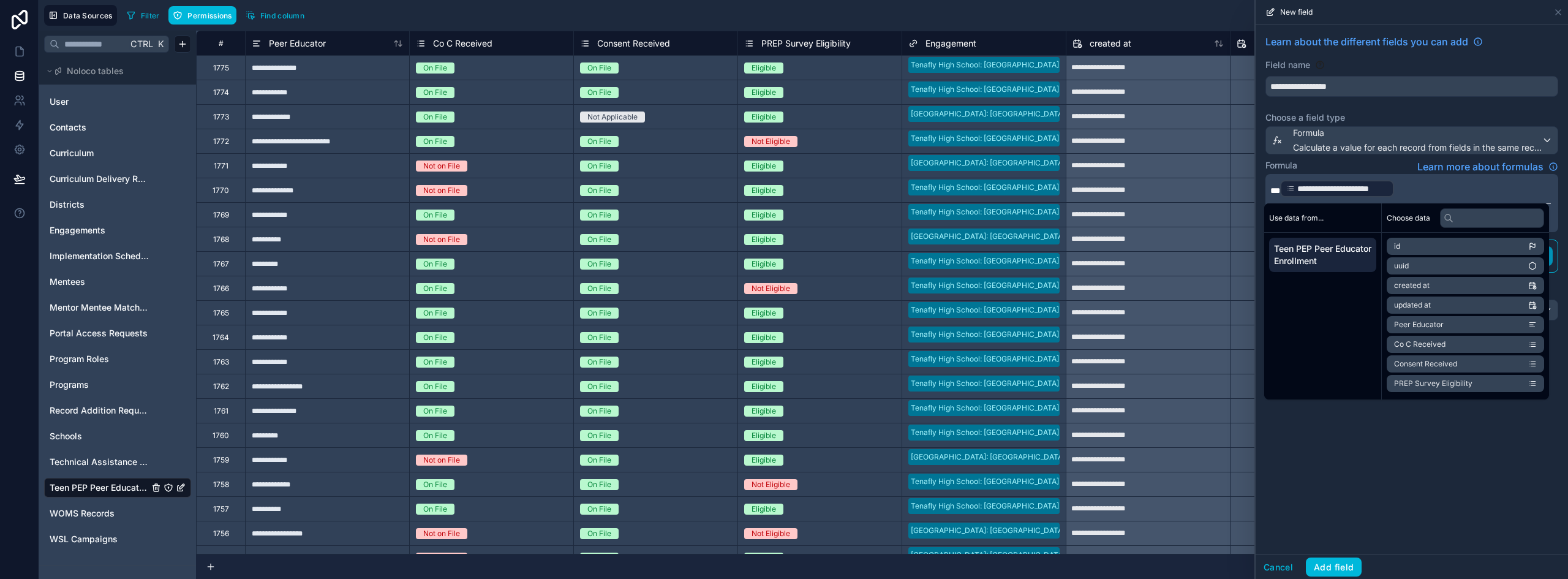
click at [1447, 186] on p "**********" at bounding box center [1411, 188] width 281 height 20
click at [1434, 499] on div "**********" at bounding box center [1412, 290] width 312 height 530
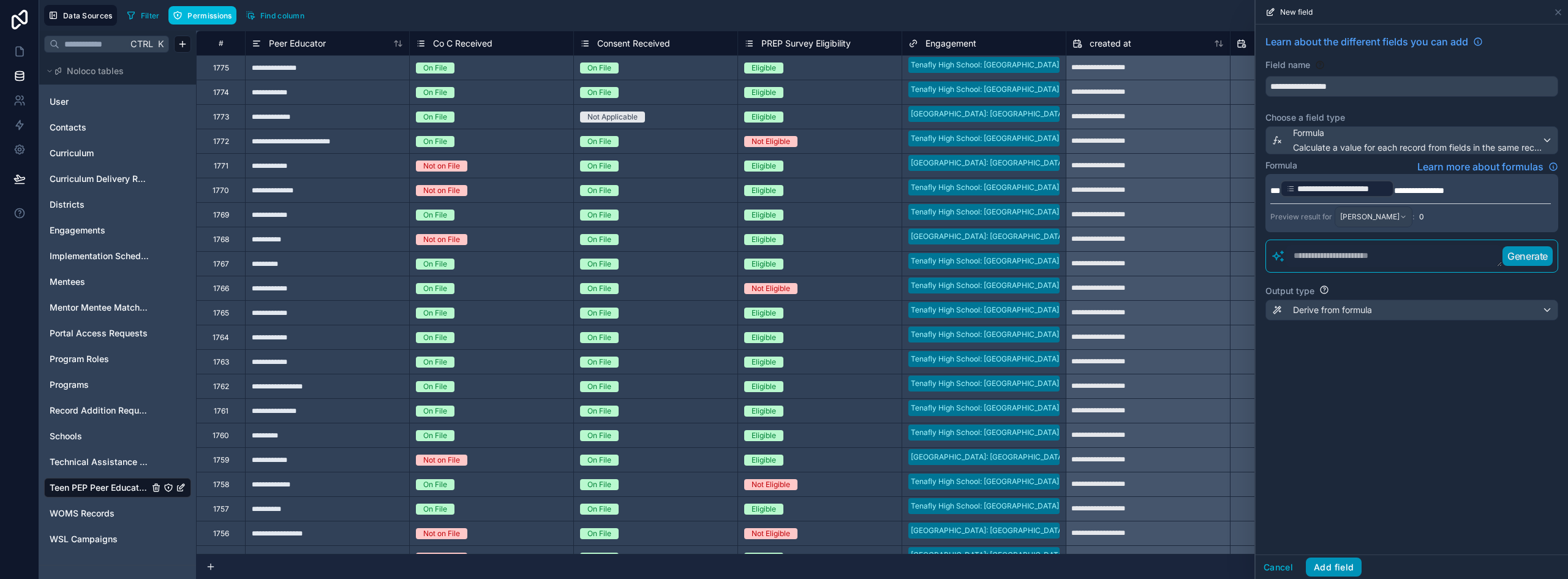
click at [1340, 563] on button "Add field" at bounding box center [1334, 567] width 56 height 20
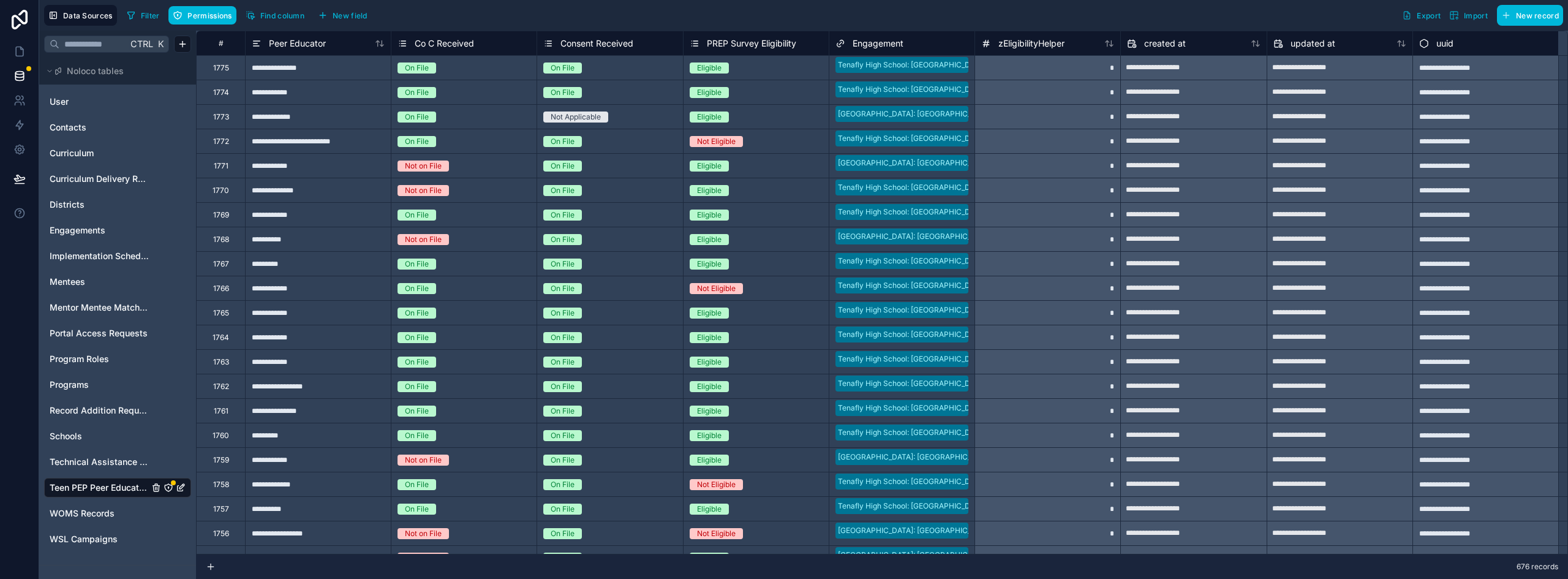
click at [1023, 40] on span "zEligibilityHelper" at bounding box center [1031, 43] width 66 height 12
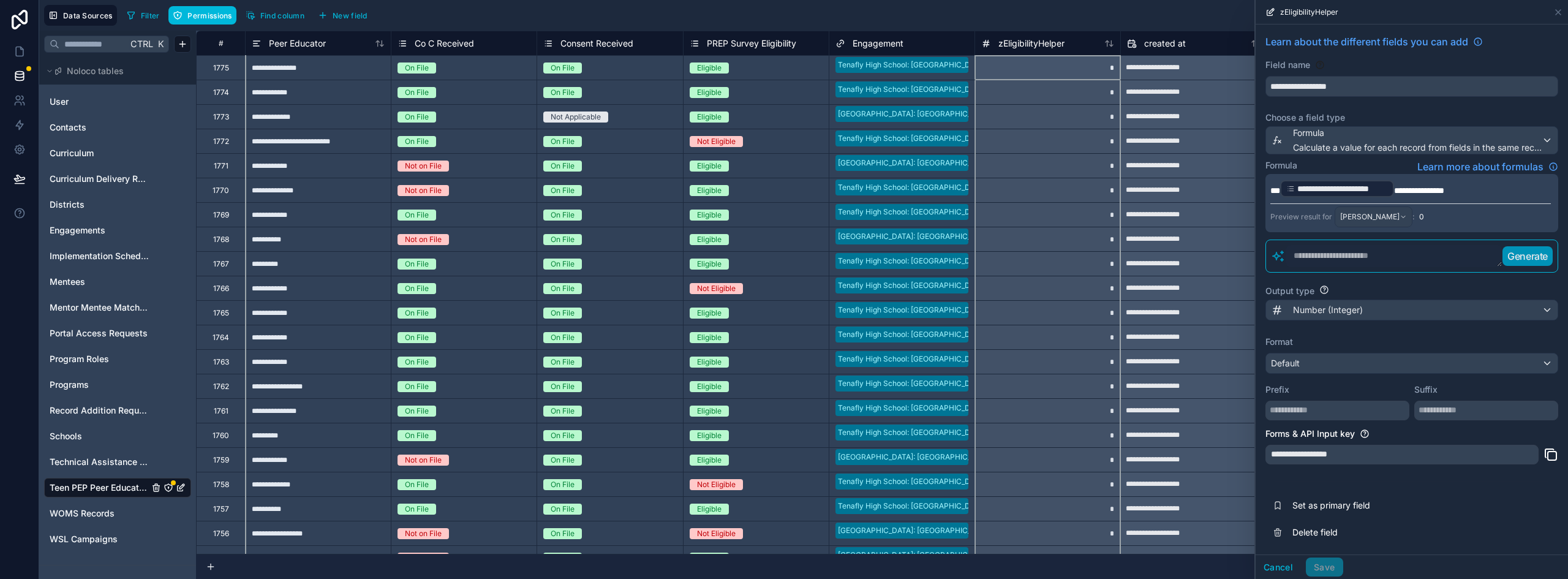
click at [1331, 258] on textarea at bounding box center [1394, 256] width 217 height 22
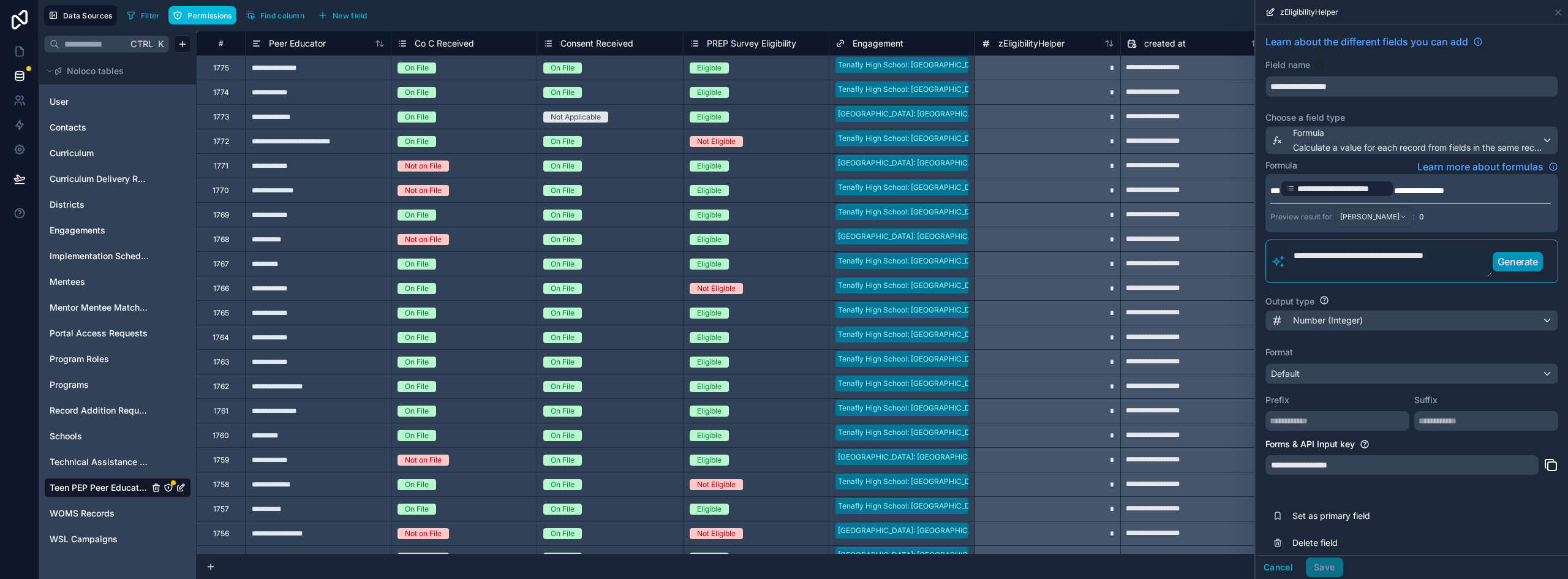
paste textarea "********"
type textarea "**********"
drag, startPoint x: 1483, startPoint y: 187, endPoint x: 1274, endPoint y: 179, distance: 209.2
click at [1274, 179] on p "**********" at bounding box center [1411, 188] width 281 height 20
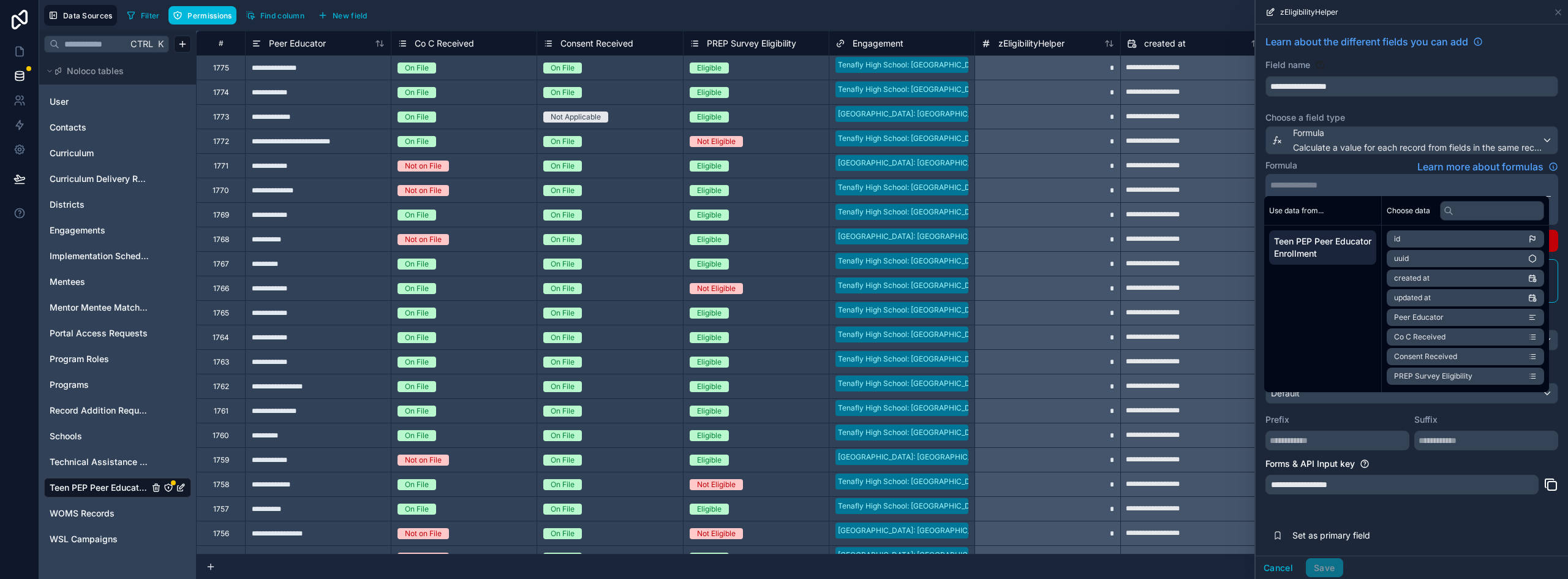
click at [1354, 159] on div "Formula Learn more about formulas" at bounding box center [1412, 166] width 293 height 15
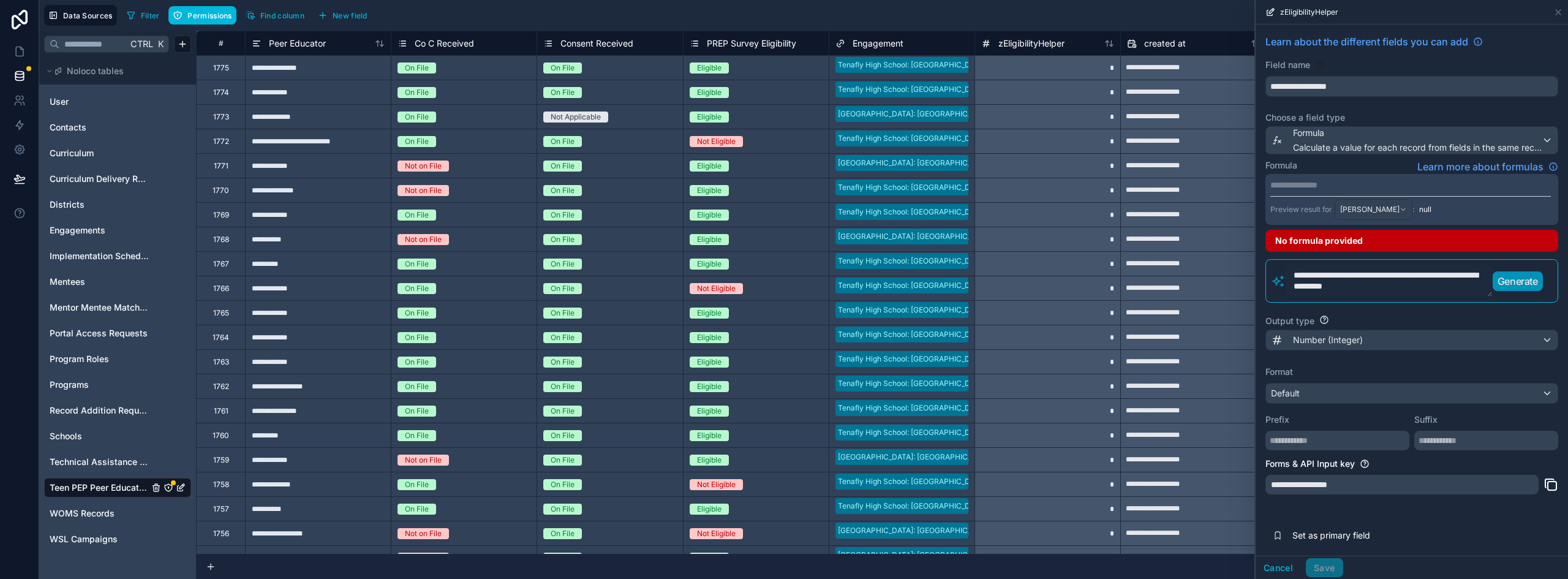
click at [1526, 279] on p "Generate" at bounding box center [1518, 281] width 40 height 15
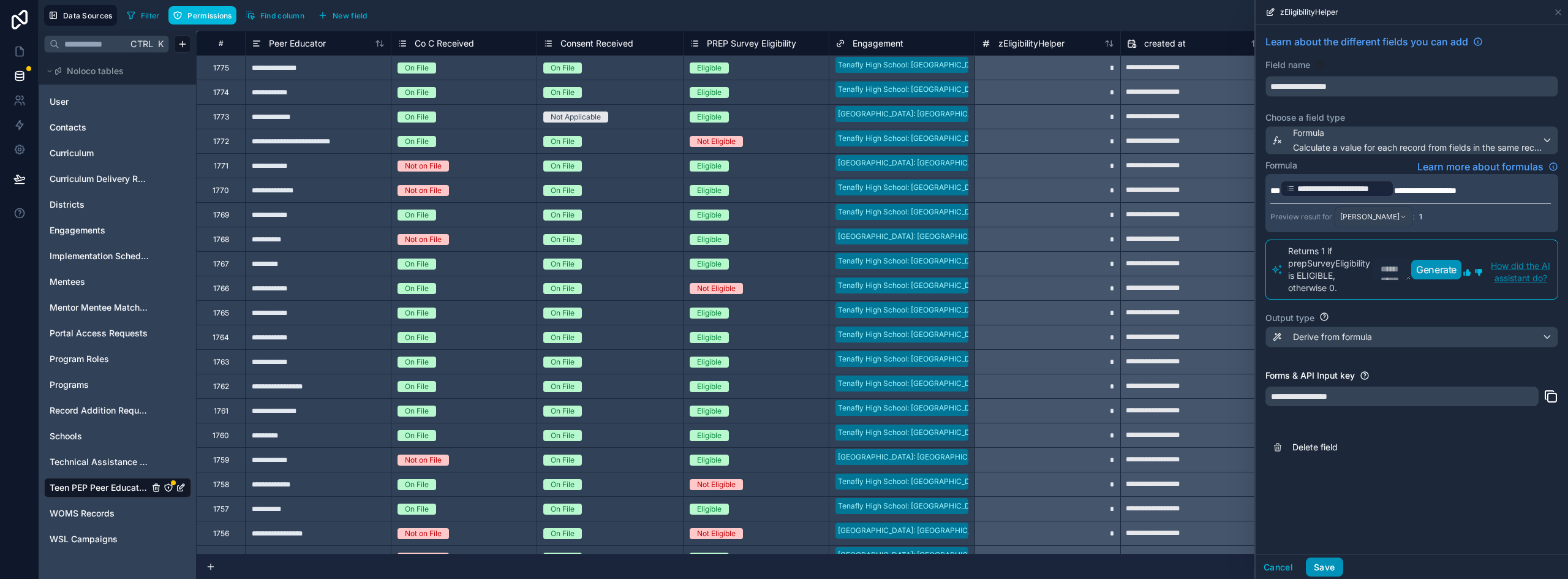
click at [1334, 569] on button "Save" at bounding box center [1325, 567] width 37 height 20
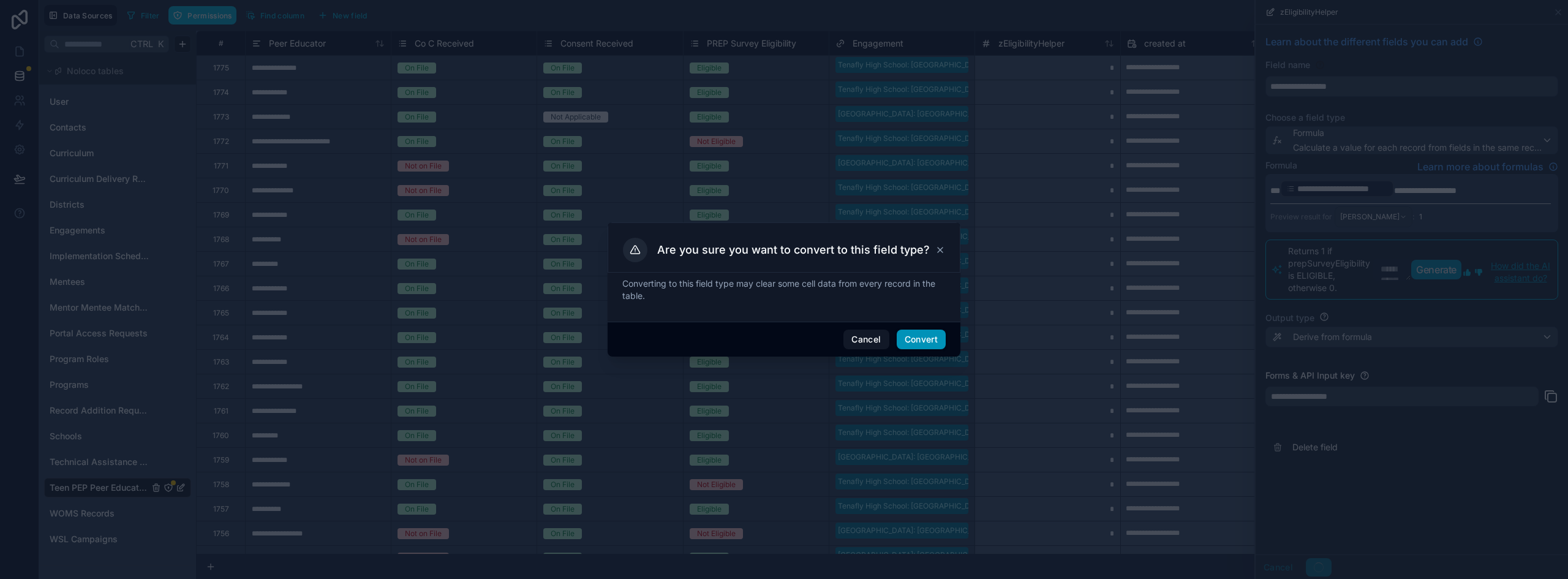
click at [928, 334] on button "Convert" at bounding box center [921, 339] width 49 height 20
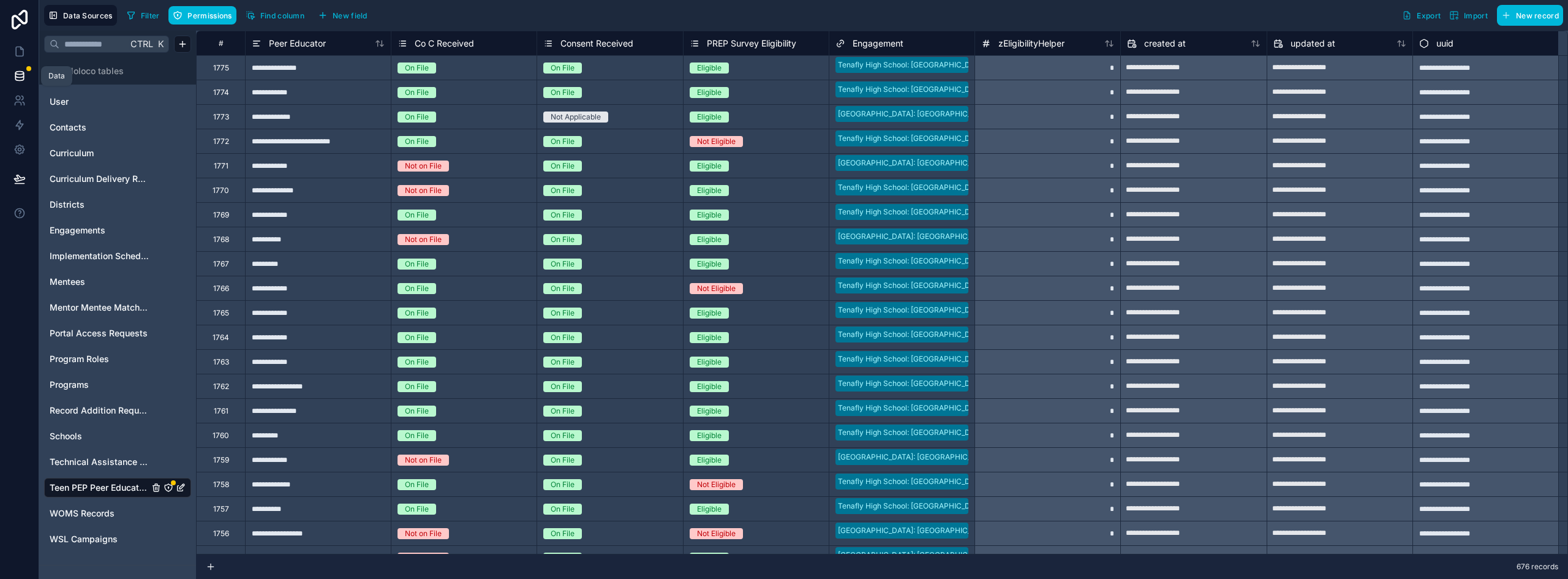
click at [21, 76] on icon at bounding box center [19, 75] width 12 height 12
click at [170, 485] on icon "Teen PEP Peer Educator Enrollment" at bounding box center [169, 488] width 8 height 8
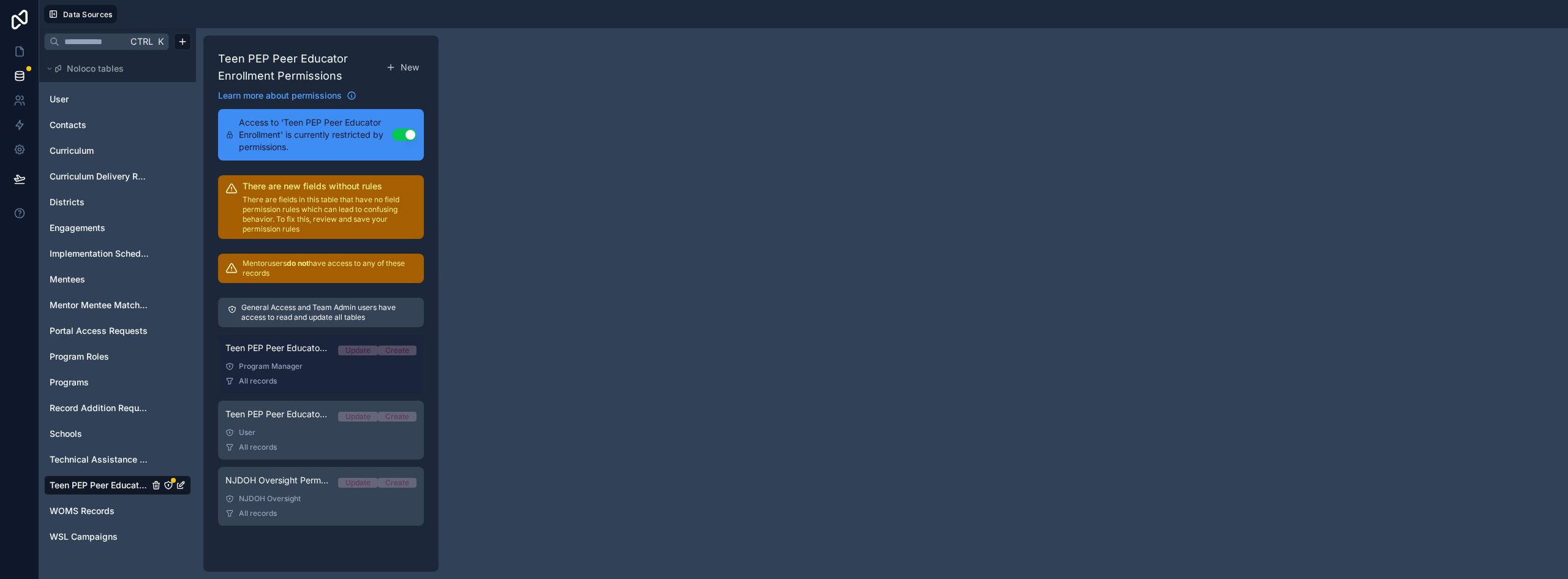
click at [327, 377] on div "All records" at bounding box center [321, 381] width 191 height 10
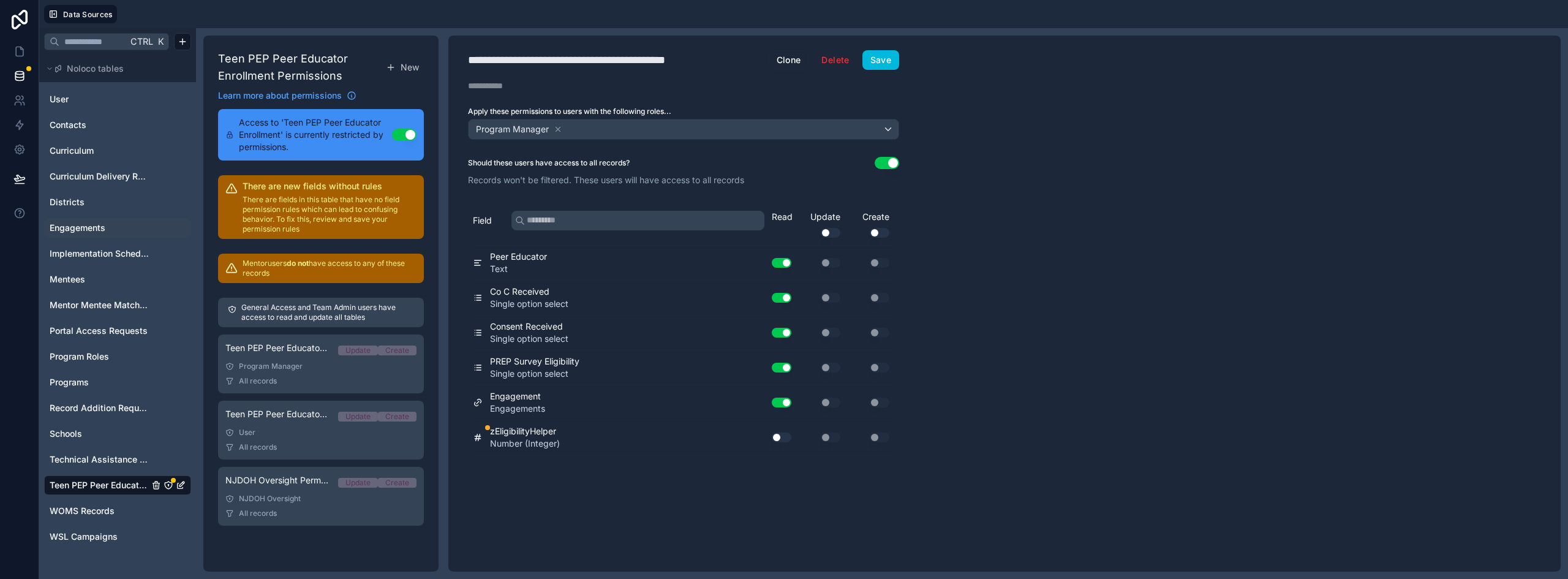
click at [81, 230] on span "Engagements" at bounding box center [78, 228] width 56 height 12
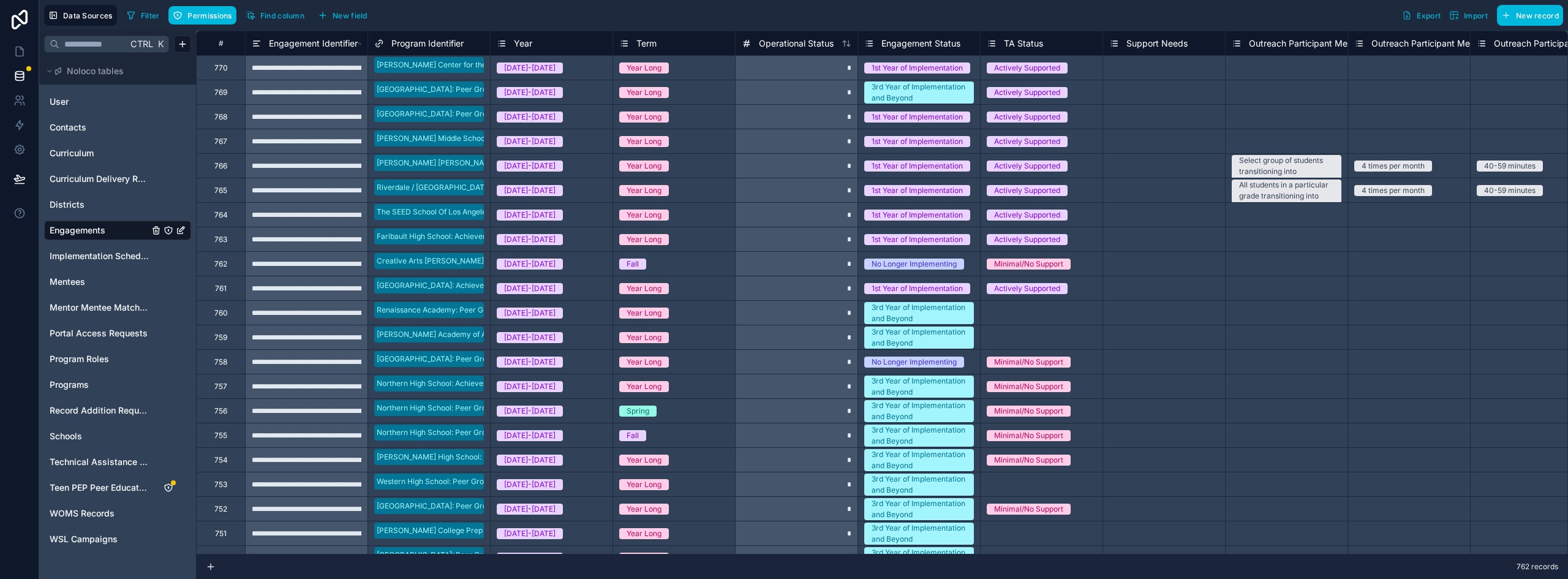
click at [364, 16] on span "New field" at bounding box center [349, 15] width 35 height 9
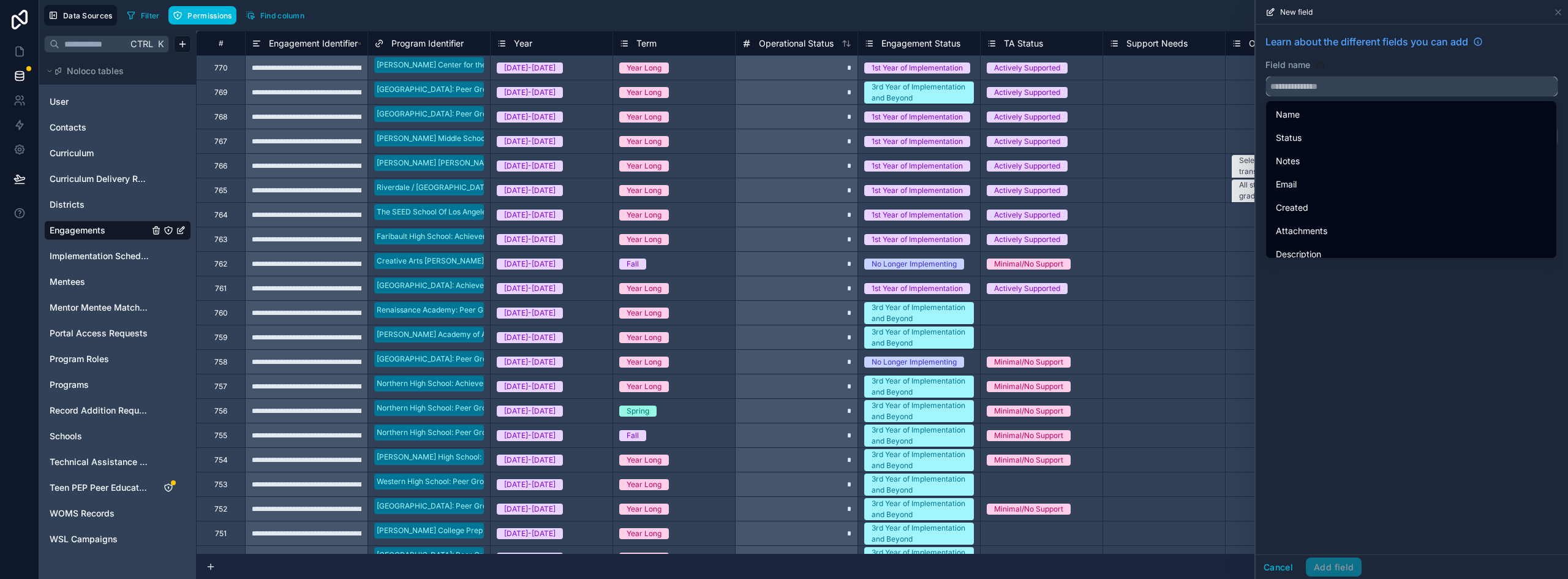
click at [1359, 83] on input "text" at bounding box center [1412, 86] width 291 height 20
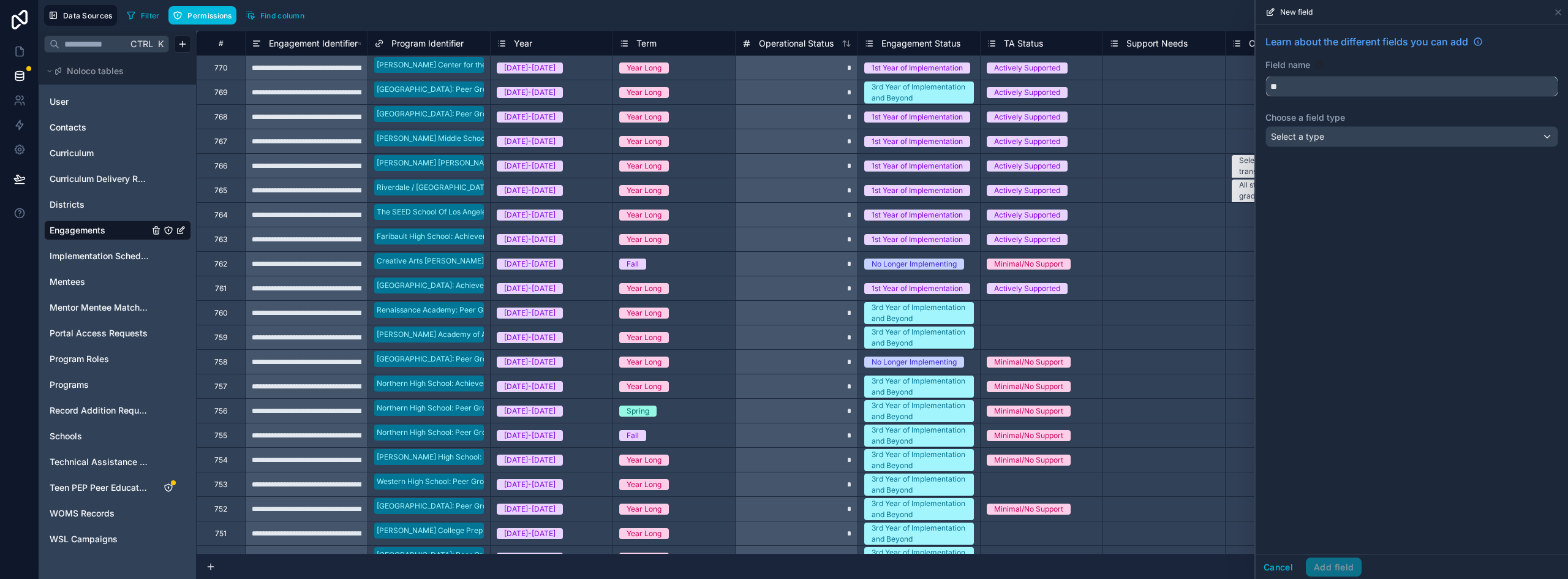
type input "*"
click at [1266, 76] on button "**********" at bounding box center [1412, 86] width 293 height 21
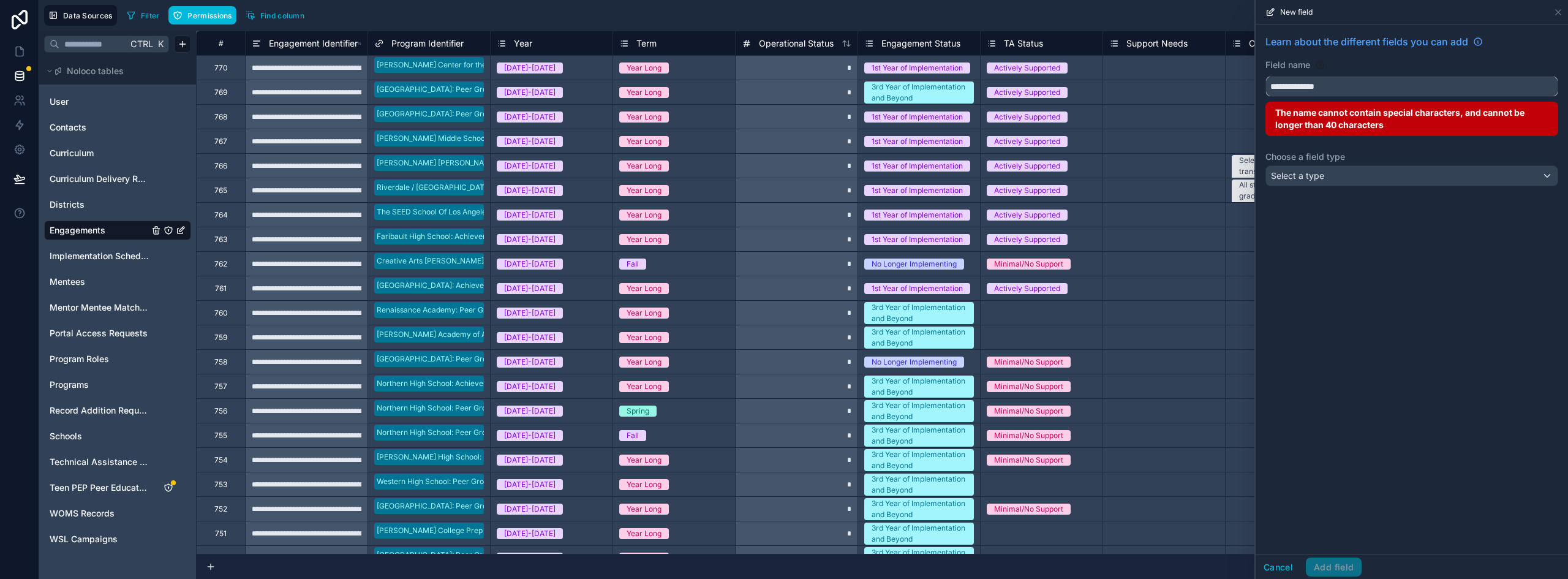
click at [1266, 76] on button "**********" at bounding box center [1412, 86] width 293 height 21
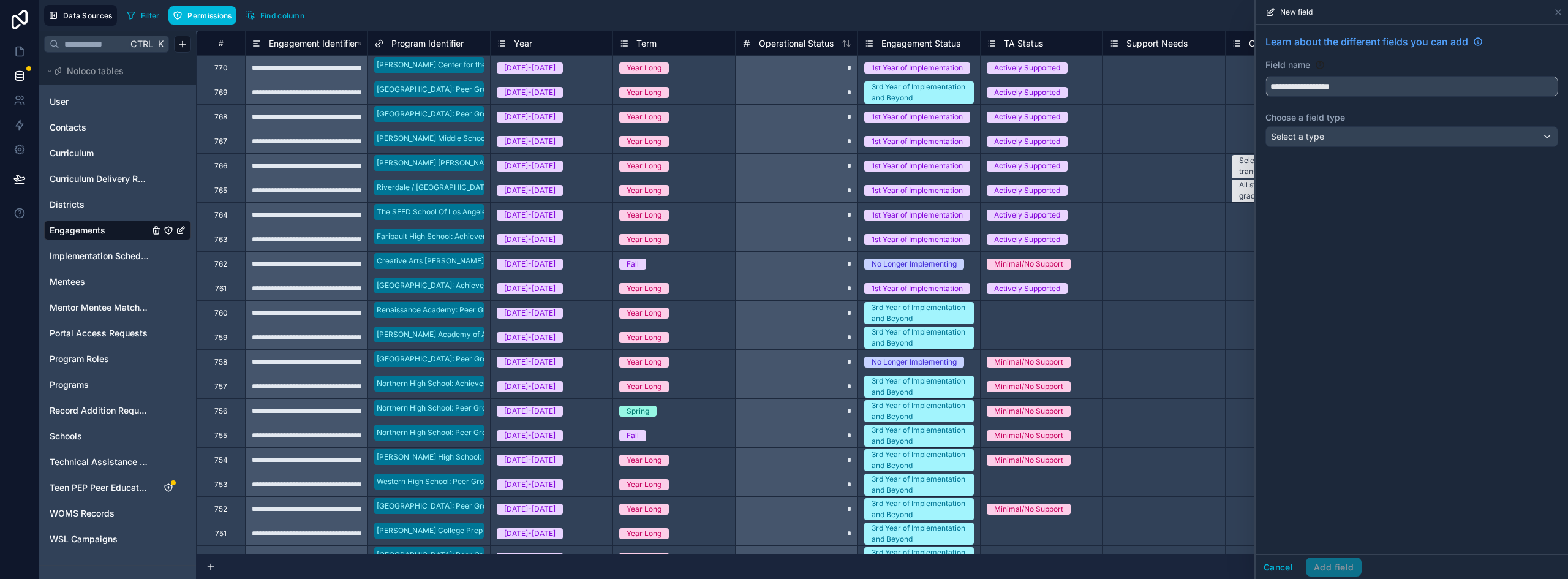
type input "**********"
click at [1344, 139] on div "Select a type" at bounding box center [1412, 137] width 291 height 20
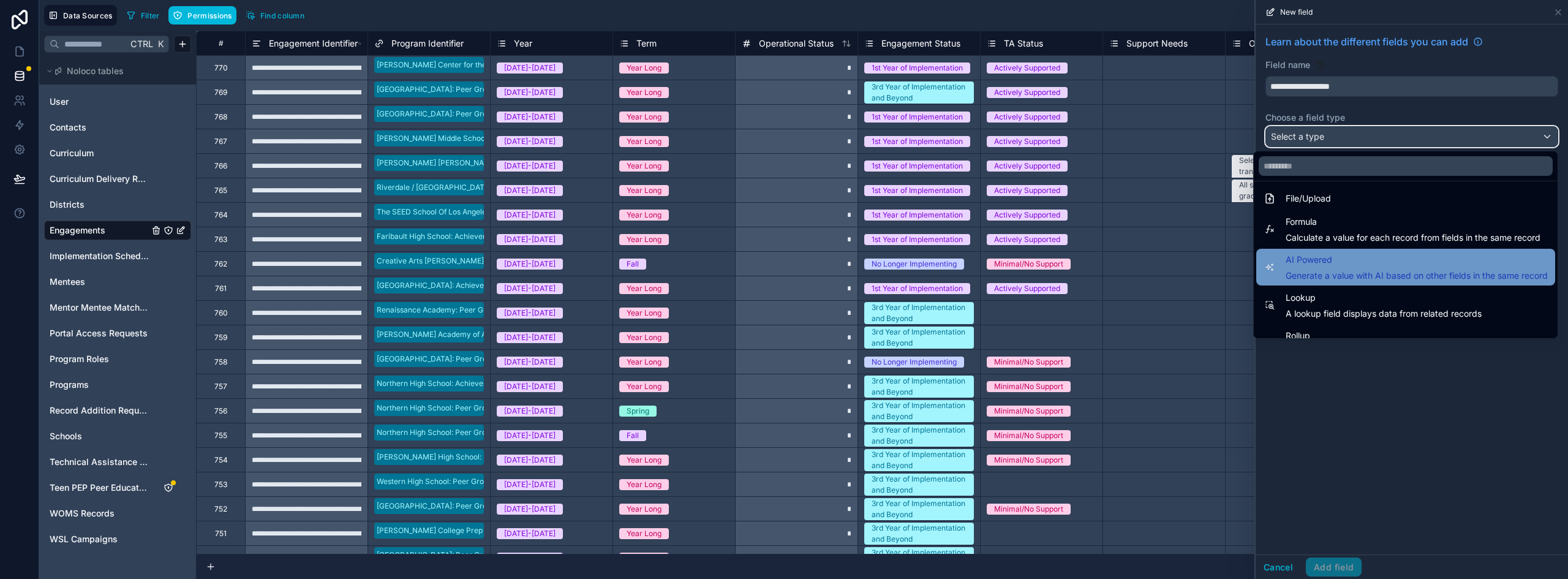
scroll to position [355, 0]
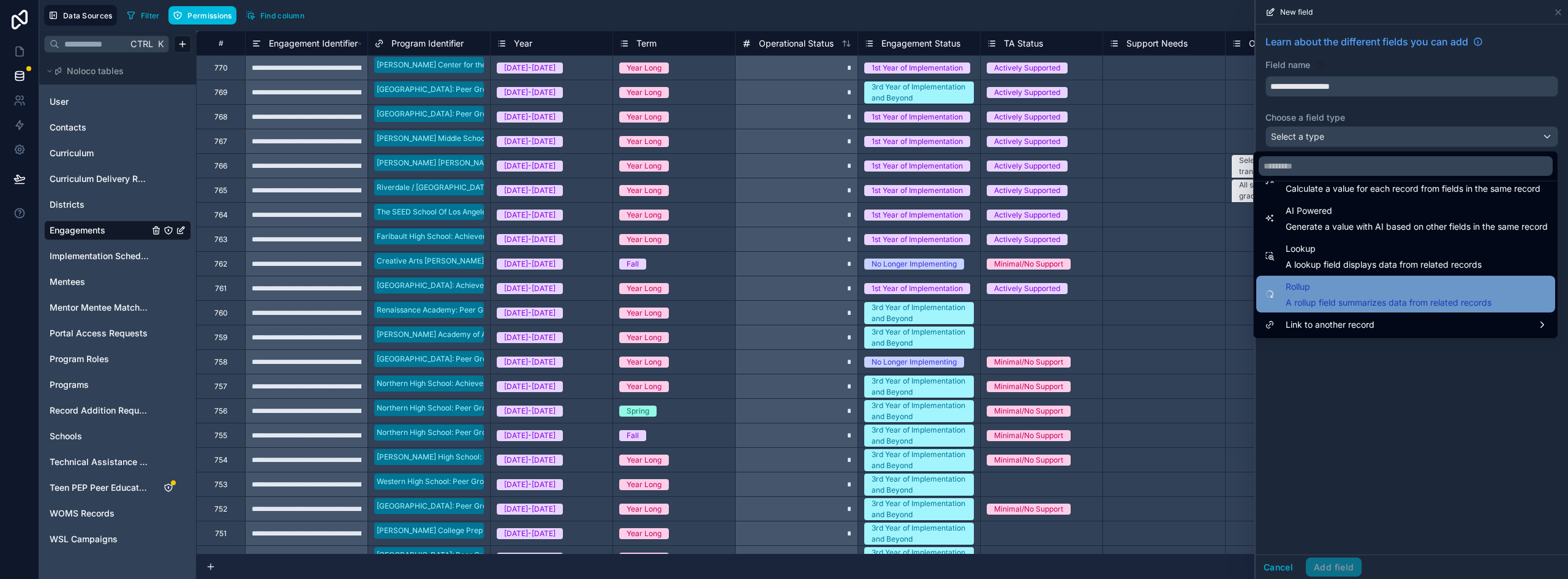
click at [1338, 298] on span "A rollup field summarizes data from related records" at bounding box center [1389, 302] width 206 height 12
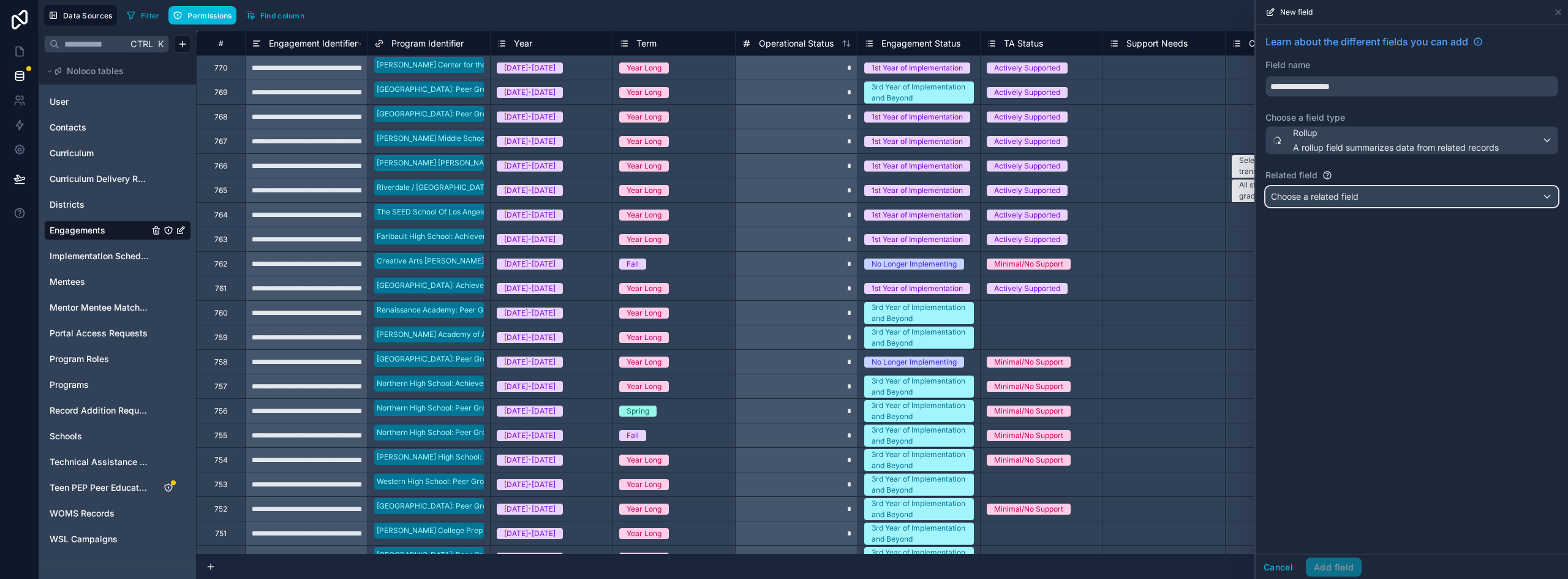
click at [1330, 188] on div "Choose a related field" at bounding box center [1412, 197] width 291 height 20
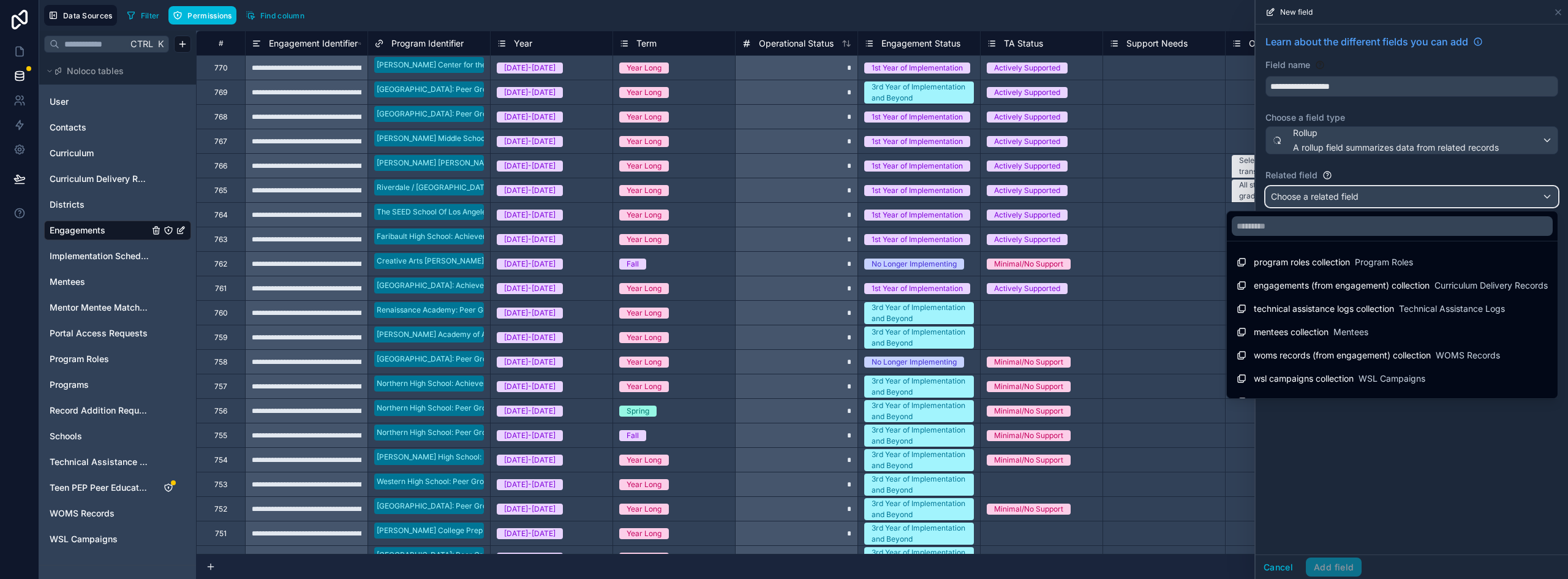
scroll to position [17, 0]
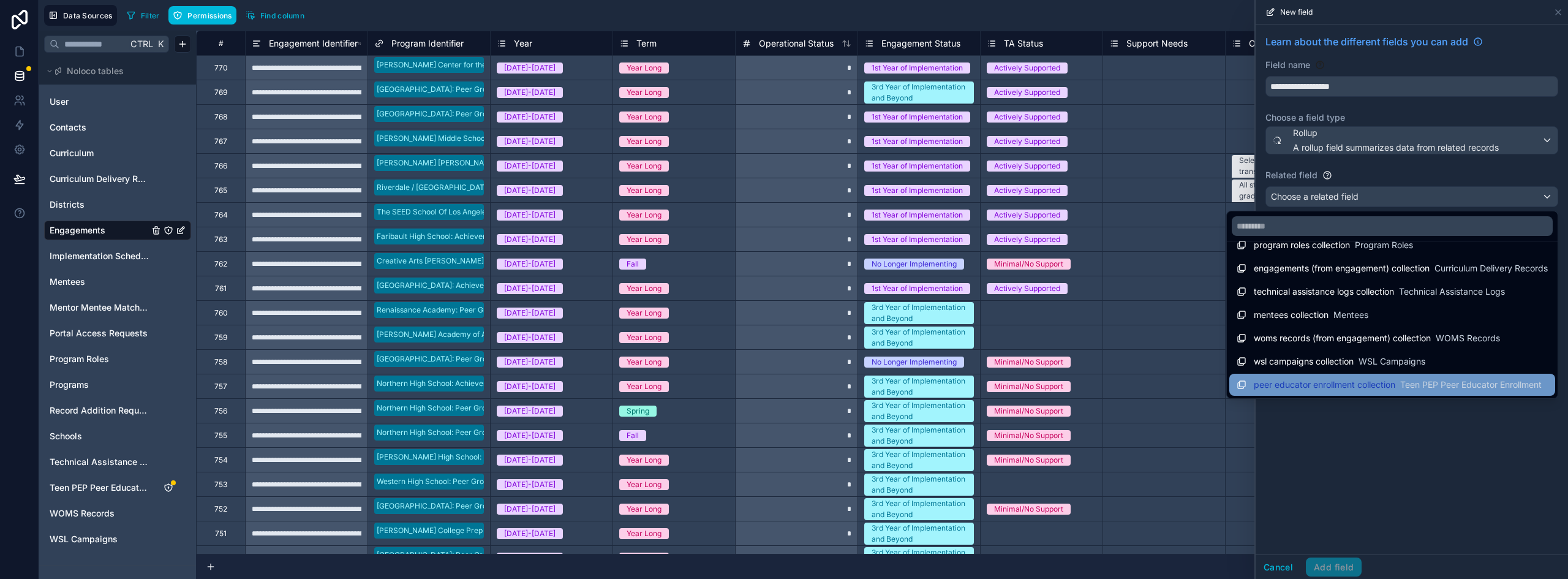
click at [1401, 386] on span "Teen PEP Peer Educator Enrollment" at bounding box center [1471, 384] width 142 height 12
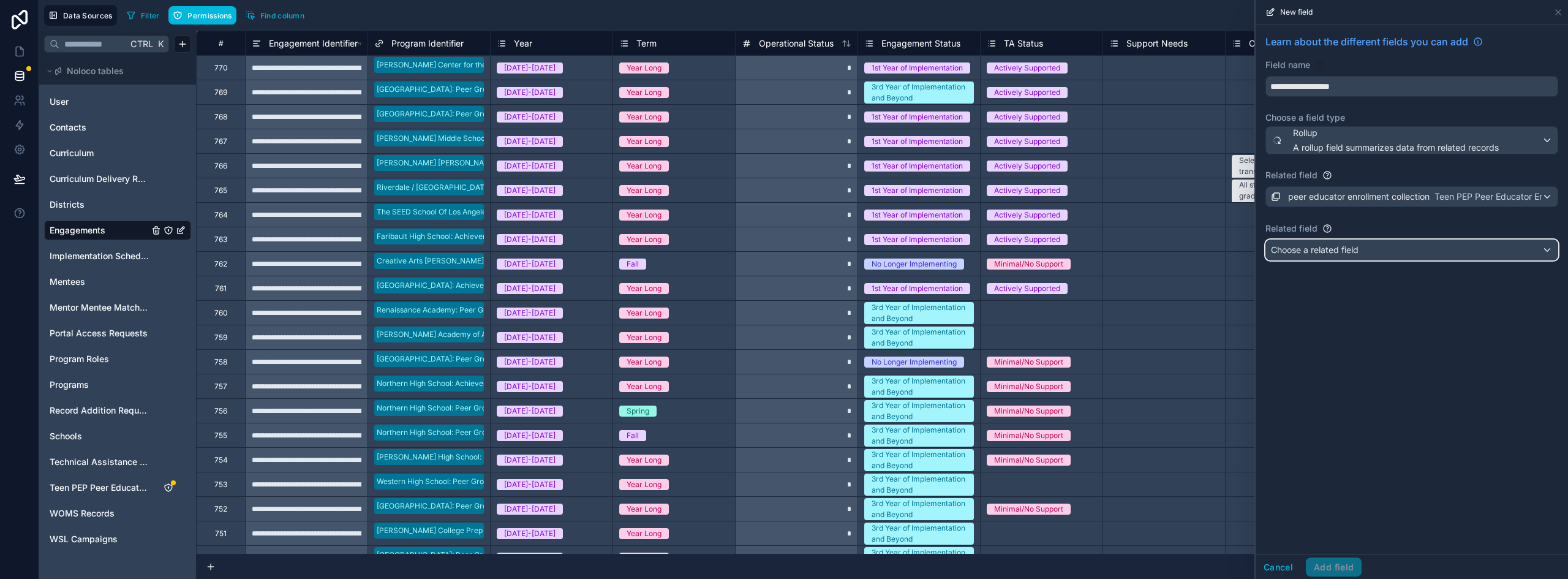
click at [1373, 250] on div "Choose a related field" at bounding box center [1412, 250] width 291 height 20
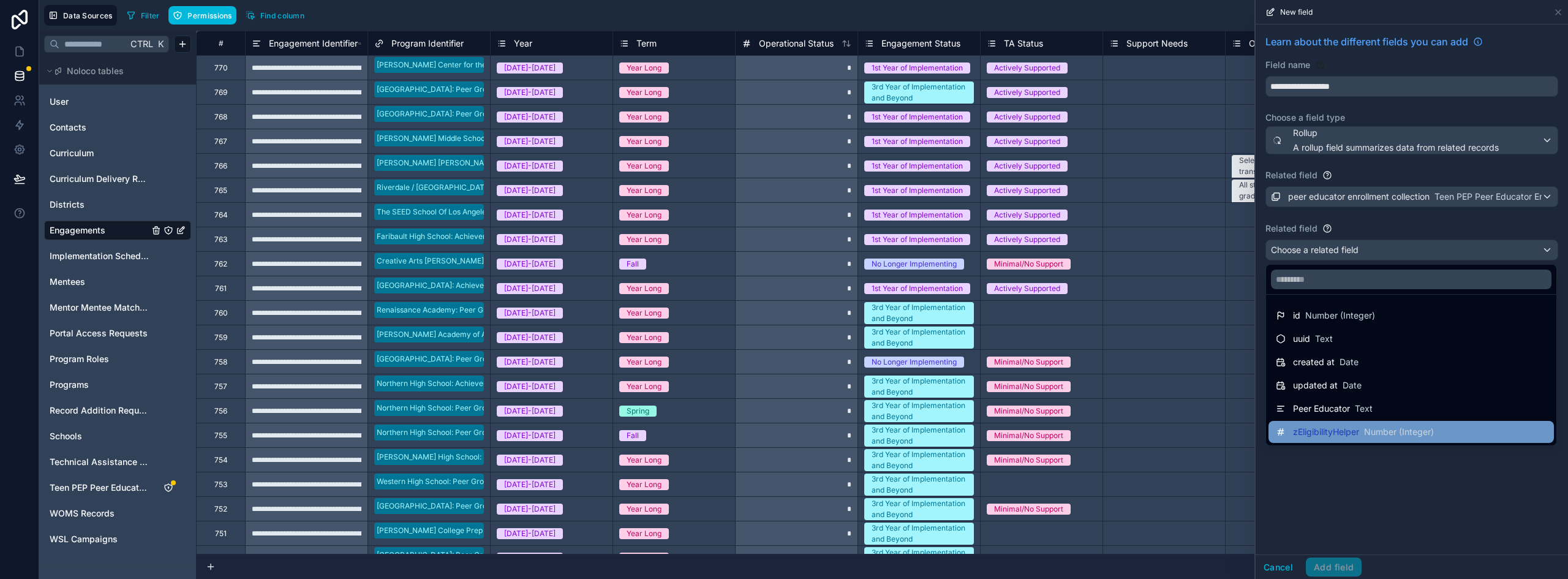
click at [1386, 429] on span "Number (Integer)" at bounding box center [1399, 432] width 70 height 12
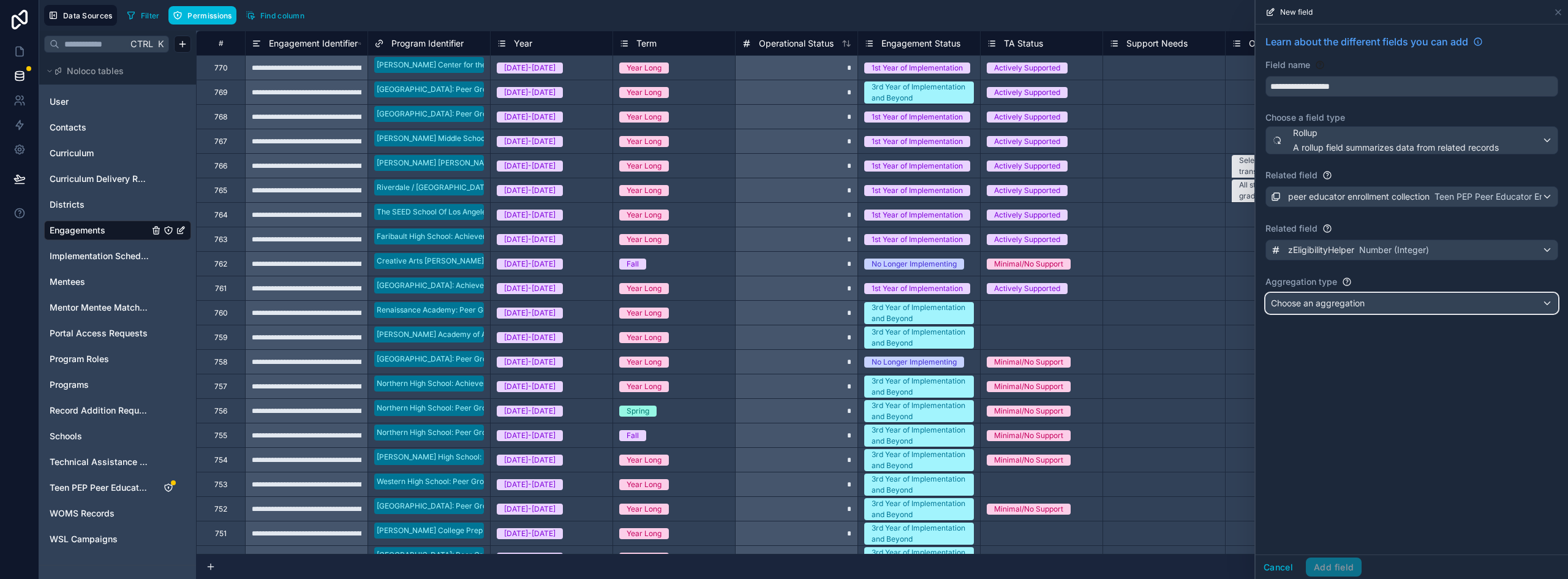
click at [1360, 303] on span "Choose an aggregation" at bounding box center [1318, 303] width 94 height 10
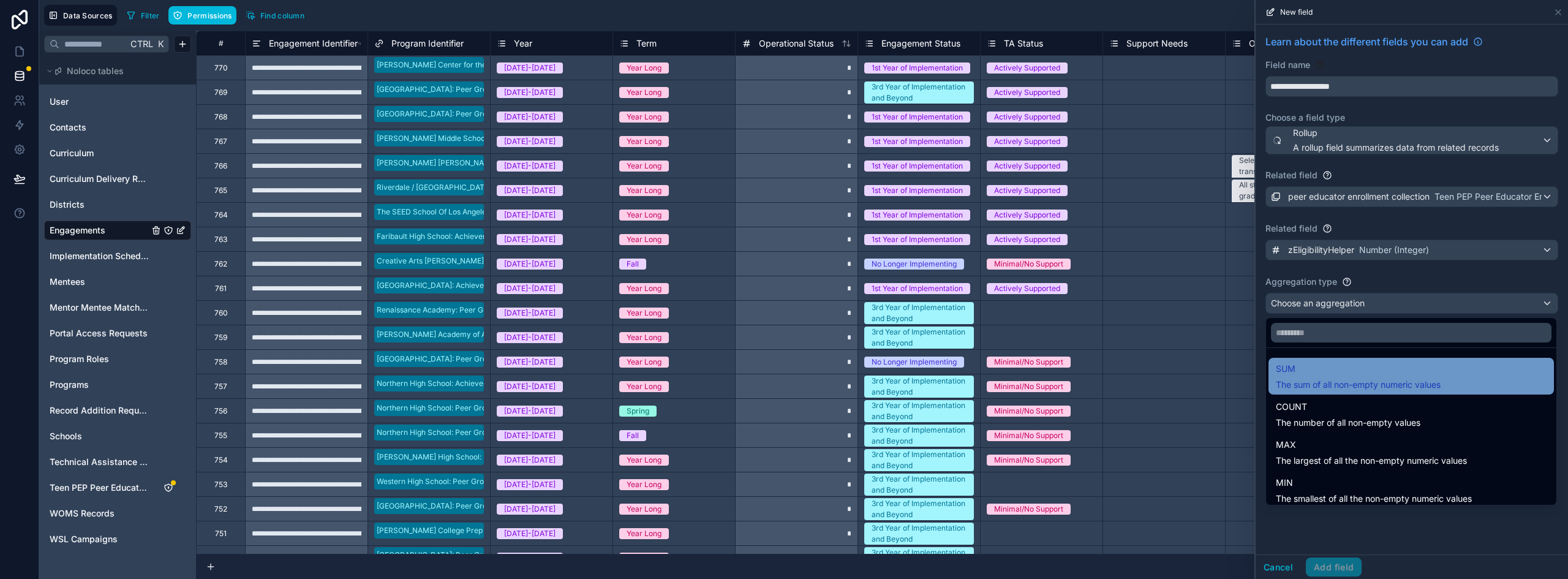
click at [1347, 376] on div "SUM The sum of all non-empty numeric values" at bounding box center [1358, 376] width 165 height 30
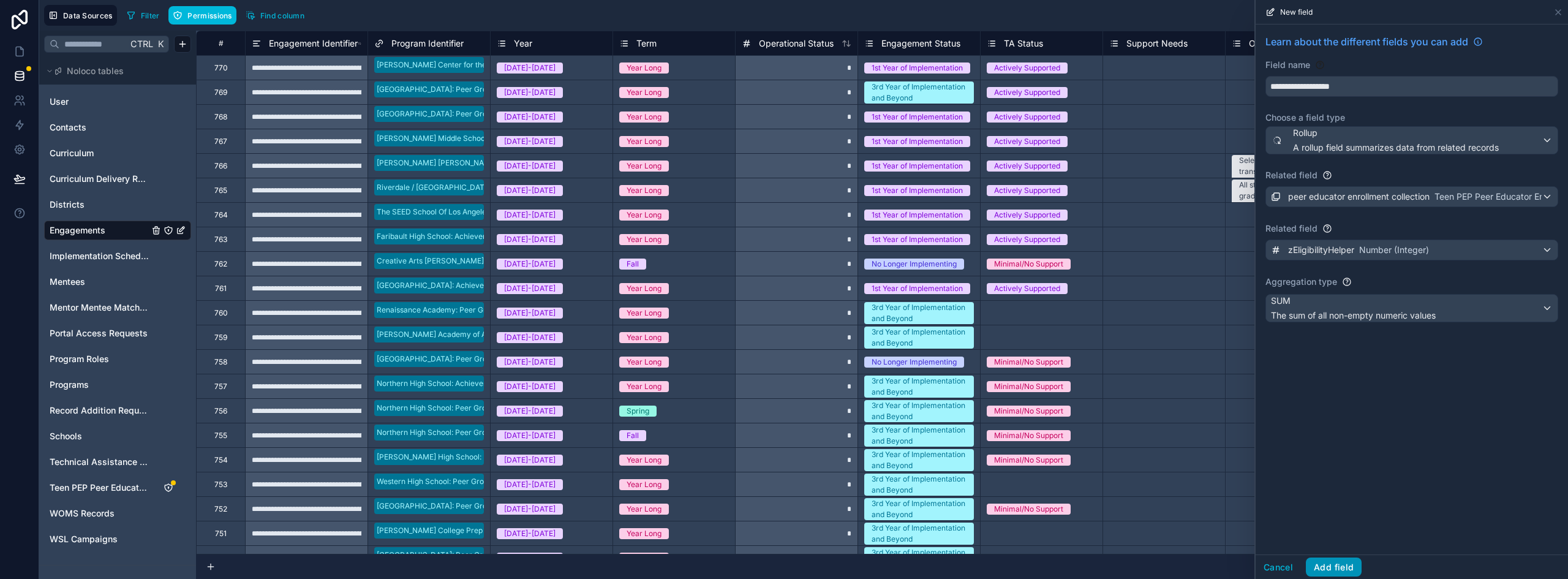
click at [1349, 568] on button "Add field" at bounding box center [1334, 567] width 56 height 20
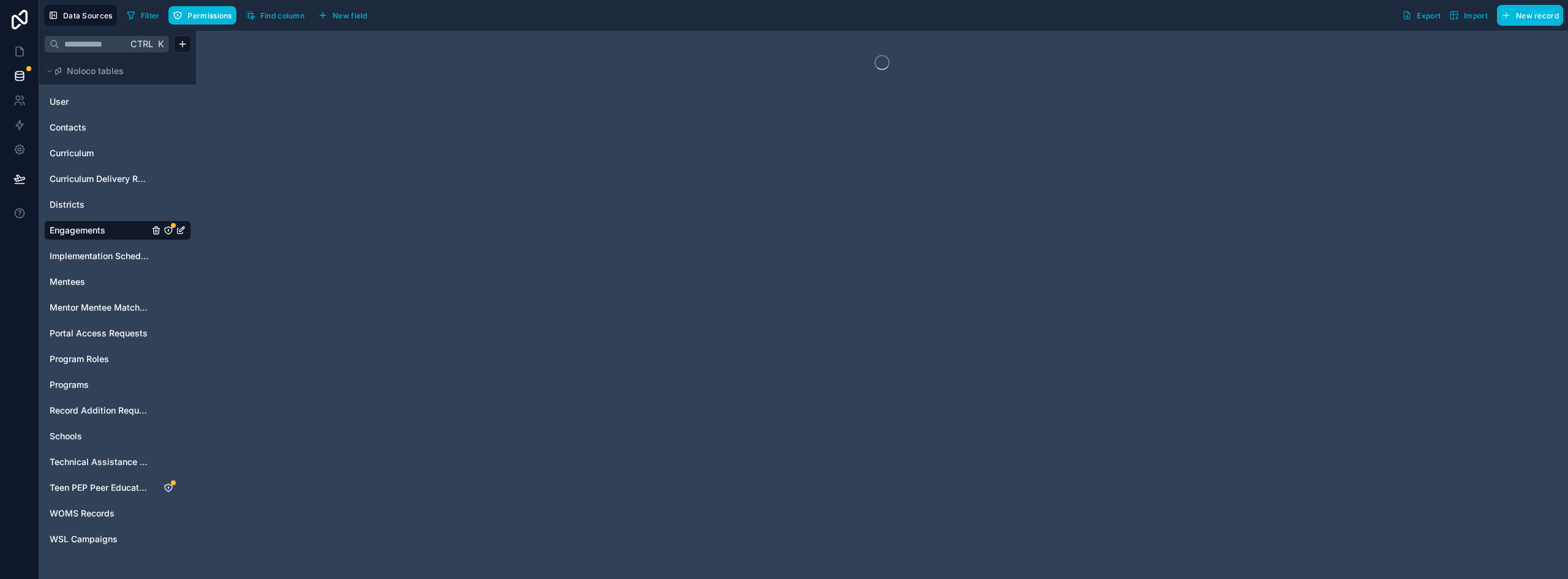
click at [170, 228] on icon "Engagements" at bounding box center [169, 231] width 8 height 8
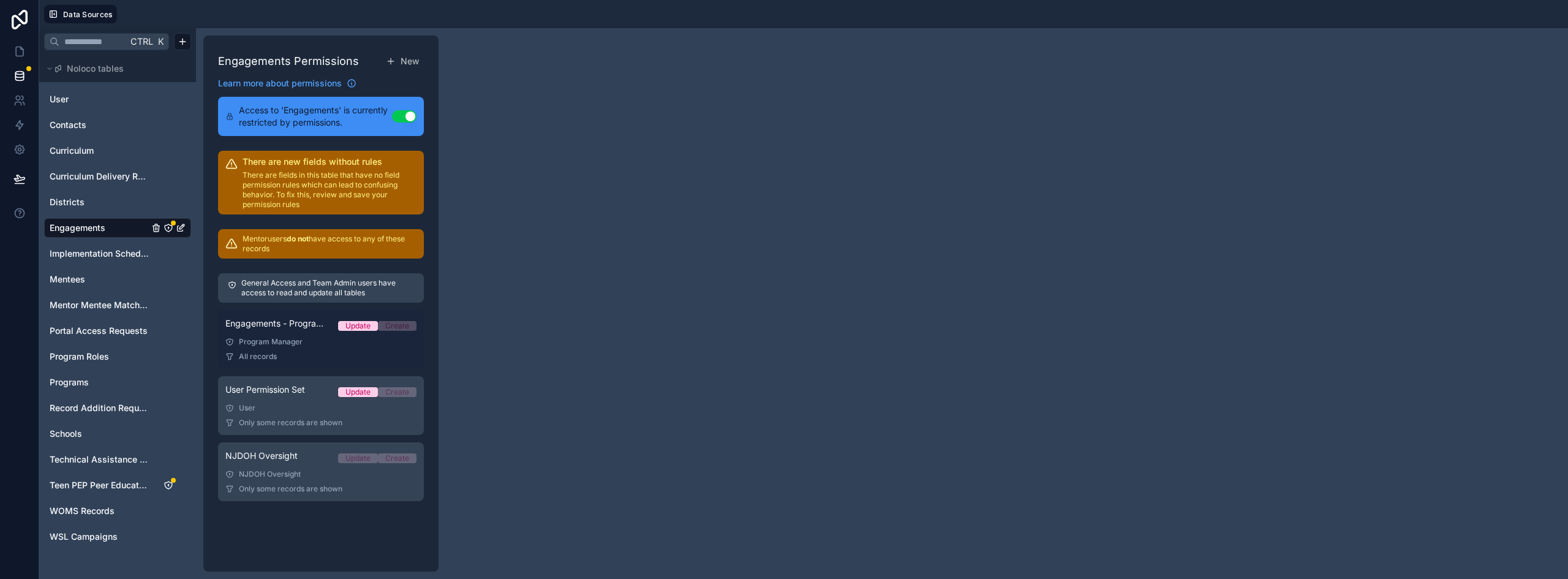
click at [281, 324] on span "Engagements - Program Manager Permission Set" at bounding box center [277, 323] width 103 height 12
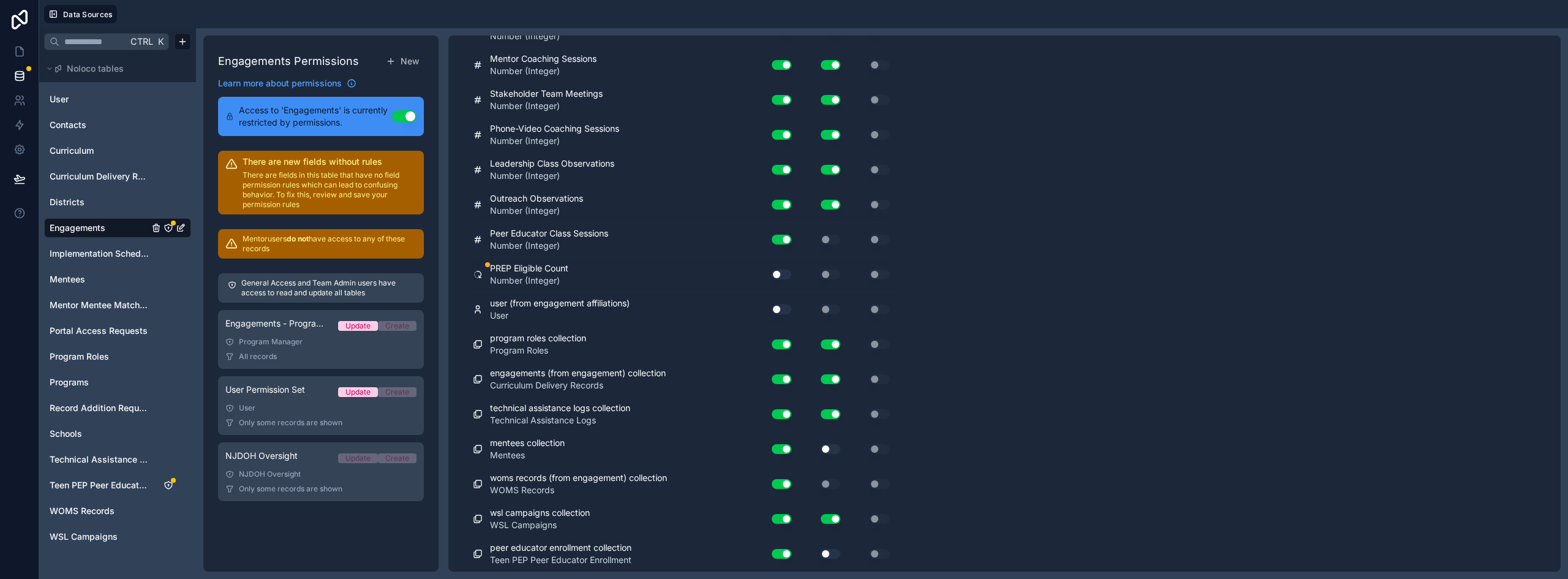
scroll to position [2511, 0]
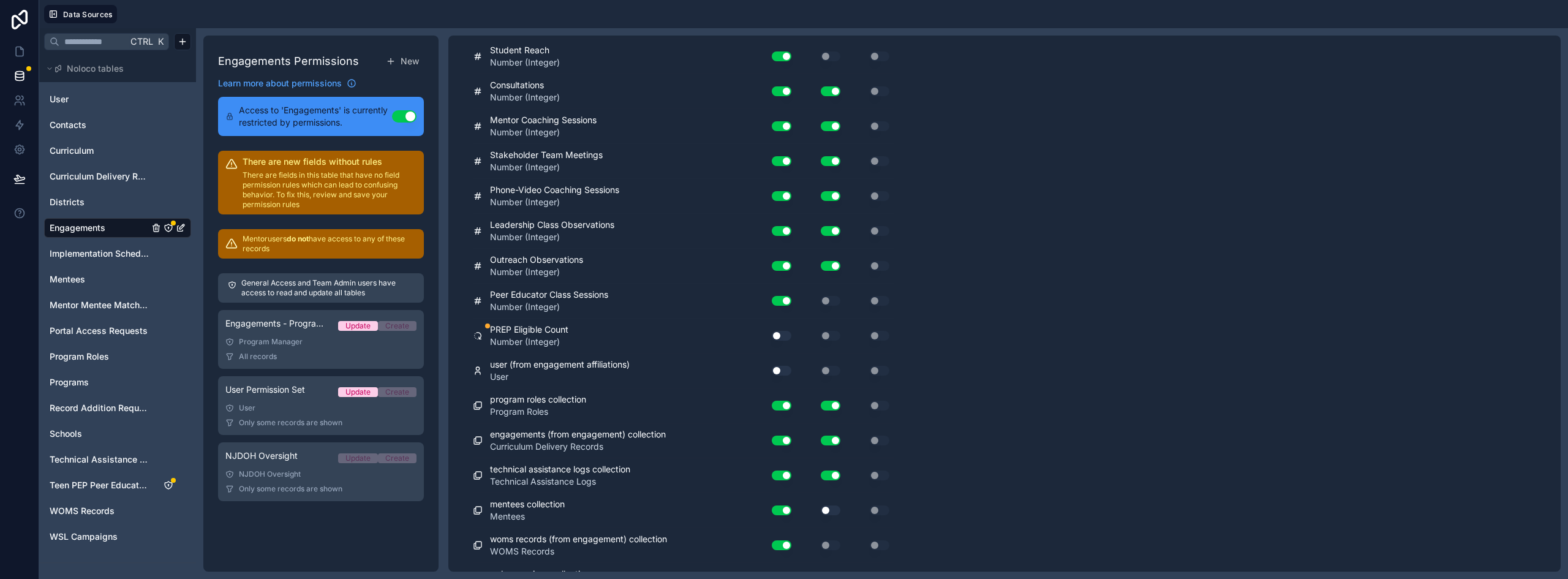
click at [783, 335] on button "Use setting" at bounding box center [781, 336] width 20 height 10
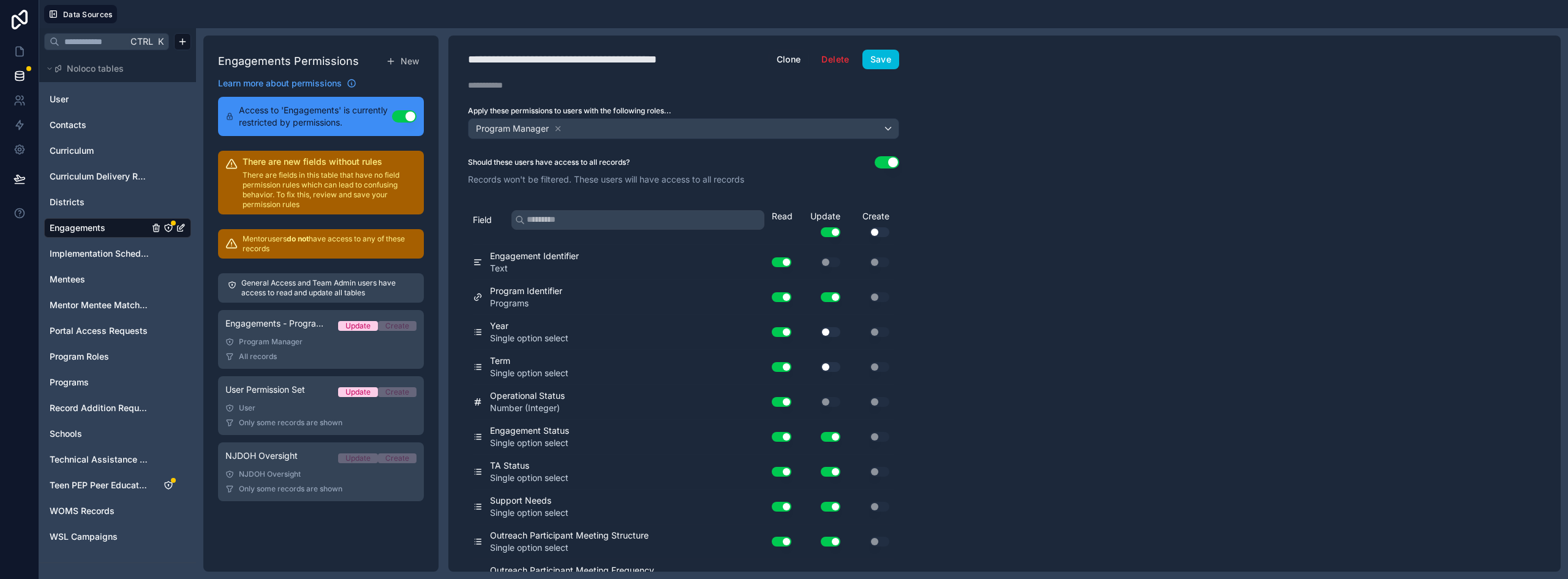
scroll to position [0, 0]
click at [886, 64] on button "Save" at bounding box center [881, 59] width 37 height 20
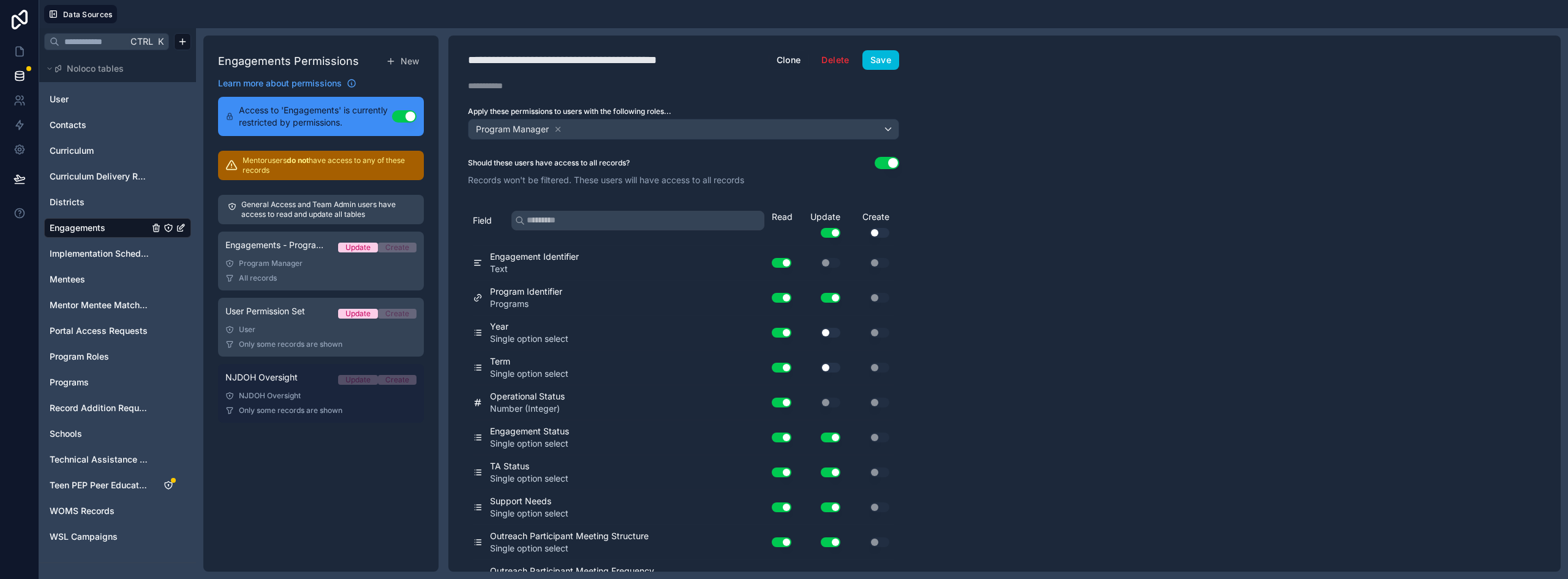
click at [295, 403] on link "NJDOH Oversight Update Create NJDOH Oversight Only some records are shown" at bounding box center [321, 393] width 206 height 59
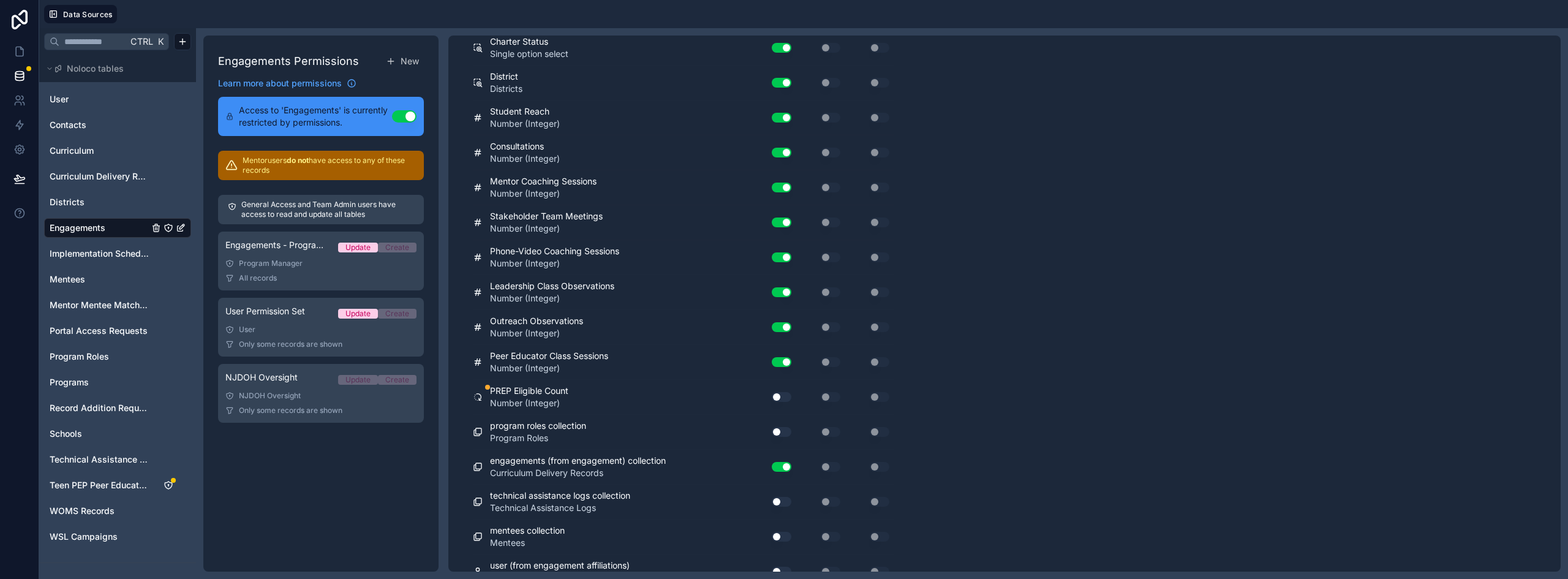
click at [783, 396] on button "Use setting" at bounding box center [781, 397] width 20 height 10
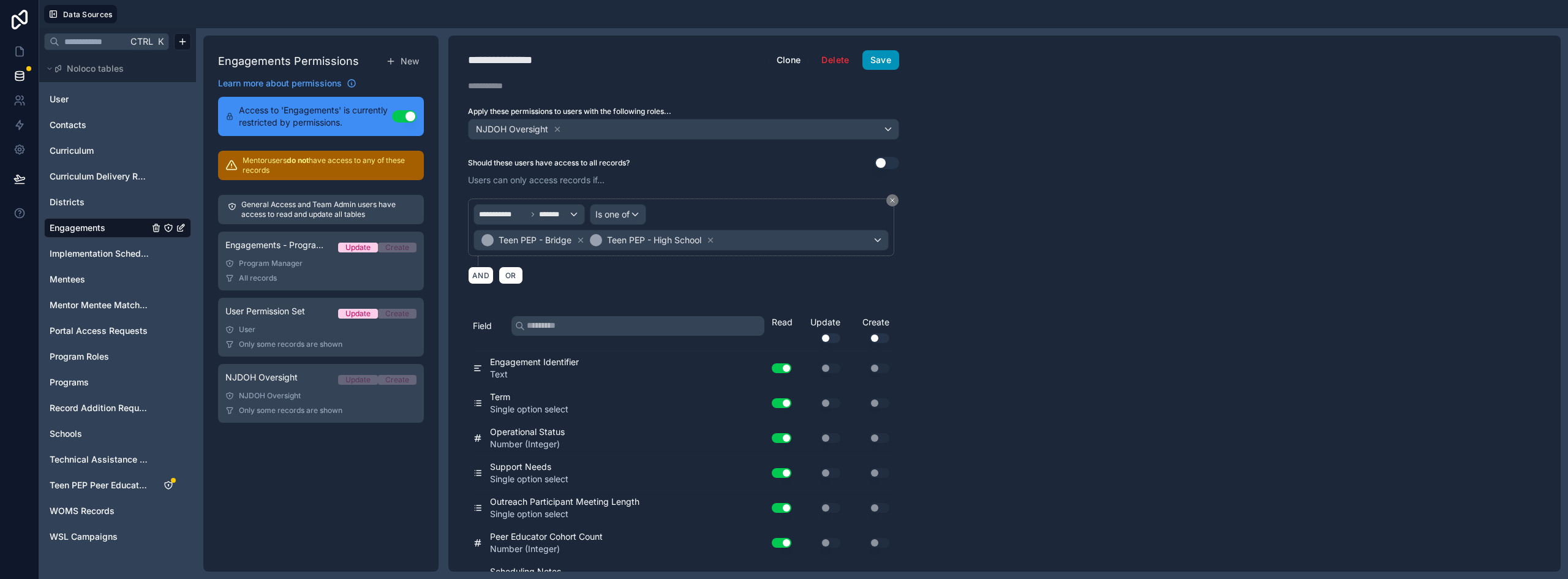
click at [877, 56] on button "Save" at bounding box center [881, 59] width 37 height 20
click at [20, 58] on link at bounding box center [19, 51] width 39 height 25
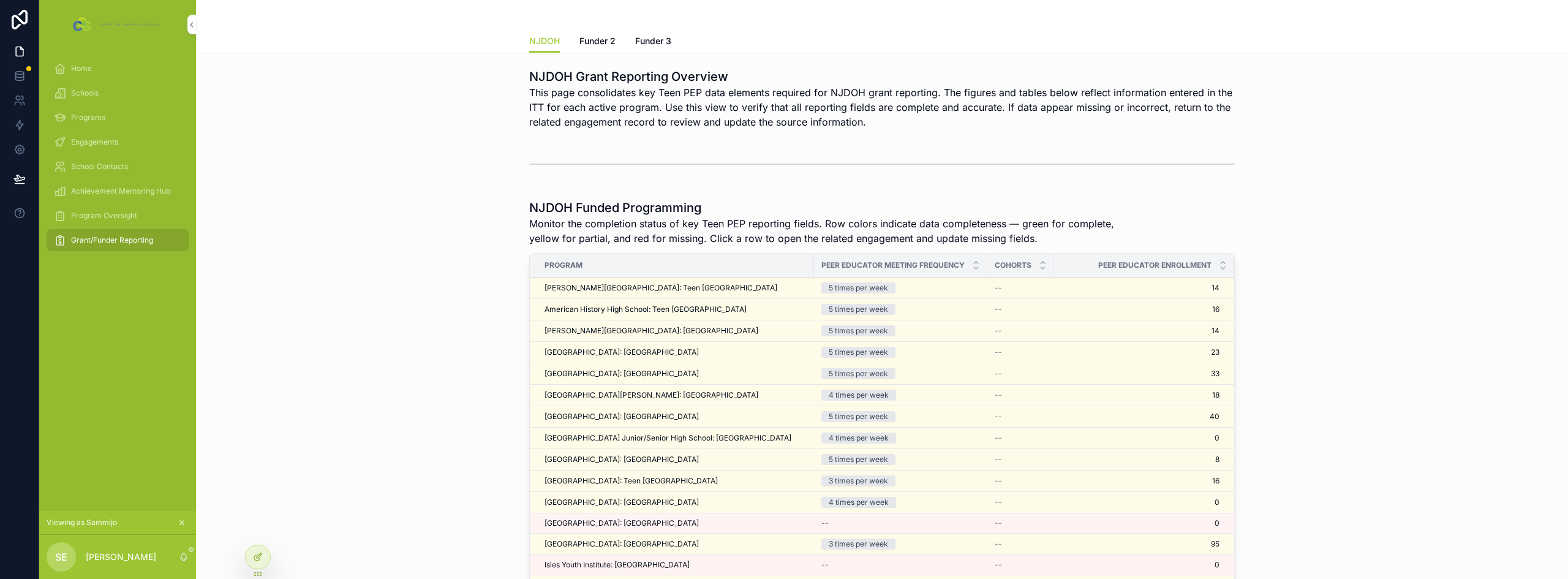
click at [264, 554] on div at bounding box center [258, 557] width 25 height 23
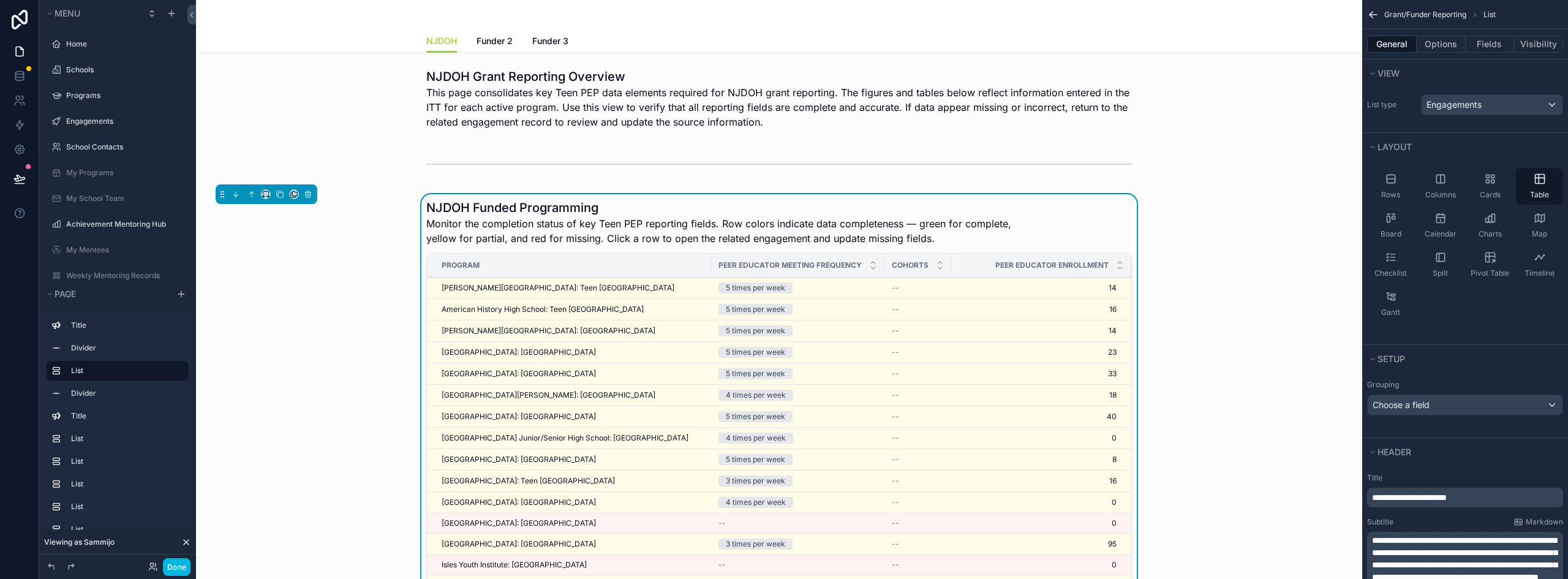
scroll to position [83, 0]
click at [1490, 49] on button "Fields" at bounding box center [1491, 44] width 49 height 17
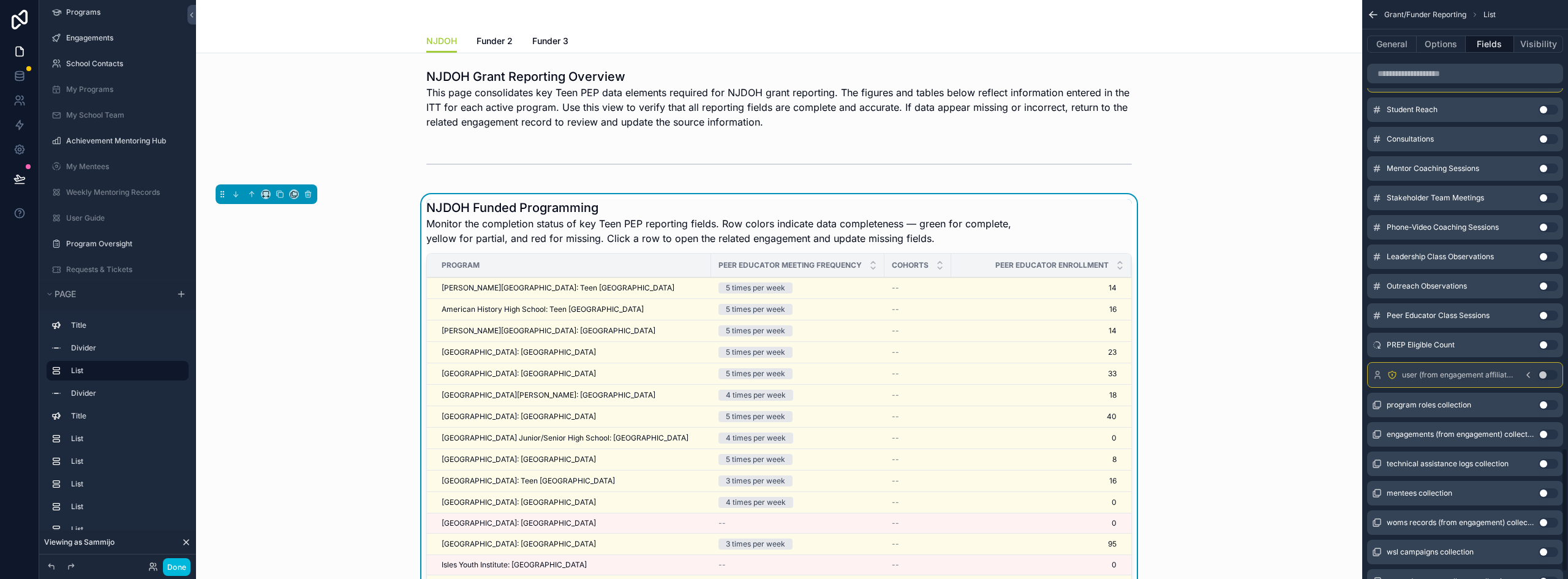
scroll to position [2063, 0]
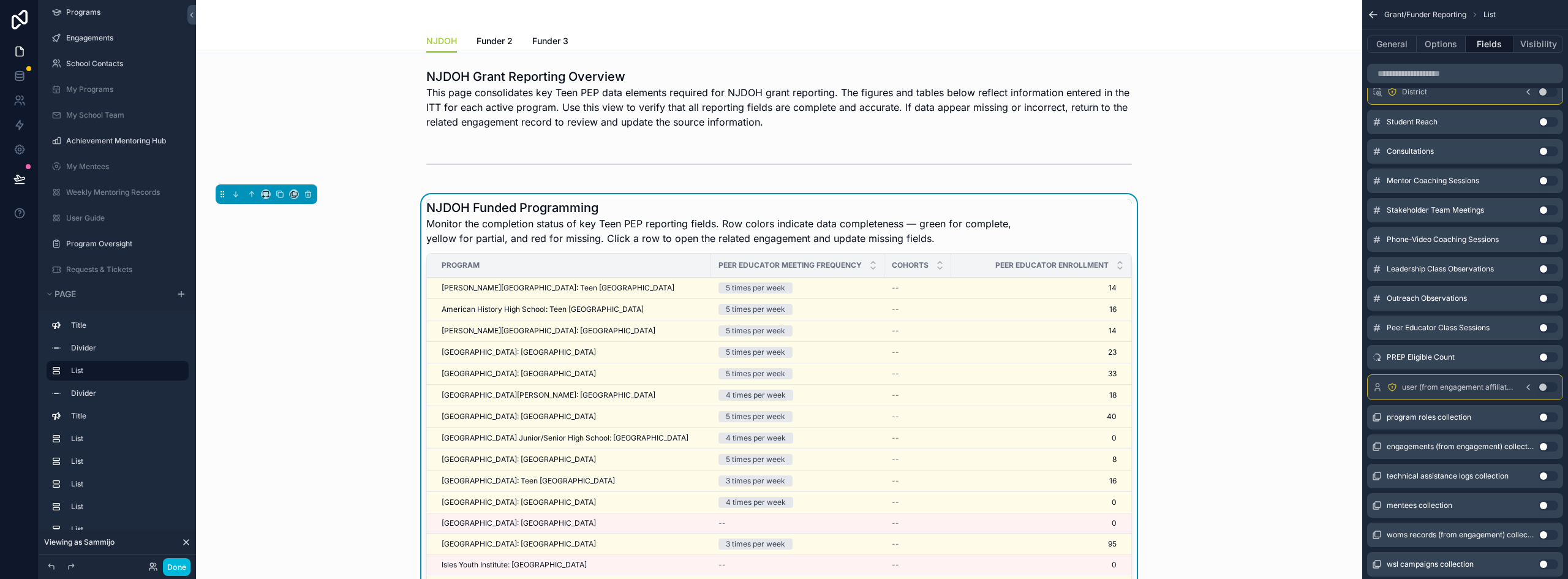
click at [1545, 357] on button "Use setting" at bounding box center [1548, 357] width 20 height 10
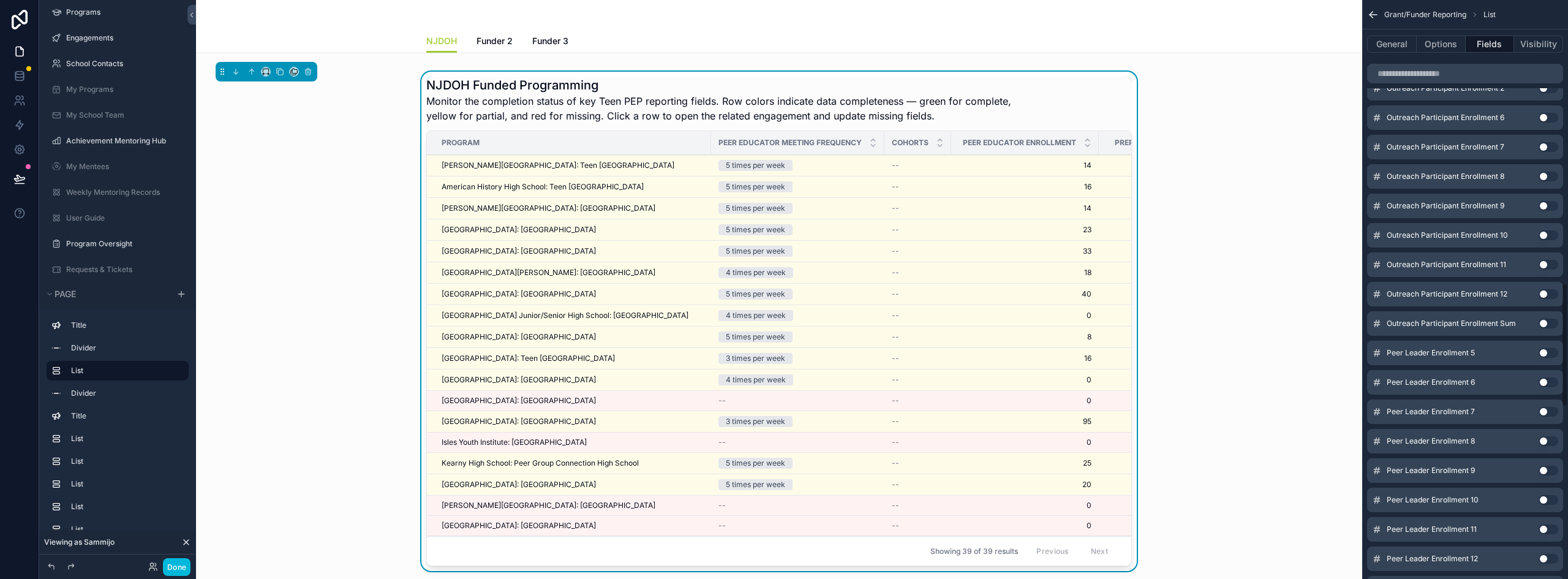
scroll to position [0, 0]
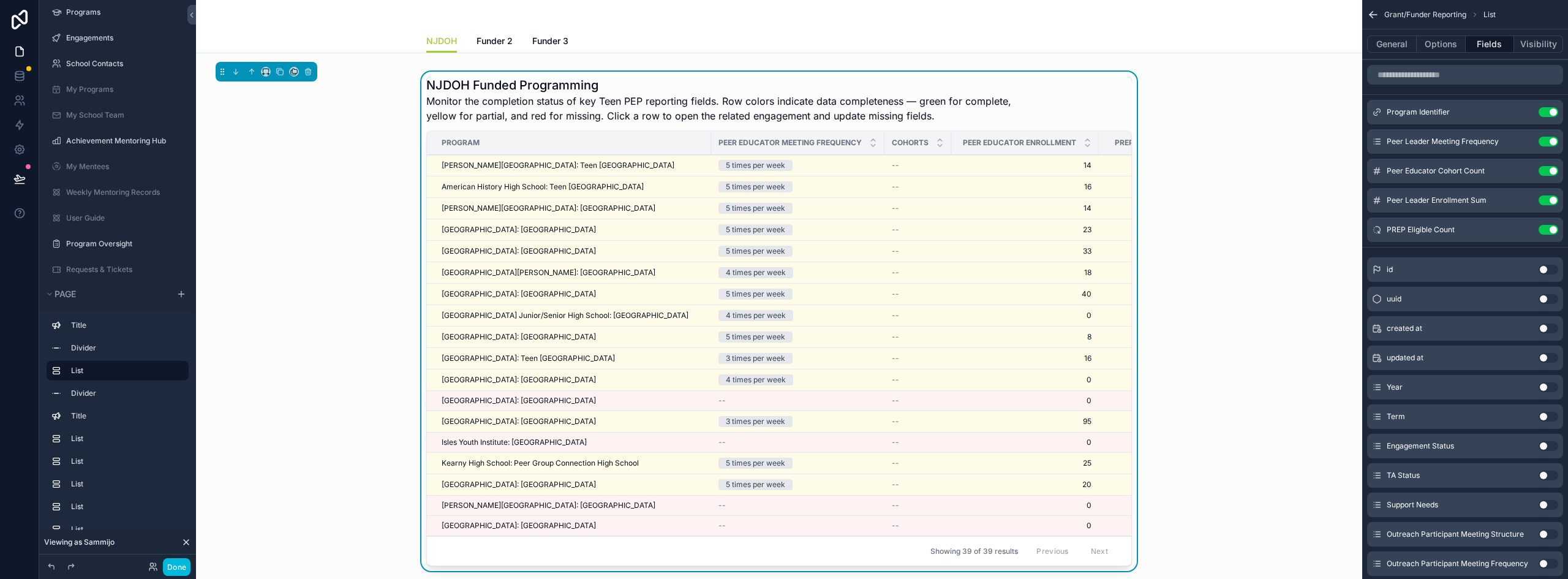
click at [1225, 176] on div "NJDOH Funded Programming Monitor the completion status of key Teen PEP reportin…" at bounding box center [779, 324] width 1147 height 504
click at [176, 568] on button "Done" at bounding box center [177, 567] width 28 height 18
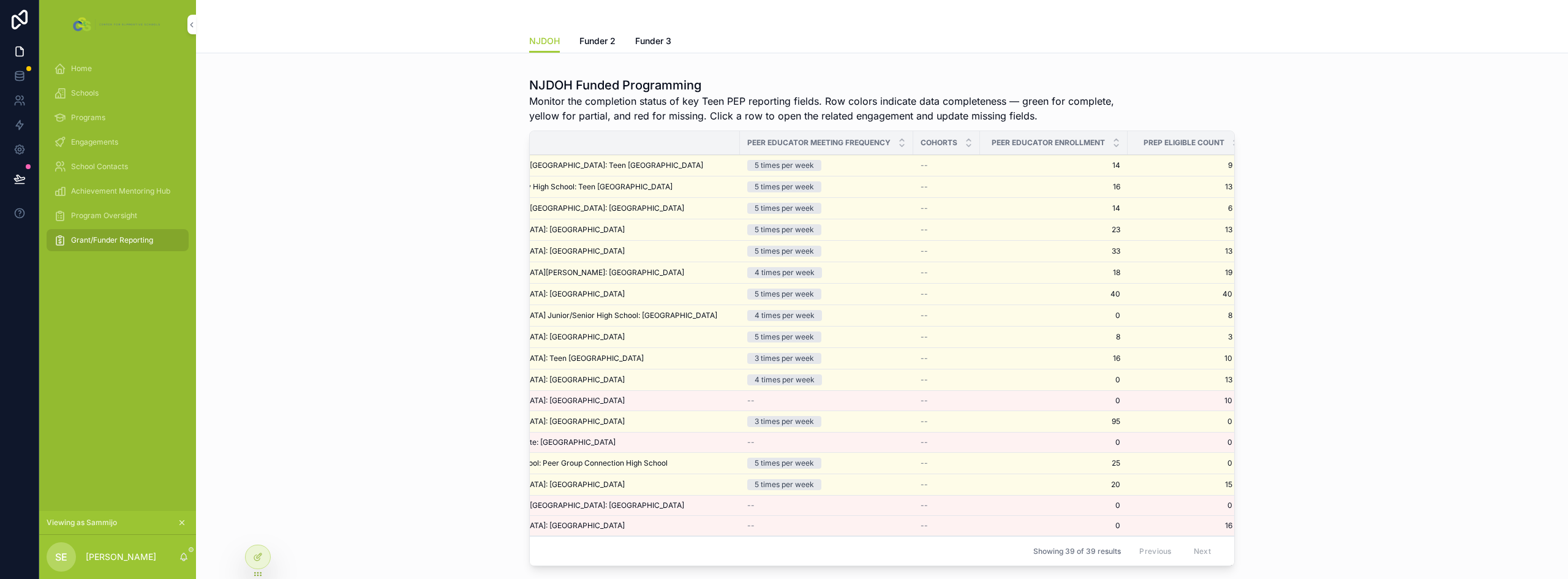
scroll to position [0, 96]
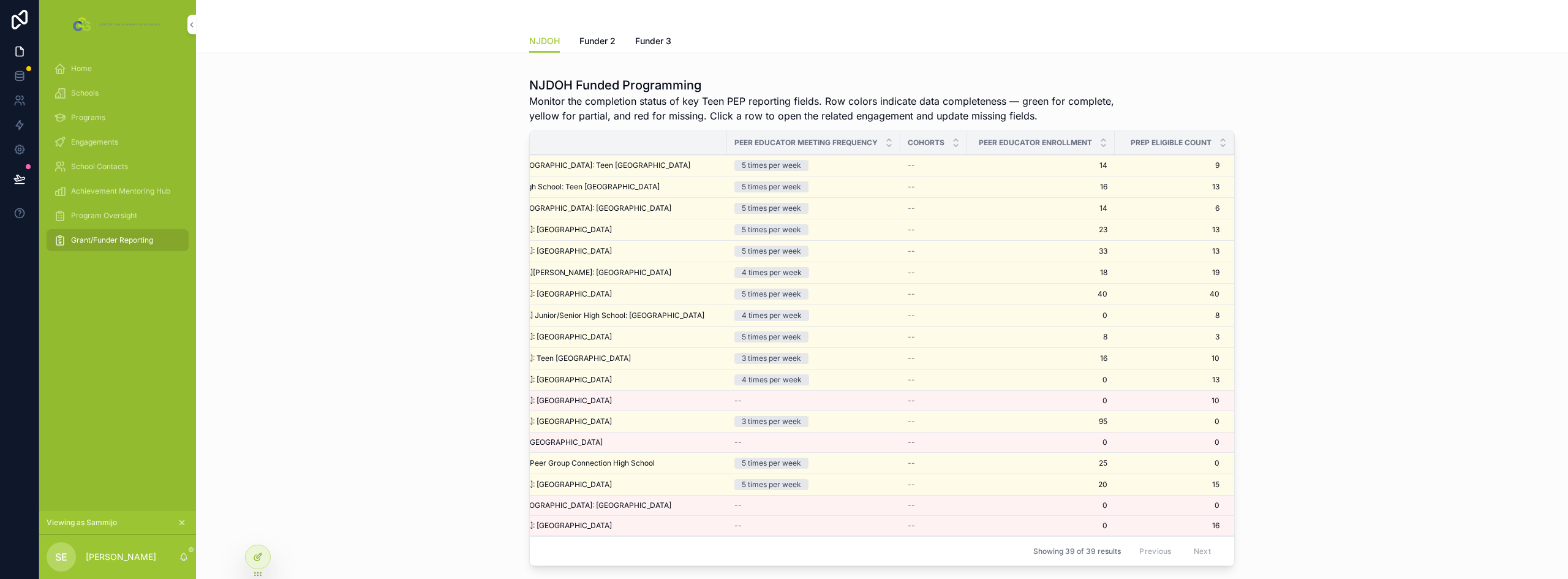
click at [258, 561] on icon at bounding box center [257, 558] width 6 height 6
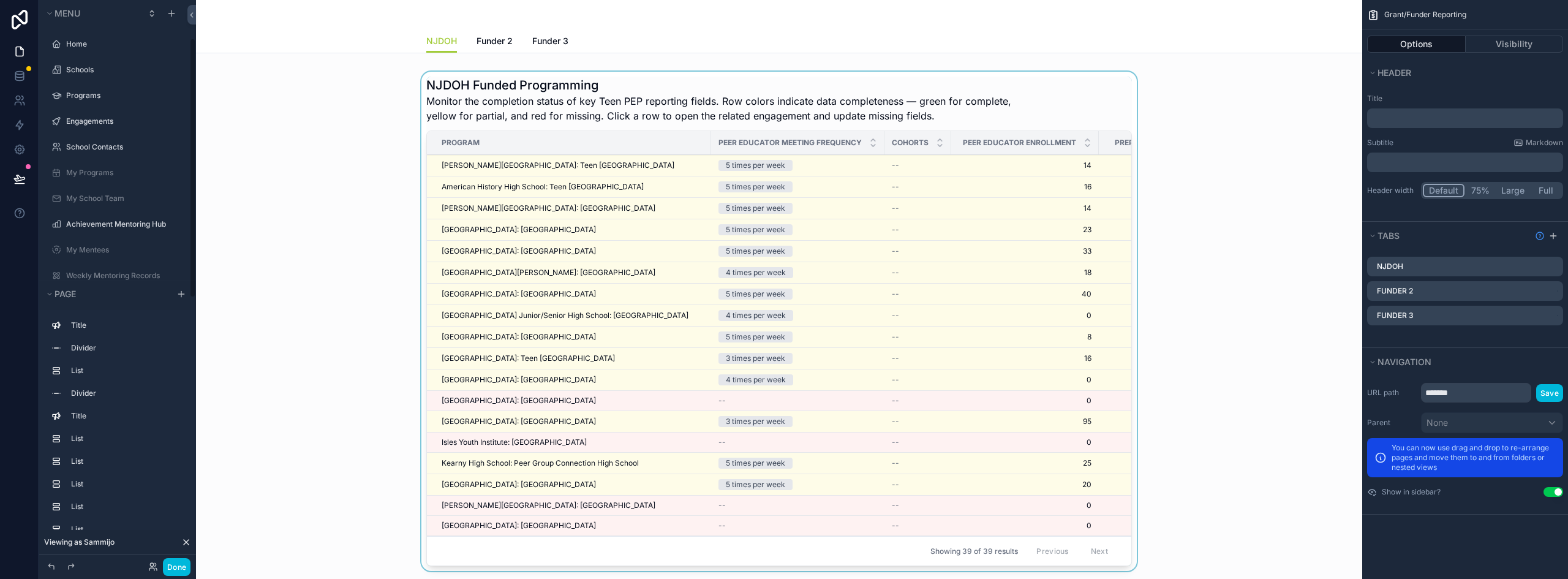
scroll to position [83, 0]
click at [906, 96] on div "scrollable content" at bounding box center [779, 324] width 1147 height 504
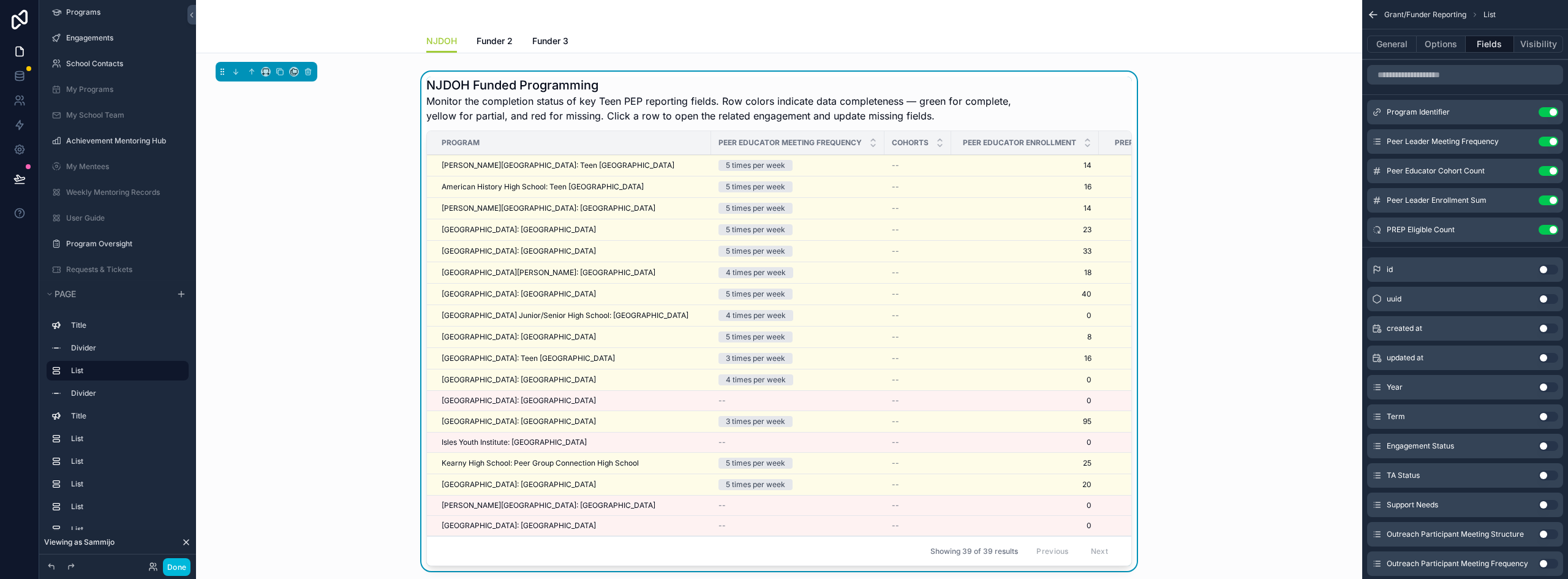
click at [0, 0] on icon "scrollable content" at bounding box center [0, 0] width 0 height 0
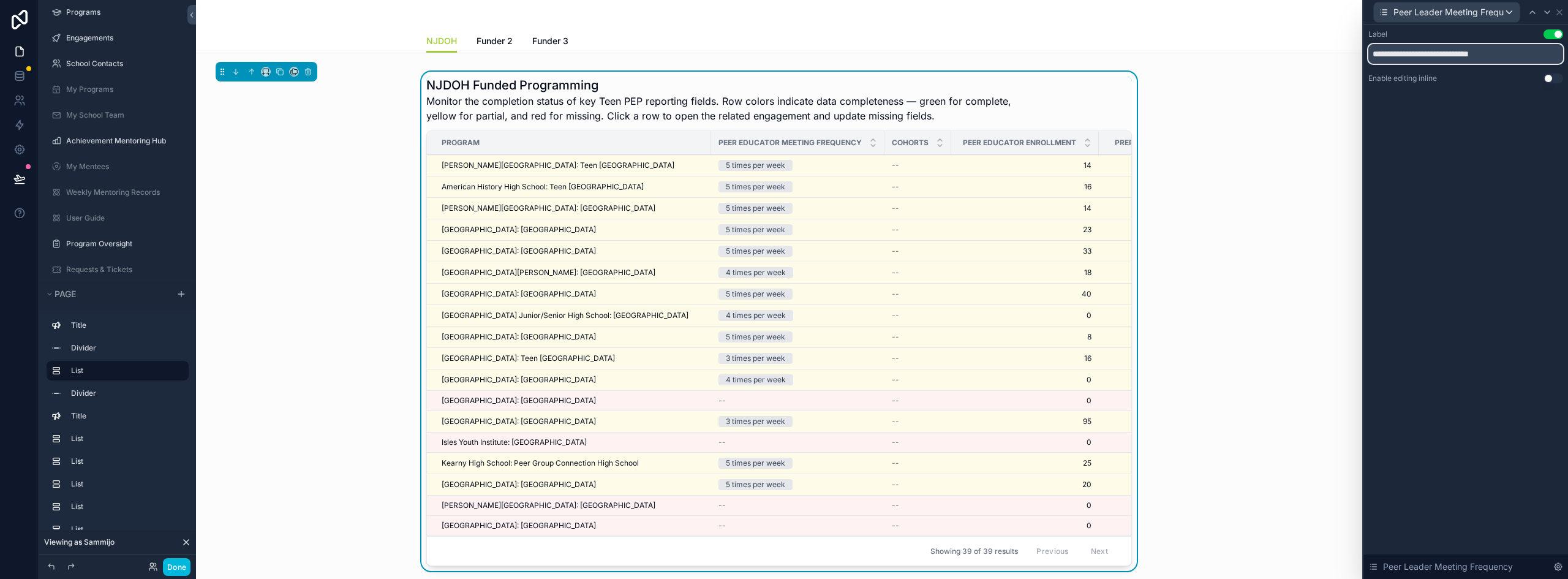
click at [1446, 56] on input "**********" at bounding box center [1466, 54] width 195 height 20
click at [1517, 12] on div "Peer Leader Meeting Frequency" at bounding box center [1447, 12] width 146 height 20
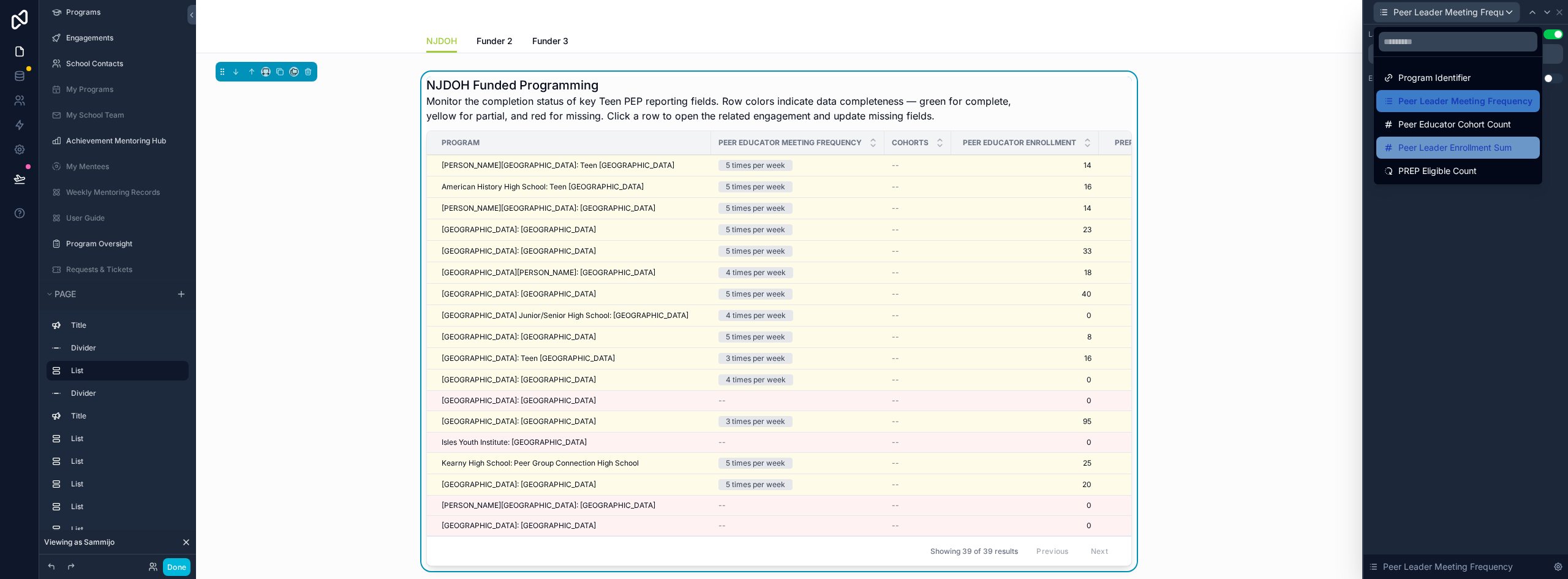
click at [1445, 150] on span "Peer Leader Enrollment Sum" at bounding box center [1455, 147] width 113 height 15
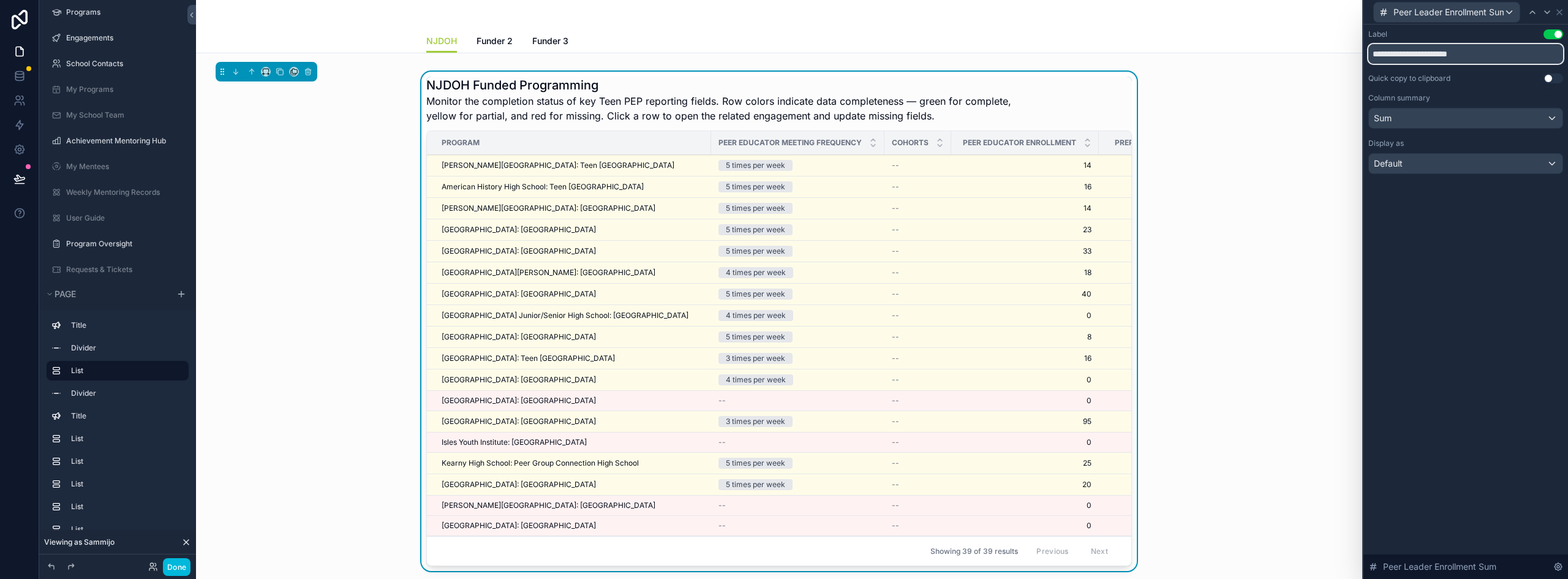
click at [1428, 51] on input "**********" at bounding box center [1466, 54] width 195 height 20
click at [1438, 56] on input "**********" at bounding box center [1466, 54] width 195 height 20
drag, startPoint x: 1431, startPoint y: 50, endPoint x: 1363, endPoint y: 50, distance: 68.0
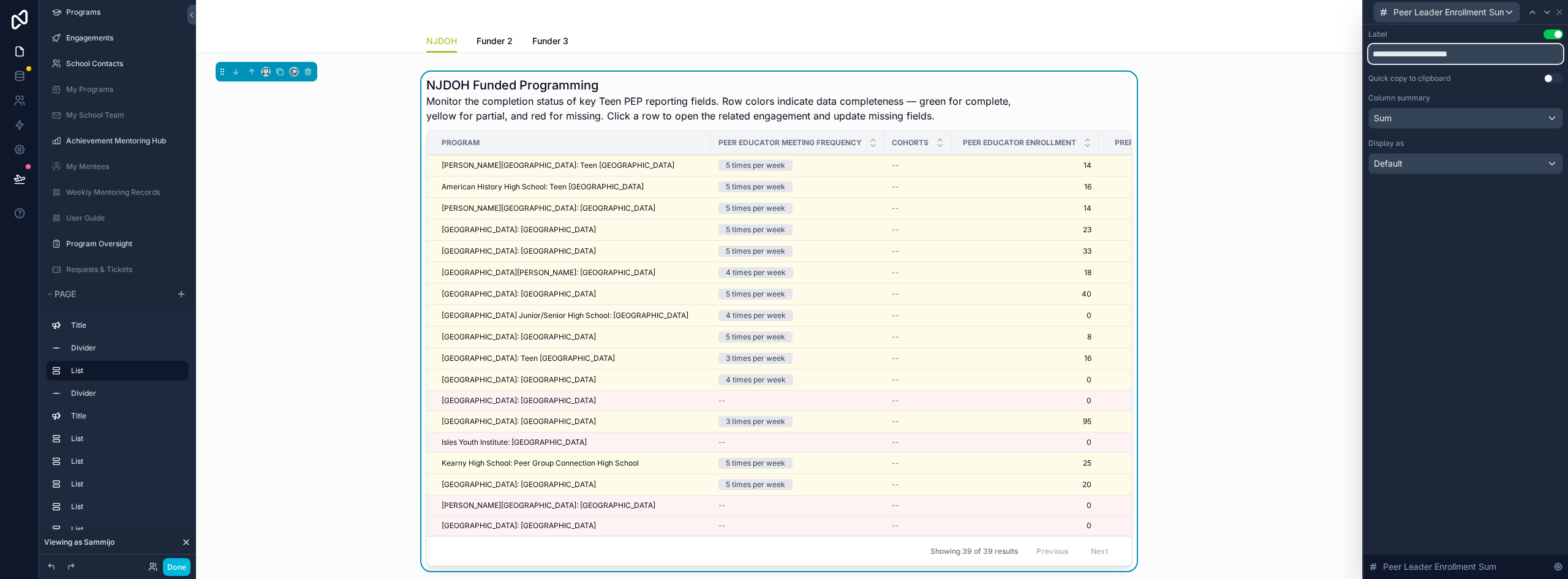
click at [1363, 50] on div "**********" at bounding box center [1466, 290] width 206 height 579
type input "**********"
click at [1090, 142] on div "Participant Enrollment" at bounding box center [1025, 142] width 148 height 23
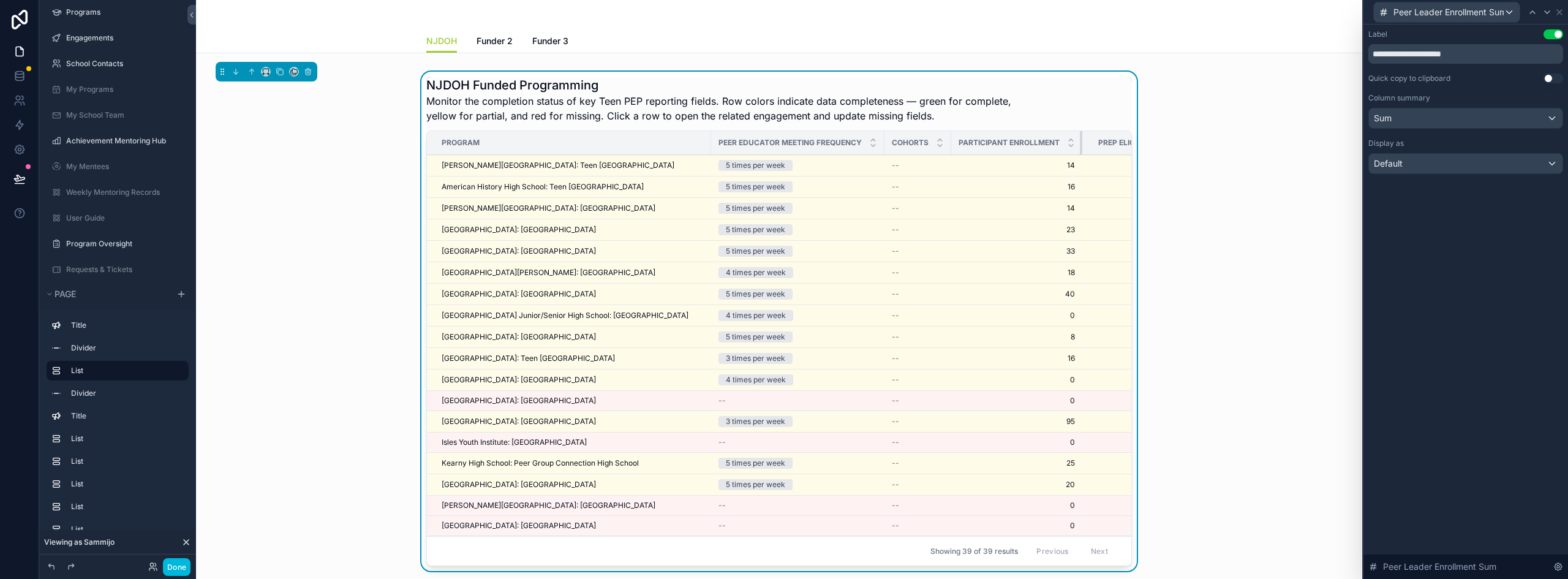
drag, startPoint x: 1093, startPoint y: 142, endPoint x: 1058, endPoint y: 137, distance: 35.4
click at [1058, 137] on th "Participant Enrollment" at bounding box center [1016, 143] width 131 height 24
click at [1456, 15] on span "Peer Leader Enrollment Sum" at bounding box center [1449, 12] width 110 height 12
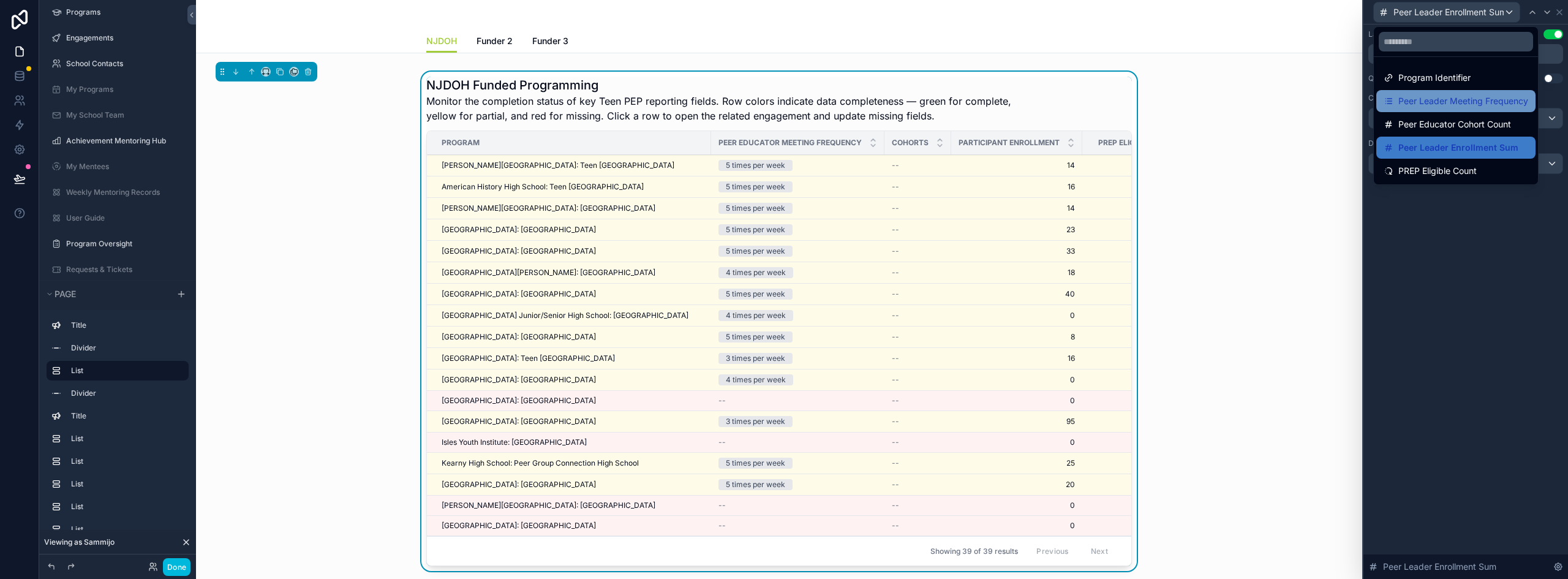
click at [1428, 97] on span "Peer Leader Meeting Frequency" at bounding box center [1463, 101] width 130 height 15
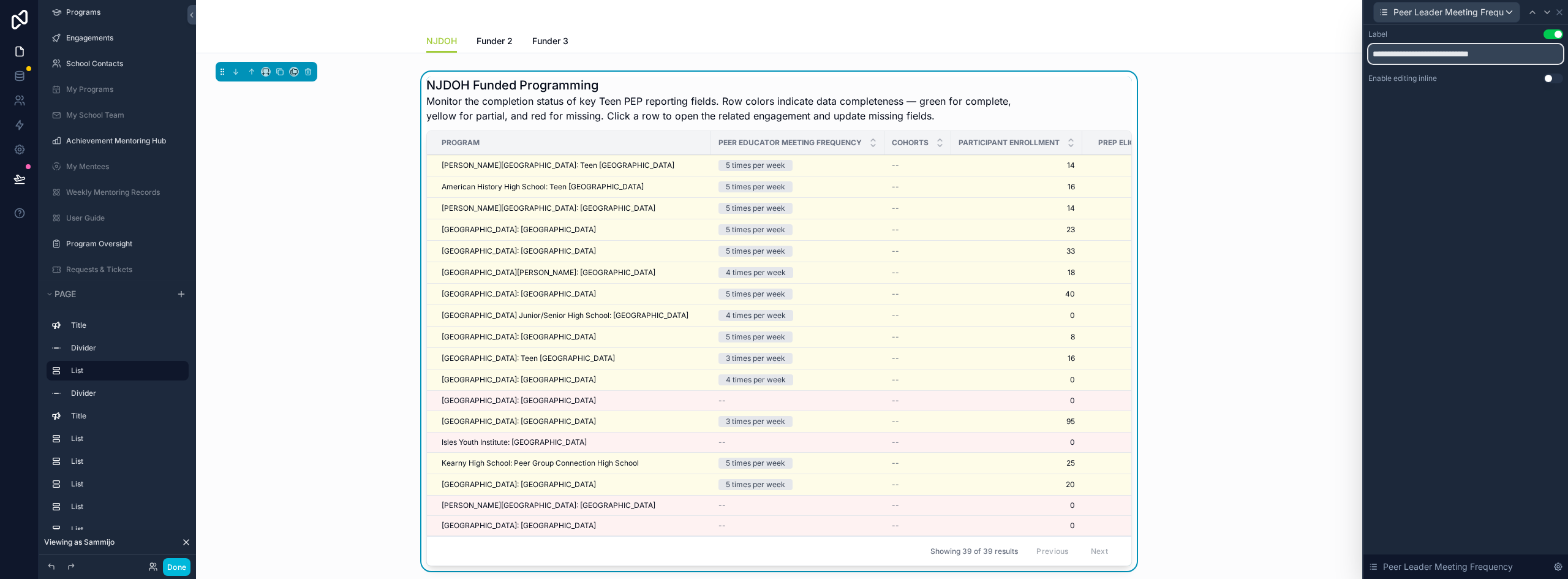
click at [1426, 54] on input "**********" at bounding box center [1466, 54] width 195 height 20
drag, startPoint x: 1433, startPoint y: 54, endPoint x: 1373, endPoint y: 53, distance: 60.0
click at [1373, 53] on input "**********" at bounding box center [1466, 54] width 195 height 20
type input "**********"
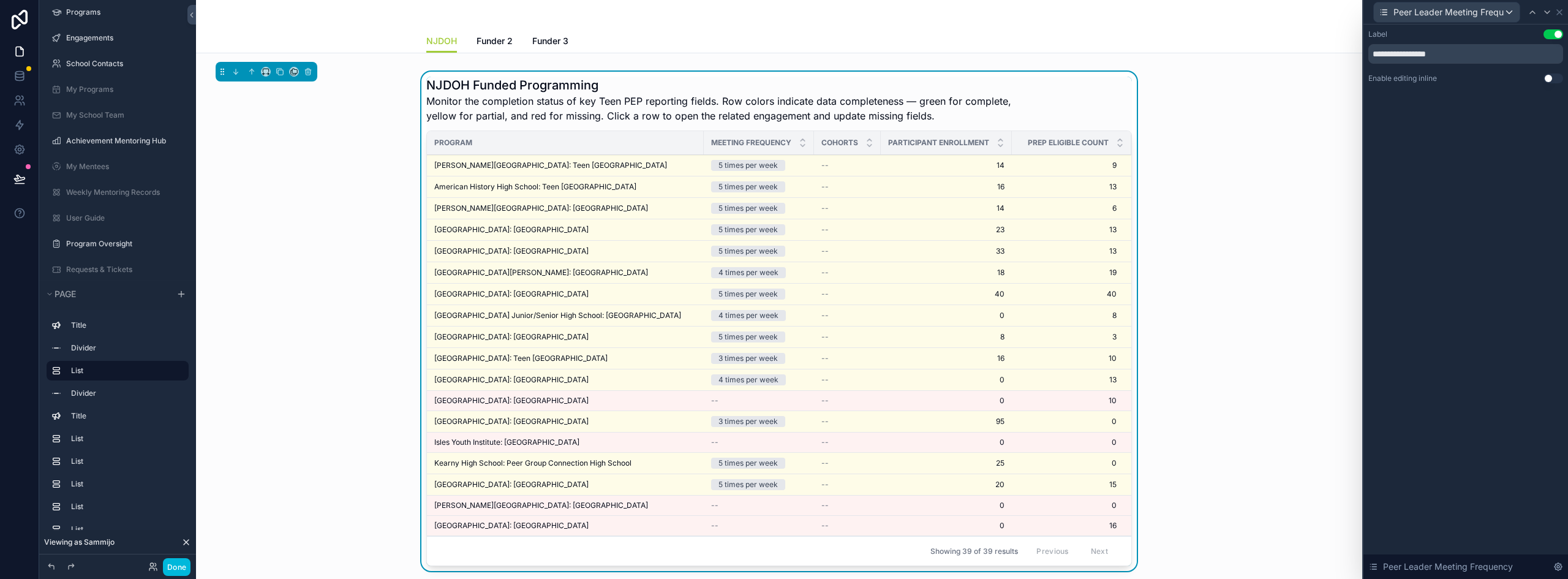
scroll to position [0, 0]
click at [1462, 16] on span "Peer Leader Meeting Frequency" at bounding box center [1449, 12] width 110 height 12
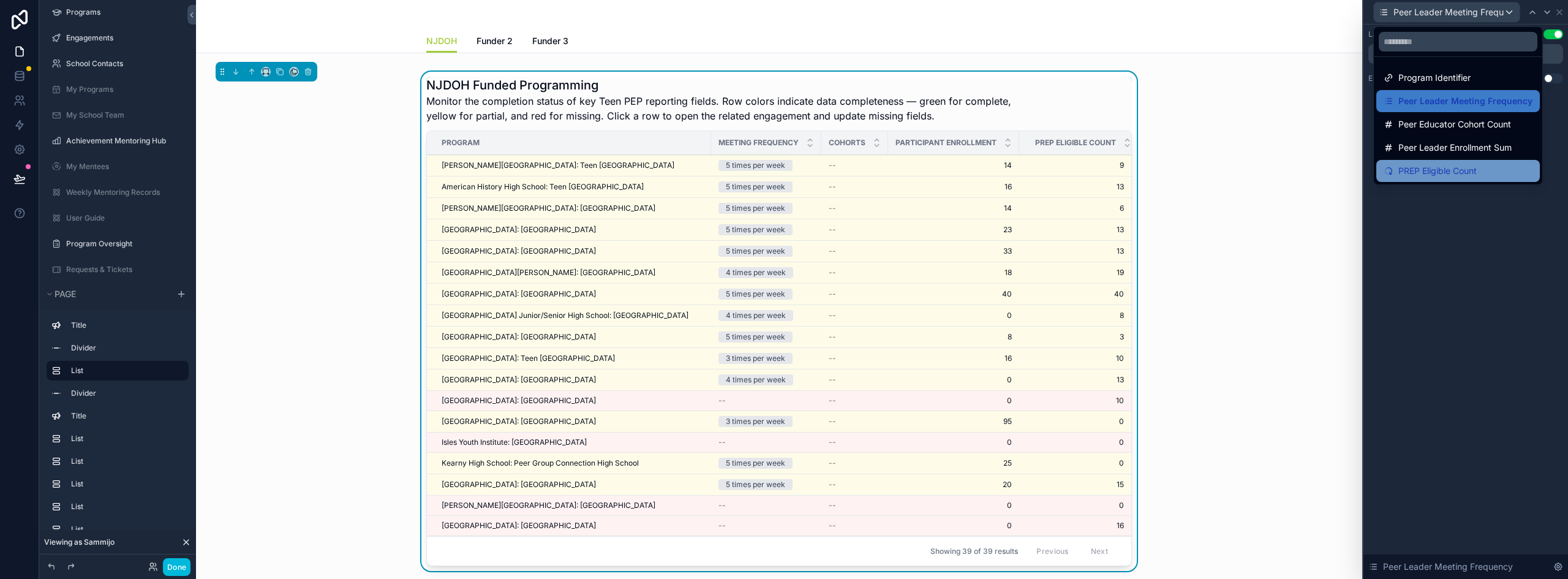
click at [1416, 174] on span "PREP Eligible Count" at bounding box center [1438, 171] width 78 height 15
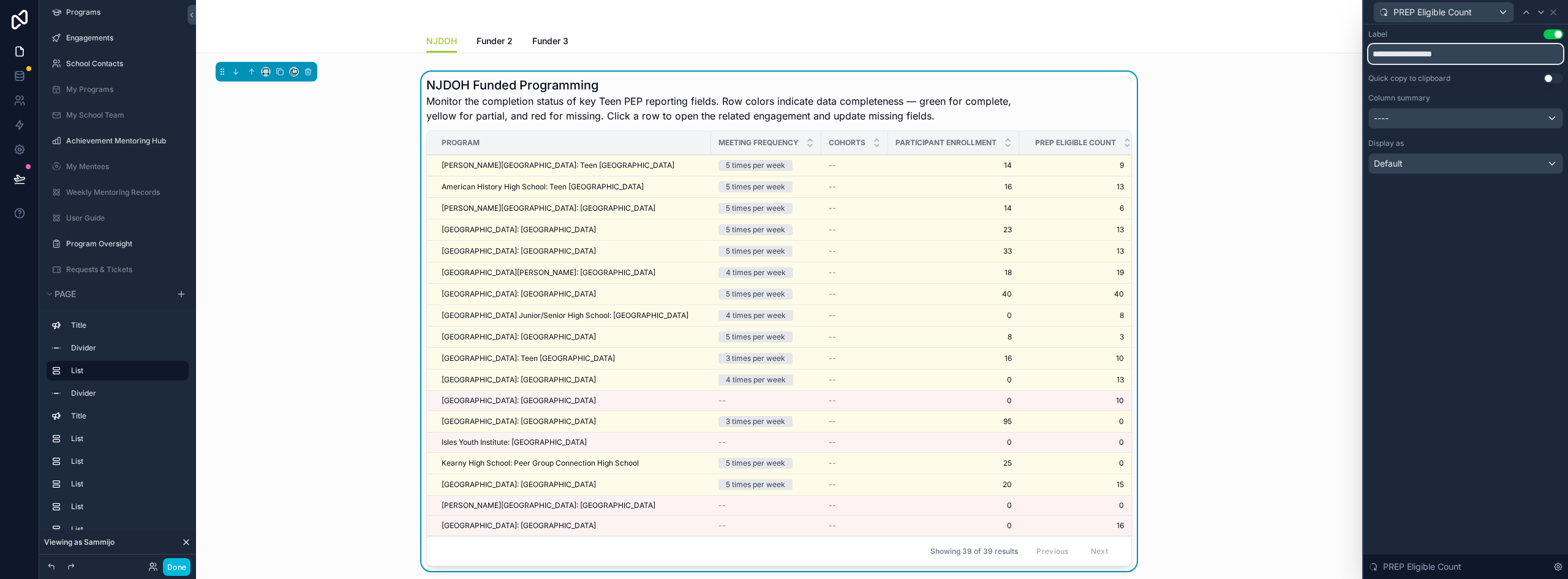
click at [1433, 52] on input "**********" at bounding box center [1466, 54] width 195 height 20
paste input "******"
drag, startPoint x: 817, startPoint y: 142, endPoint x: 795, endPoint y: 142, distance: 22.0
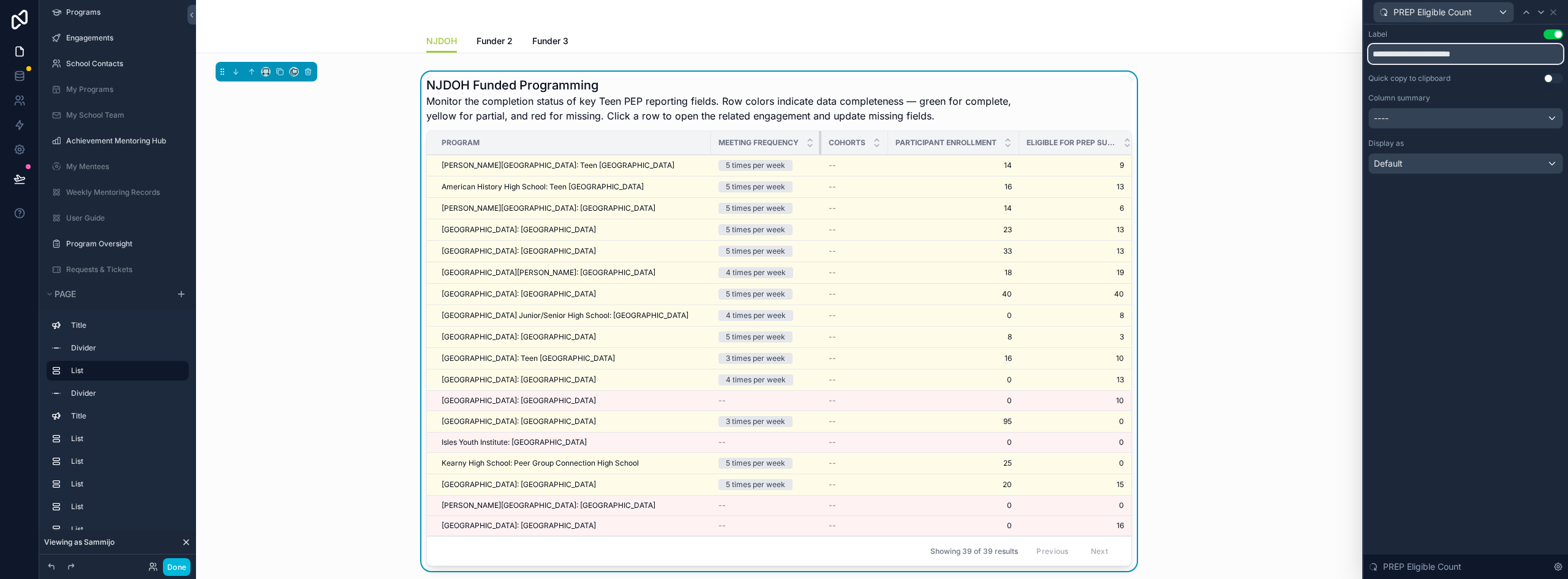
click at [795, 142] on th "Meeting Frequency" at bounding box center [766, 143] width 110 height 24
drag, startPoint x: 884, startPoint y: 138, endPoint x: 859, endPoint y: 137, distance: 25.0
click at [859, 137] on th "Cohorts" at bounding box center [855, 143] width 67 height 24
drag, startPoint x: 1015, startPoint y: 140, endPoint x: 982, endPoint y: 140, distance: 33.0
click at [982, 140] on th "Participant Enrollment" at bounding box center [953, 143] width 131 height 24
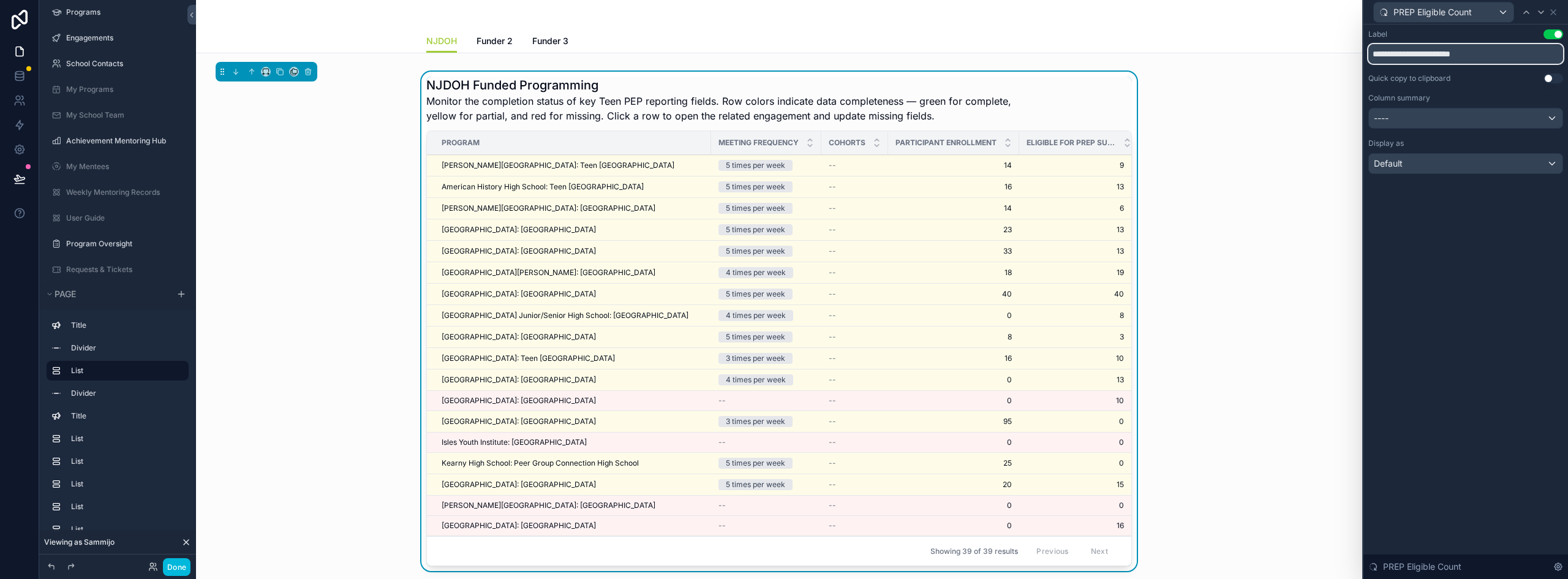
type input "**********"
click at [1457, 8] on span "PREP Eligible Count" at bounding box center [1433, 12] width 78 height 12
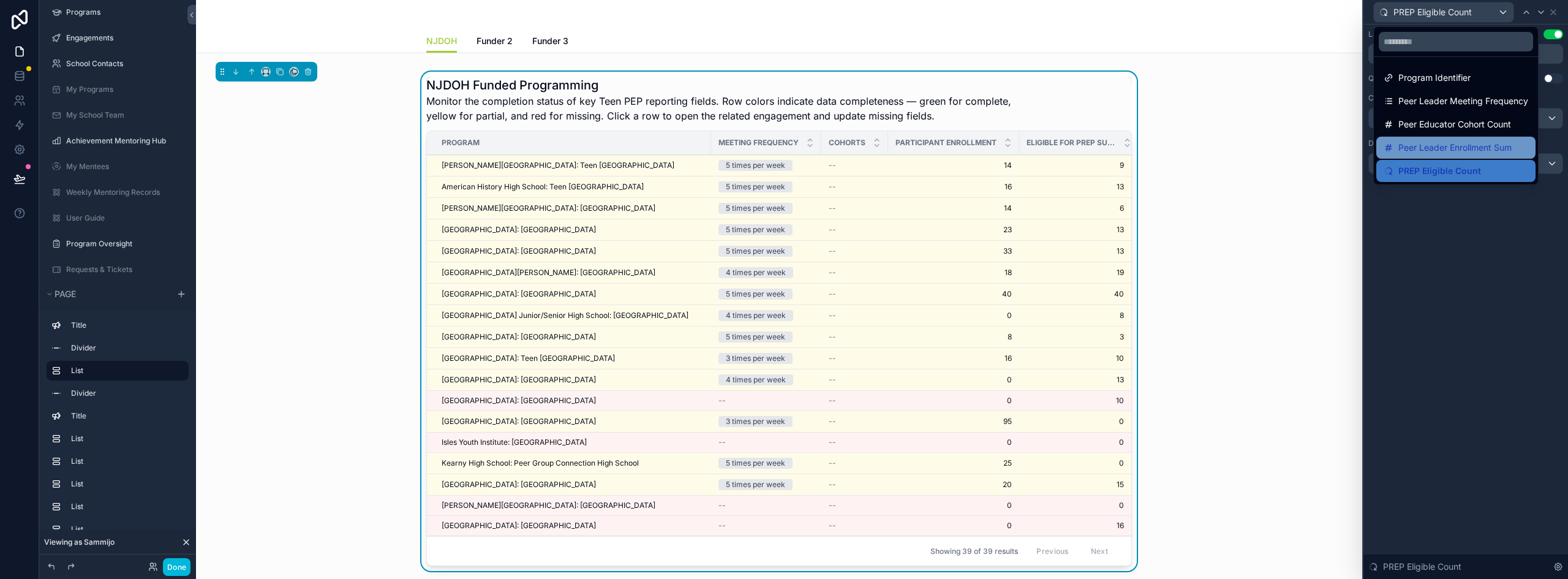
click at [1440, 151] on span "Peer Leader Enrollment Sum" at bounding box center [1455, 147] width 113 height 15
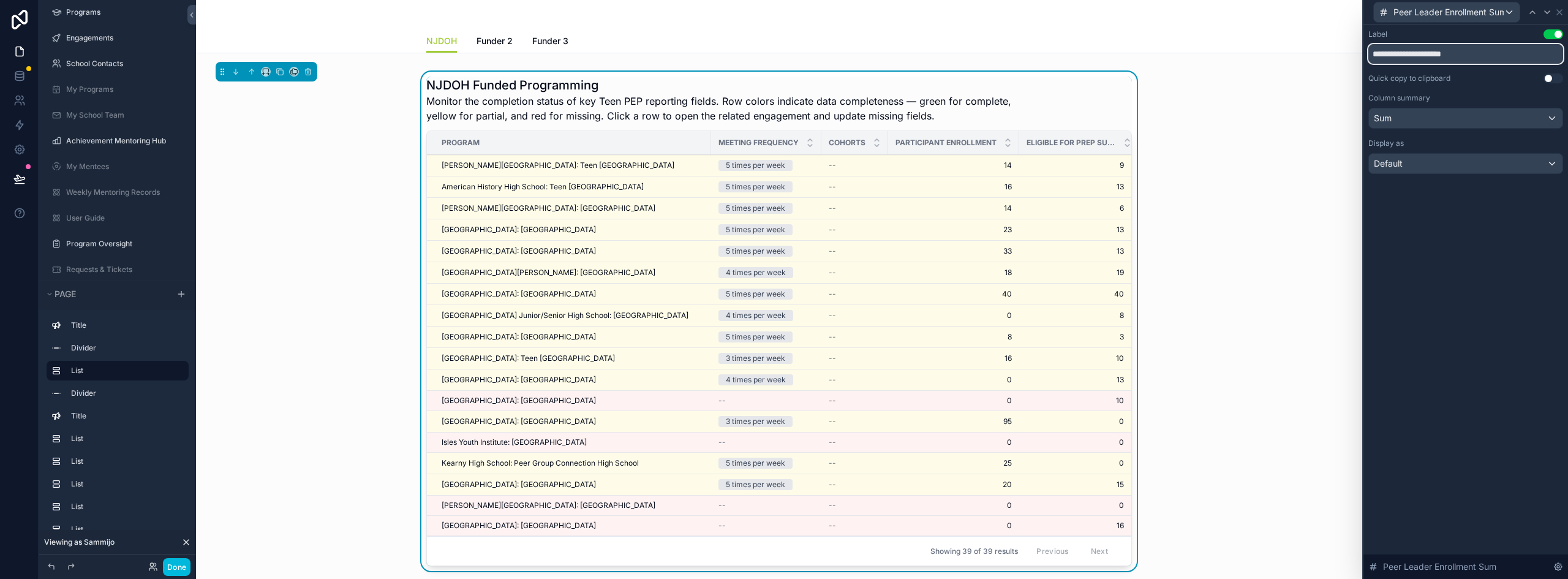
click at [1397, 55] on input "**********" at bounding box center [1466, 54] width 195 height 20
drag, startPoint x: 964, startPoint y: 138, endPoint x: 942, endPoint y: 140, distance: 22.1
click at [942, 140] on th "Enrollment" at bounding box center [928, 143] width 80 height 24
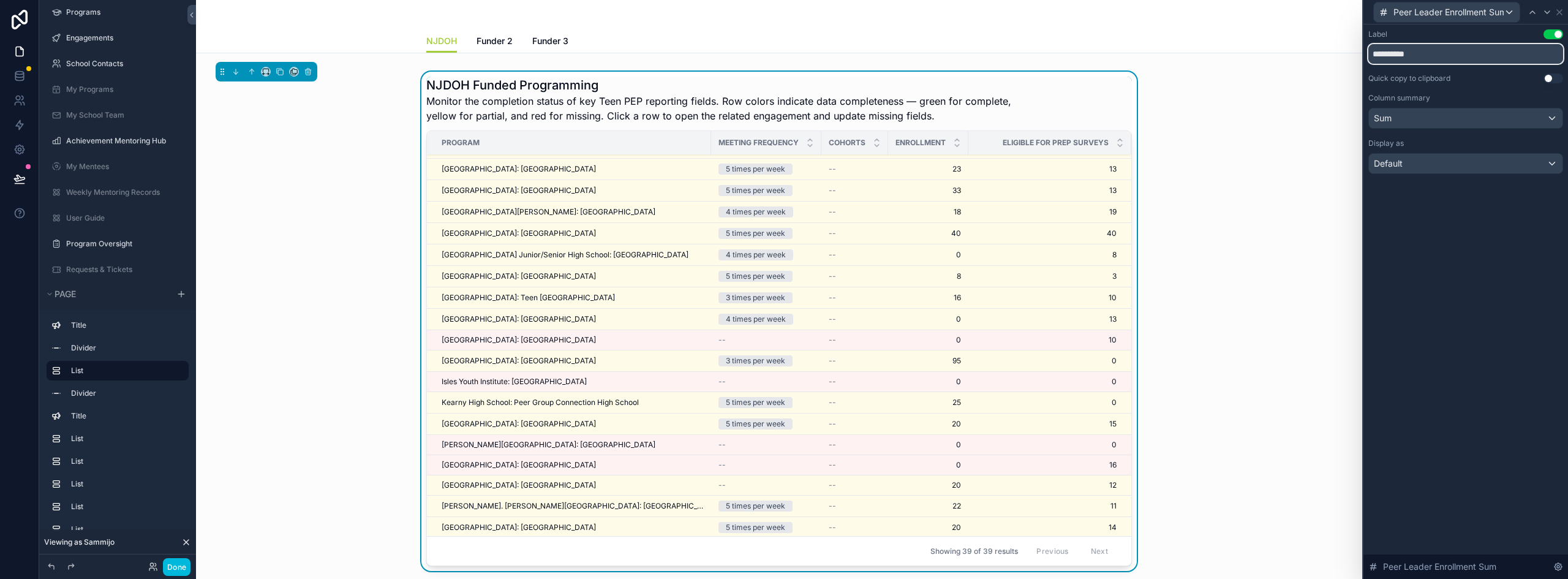
scroll to position [61, 0]
type input "**********"
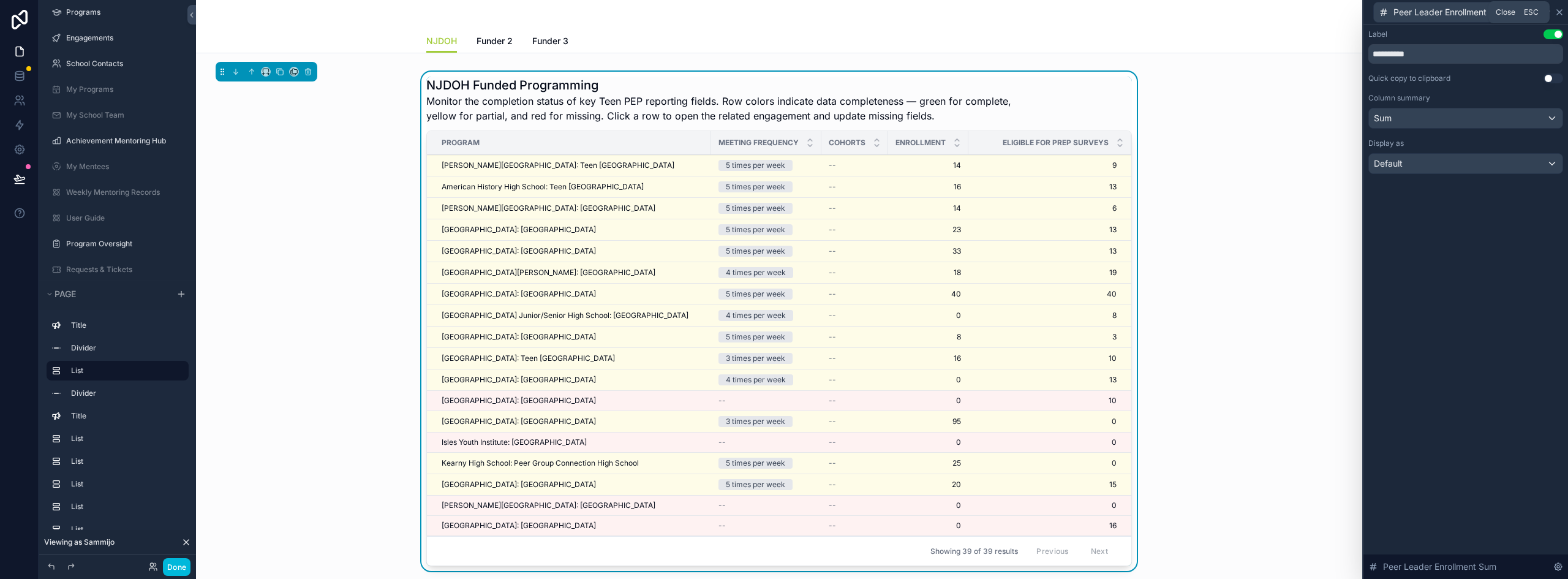
click at [1557, 13] on icon at bounding box center [1560, 13] width 10 height 10
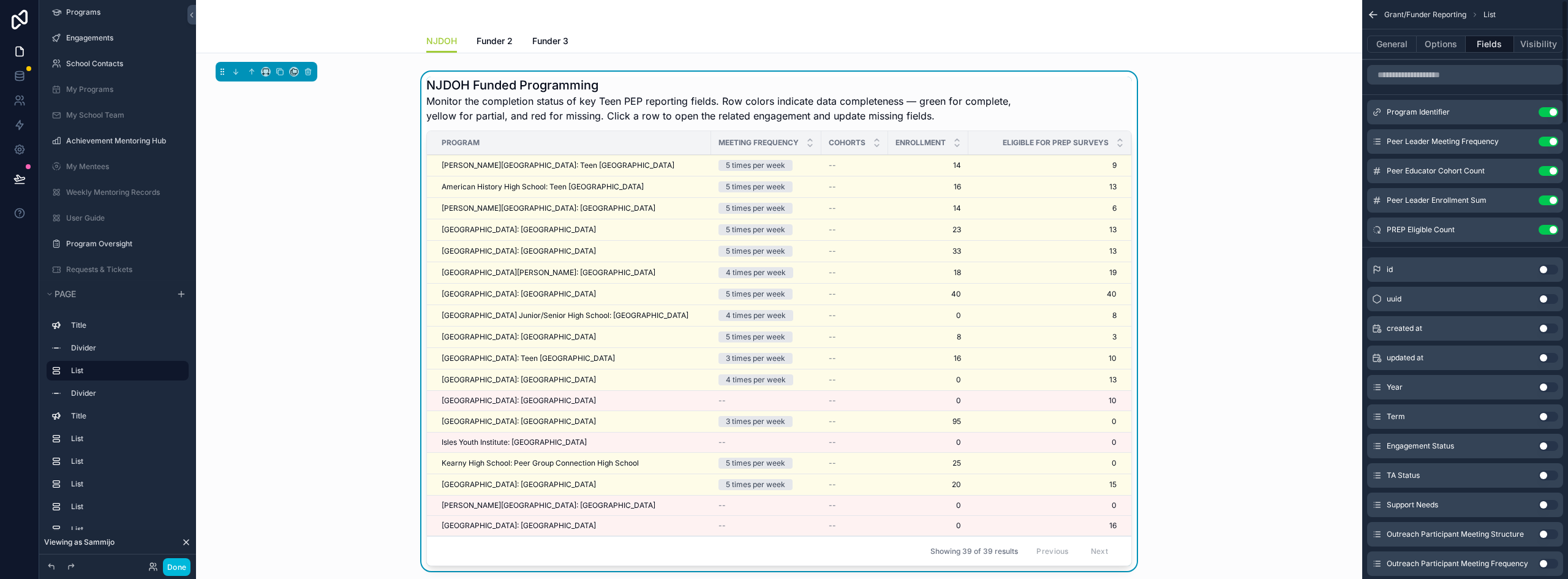
click at [1448, 34] on div "General Options Fields Visibility" at bounding box center [1466, 44] width 206 height 30
click at [1448, 42] on button "Options" at bounding box center [1442, 44] width 49 height 17
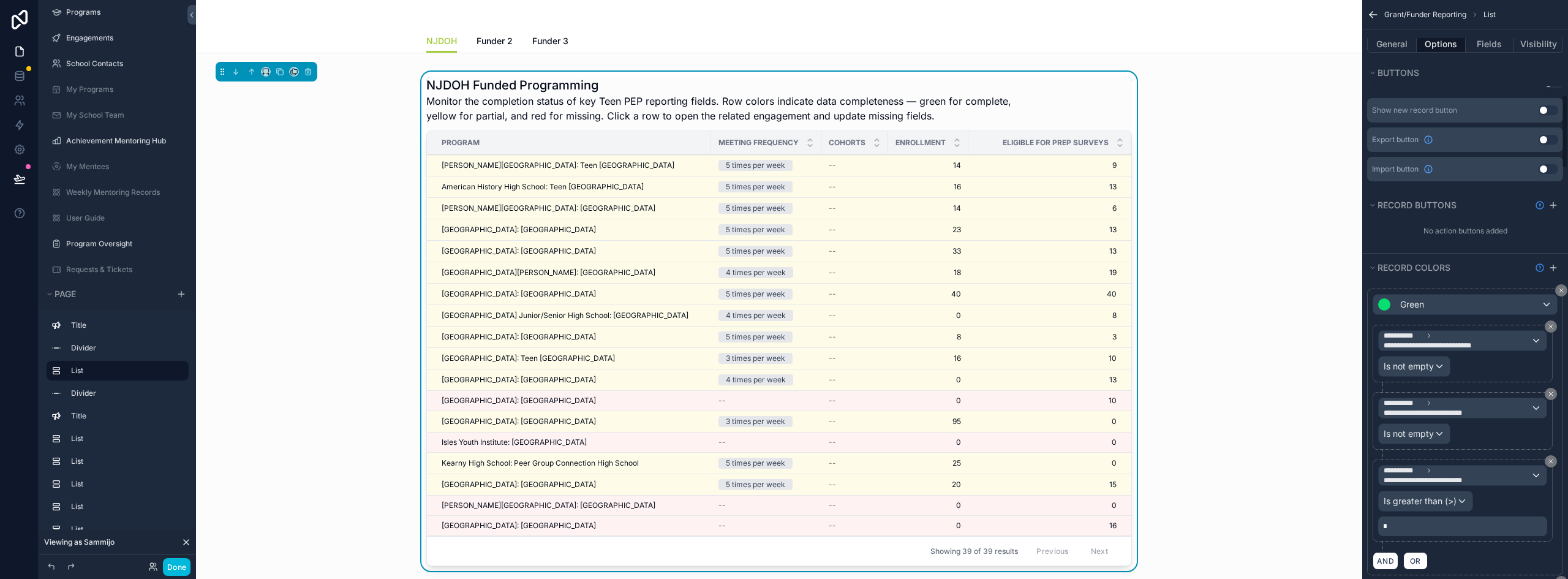
scroll to position [796, 0]
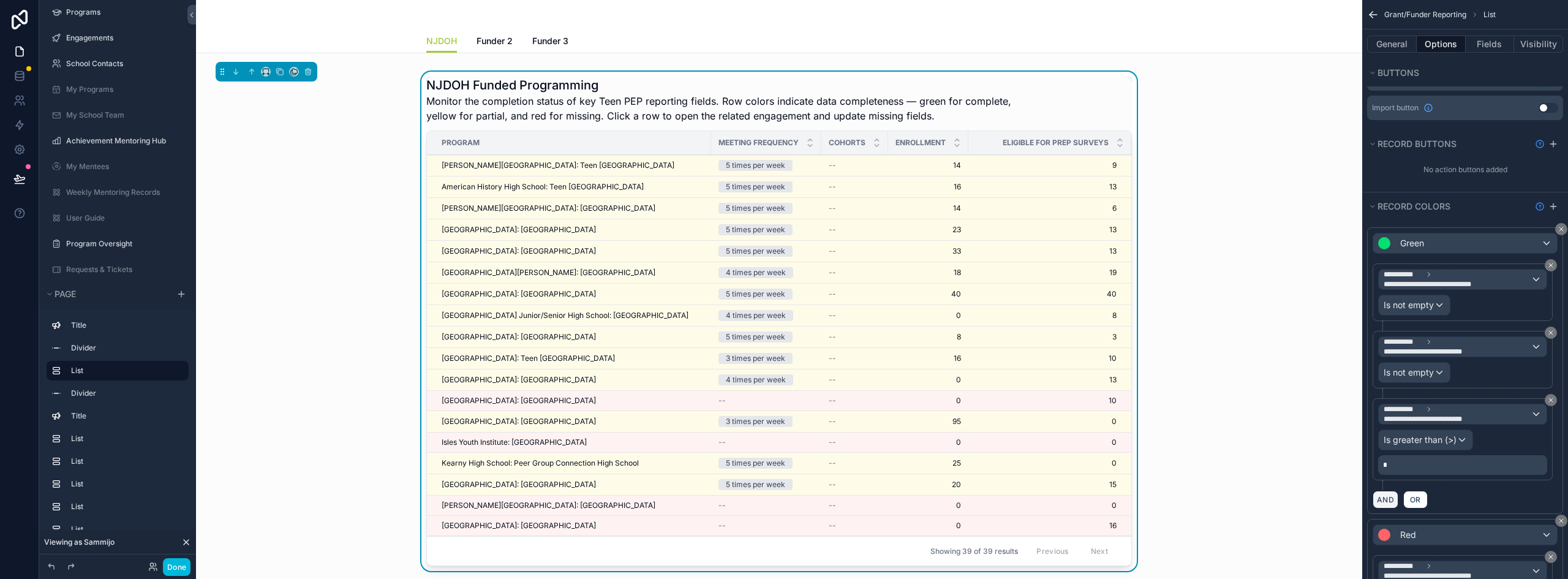
click at [1385, 491] on button "AND" at bounding box center [1385, 499] width 26 height 18
click at [1425, 500] on span "**********" at bounding box center [1407, 506] width 46 height 12
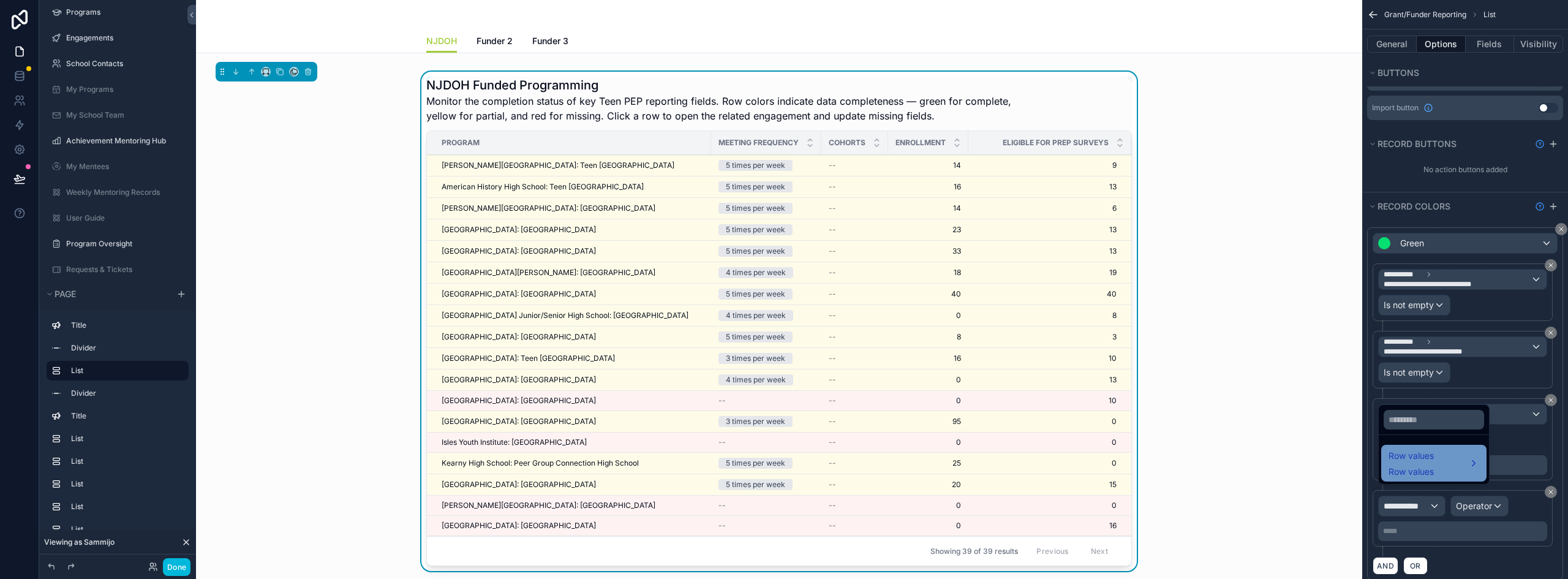
click at [1440, 471] on div "Row values Row values" at bounding box center [1433, 463] width 90 height 30
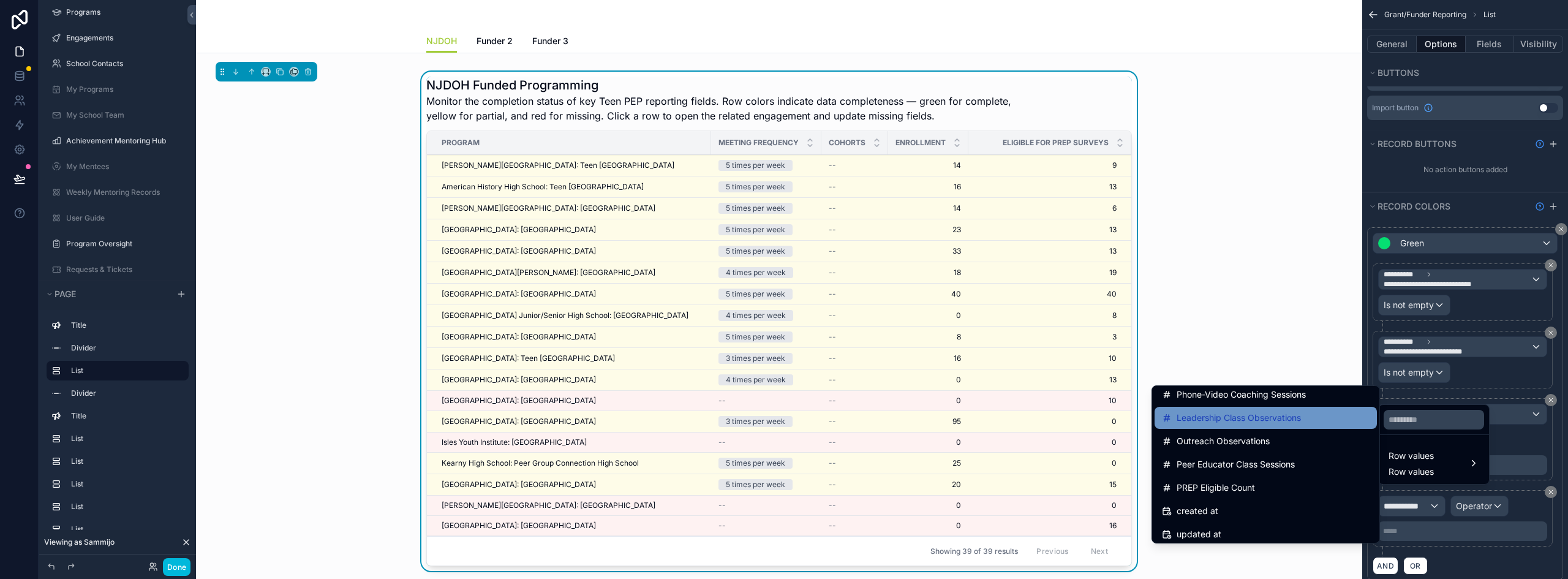
scroll to position [1627, 0]
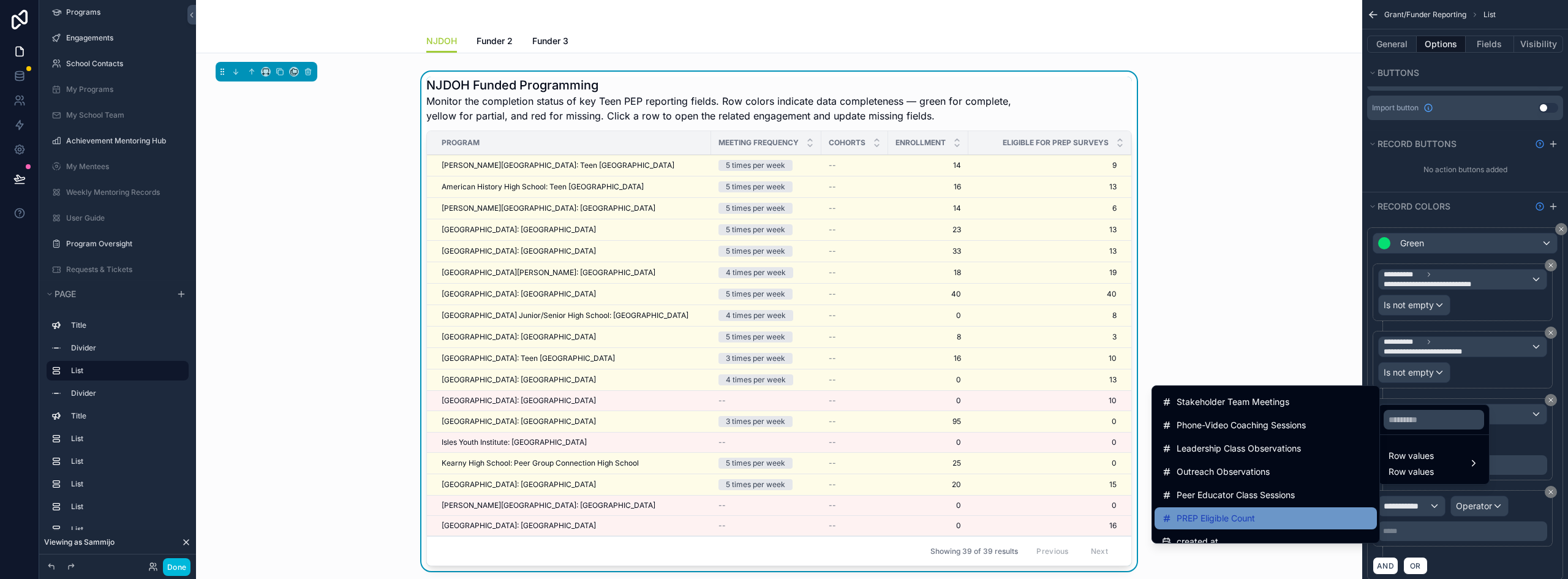
click at [1271, 519] on div "PREP Eligible Count" at bounding box center [1266, 518] width 208 height 15
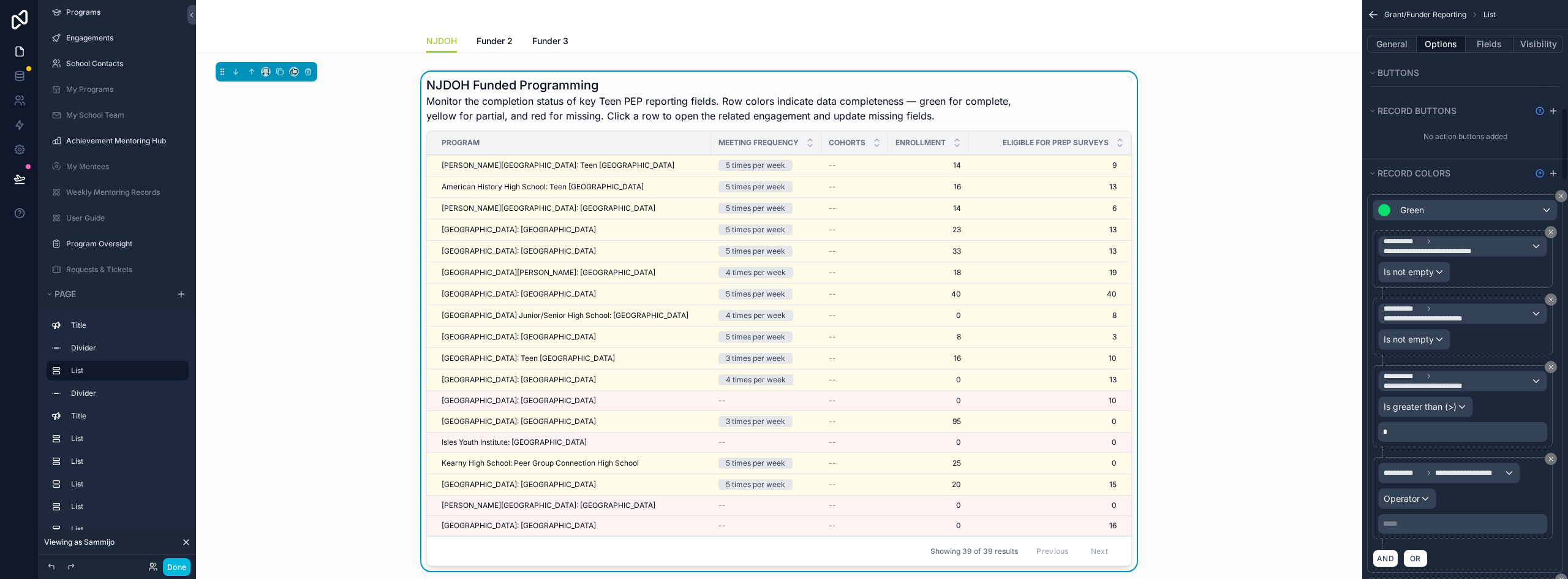
scroll to position [858, 0]
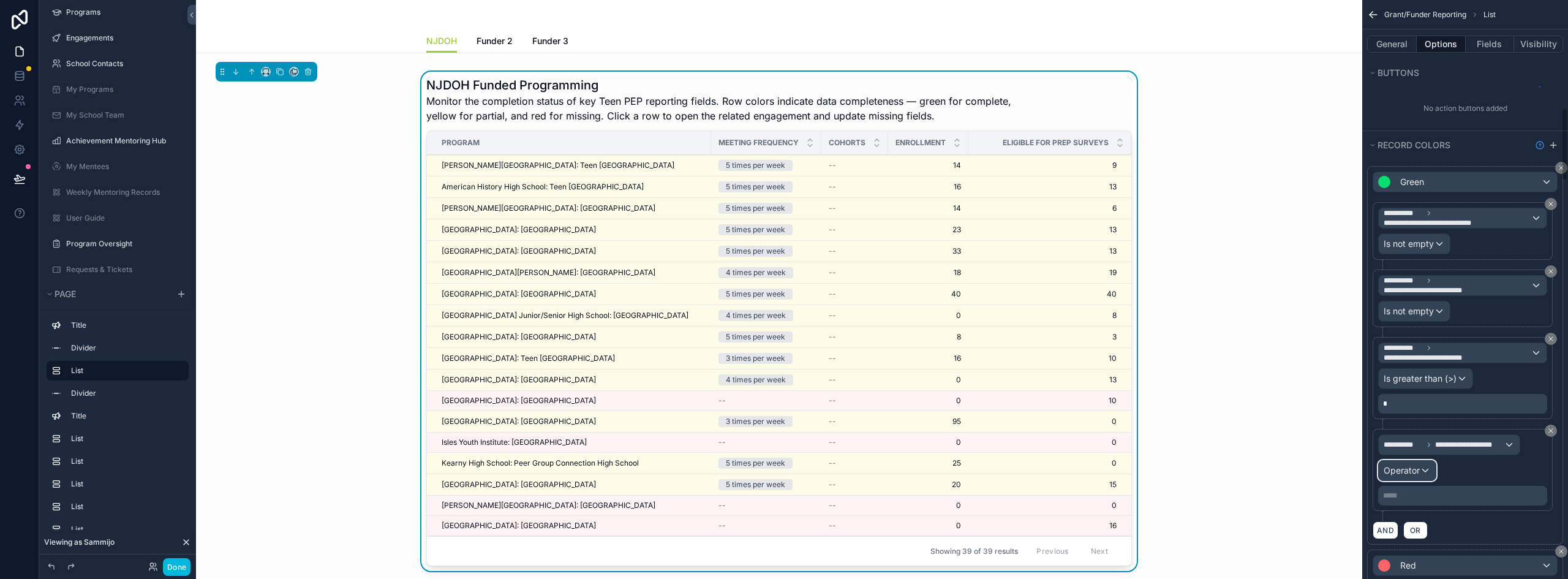
click at [1419, 465] on span "Operator" at bounding box center [1402, 470] width 36 height 10
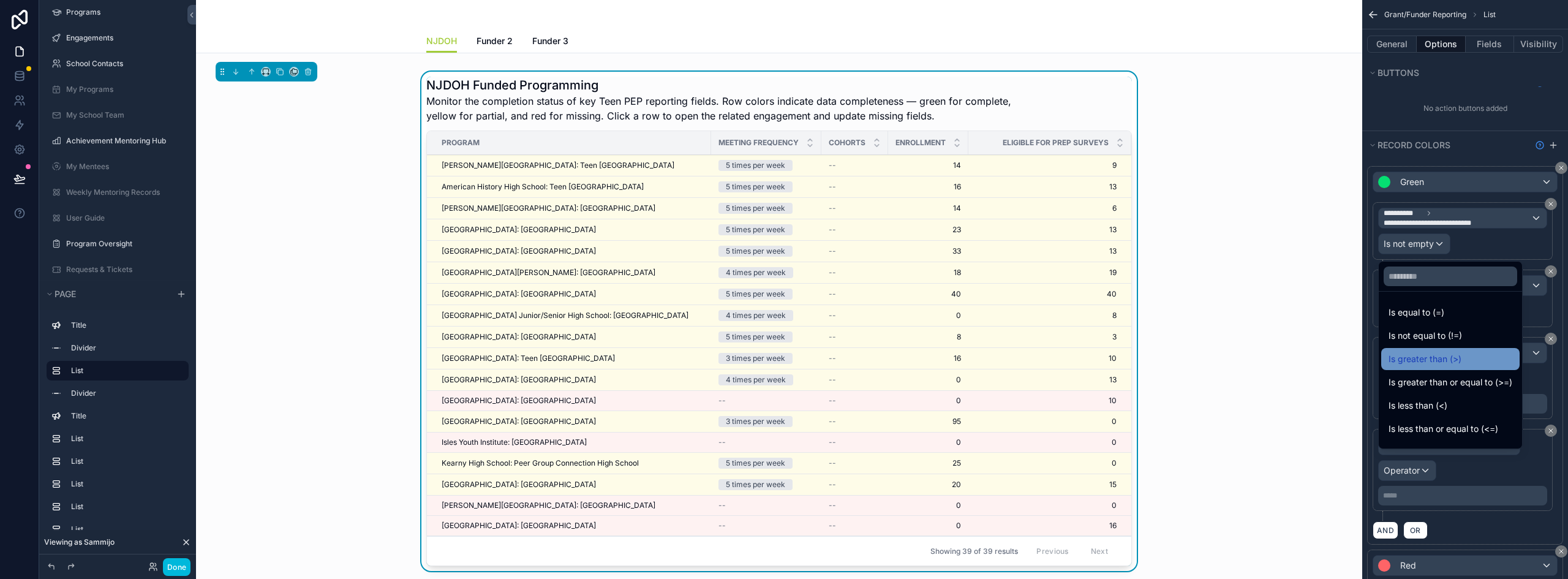
click at [1449, 363] on span "Is greater than (>)" at bounding box center [1425, 358] width 73 height 15
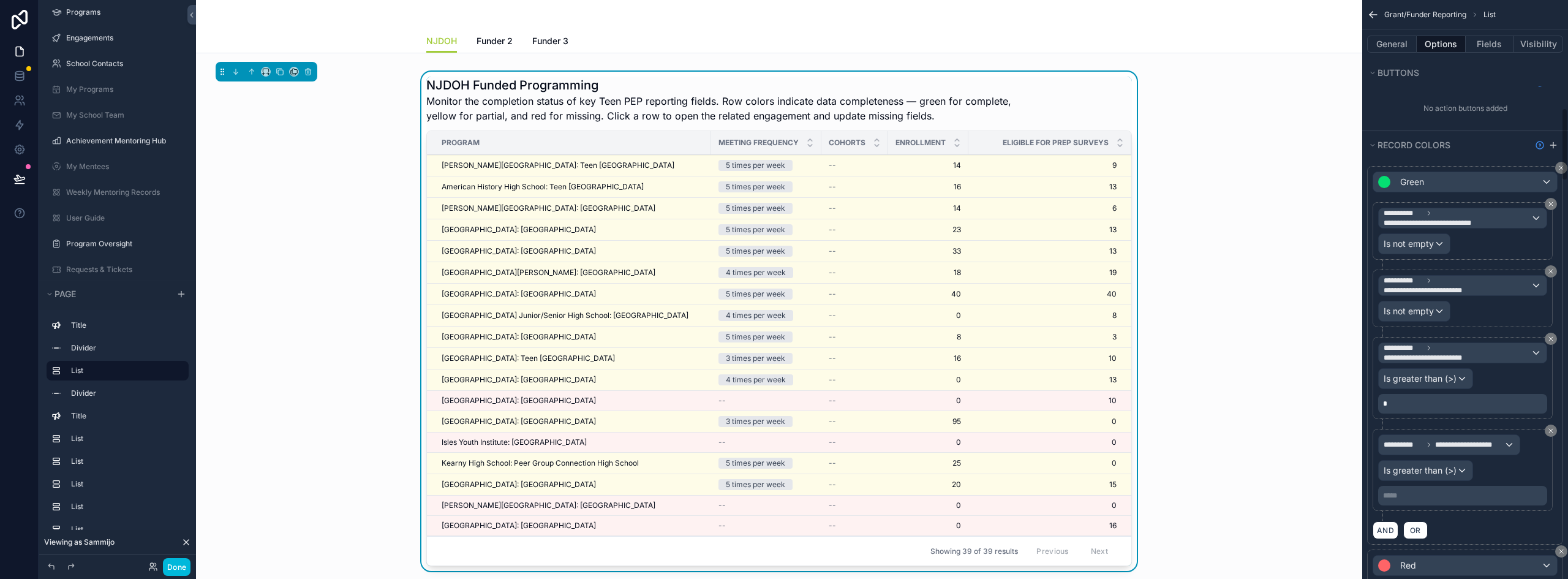
click at [1422, 491] on p "***** ﻿" at bounding box center [1464, 496] width 162 height 10
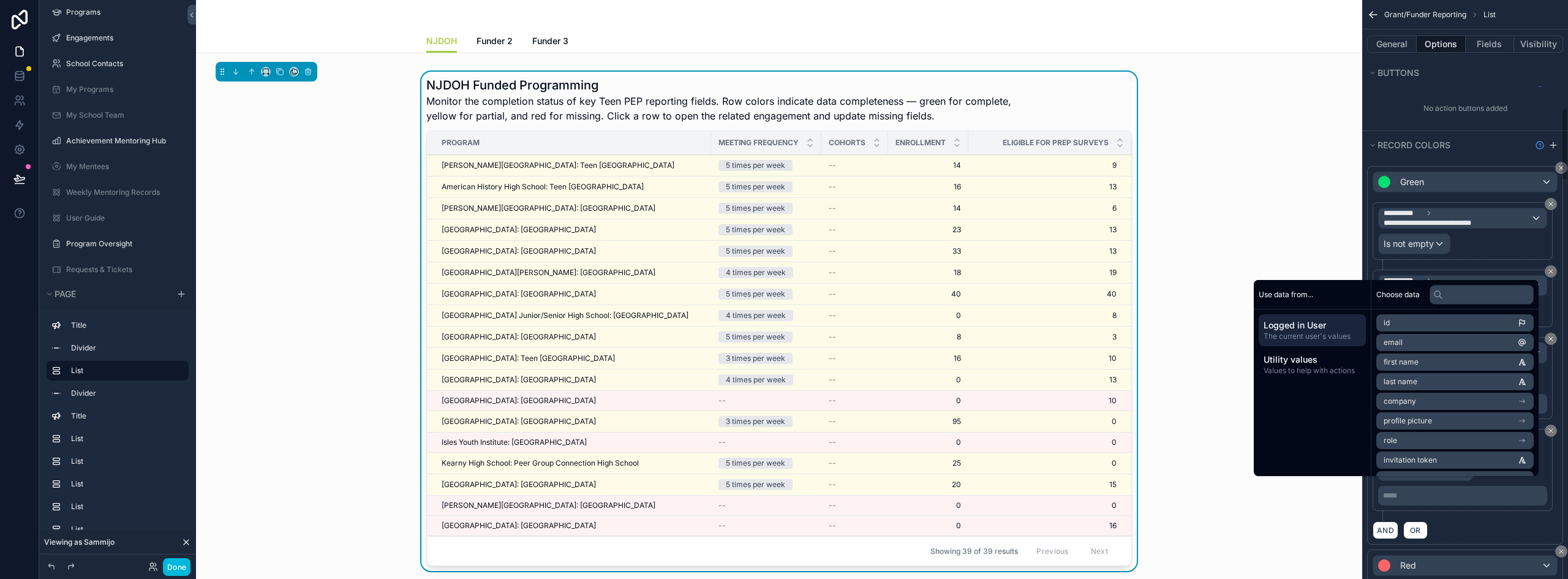
click at [1421, 491] on p "***** ﻿" at bounding box center [1464, 496] width 162 height 10
click at [1469, 486] on div "**********" at bounding box center [1465, 355] width 196 height 379
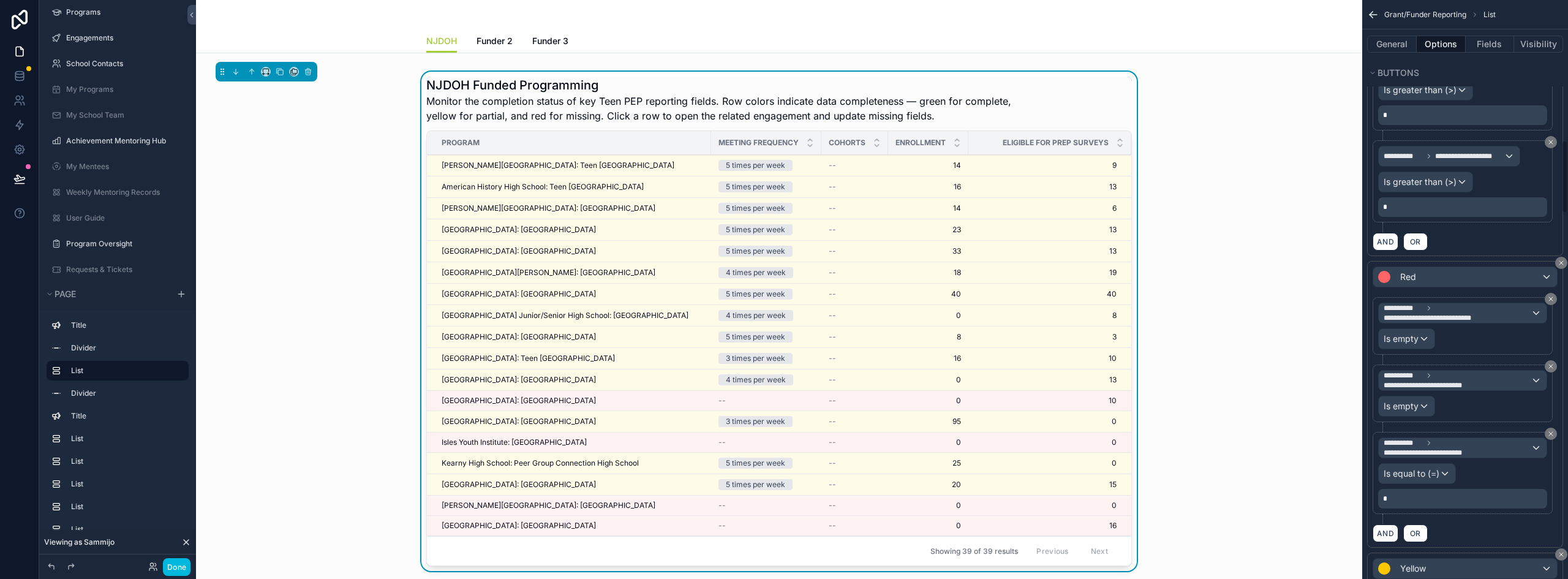
scroll to position [1164, 0]
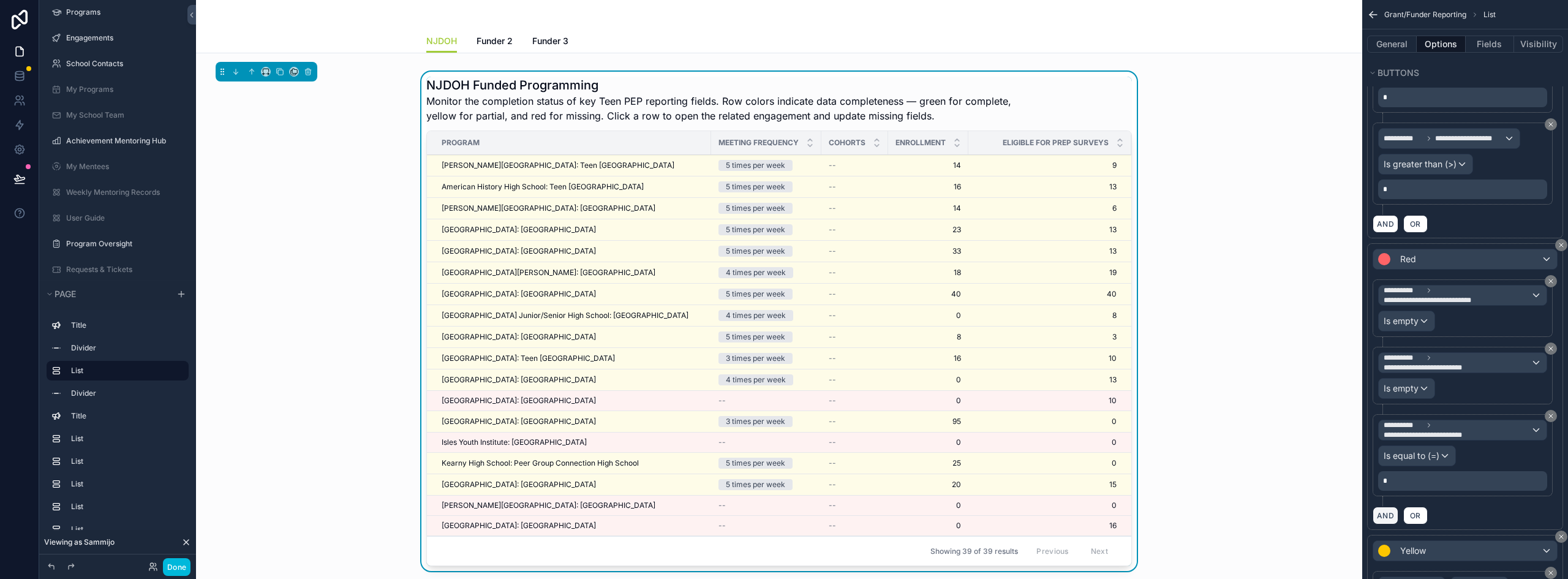
click at [1385, 507] on button "AND" at bounding box center [1385, 516] width 26 height 18
click at [1415, 516] on span "**********" at bounding box center [1407, 521] width 46 height 12
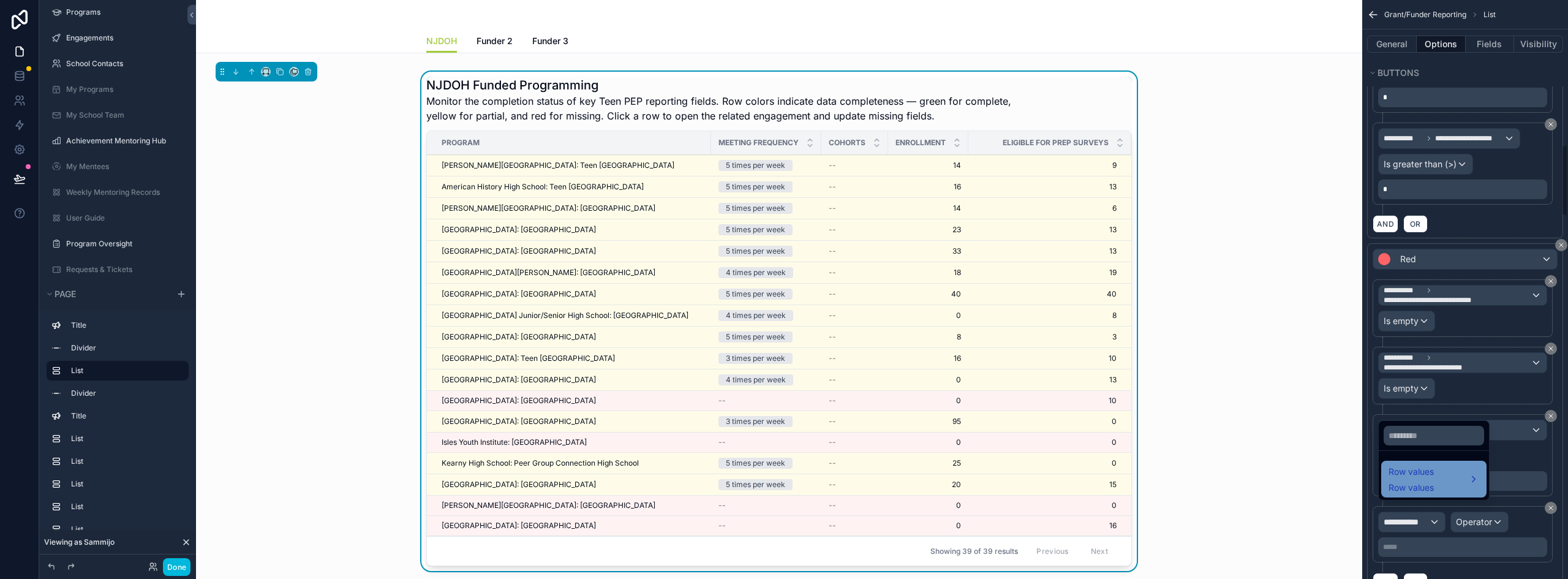
click at [1428, 472] on span "Row values" at bounding box center [1411, 472] width 46 height 15
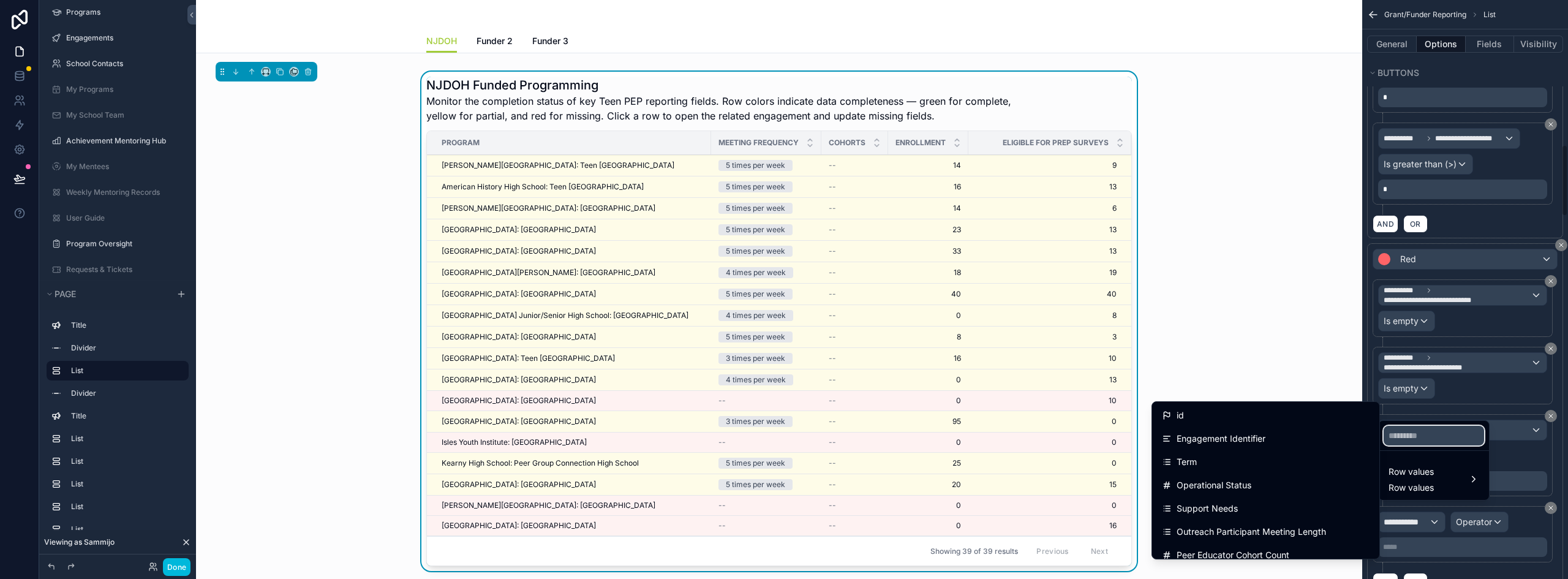
click at [1412, 436] on input "text" at bounding box center [1434, 436] width 100 height 20
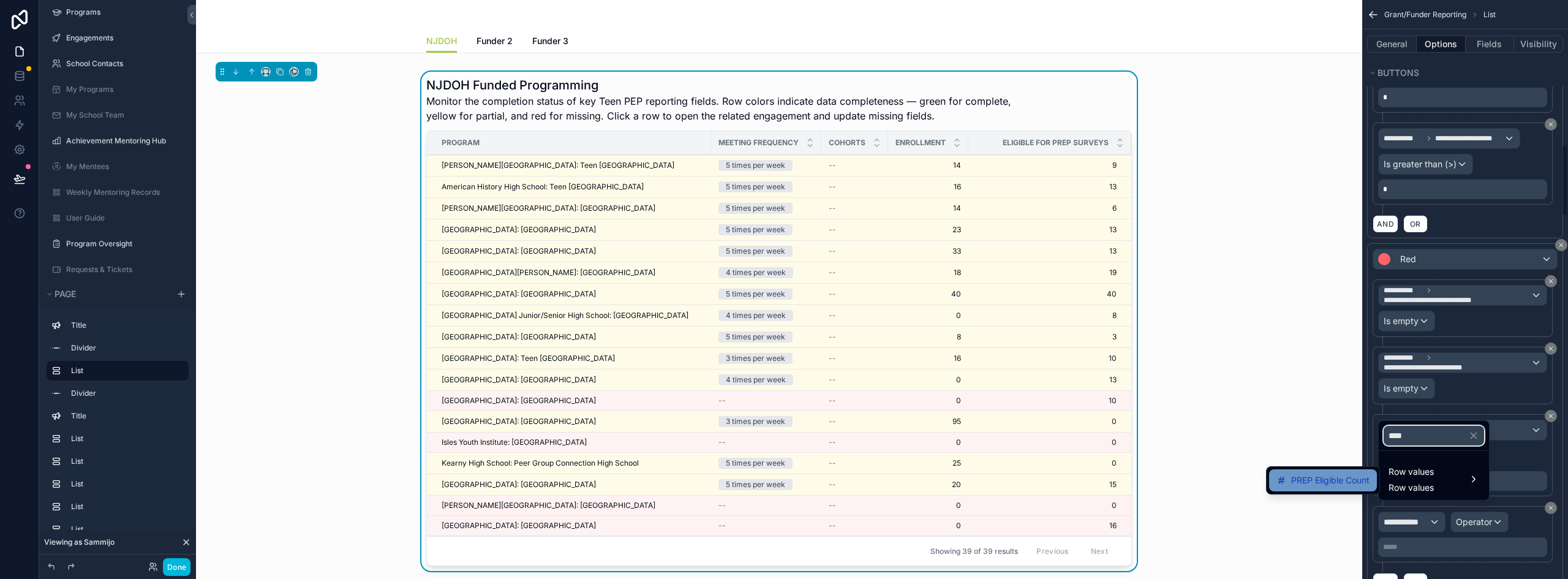
type input "****"
click at [1323, 475] on span "PREP Eligible Count" at bounding box center [1330, 480] width 78 height 15
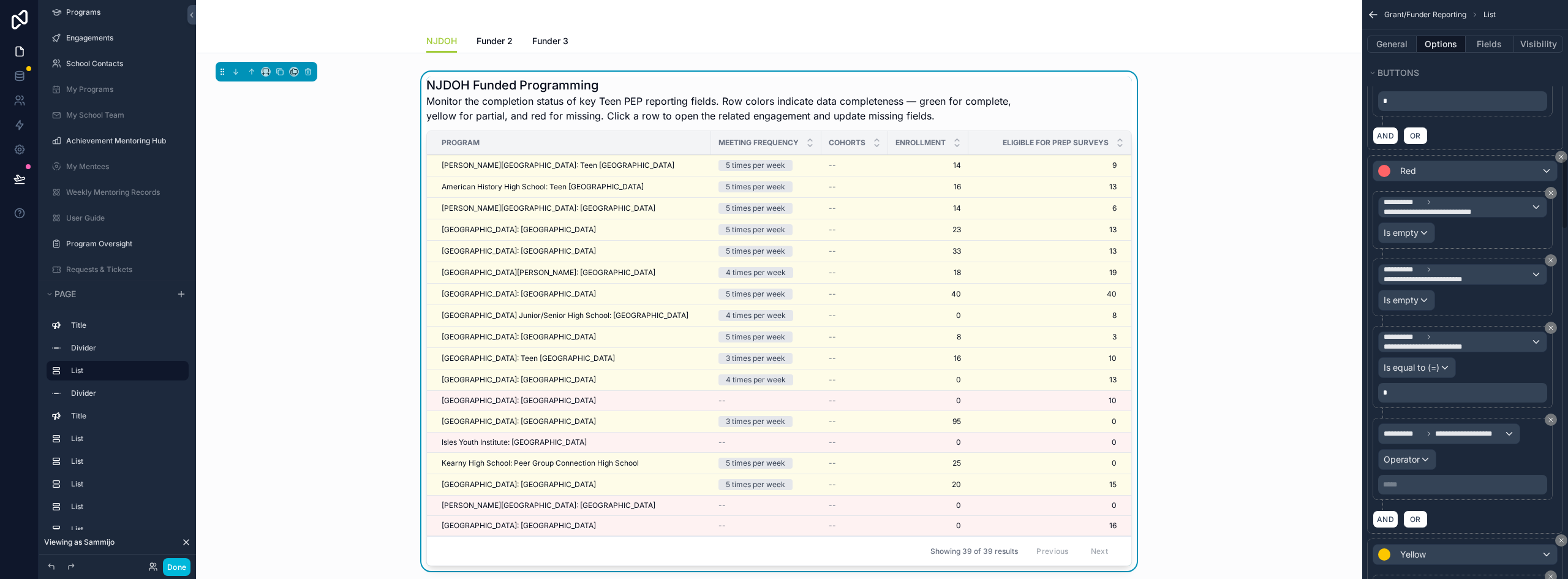
scroll to position [1287, 0]
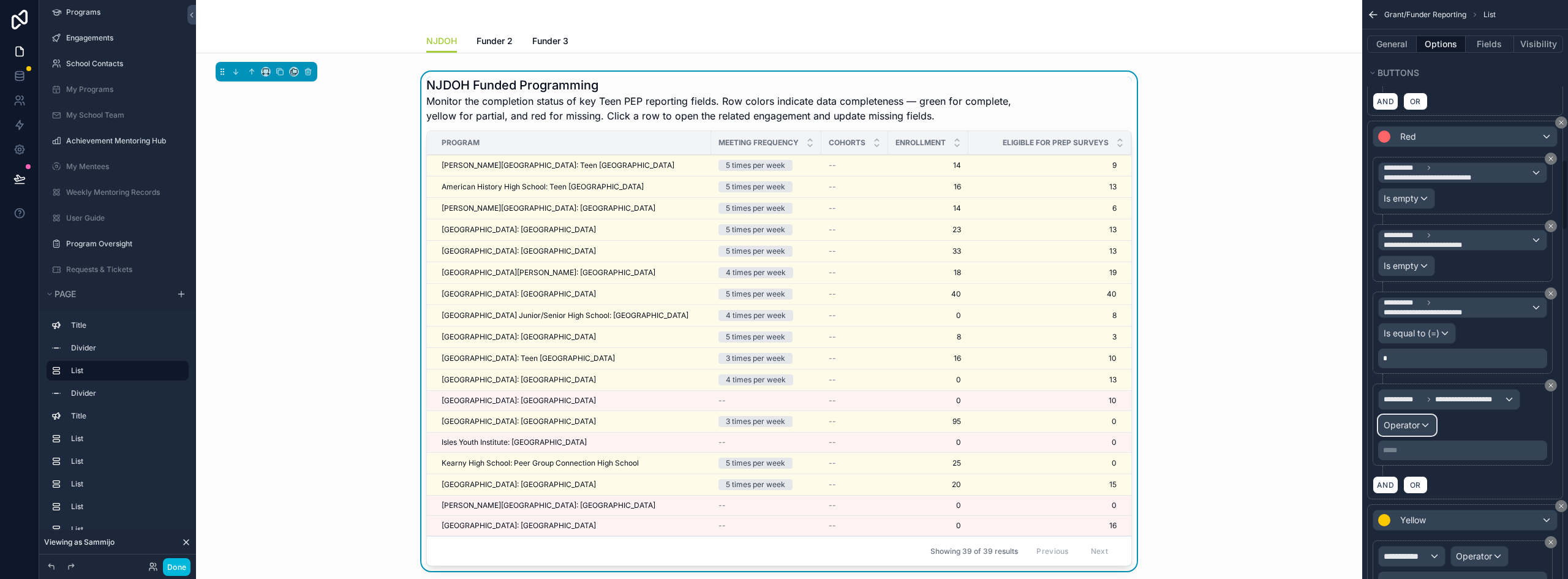
click at [1419, 420] on span "Operator" at bounding box center [1402, 425] width 36 height 10
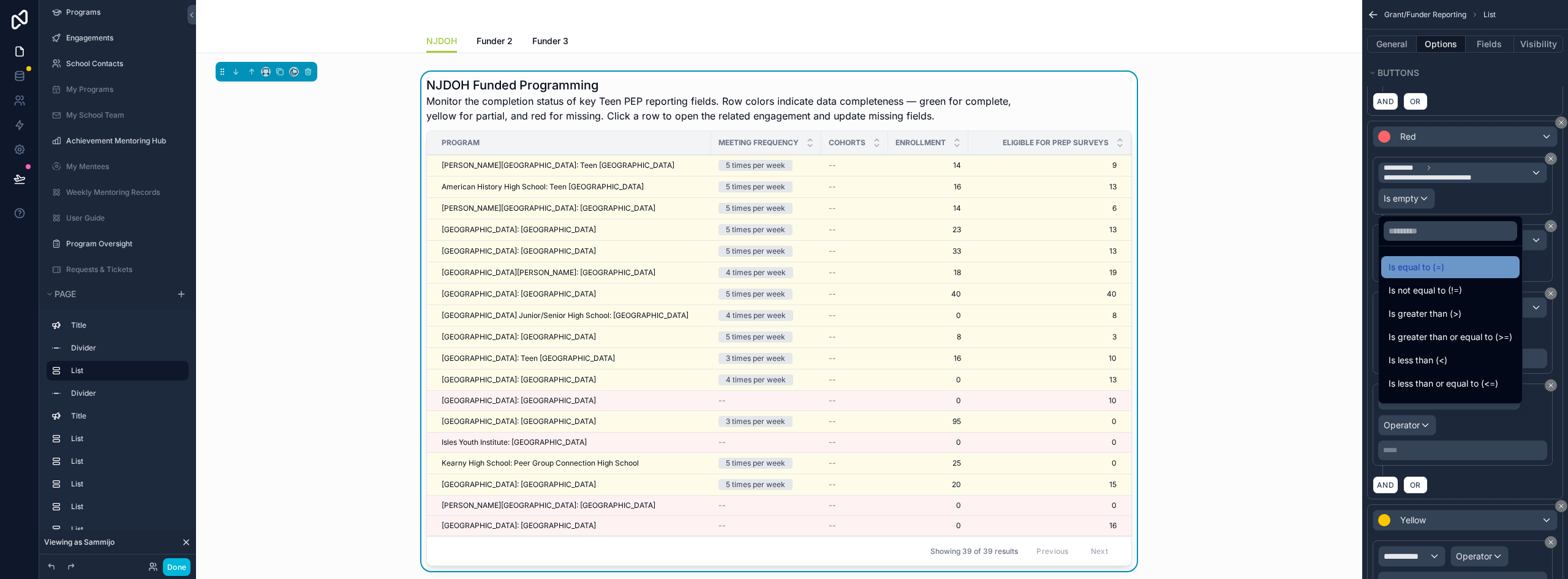
click at [1471, 269] on div "Is equal to (=)" at bounding box center [1450, 267] width 124 height 15
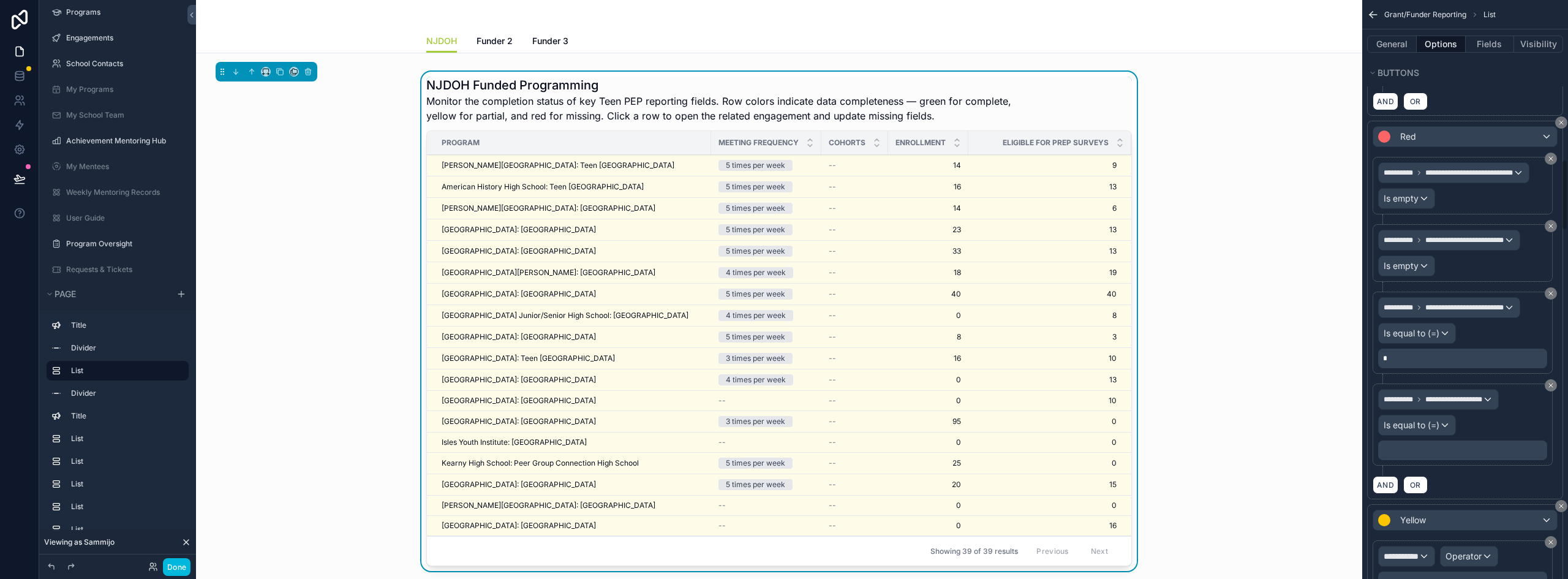
click at [1414, 446] on p "﻿" at bounding box center [1464, 451] width 162 height 10
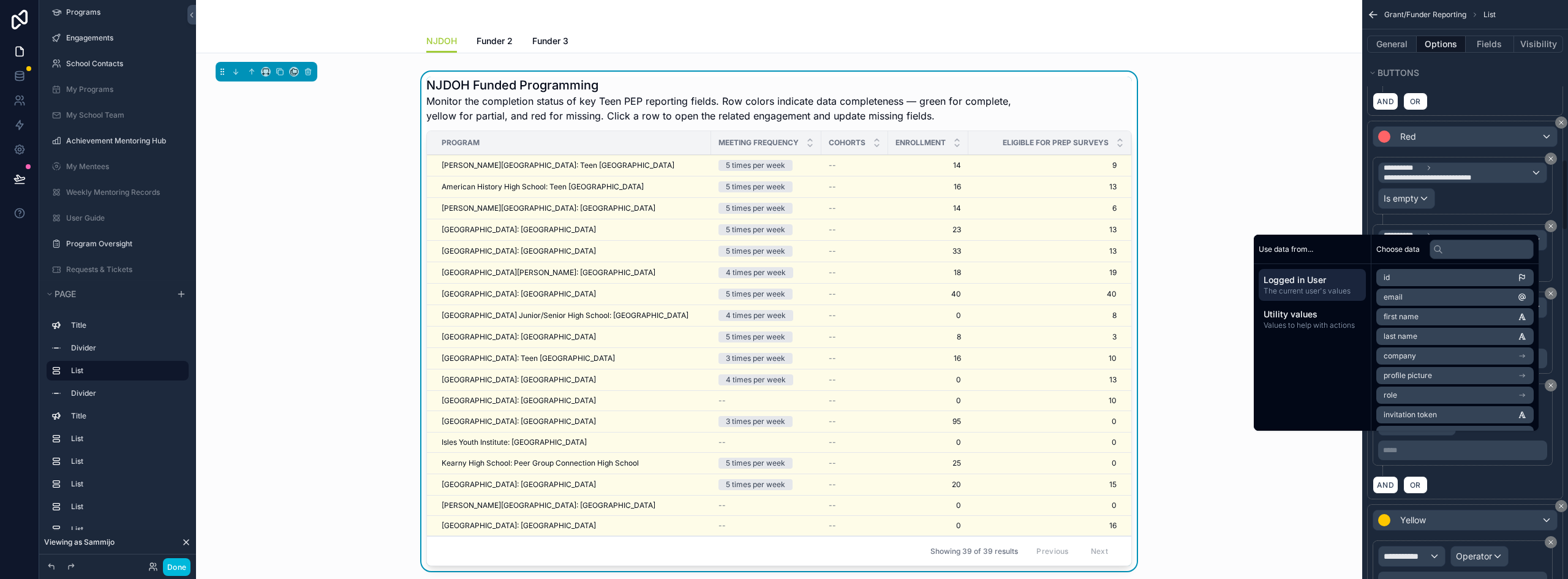
click at [1414, 446] on p "***** ﻿" at bounding box center [1464, 451] width 162 height 10
click at [1459, 478] on div "AND OR" at bounding box center [1465, 484] width 185 height 18
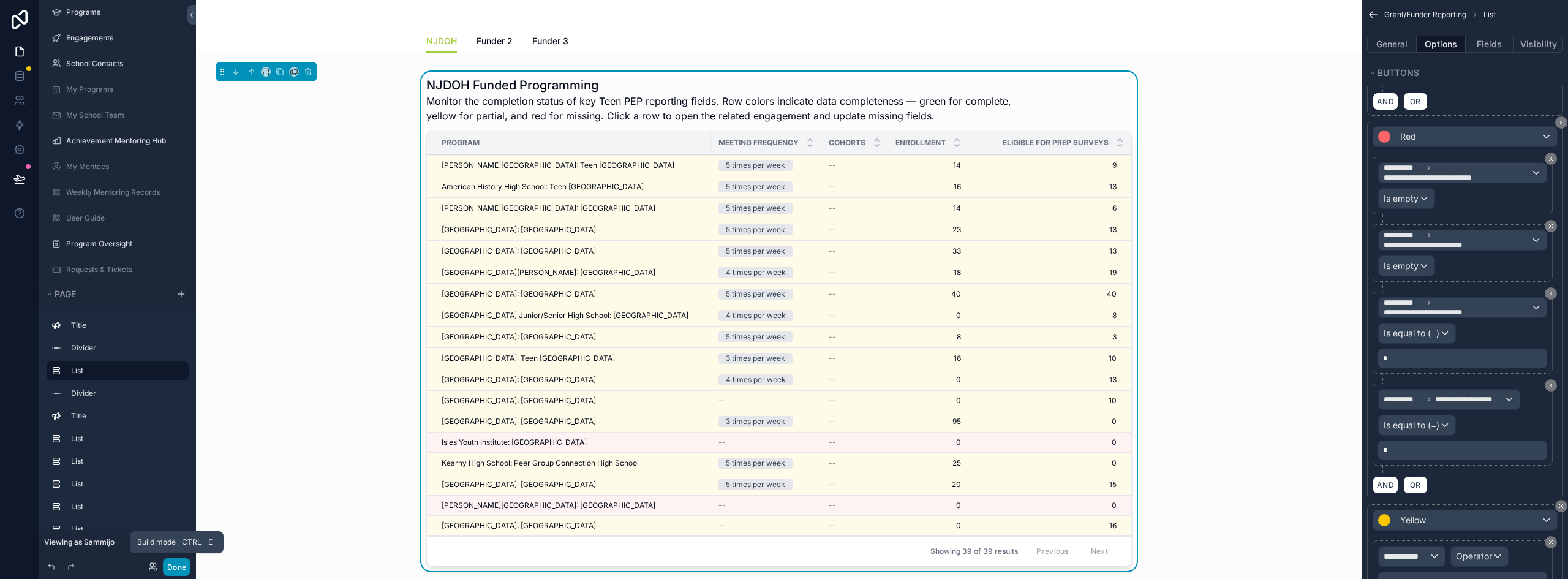
click at [180, 568] on button "Done" at bounding box center [177, 567] width 28 height 18
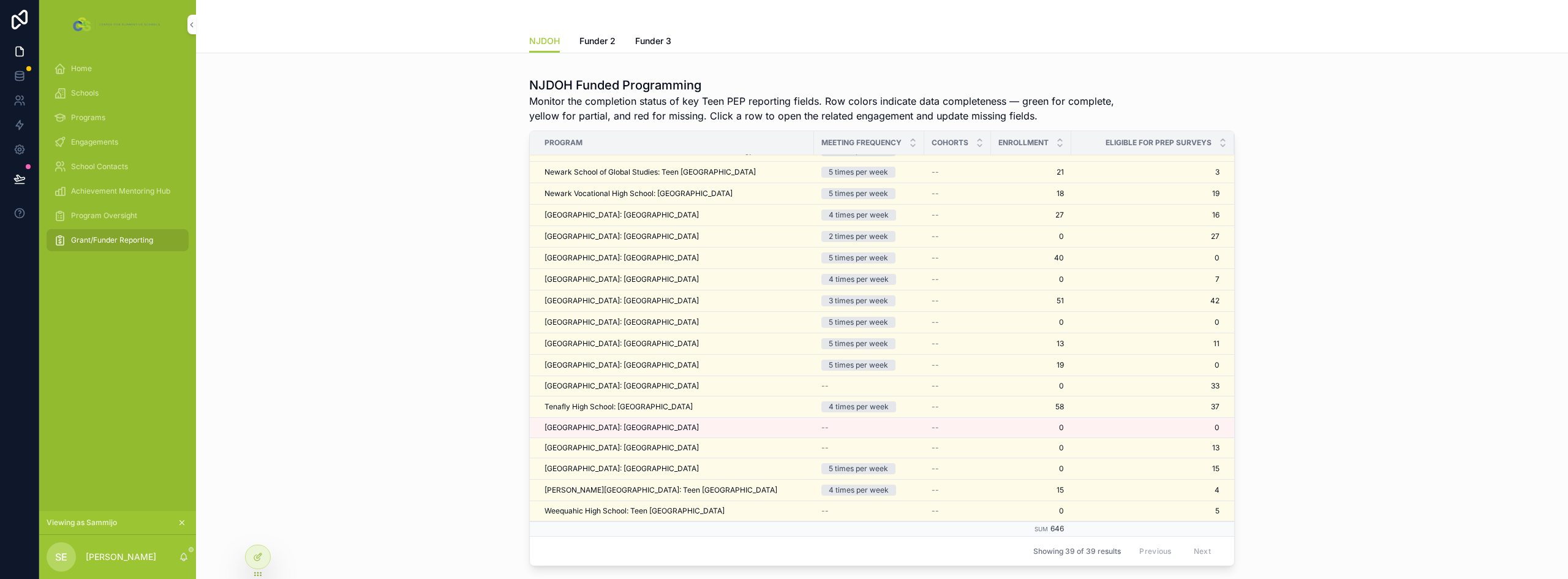
scroll to position [460, 0]
click at [258, 562] on div at bounding box center [258, 557] width 25 height 23
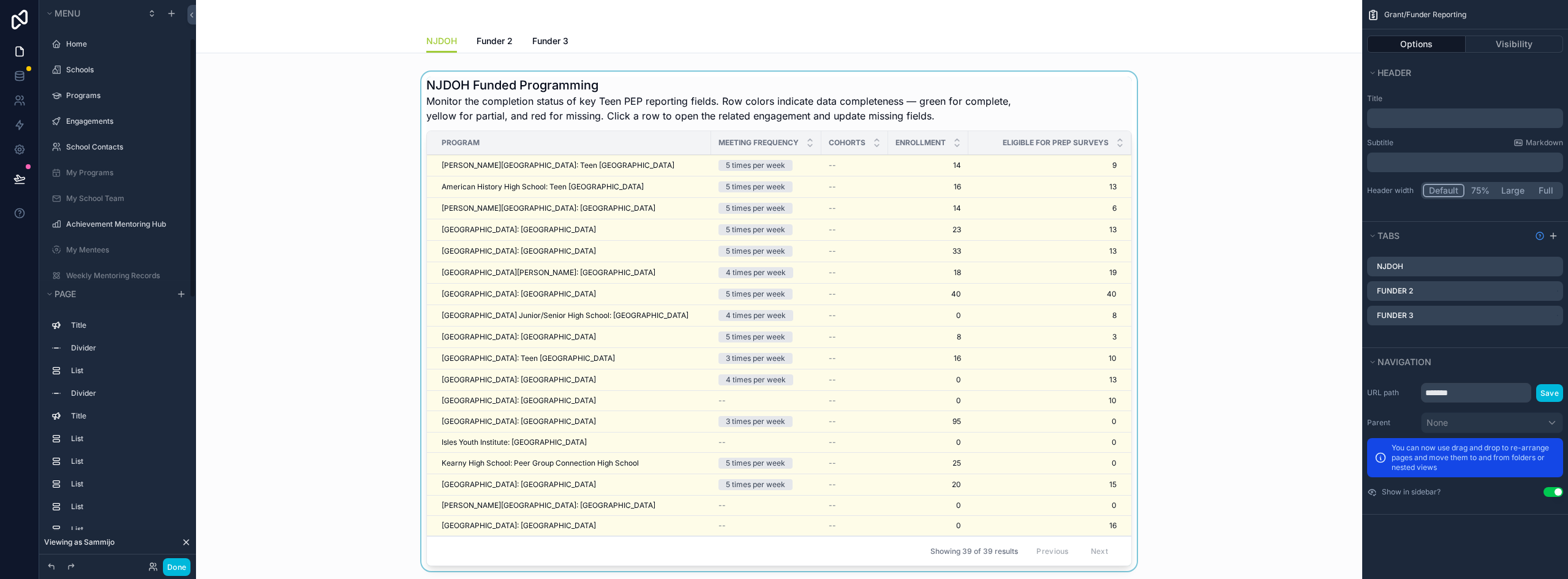
click at [1028, 104] on div "scrollable content" at bounding box center [779, 324] width 1147 height 504
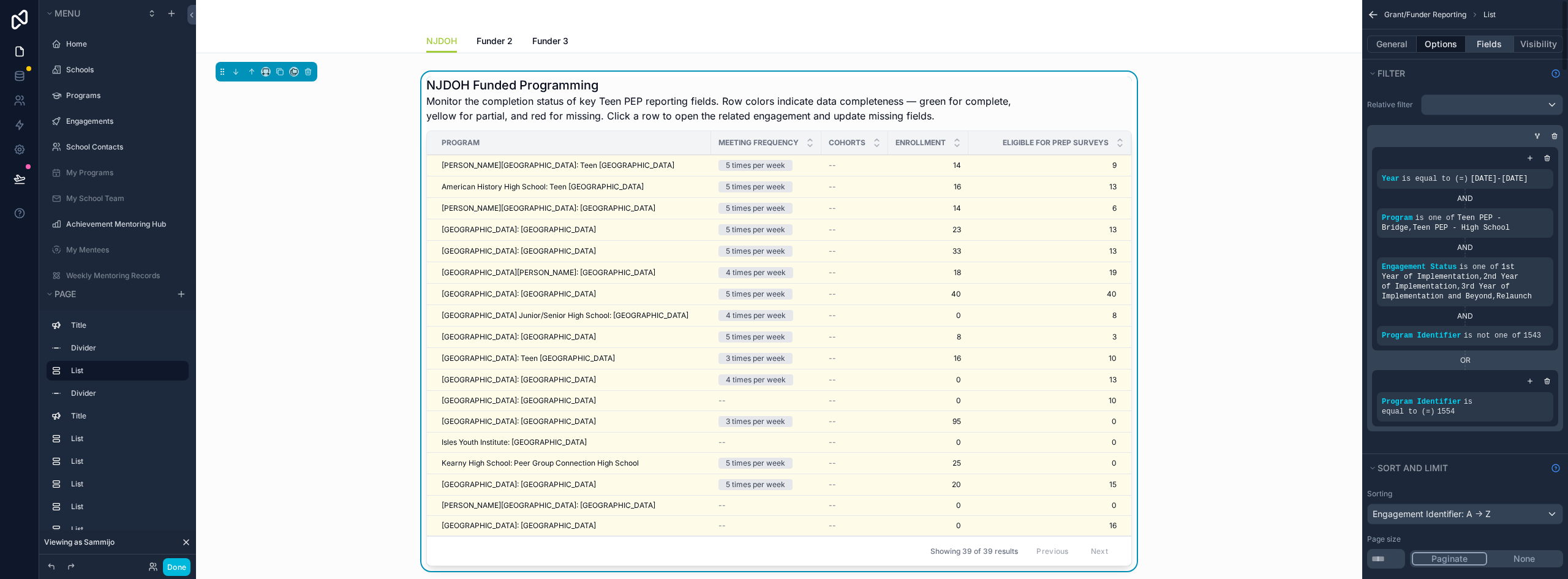
scroll to position [83, 0]
click at [1506, 42] on button "Fields" at bounding box center [1491, 44] width 49 height 17
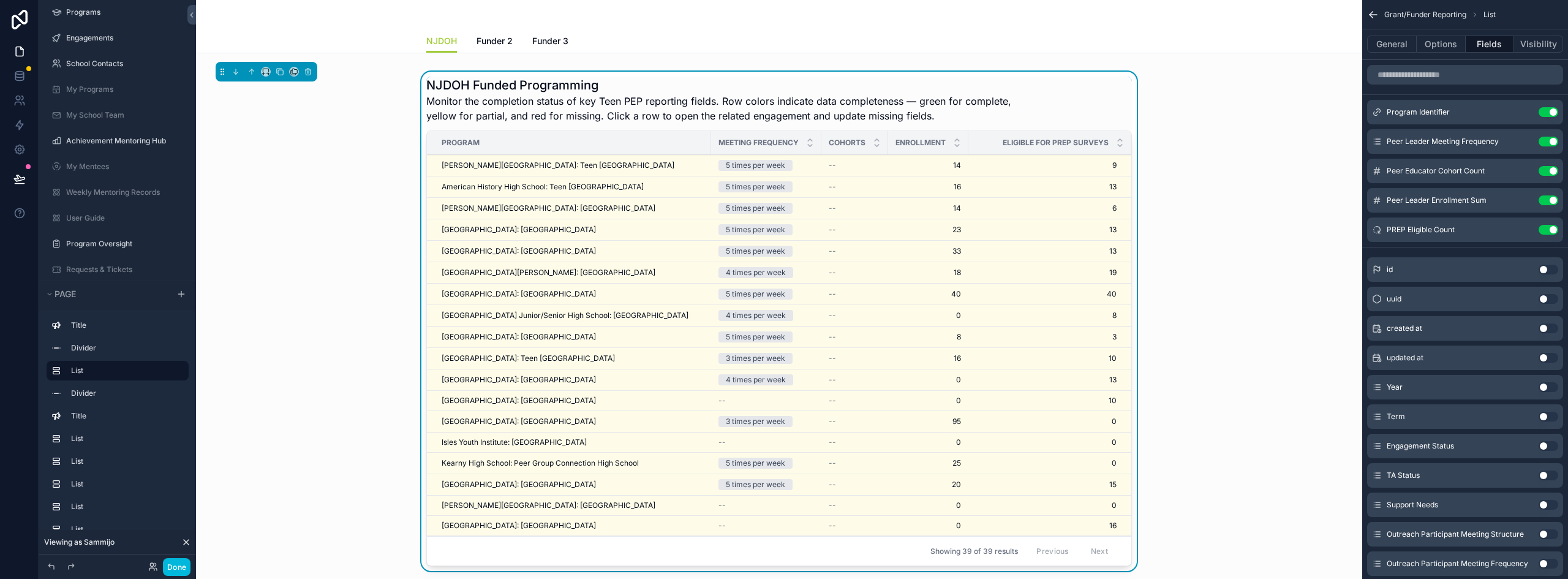
click at [0, 0] on icon "scrollable content" at bounding box center [0, 0] width 0 height 0
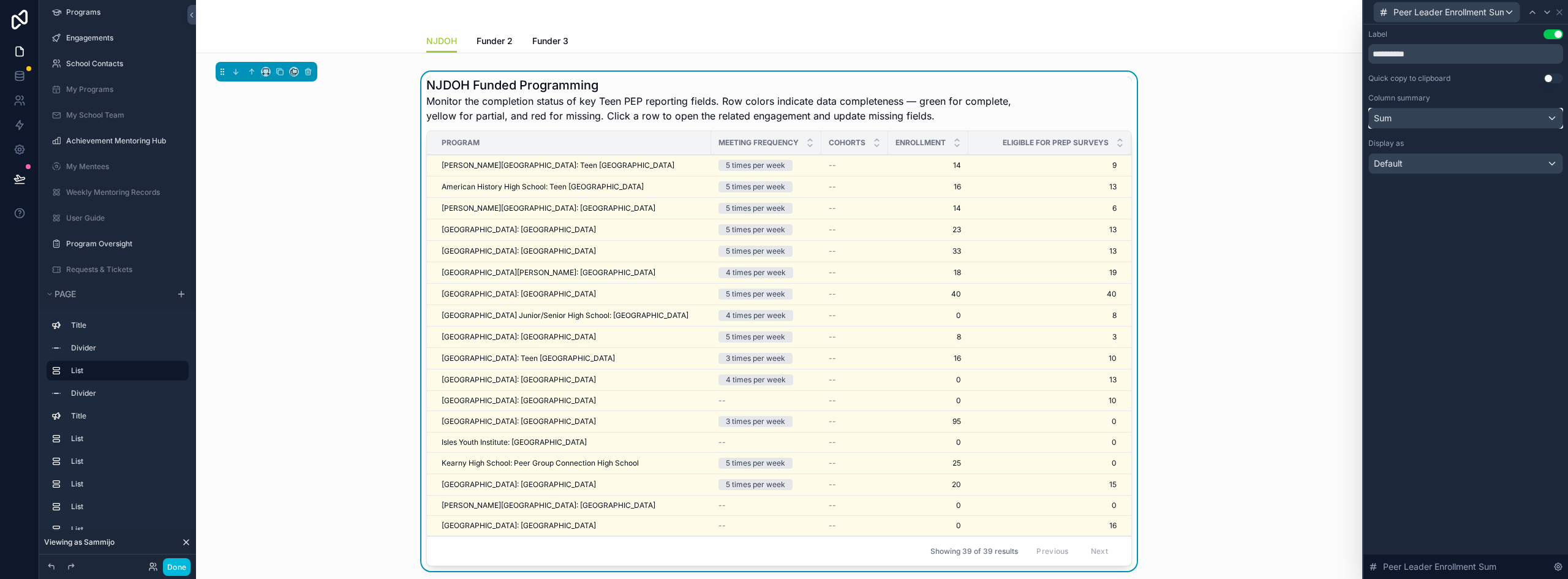
click at [1456, 113] on div "Sum" at bounding box center [1466, 118] width 193 height 20
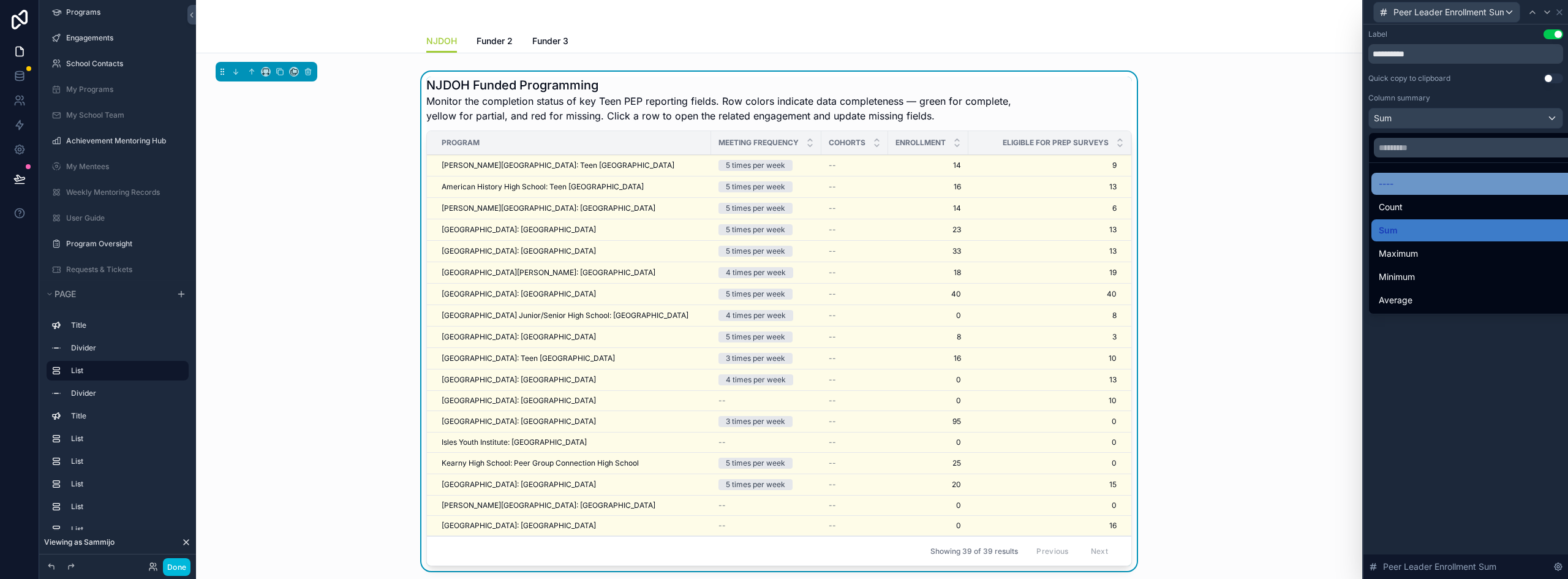
click at [1415, 181] on div "----" at bounding box center [1480, 183] width 202 height 15
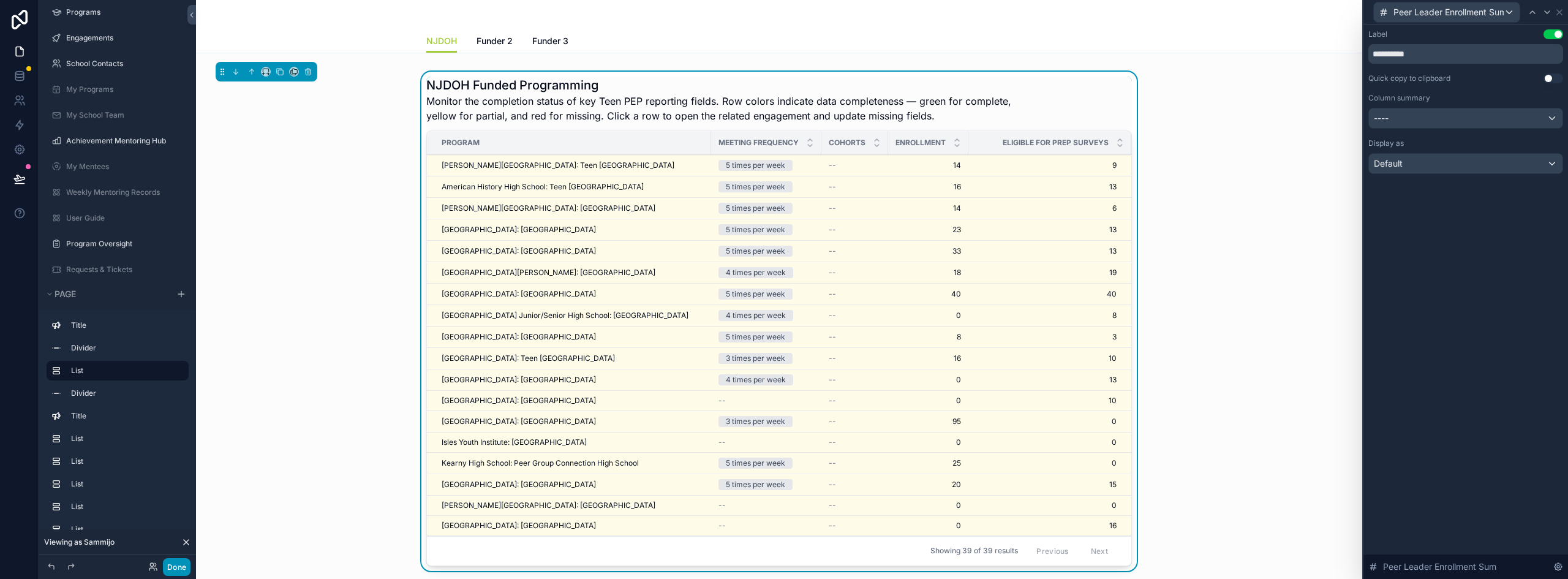
click at [179, 570] on button "Done" at bounding box center [177, 567] width 28 height 18
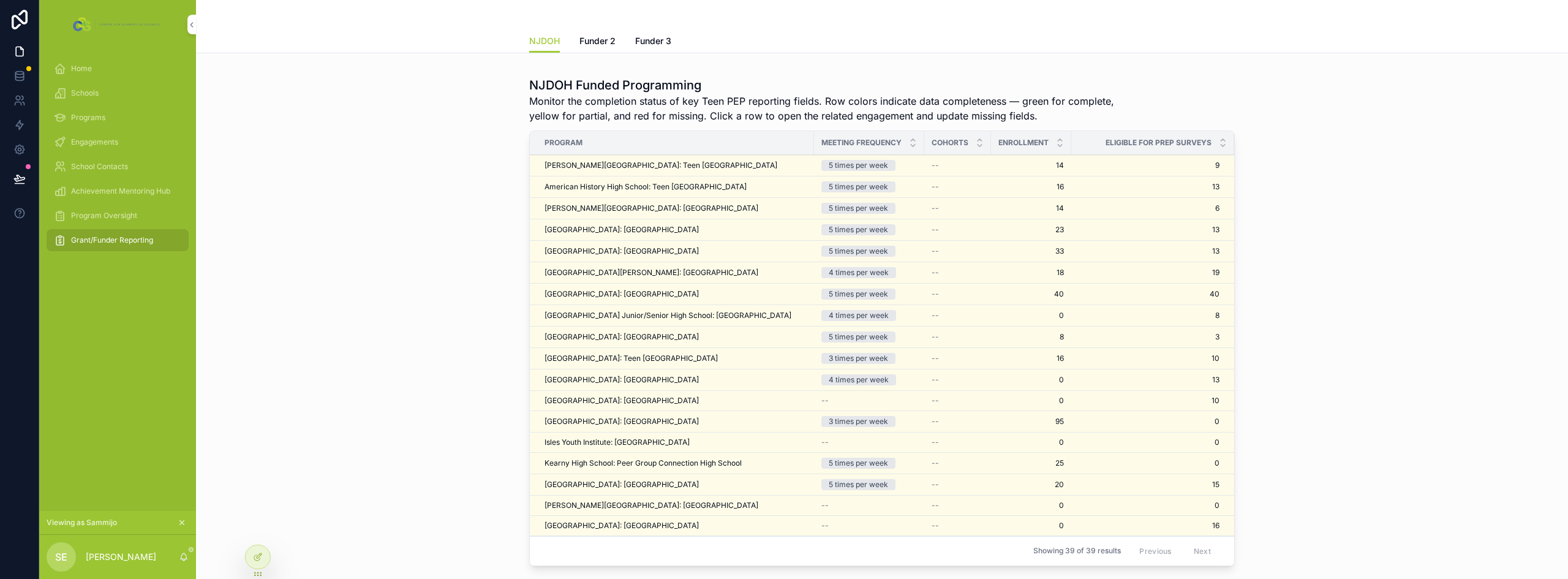
scroll to position [0, 0]
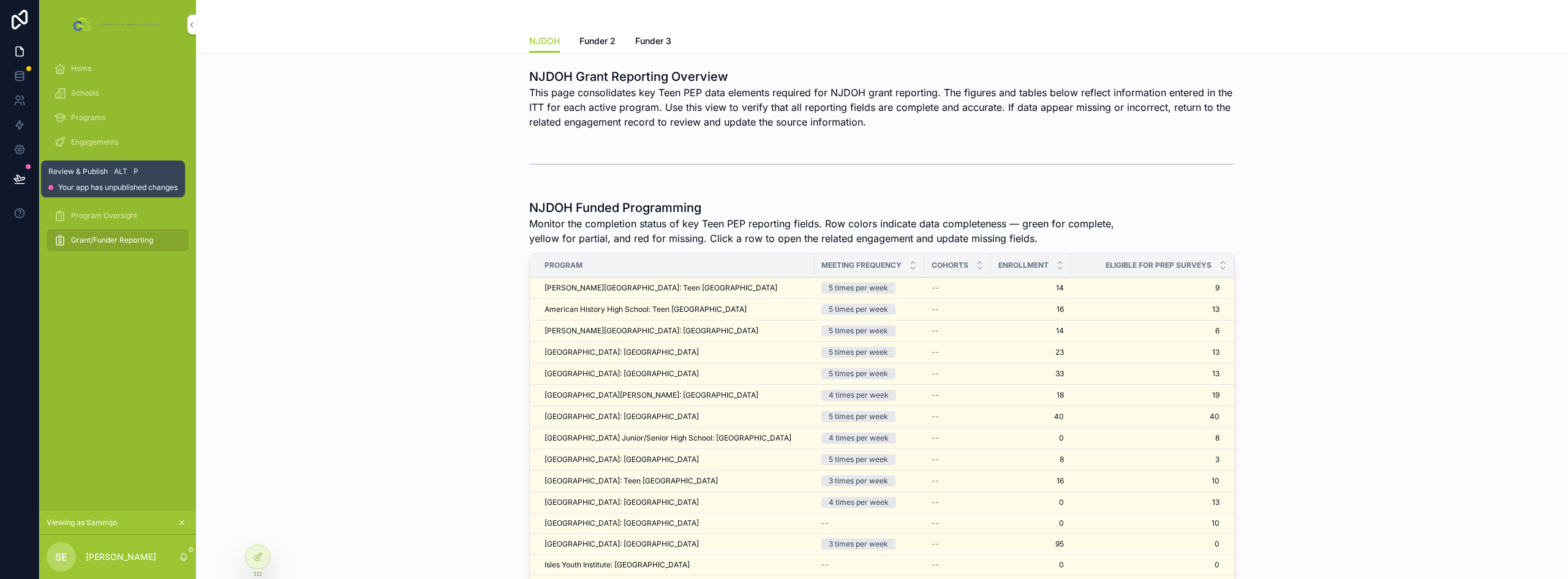
click at [24, 182] on icon at bounding box center [19, 178] width 12 height 12
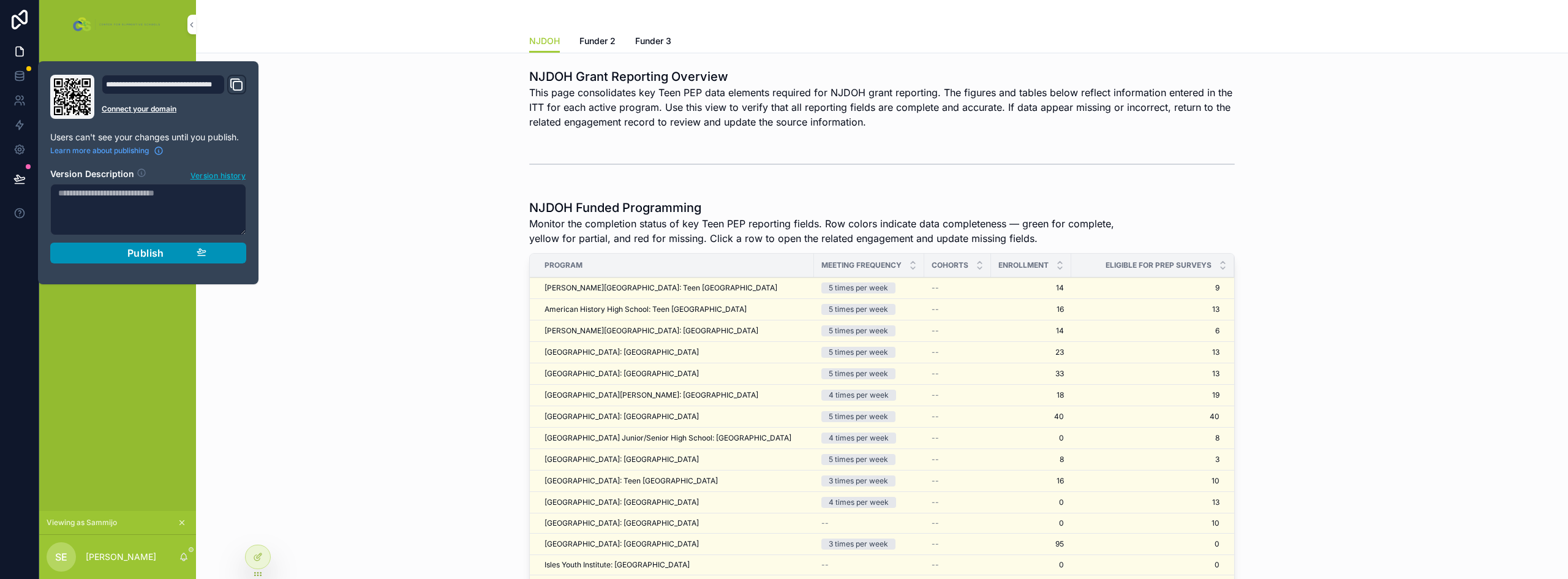
click at [107, 244] on button "Publish" at bounding box center [148, 253] width 196 height 21
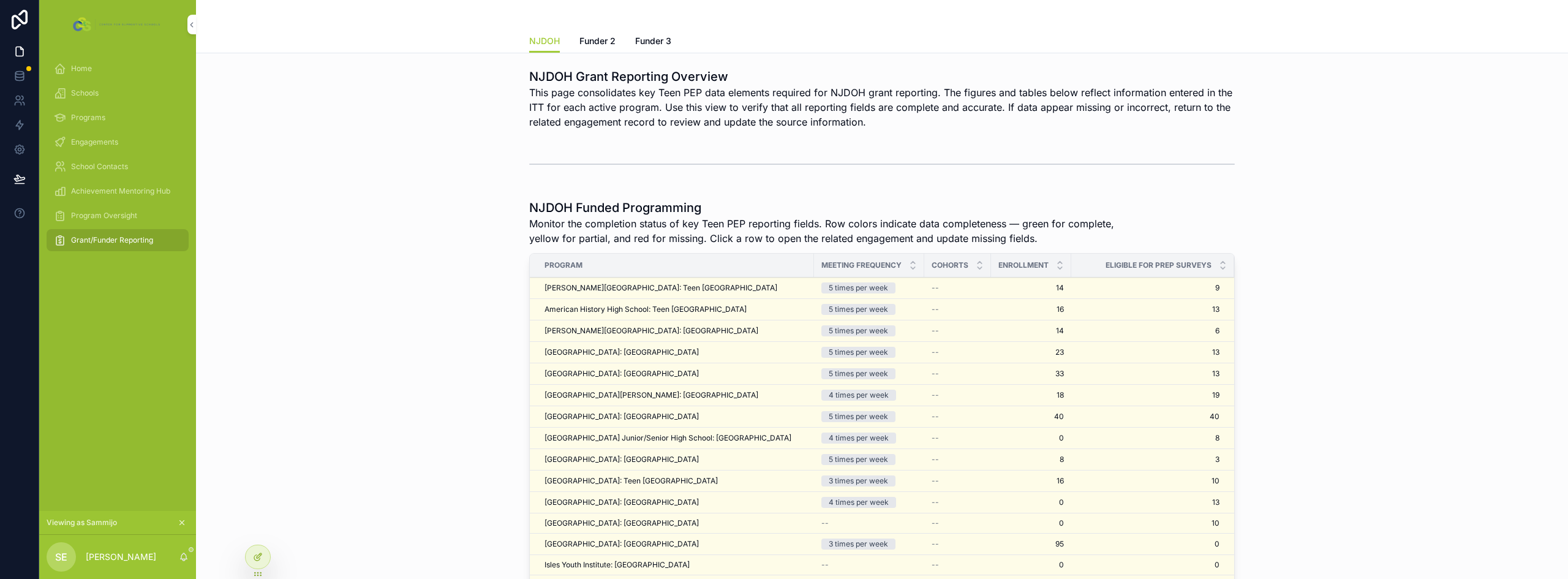
click at [258, 560] on icon at bounding box center [257, 558] width 6 height 6
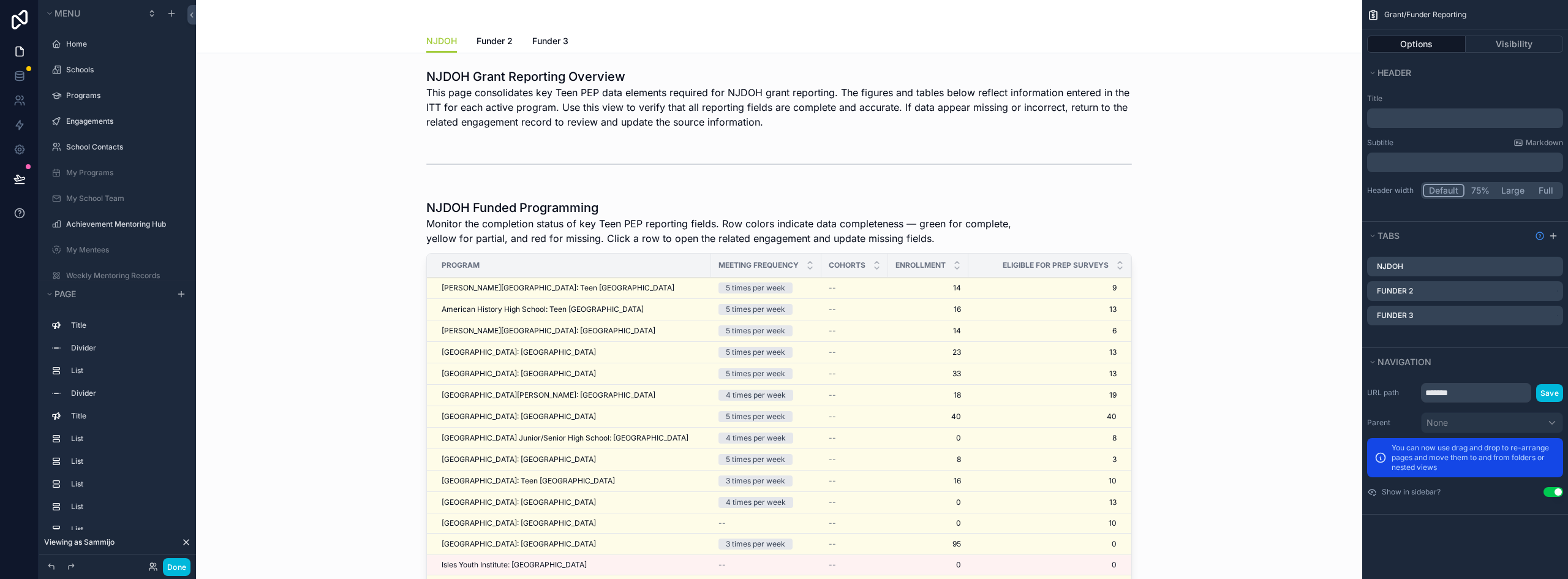
scroll to position [83, 0]
click at [367, 159] on div "scrollable content" at bounding box center [779, 164] width 1147 height 40
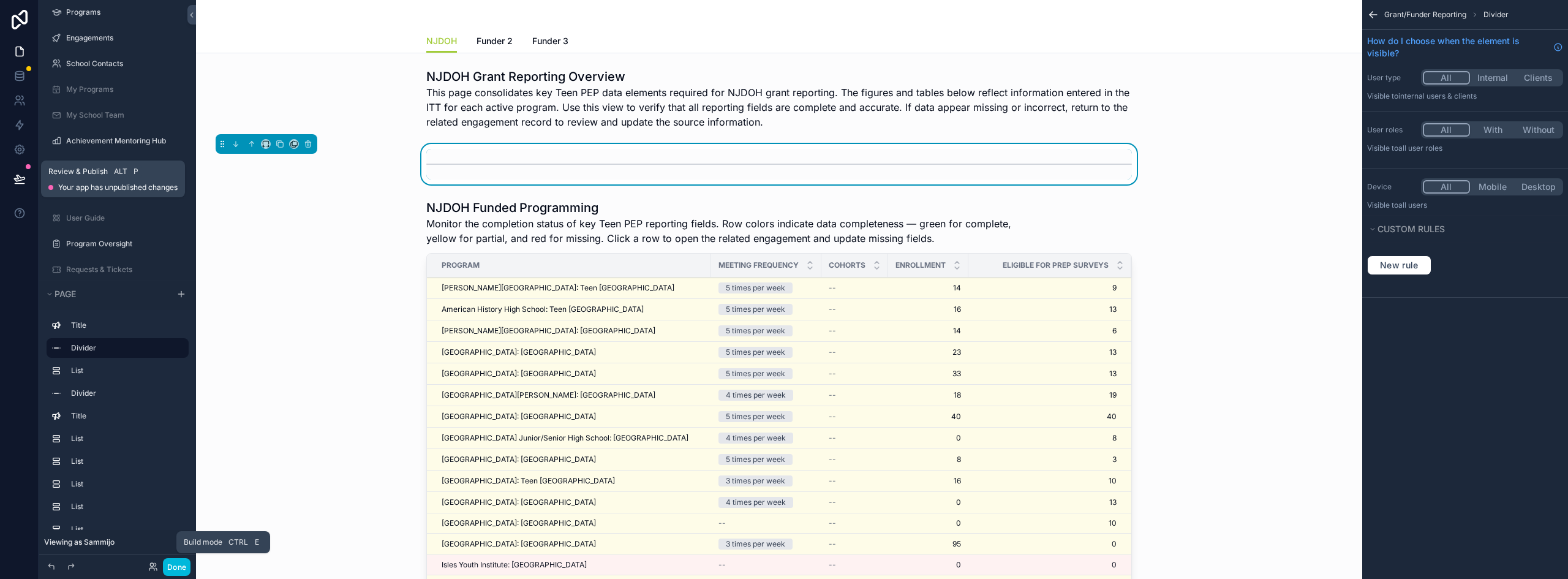
click at [20, 174] on icon at bounding box center [19, 178] width 12 height 12
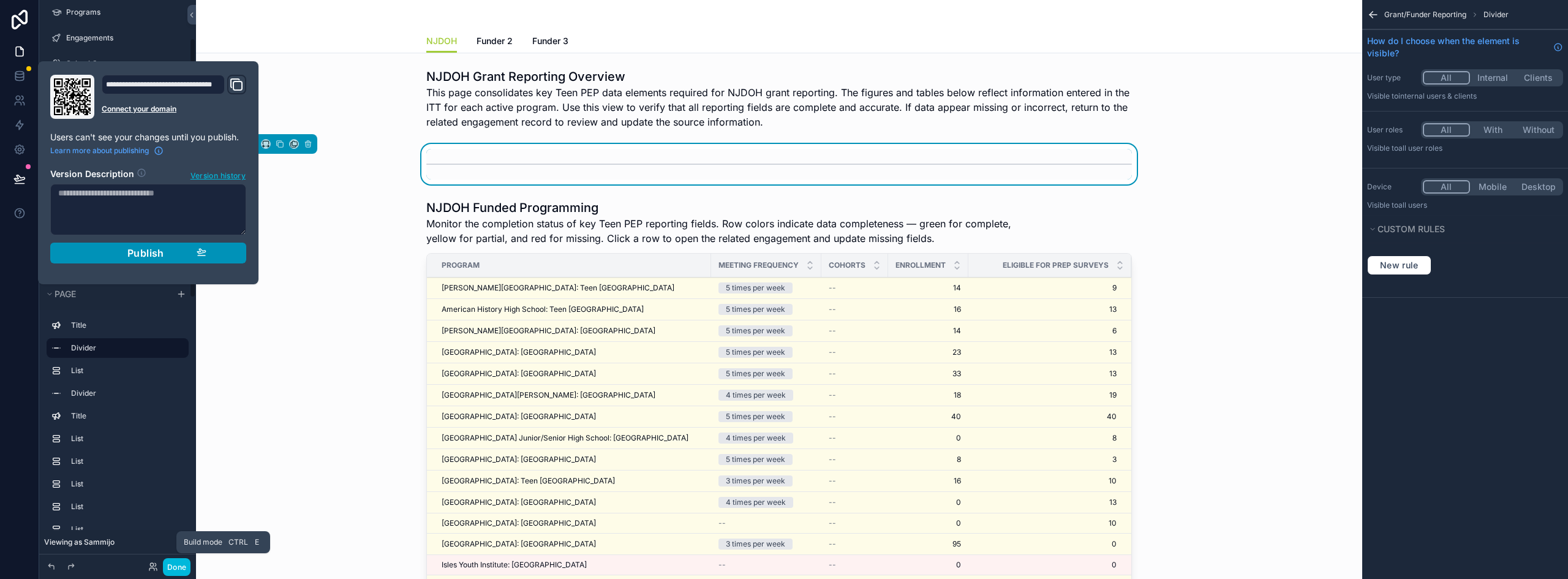
click at [143, 255] on span "Publish" at bounding box center [146, 253] width 37 height 12
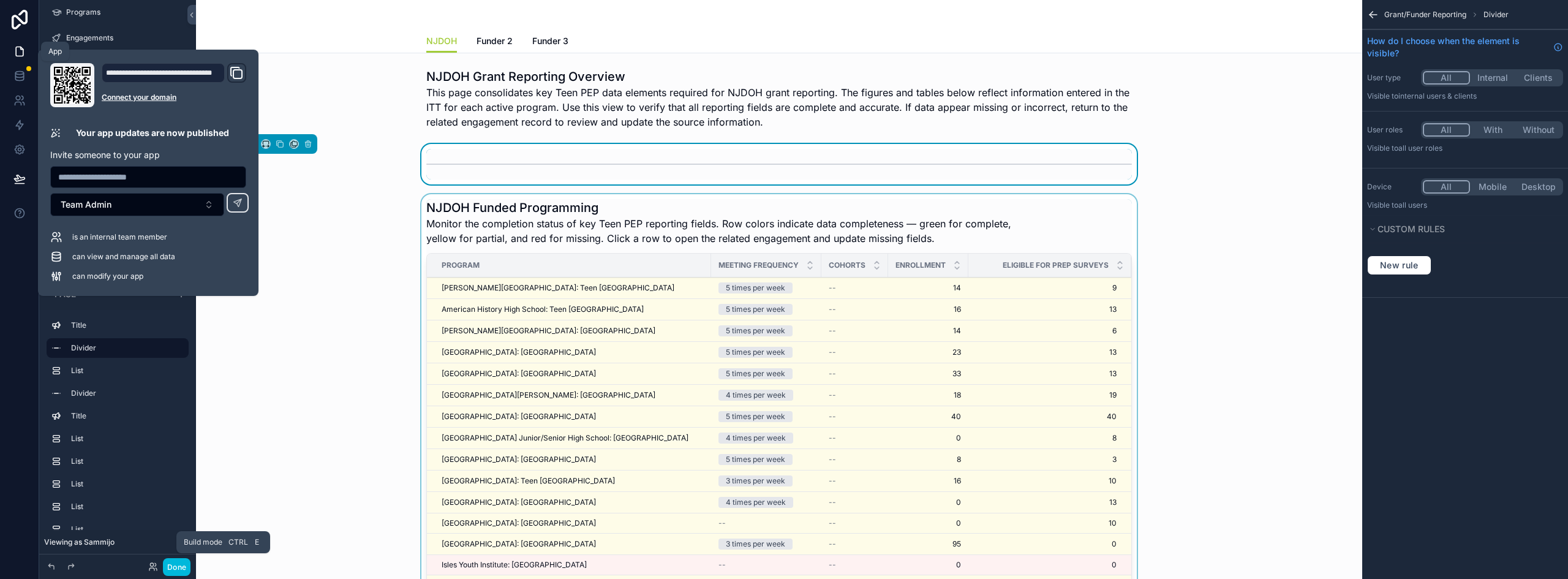
drag, startPoint x: 23, startPoint y: 53, endPoint x: 424, endPoint y: 301, distance: 471.5
click at [23, 53] on icon at bounding box center [20, 52] width 8 height 9
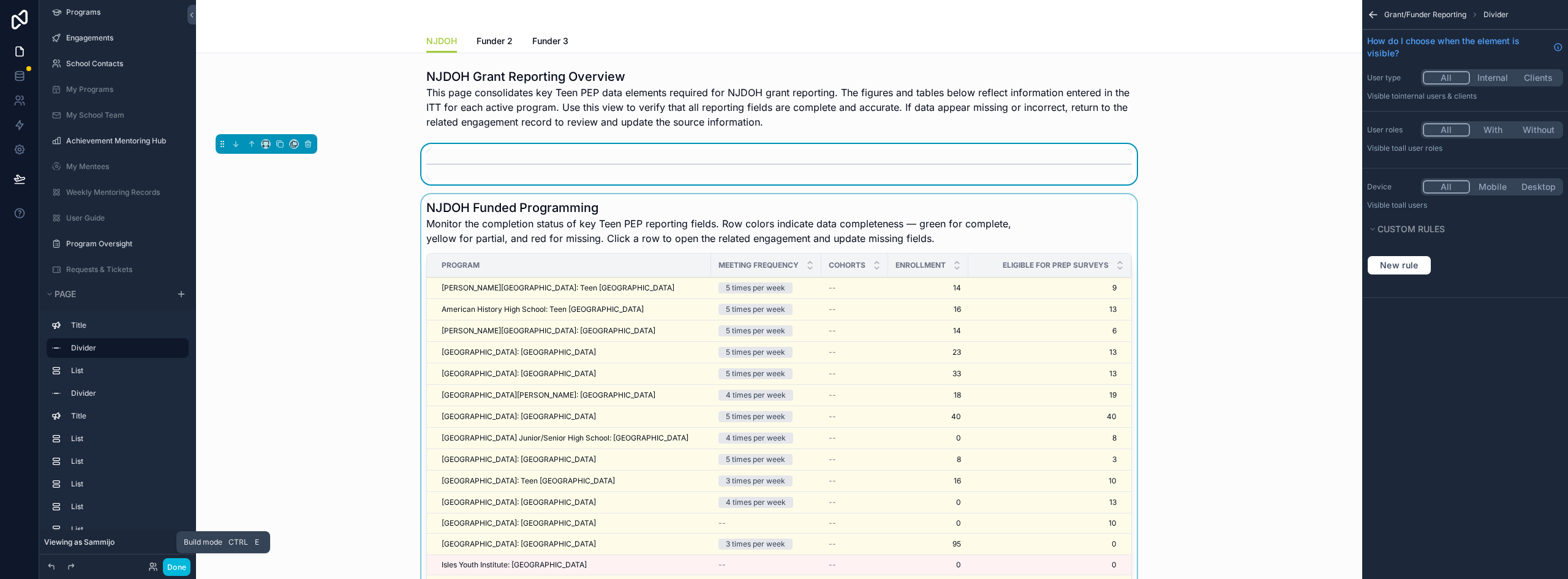
click at [562, 283] on div "scrollable content" at bounding box center [779, 446] width 1147 height 504
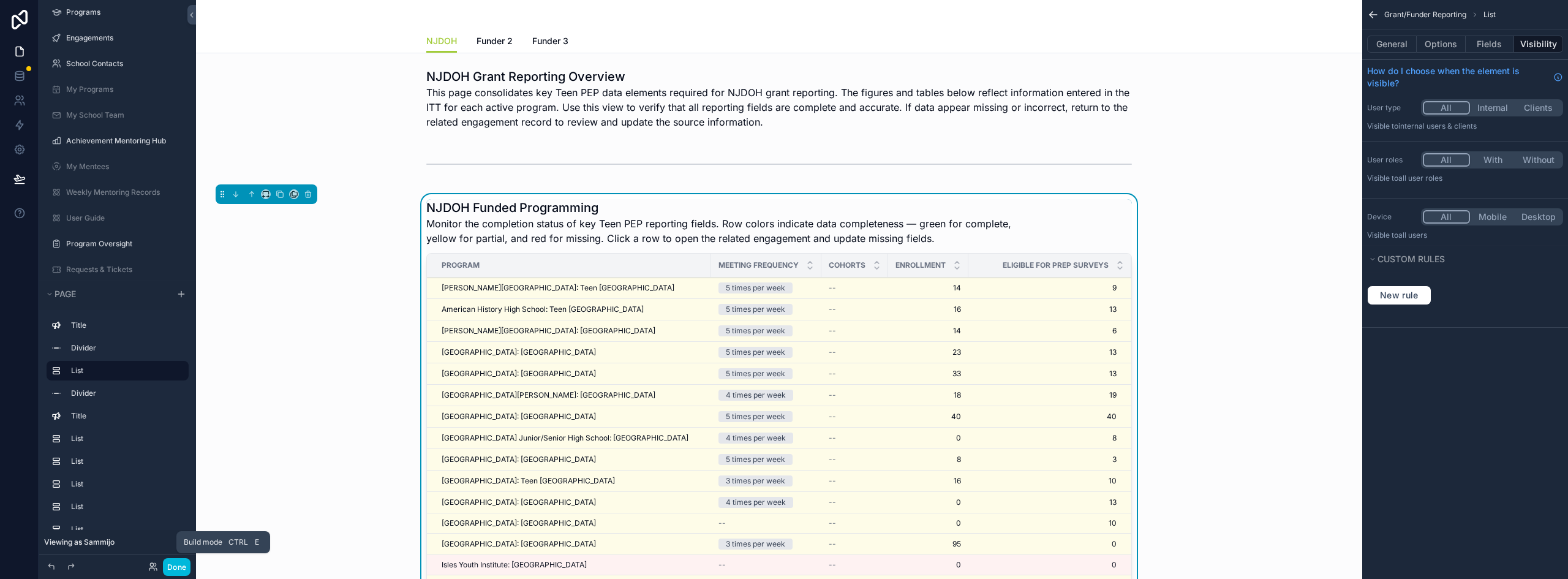
click at [581, 289] on span "[PERSON_NAME][GEOGRAPHIC_DATA]: Teen [GEOGRAPHIC_DATA]" at bounding box center [558, 288] width 233 height 10
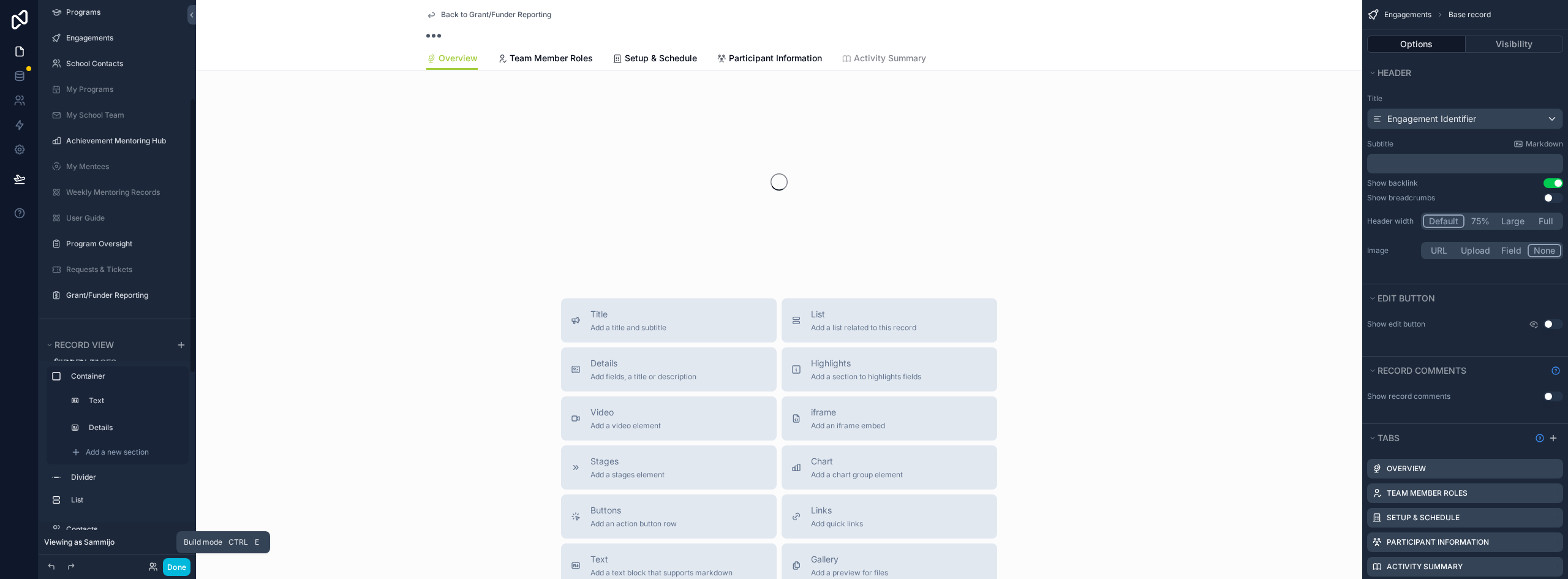
scroll to position [201, 0]
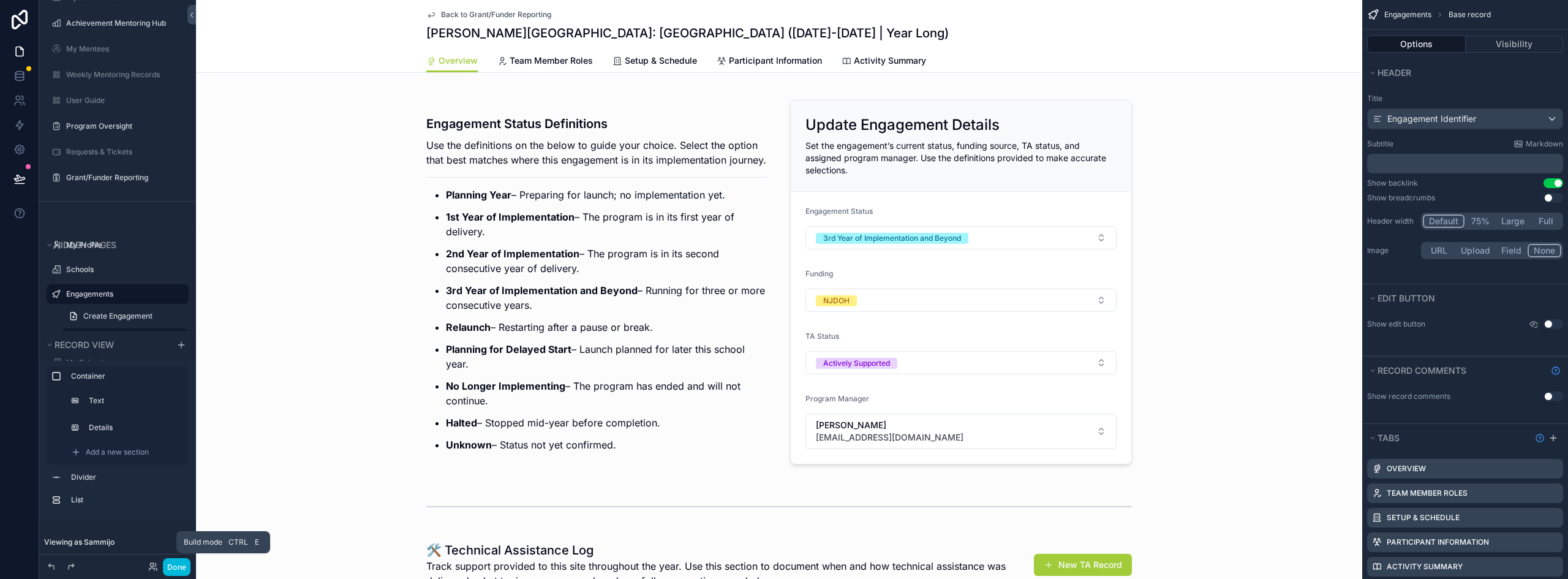
click at [693, 70] on div "Overview Team Member Roles Setup & Schedule Participant Information Activity Su…" at bounding box center [779, 61] width 706 height 23
click at [671, 60] on span "Setup & Schedule" at bounding box center [661, 60] width 72 height 12
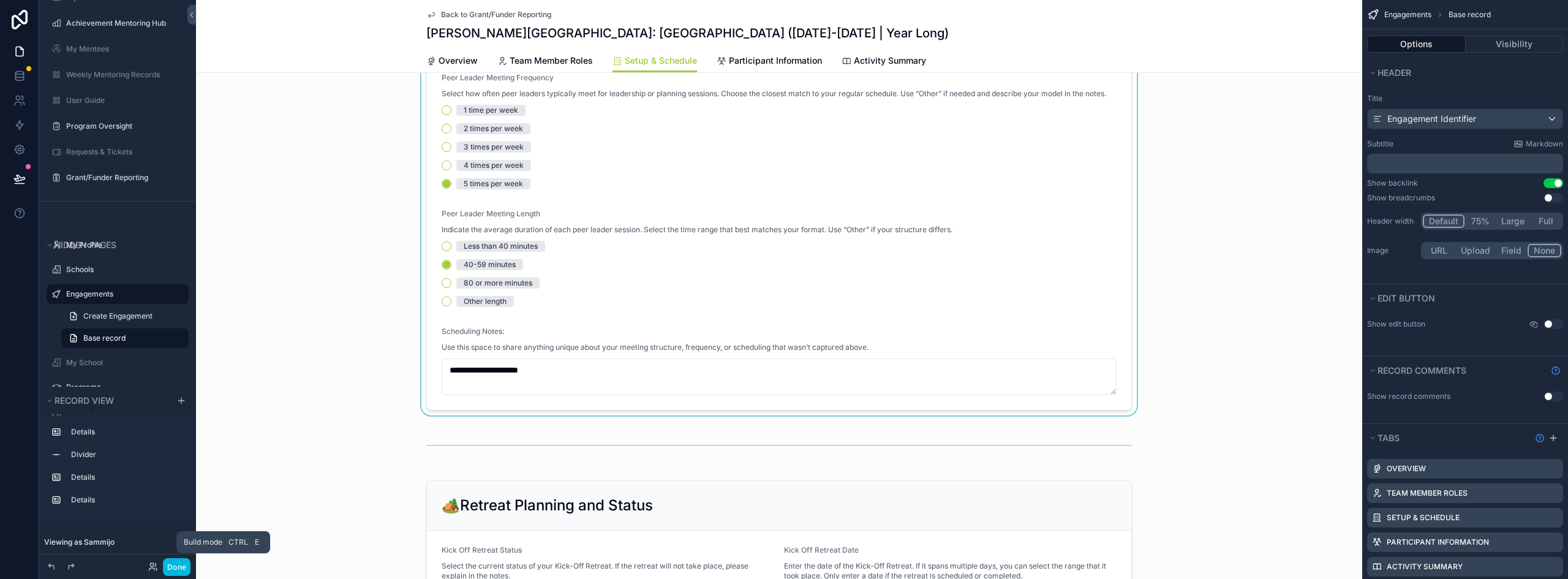
scroll to position [429, 0]
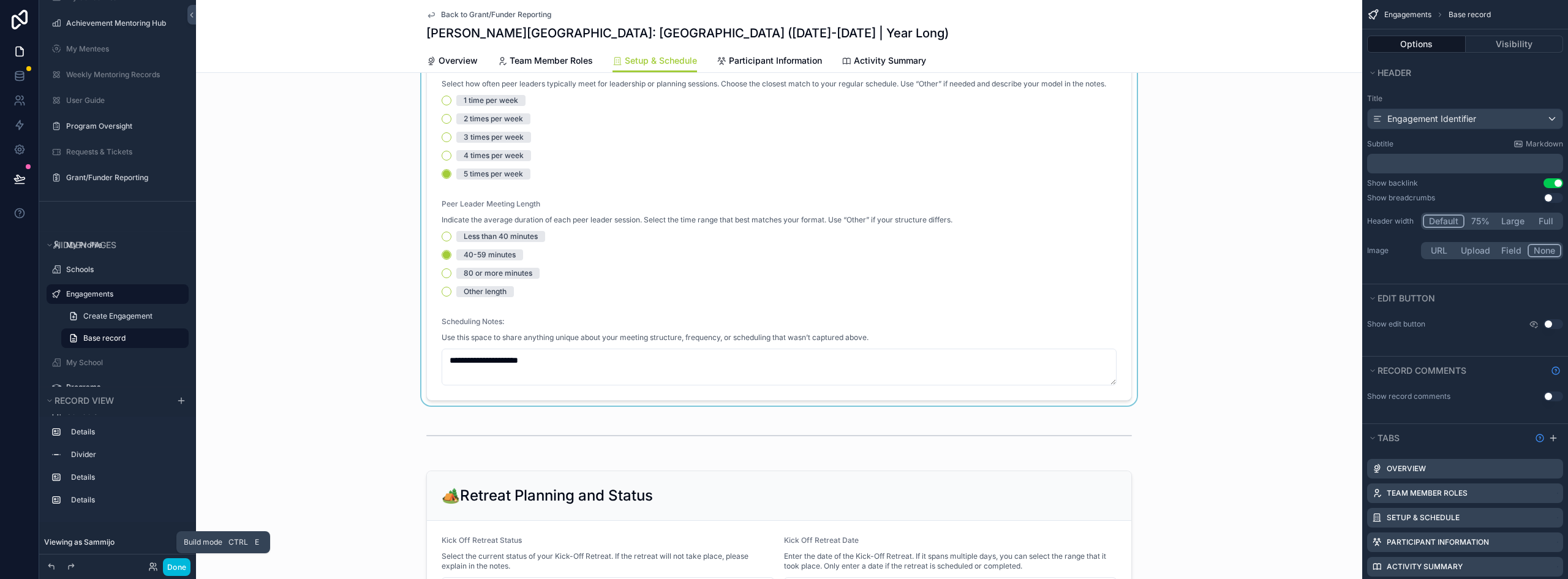
click at [525, 336] on div "scrollable content" at bounding box center [779, 32] width 1167 height 747
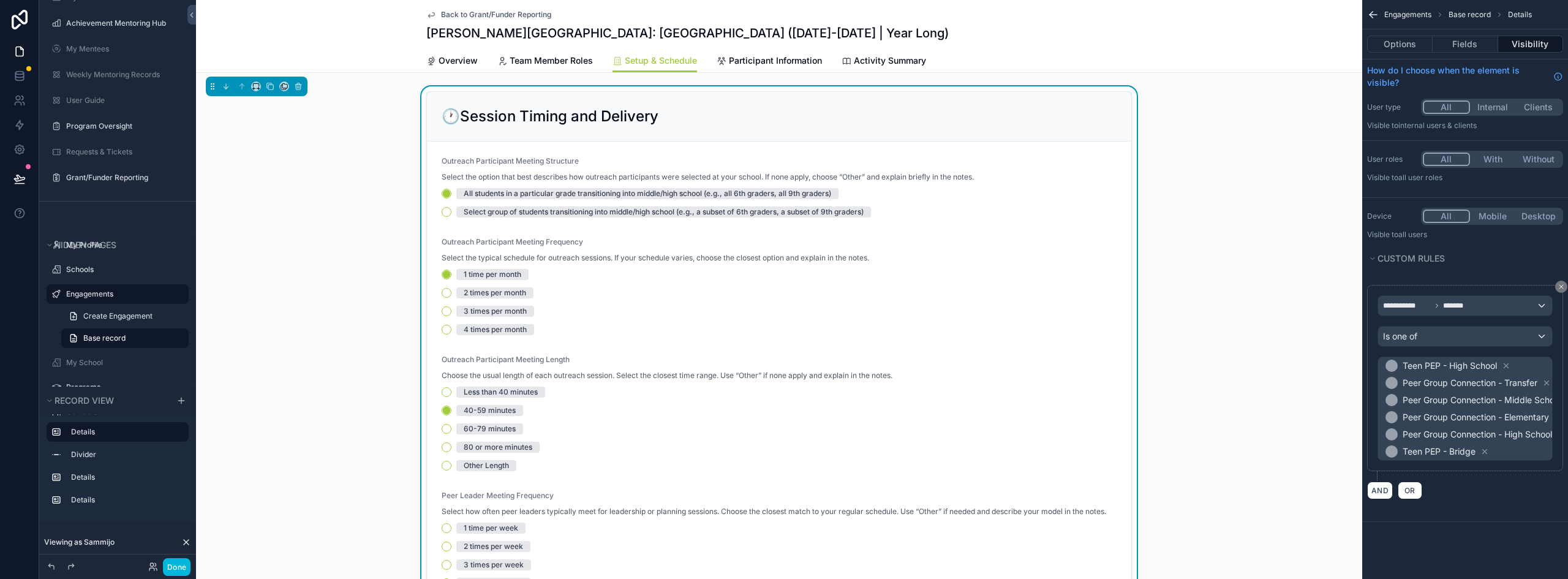
scroll to position [0, 0]
click at [1036, 112] on div "🕐Session Timing and Delivery" at bounding box center [779, 118] width 675 height 20
drag, startPoint x: 1468, startPoint y: 43, endPoint x: 1480, endPoint y: 49, distance: 13.4
click at [1468, 43] on button "Fields" at bounding box center [1465, 44] width 65 height 17
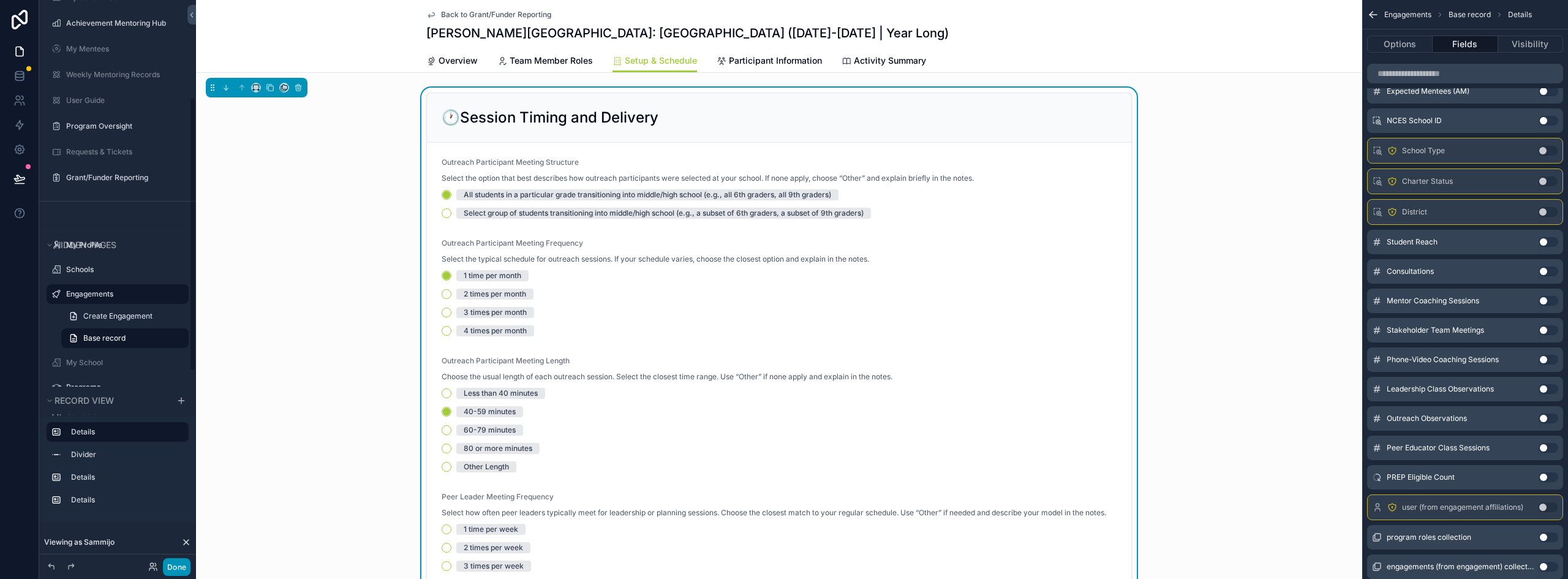
click at [173, 564] on button "Done" at bounding box center [177, 567] width 28 height 18
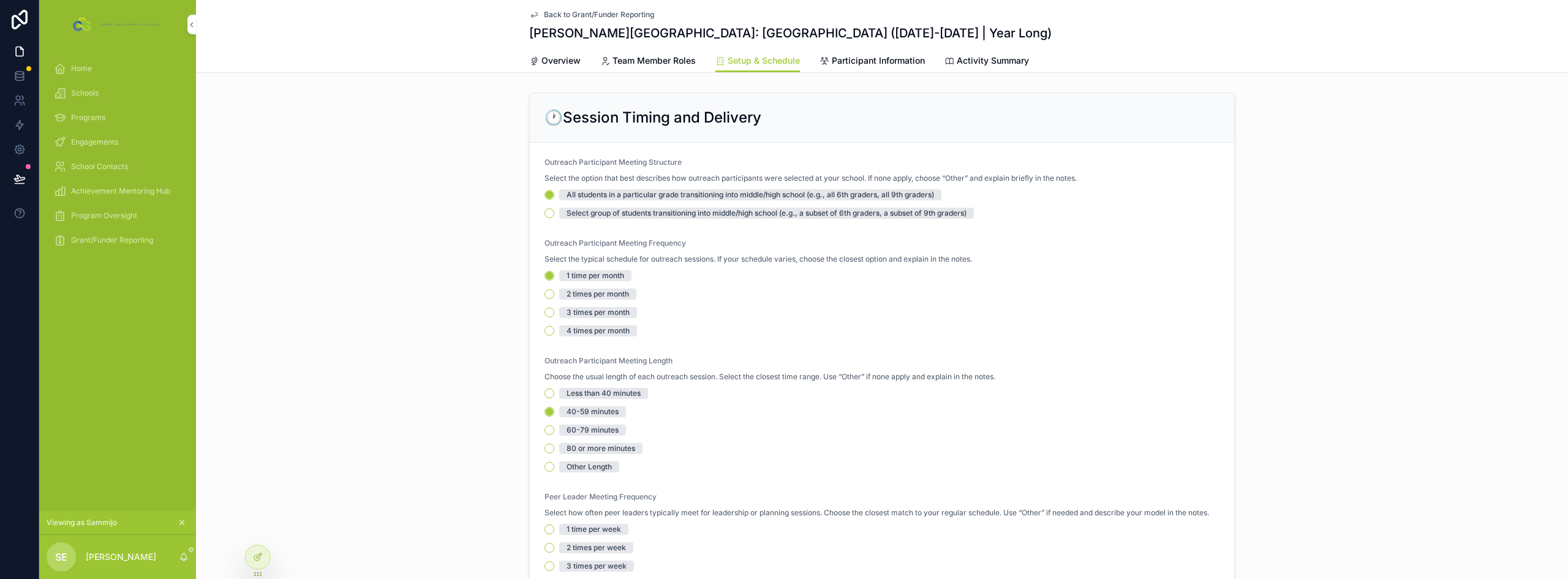
click at [109, 138] on span "Engagements" at bounding box center [94, 142] width 47 height 10
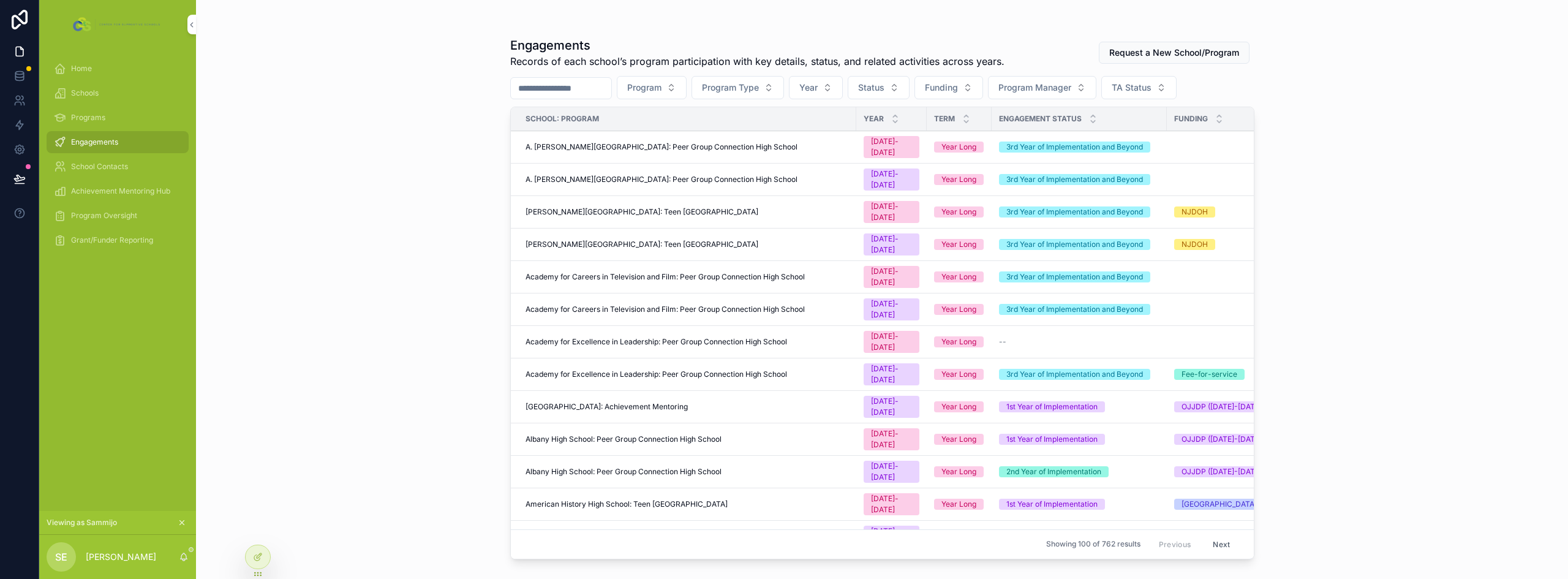
click at [758, 174] on span "A. [PERSON_NAME][GEOGRAPHIC_DATA]: Peer Group Connection High School" at bounding box center [662, 180] width 272 height 10
click at [735, 240] on div "[PERSON_NAME][GEOGRAPHIC_DATA]: Teen [GEOGRAPHIC_DATA]" at bounding box center [688, 245] width 324 height 10
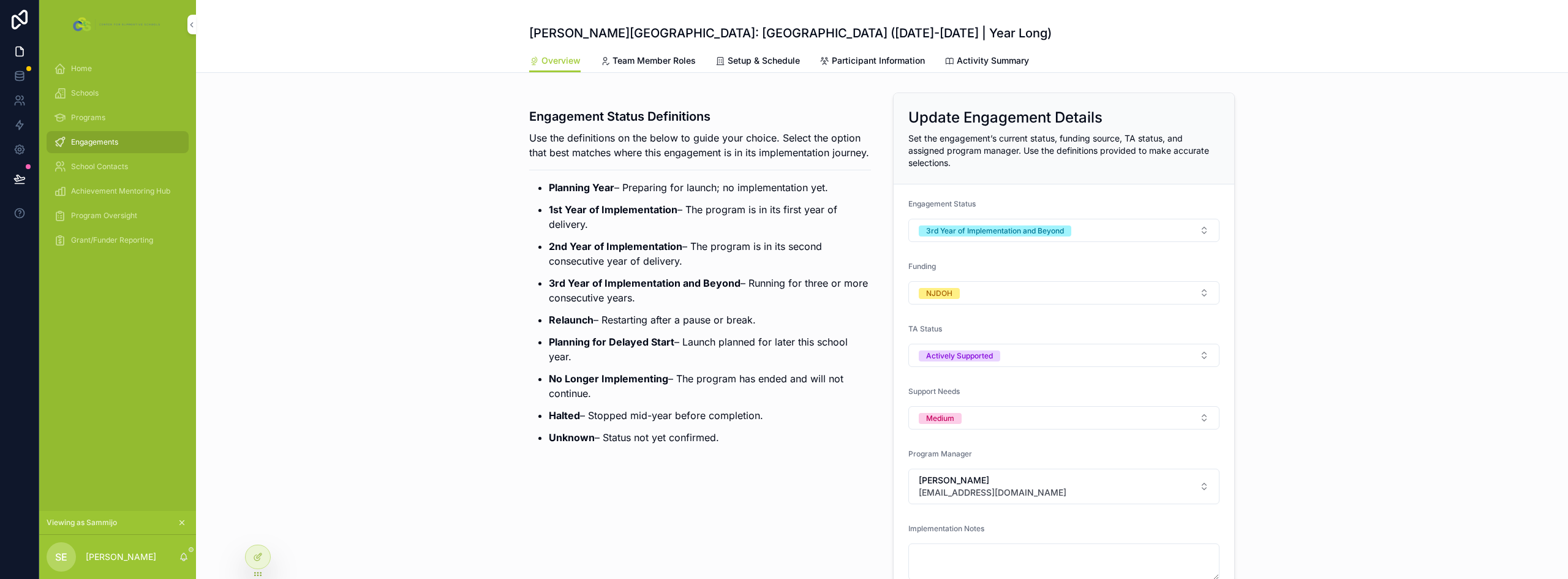
click at [633, 58] on span "Team Member Roles" at bounding box center [654, 60] width 83 height 12
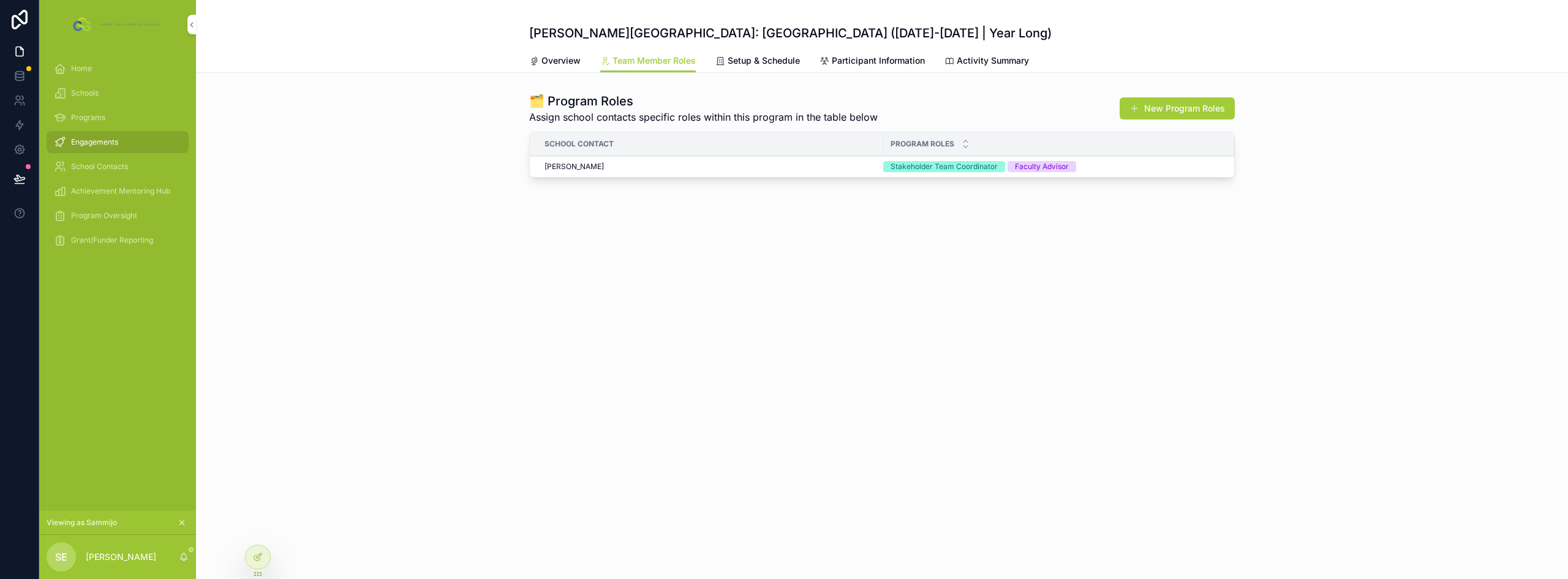
click at [780, 64] on span "Setup & Schedule" at bounding box center [764, 60] width 72 height 12
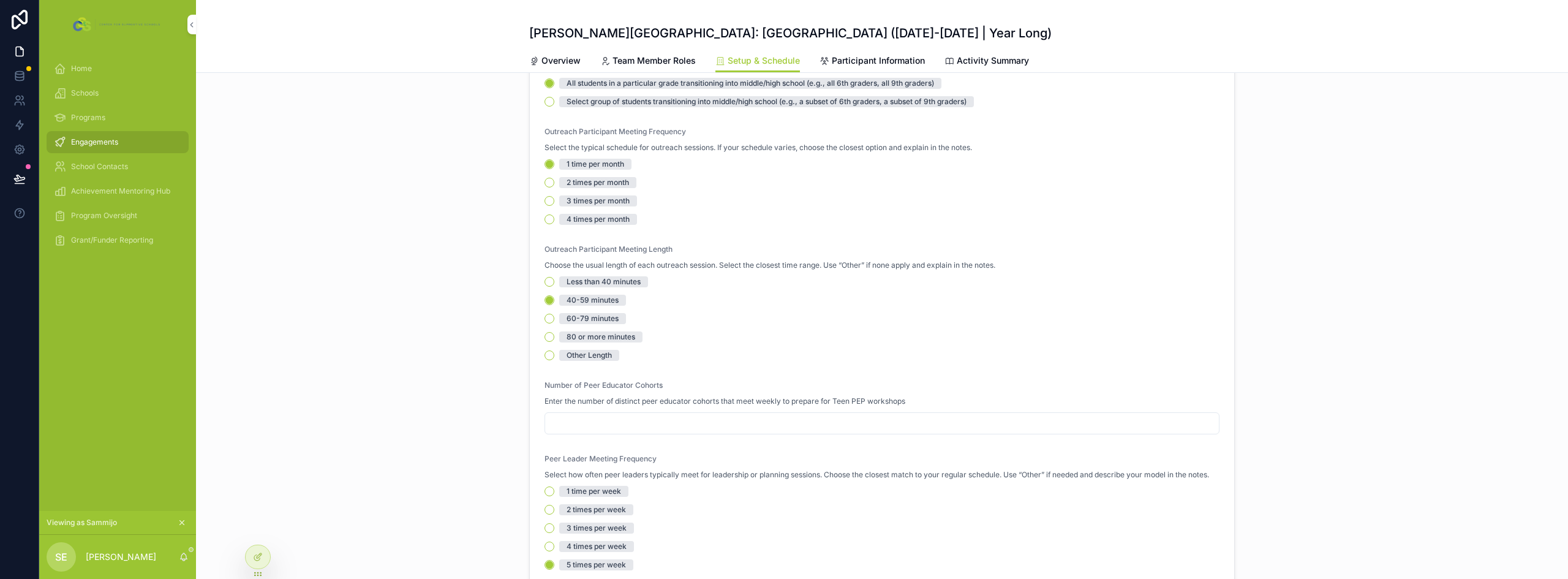
scroll to position [123, 0]
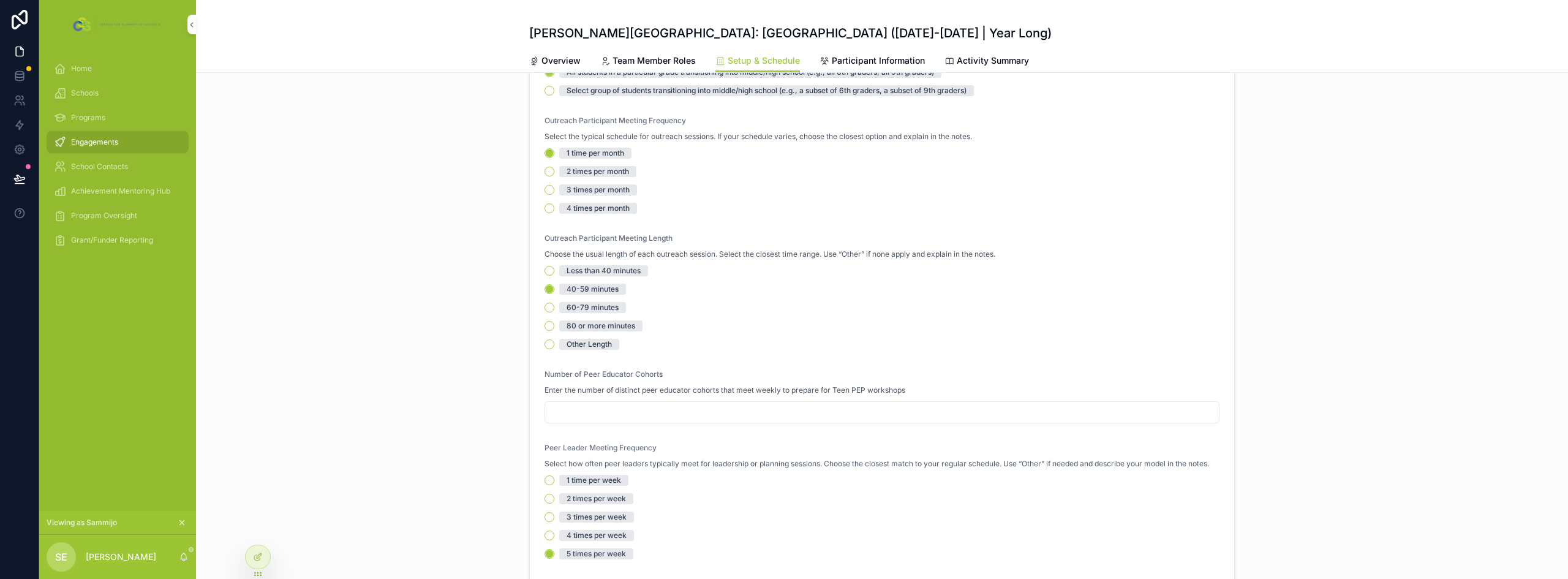
click at [589, 375] on span "Number of Peer Educator Cohorts" at bounding box center [604, 374] width 118 height 9
click at [625, 392] on span "Enter the number of distinct peer educator cohorts that meet weekly to prepare …" at bounding box center [725, 391] width 361 height 10
click at [619, 372] on span "Number of Peer Educator Cohorts" at bounding box center [604, 374] width 118 height 9
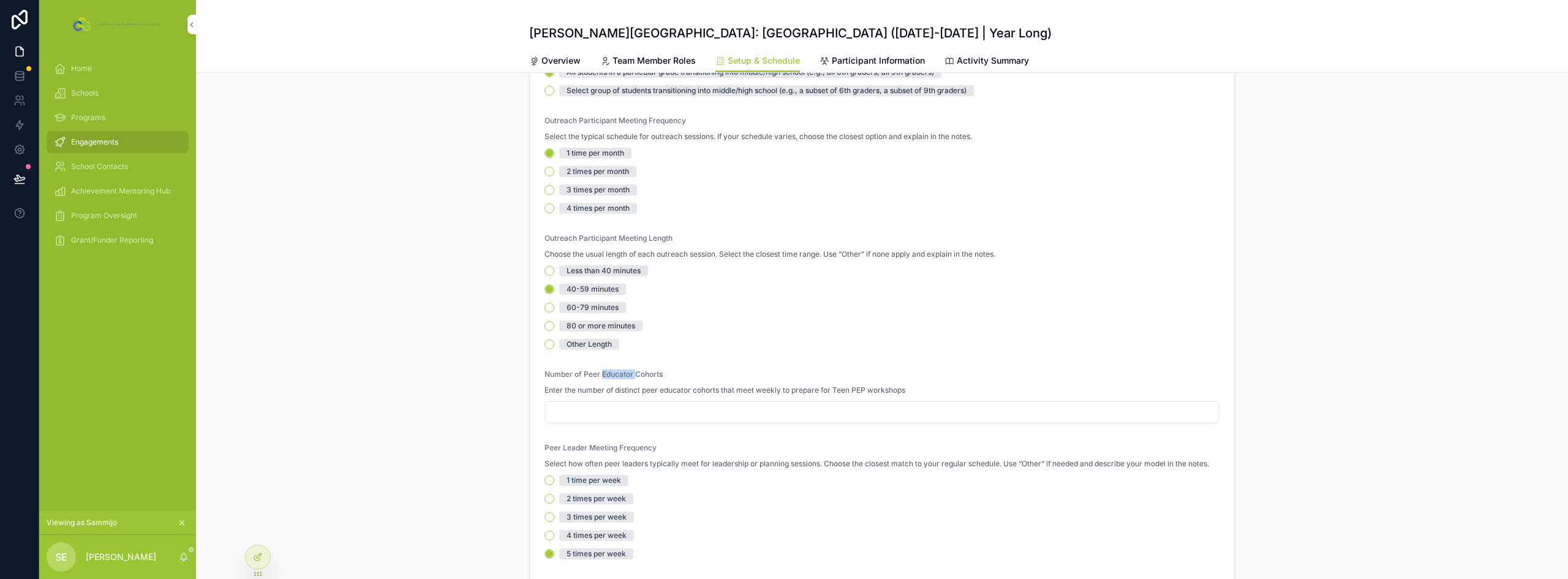
click at [619, 372] on span "Number of Peer Educator Cohorts" at bounding box center [604, 374] width 118 height 9
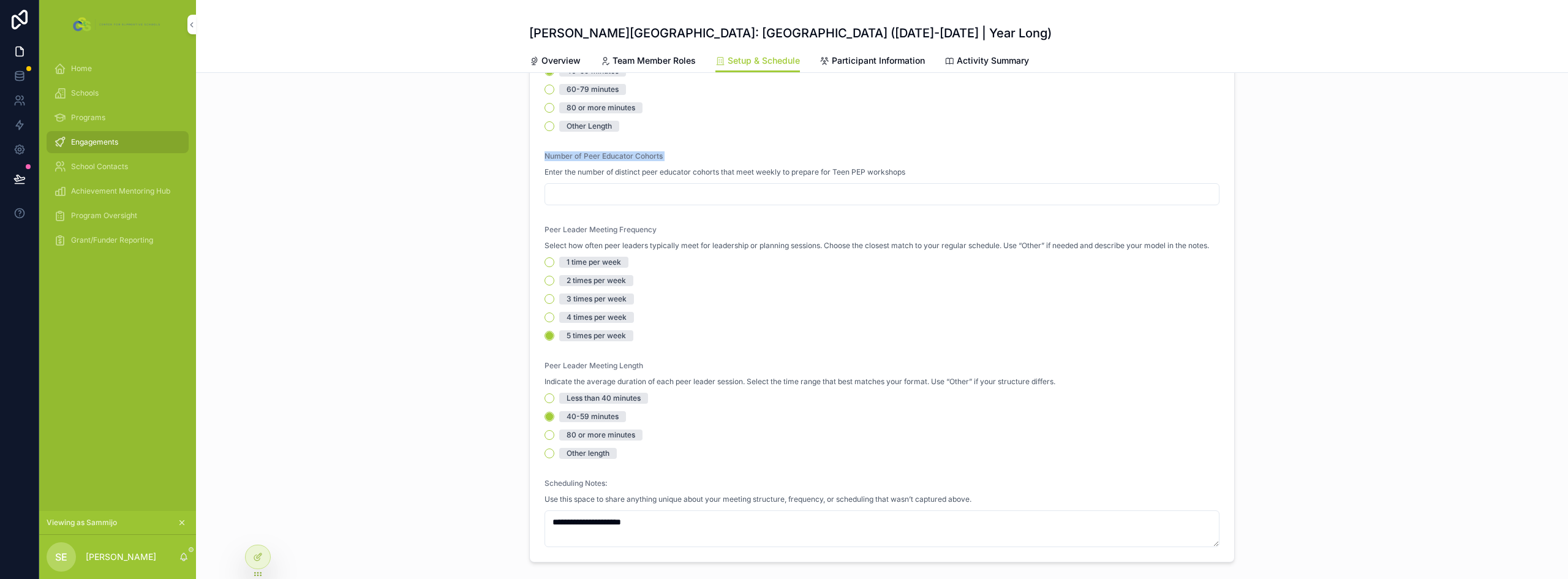
scroll to position [339, 0]
click at [584, 154] on span "Number of Peer Educator Cohorts" at bounding box center [604, 157] width 118 height 9
click at [571, 174] on span "Enter the number of distinct peer educator cohorts that meet weekly to prepare …" at bounding box center [725, 174] width 361 height 10
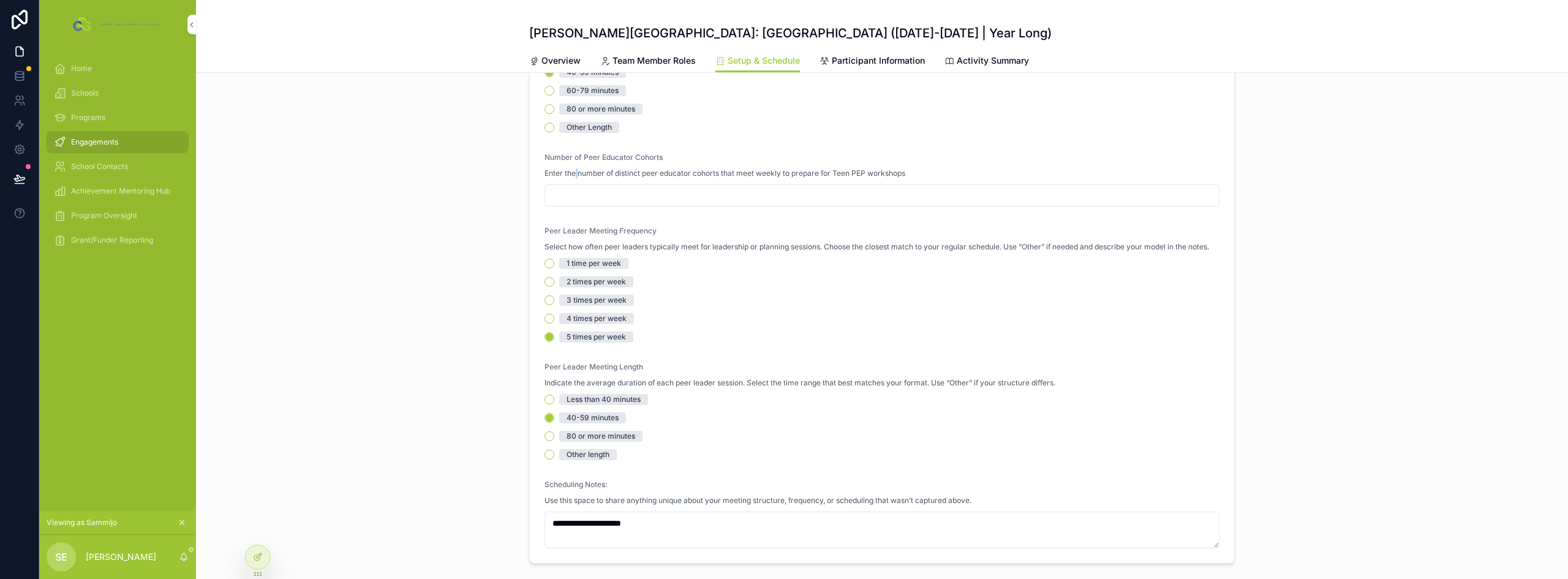
click at [571, 174] on span "Enter the number of distinct peer educator cohorts that meet weekly to prepare …" at bounding box center [725, 174] width 361 height 10
copy span "Enter the number of distinct peer educator cohorts that meet weekly to prepare …"
drag, startPoint x: 109, startPoint y: 220, endPoint x: 115, endPoint y: 246, distance: 26.7
click at [109, 220] on span "Program Oversight" at bounding box center [104, 216] width 66 height 10
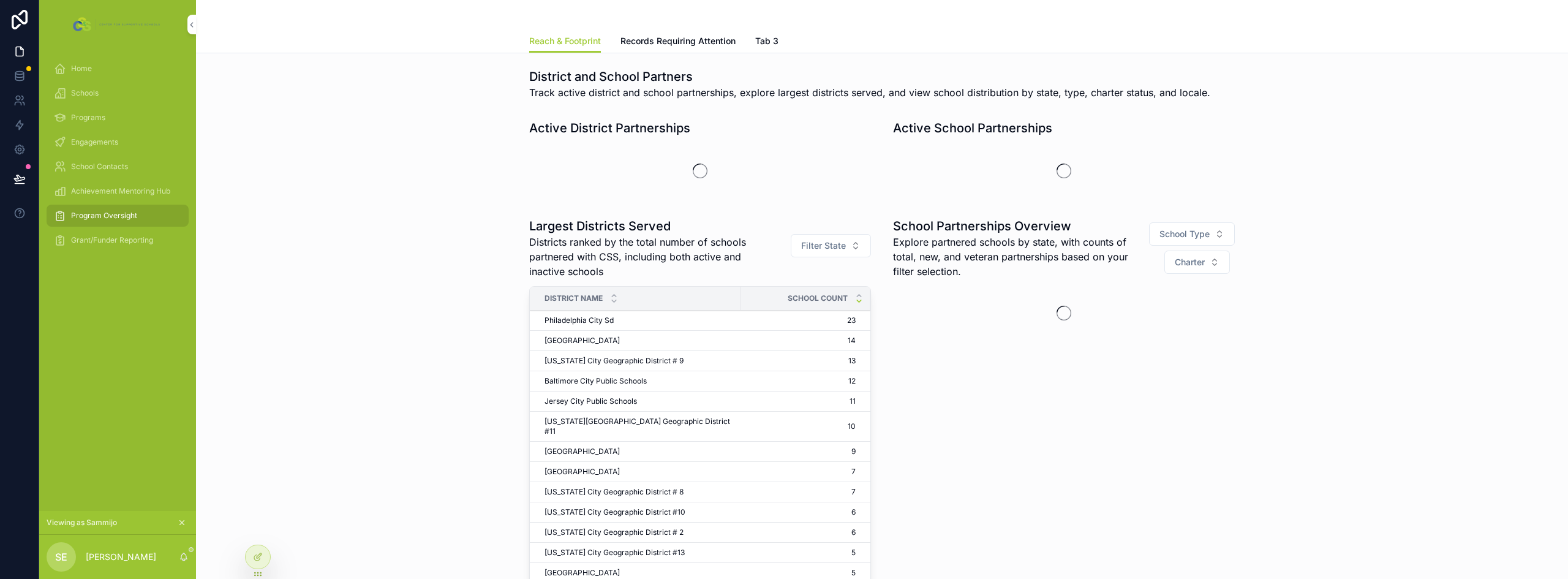
click at [112, 237] on span "Grant/Funder Reporting" at bounding box center [112, 240] width 82 height 10
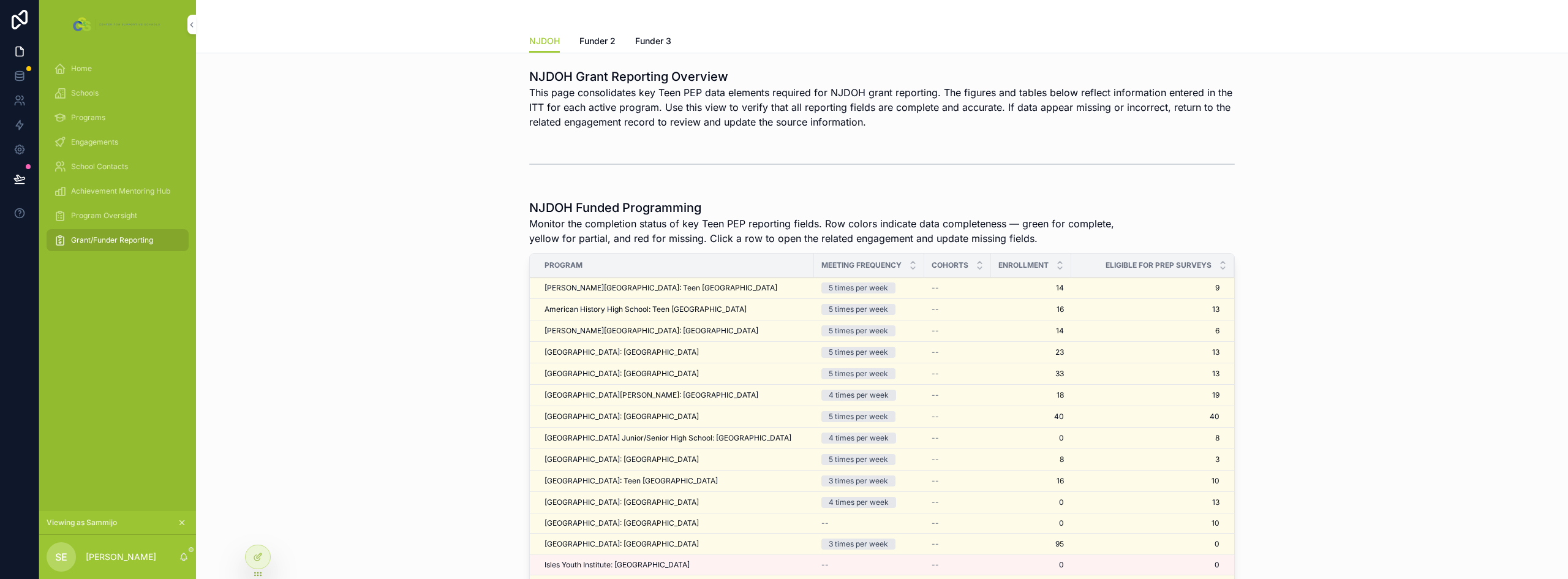
click at [684, 283] on span "[PERSON_NAME][GEOGRAPHIC_DATA]: Teen [GEOGRAPHIC_DATA]" at bounding box center [661, 288] width 233 height 10
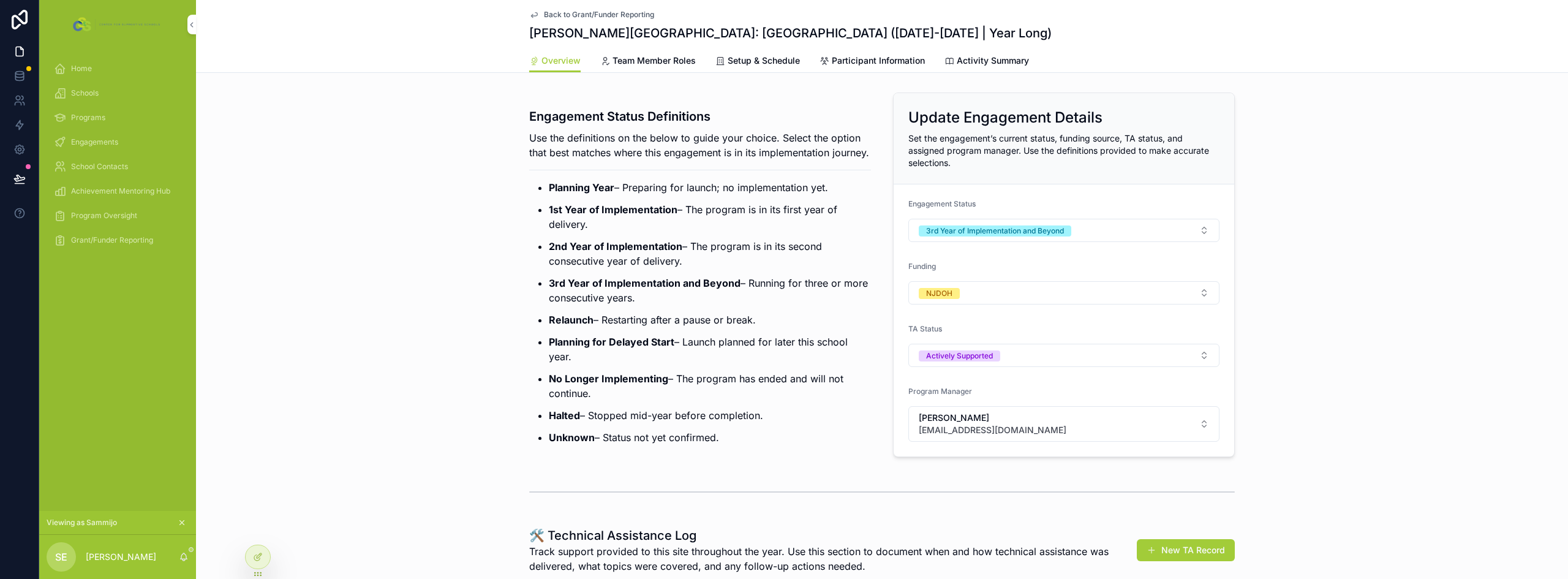
click at [666, 61] on span "Team Member Roles" at bounding box center [654, 60] width 83 height 12
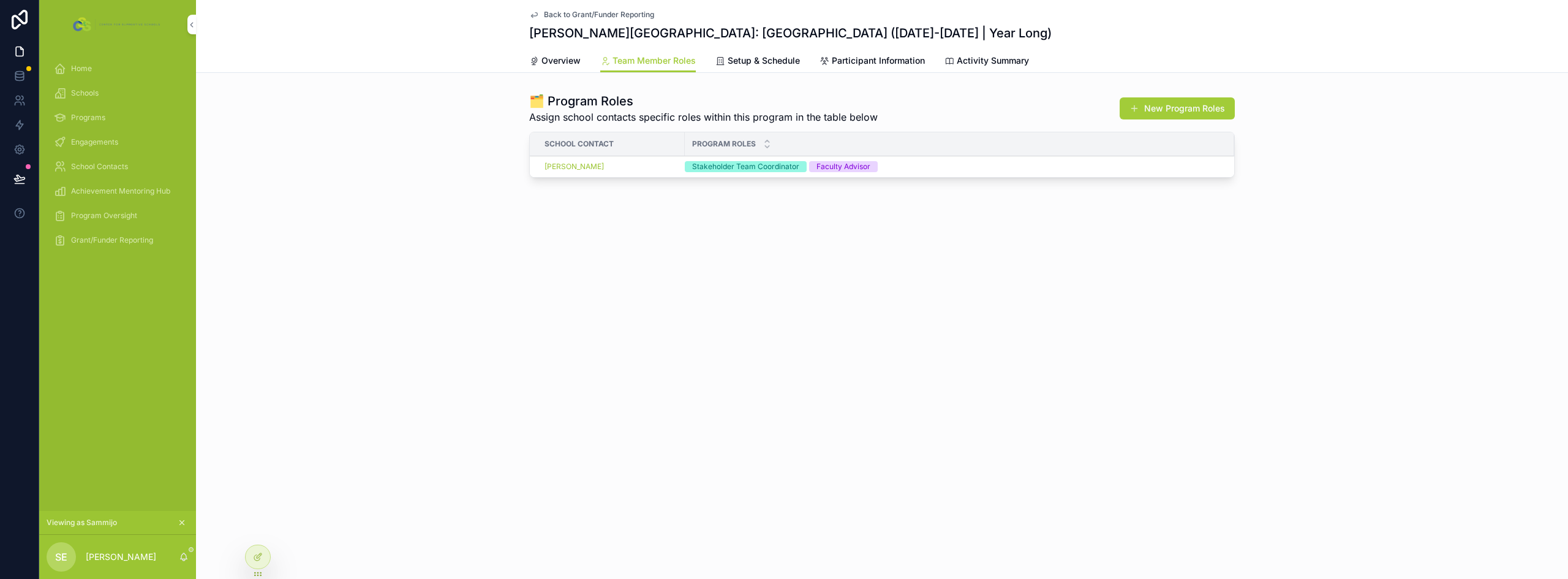
click at [779, 65] on span "Setup & Schedule" at bounding box center [764, 60] width 72 height 12
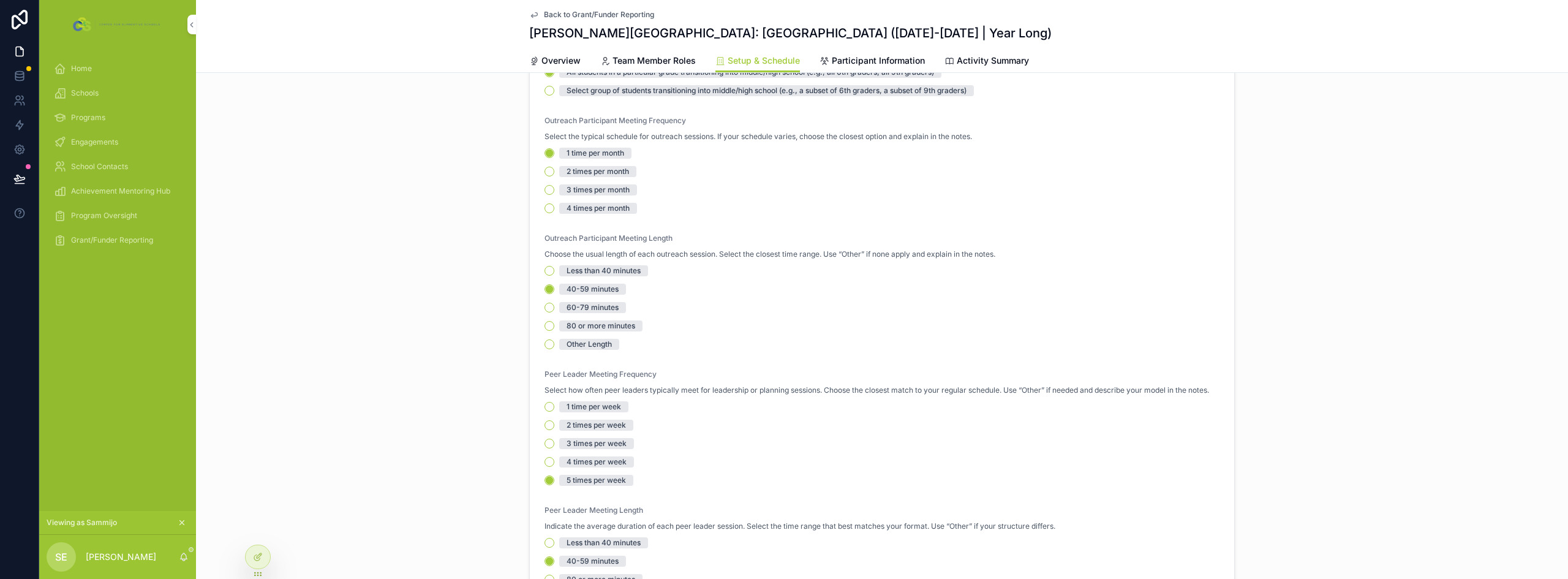
scroll to position [61, 0]
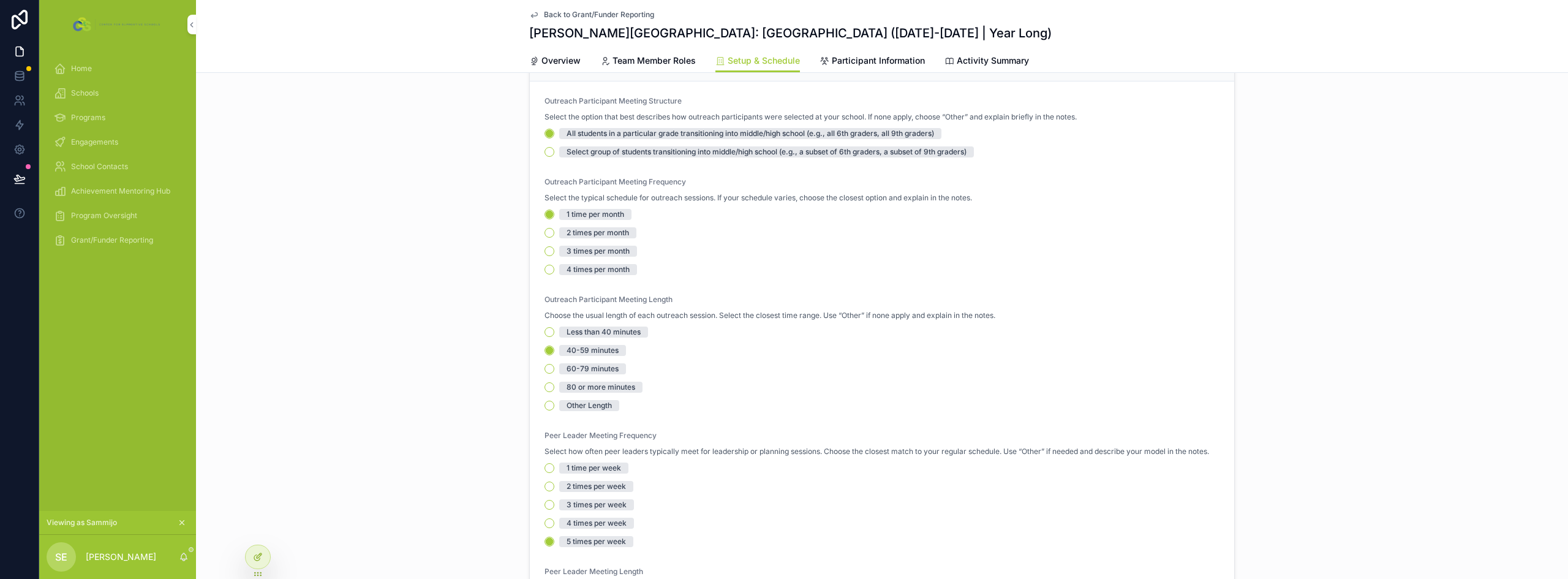
click at [253, 563] on div at bounding box center [258, 557] width 25 height 23
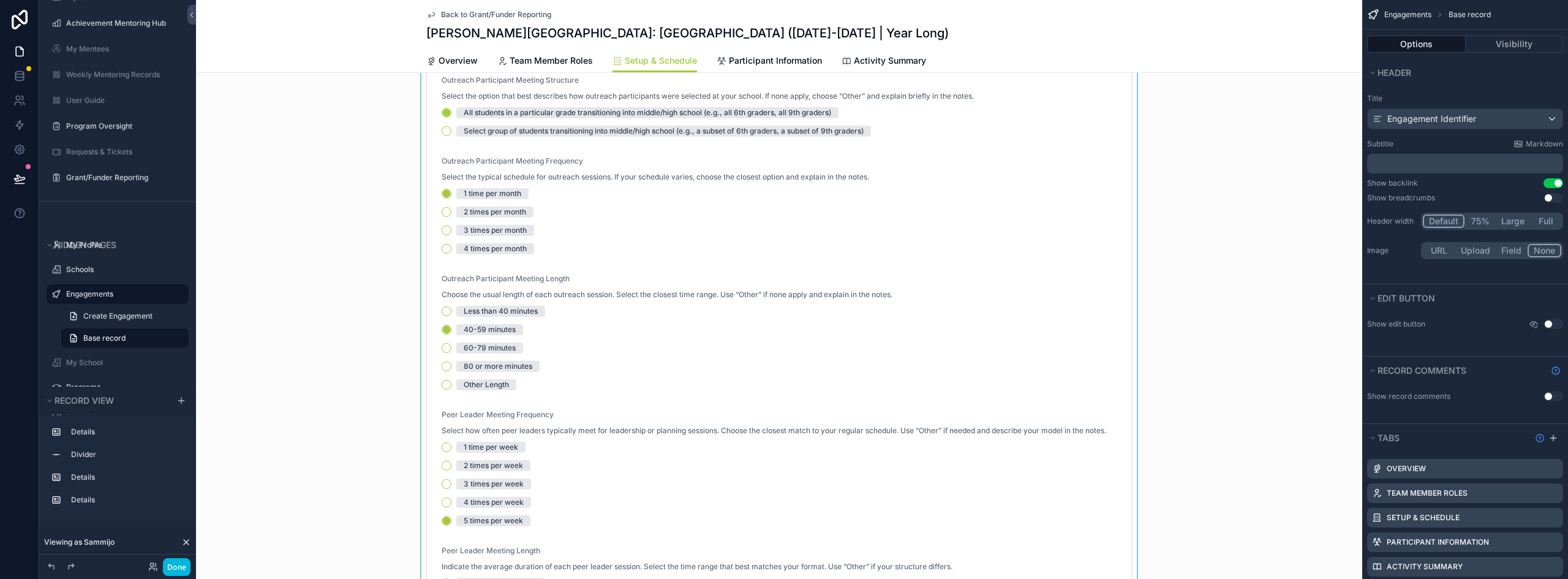
scroll to position [0, 0]
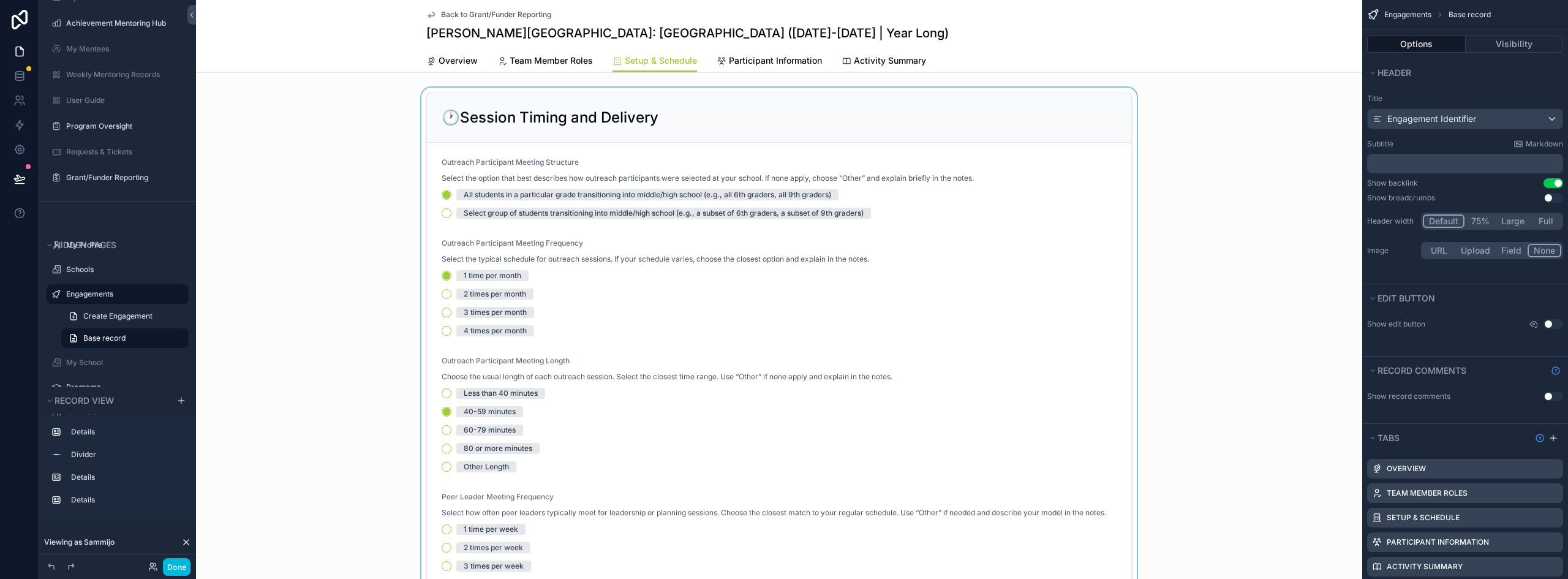
click at [823, 170] on div "scrollable content" at bounding box center [779, 461] width 1167 height 747
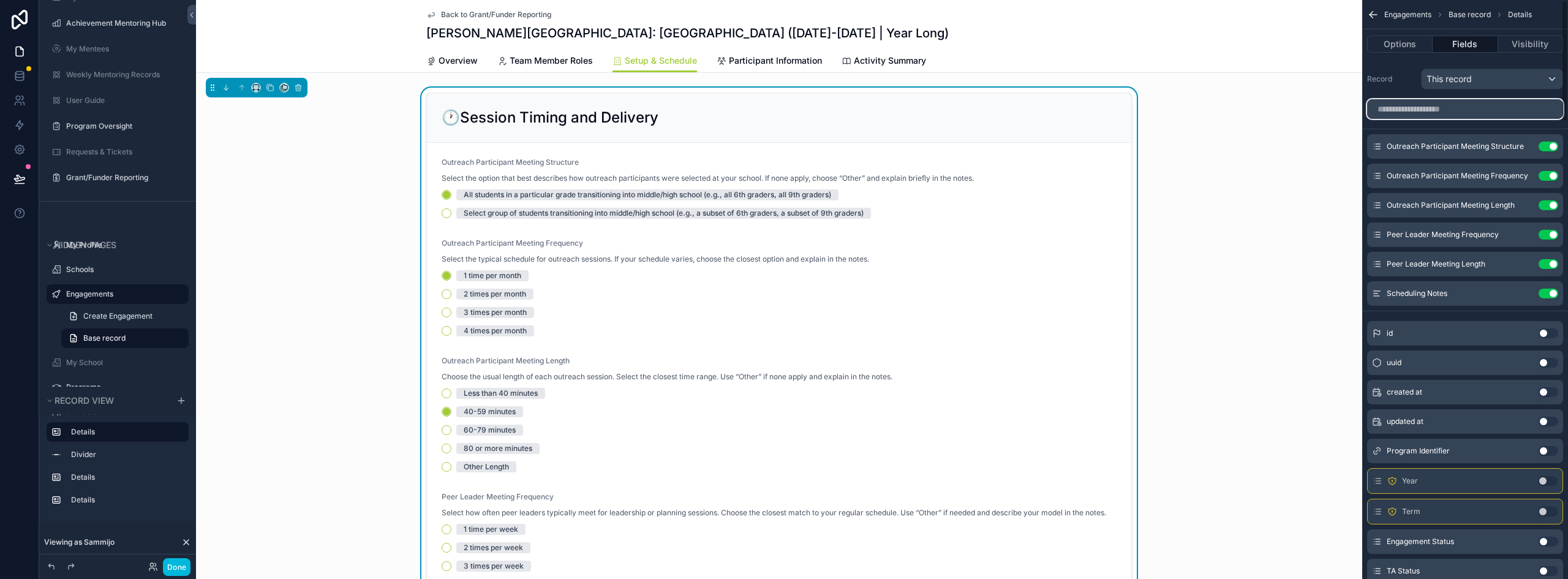
click at [1433, 103] on input "scrollable content" at bounding box center [1465, 109] width 196 height 20
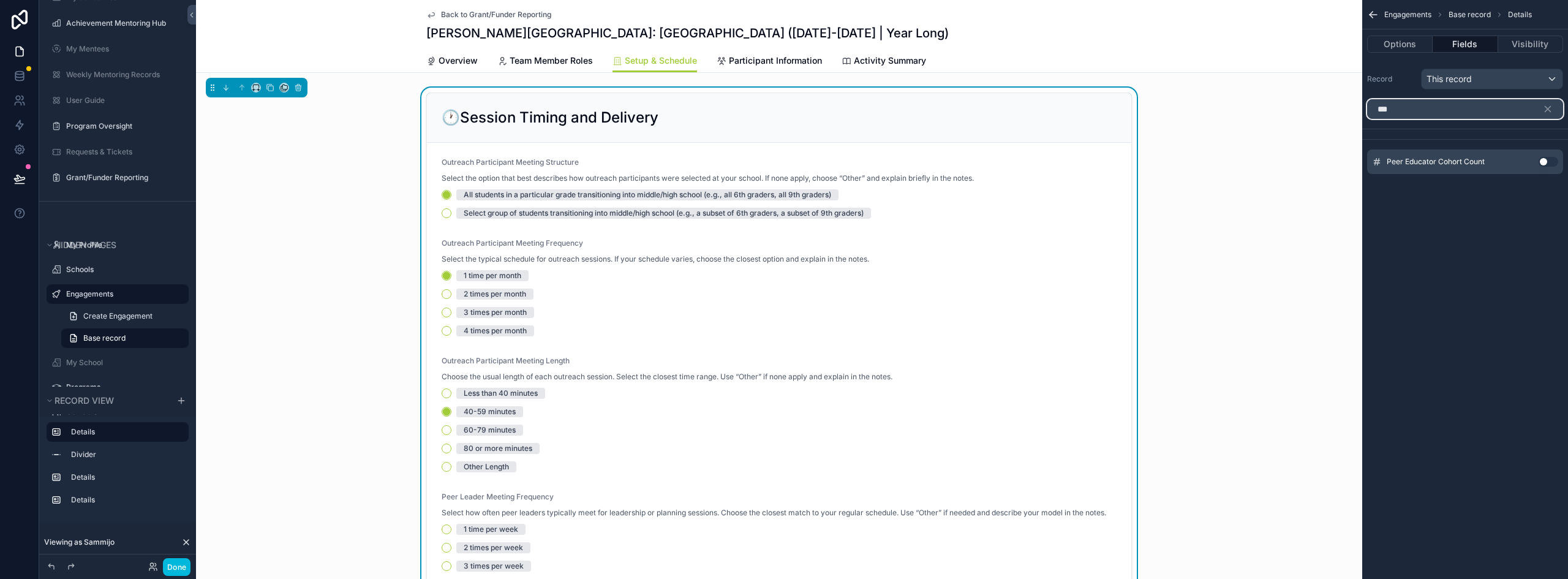
type input "***"
click at [1548, 155] on div "Peer Educator Cohort Count Use setting" at bounding box center [1465, 162] width 196 height 25
click at [1548, 161] on button "Use setting" at bounding box center [1548, 162] width 20 height 10
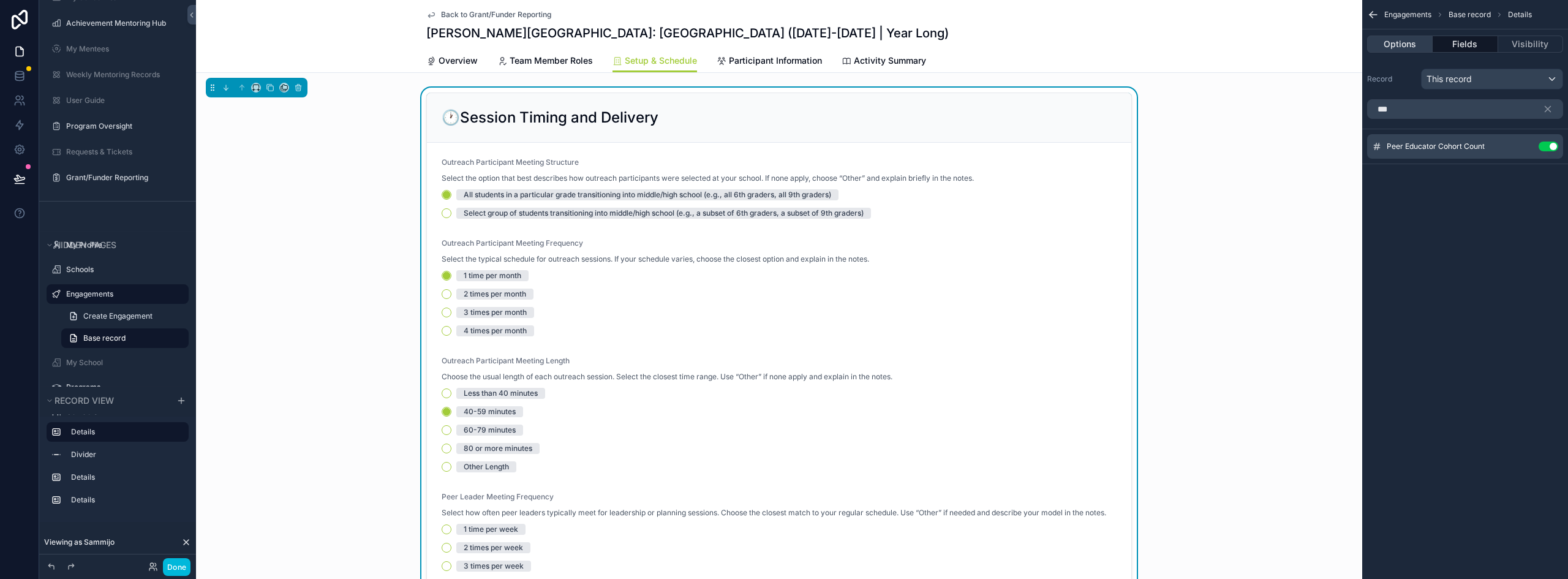
click at [1386, 44] on button "Options" at bounding box center [1400, 44] width 66 height 17
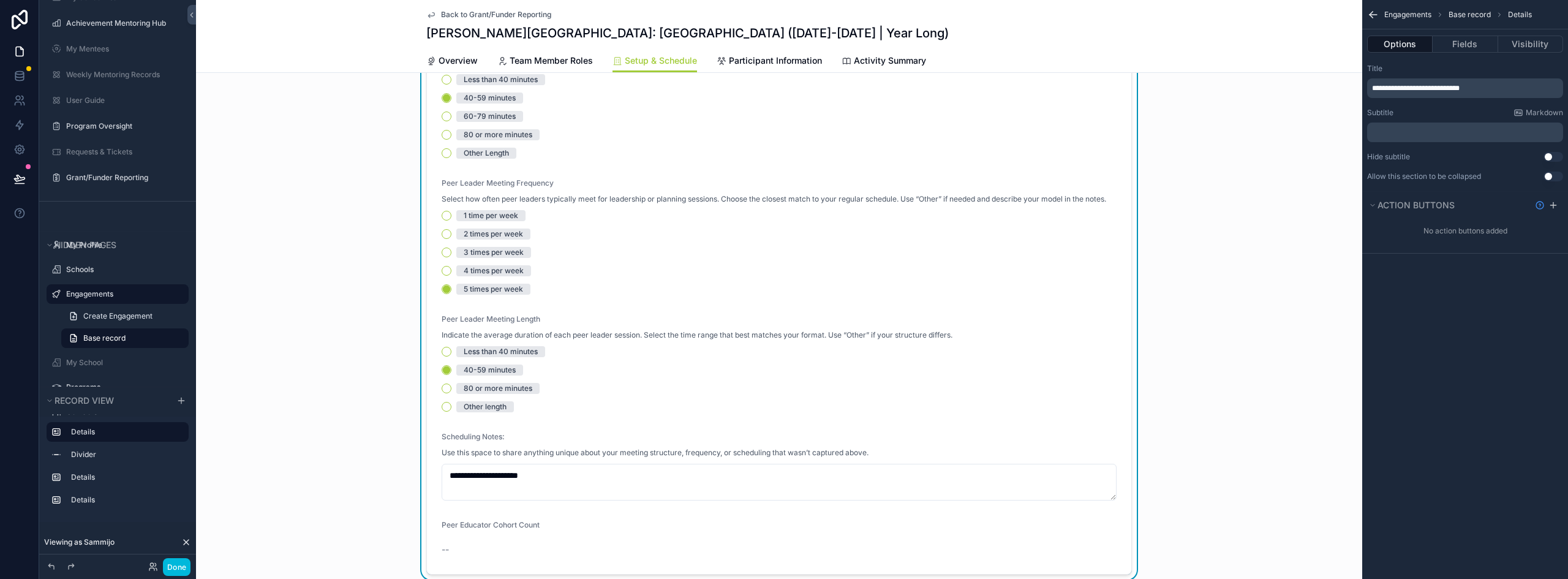
scroll to position [307, 0]
click at [1370, 13] on icon "scrollable content" at bounding box center [1371, 13] width 3 height 3
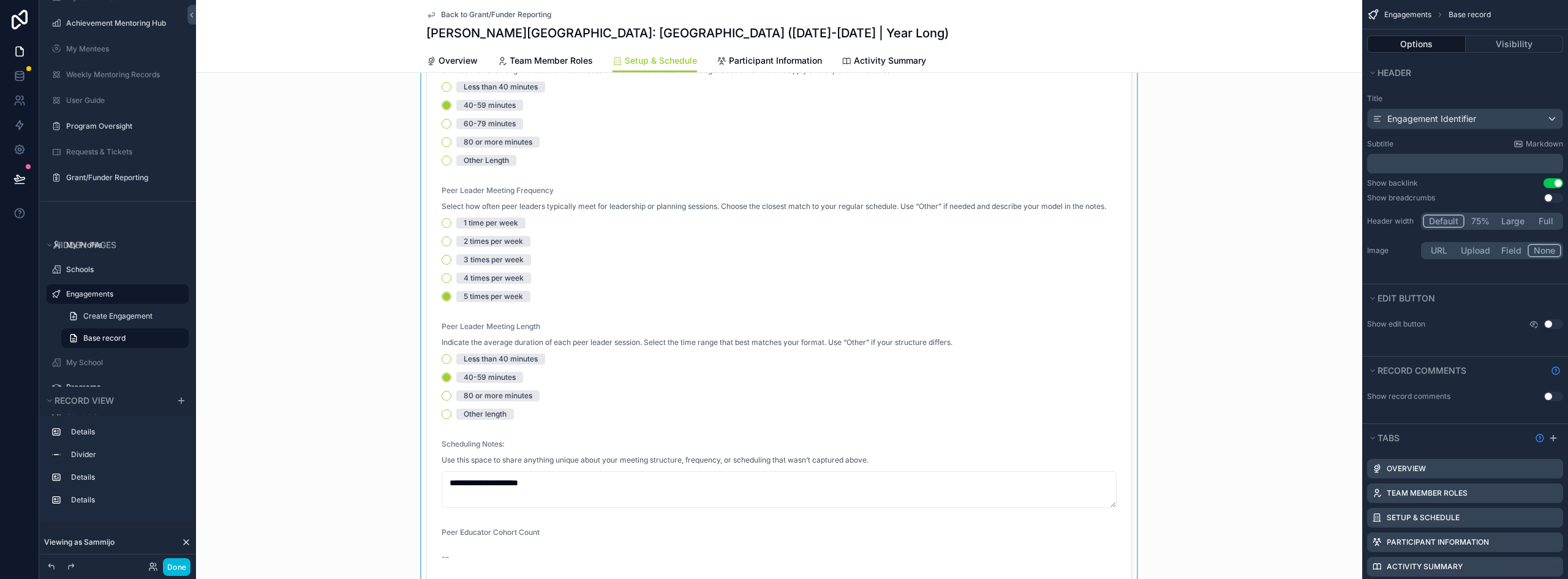
click at [678, 410] on div "scrollable content" at bounding box center [779, 184] width 1167 height 806
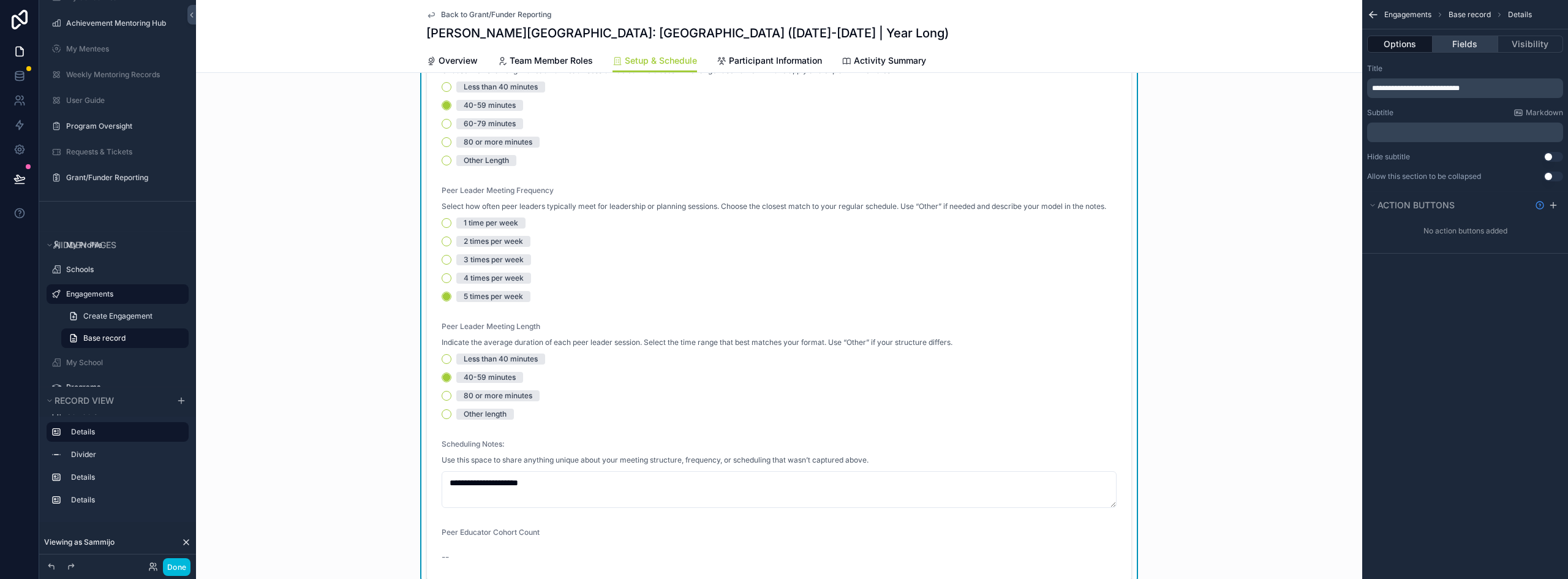
click at [1473, 51] on button "Fields" at bounding box center [1465, 44] width 65 height 17
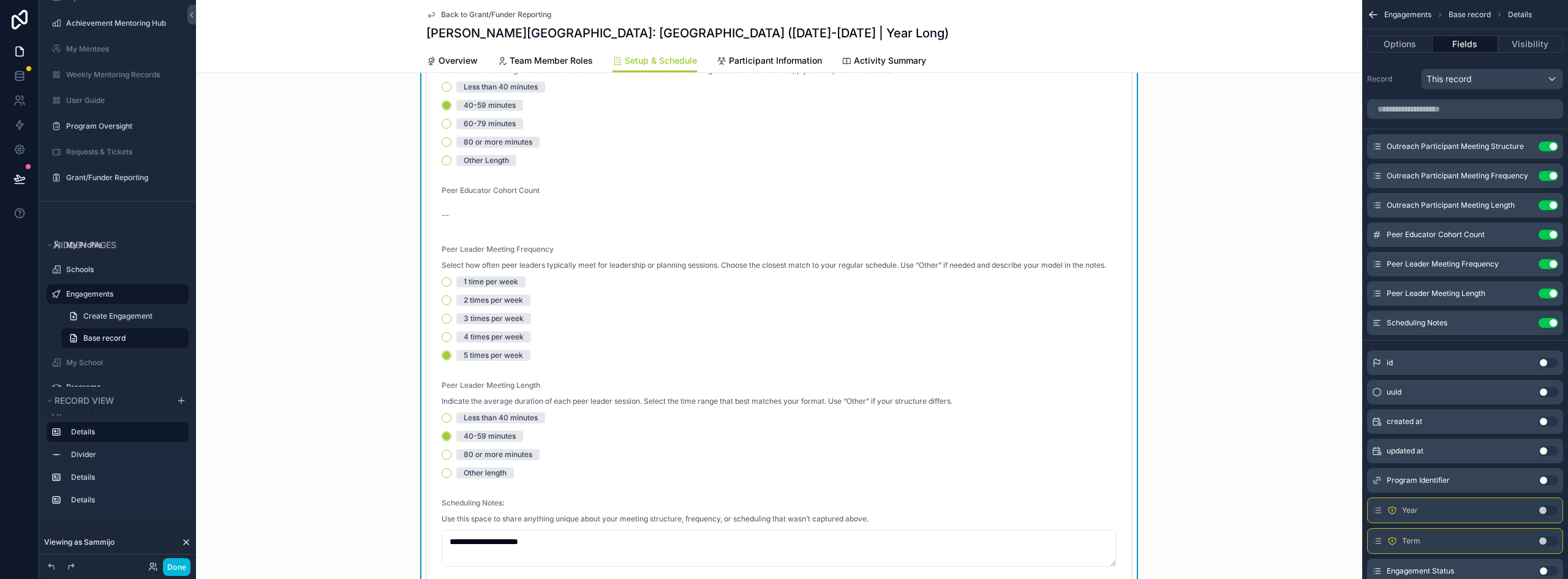
click at [1522, 229] on div "Peer Educator Cohort Count Use setting" at bounding box center [1465, 235] width 196 height 25
click at [0, 0] on icon "scrollable content" at bounding box center [0, 0] width 0 height 0
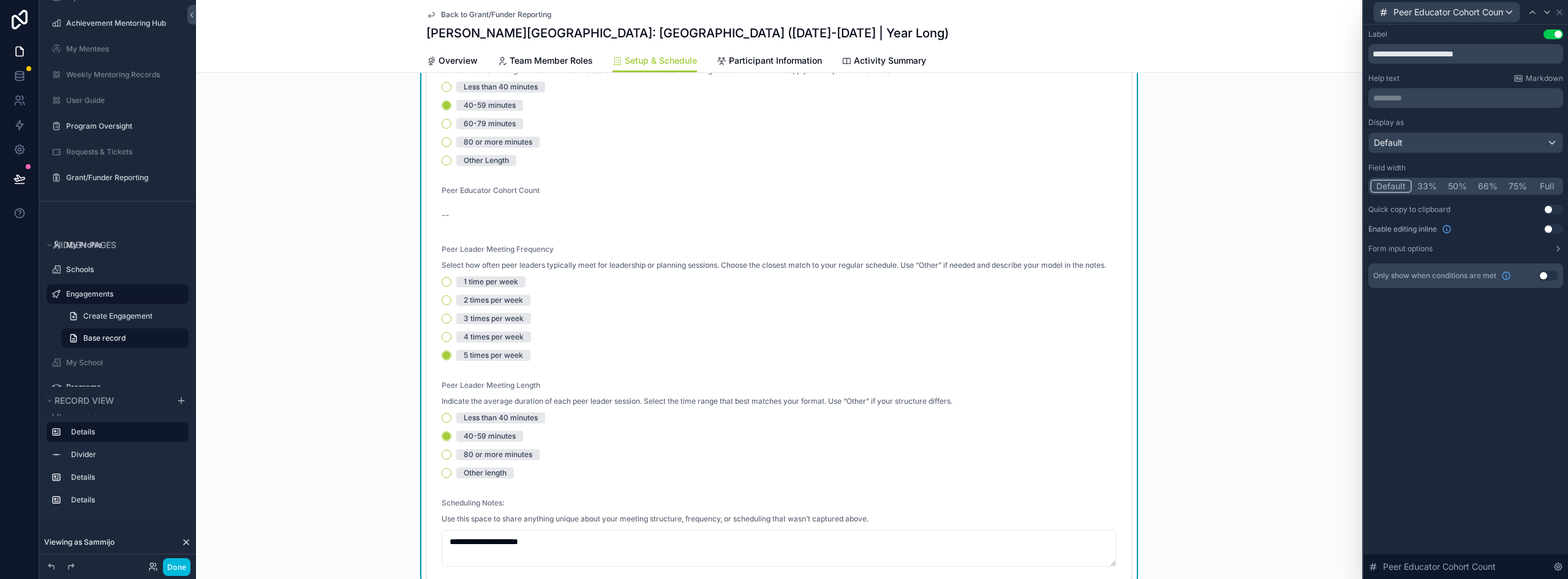
click at [1553, 226] on button "Use setting" at bounding box center [1553, 229] width 20 height 10
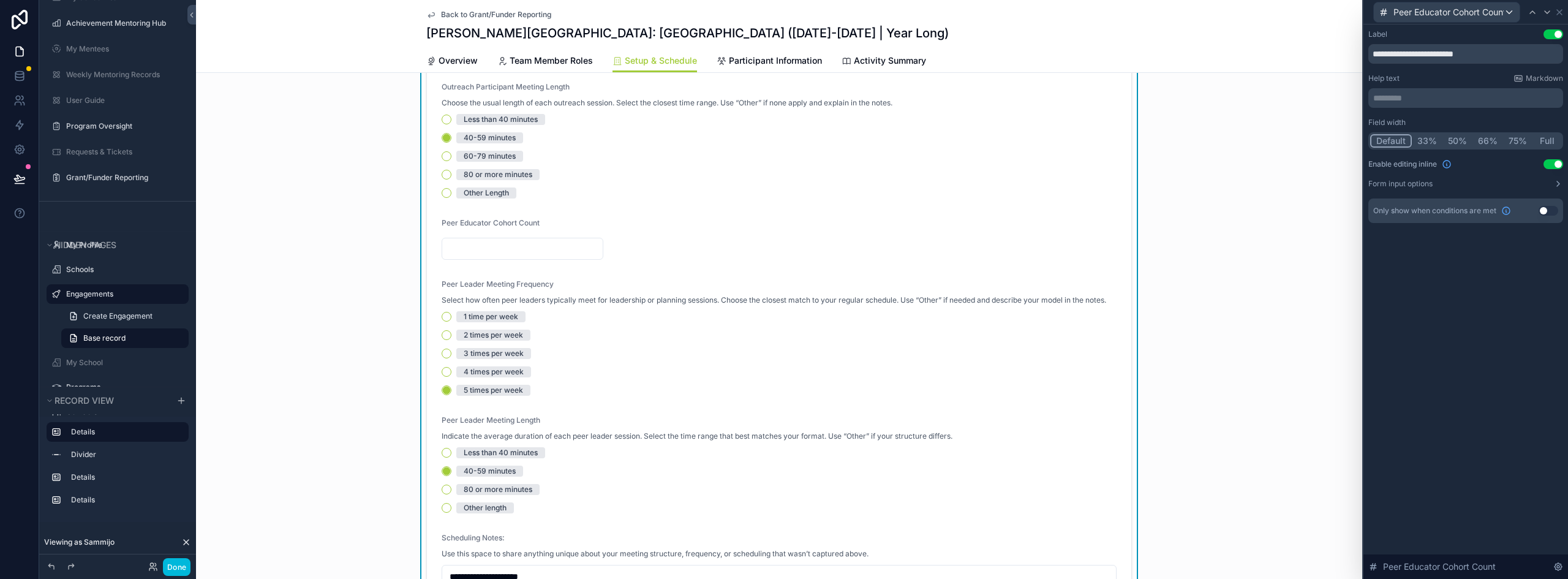
scroll to position [245, 0]
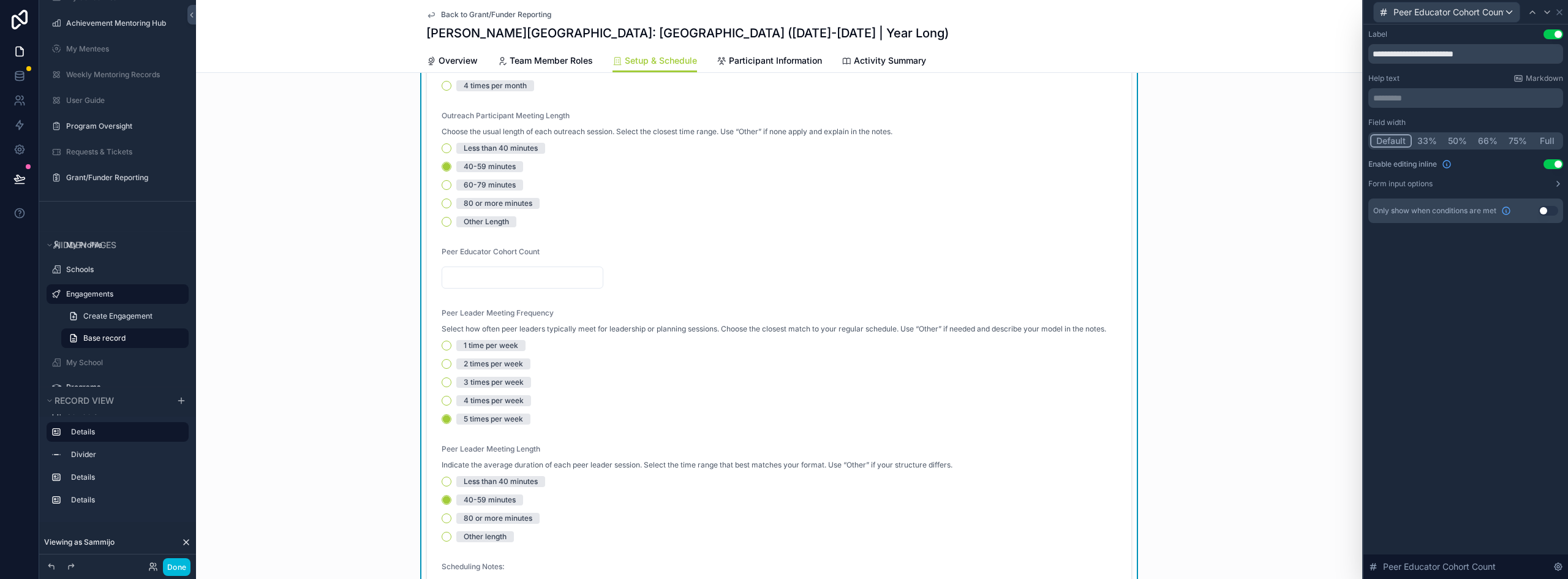
click at [1541, 138] on button "Full" at bounding box center [1547, 140] width 29 height 13
click at [1394, 144] on button "Default" at bounding box center [1390, 140] width 40 height 13
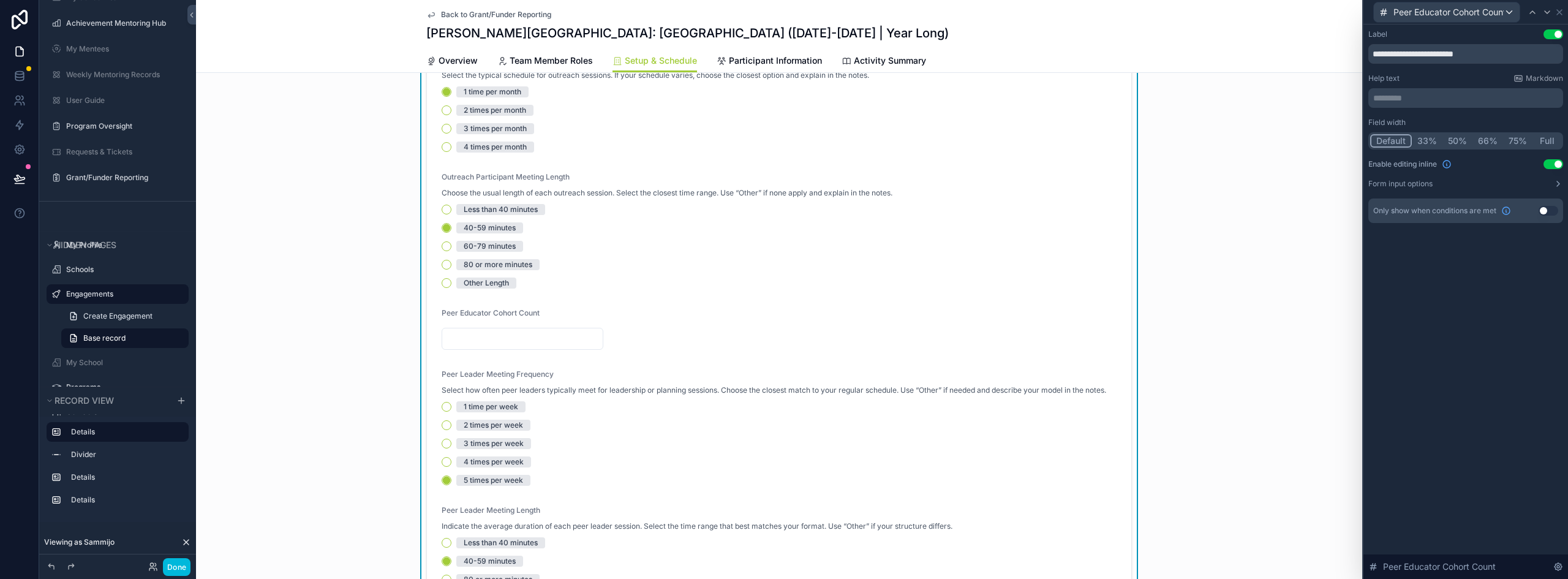
click at [1406, 101] on p "********* ﻿" at bounding box center [1467, 97] width 188 height 12
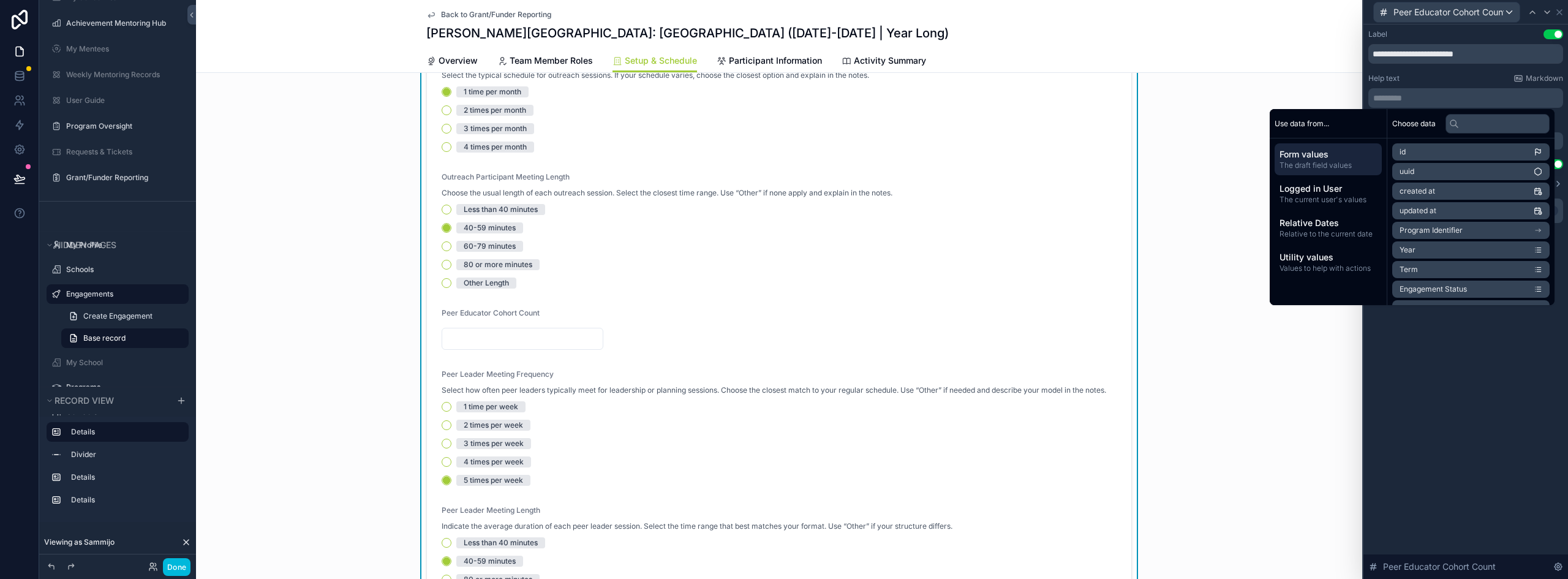
scroll to position [0, 0]
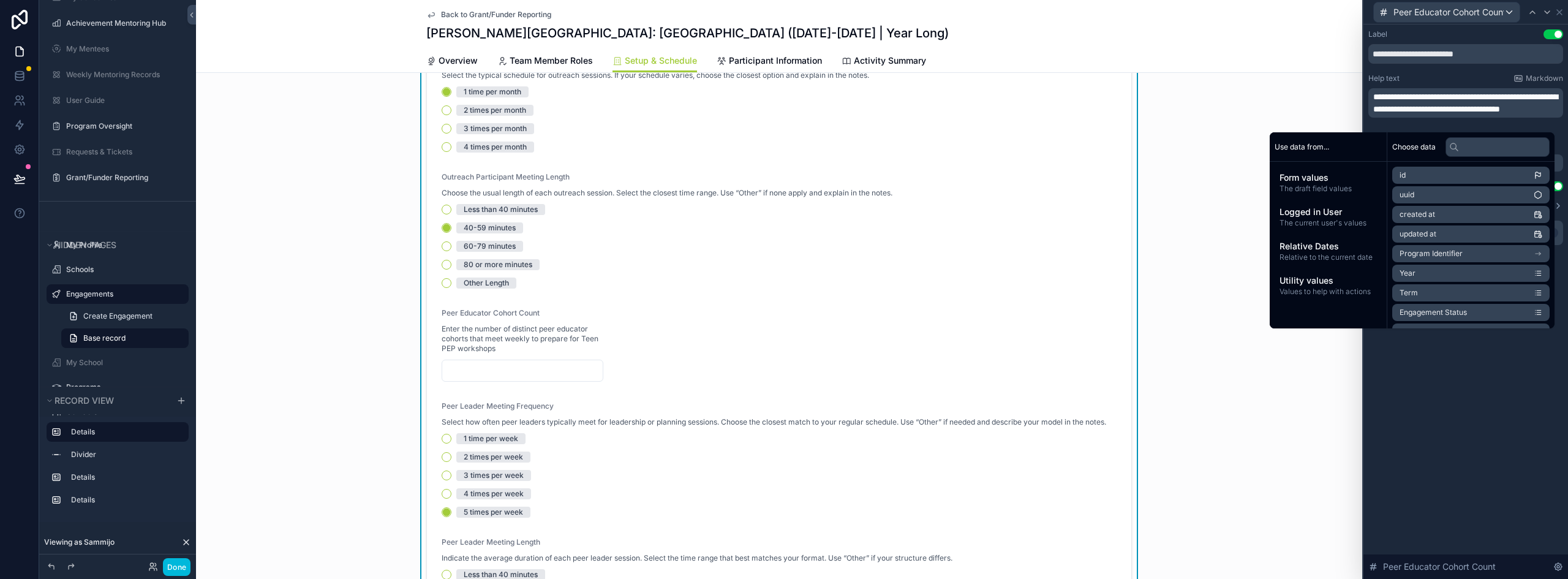
click at [1450, 35] on div "Label Use setting" at bounding box center [1466, 35] width 195 height 10
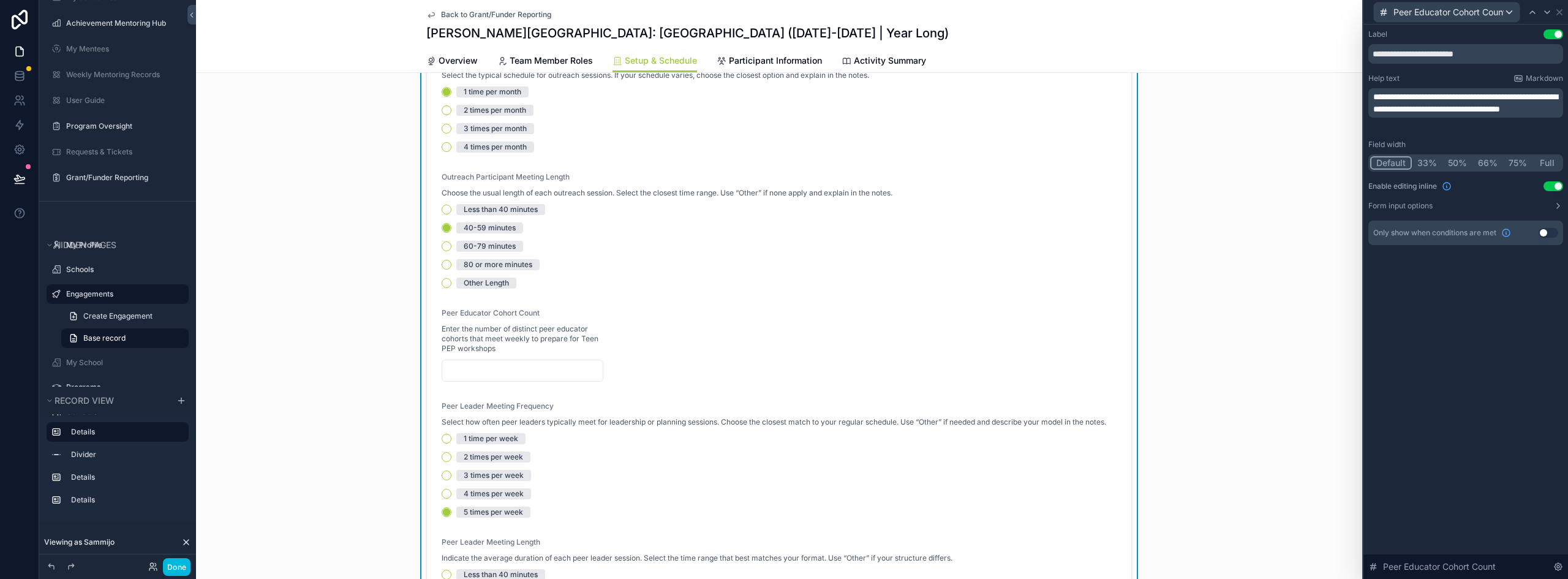
click at [1545, 160] on button "Full" at bounding box center [1547, 162] width 29 height 13
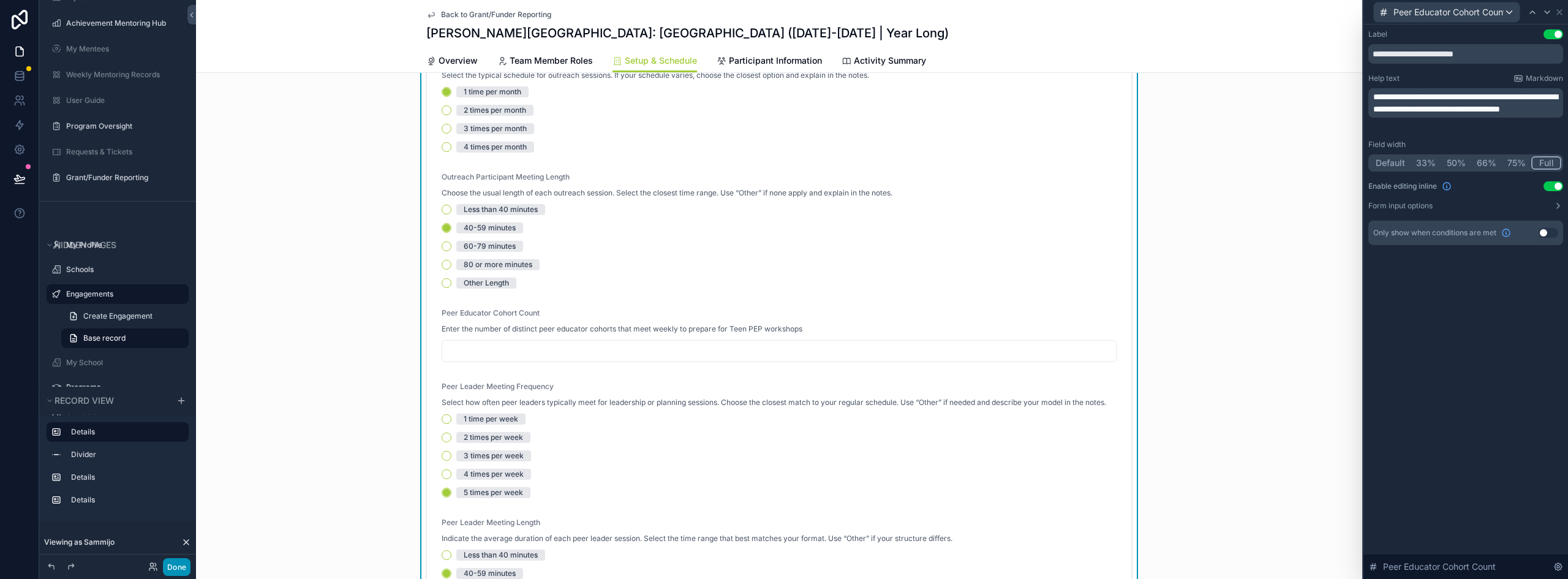
click at [186, 563] on button "Done" at bounding box center [177, 567] width 28 height 18
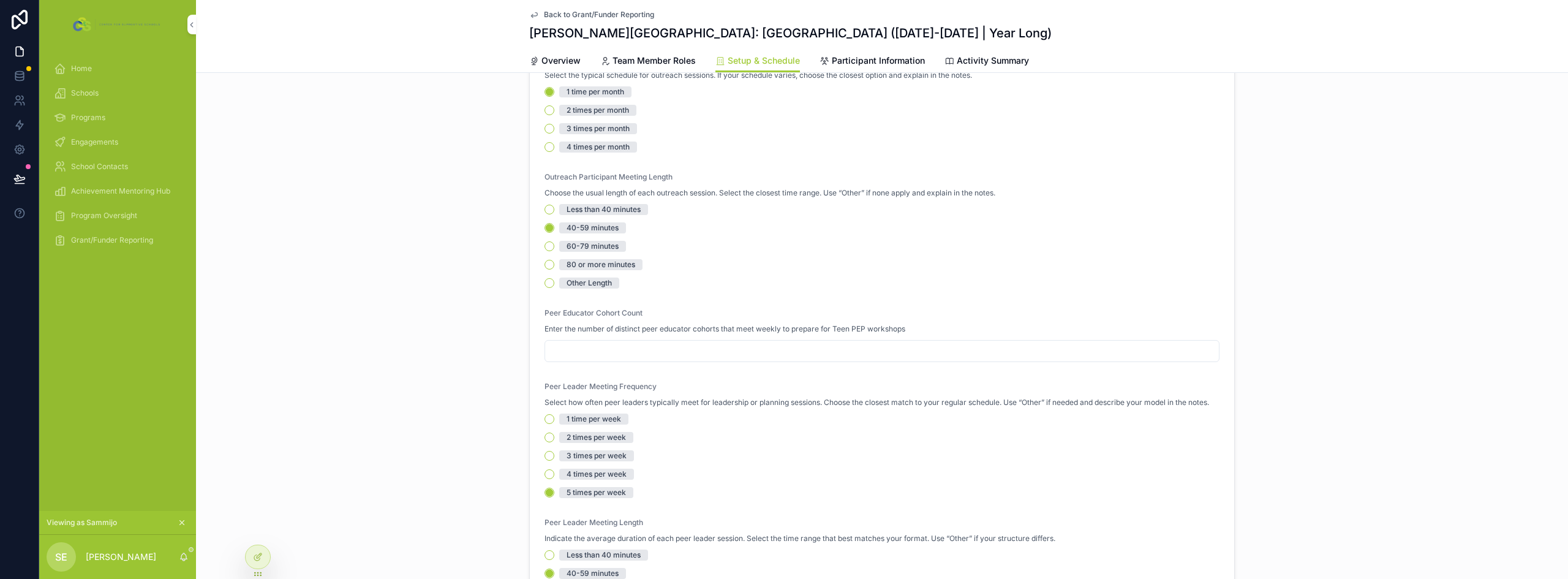
click at [93, 138] on span "Engagements" at bounding box center [94, 142] width 47 height 10
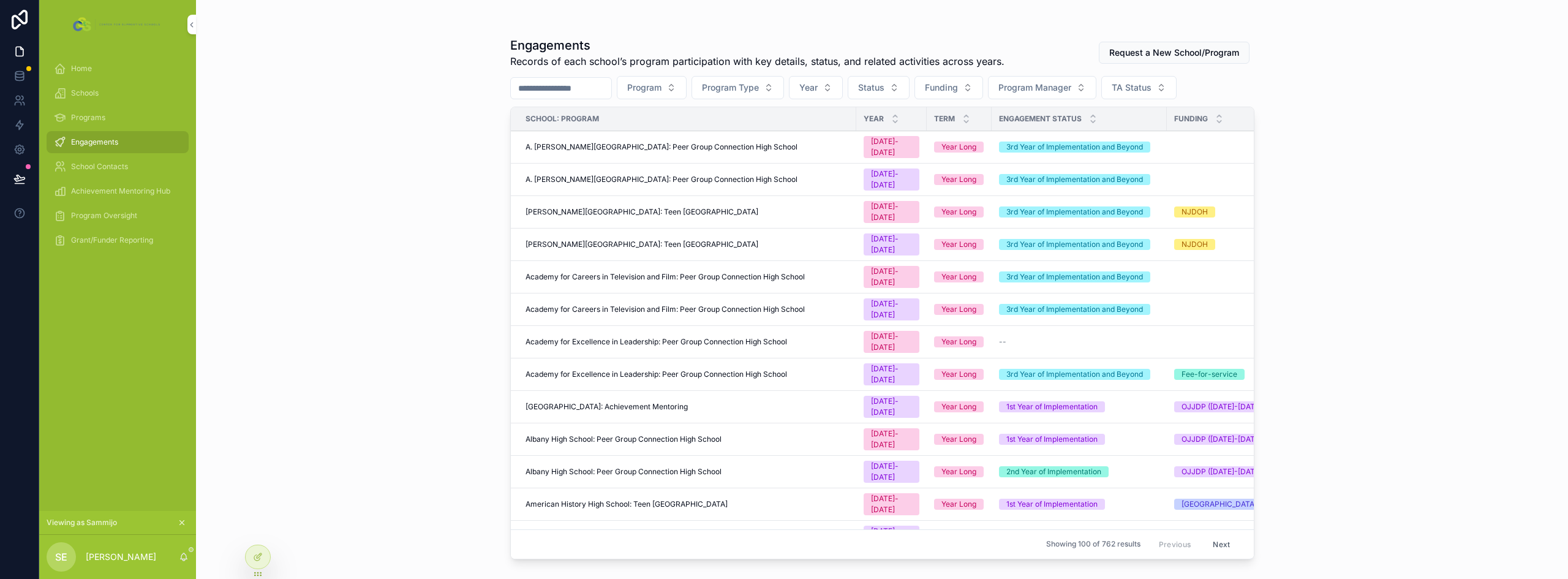
click at [660, 240] on span "[PERSON_NAME][GEOGRAPHIC_DATA]: Teen [GEOGRAPHIC_DATA]" at bounding box center [642, 245] width 233 height 10
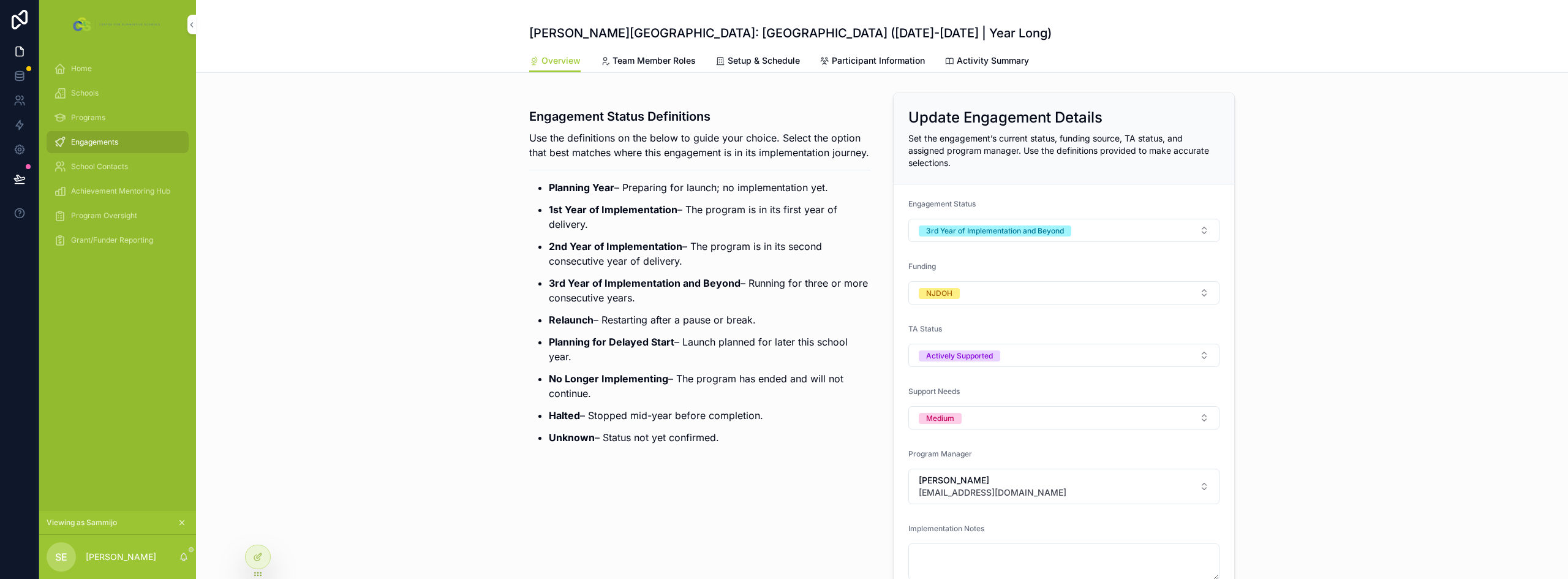
click at [729, 56] on span "Setup & Schedule" at bounding box center [764, 60] width 72 height 12
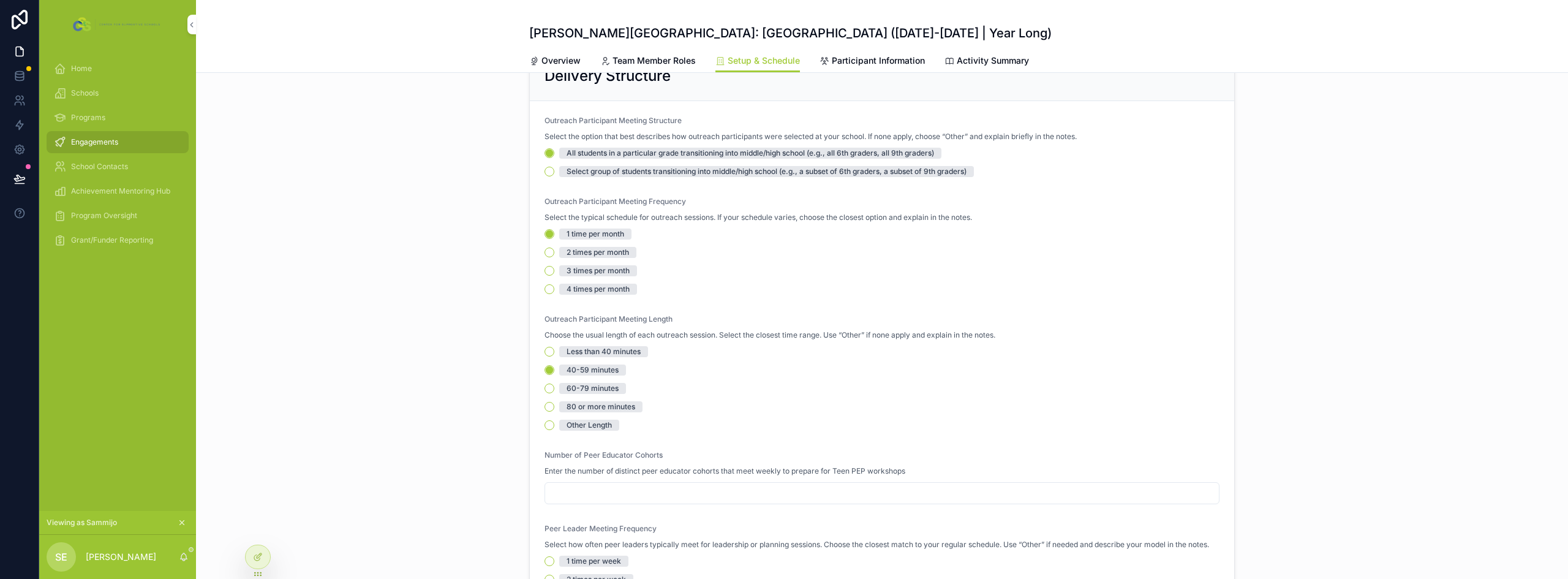
scroll to position [61, 0]
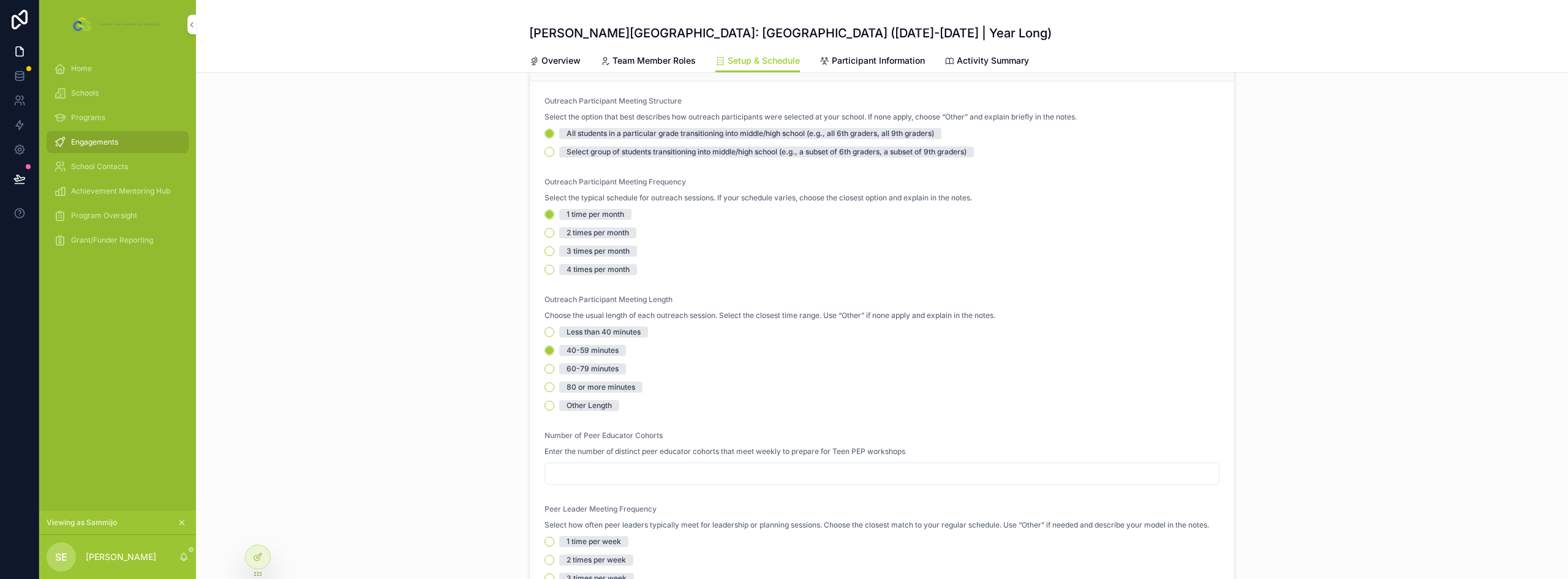
click at [611, 432] on span "Number of Peer Educator Cohorts" at bounding box center [604, 435] width 118 height 9
copy span "Number of Peer Educator Cohorts"
click at [367, 221] on div "Delivery Structure Outreach Participant Meeting Structure Select the option tha…" at bounding box center [882, 437] width 1372 height 820
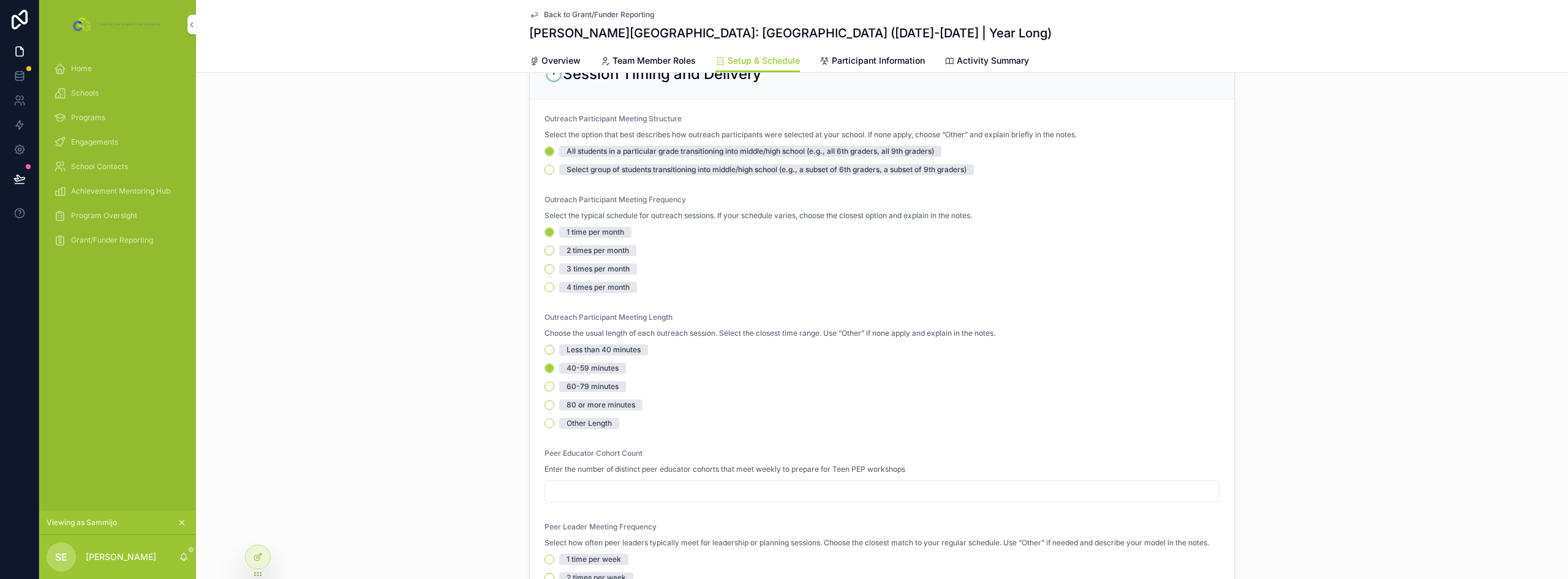
scroll to position [123, 0]
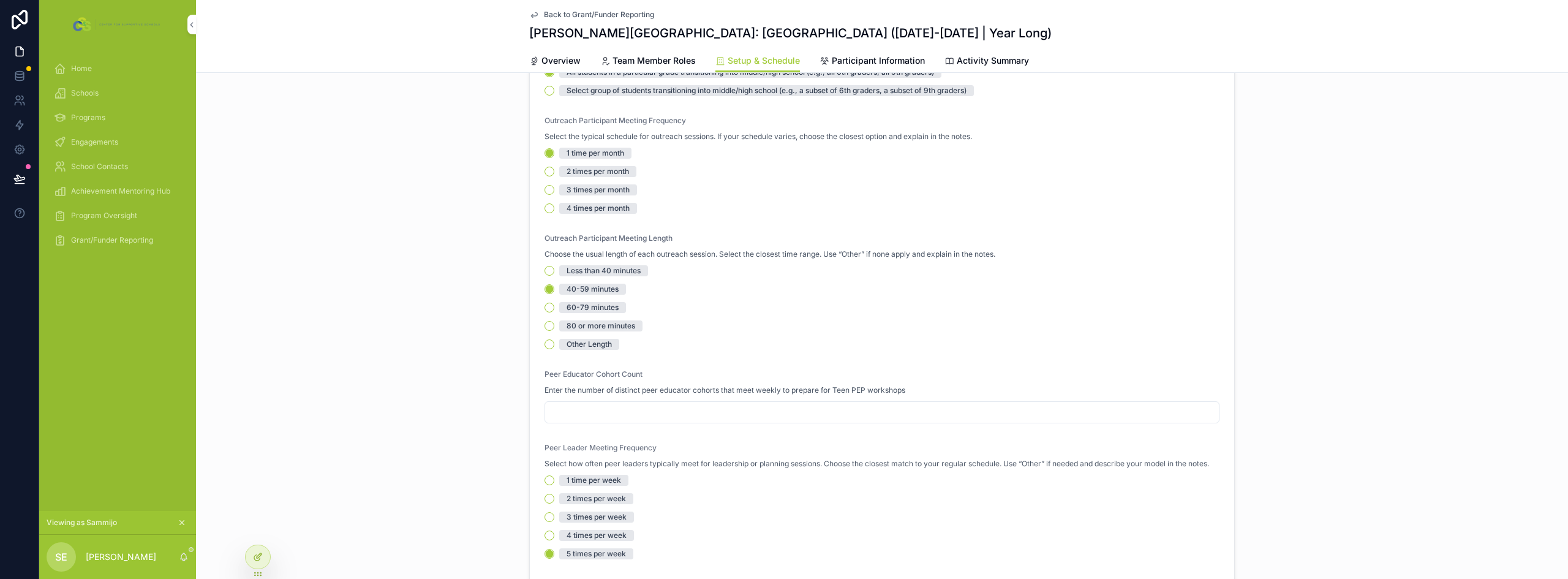
click at [253, 559] on div at bounding box center [258, 557] width 25 height 23
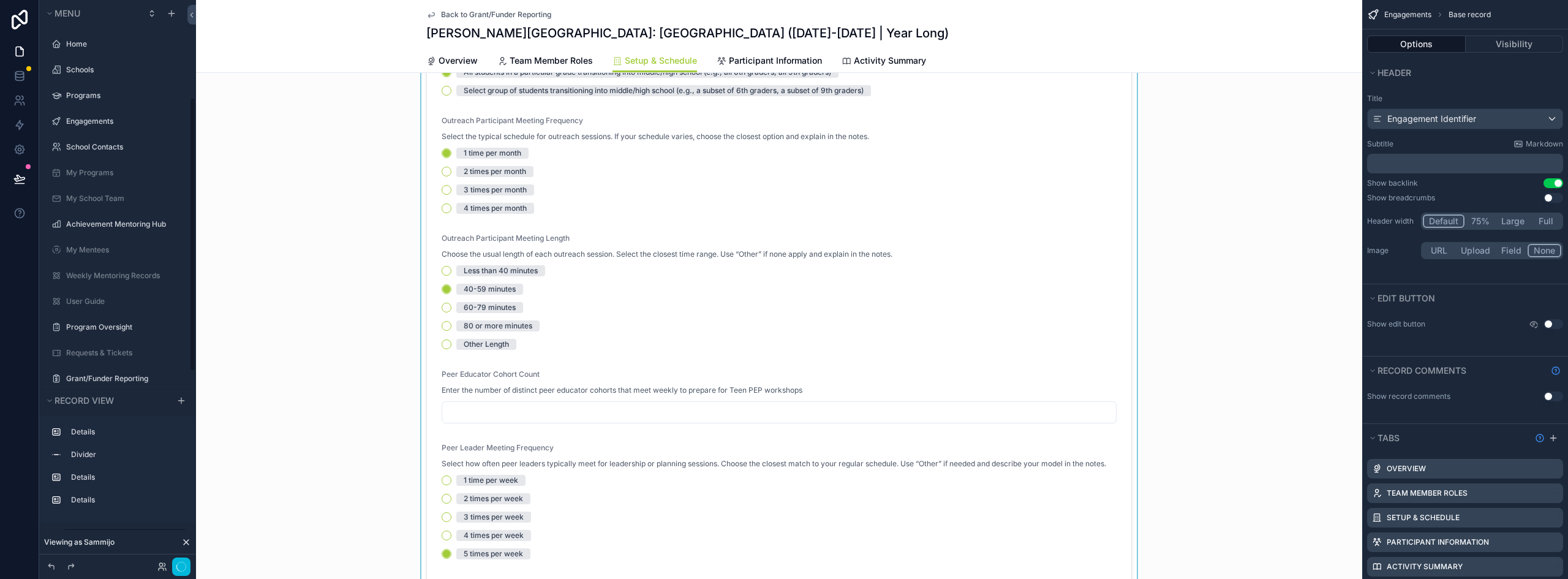
scroll to position [201, 0]
click at [870, 314] on div "scrollable content" at bounding box center [779, 375] width 1167 height 820
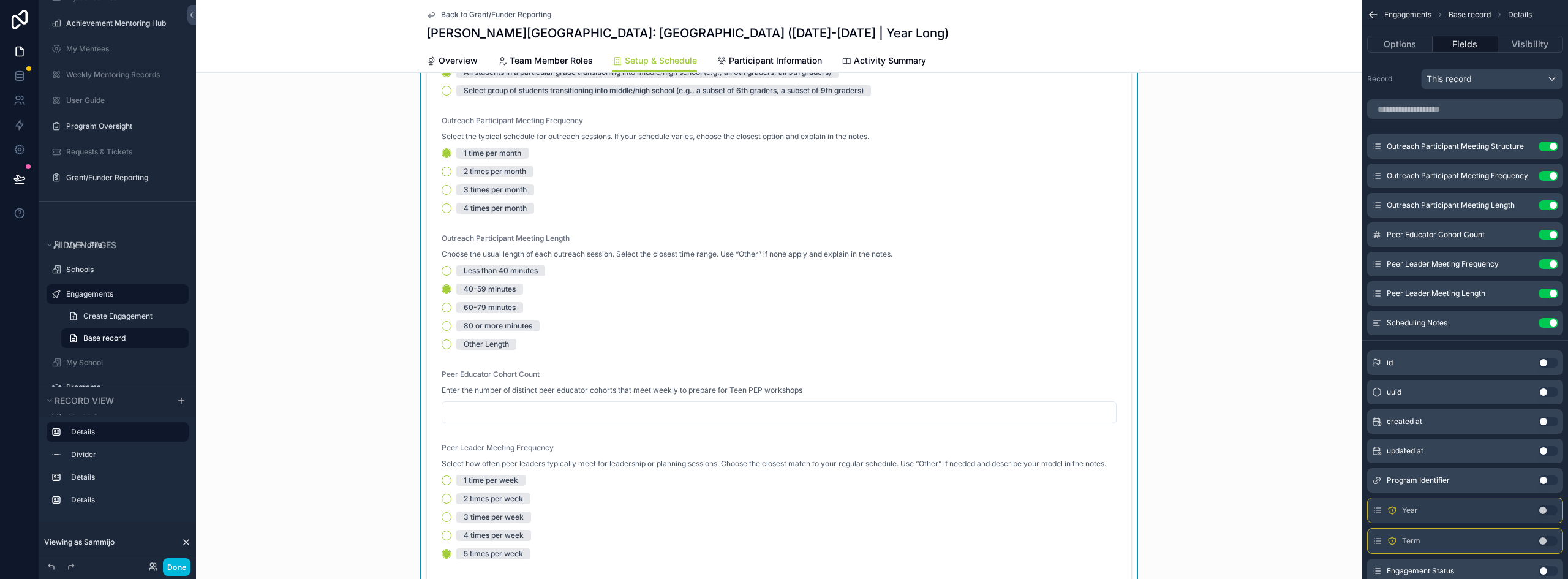
click at [0, 0] on icon "scrollable content" at bounding box center [0, 0] width 0 height 0
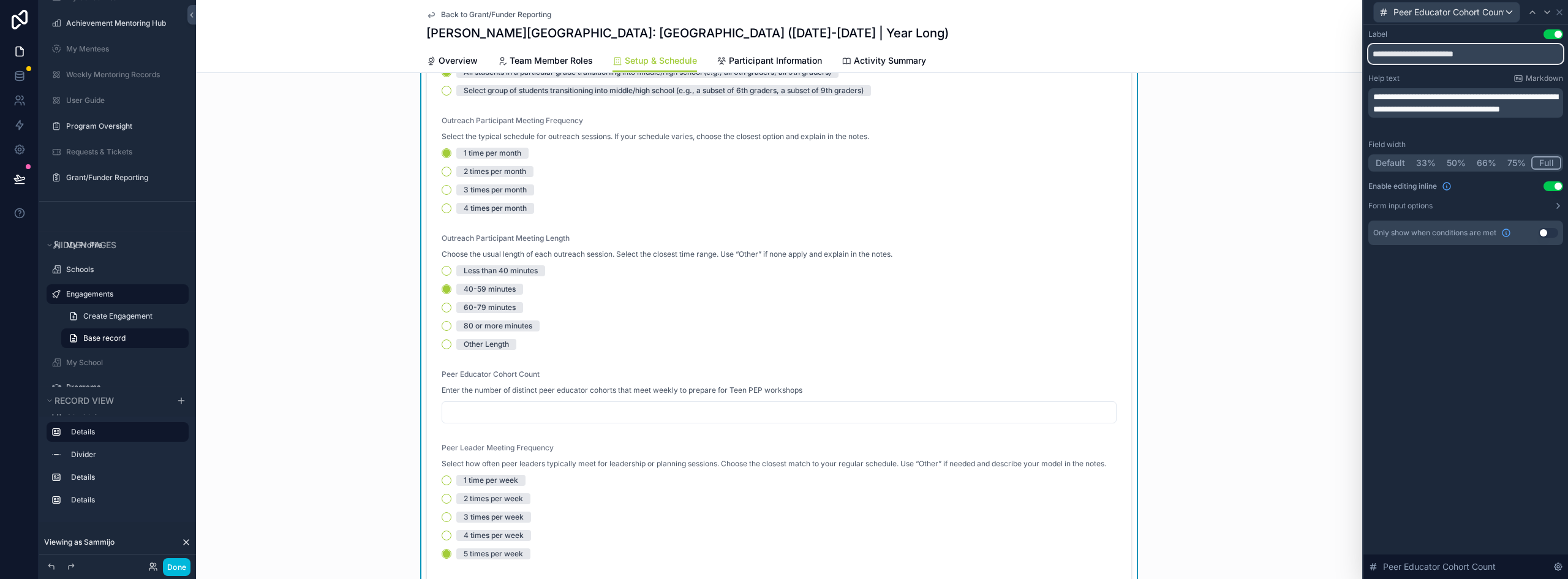
click at [1435, 48] on input "**********" at bounding box center [1466, 54] width 195 height 20
paste input "*****"
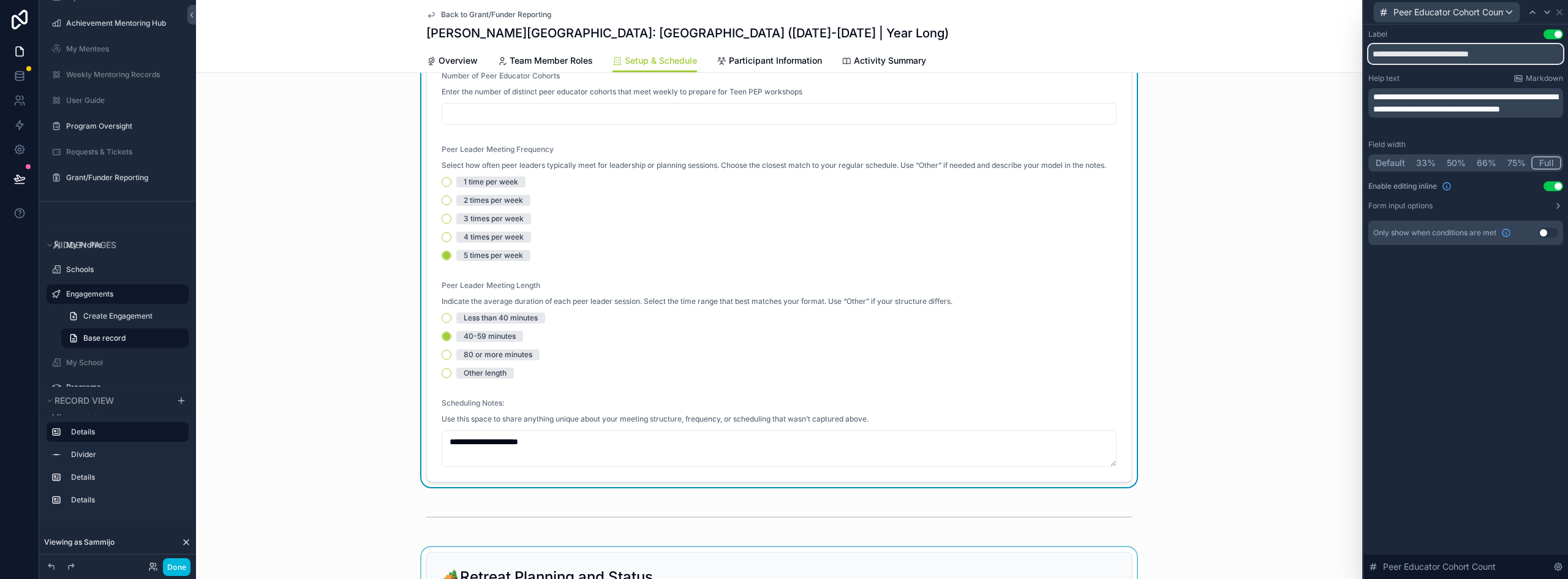
scroll to position [429, 0]
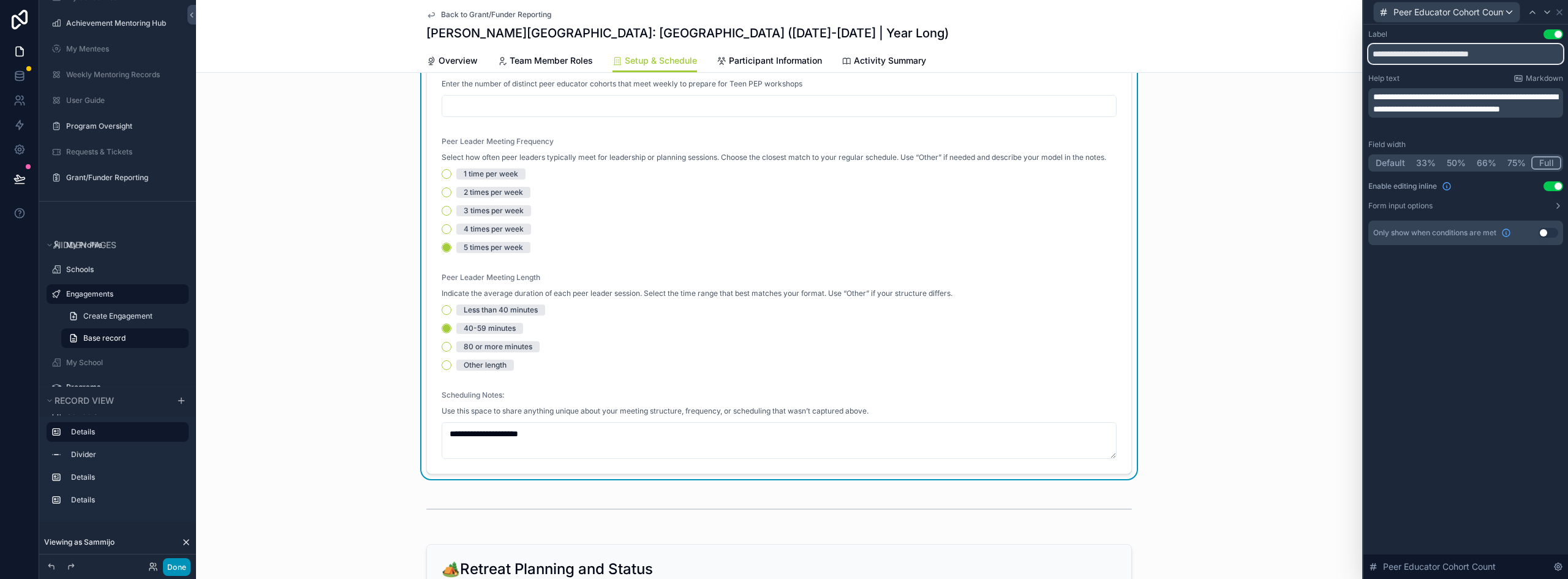
type input "**********"
click at [188, 564] on button "Done" at bounding box center [177, 567] width 28 height 18
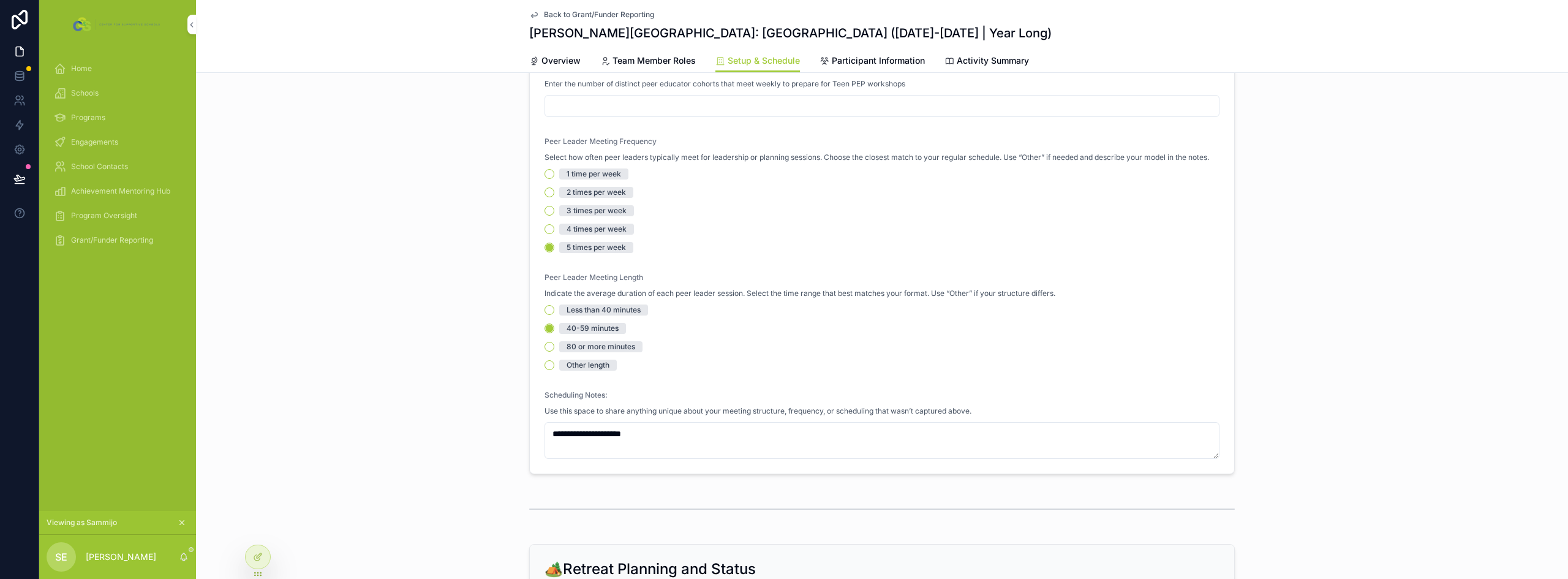
click at [312, 349] on div "🕐Session Timing and Delivery Outreach Participant Meeting Structure Select the …" at bounding box center [882, 69] width 1372 height 820
click at [28, 174] on button at bounding box center [20, 179] width 27 height 34
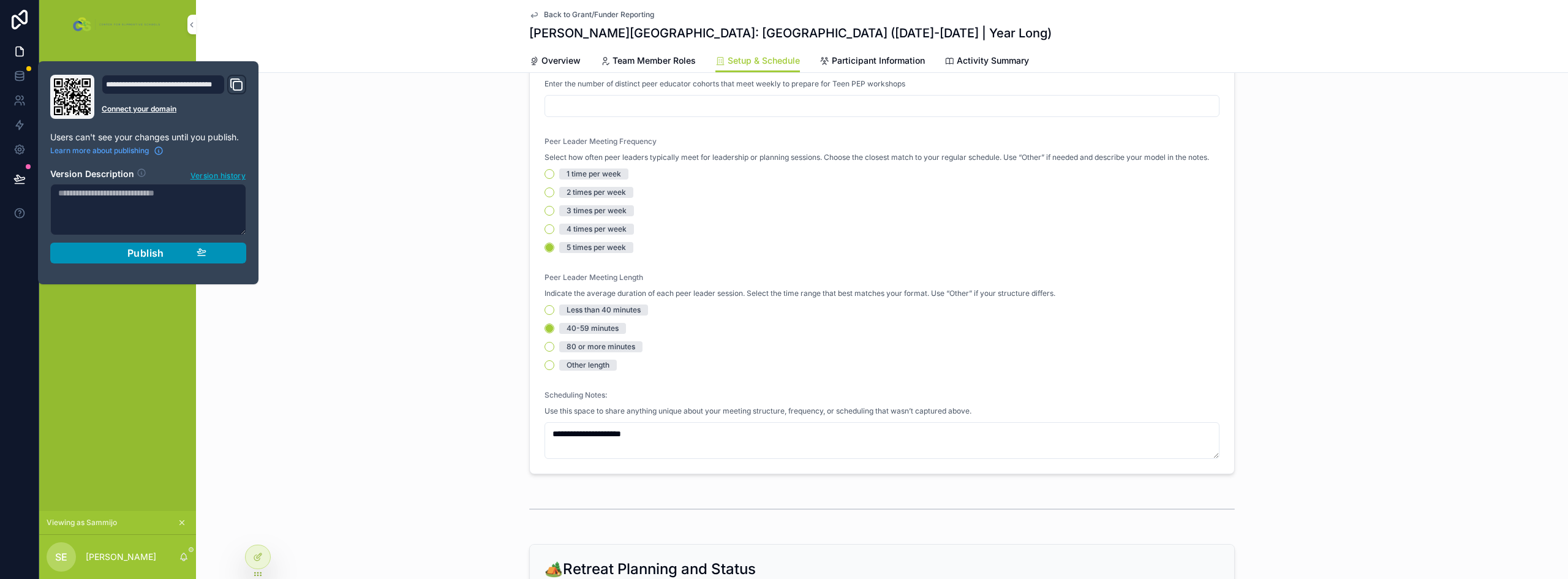
click at [95, 260] on button "Publish" at bounding box center [148, 253] width 196 height 21
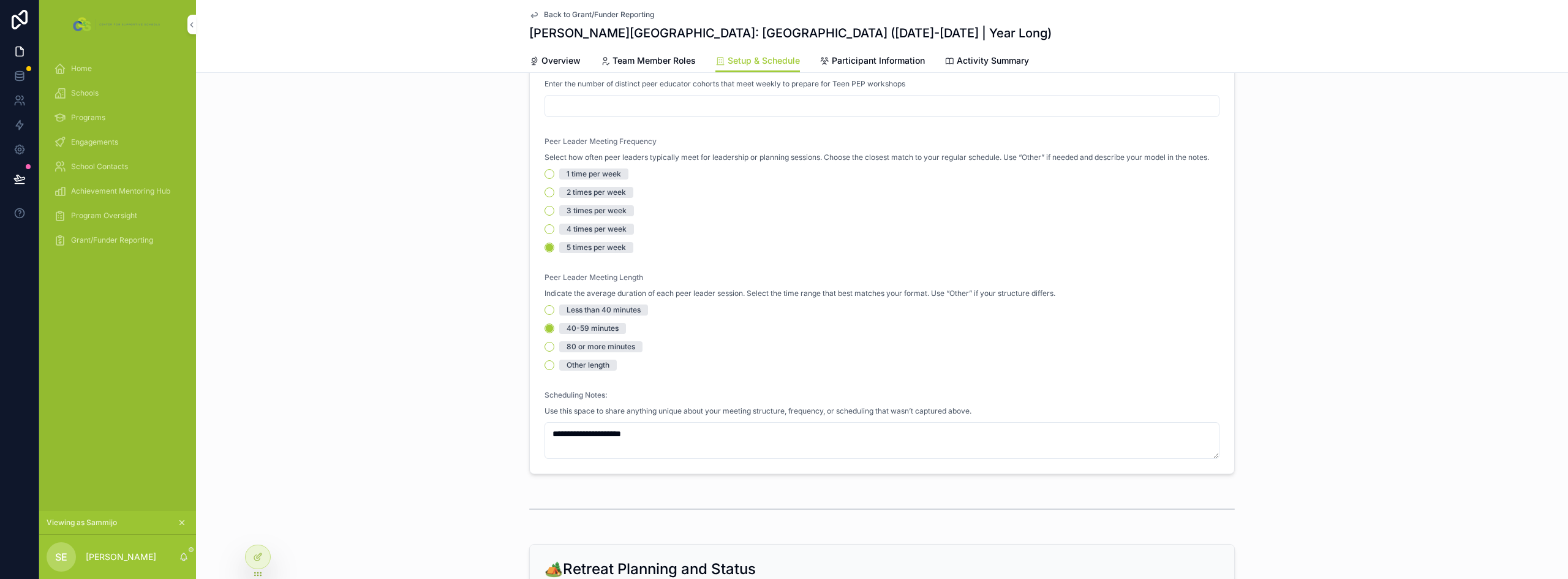
click at [391, 344] on div "🕐Session Timing and Delivery Outreach Participant Meeting Structure Select the …" at bounding box center [882, 69] width 1372 height 820
click at [110, 217] on span "Program Oversight" at bounding box center [104, 216] width 66 height 10
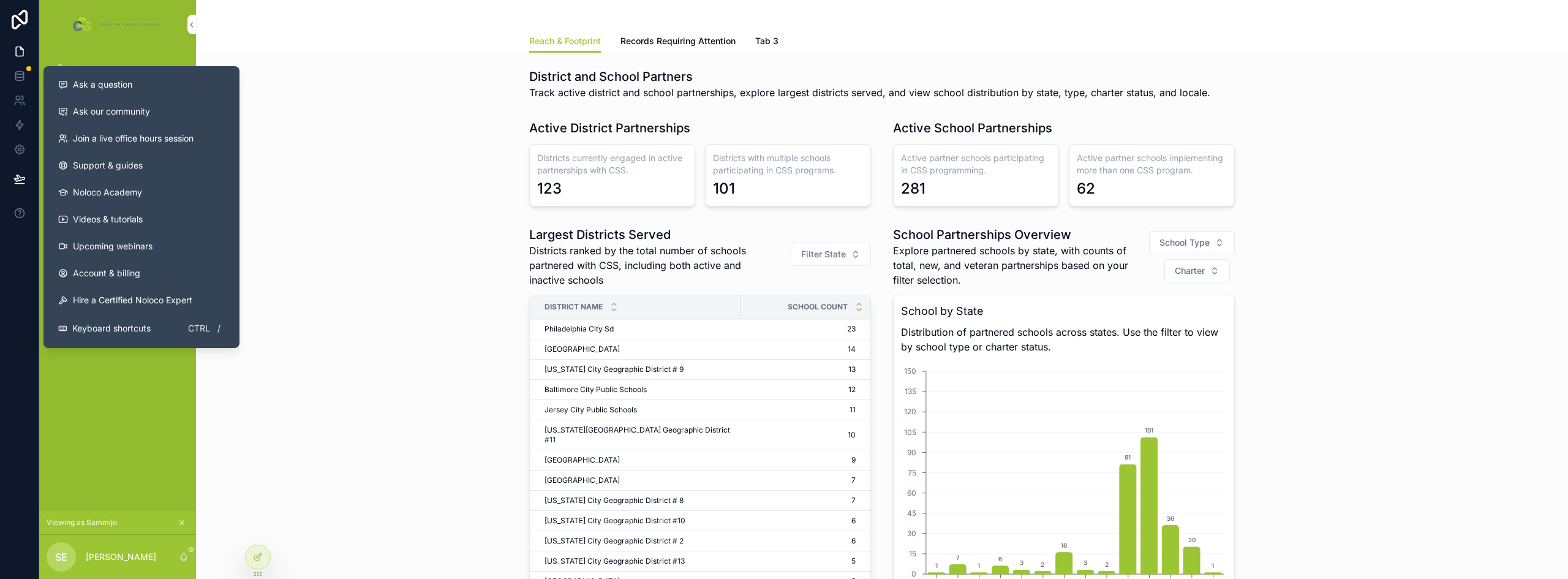
click at [440, 241] on div "Largest Districts Served Districts ranked by the total number of schools partne…" at bounding box center [882, 466] width 1352 height 491
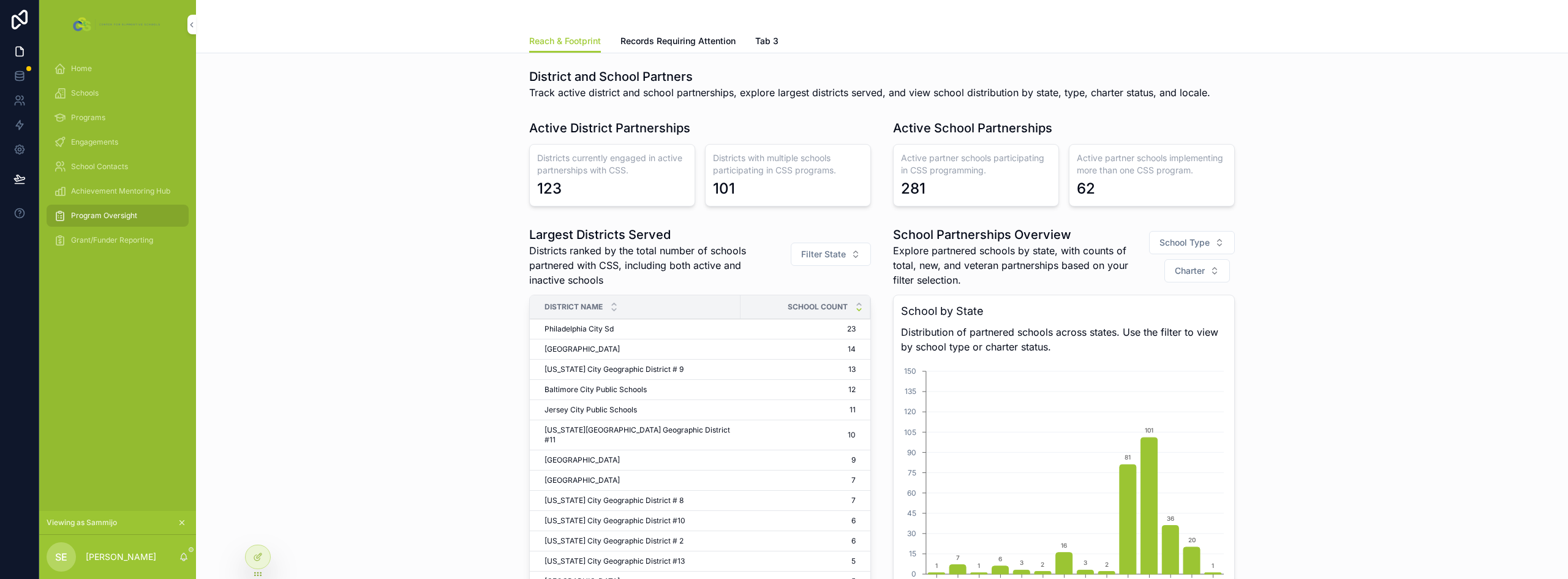
click at [125, 233] on div "Grant/Funder Reporting" at bounding box center [118, 240] width 128 height 20
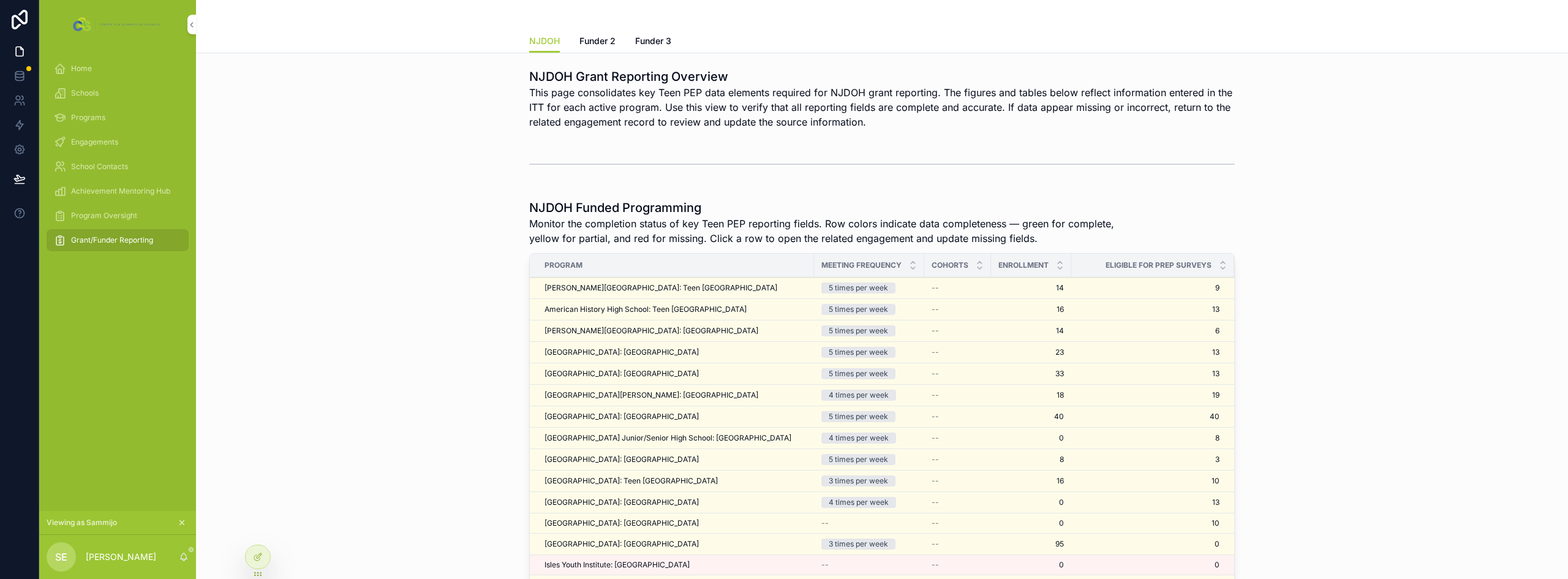
click at [335, 209] on div "NJDOH Funded Programming Monitor the completion status of key Teen PEP reportin…" at bounding box center [882, 446] width 1352 height 504
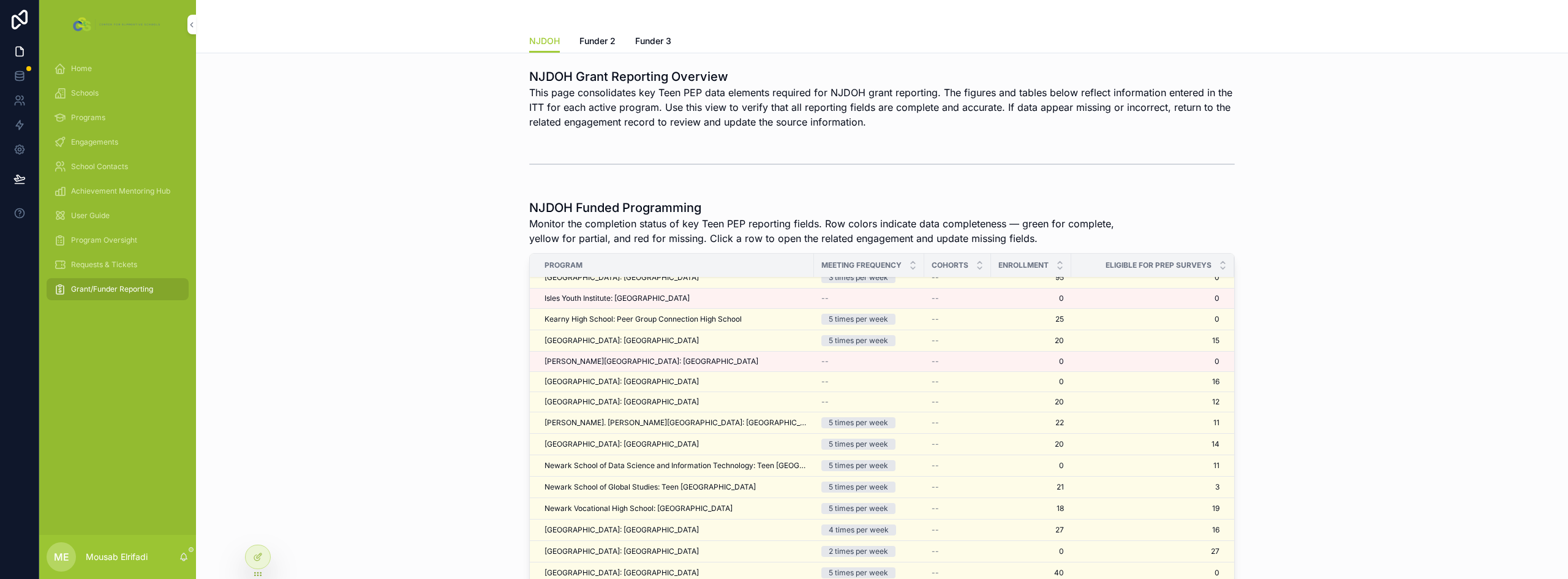
scroll to position [260, 0]
